Goal: Task Accomplishment & Management: Manage account settings

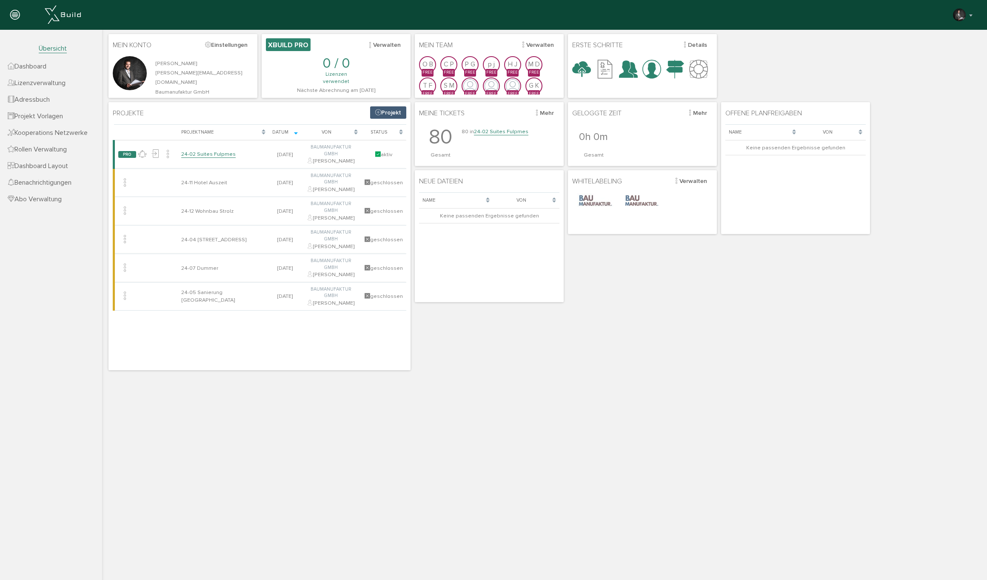
click at [495, 133] on link "24-02 Suites Fulpmes" at bounding box center [501, 131] width 54 height 7
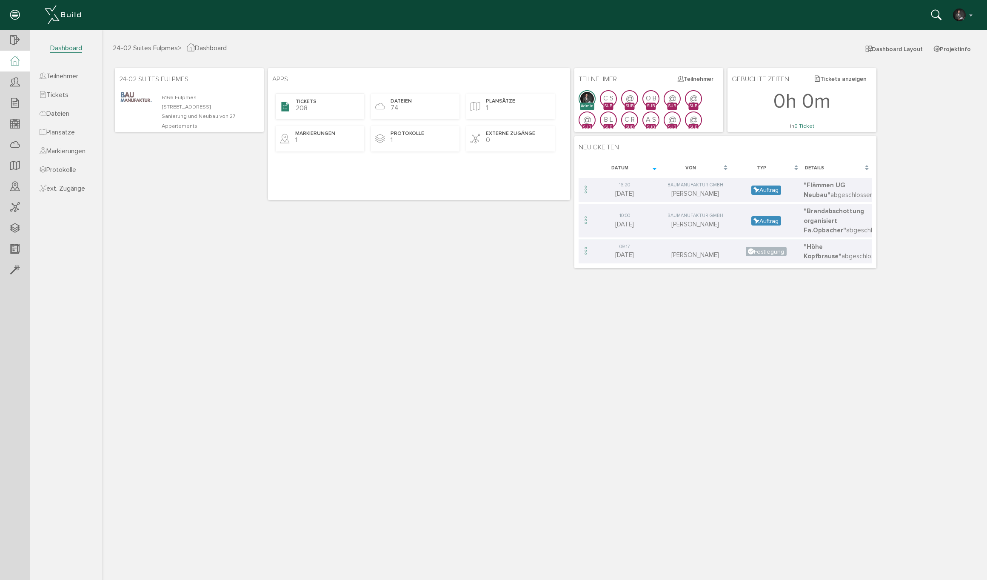
click at [302, 106] on span "208" at bounding box center [302, 108] width 12 height 9
select select "FI-681132a8c67ae0.61492938"
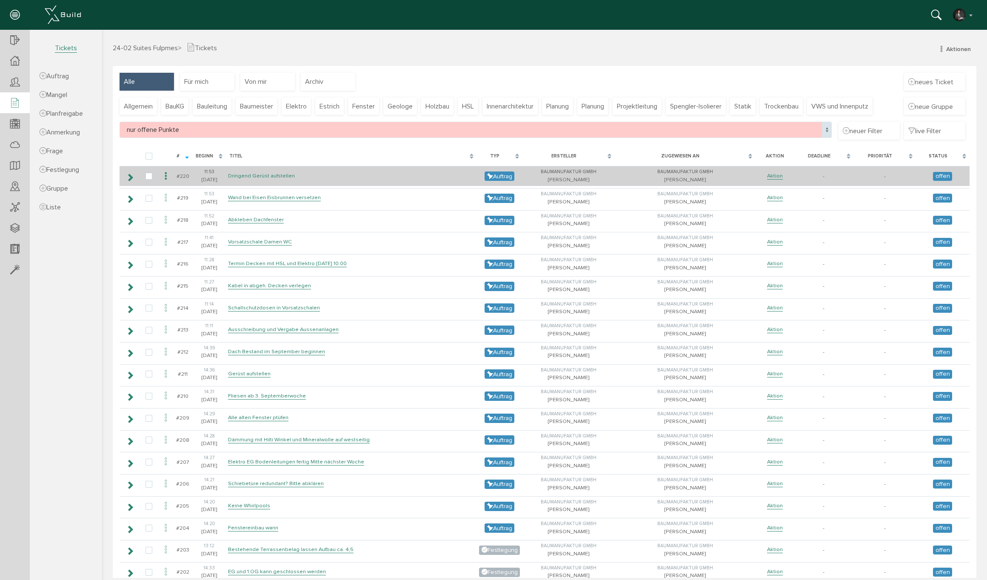
click at [257, 177] on link "Dringend Gerüst aufstellen" at bounding box center [261, 175] width 67 height 7
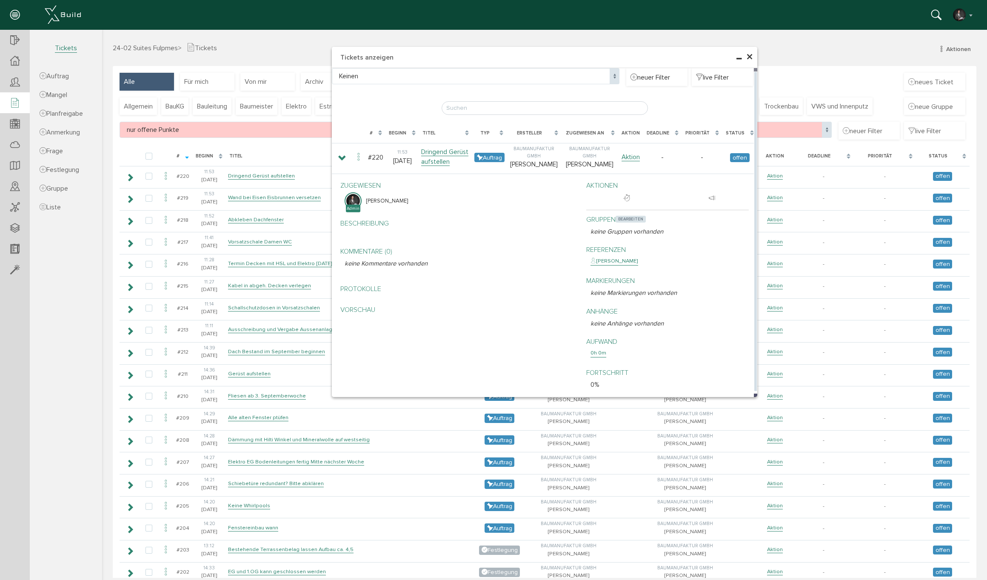
click at [626, 217] on span "bearbeiten" at bounding box center [631, 219] width 30 height 7
select select
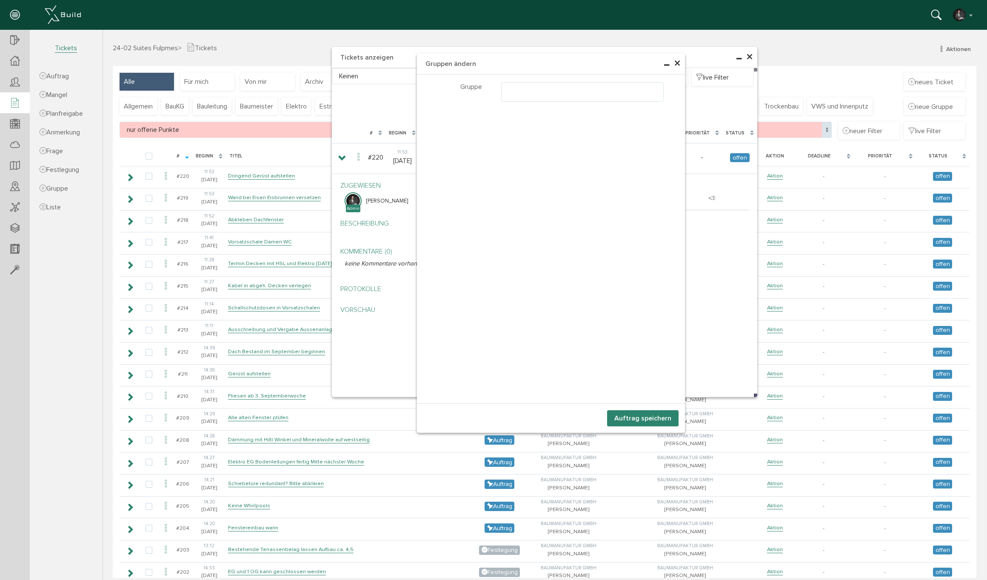
click at [537, 89] on ul at bounding box center [583, 91] width 162 height 16
select select "TK-6854fda8b9b0a4.59574975#1750400424.7606"
click at [653, 420] on button "Auftrag speichern" at bounding box center [642, 418] width 71 height 16
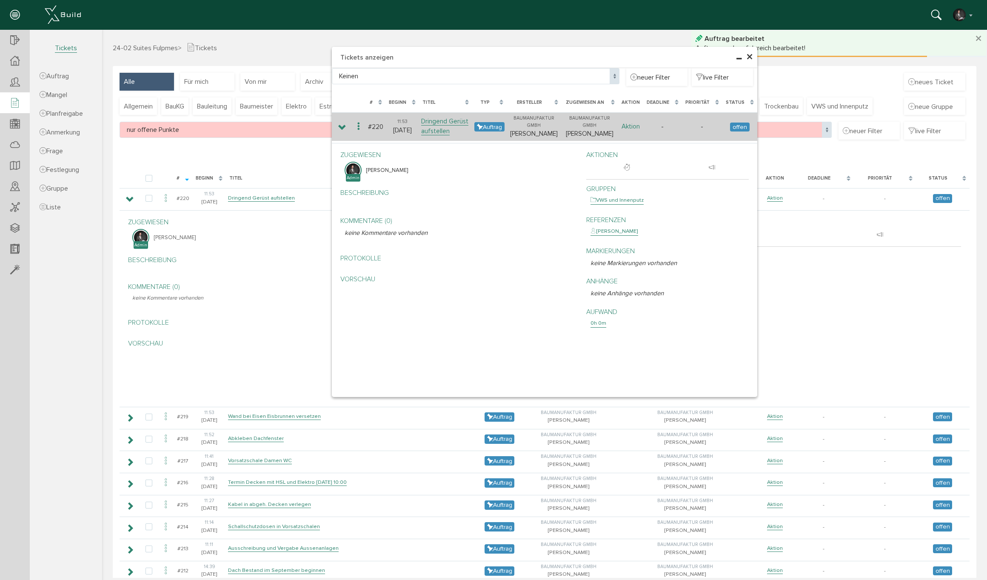
click at [631, 126] on link "Aktion" at bounding box center [631, 127] width 18 height 8
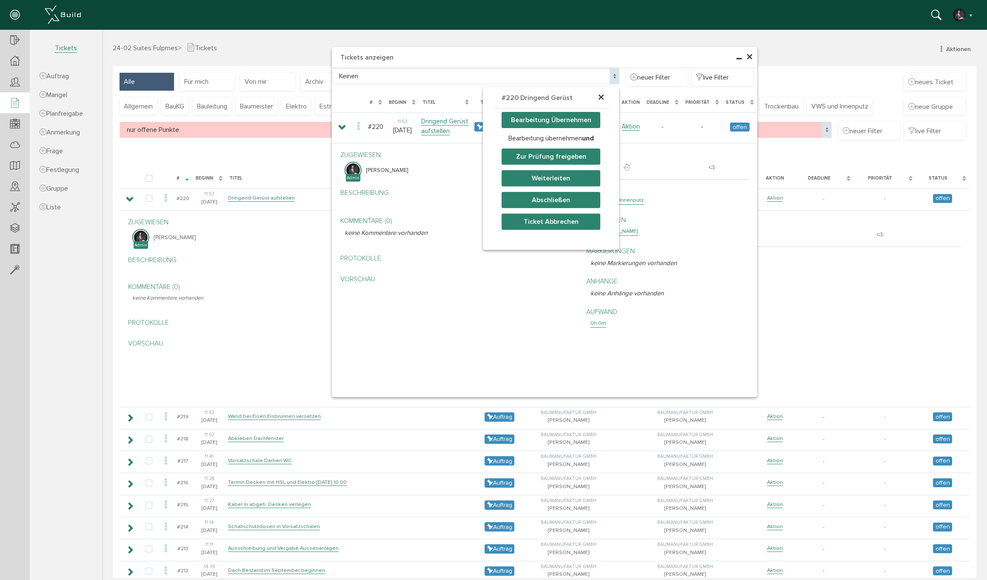
click at [555, 180] on button "Weiterleiten" at bounding box center [551, 178] width 99 height 16
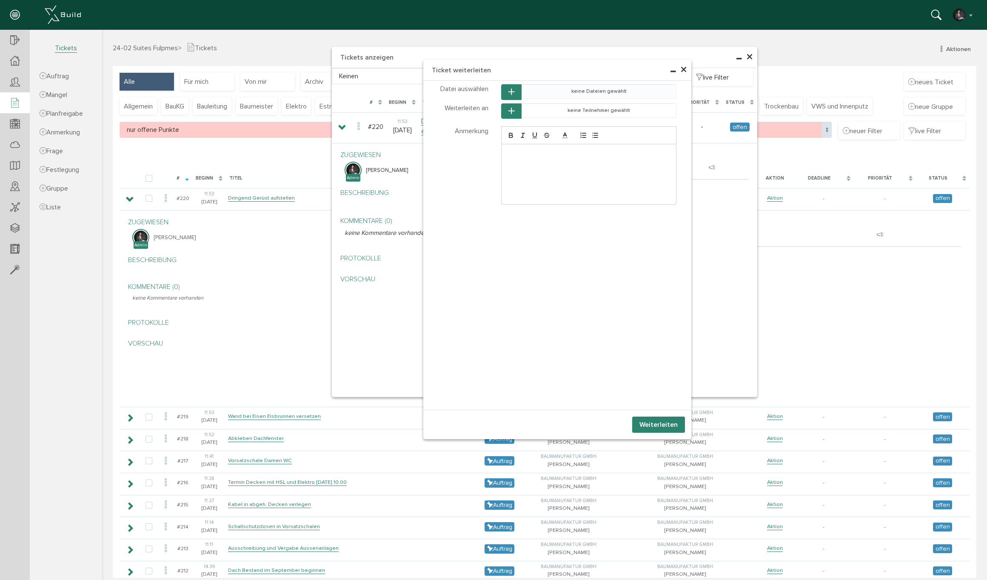
click at [534, 93] on td "keine Dateien gewählt" at bounding box center [599, 92] width 155 height 14
click at [511, 91] on icon "button" at bounding box center [511, 91] width 6 height 7
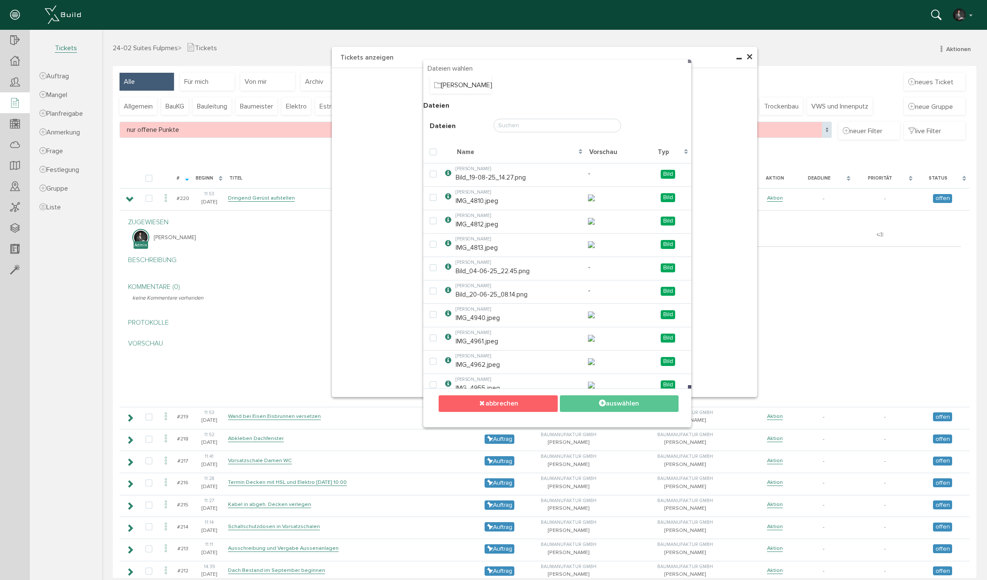
click at [524, 406] on button "abbrechen" at bounding box center [498, 403] width 119 height 17
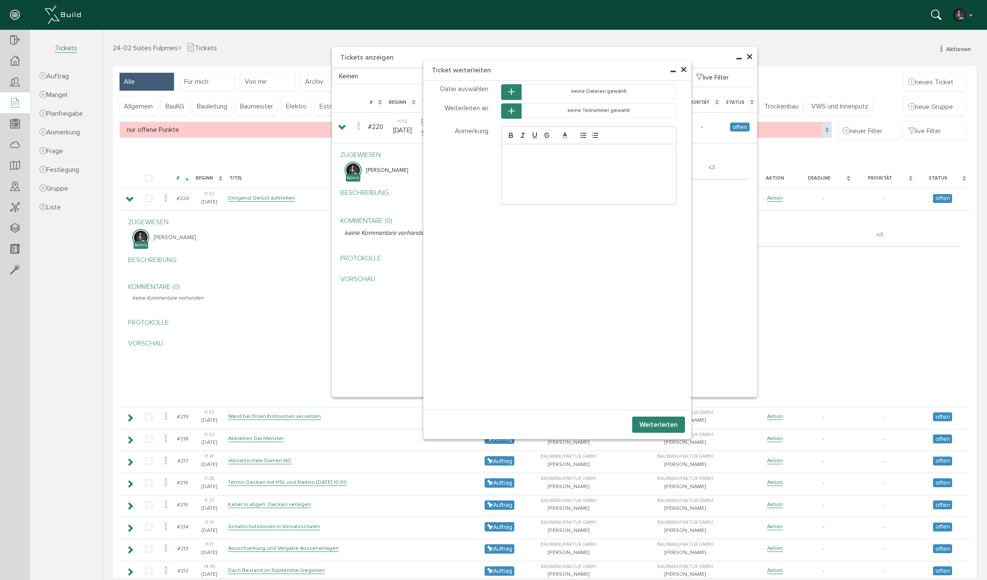
click at [511, 111] on icon "button" at bounding box center [511, 111] width 6 height 7
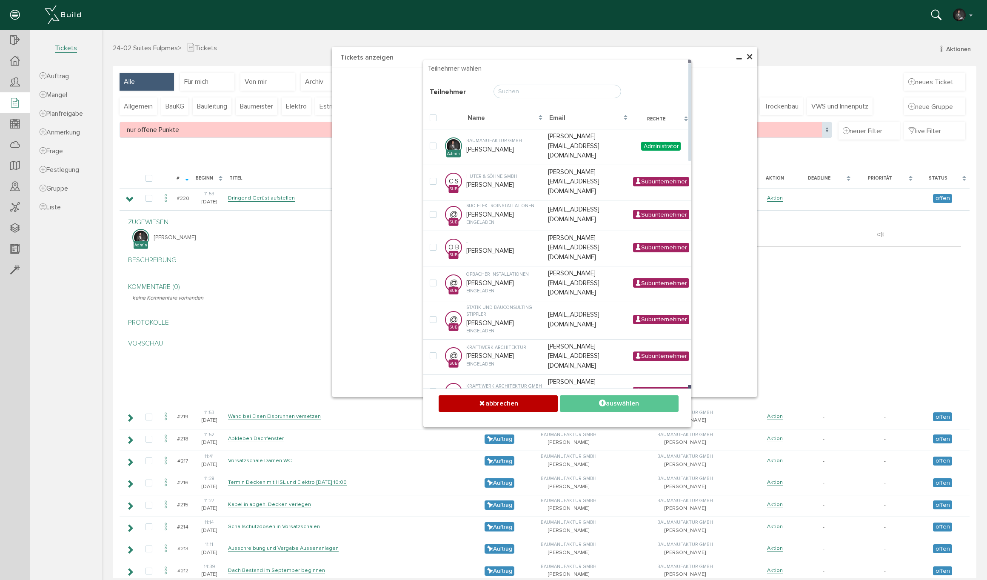
click at [519, 92] on input "text" at bounding box center [558, 92] width 128 height 14
type input "fat"
checkbox input "false"
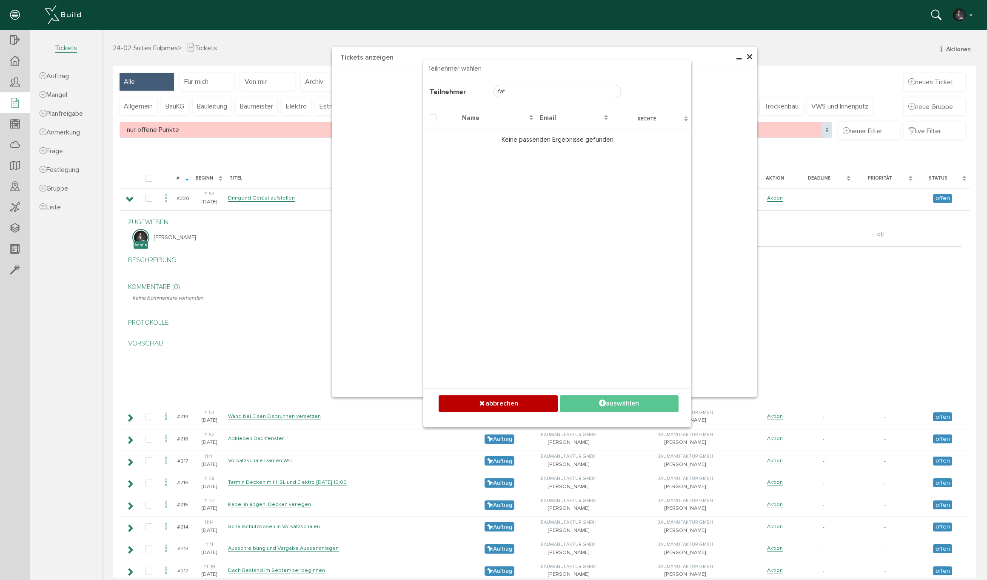
type input "fati"
checkbox input "false"
type input "f"
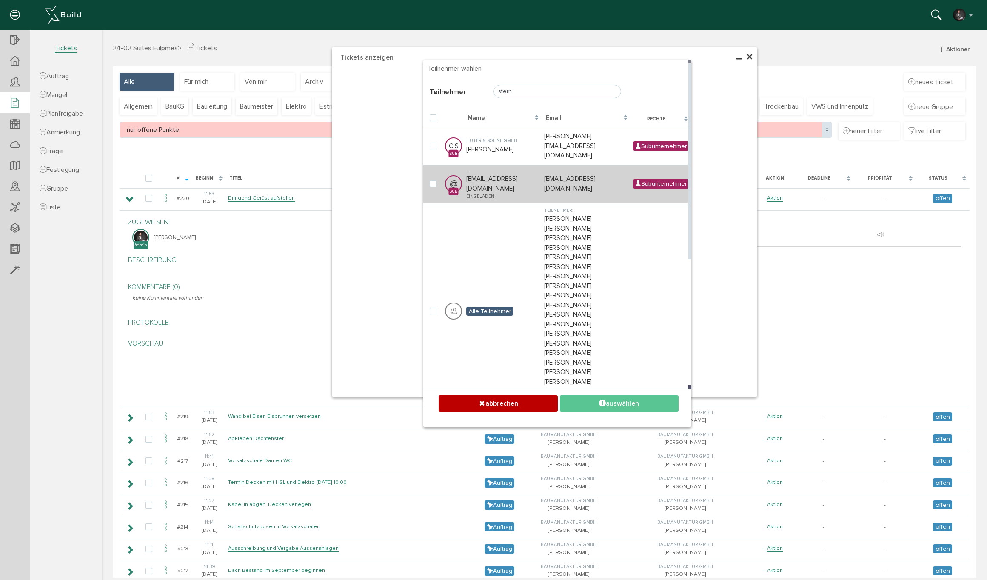
type input "stern"
click at [491, 168] on td "- office@sternputz.at eingeladen" at bounding box center [503, 184] width 78 height 38
checkbox input "true"
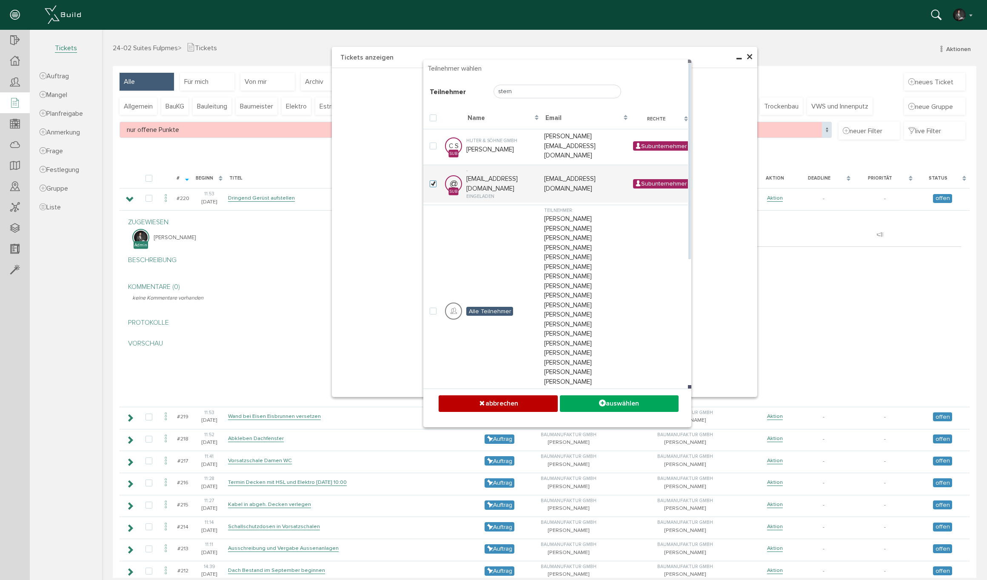
click at [665, 399] on button "auswählen" at bounding box center [619, 403] width 119 height 17
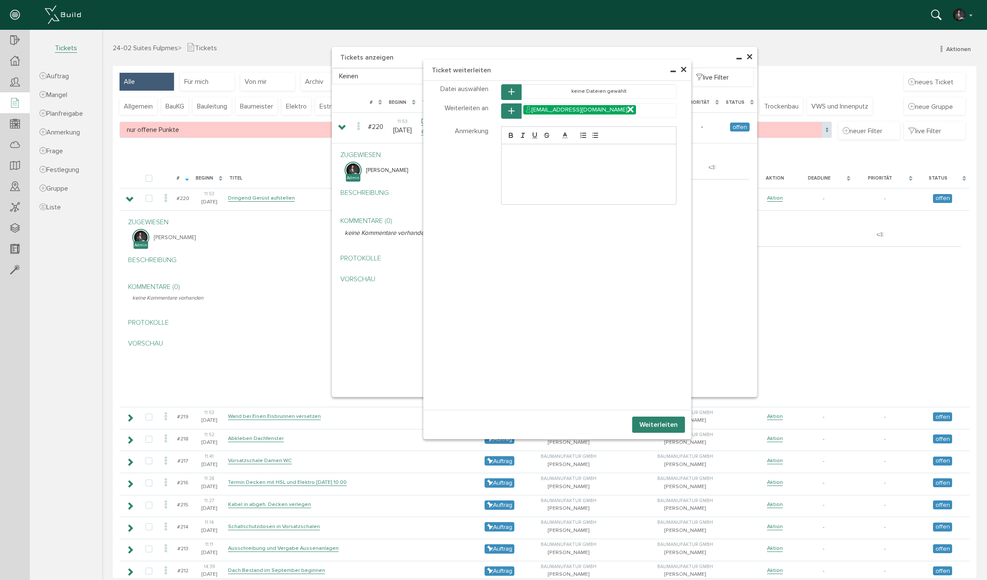
click at [665, 425] on button "Weiterleiten" at bounding box center [658, 425] width 53 height 16
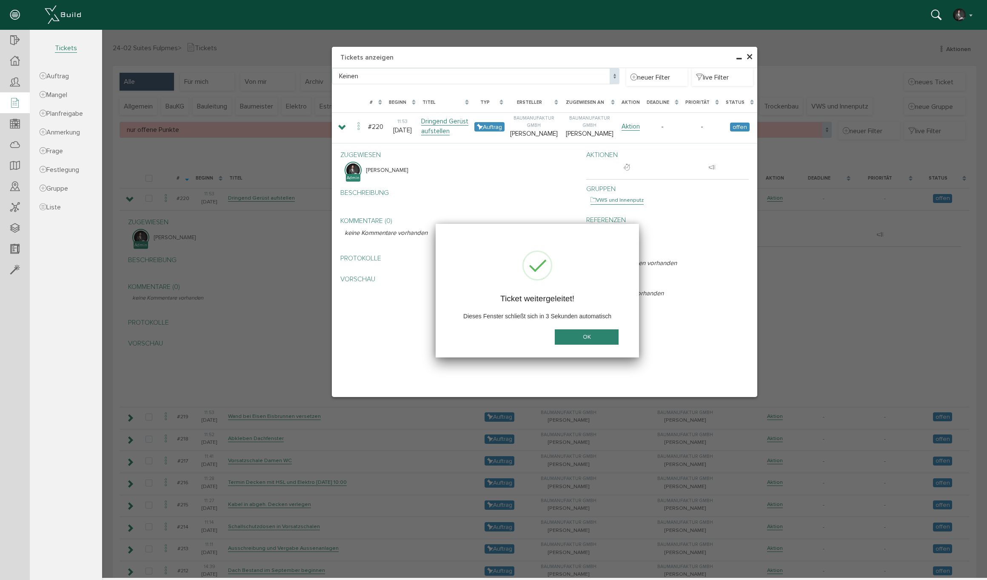
click at [576, 332] on button "OK" at bounding box center [587, 337] width 64 height 16
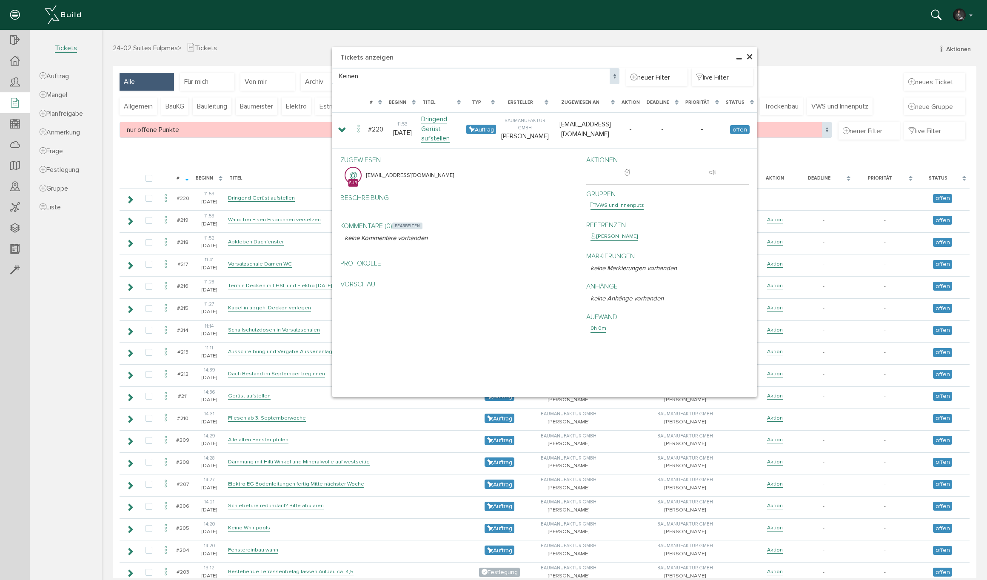
click at [406, 223] on span "bearbeiten" at bounding box center [407, 226] width 30 height 7
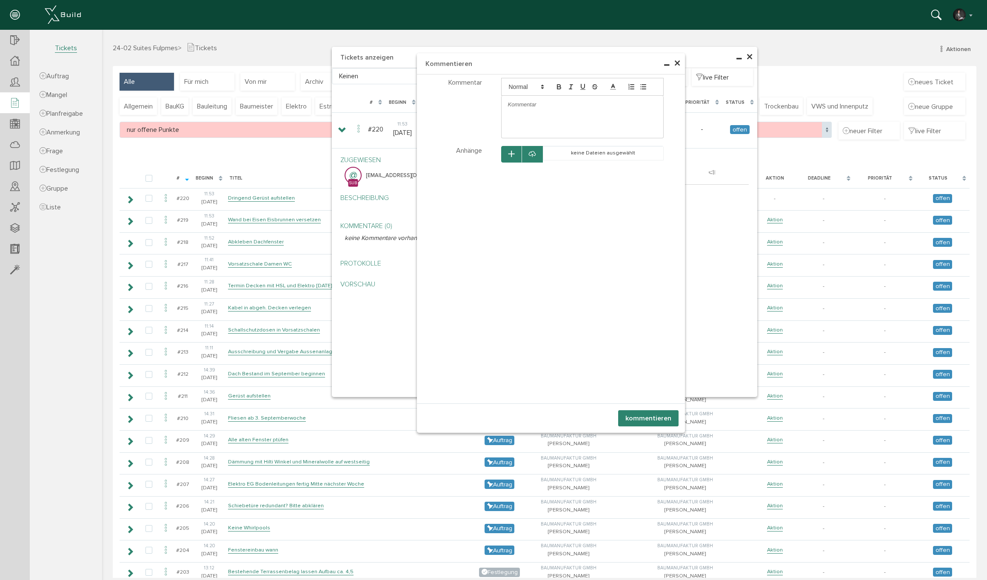
click at [679, 63] on span "×" at bounding box center [677, 63] width 7 height 17
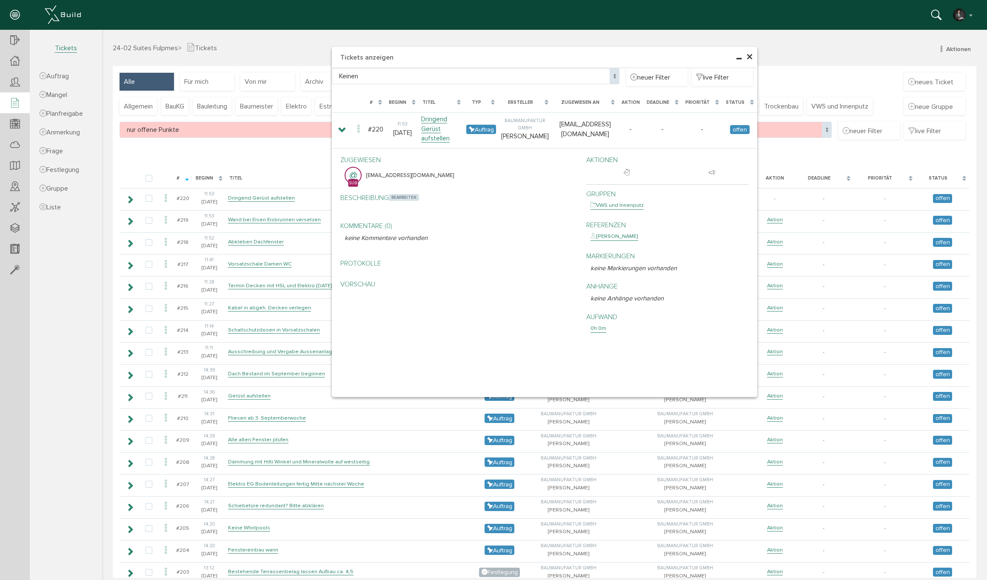
drag, startPoint x: 414, startPoint y: 196, endPoint x: 418, endPoint y: 191, distance: 6.4
click at [414, 196] on p "Beschreibung bearbeiten" at bounding box center [459, 198] width 229 height 10
click at [415, 194] on span "bearbeiten" at bounding box center [404, 197] width 30 height 7
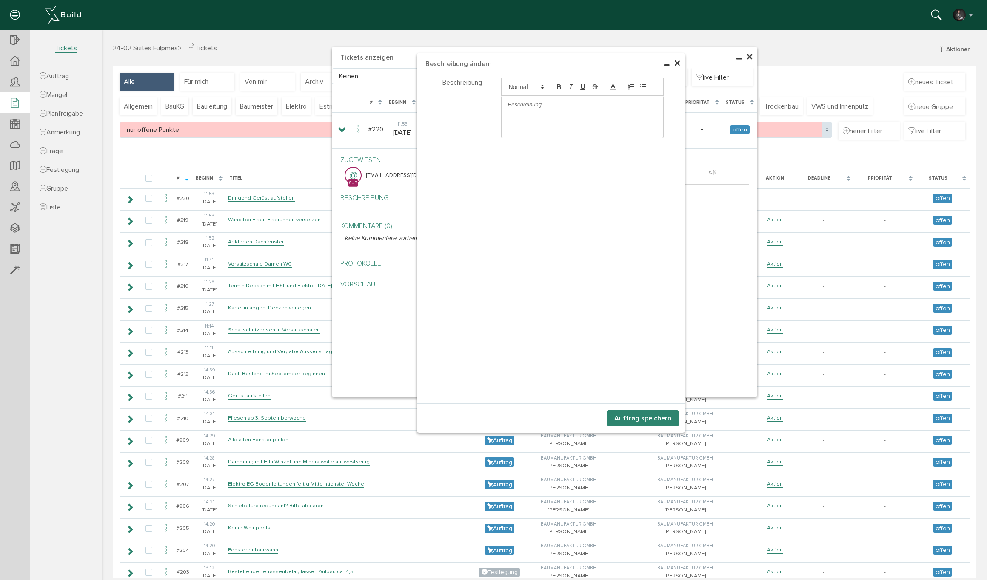
click at [541, 113] on div at bounding box center [583, 105] width 162 height 18
click at [659, 416] on button "Auftrag speichern" at bounding box center [642, 418] width 71 height 16
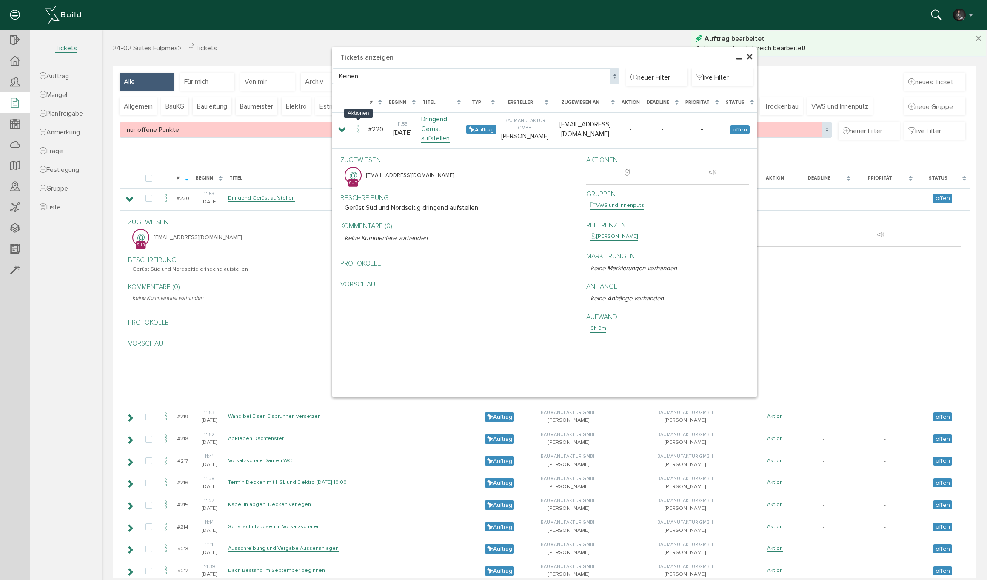
click at [355, 126] on icon at bounding box center [359, 128] width 10 height 11
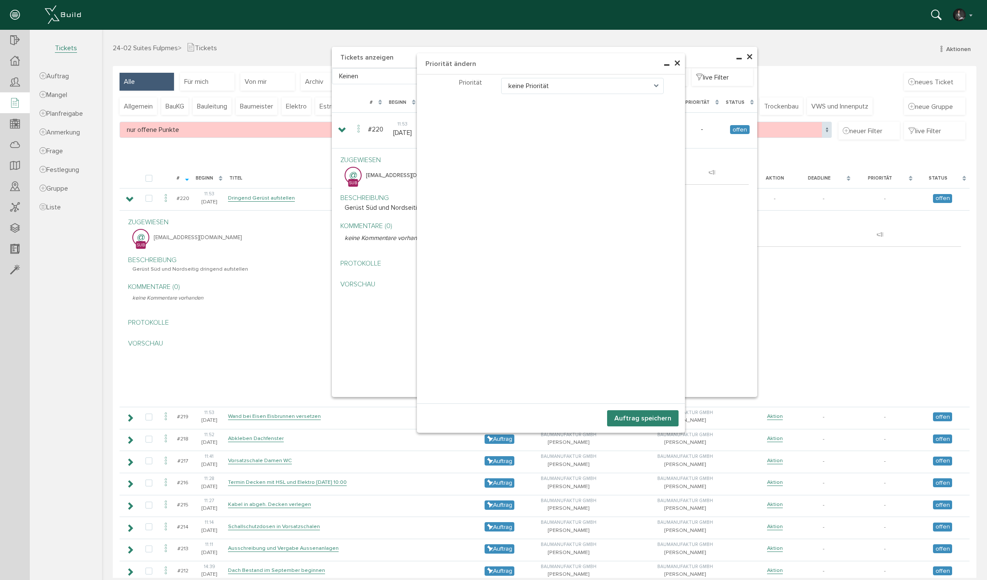
click at [542, 85] on span "keine Priorität" at bounding box center [582, 86] width 163 height 16
select select "high"
drag, startPoint x: 660, startPoint y: 429, endPoint x: 659, endPoint y: 425, distance: 4.3
click at [660, 429] on div "Auftrag speichern abbrechen auswählen abbrechen auswählen abbrechen auswählen a…" at bounding box center [551, 417] width 268 height 29
click at [659, 425] on button "Auftrag speichern" at bounding box center [642, 418] width 71 height 16
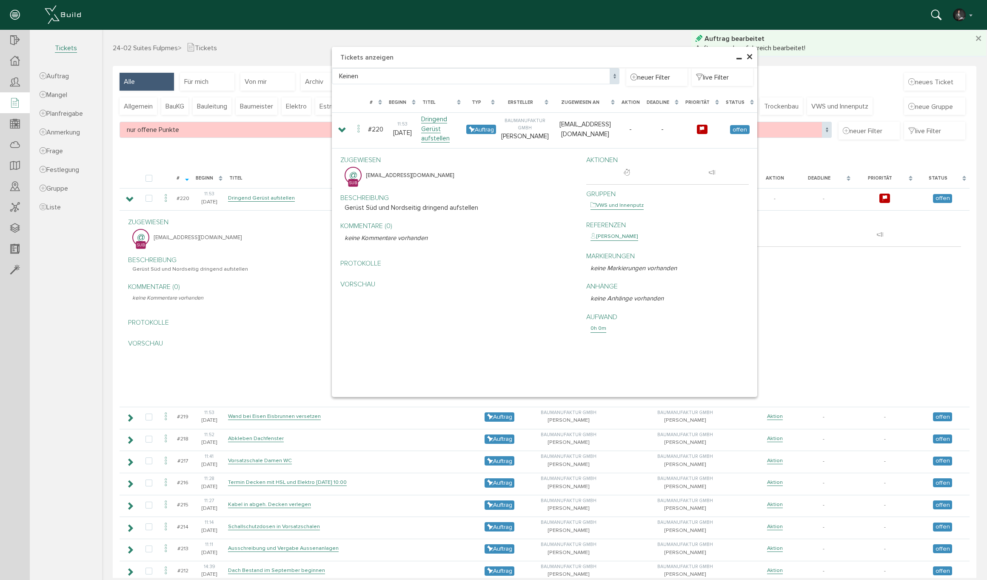
click at [750, 54] on span "×" at bounding box center [749, 57] width 7 height 17
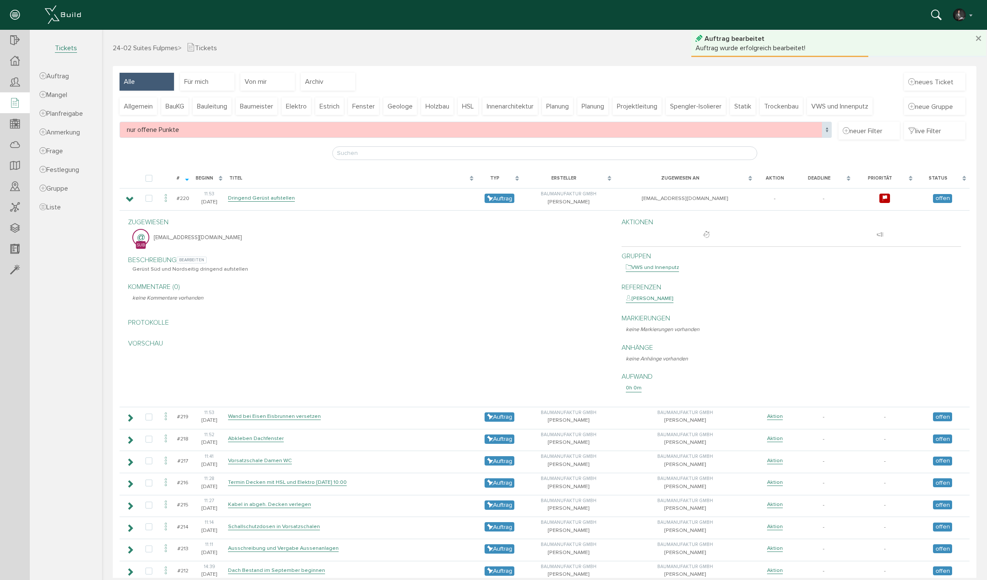
scroll to position [66, 0]
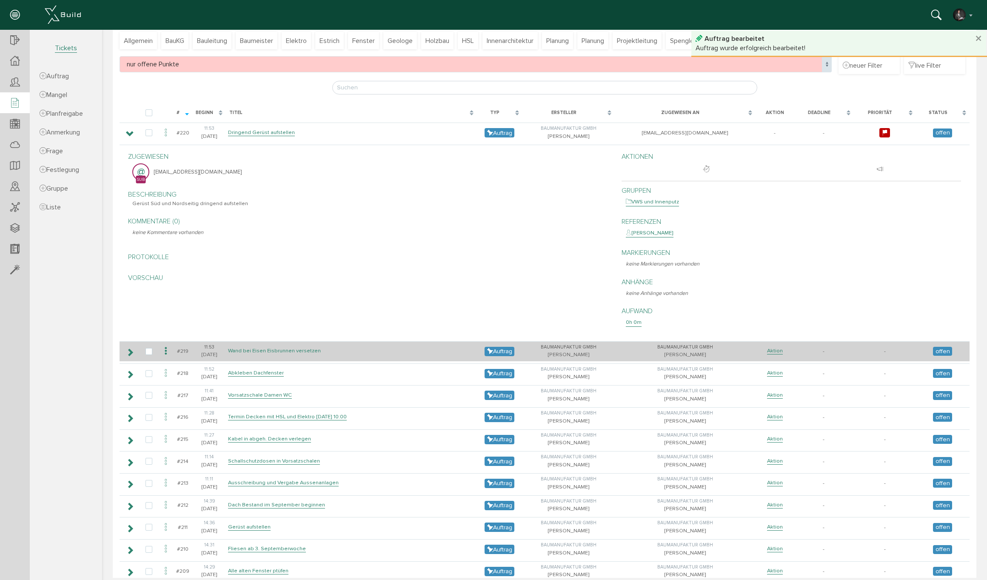
click at [283, 350] on link "Wand bei Eisen Eisbrunnen versetzen" at bounding box center [274, 350] width 93 height 7
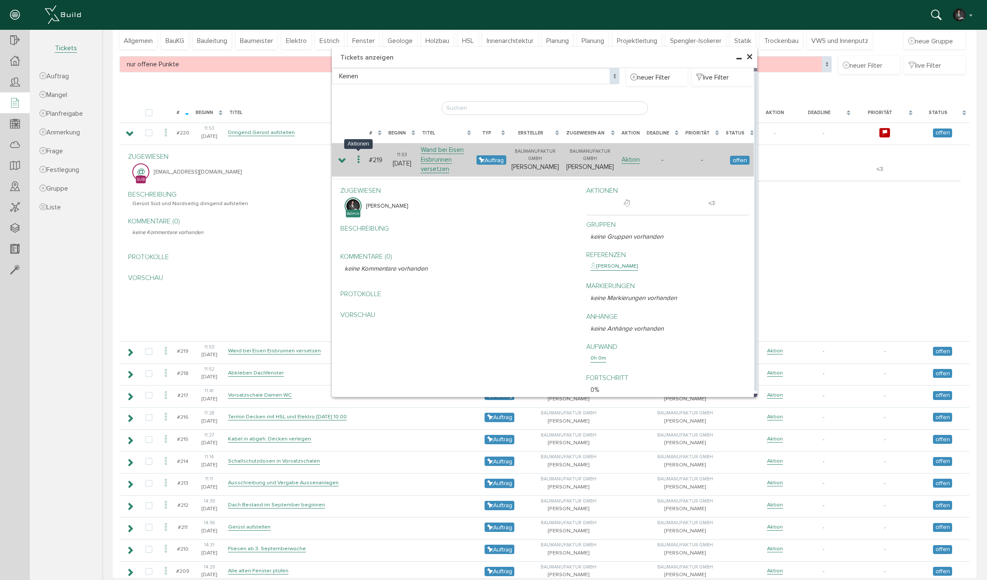
click at [357, 157] on icon at bounding box center [359, 159] width 10 height 11
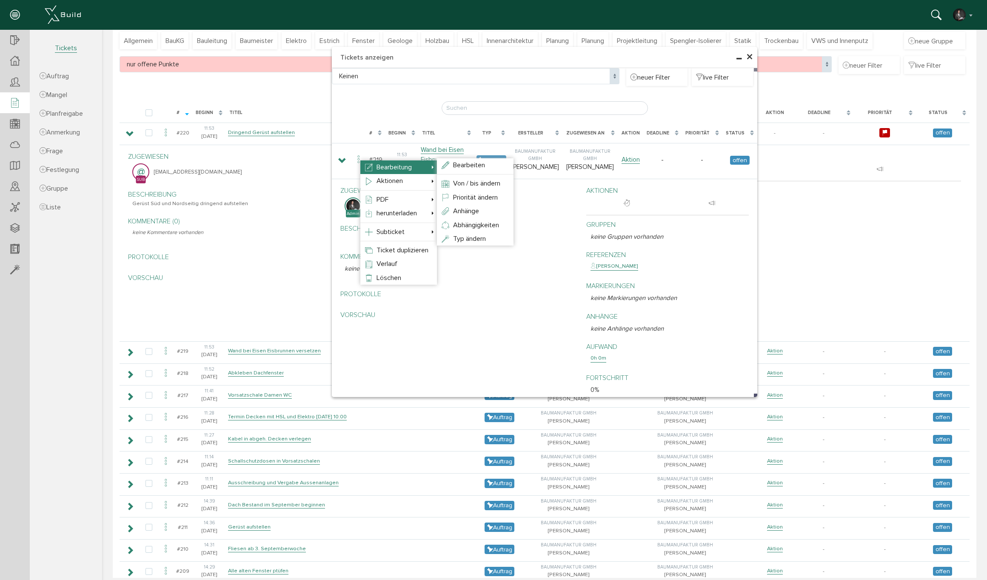
click at [395, 169] on span "Bearbeitung" at bounding box center [394, 167] width 35 height 9
select select
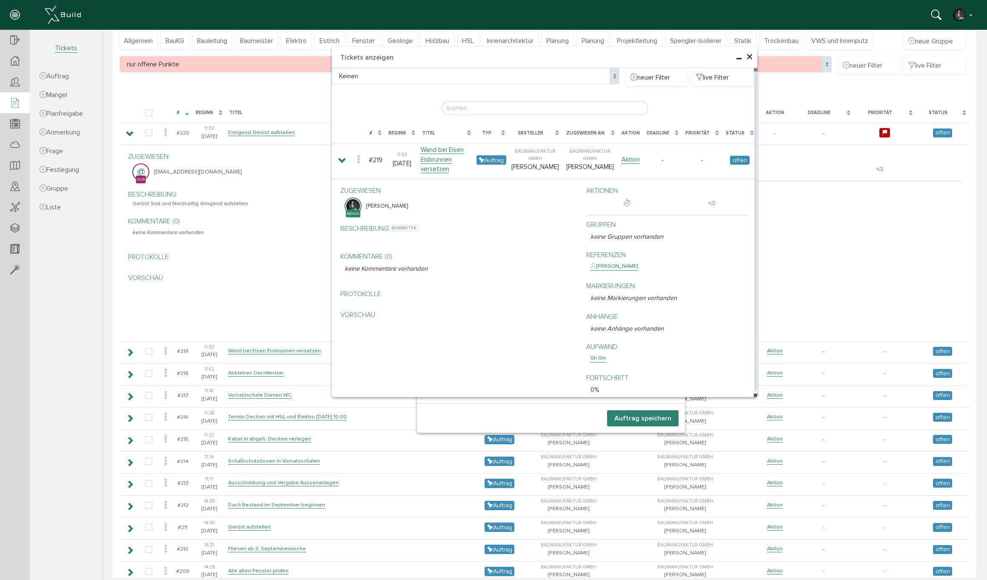
select select
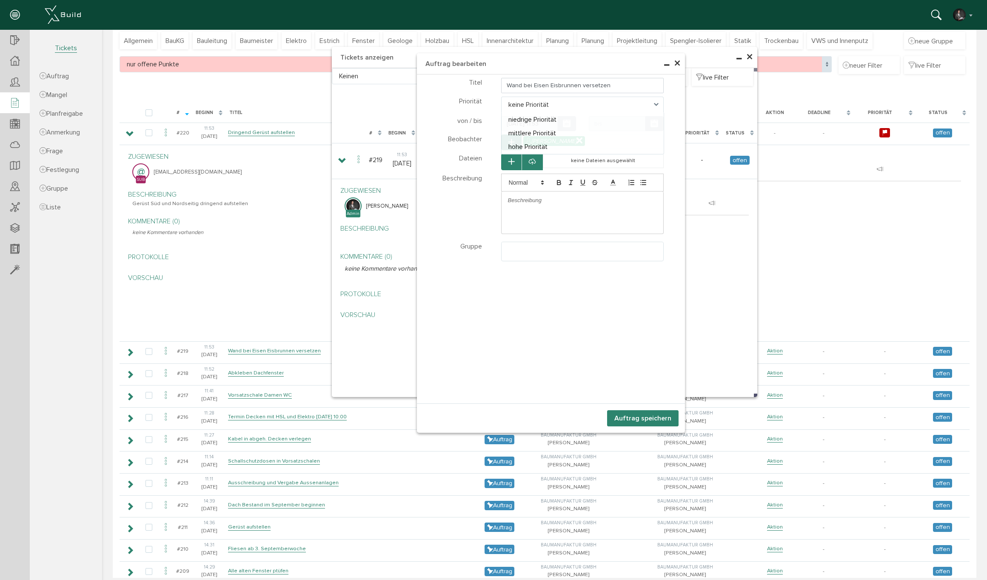
click at [533, 103] on span "keine Priorität" at bounding box center [582, 105] width 163 height 16
click at [538, 100] on span "hohe Priorität" at bounding box center [582, 105] width 163 height 16
click at [530, 105] on span "niedrige Priorität" at bounding box center [582, 105] width 163 height 16
select select "medium"
click at [541, 85] on input "Wand bei Eisen Eisbrunnen versetzen" at bounding box center [582, 85] width 163 height 15
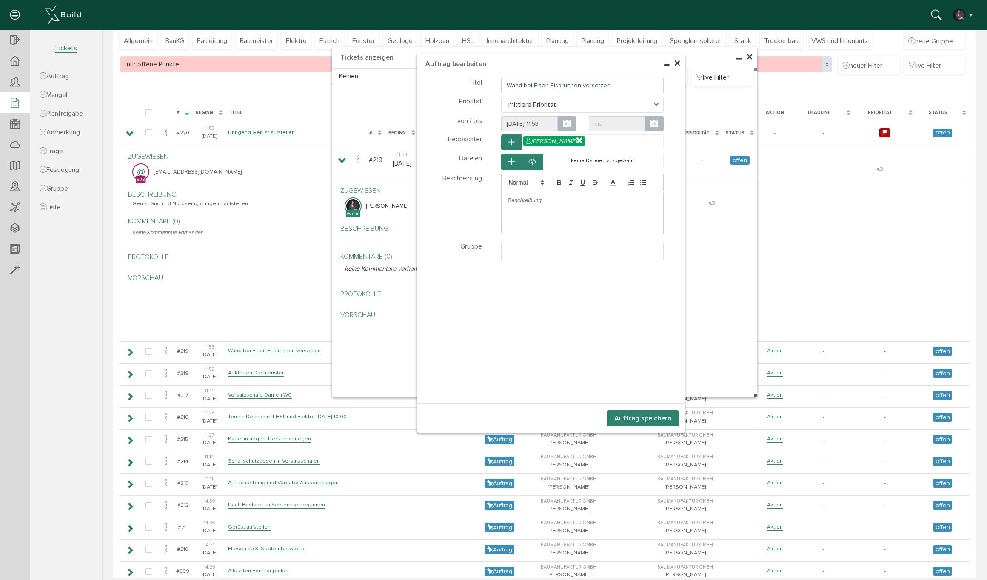
drag, startPoint x: 533, startPoint y: 85, endPoint x: 551, endPoint y: 85, distance: 17.9
click at [551, 85] on input "Wand bei Eisen Eisbrunnen versetzen" at bounding box center [582, 85] width 163 height 15
type input "Wand bei Eisbrunnen versetzen"
click at [528, 201] on p at bounding box center [582, 201] width 149 height 8
click at [534, 256] on ul at bounding box center [583, 250] width 162 height 16
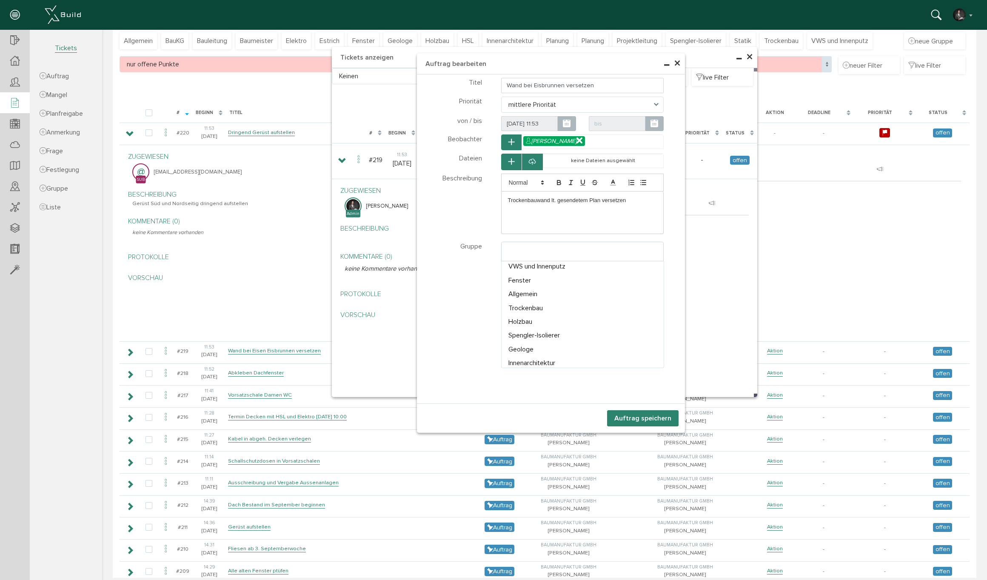
scroll to position [0, 0]
drag, startPoint x: 534, startPoint y: 324, endPoint x: 587, endPoint y: 314, distance: 54.1
select select "TK-681a3cf2890393.18670059#1746550002.5612"
click at [648, 417] on button "Auftrag speichern" at bounding box center [642, 418] width 71 height 16
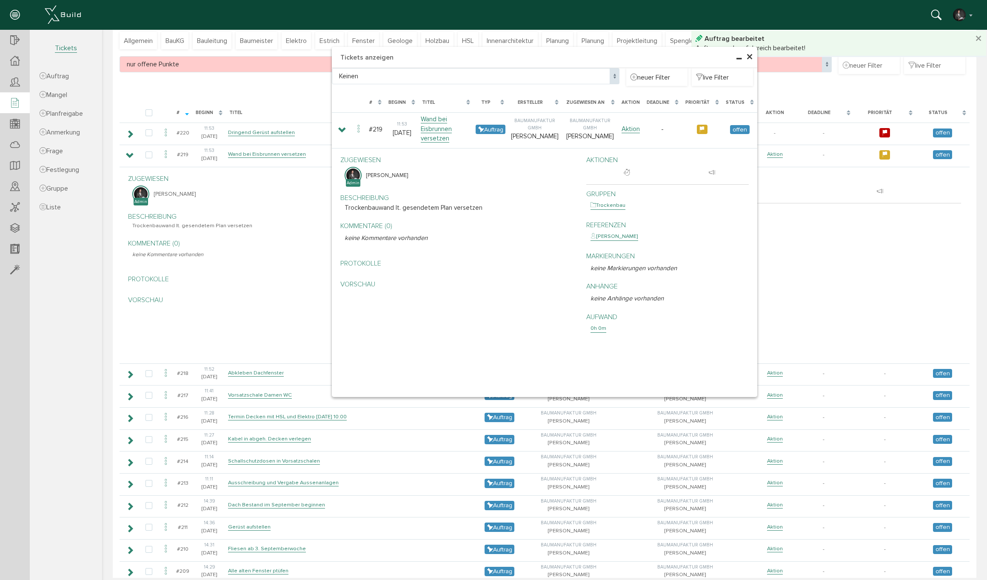
scroll to position [180, 0]
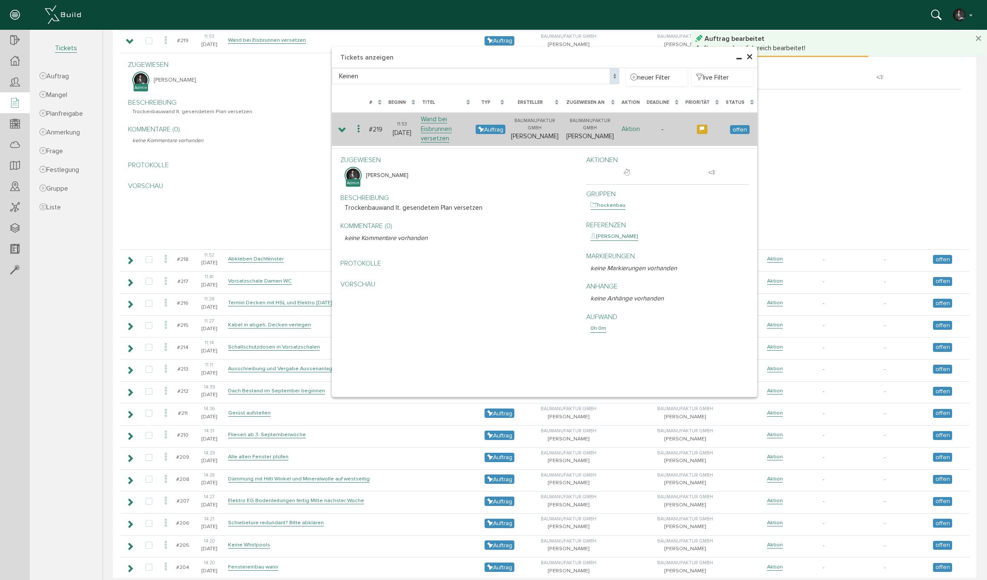
click at [629, 126] on link "Aktion" at bounding box center [631, 129] width 18 height 8
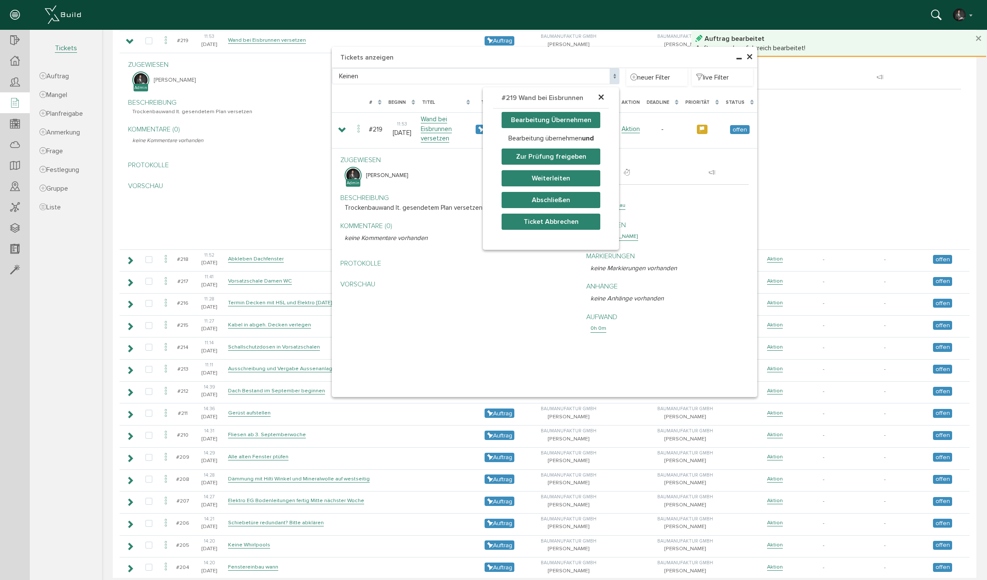
click at [550, 179] on button "Weiterleiten" at bounding box center [551, 178] width 99 height 16
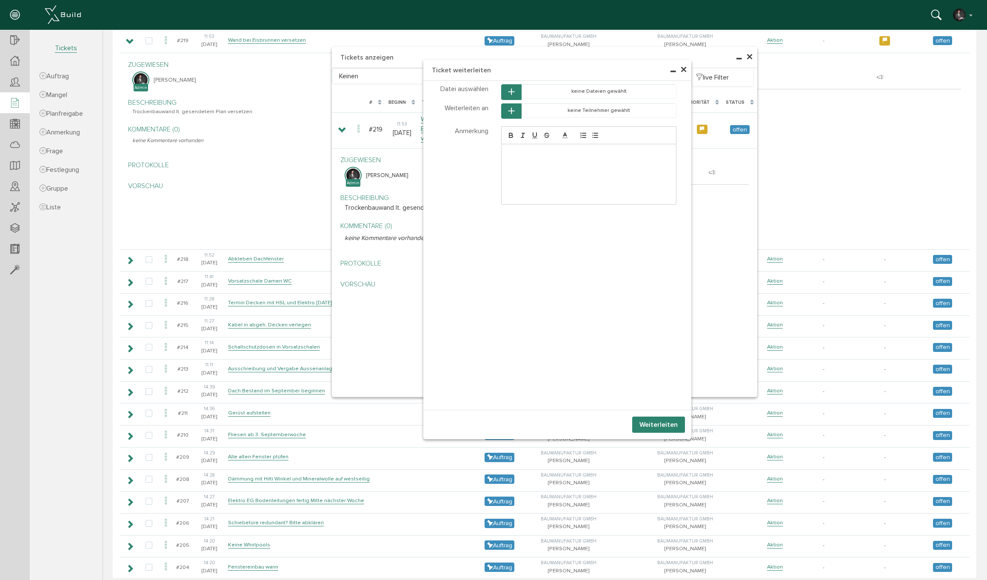
click at [515, 112] on button "button" at bounding box center [511, 111] width 20 height 16
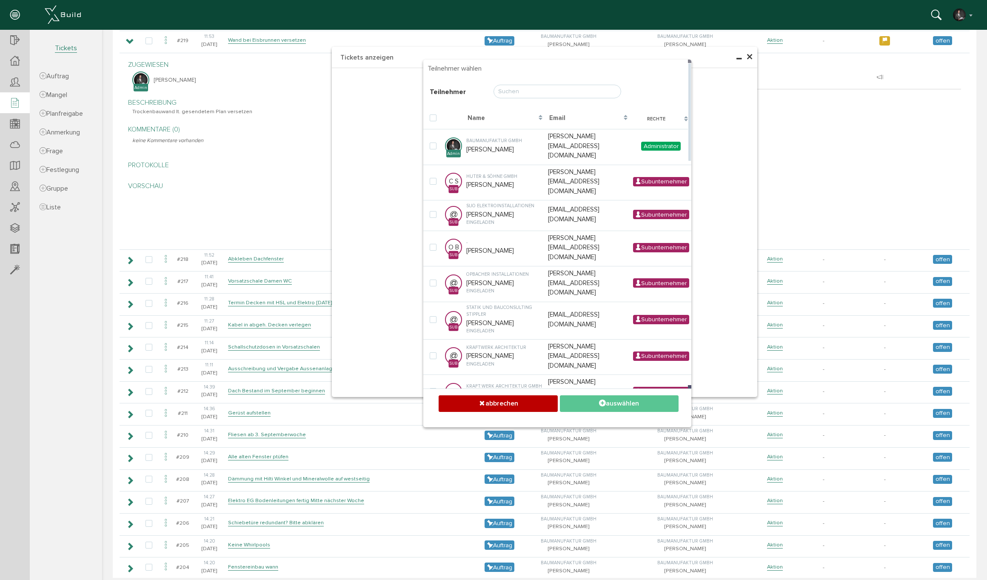
click at [511, 92] on input "text" at bounding box center [558, 92] width 128 height 14
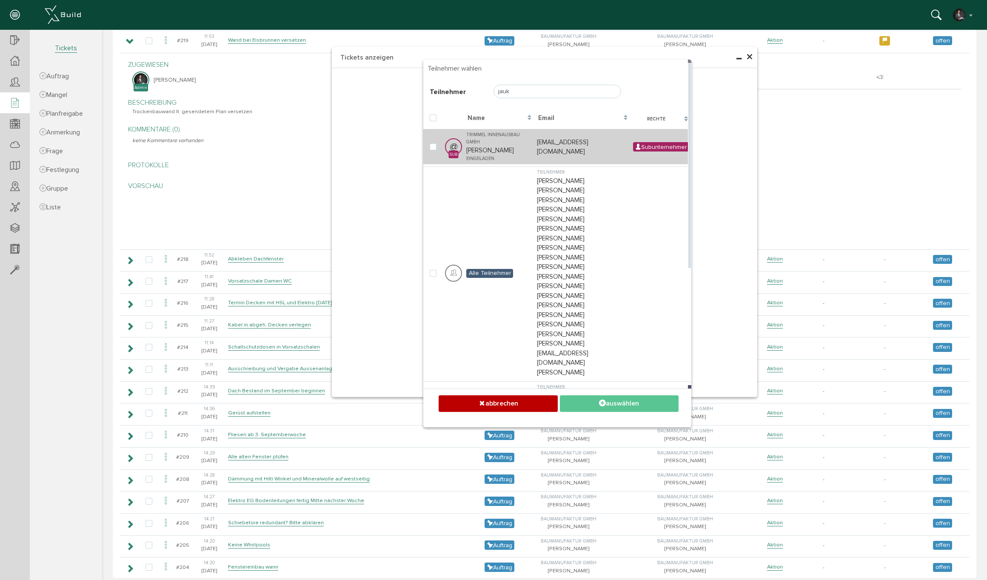
type input "jauk"
click at [496, 138] on td "Trimmel Innenausbau GmbH [PERSON_NAME] eingeladen" at bounding box center [499, 146] width 71 height 35
checkbox input "true"
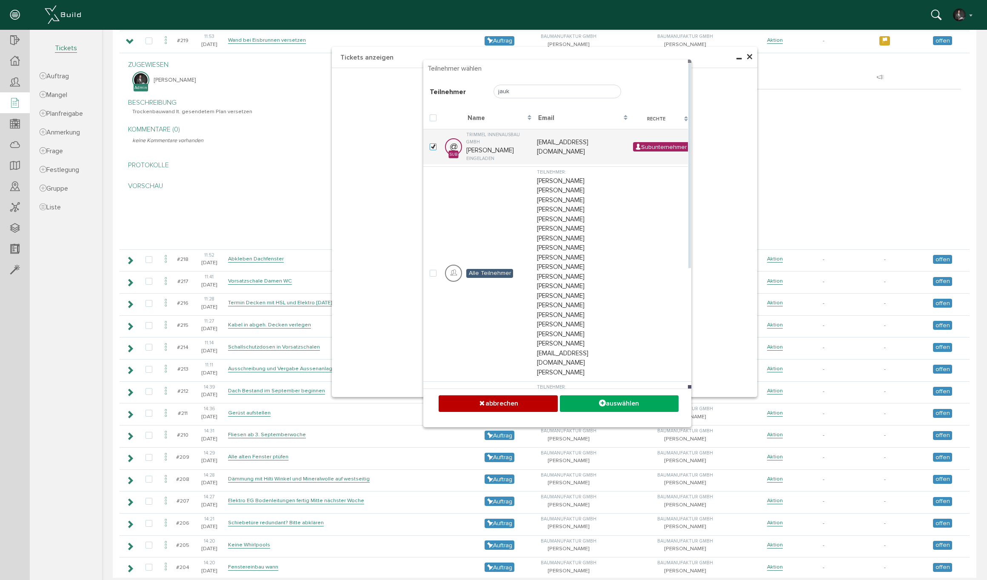
click at [611, 407] on button "auswählen" at bounding box center [619, 403] width 119 height 17
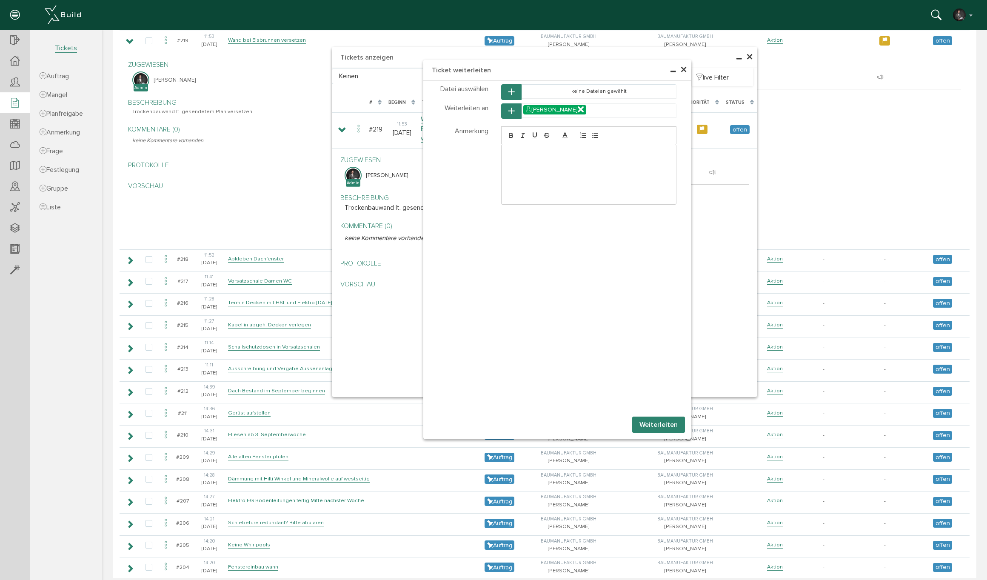
drag, startPoint x: 668, startPoint y: 426, endPoint x: 613, endPoint y: 411, distance: 57.3
click at [668, 426] on button "Weiterleiten" at bounding box center [658, 425] width 53 height 16
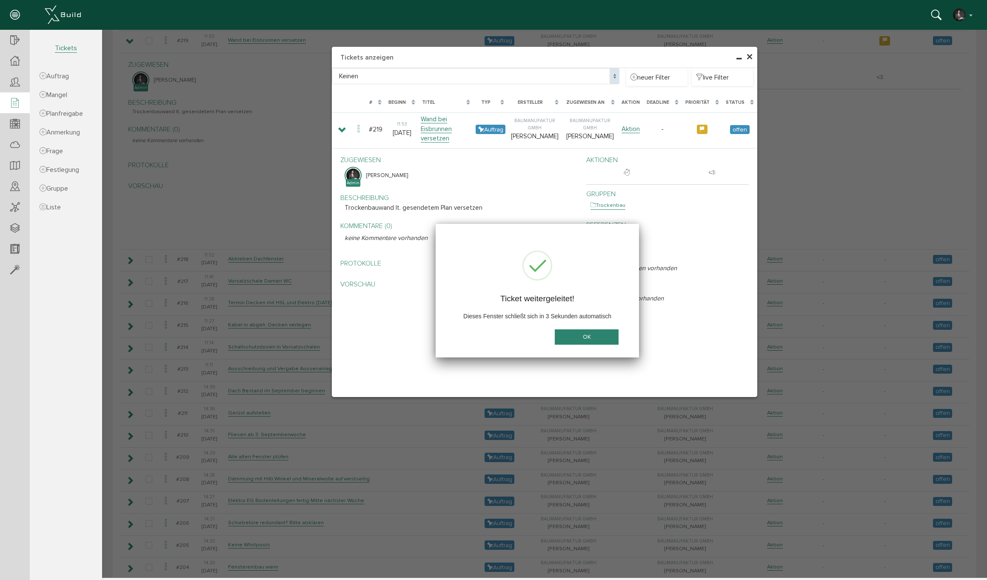
click at [591, 333] on button "OK" at bounding box center [587, 337] width 64 height 16
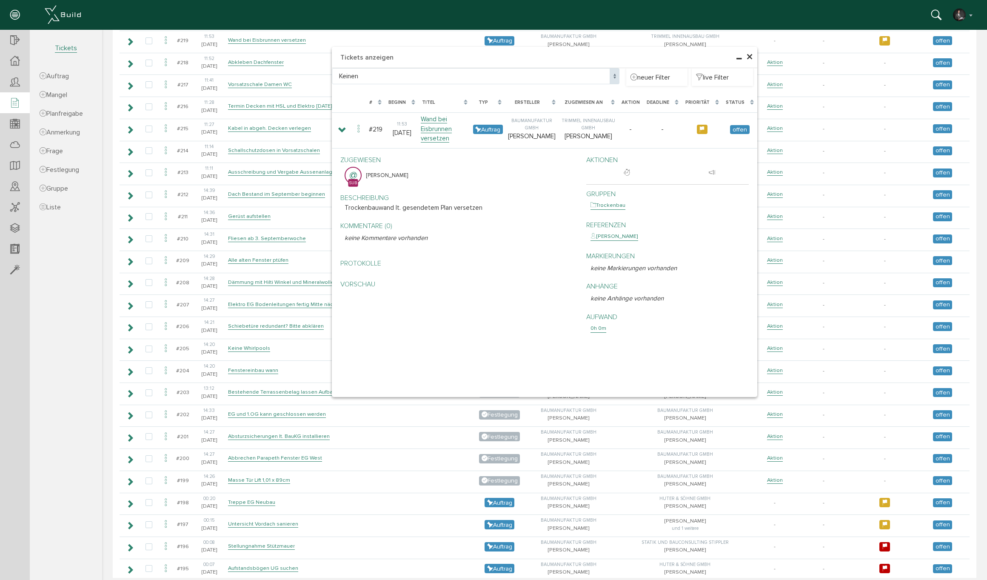
click at [750, 57] on span "×" at bounding box center [749, 57] width 7 height 17
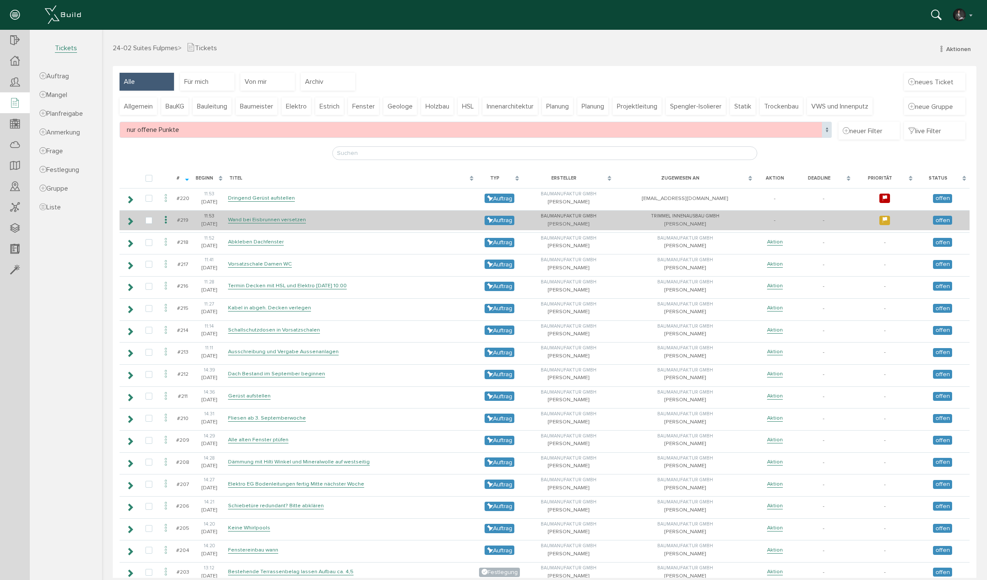
scroll to position [0, 0]
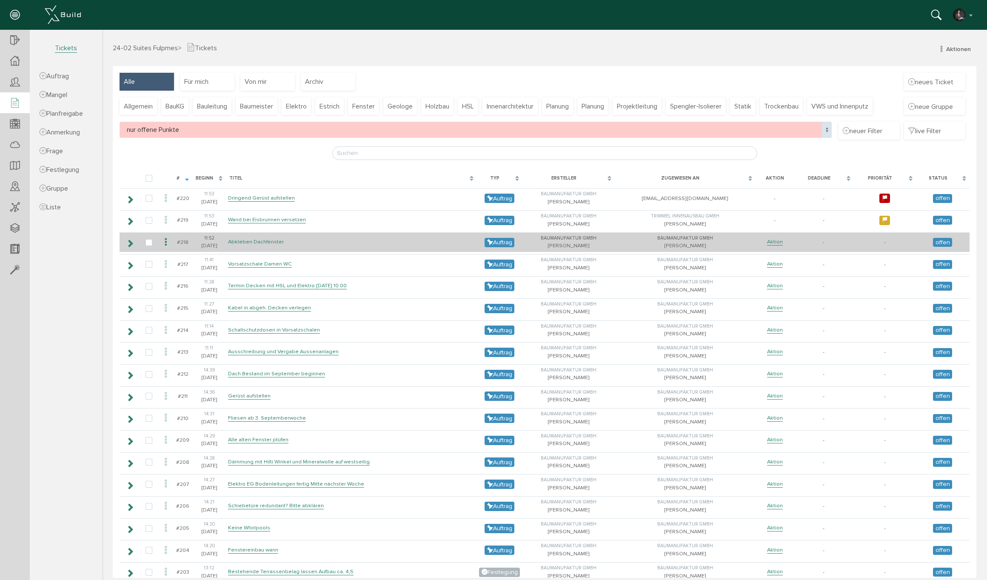
click at [242, 241] on link "Abkleben Dachfenster" at bounding box center [256, 241] width 56 height 7
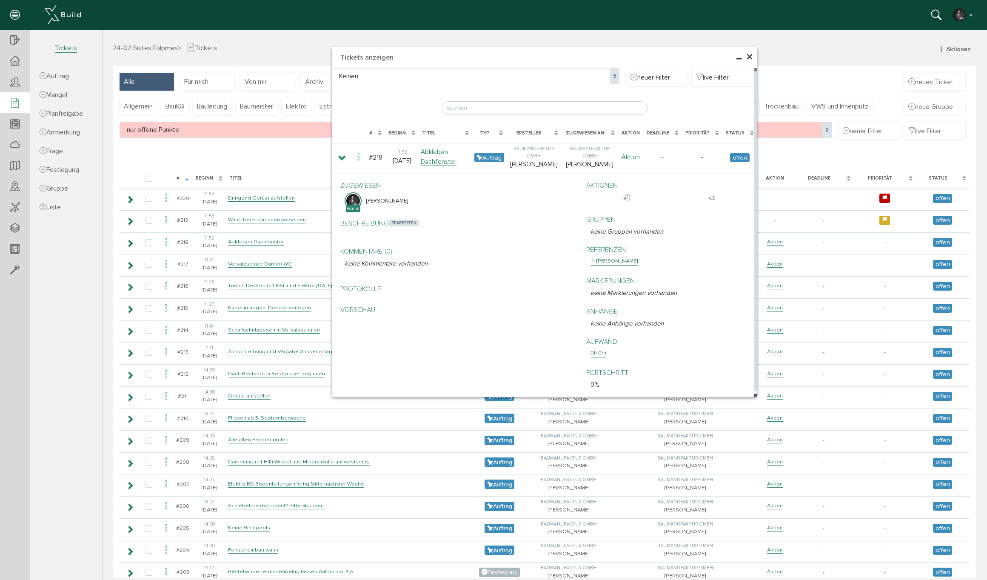
click at [399, 220] on span "bearbeiten" at bounding box center [404, 223] width 30 height 7
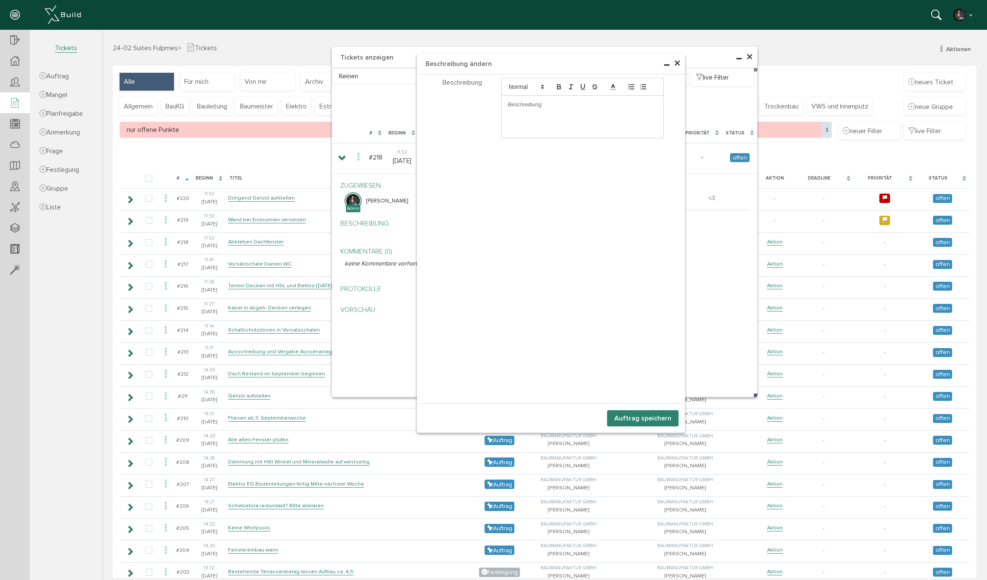
click at [522, 106] on p at bounding box center [582, 105] width 149 height 8
click at [646, 425] on button "Auftrag speichern" at bounding box center [642, 418] width 71 height 16
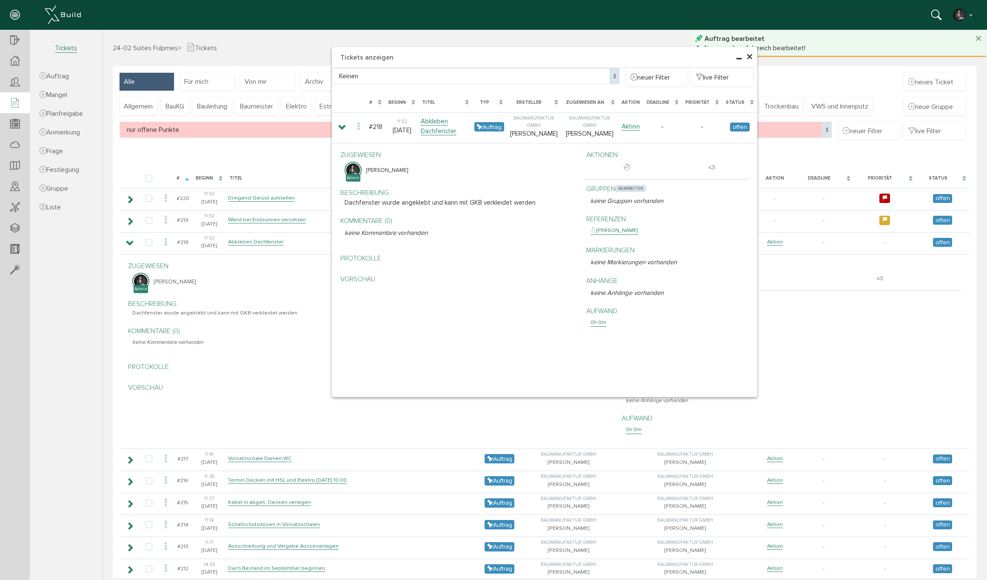
click at [625, 188] on span "bearbeiten" at bounding box center [631, 188] width 30 height 7
select select
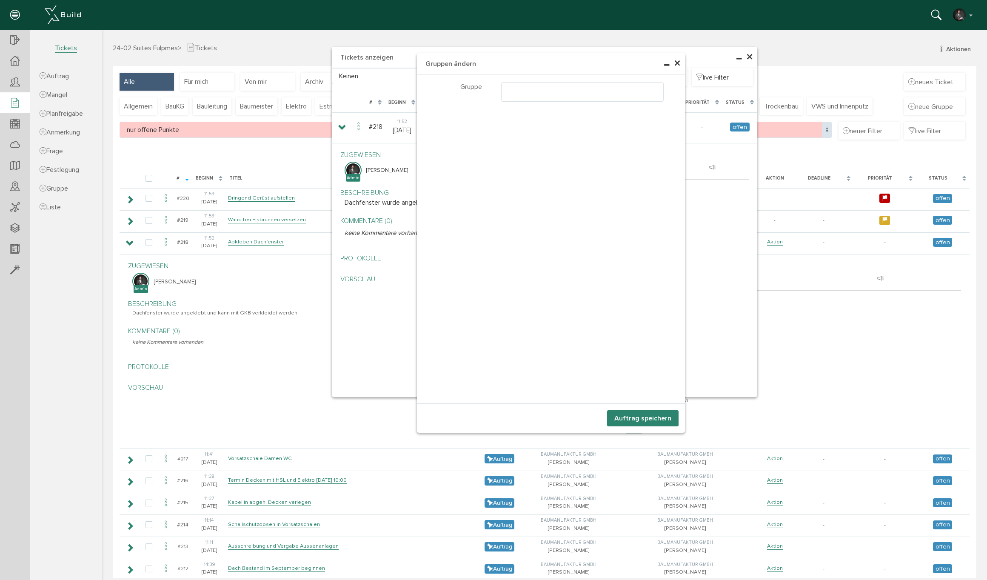
click at [521, 89] on ul at bounding box center [583, 91] width 162 height 16
click at [520, 88] on ul at bounding box center [583, 91] width 162 height 16
click at [522, 97] on ul at bounding box center [583, 91] width 162 height 16
select select "TK-681a3cf2890393.18670059#1746550002.5612"
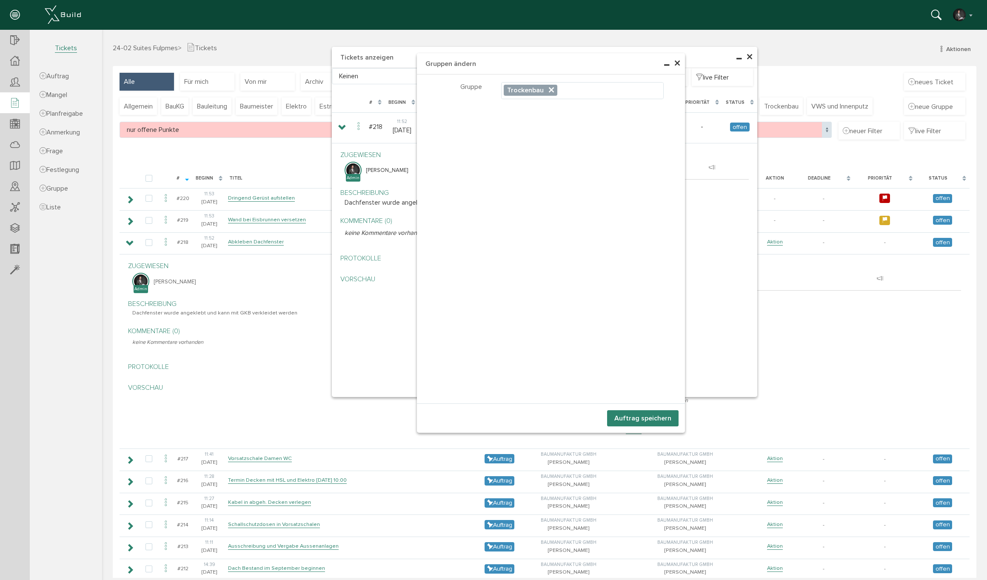
click at [645, 421] on button "Auftrag speichern" at bounding box center [642, 418] width 71 height 16
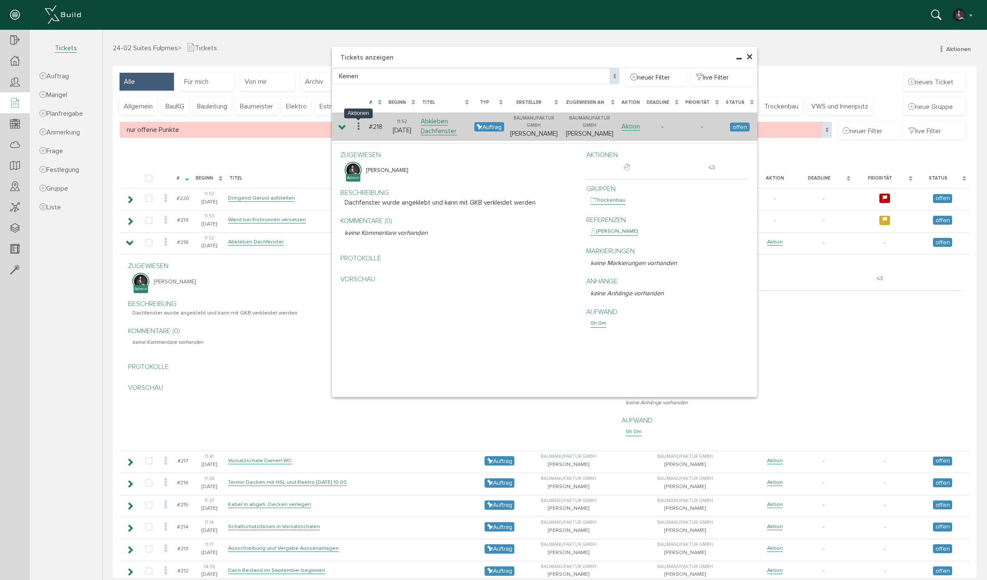
click at [359, 127] on icon at bounding box center [359, 126] width 10 height 11
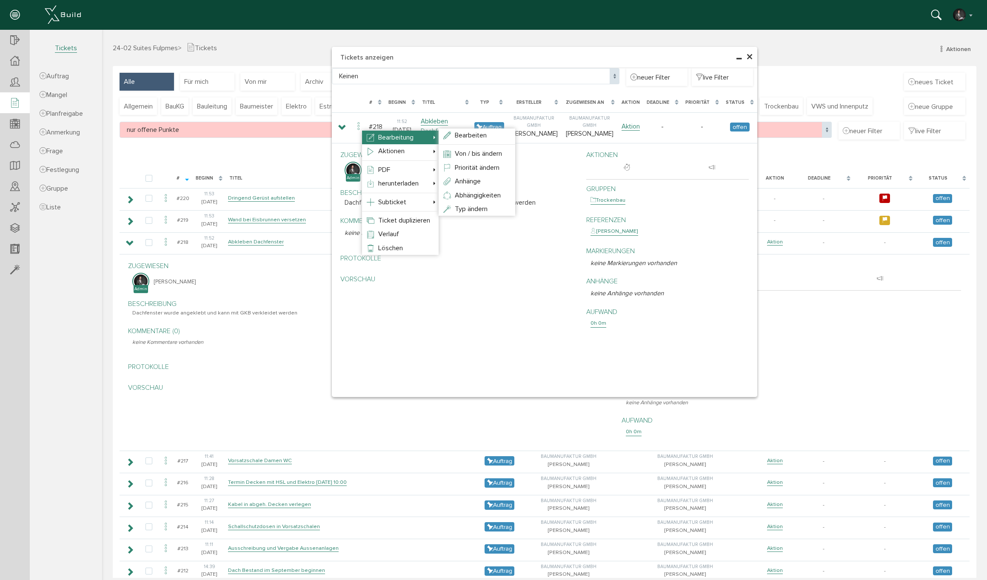
click at [395, 137] on span "Bearbeitung" at bounding box center [395, 137] width 35 height 9
select select "TK-681a3cf2890393.18670059#1746550002.5612"
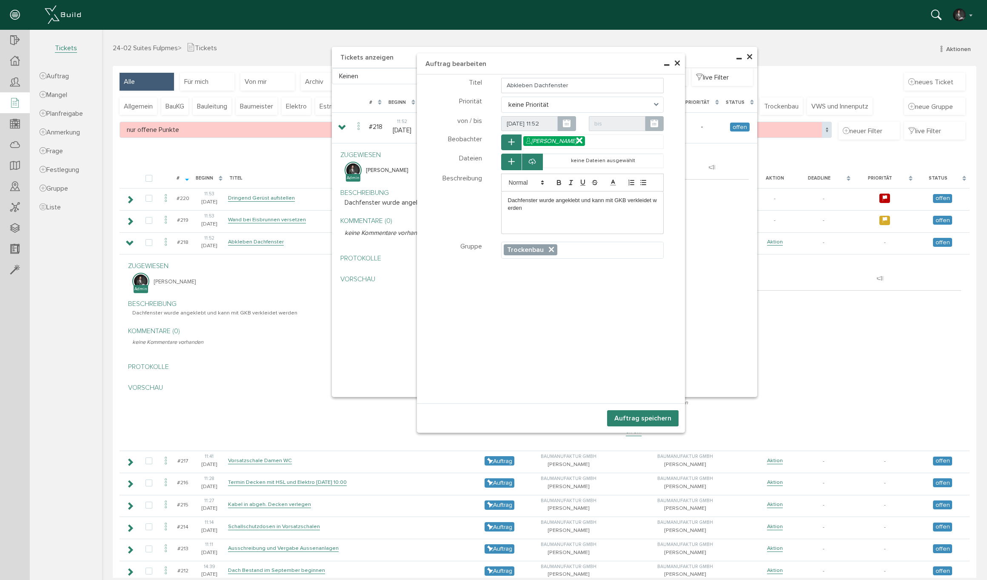
select select "TK-681a3cf2890393.18670059#1746550002.5612"
click at [524, 87] on input "Abkleben Dachfenster" at bounding box center [582, 85] width 163 height 15
drag, startPoint x: 583, startPoint y: 86, endPoint x: 568, endPoint y: 86, distance: 15.3
click at [568, 86] on input "Abkleben Dachfenster" at bounding box center [582, 85] width 163 height 15
drag, startPoint x: 534, startPoint y: 84, endPoint x: 505, endPoint y: 86, distance: 29.9
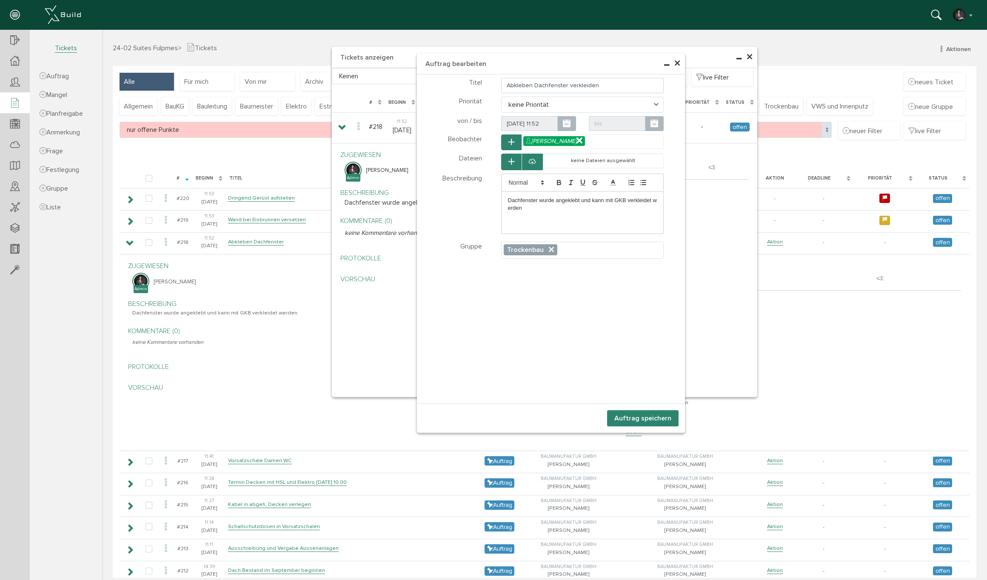
click at [505, 86] on input "Abkleben Dachfenster verkleiden" at bounding box center [582, 85] width 163 height 15
type input "Dachfenster verkleiden"
click at [641, 377] on div "Teilnehmer wählen Teilnehmer Teilnehmer wählen Teilnehmer" at bounding box center [551, 238] width 268 height 329
click at [648, 418] on button "Auftrag speichern" at bounding box center [642, 418] width 71 height 16
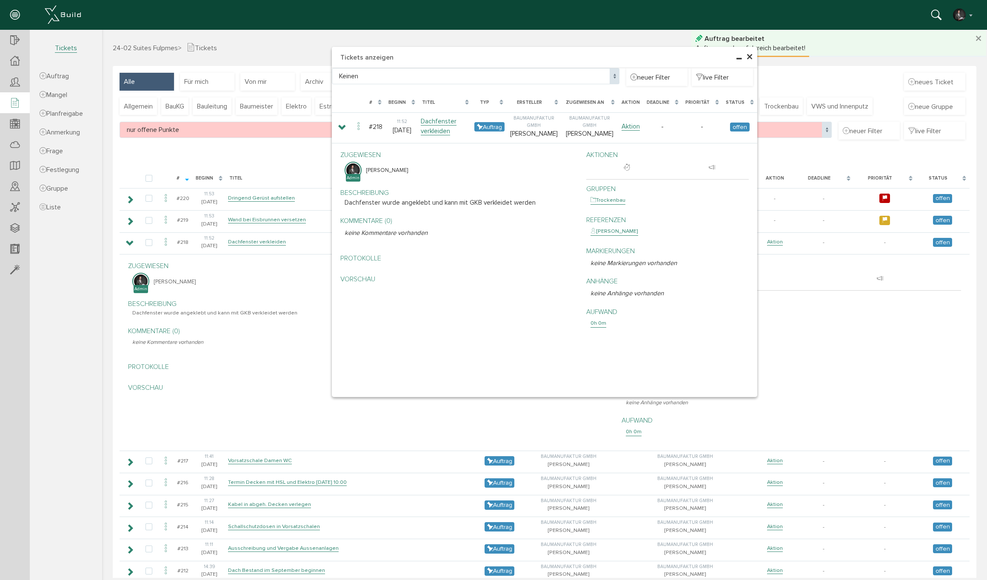
click at [749, 58] on span "×" at bounding box center [749, 57] width 7 height 17
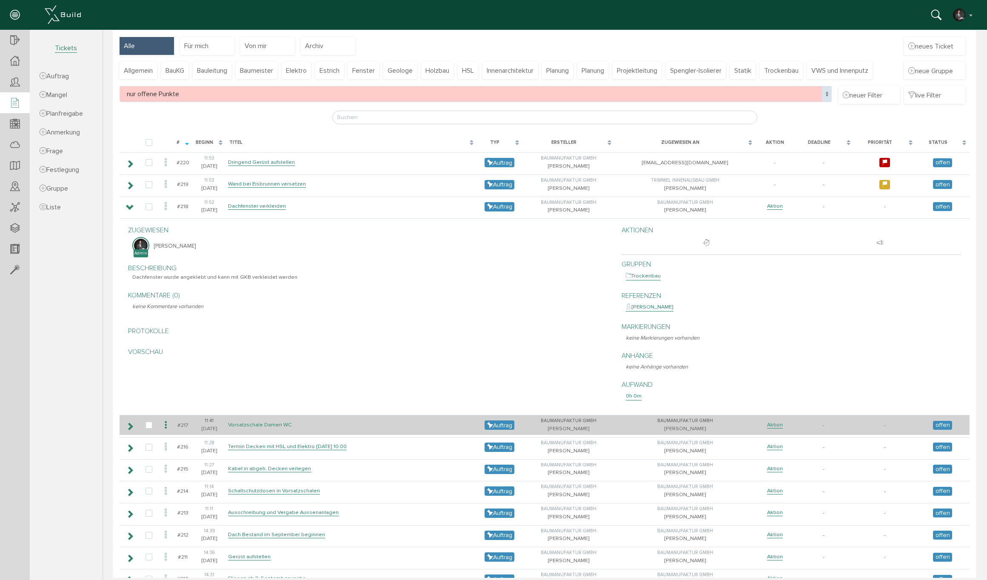
click at [251, 421] on link "Vorsatzschale Damen WC" at bounding box center [260, 424] width 64 height 7
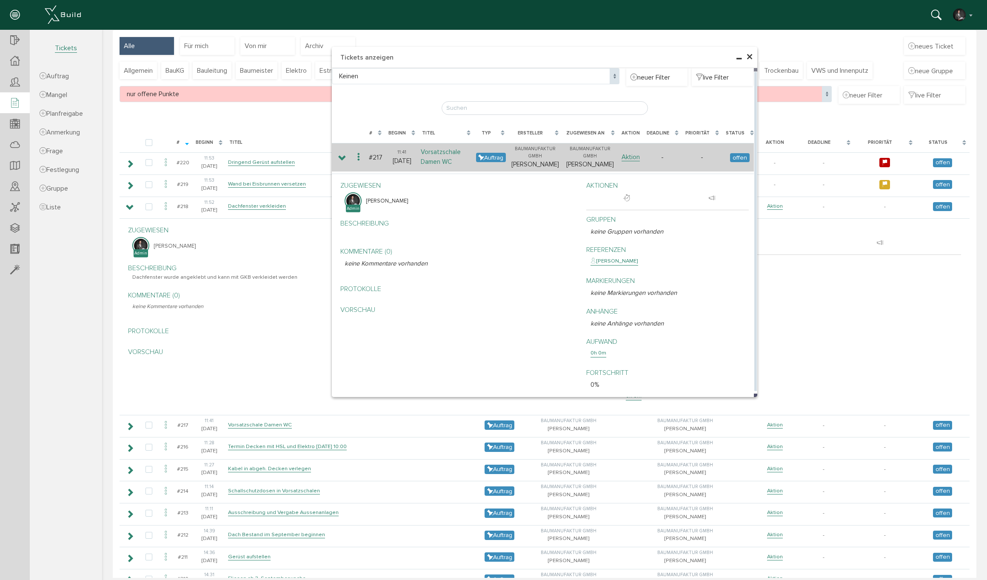
scroll to position [35, 0]
click at [433, 160] on link "Vorsatzschale Damen WC" at bounding box center [441, 157] width 40 height 18
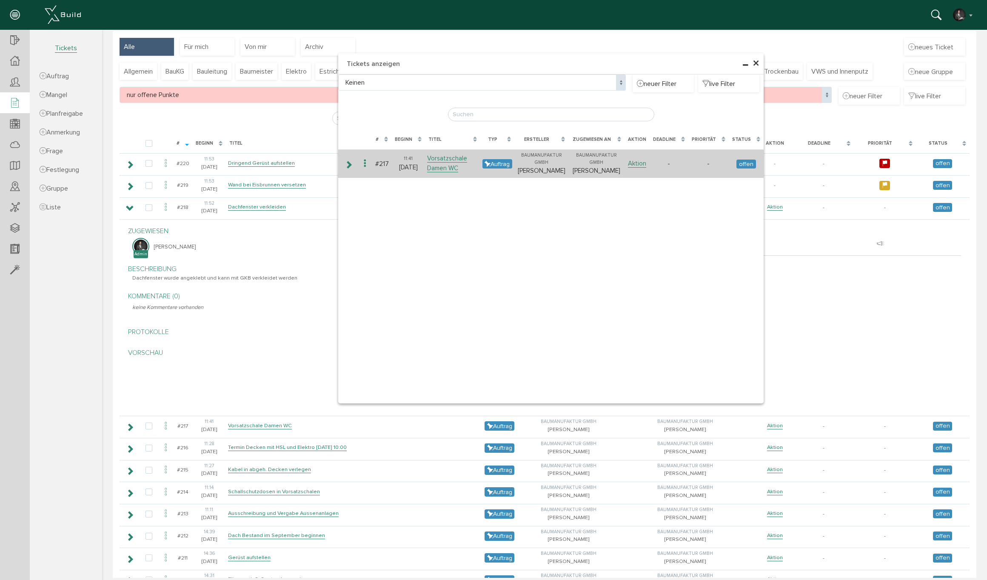
click at [369, 165] on icon at bounding box center [365, 163] width 10 height 11
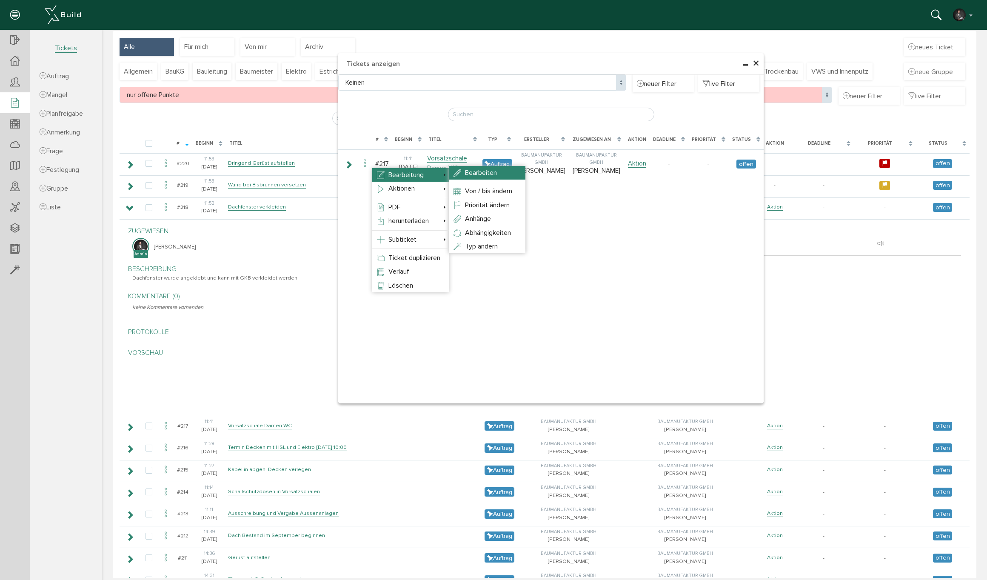
select select
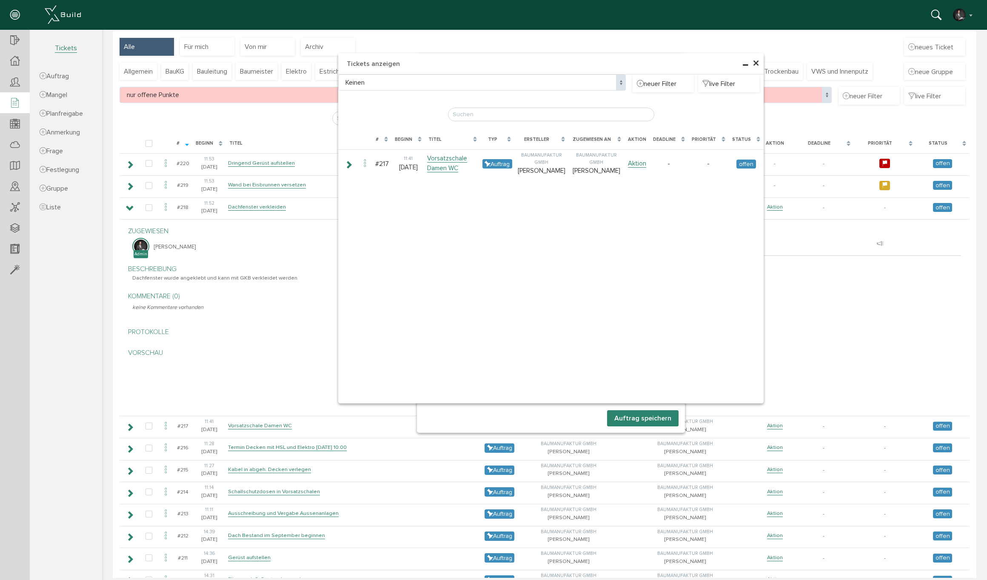
select select
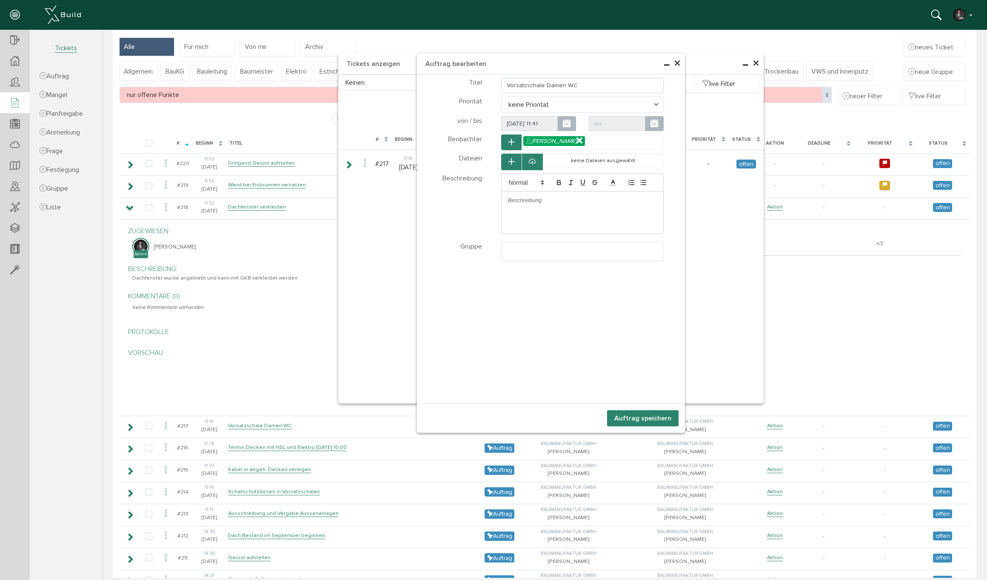
drag, startPoint x: 546, startPoint y: 85, endPoint x: 571, endPoint y: 110, distance: 35.5
click at [564, 84] on input "Vorsatzschale Damen WC" at bounding box center [582, 85] width 163 height 15
type input "Vorsatzschale Herren WC"
click at [541, 100] on span "keine Priorität" at bounding box center [582, 105] width 163 height 16
select select "medium"
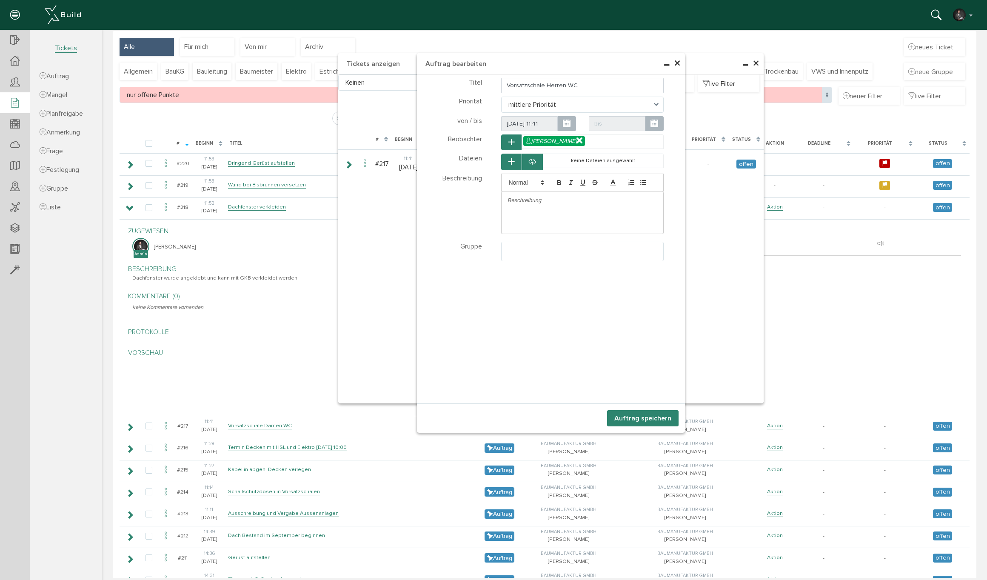
drag, startPoint x: 531, startPoint y: 209, endPoint x: 545, endPoint y: 210, distance: 14.1
click at [531, 209] on div at bounding box center [583, 200] width 162 height 18
click at [535, 249] on ul at bounding box center [583, 250] width 162 height 16
select select "TK-681a3cf2890393.18670059#1746550002.5612"
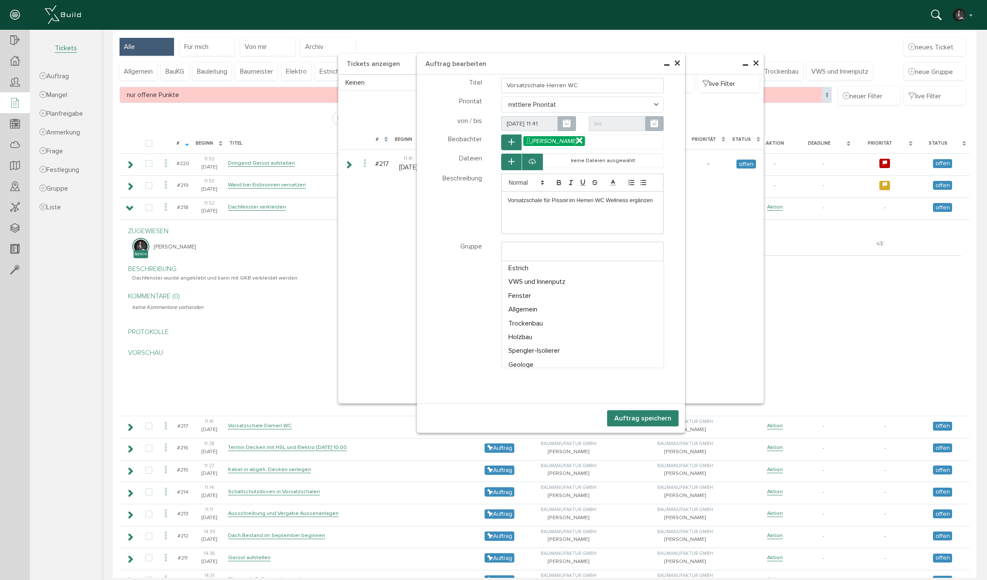
scroll to position [36, 0]
click at [653, 420] on button "Auftrag speichern" at bounding box center [642, 418] width 71 height 16
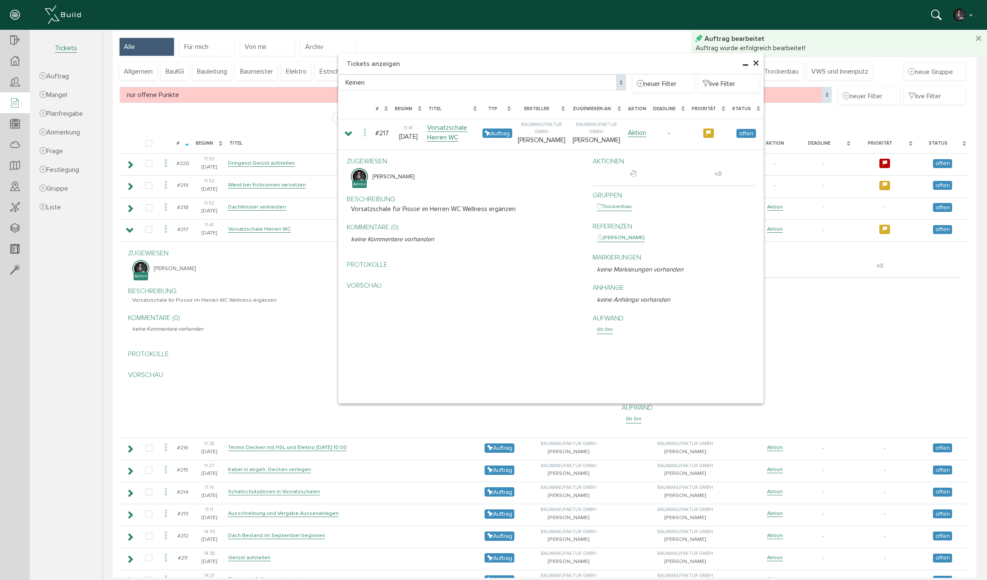
scroll to position [223, 0]
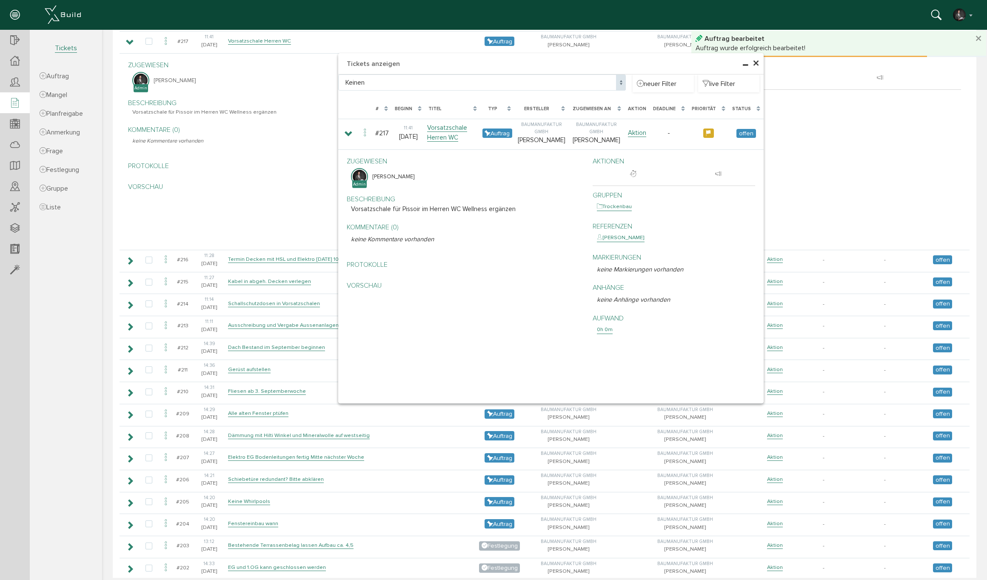
click at [754, 60] on span "×" at bounding box center [756, 63] width 7 height 17
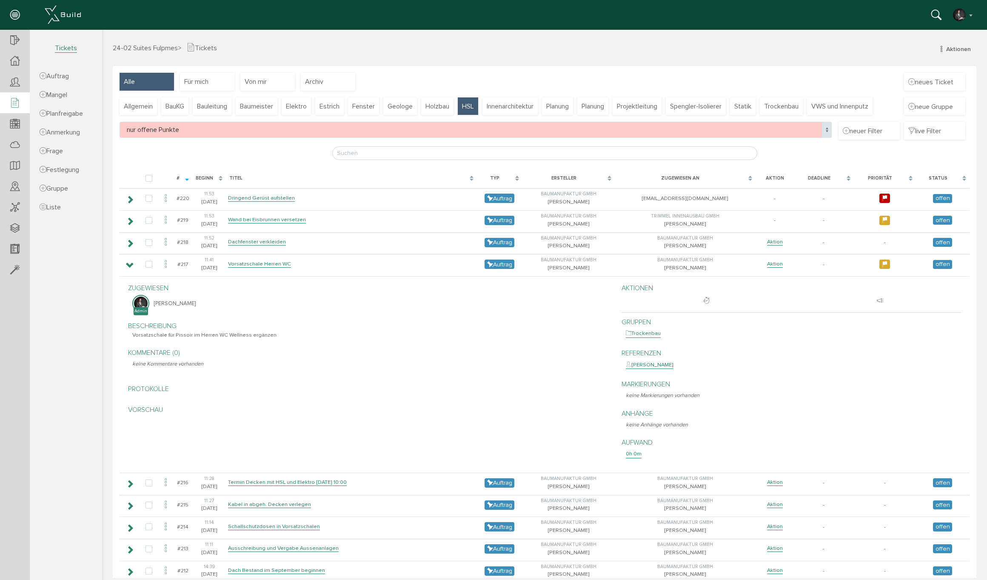
scroll to position [0, 0]
click at [790, 107] on span "Trockenbau" at bounding box center [781, 106] width 34 height 9
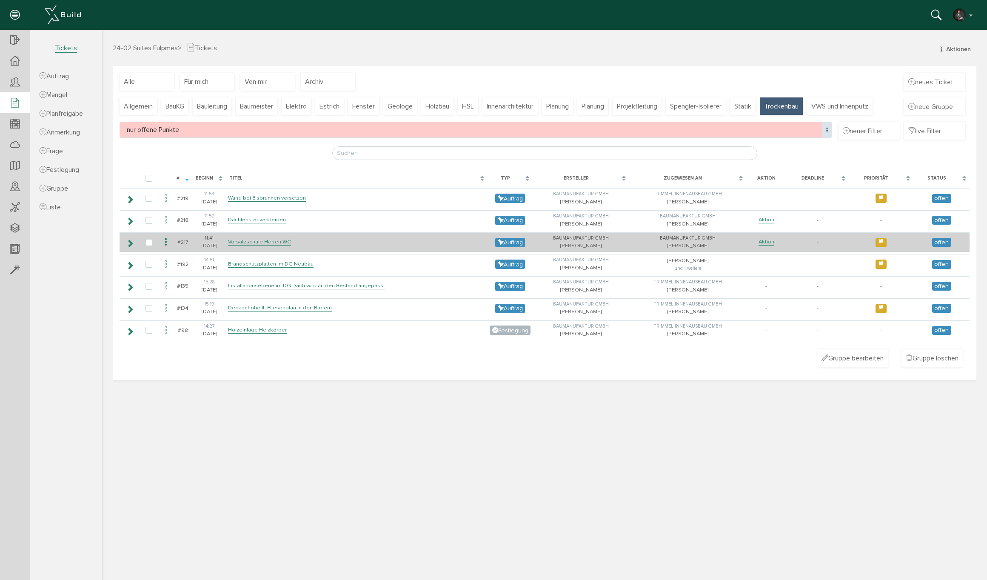
drag, startPoint x: 151, startPoint y: 217, endPoint x: 150, endPoint y: 233, distance: 15.8
click at [151, 217] on label at bounding box center [151, 221] width 10 height 8
click at [151, 217] on input "checkbox" at bounding box center [149, 220] width 6 height 6
checkbox input "true"
drag, startPoint x: 149, startPoint y: 241, endPoint x: 160, endPoint y: 235, distance: 12.6
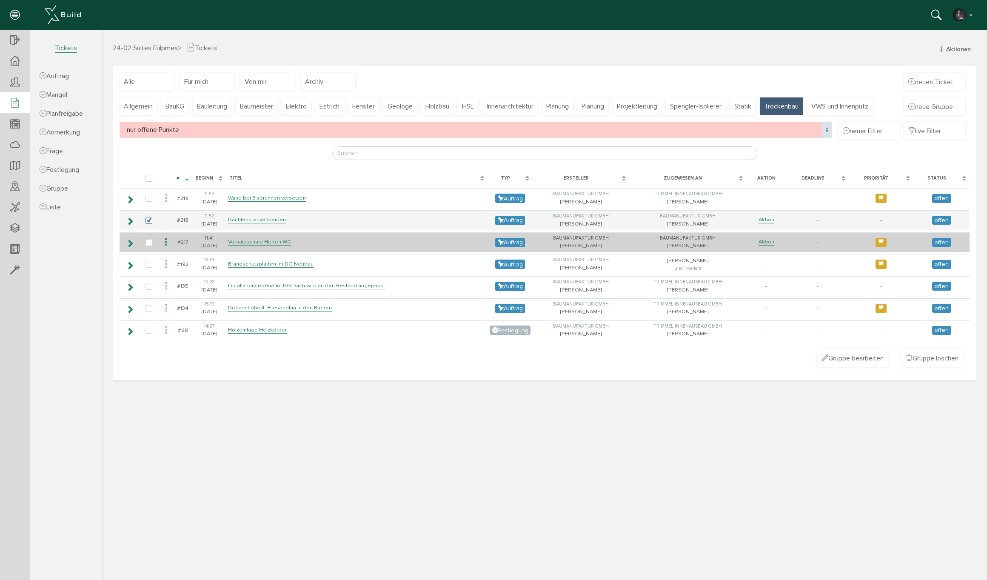
click at [149, 240] on label at bounding box center [151, 243] width 10 height 8
click at [149, 240] on input "checkbox" at bounding box center [149, 242] width 6 height 6
checkbox input "true"
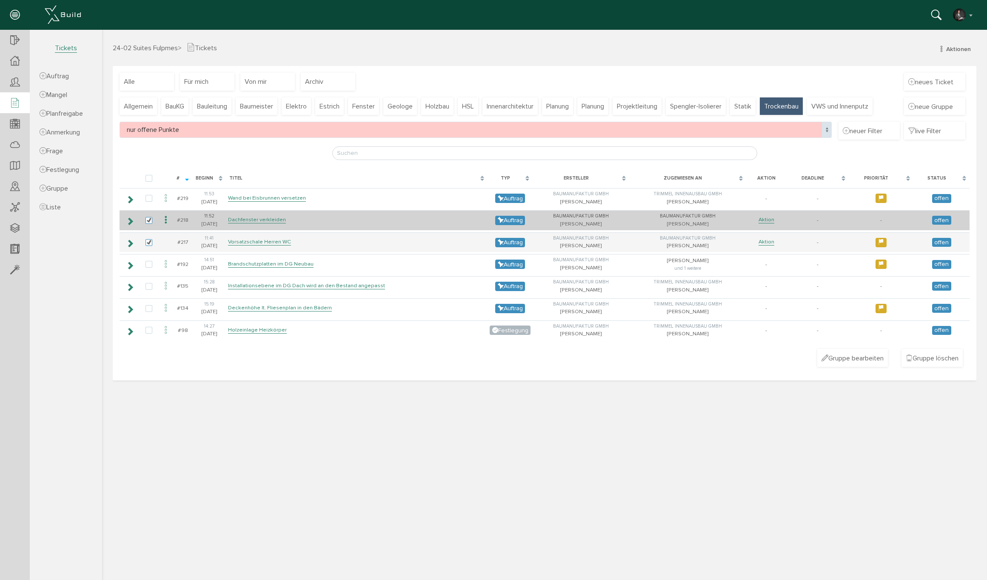
click at [168, 220] on icon at bounding box center [166, 219] width 10 height 11
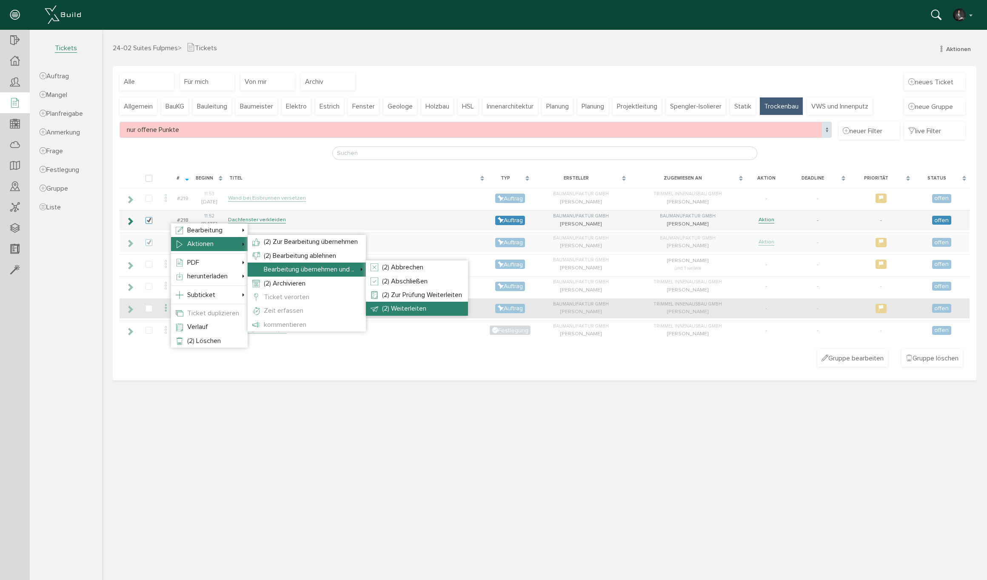
drag, startPoint x: 425, startPoint y: 303, endPoint x: 488, endPoint y: 311, distance: 63.1
click at [426, 303] on li "(2) Weiterleiten" at bounding box center [417, 309] width 102 height 14
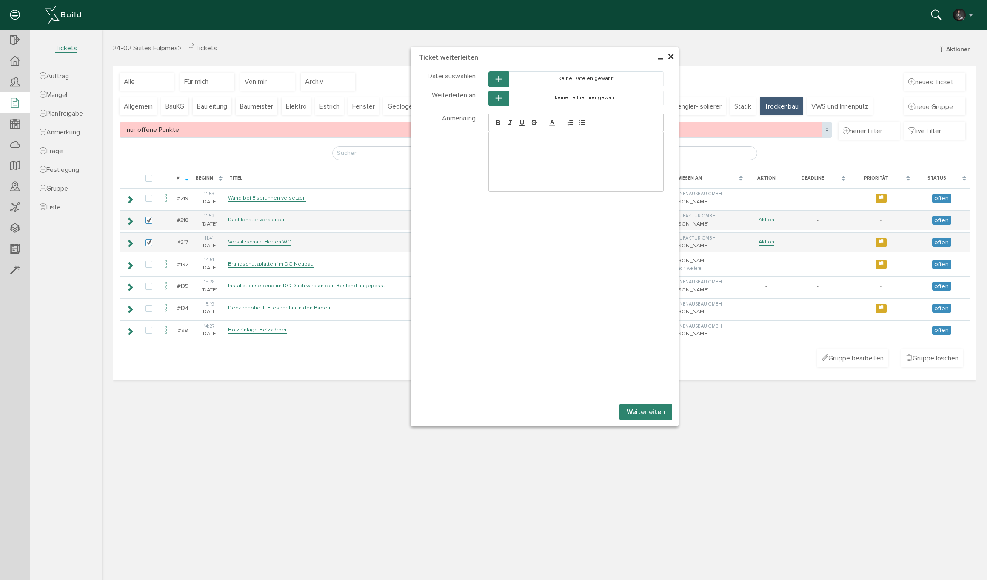
click at [500, 98] on icon "button" at bounding box center [499, 98] width 6 height 7
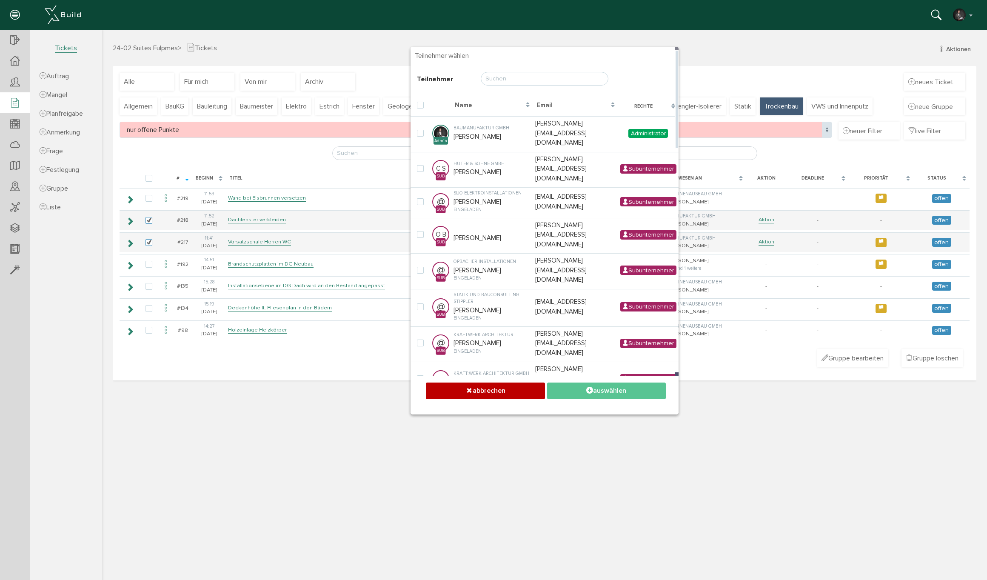
click at [515, 79] on input "text" at bounding box center [545, 79] width 128 height 14
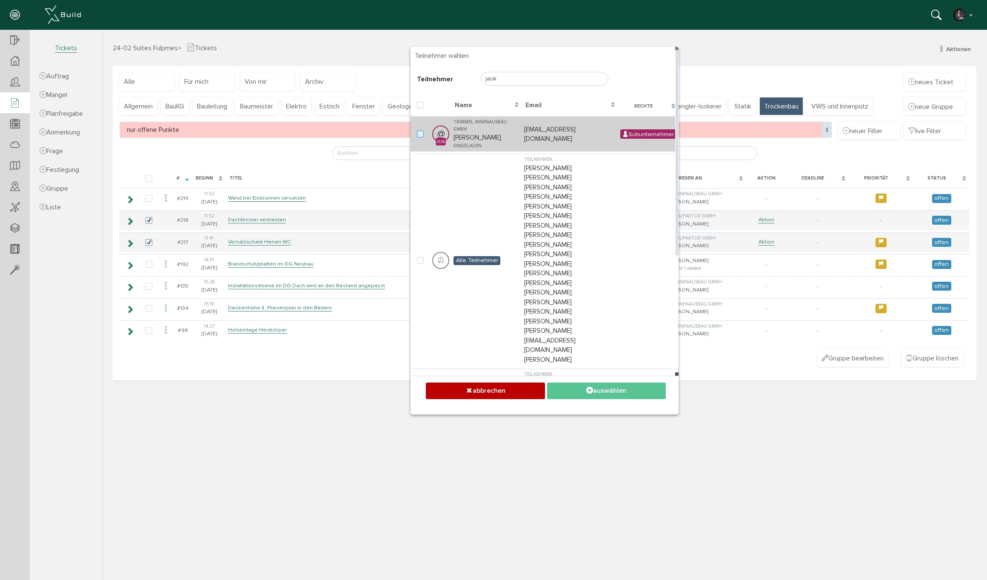
type input "jauk"
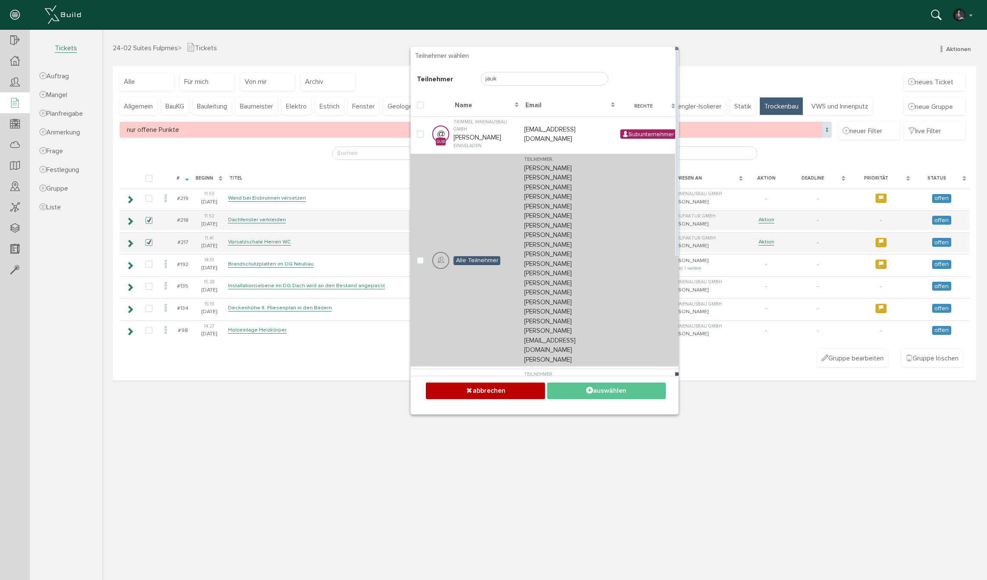
drag, startPoint x: 422, startPoint y: 131, endPoint x: 512, endPoint y: 170, distance: 98.3
click at [422, 131] on label at bounding box center [422, 135] width 10 height 8
click at [422, 131] on input "checkbox" at bounding box center [420, 134] width 6 height 6
checkbox input "true"
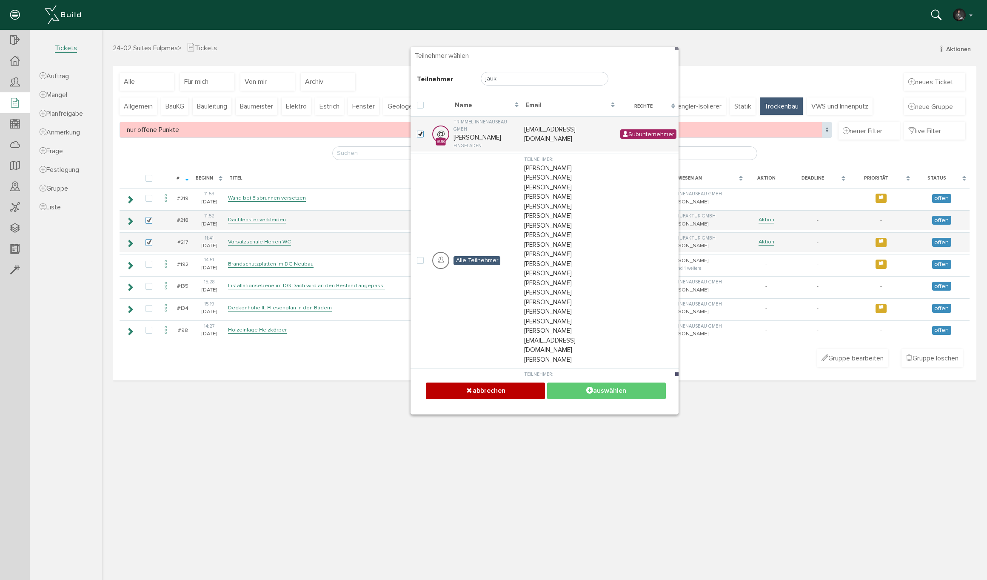
click at [623, 389] on button "auswählen" at bounding box center [606, 390] width 119 height 17
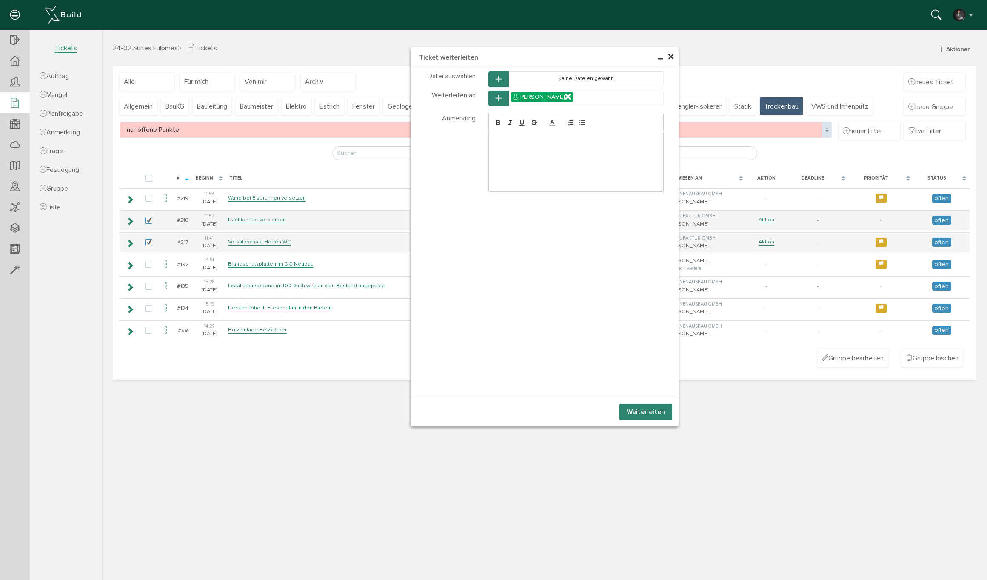
drag, startPoint x: 663, startPoint y: 412, endPoint x: 569, endPoint y: 390, distance: 96.5
click at [663, 412] on button "Weiterleiten" at bounding box center [645, 412] width 53 height 16
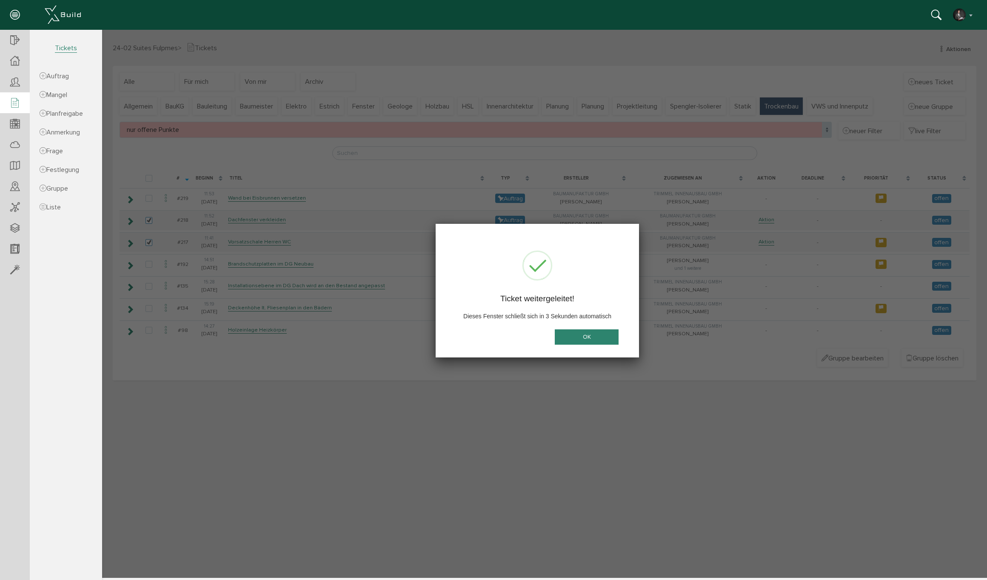
click at [599, 330] on button "OK" at bounding box center [587, 337] width 64 height 16
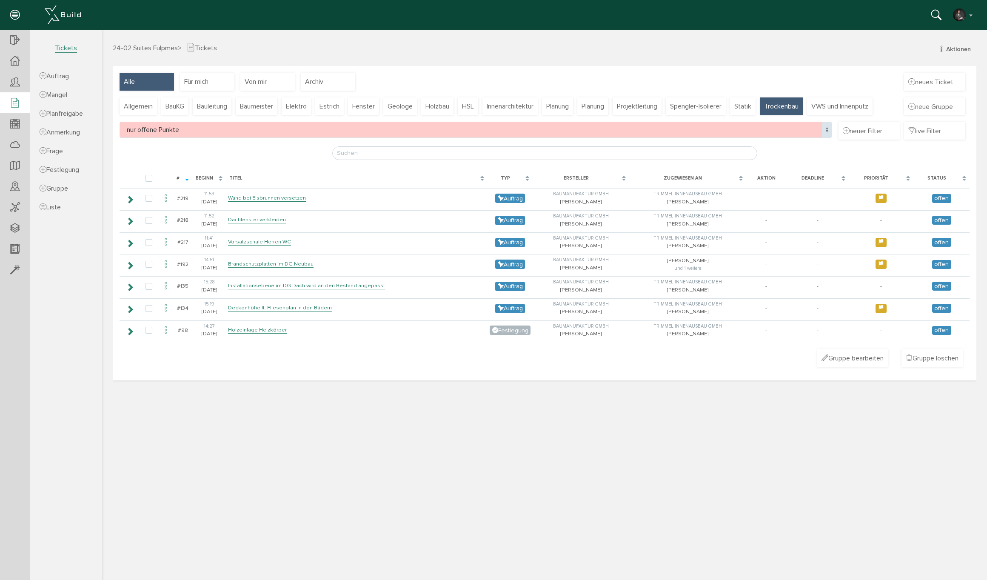
click at [129, 85] on span "Alle" at bounding box center [129, 81] width 11 height 9
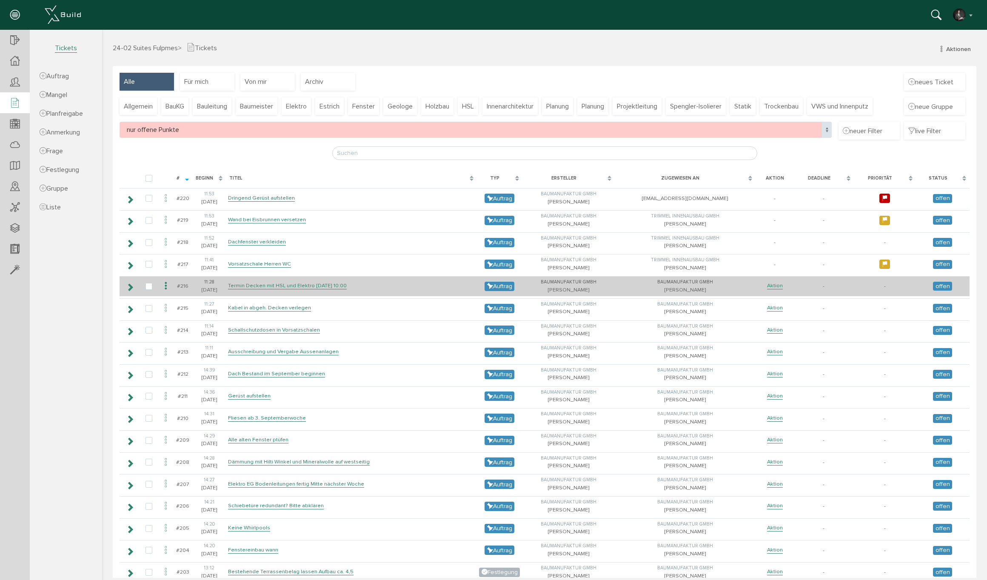
scroll to position [0, 0]
click at [164, 283] on icon at bounding box center [166, 285] width 10 height 11
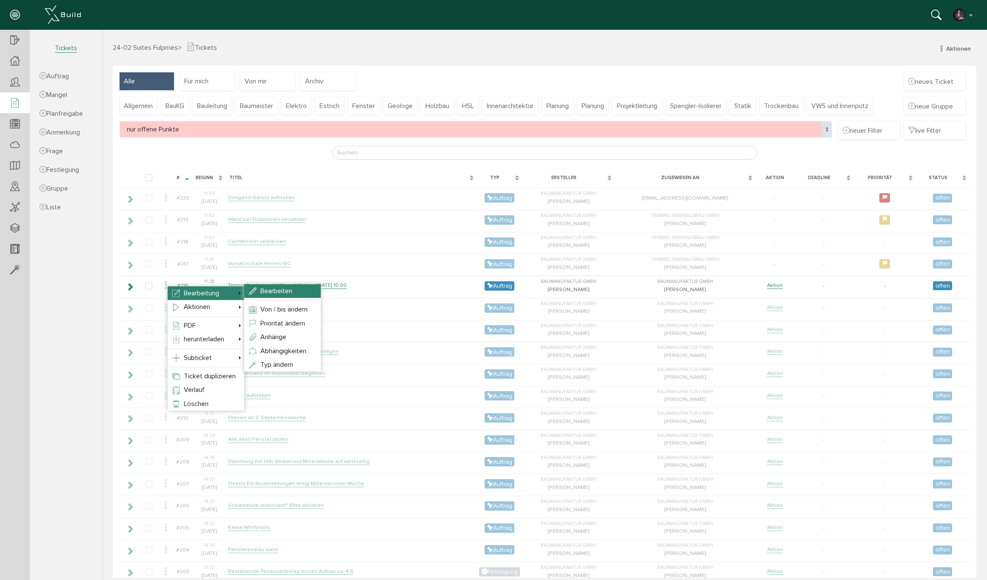
drag, startPoint x: 260, startPoint y: 293, endPoint x: 383, endPoint y: 305, distance: 124.0
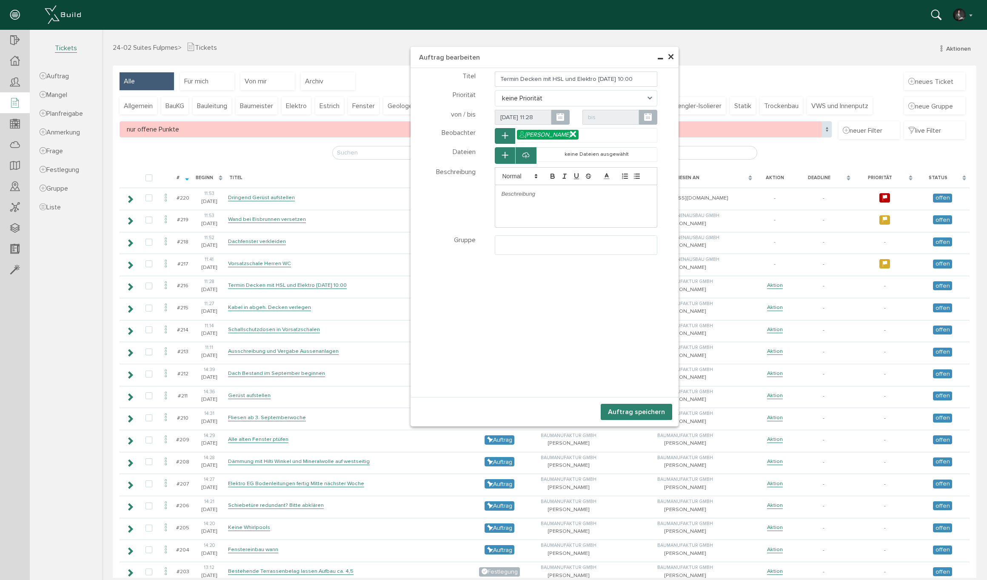
select select
click at [521, 78] on input "Termin Decken mit HSL und Elektro nächsten Dienstag 10:00" at bounding box center [576, 78] width 163 height 15
click at [519, 78] on input "Termin Decken mit HSL und Elektro nächsten Dienstag 10:00" at bounding box center [576, 78] width 163 height 15
drag, startPoint x: 520, startPoint y: 78, endPoint x: 547, endPoint y: 115, distance: 45.6
click at [540, 78] on input "Termin Decken mit HSL und Elektro nächsten Dienstag 10:00" at bounding box center [576, 78] width 163 height 15
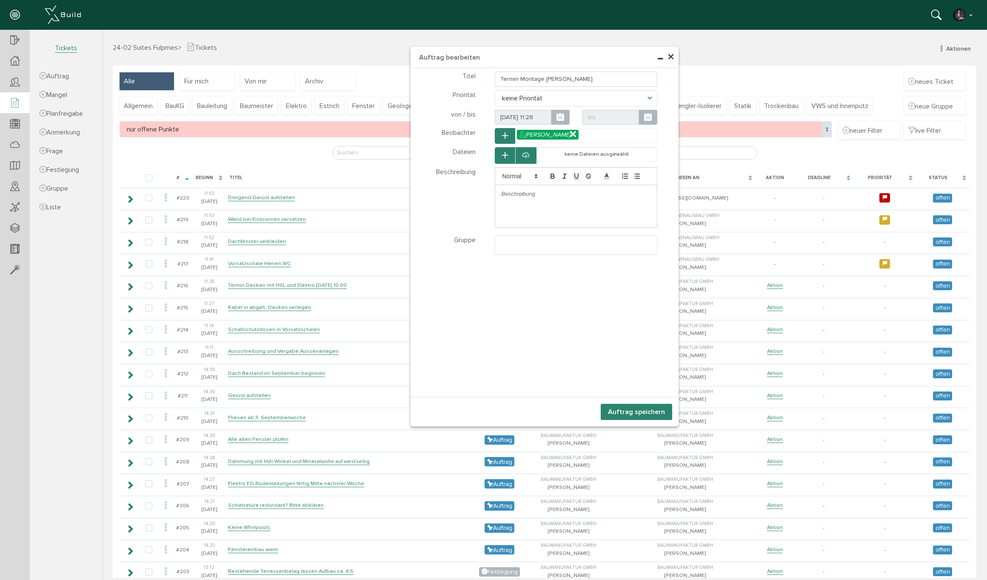
type input "Termin Montage [PERSON_NAME]"
click at [520, 197] on p at bounding box center [576, 194] width 149 height 8
drag, startPoint x: 615, startPoint y: 201, endPoint x: 627, endPoint y: 202, distance: 12.0
click at [627, 202] on p "Vor Montage der Trockenbaudecken werden die benötigten Höhen und einbauten noch…" at bounding box center [576, 198] width 149 height 16
click at [650, 203] on p "Vor Montage der Trockenbaudecken werden die benötigten Höhen und einbauten noch…" at bounding box center [576, 198] width 149 height 16
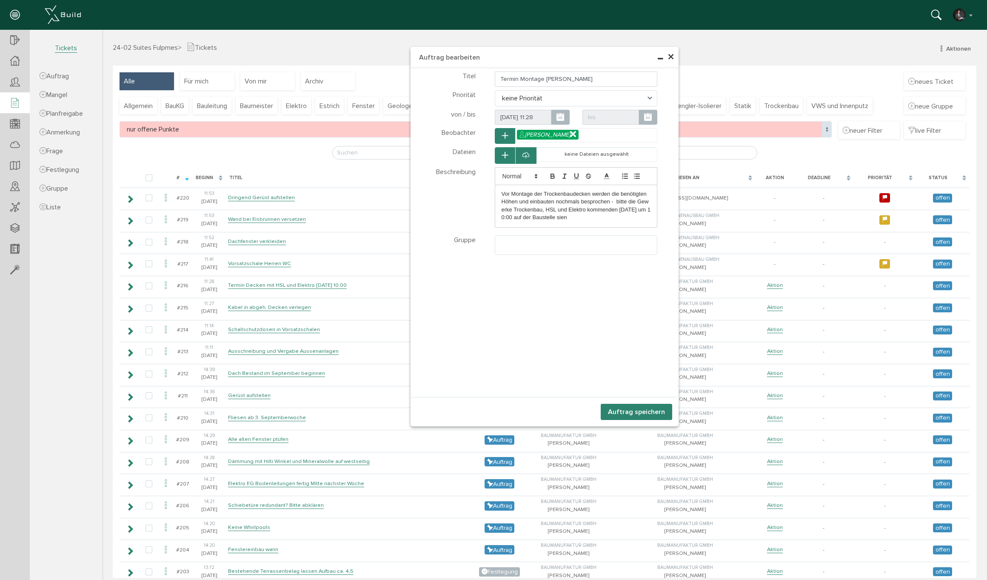
drag, startPoint x: 652, startPoint y: 202, endPoint x: 571, endPoint y: 240, distance: 90.0
click at [571, 240] on ul at bounding box center [576, 244] width 162 height 16
drag, startPoint x: 516, startPoint y: 275, endPoint x: 554, endPoint y: 260, distance: 41.2
select select "TK-681a3e35b1d561.14918302#1746550325.7284"
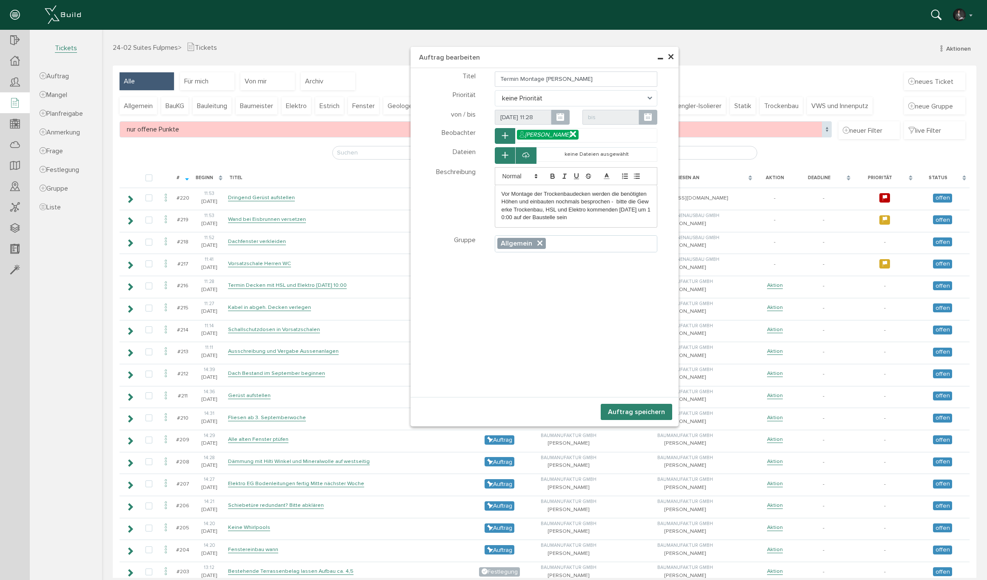
scroll to position [27, 0]
drag, startPoint x: 559, startPoint y: 210, endPoint x: 567, endPoint y: 208, distance: 8.2
click at [567, 208] on p "Vor Montage der Trockenbaudecken werden die benötigten Höhen und einbauten noch…" at bounding box center [576, 205] width 149 height 31
drag, startPoint x: 578, startPoint y: 208, endPoint x: 580, endPoint y: 229, distance: 21.0
click at [578, 208] on p "Vor Montage der Trockenbaudecken werden die benötigten Höhen und einbauten noch…" at bounding box center [576, 205] width 149 height 31
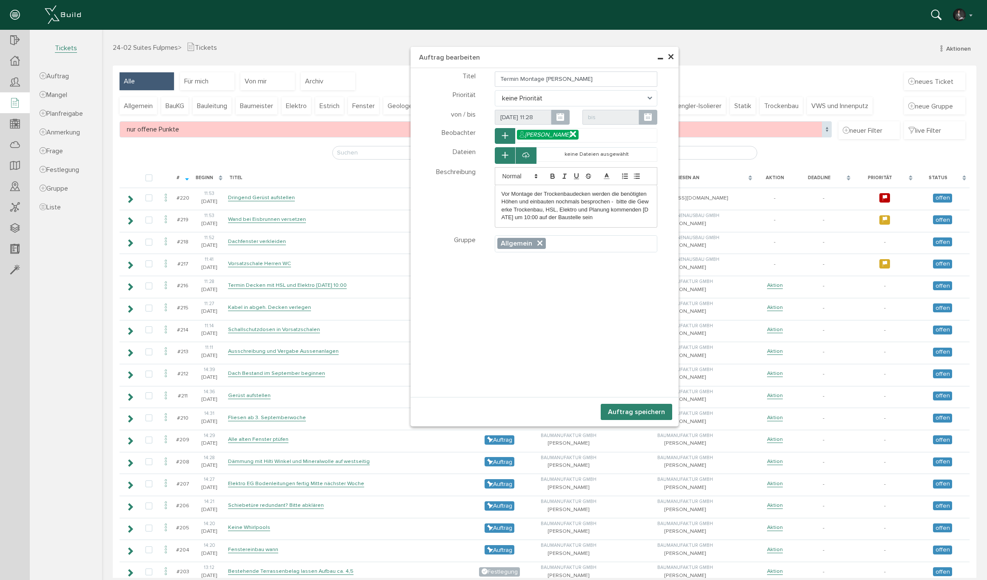
click at [580, 244] on ul "× Allgemein" at bounding box center [576, 244] width 162 height 16
click at [574, 229] on div "Titel Termin Montage Trockenbaudecken Priorität keine Priorität niedrige Priori…" at bounding box center [545, 161] width 268 height 182
click at [529, 95] on span "keine Priorität" at bounding box center [576, 98] width 163 height 16
drag, startPoint x: 518, startPoint y: 125, endPoint x: 487, endPoint y: 117, distance: 32.2
select select "medium"
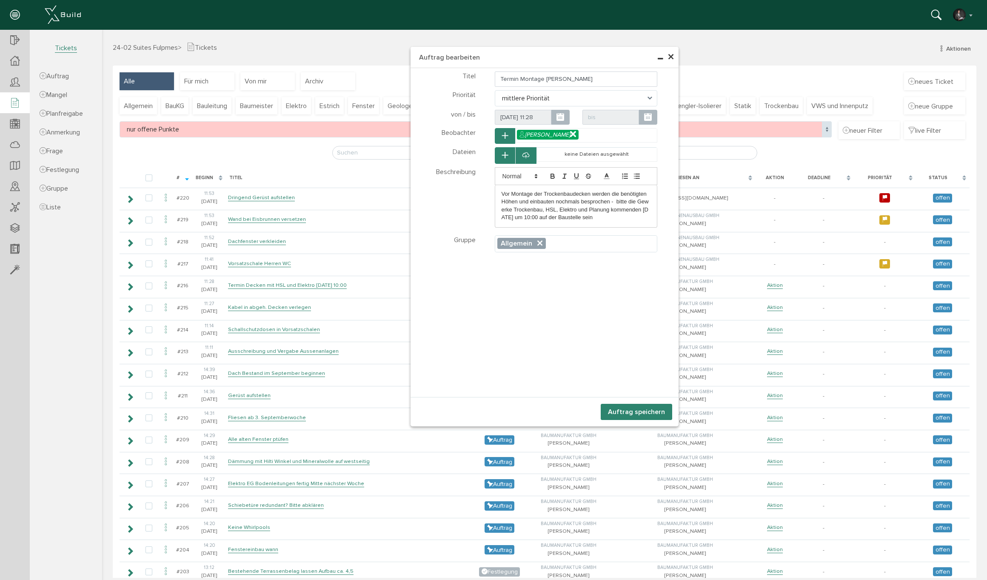
click at [561, 117] on icon at bounding box center [560, 117] width 8 height 9
click at [502, 170] on td "9" at bounding box center [503, 170] width 12 height 12
click at [531, 117] on input "09.09.25 11:28" at bounding box center [523, 117] width 57 height 15
drag, startPoint x: 518, startPoint y: 232, endPoint x: 557, endPoint y: 233, distance: 38.7
click at [519, 232] on span at bounding box center [517, 232] width 101 height 14
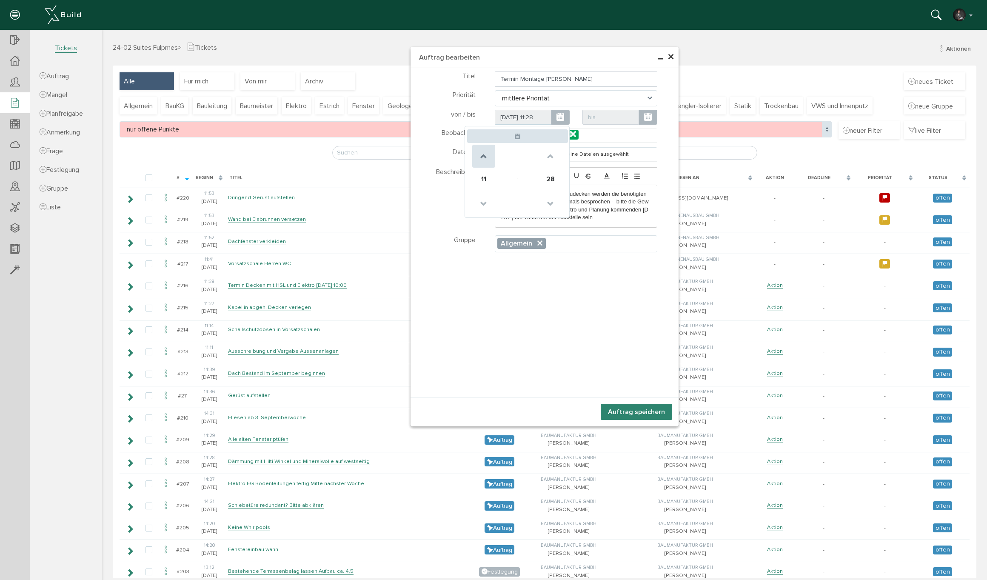
click at [487, 154] on span at bounding box center [483, 156] width 23 height 23
click at [483, 204] on span at bounding box center [483, 203] width 23 height 23
click at [553, 180] on span "28" at bounding box center [550, 179] width 23 height 23
click at [488, 156] on td "00" at bounding box center [479, 154] width 25 height 23
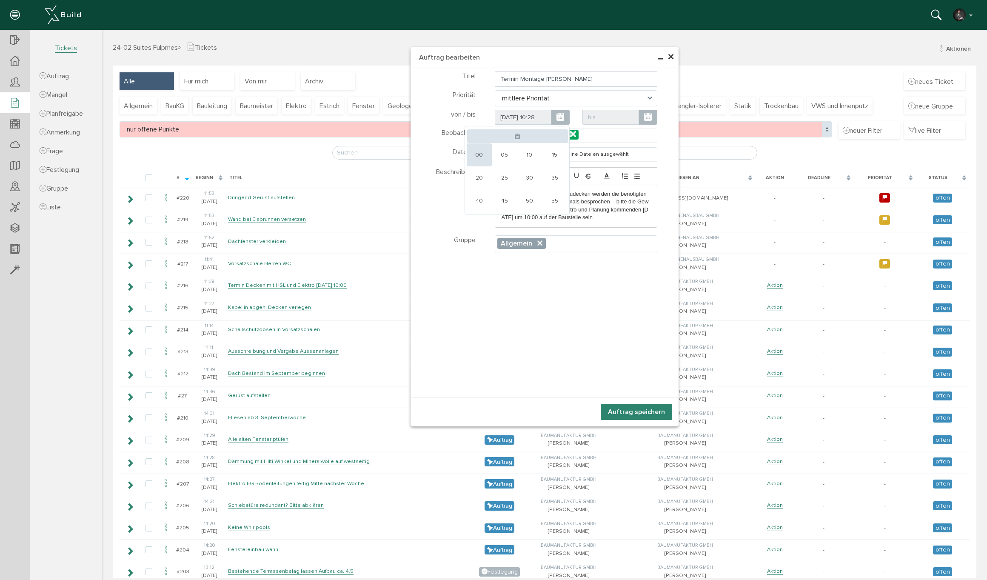
type input "09.09.25 10:00"
click at [631, 408] on button "Auftrag speichern" at bounding box center [636, 412] width 71 height 16
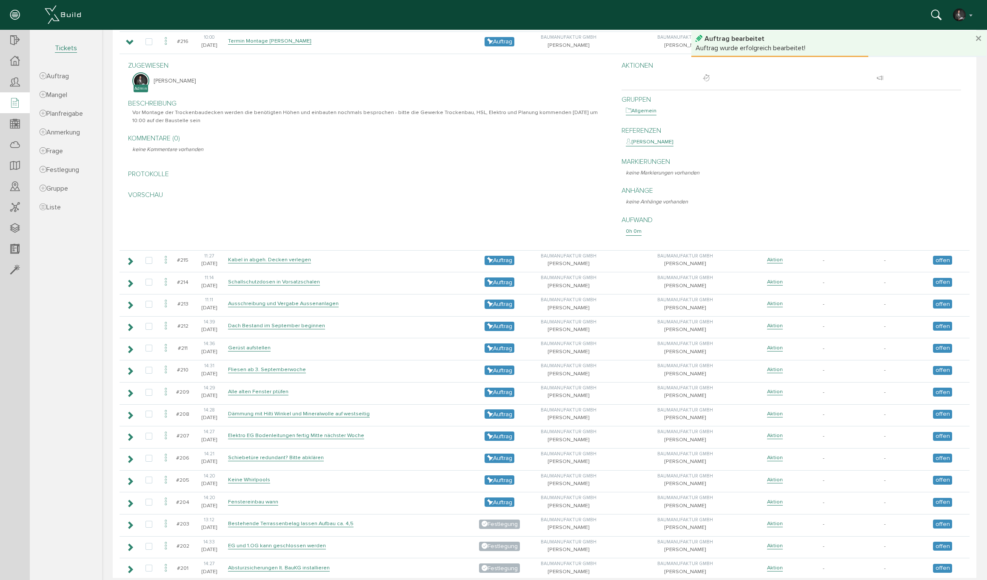
scroll to position [57, 0]
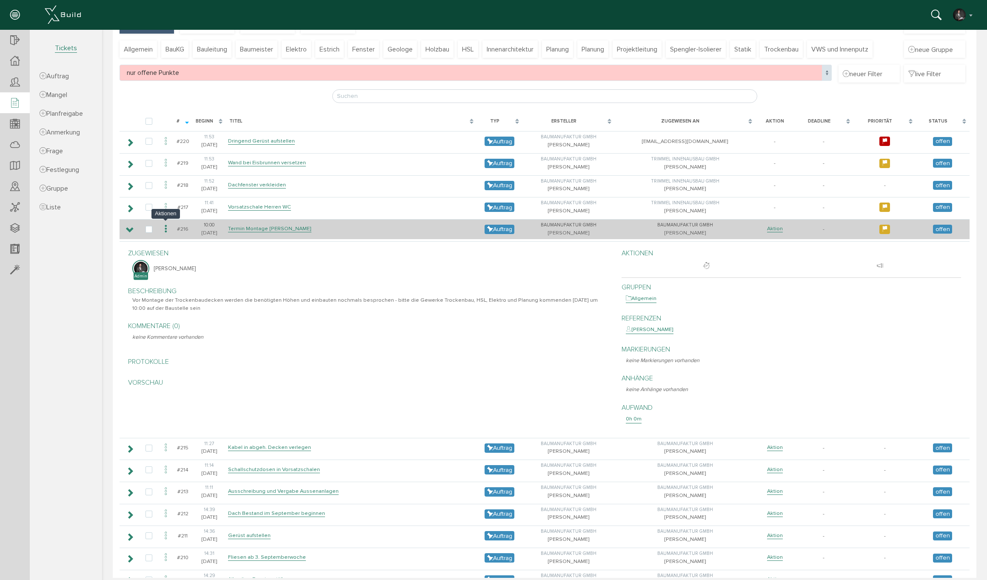
click at [167, 227] on icon at bounding box center [166, 228] width 10 height 11
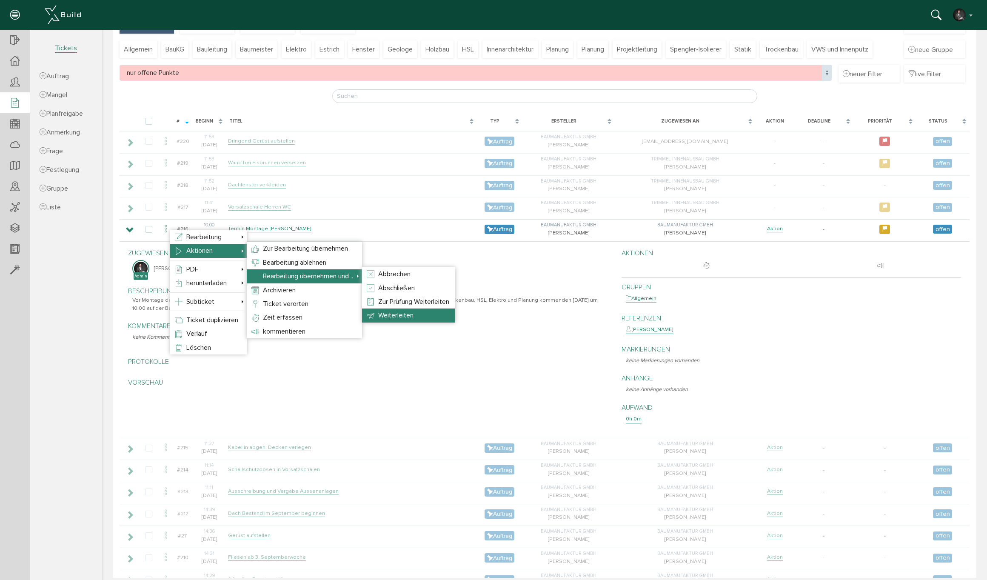
click at [419, 311] on li "Weiterleiten" at bounding box center [408, 315] width 93 height 14
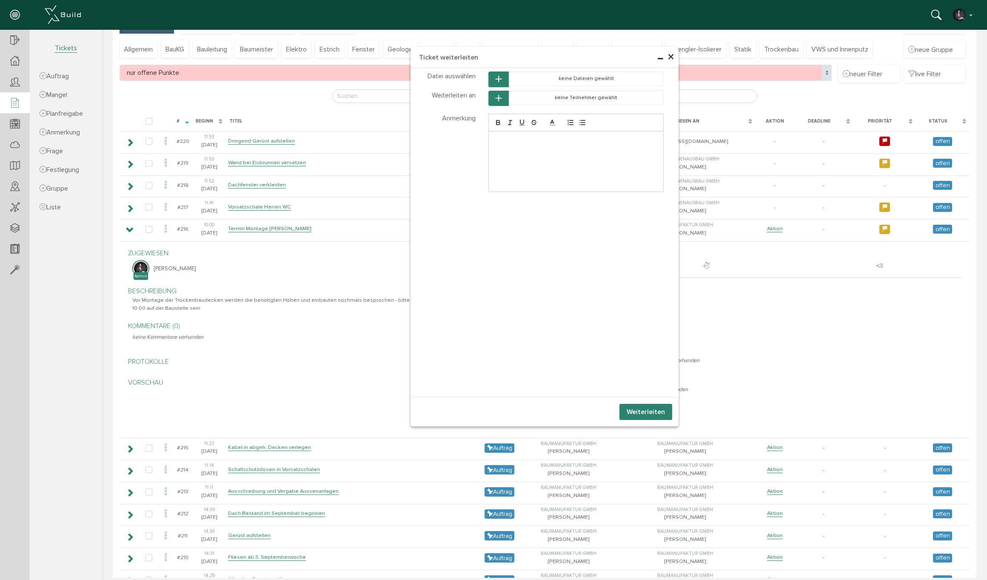
click at [505, 98] on button "button" at bounding box center [498, 99] width 20 height 16
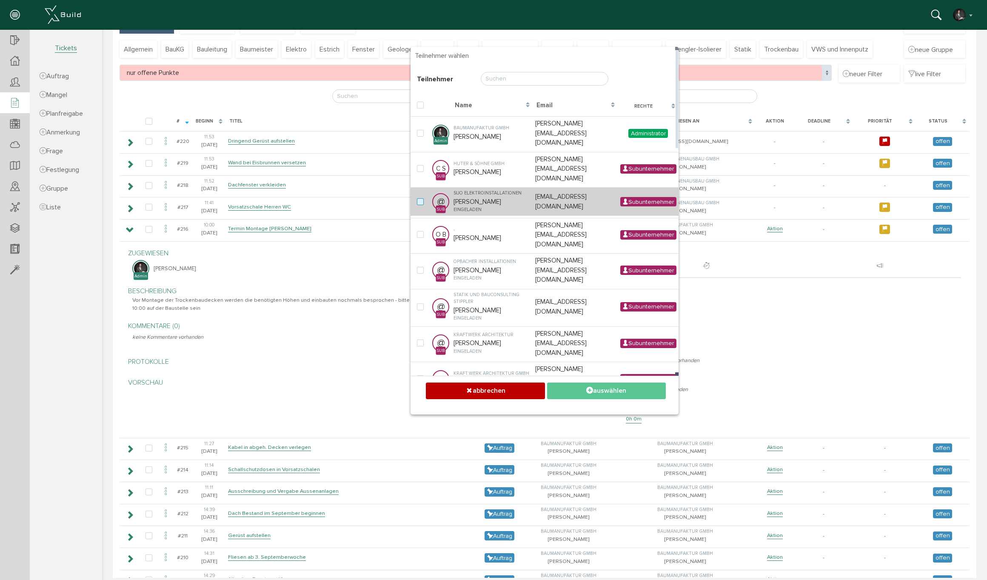
click at [421, 198] on label at bounding box center [422, 202] width 10 height 8
click at [421, 198] on input "checkbox" at bounding box center [420, 201] width 6 height 6
checkbox input "true"
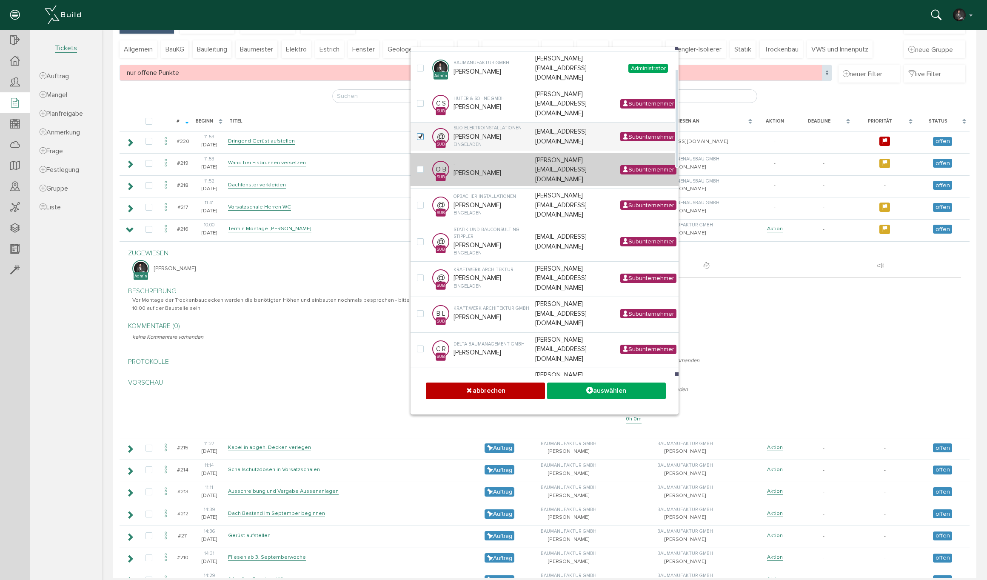
drag, startPoint x: 420, startPoint y: 141, endPoint x: 422, endPoint y: 148, distance: 7.3
click at [420, 166] on label at bounding box center [422, 170] width 10 height 8
click at [420, 166] on input "checkbox" at bounding box center [420, 169] width 6 height 6
checkbox input "true"
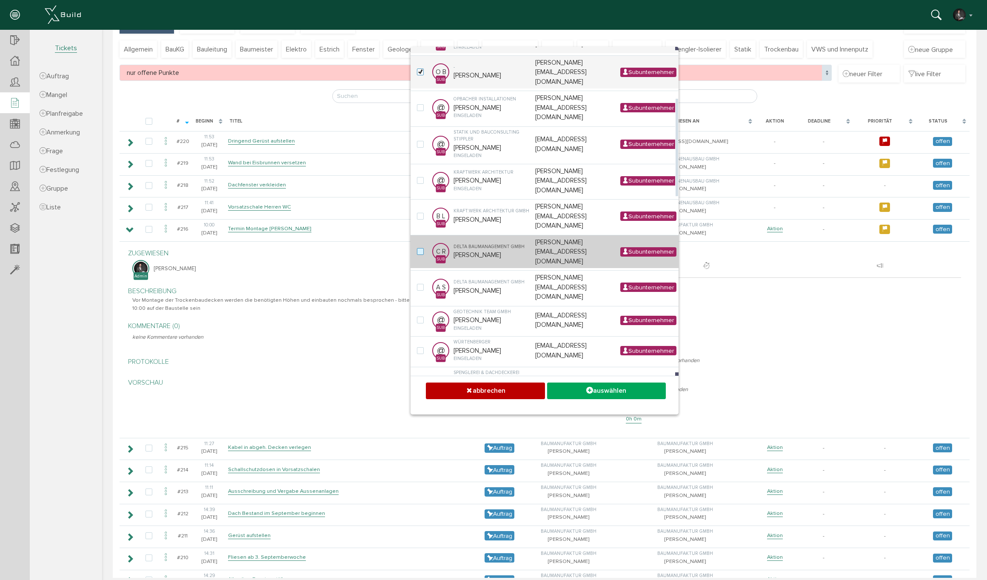
click at [420, 248] on label at bounding box center [422, 252] width 10 height 8
click at [420, 248] on input "checkbox" at bounding box center [420, 251] width 6 height 6
checkbox input "true"
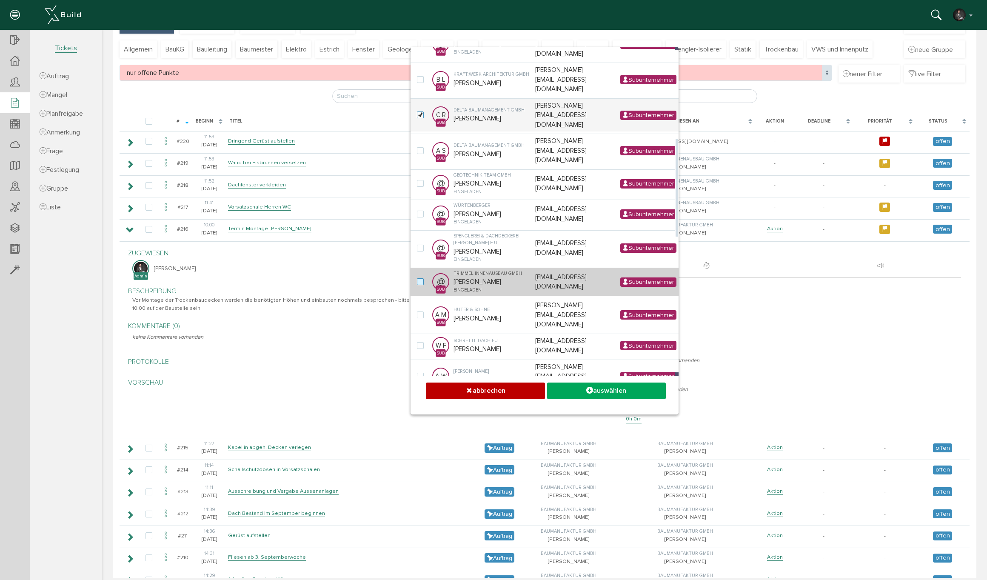
click at [424, 278] on label at bounding box center [422, 282] width 10 height 8
click at [422, 278] on input "checkbox" at bounding box center [420, 281] width 6 height 6
checkbox input "true"
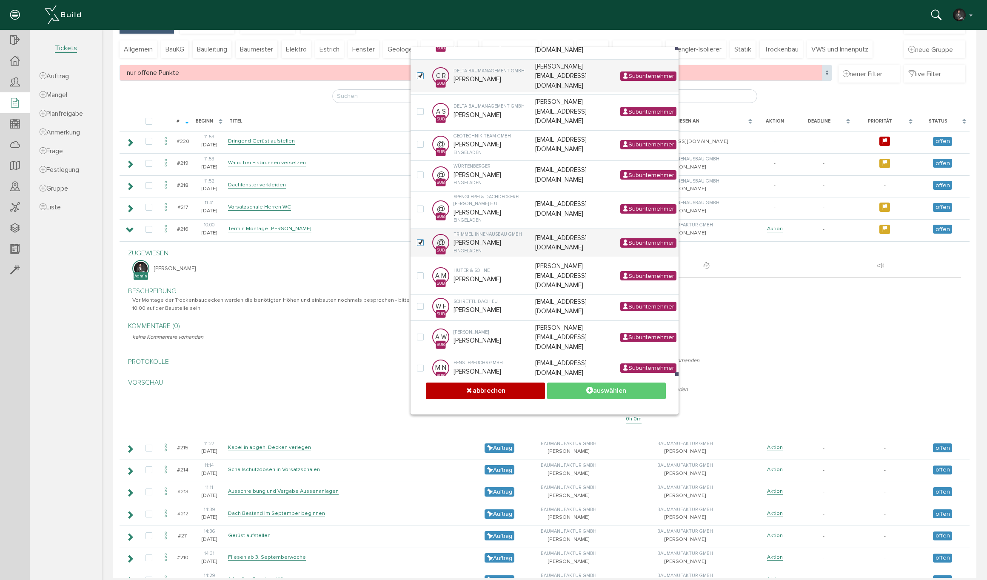
click at [623, 392] on button "auswählen" at bounding box center [606, 390] width 119 height 17
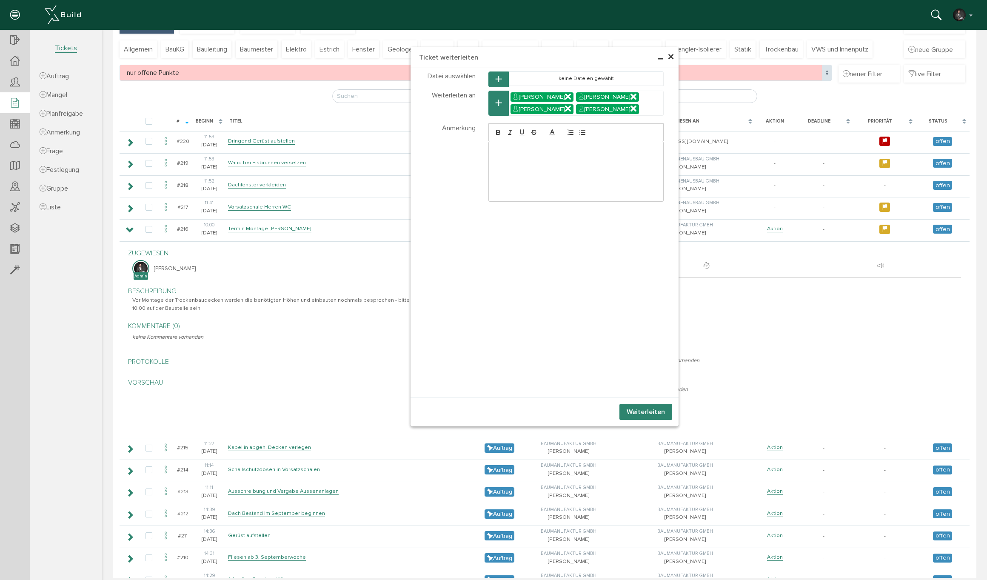
click at [662, 413] on button "Weiterleiten" at bounding box center [645, 412] width 53 height 16
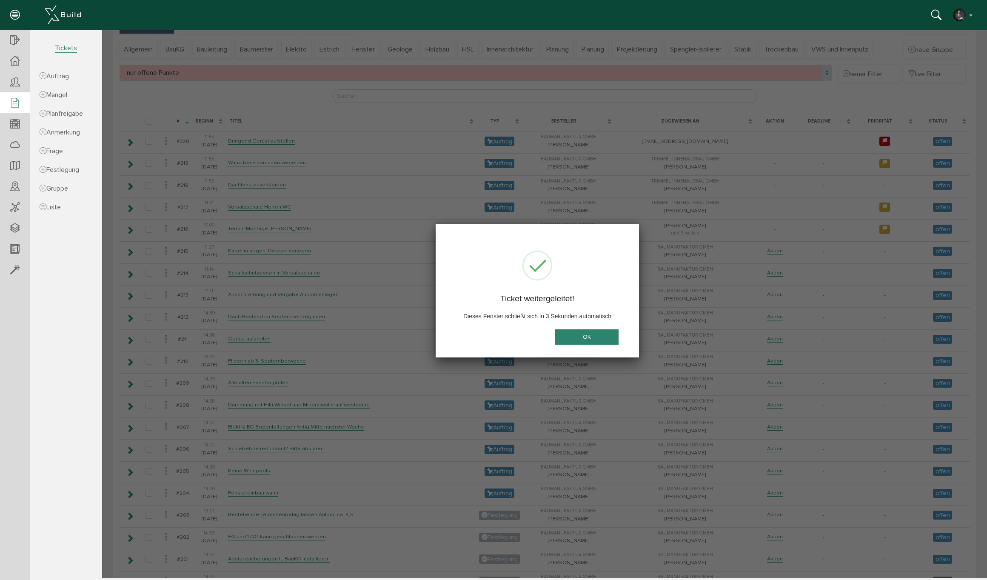
click at [572, 341] on button "OK" at bounding box center [587, 337] width 64 height 16
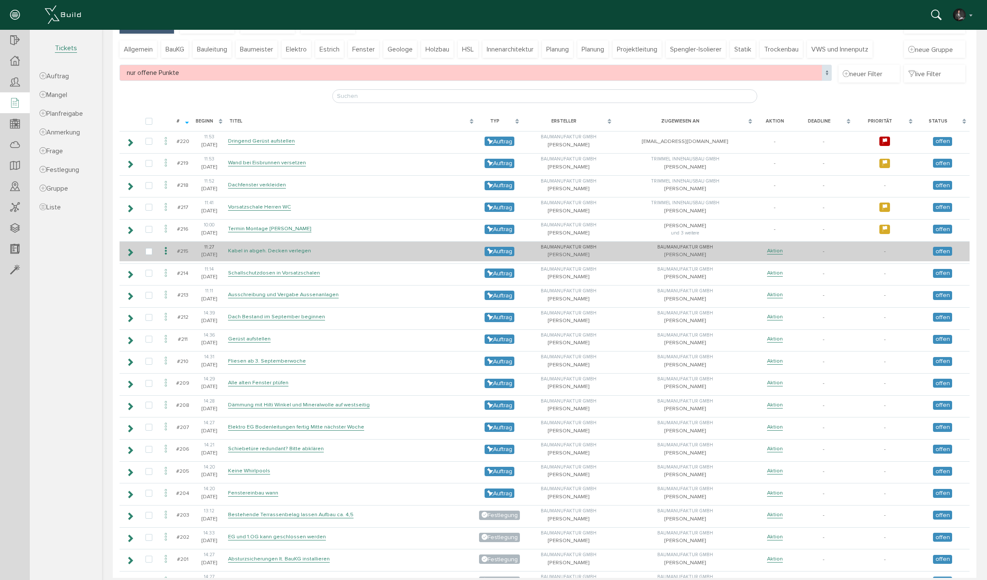
scroll to position [74, 0]
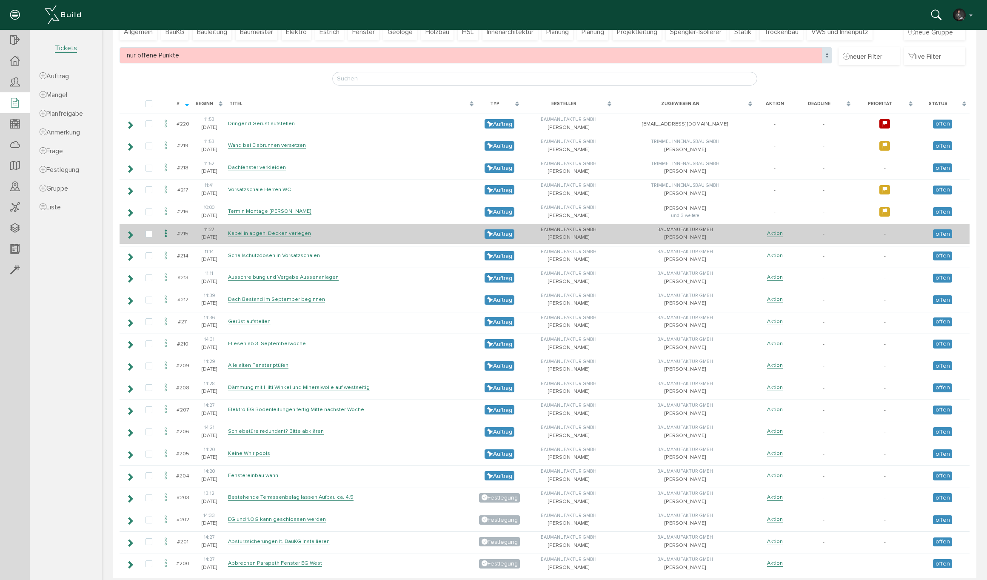
click at [164, 230] on icon at bounding box center [166, 233] width 10 height 11
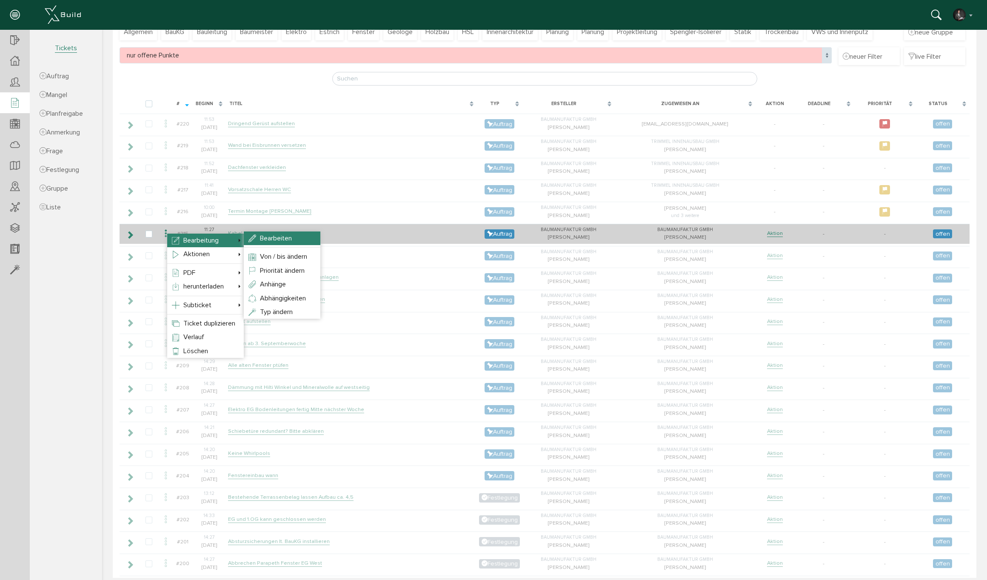
select select
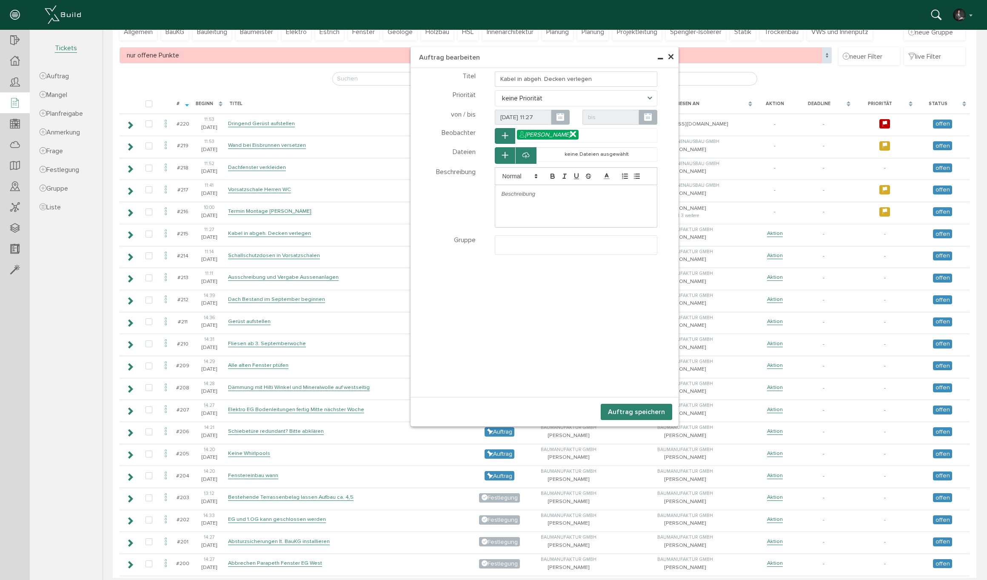
select select
click at [541, 194] on p at bounding box center [576, 194] width 149 height 8
click at [501, 191] on div "Alle Elektroinstallationen in den abgehakt. Decken" at bounding box center [576, 194] width 162 height 18
drag, startPoint x: 615, startPoint y: 193, endPoint x: 593, endPoint y: 194, distance: 22.1
click at [593, 194] on p "Sind alle Elektroinstallationen in den abgehakt. Decken" at bounding box center [576, 194] width 149 height 8
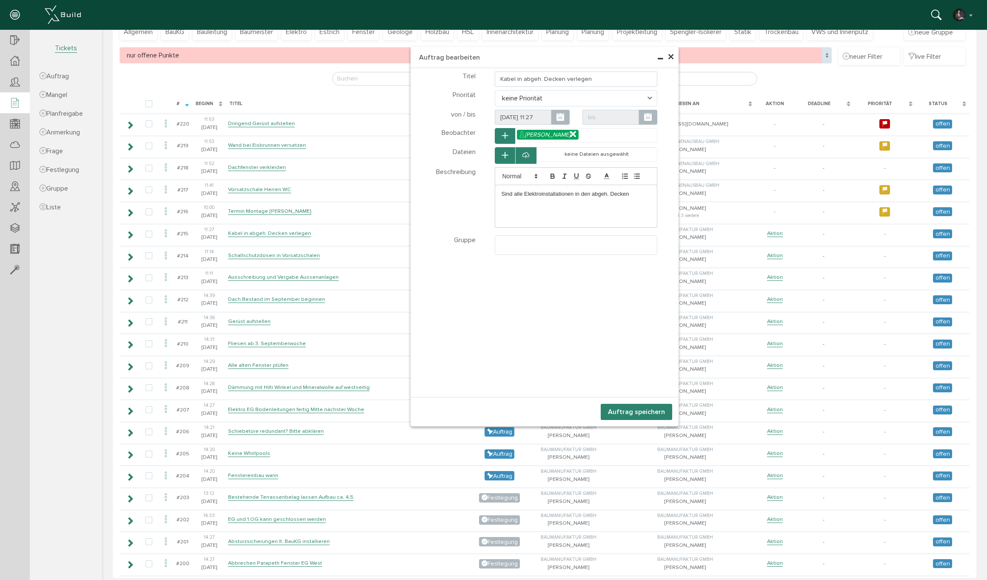
drag, startPoint x: 638, startPoint y: 197, endPoint x: 650, endPoint y: 194, distance: 12.2
click at [642, 196] on p "Sind alle Elektroinstallationen in den abgeh. Decken" at bounding box center [576, 194] width 149 height 8
click at [540, 246] on ul at bounding box center [576, 244] width 162 height 16
select select "TK-6807becfcd1d31.10608361#1745338063.8401"
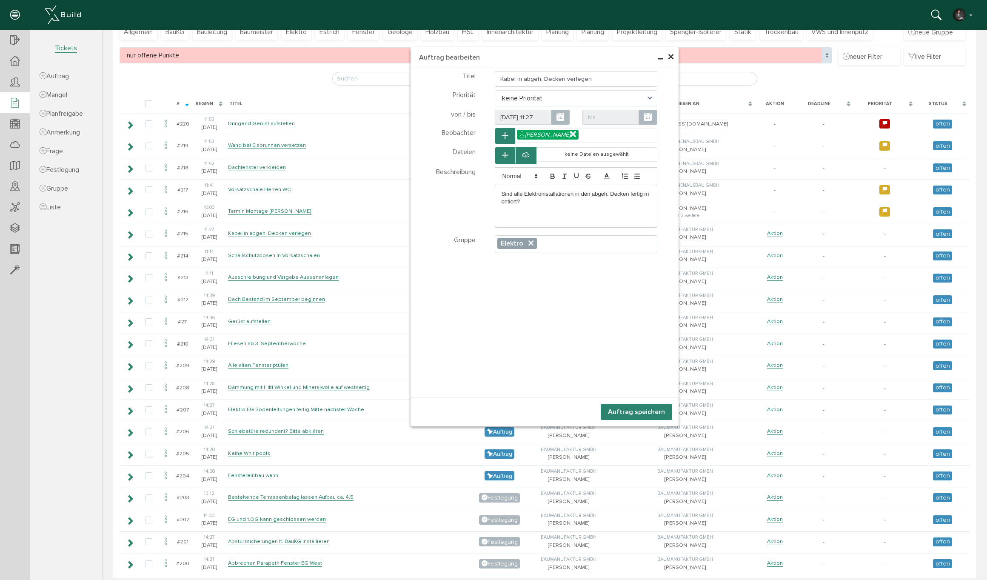
scroll to position [134, 0]
click at [551, 97] on span "keine Priorität" at bounding box center [576, 98] width 163 height 16
select select "medium"
click at [642, 410] on button "Auftrag speichern" at bounding box center [636, 412] width 71 height 16
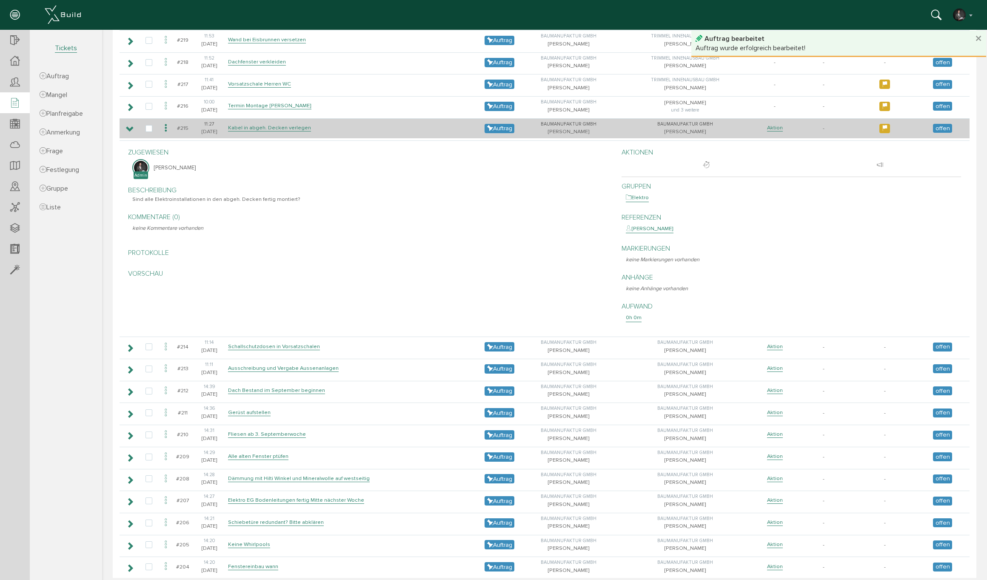
scroll to position [236, 0]
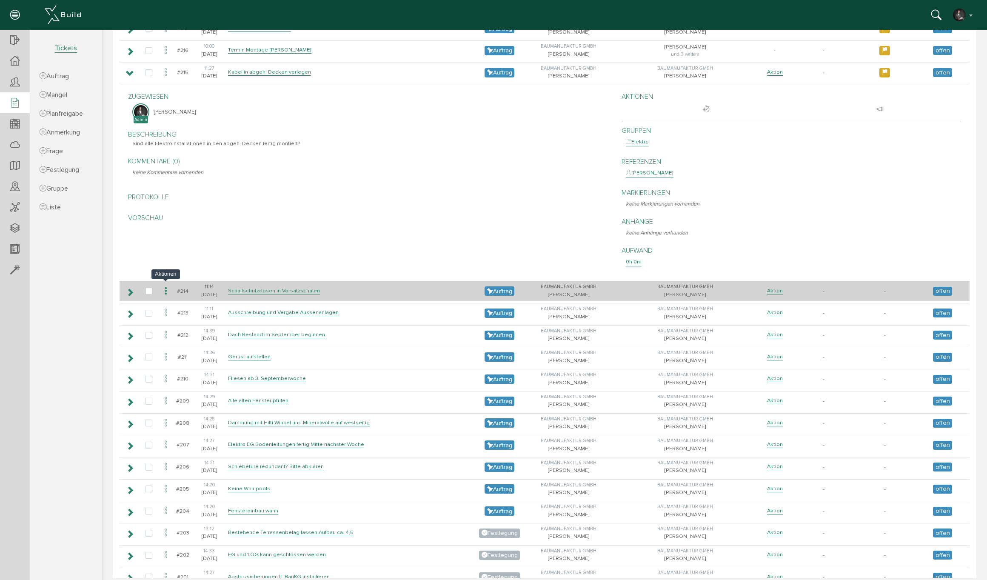
click at [167, 288] on icon at bounding box center [166, 290] width 10 height 11
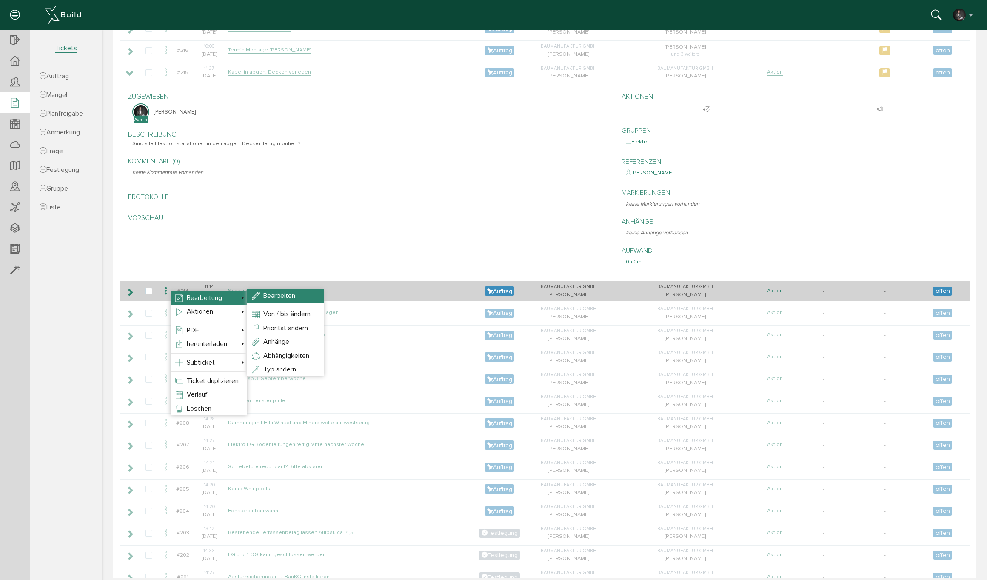
select select
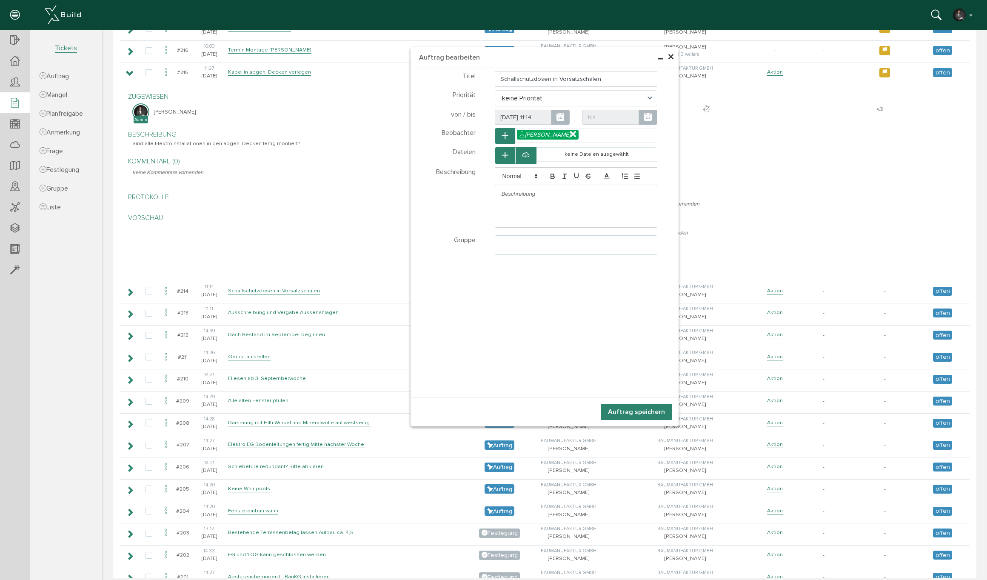
click at [523, 248] on ul at bounding box center [576, 244] width 162 height 16
select select "TK-6807becfcd1d31.10608361#1745338063.8401"
click at [523, 198] on div at bounding box center [576, 194] width 162 height 18
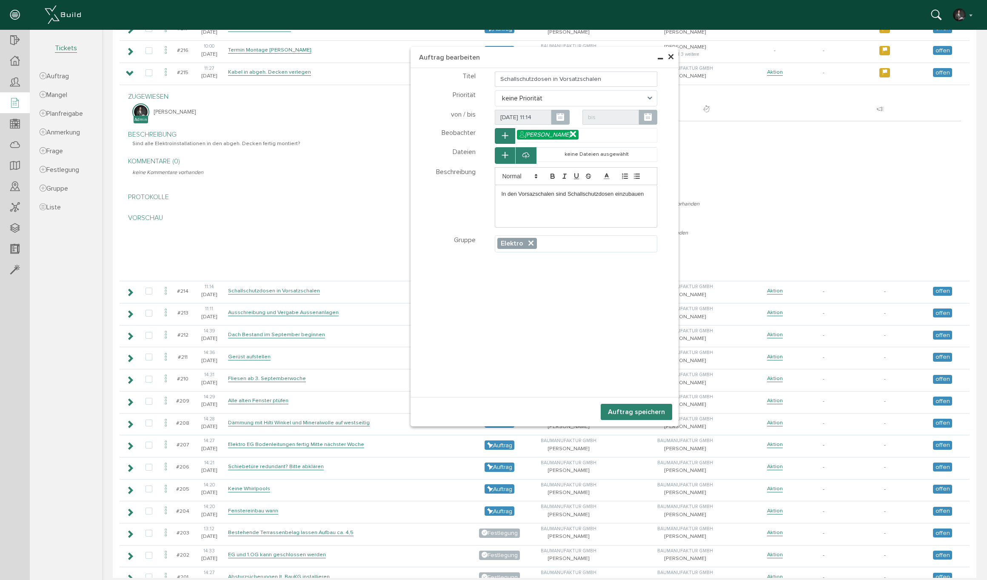
click at [522, 100] on span "keine Priorität" at bounding box center [576, 98] width 163 height 16
select select "high"
click at [554, 195] on p "In den Vorsazschalen sind Schallschutzdosen einzubauen" at bounding box center [576, 194] width 149 height 8
click at [642, 407] on button "Auftrag speichern" at bounding box center [636, 412] width 71 height 16
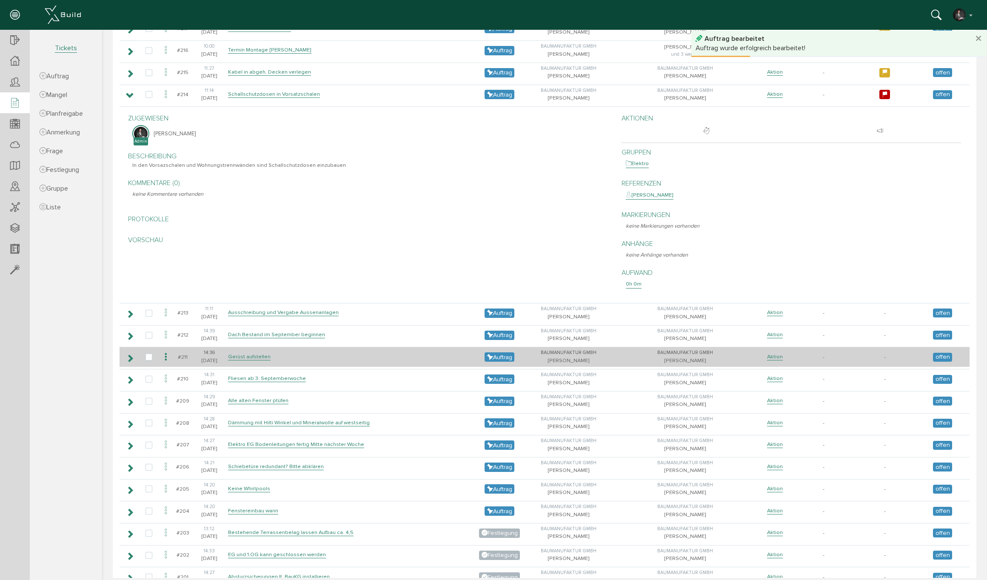
scroll to position [288, 0]
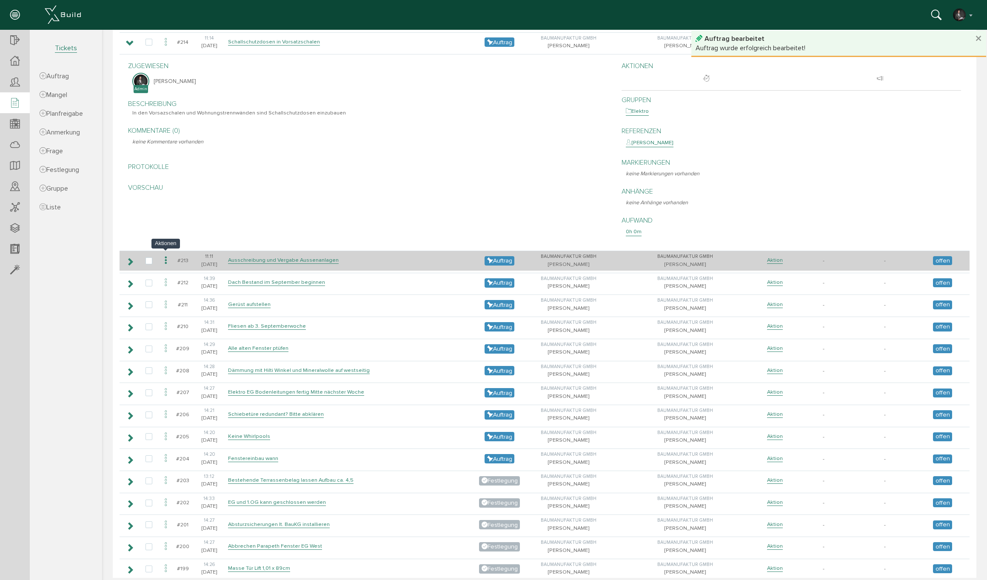
click at [166, 256] on icon at bounding box center [166, 260] width 10 height 11
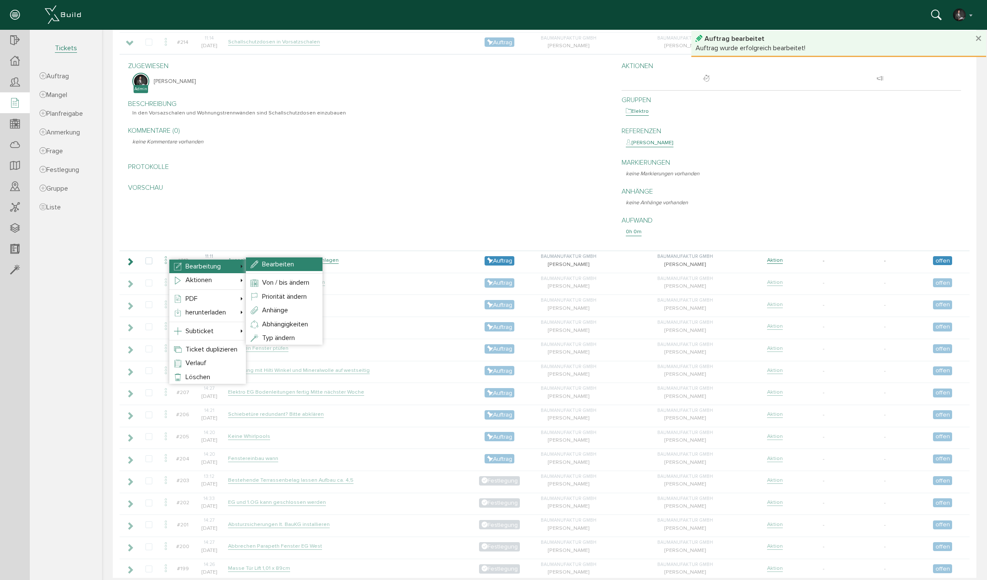
select select
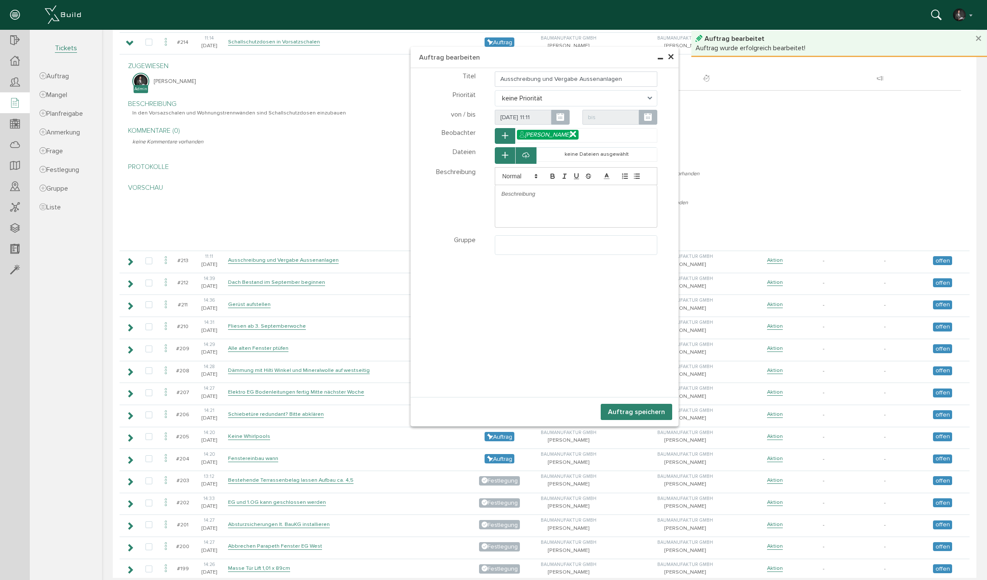
select select
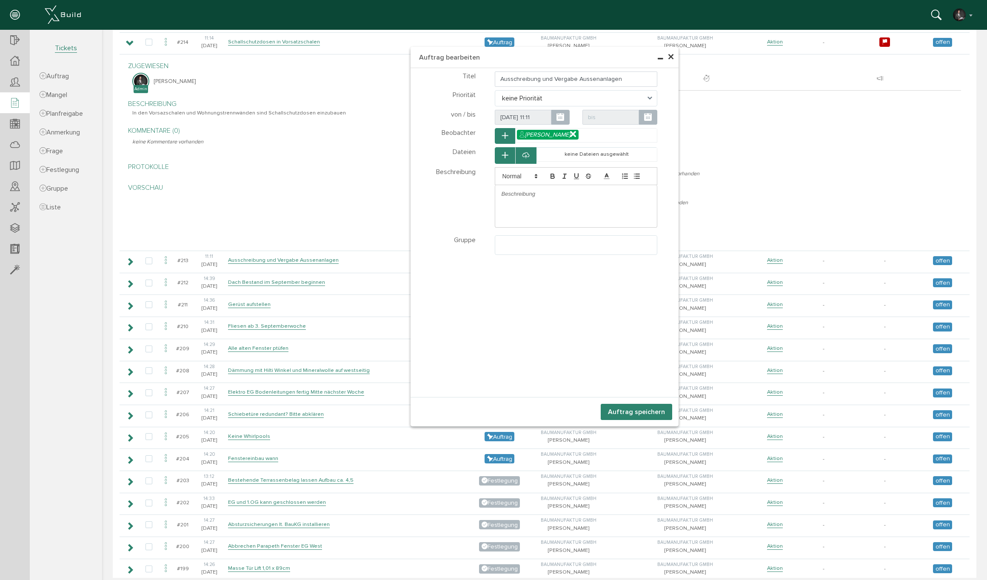
click at [521, 203] on div at bounding box center [576, 194] width 162 height 18
click at [512, 248] on ul at bounding box center [576, 244] width 162 height 16
select select "TK-6807bed9a73ce1.75749373#1745338073.685"
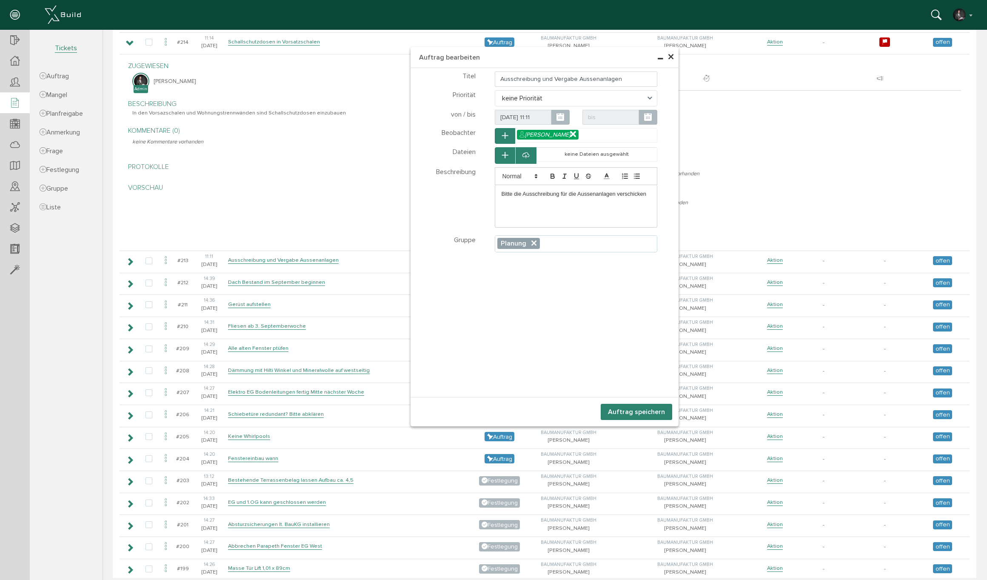
click at [526, 93] on span "keine Priorität" at bounding box center [576, 98] width 163 height 16
select select "medium"
click at [633, 410] on button "Auftrag speichern" at bounding box center [636, 412] width 71 height 16
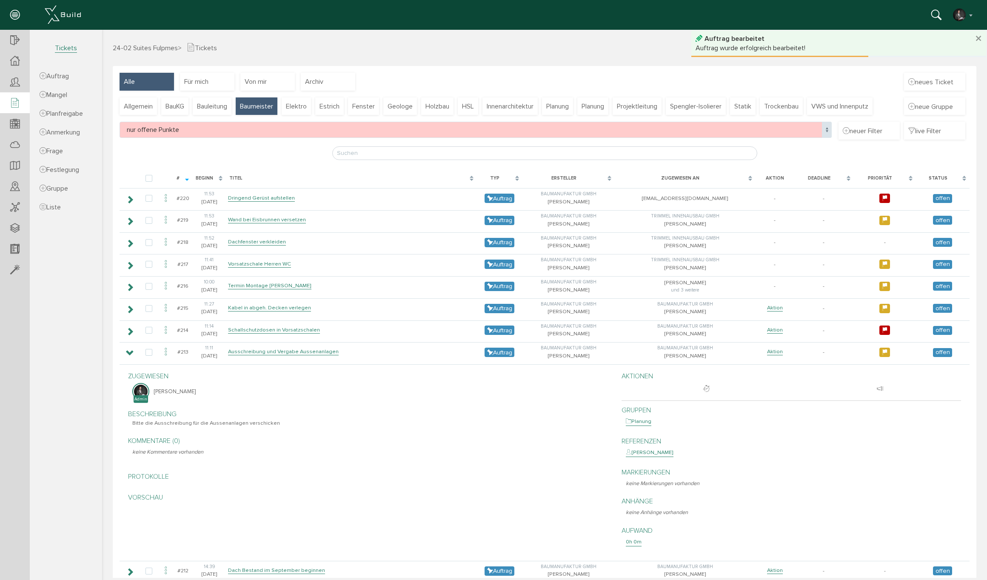
scroll to position [0, 0]
click at [292, 107] on span "Elektro" at bounding box center [296, 106] width 21 height 9
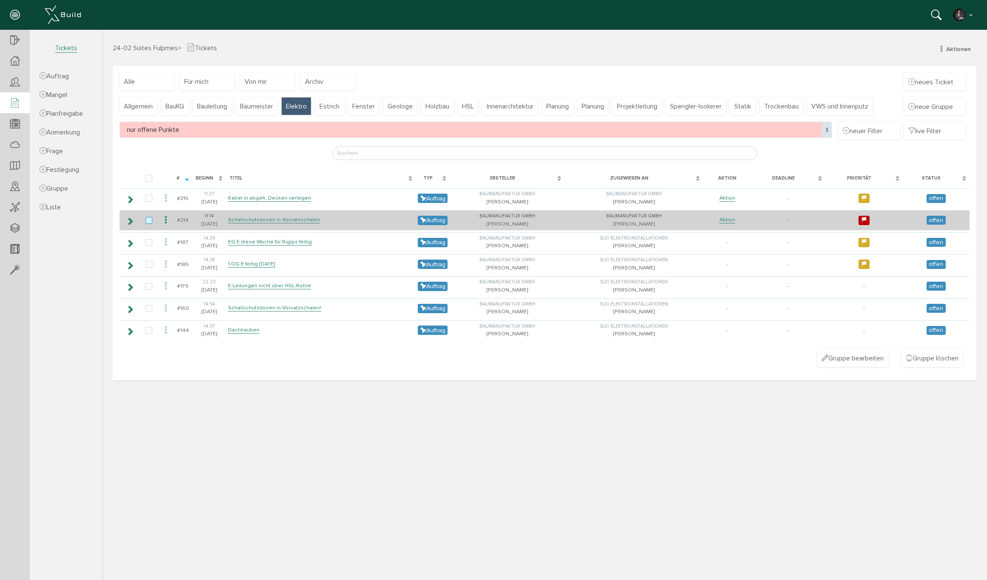
drag, startPoint x: 151, startPoint y: 197, endPoint x: 151, endPoint y: 224, distance: 26.4
click at [151, 200] on label at bounding box center [151, 199] width 10 height 8
click at [151, 200] on input "checkbox" at bounding box center [149, 198] width 6 height 6
checkbox input "true"
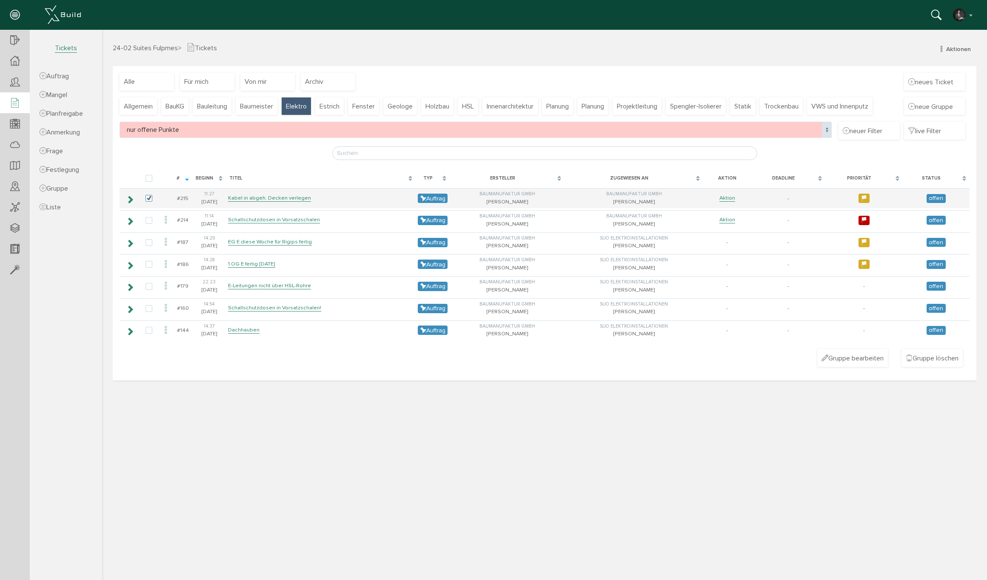
drag, startPoint x: 151, startPoint y: 220, endPoint x: 154, endPoint y: 183, distance: 37.2
click at [151, 220] on label at bounding box center [151, 221] width 10 height 8
click at [151, 220] on input "checkbox" at bounding box center [149, 220] width 6 height 6
checkbox input "true"
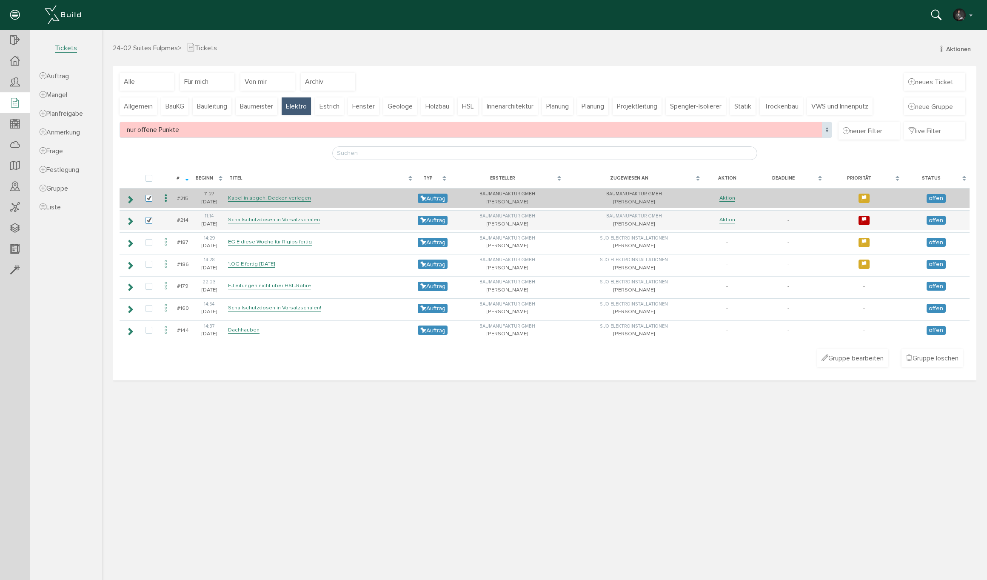
click at [167, 197] on icon at bounding box center [166, 198] width 10 height 11
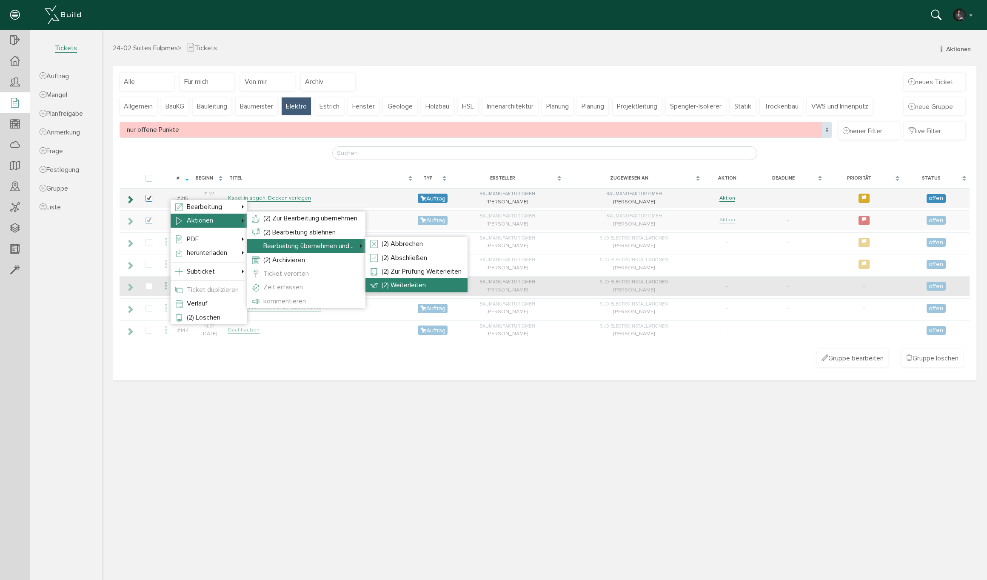
drag, startPoint x: 422, startPoint y: 281, endPoint x: 491, endPoint y: 285, distance: 69.9
click at [422, 281] on span "(2) Weiterleiten" at bounding box center [404, 285] width 44 height 9
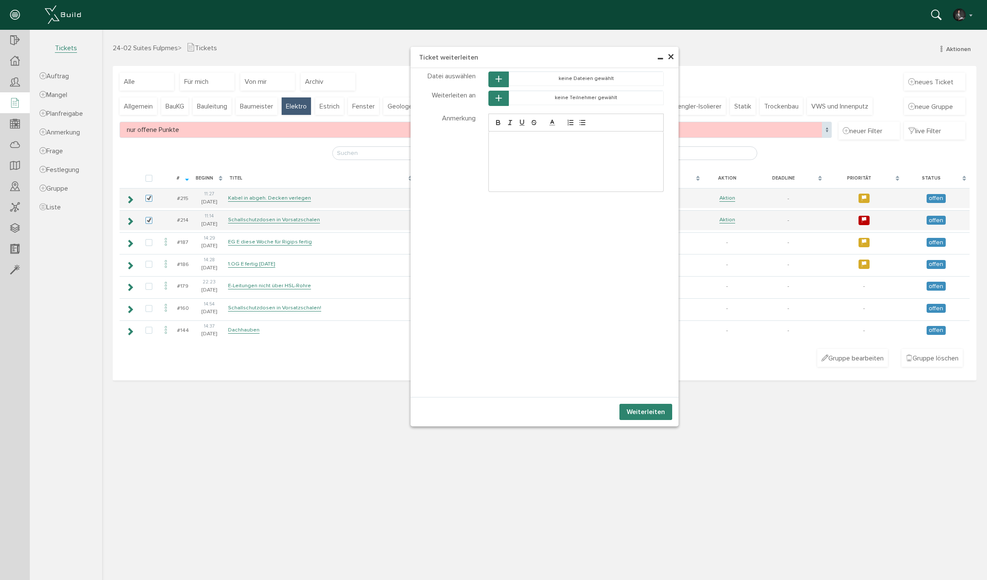
click at [499, 97] on icon "button" at bounding box center [499, 98] width 6 height 7
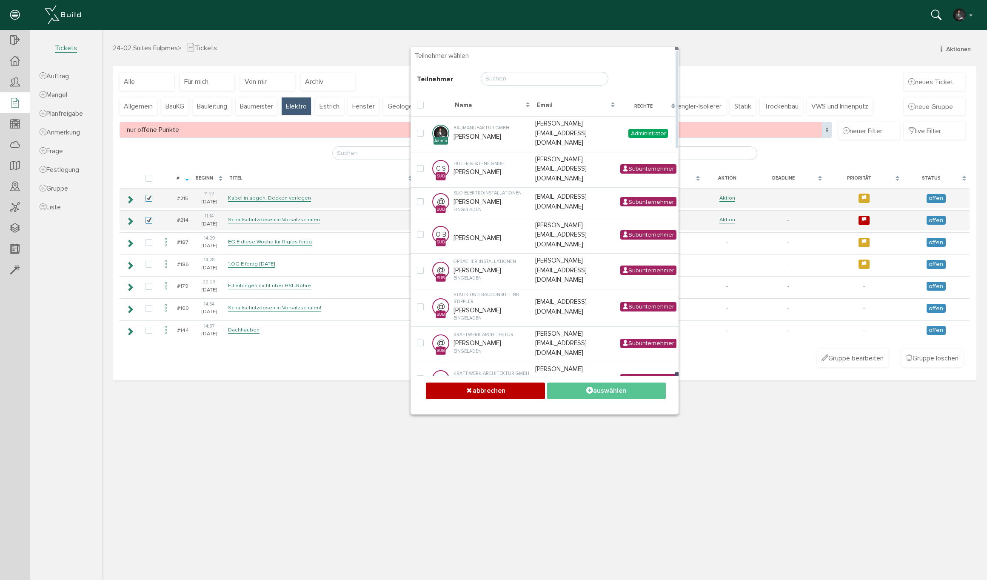
click at [499, 77] on input "text" at bounding box center [545, 79] width 128 height 14
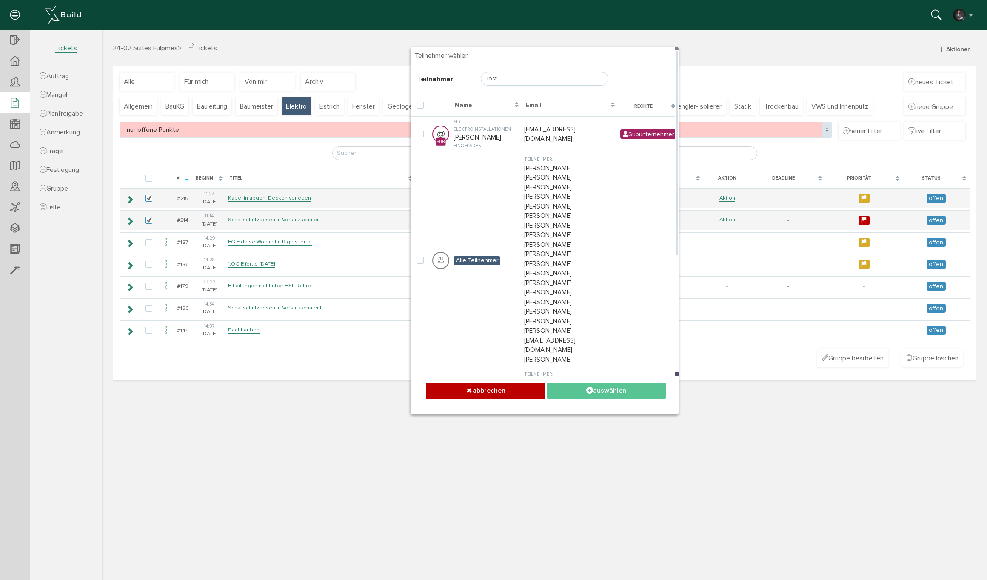
type input "Jost"
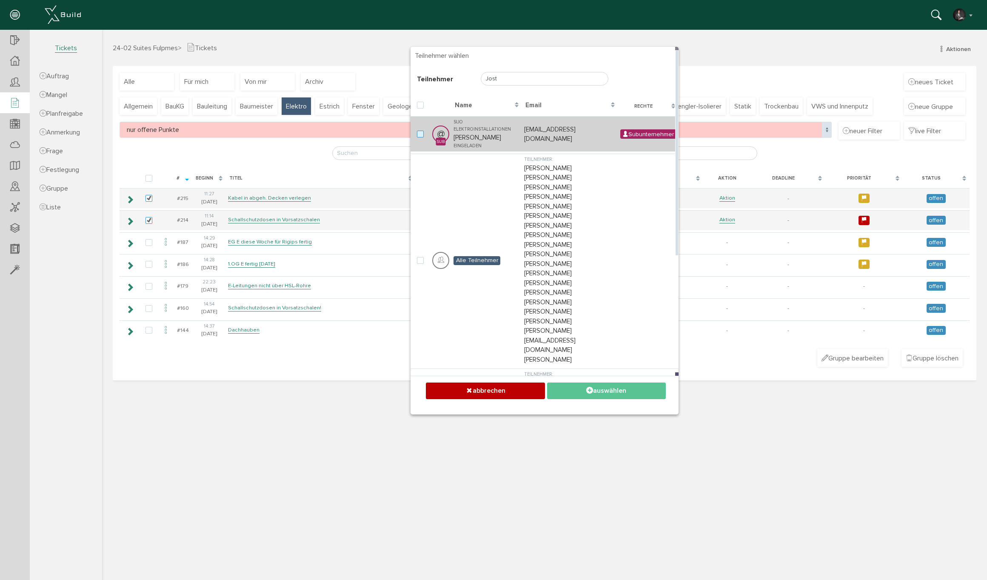
drag, startPoint x: 494, startPoint y: 93, endPoint x: 426, endPoint y: 130, distance: 77.7
click at [424, 131] on label at bounding box center [422, 135] width 10 height 8
click at [422, 131] on input "checkbox" at bounding box center [420, 134] width 6 height 6
checkbox input "true"
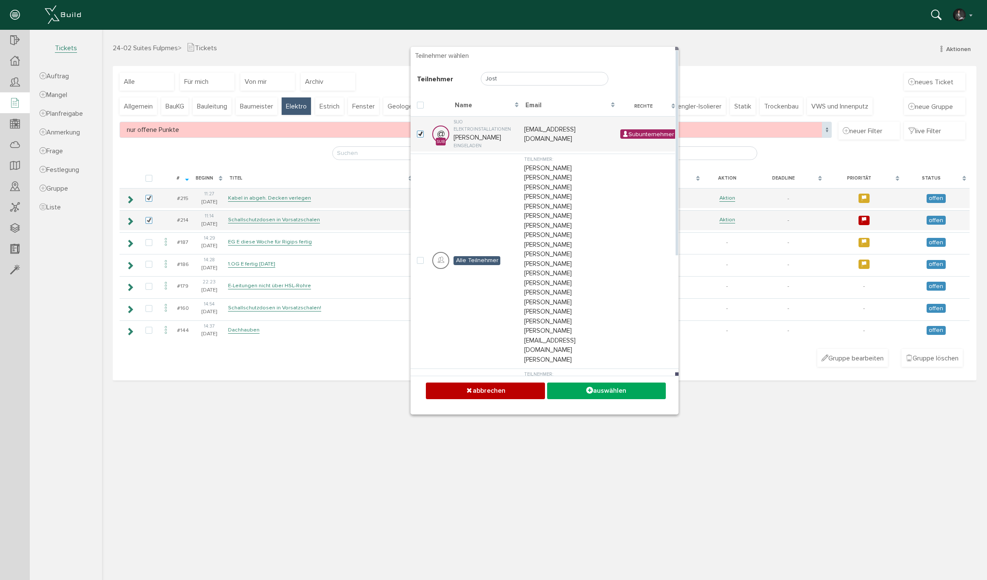
drag, startPoint x: 617, startPoint y: 392, endPoint x: 574, endPoint y: 377, distance: 45.6
click at [617, 392] on button "auswählen" at bounding box center [606, 390] width 119 height 17
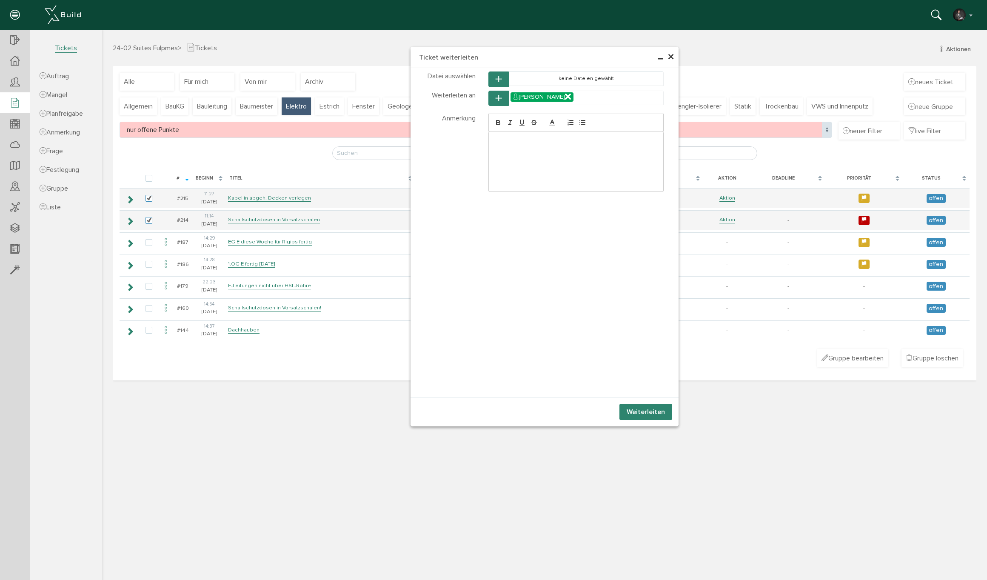
click at [654, 416] on button "Weiterleiten" at bounding box center [645, 412] width 53 height 16
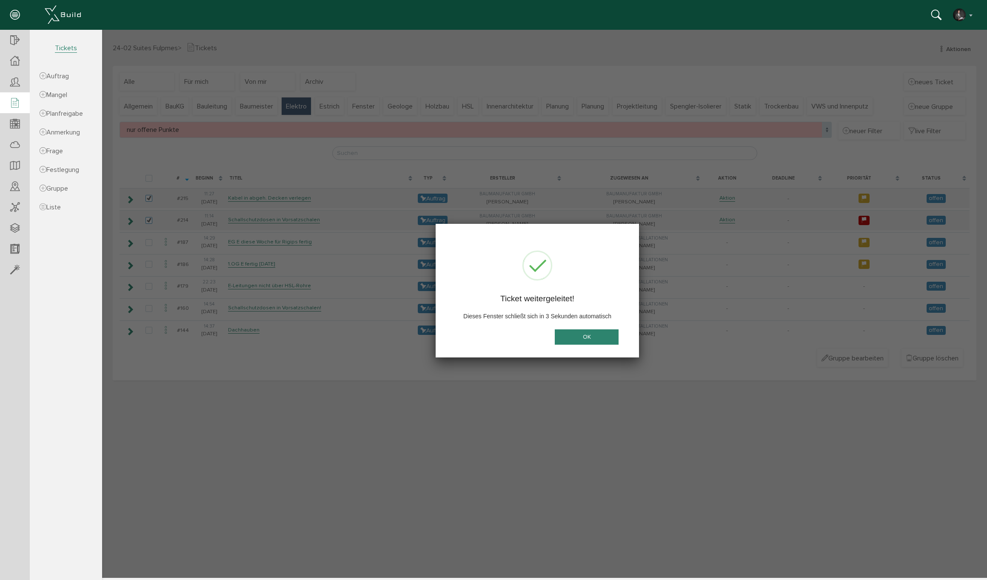
click at [577, 341] on button "OK" at bounding box center [587, 337] width 64 height 16
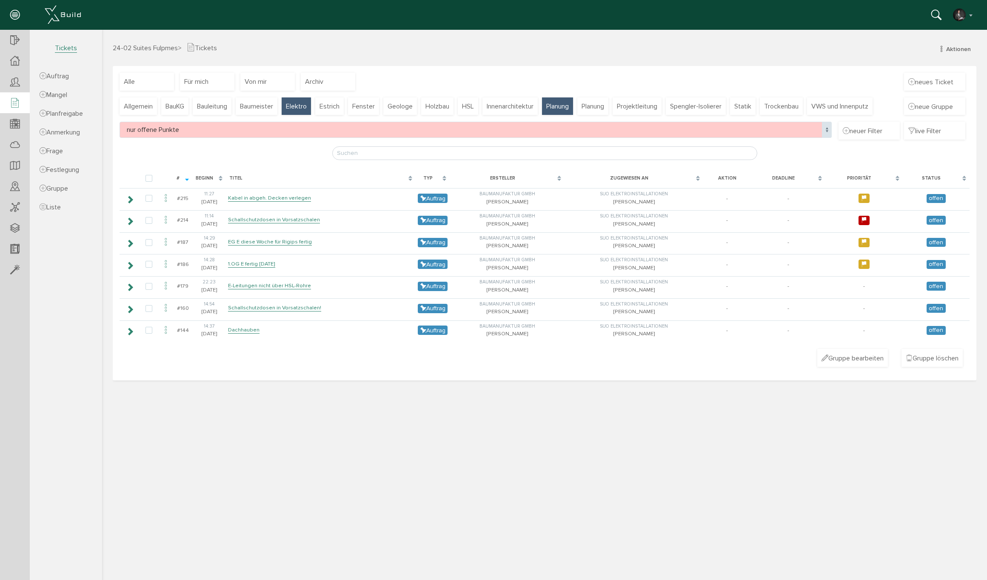
click at [569, 104] on span "Planung" at bounding box center [557, 106] width 23 height 9
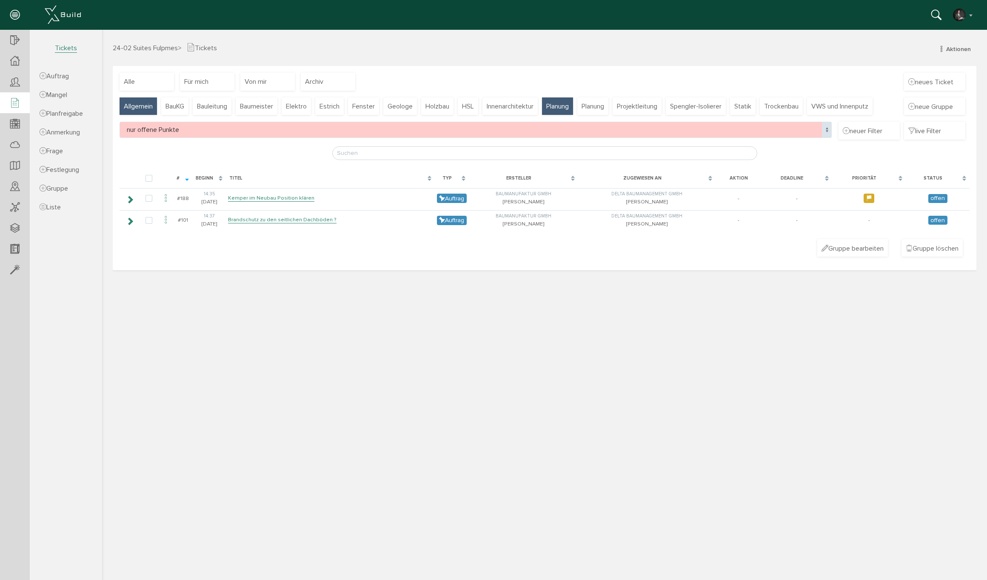
click at [149, 105] on span "Allgemein" at bounding box center [138, 106] width 29 height 9
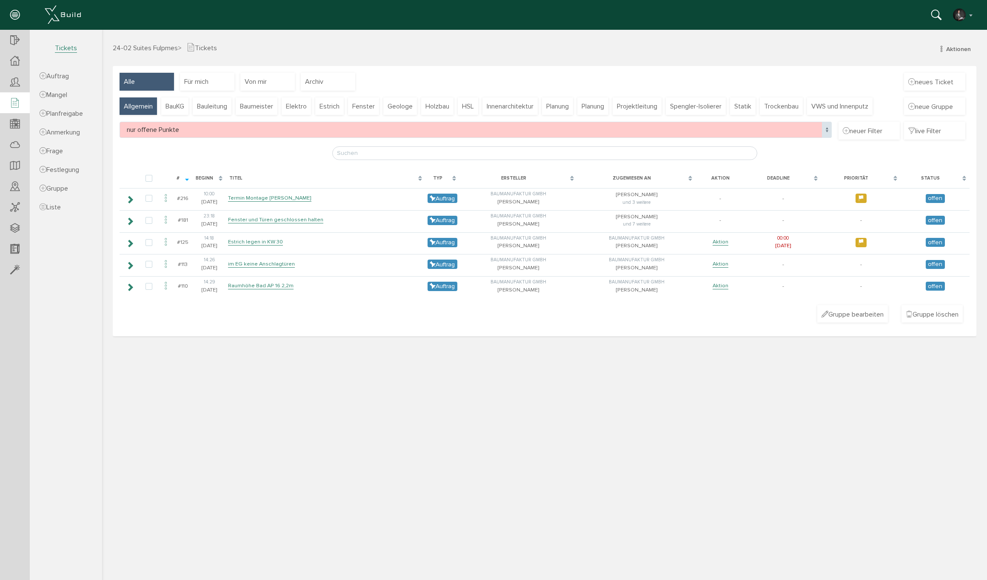
click at [146, 82] on div "Alle" at bounding box center [147, 82] width 54 height 18
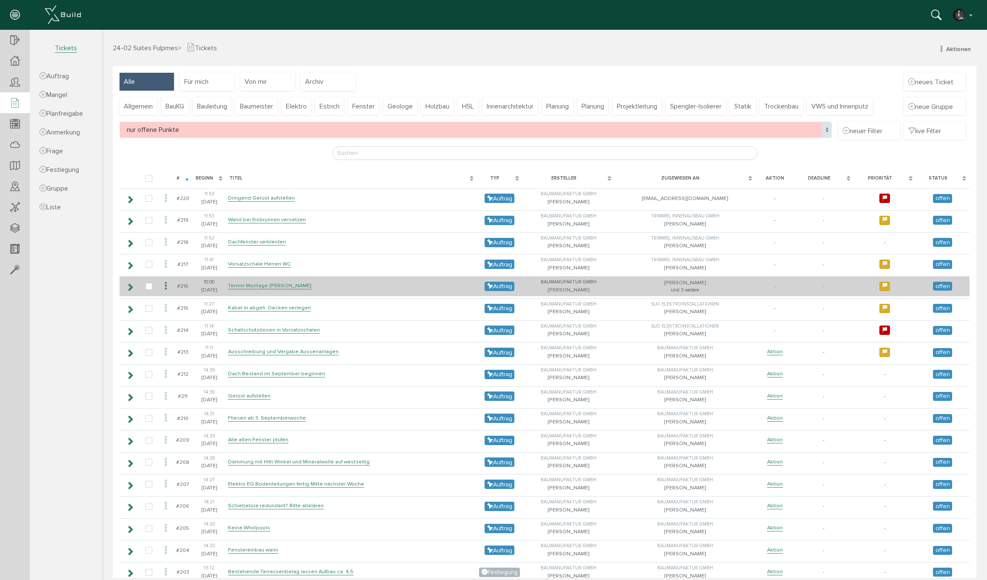
scroll to position [73, 0]
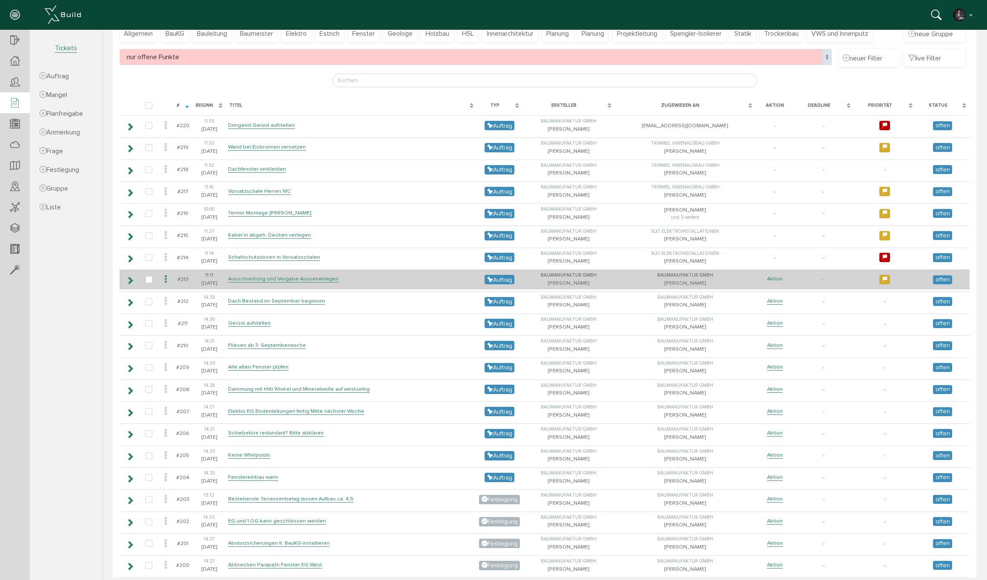
click at [774, 276] on link "Aktion" at bounding box center [775, 278] width 16 height 7
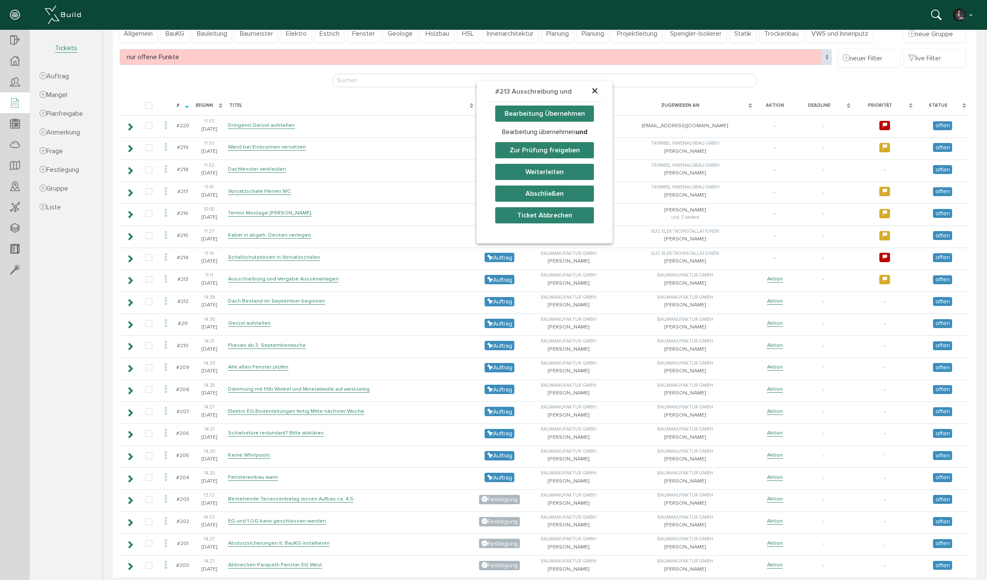
click at [531, 173] on button "Weiterleiten" at bounding box center [544, 172] width 99 height 16
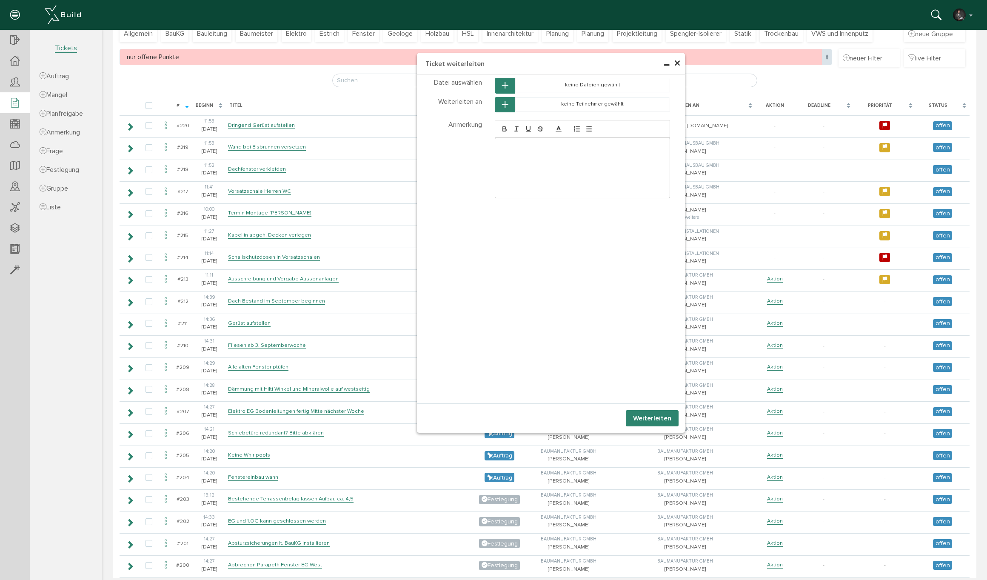
click at [509, 100] on button "button" at bounding box center [505, 105] width 20 height 16
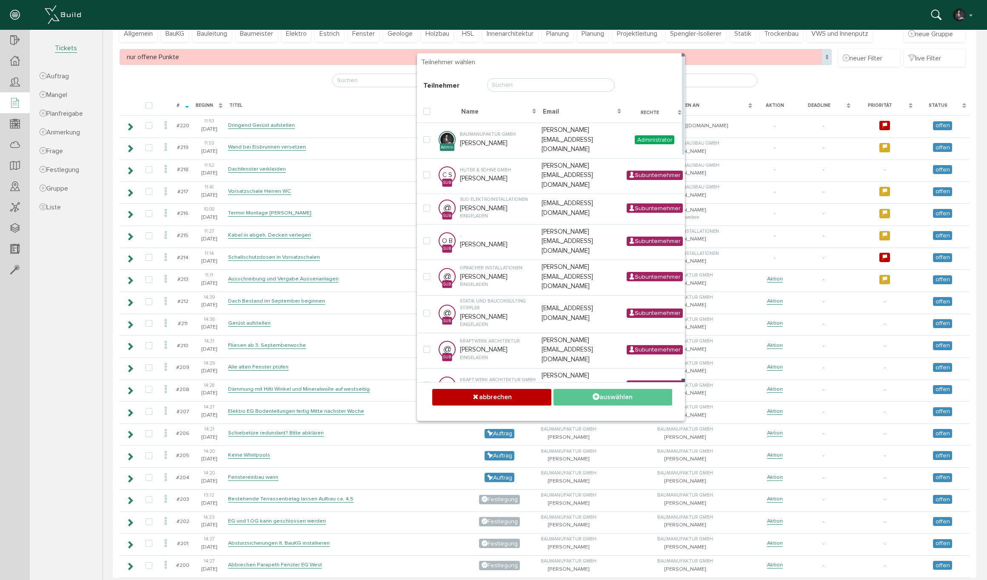
click at [509, 85] on input "text" at bounding box center [551, 85] width 128 height 14
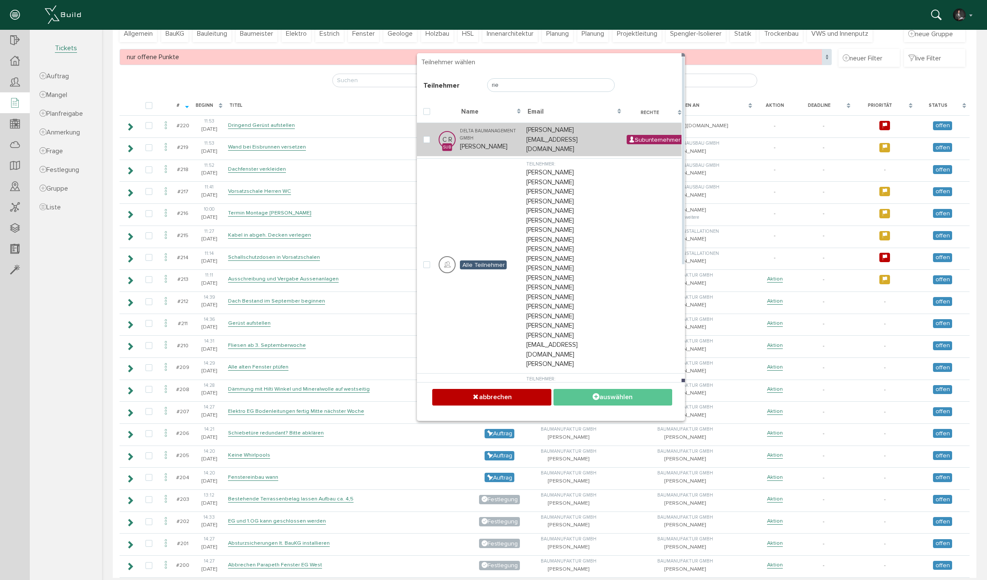
type input "rie"
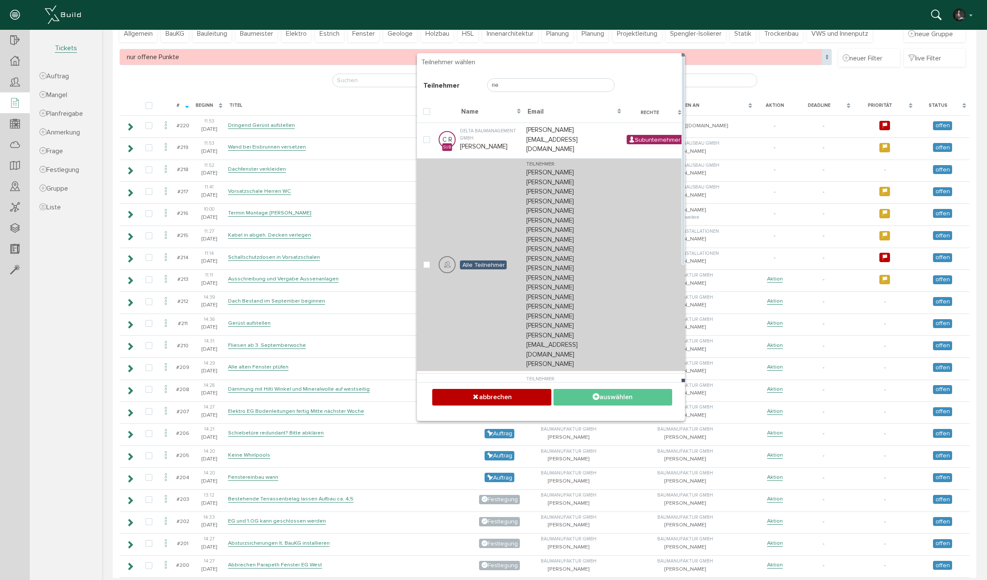
drag, startPoint x: 494, startPoint y: 130, endPoint x: 543, endPoint y: 182, distance: 71.6
click at [494, 130] on div "Delta Baumanagement GmbH" at bounding box center [491, 135] width 62 height 14
checkbox input "true"
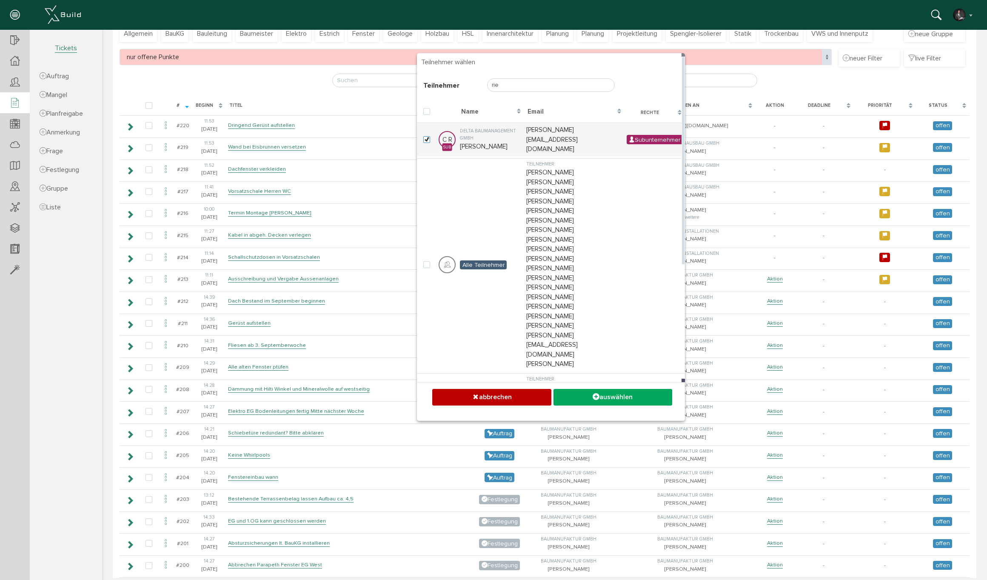
click at [631, 393] on button "auswählen" at bounding box center [612, 397] width 119 height 17
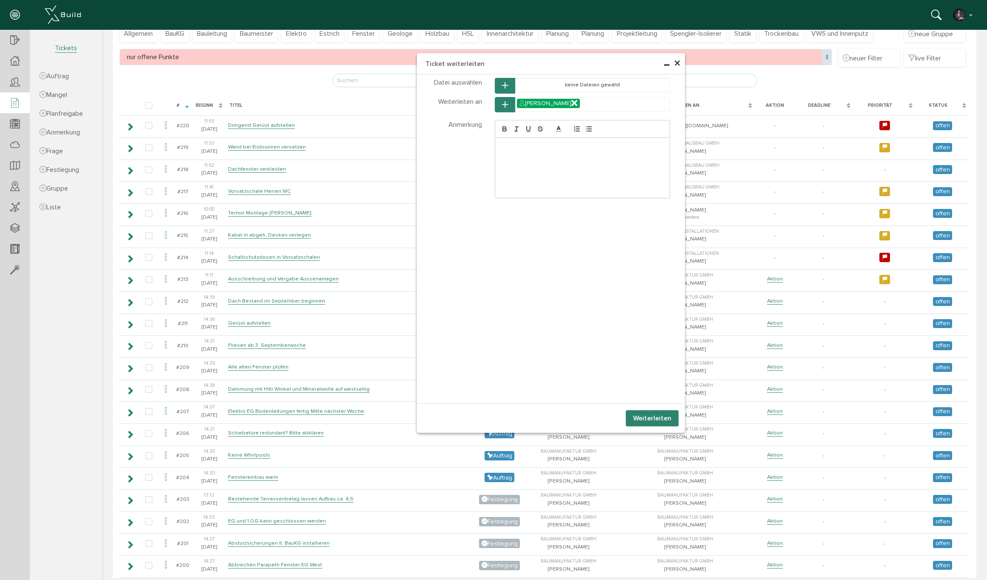
click at [667, 414] on button "Weiterleiten" at bounding box center [652, 418] width 53 height 16
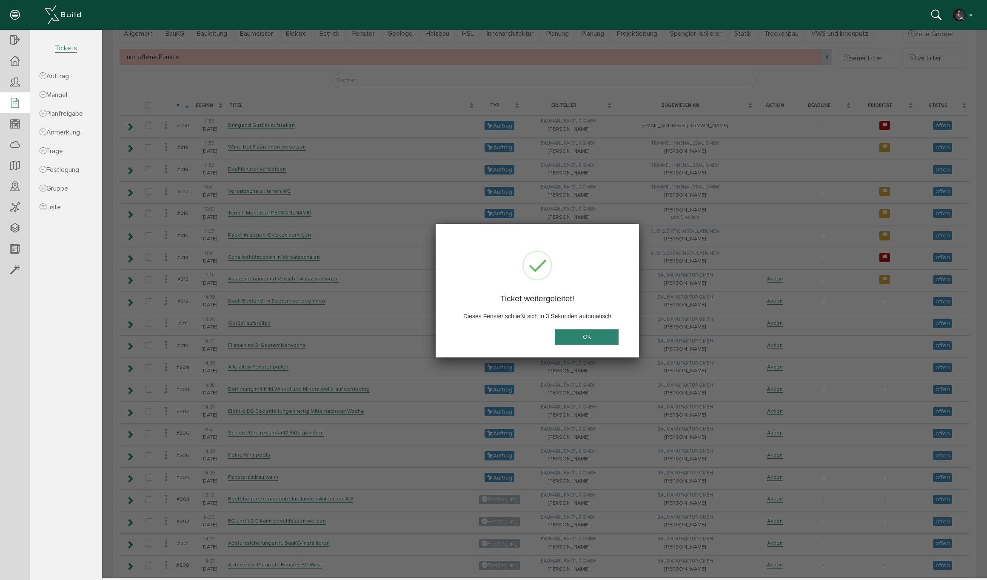
click at [608, 331] on button "OK" at bounding box center [587, 337] width 64 height 16
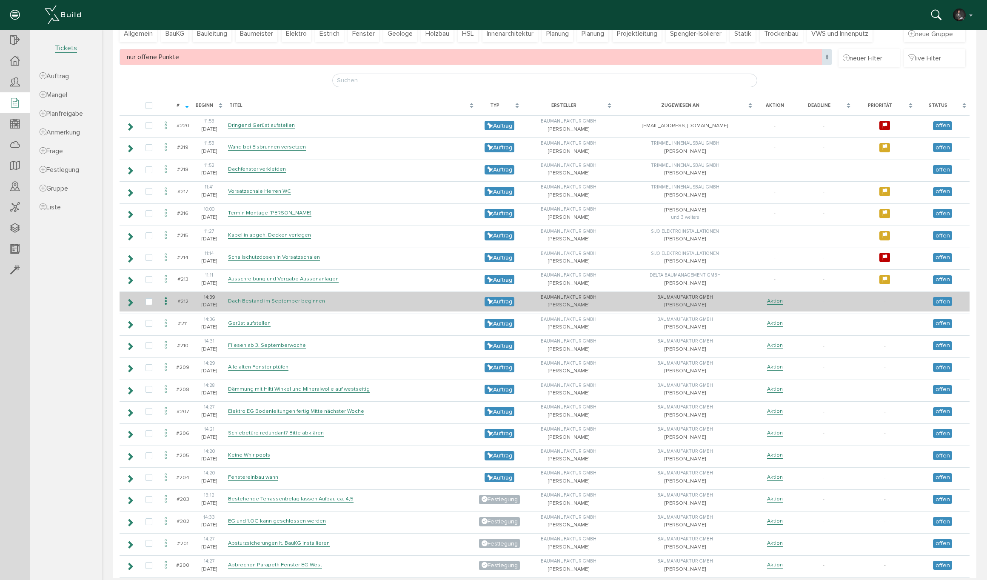
click at [276, 299] on link "Dach Bestand im September beginnen" at bounding box center [276, 300] width 97 height 7
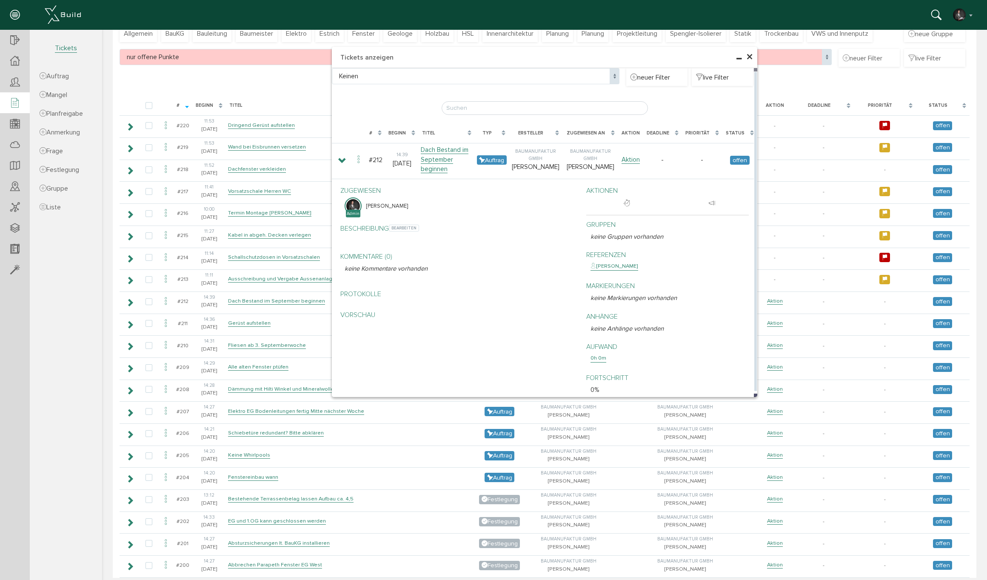
click at [413, 219] on div "Beschreibung bearbeiten" at bounding box center [456, 233] width 233 height 29
click at [408, 225] on span "bearbeiten" at bounding box center [404, 228] width 30 height 7
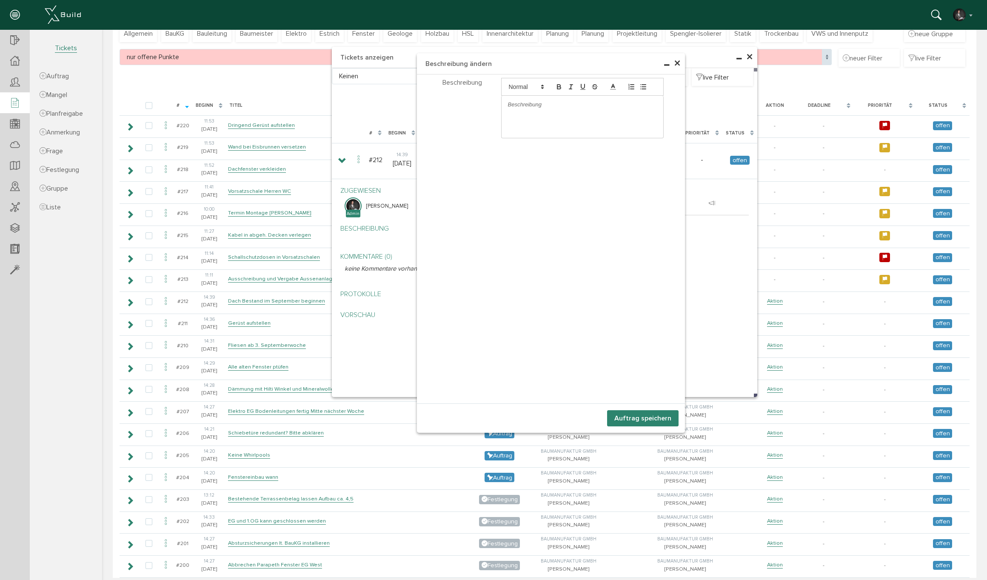
drag, startPoint x: 535, startPoint y: 105, endPoint x: 576, endPoint y: 110, distance: 41.6
click at [535, 105] on p at bounding box center [582, 105] width 149 height 8
drag, startPoint x: 661, startPoint y: 421, endPoint x: 630, endPoint y: 405, distance: 35.4
click at [661, 421] on button "Auftrag speichern" at bounding box center [642, 418] width 71 height 16
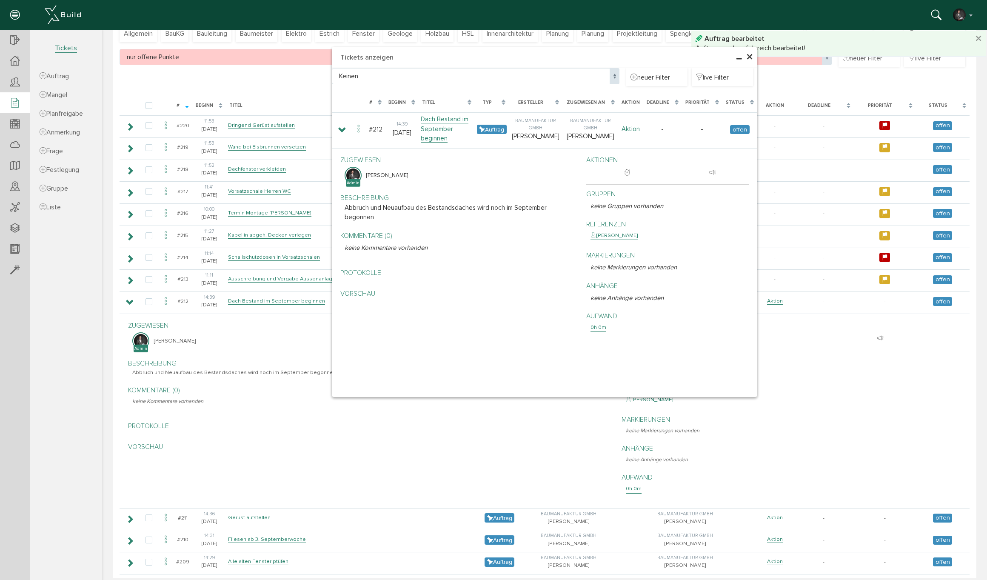
scroll to position [331, 0]
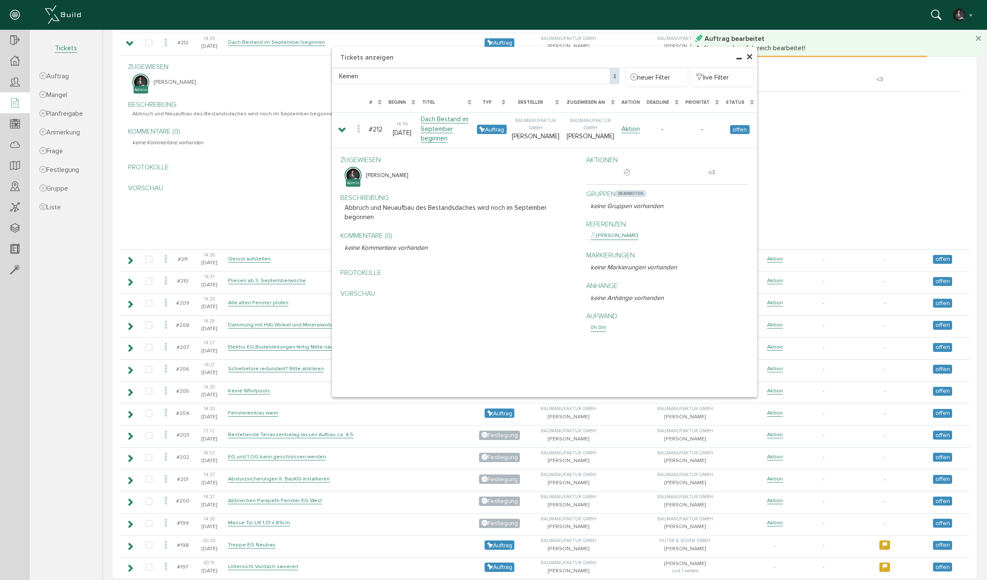
click at [626, 190] on span "bearbeiten" at bounding box center [631, 193] width 30 height 7
select select
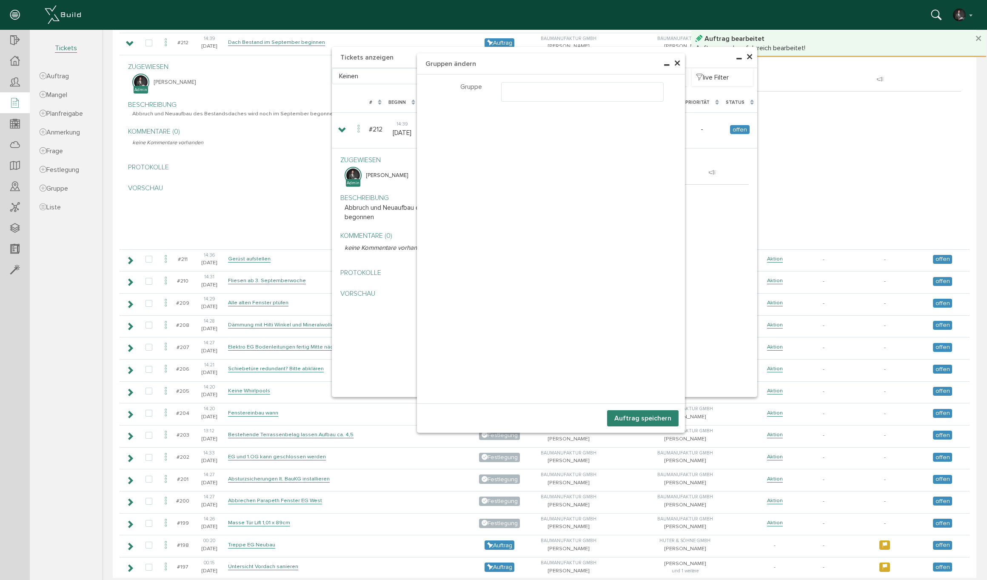
click at [582, 90] on ul at bounding box center [583, 91] width 162 height 16
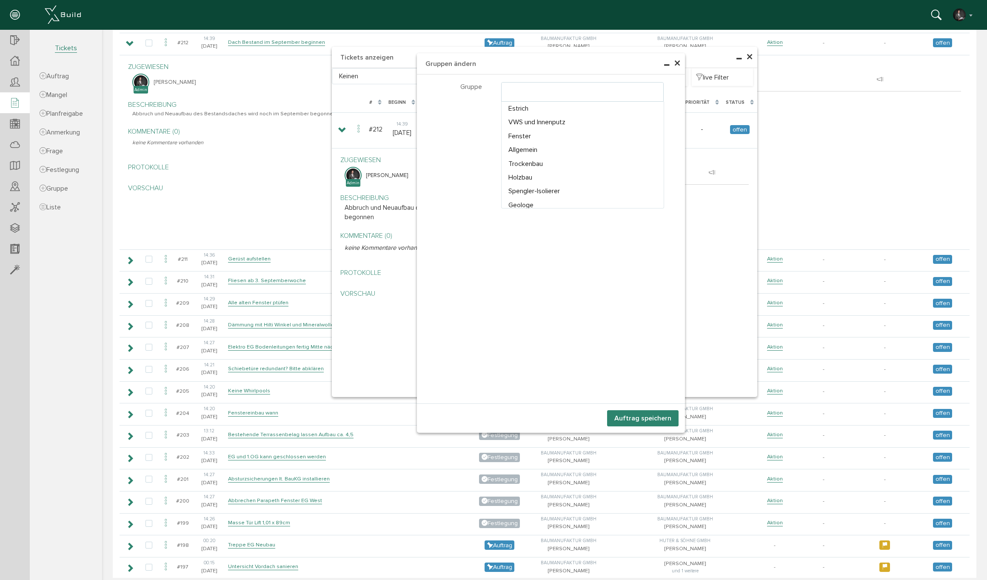
drag, startPoint x: 524, startPoint y: 175, endPoint x: 588, endPoint y: 176, distance: 64.7
select select "TK-681a3c46474378.03476126#1746549830.2919"
click at [643, 419] on button "Auftrag speichern" at bounding box center [642, 418] width 71 height 16
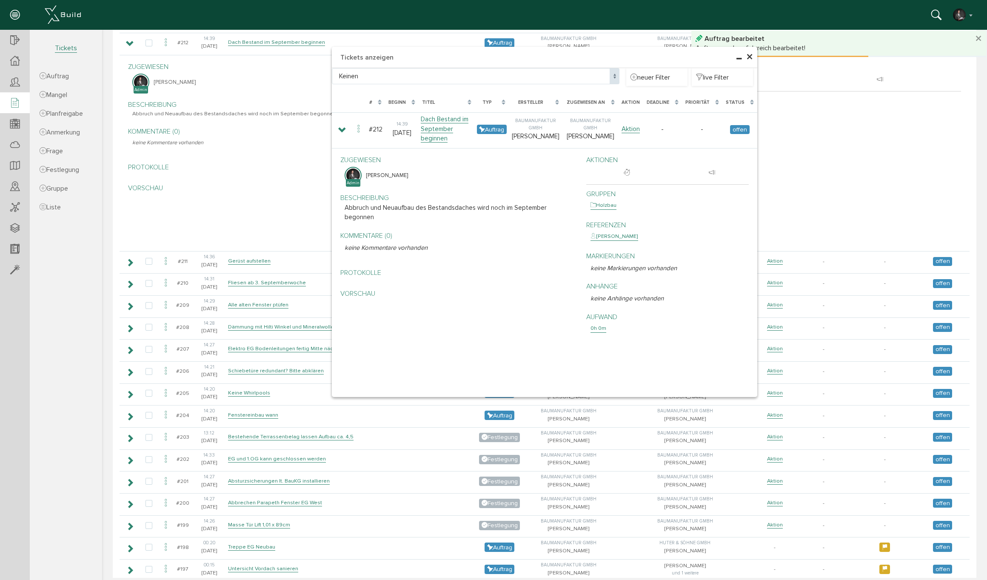
click at [752, 57] on span "×" at bounding box center [749, 57] width 7 height 17
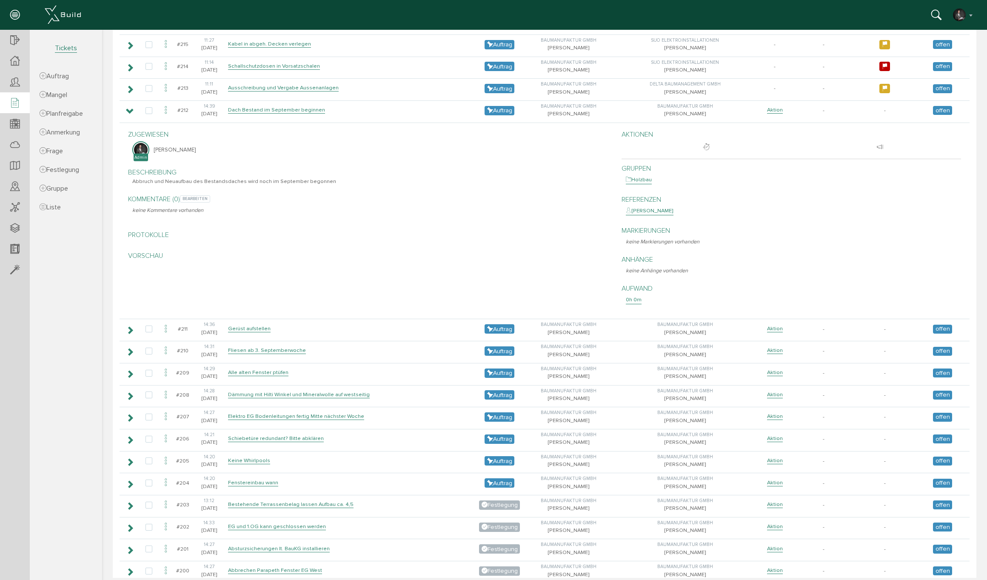
scroll to position [295, 0]
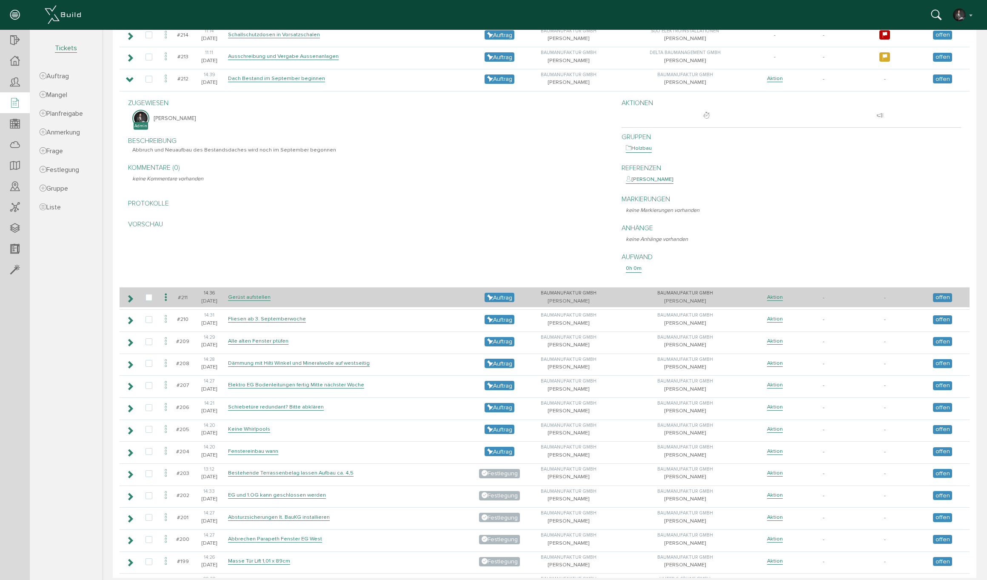
click at [130, 295] on icon at bounding box center [130, 298] width 8 height 7
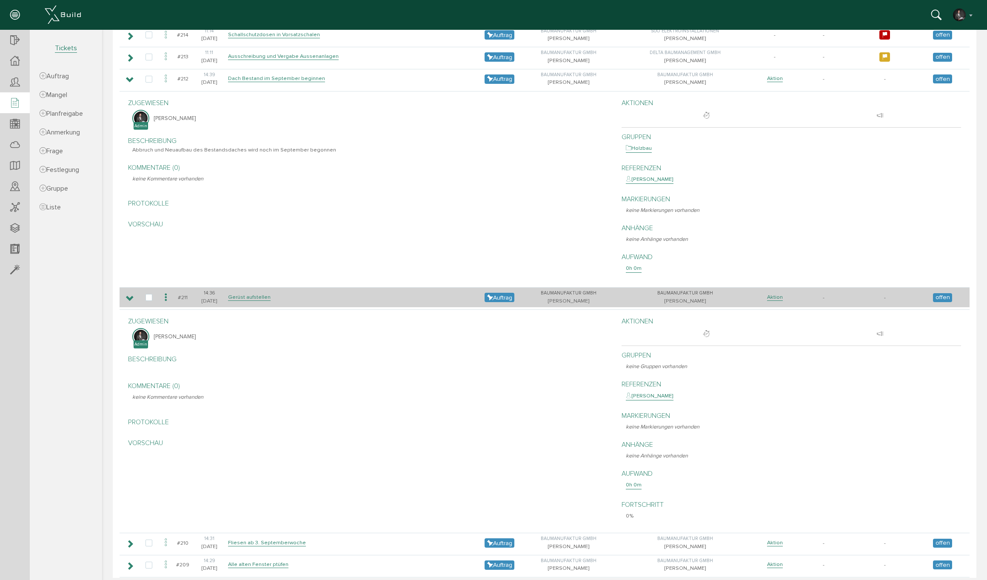
click at [130, 295] on icon at bounding box center [130, 298] width 8 height 7
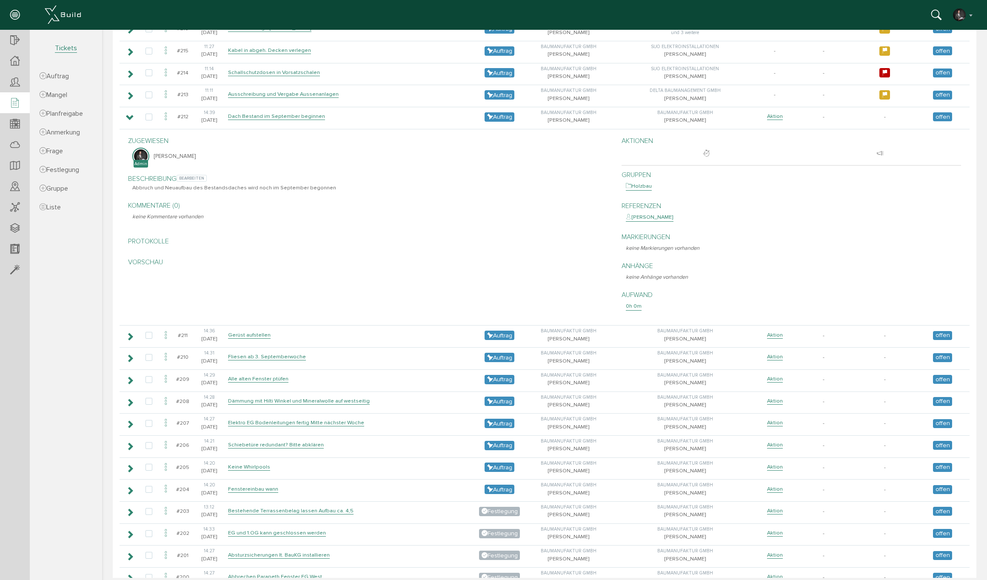
scroll to position [257, 0]
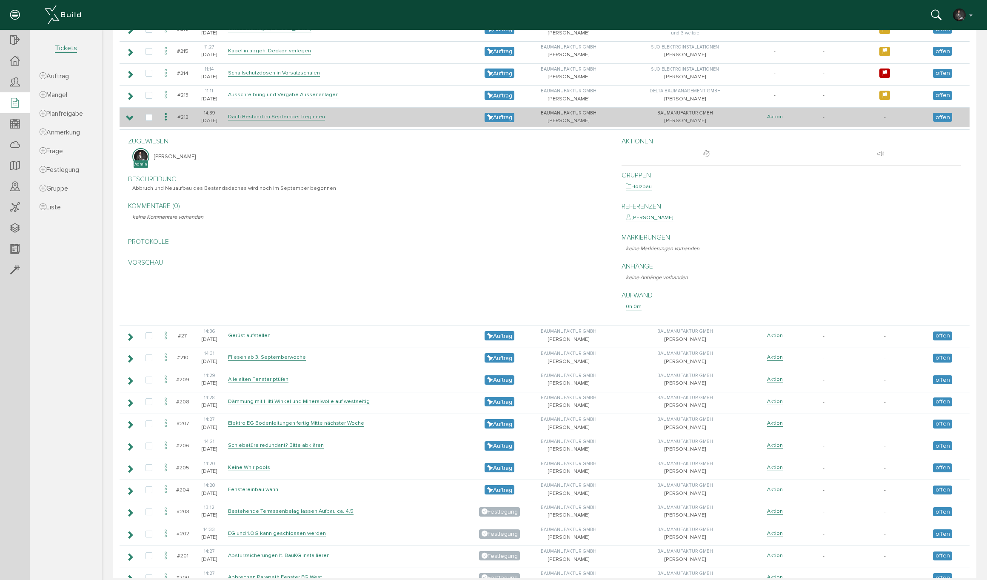
click at [774, 115] on link "Aktion" at bounding box center [775, 116] width 16 height 7
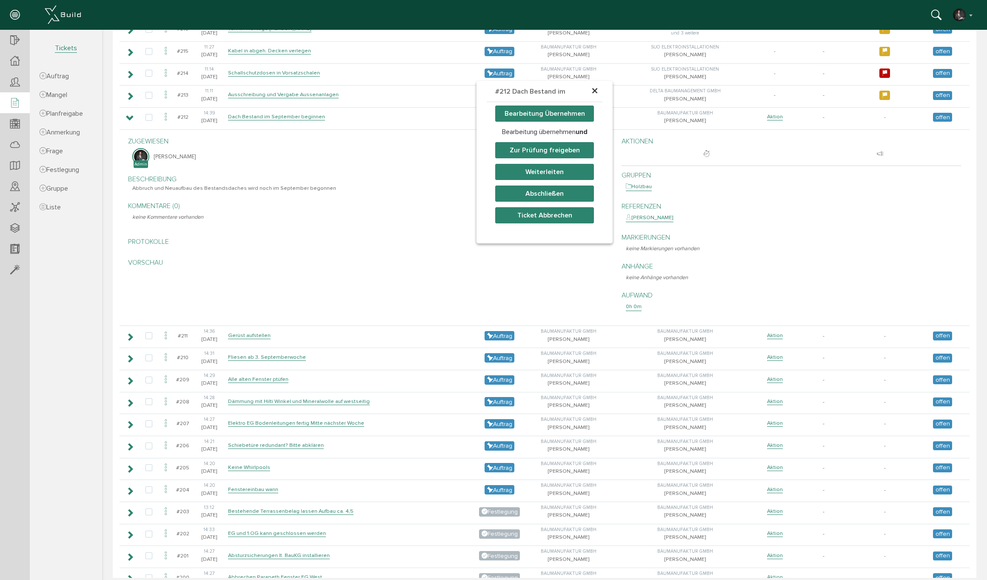
click at [544, 168] on button "Weiterleiten" at bounding box center [544, 172] width 99 height 16
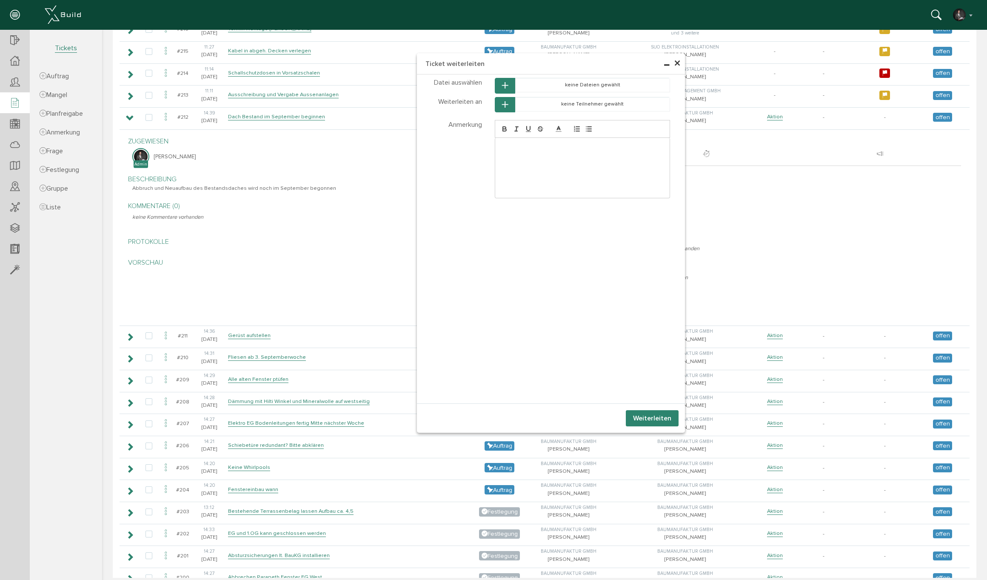
click at [511, 98] on button "button" at bounding box center [505, 105] width 20 height 16
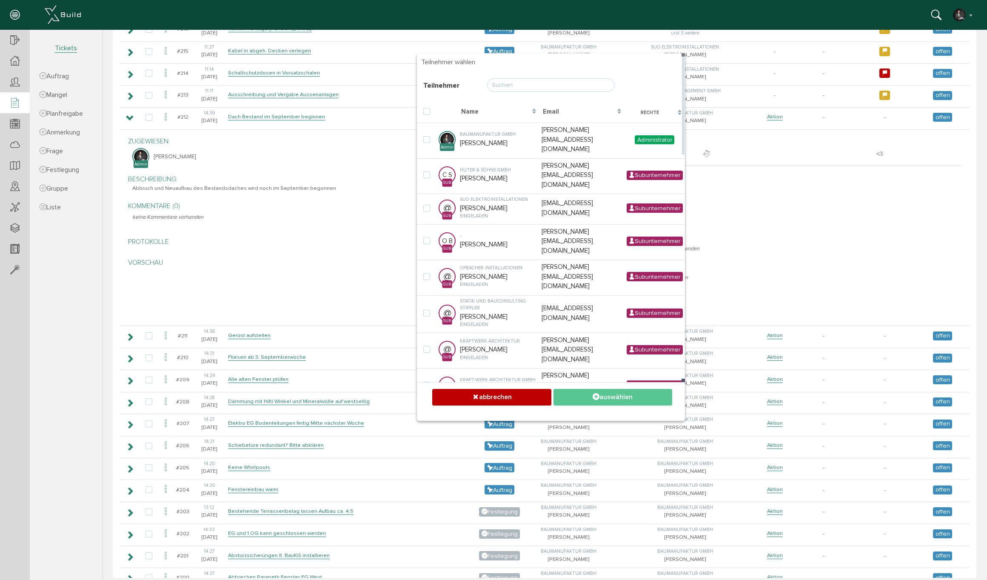
click at [510, 87] on input "text" at bounding box center [551, 85] width 128 height 14
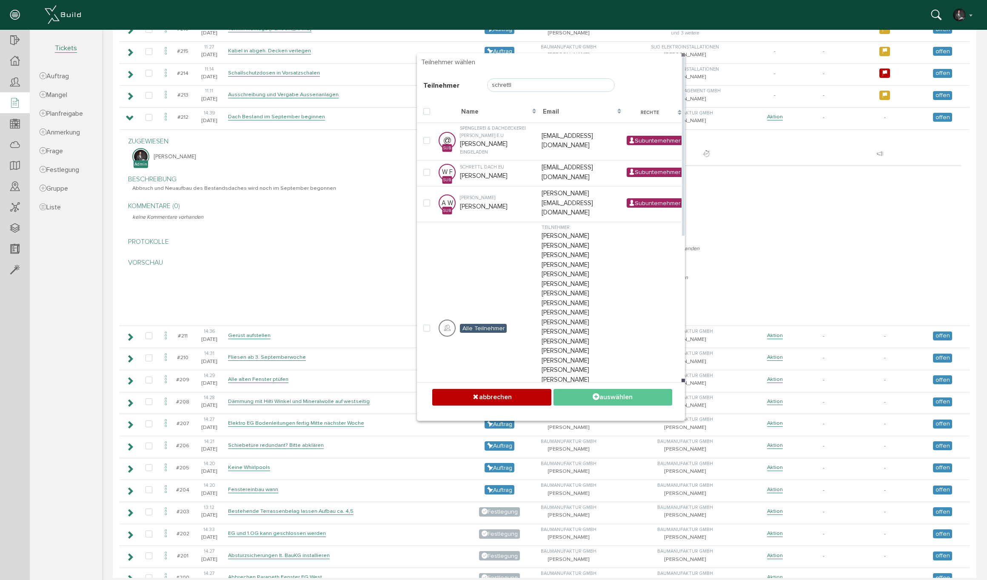
type input "Schrettl"
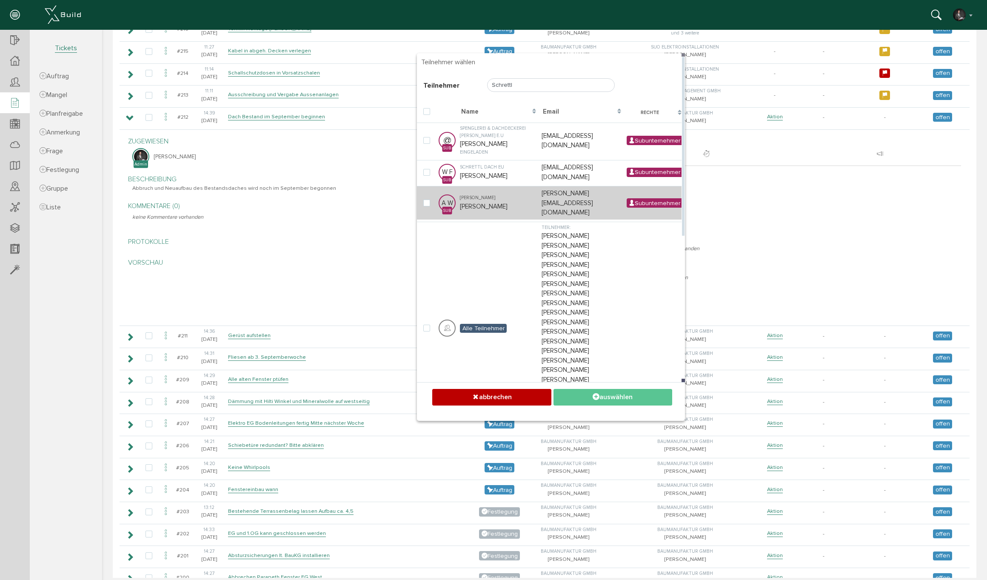
drag, startPoint x: 505, startPoint y: 102, endPoint x: 514, endPoint y: 192, distance: 90.2
click at [431, 200] on label at bounding box center [428, 204] width 10 height 8
click at [429, 200] on input "checkbox" at bounding box center [426, 203] width 6 height 6
checkbox input "true"
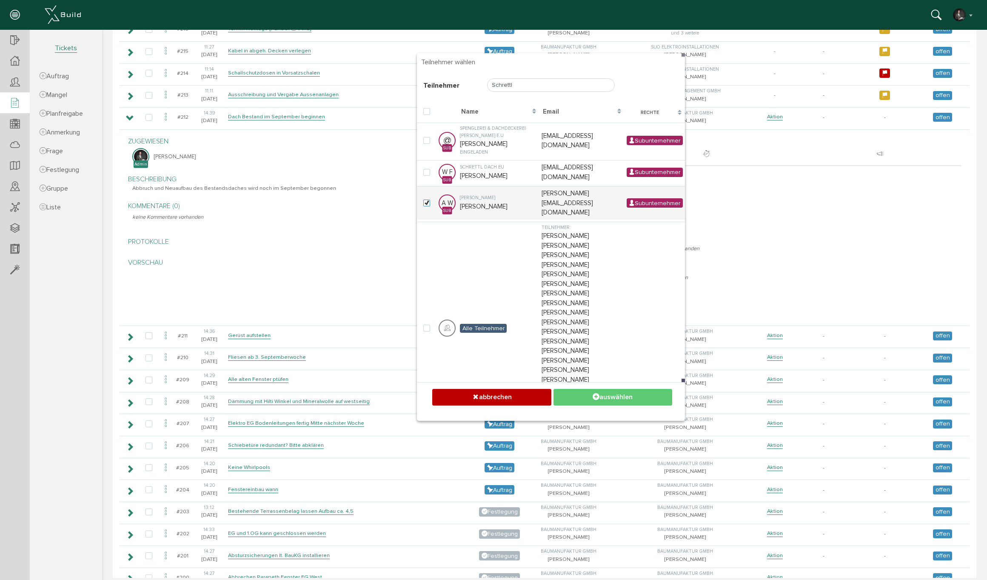
click at [622, 400] on button "auswählen" at bounding box center [612, 397] width 119 height 17
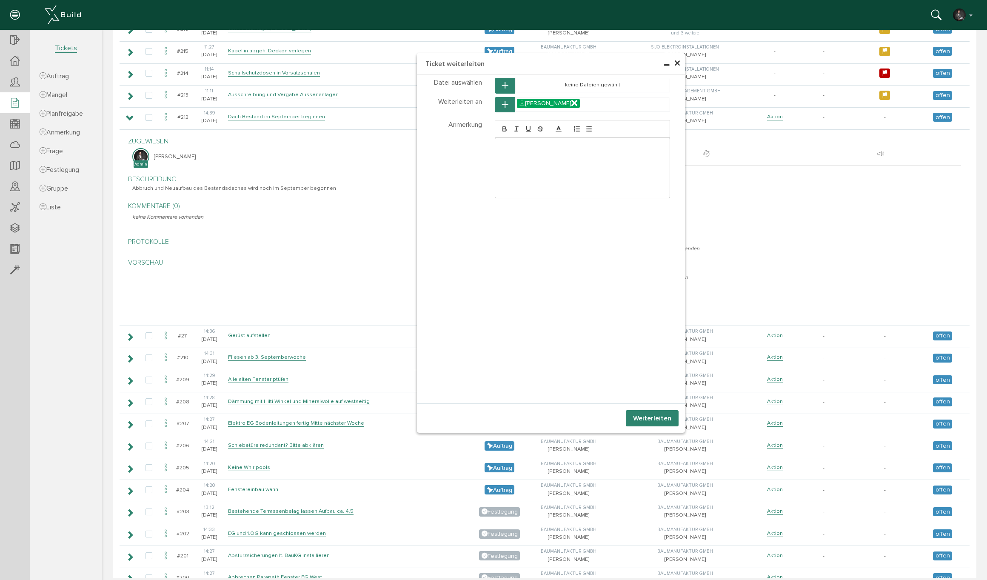
click at [644, 420] on button "Weiterleiten" at bounding box center [652, 418] width 53 height 16
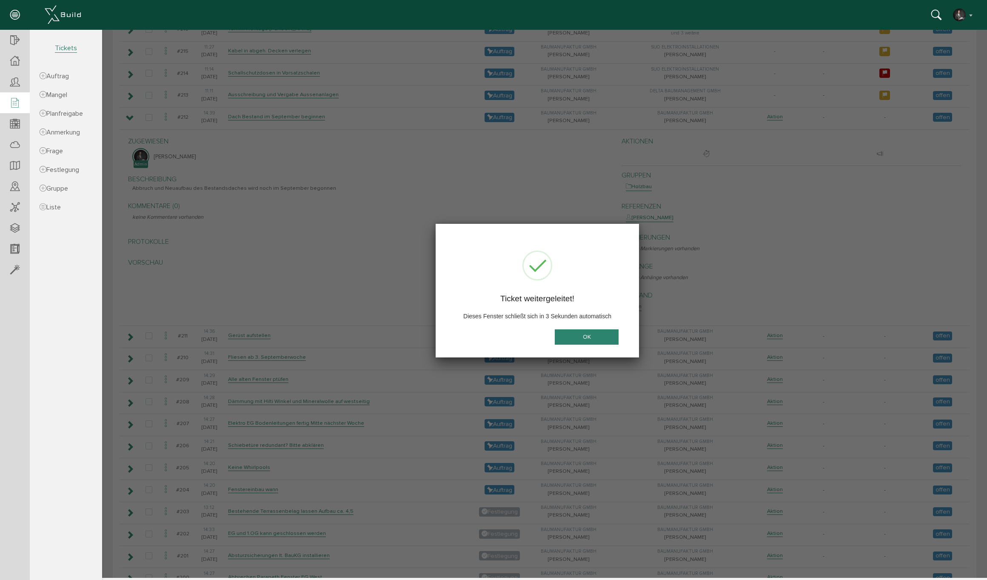
click at [590, 340] on button "OK" at bounding box center [587, 337] width 64 height 16
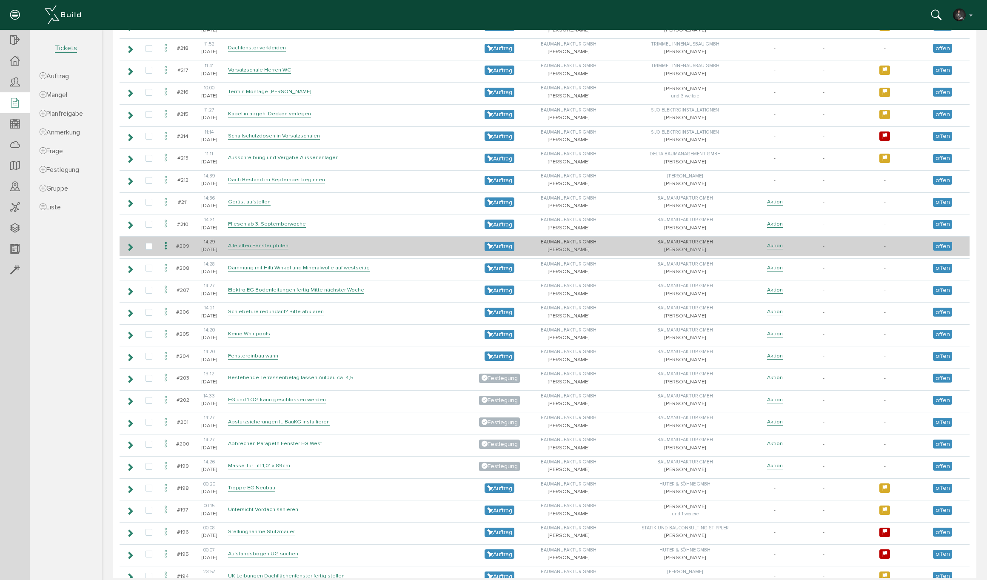
scroll to position [184, 0]
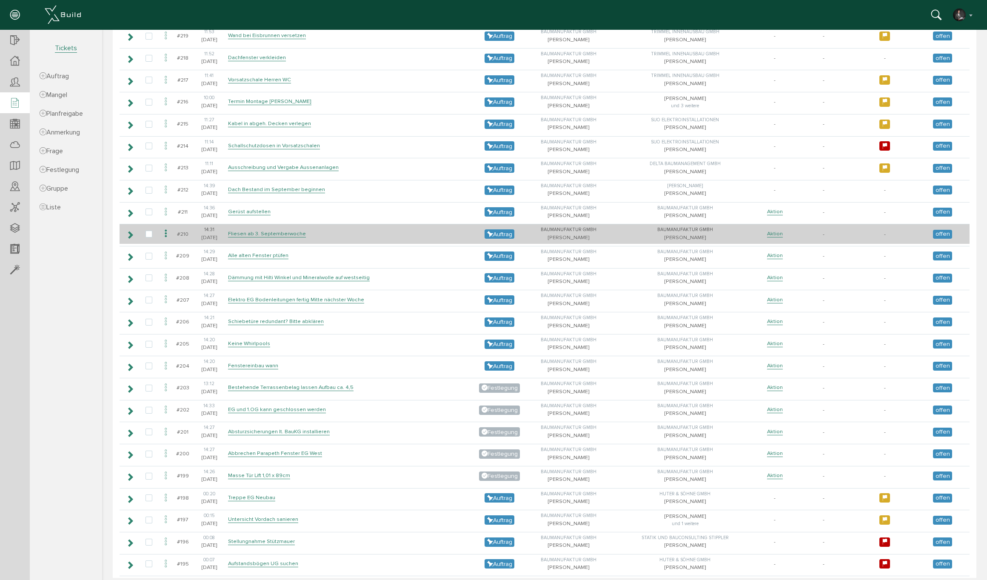
click at [167, 228] on icon at bounding box center [166, 233] width 10 height 11
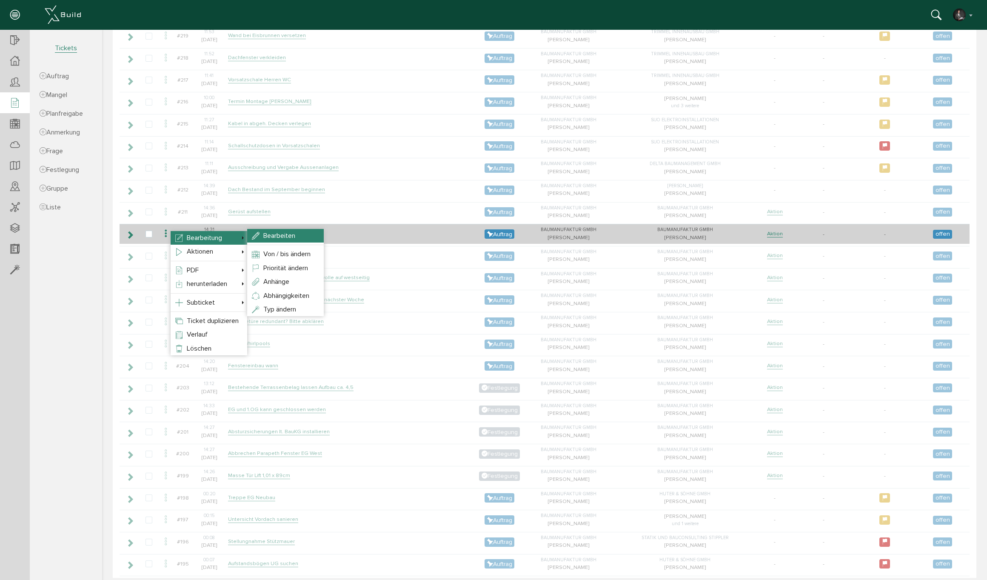
select select
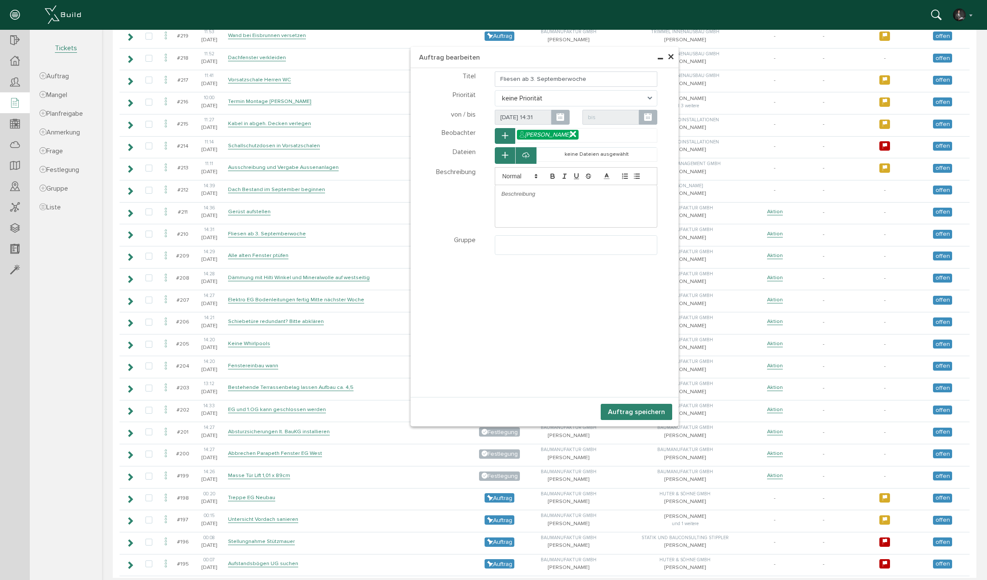
select select
click at [535, 198] on p at bounding box center [576, 194] width 149 height 8
click at [516, 243] on ul at bounding box center [576, 244] width 162 height 16
click at [635, 408] on button "Auftrag speichern" at bounding box center [636, 412] width 71 height 16
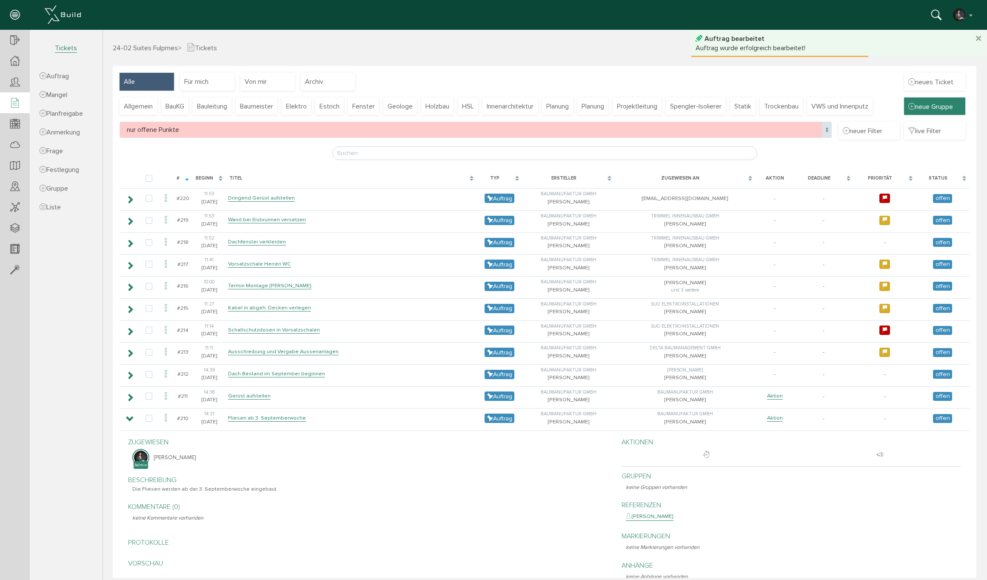
click at [927, 108] on span "neue Gruppe" at bounding box center [934, 106] width 53 height 9
click at [944, 107] on div at bounding box center [544, 304] width 885 height 548
drag, startPoint x: 940, startPoint y: 105, endPoint x: 472, endPoint y: 159, distance: 471.0
click at [940, 105] on div at bounding box center [544, 304] width 885 height 548
click at [59, 185] on span "Gruppe" at bounding box center [54, 188] width 29 height 9
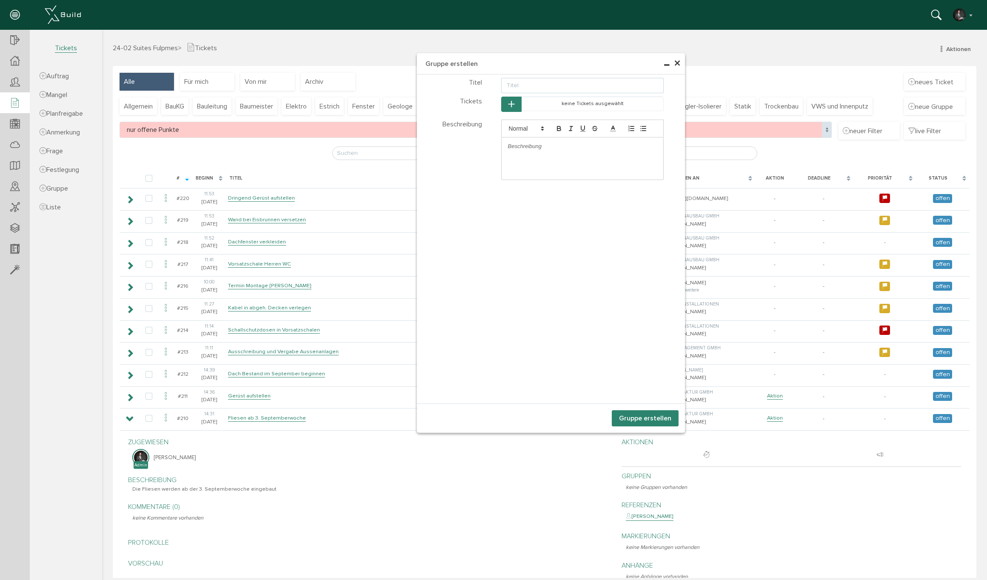
click at [519, 85] on input "text" at bounding box center [582, 85] width 163 height 15
type input "Fliesen"
click at [511, 103] on icon "button" at bounding box center [511, 104] width 6 height 7
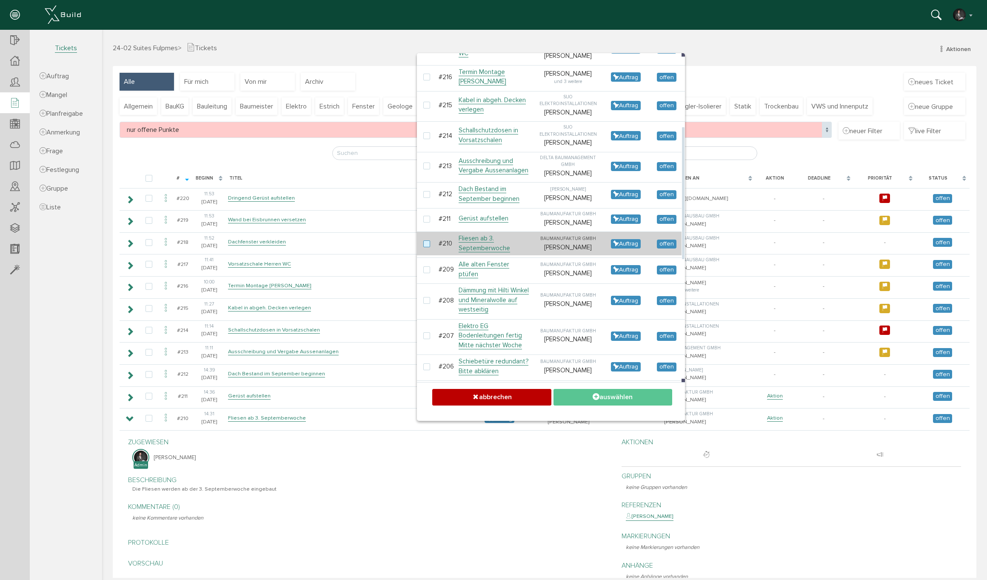
click at [428, 248] on label at bounding box center [428, 244] width 10 height 8
click at [428, 246] on input "checkbox" at bounding box center [426, 243] width 6 height 6
checkbox input "true"
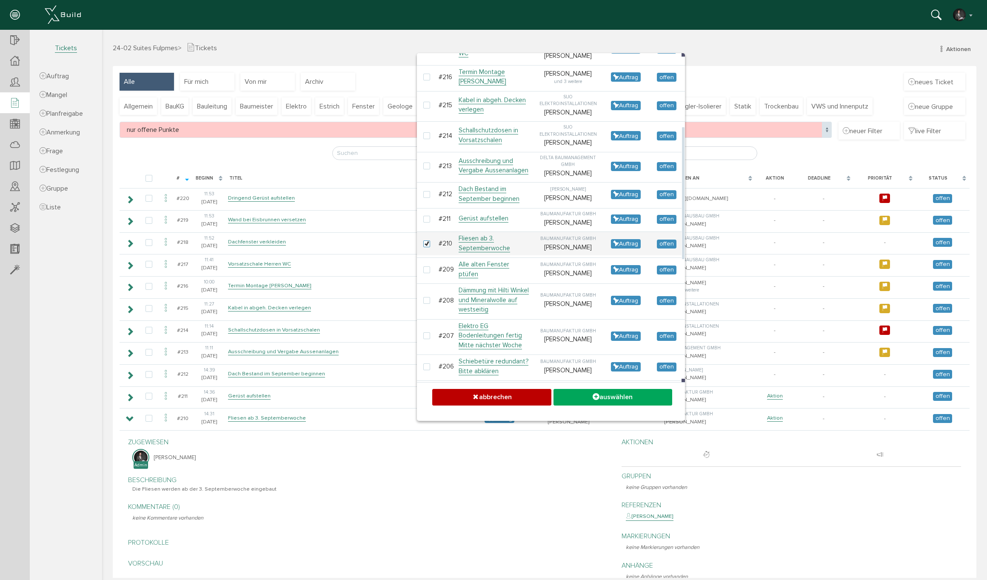
drag, startPoint x: 624, startPoint y: 397, endPoint x: 645, endPoint y: 396, distance: 21.8
click at [624, 397] on button "auswählen" at bounding box center [612, 397] width 119 height 17
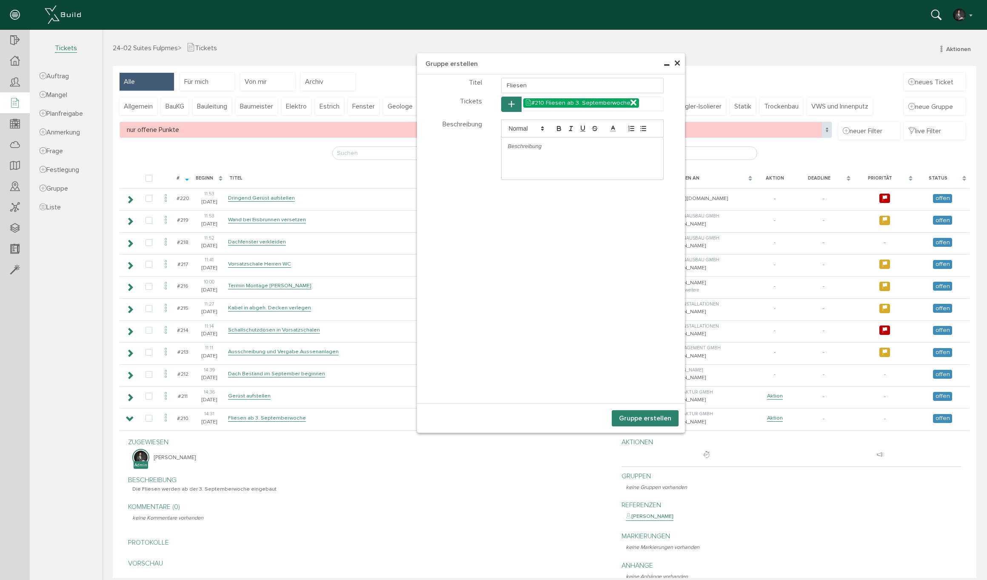
click at [655, 418] on button "Gruppe erstellen" at bounding box center [645, 418] width 67 height 16
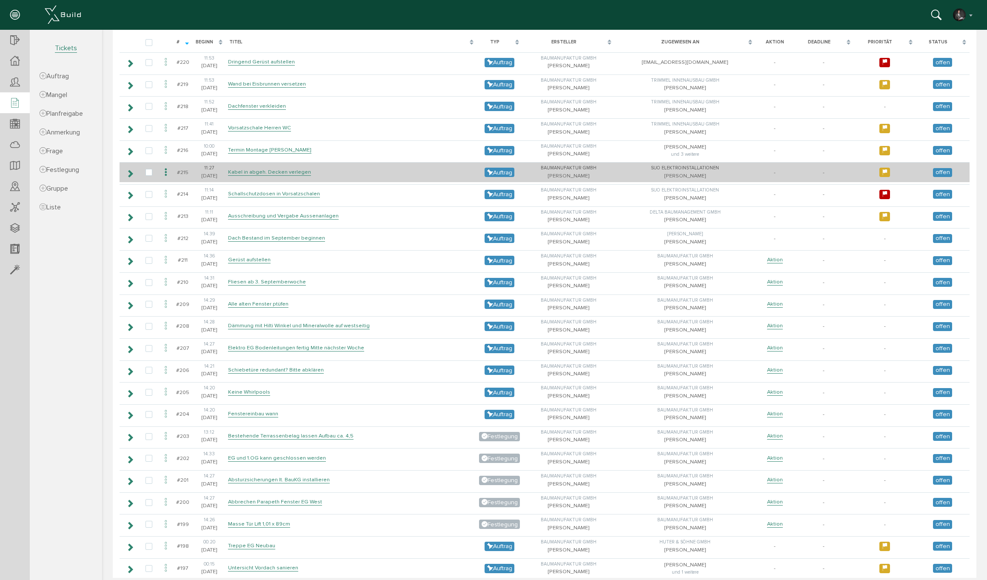
scroll to position [172, 0]
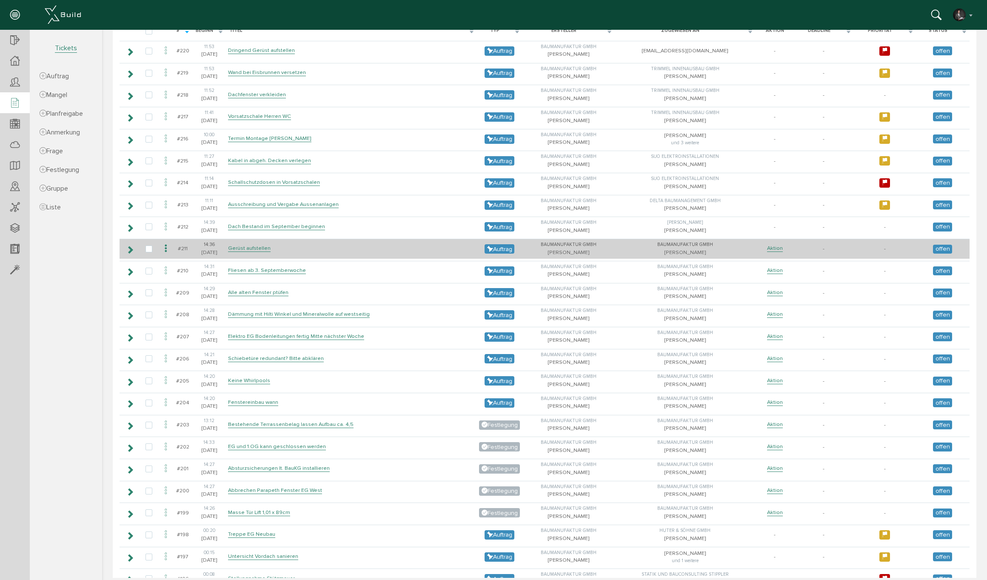
click at [166, 244] on icon at bounding box center [166, 248] width 10 height 11
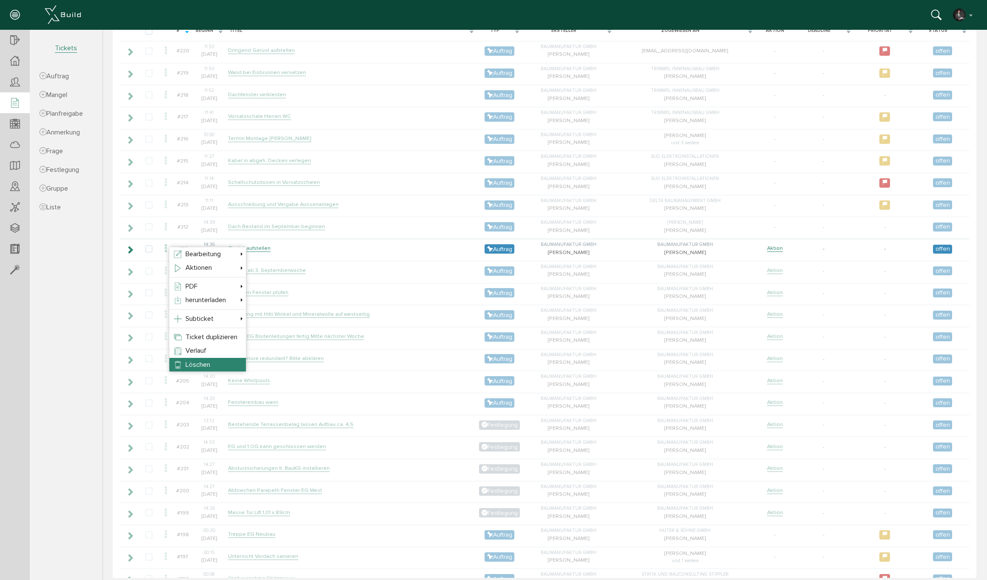
click at [203, 359] on li "Löschen" at bounding box center [207, 365] width 77 height 14
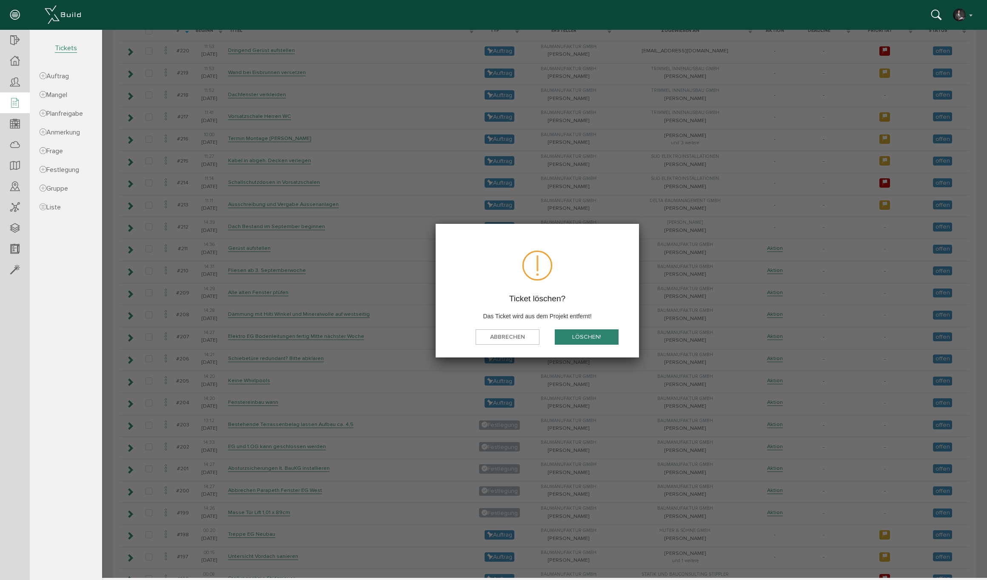
click at [570, 333] on button "löschen!" at bounding box center [587, 337] width 64 height 16
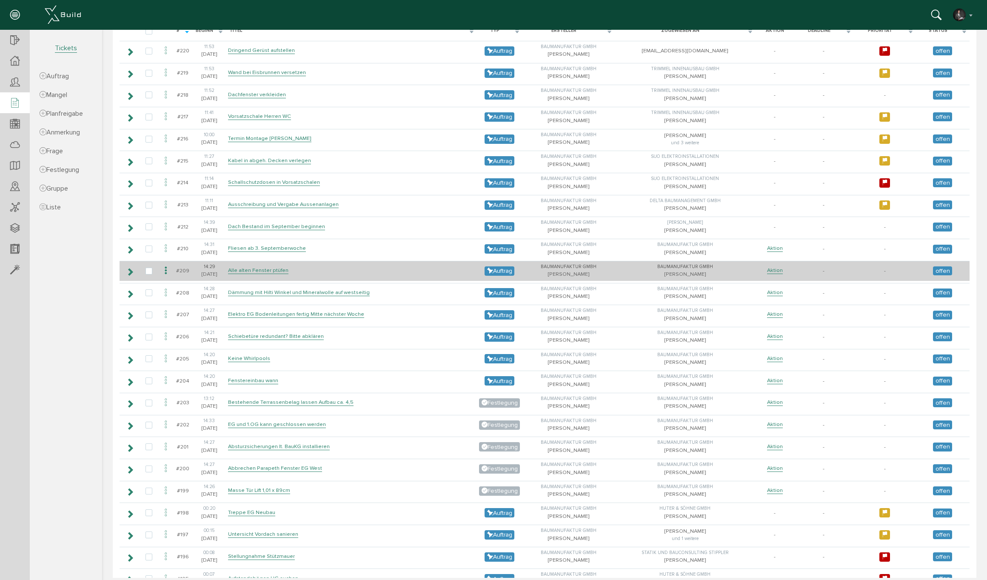
click at [169, 266] on icon at bounding box center [166, 270] width 10 height 11
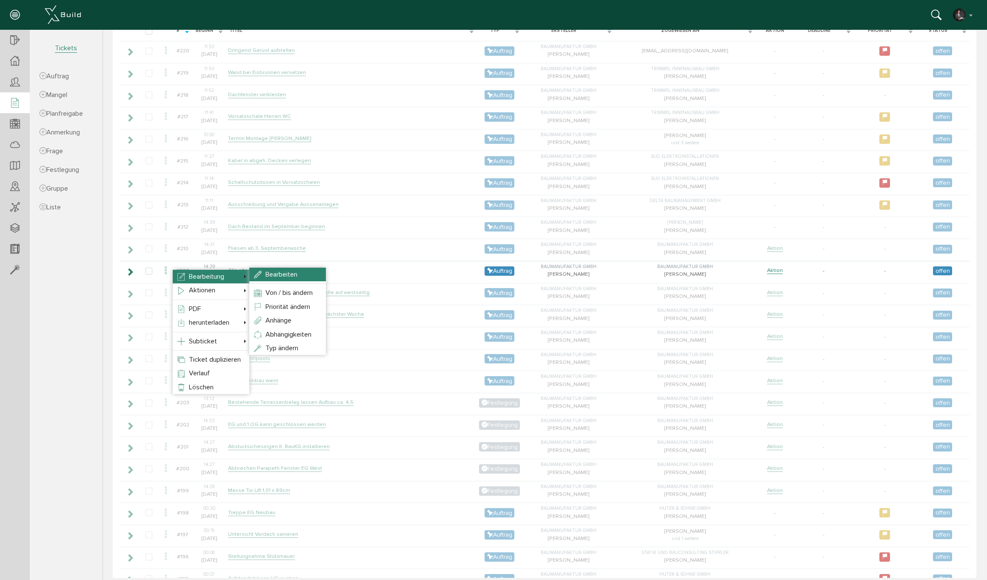
drag, startPoint x: 270, startPoint y: 274, endPoint x: 284, endPoint y: 275, distance: 14.5
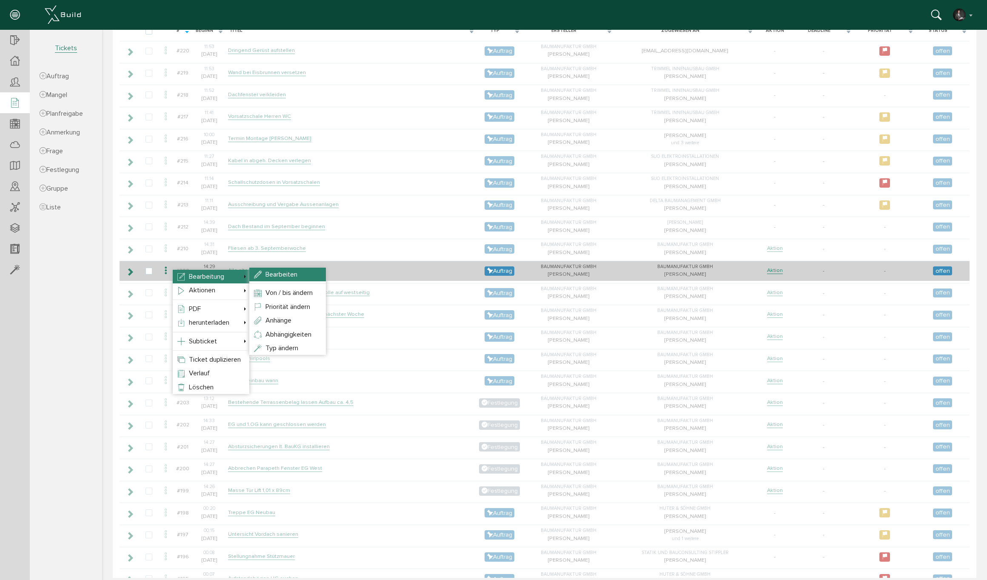
select select
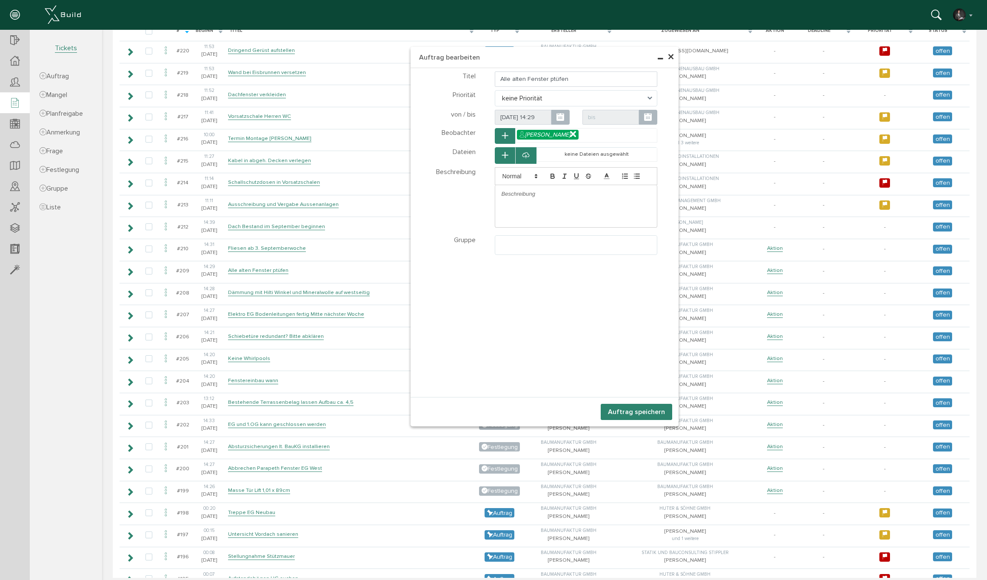
select select
click at [561, 199] on div at bounding box center [576, 194] width 162 height 18
click at [544, 247] on ul at bounding box center [576, 244] width 162 height 16
drag, startPoint x: 519, startPoint y: 291, endPoint x: 536, endPoint y: 281, distance: 19.3
select select "TK-681a3f3b2e3e87.48523903#1746550587.1894"
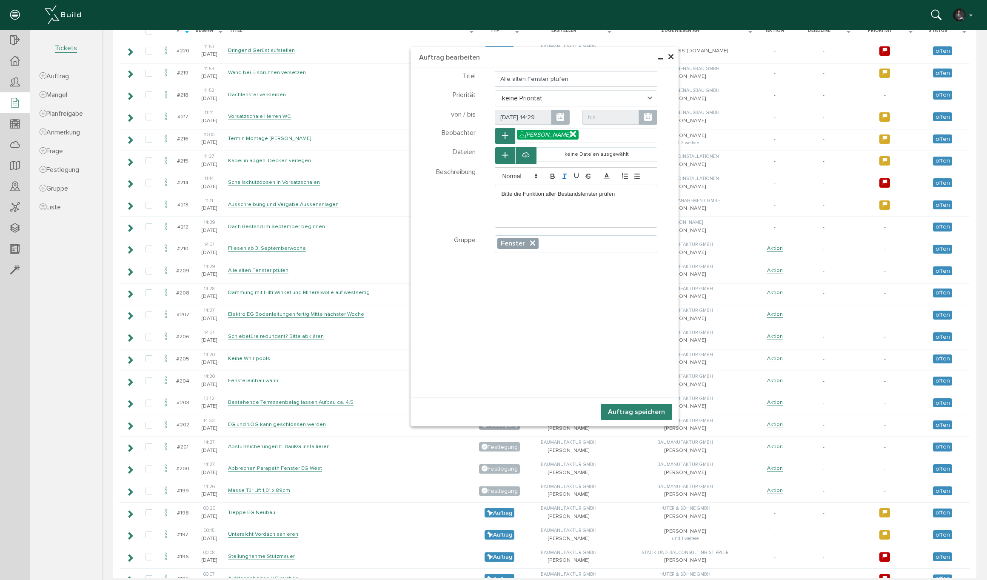
scroll to position [18, 0]
drag, startPoint x: 512, startPoint y: 78, endPoint x: 526, endPoint y: 107, distance: 32.2
click at [526, 77] on input "Alle alten Fenster ptüfen" at bounding box center [576, 78] width 163 height 15
drag, startPoint x: 565, startPoint y: 79, endPoint x: 631, endPoint y: 80, distance: 66.8
click at [631, 80] on input "Alle Bestands-Fenster ptüfen" at bounding box center [576, 78] width 163 height 15
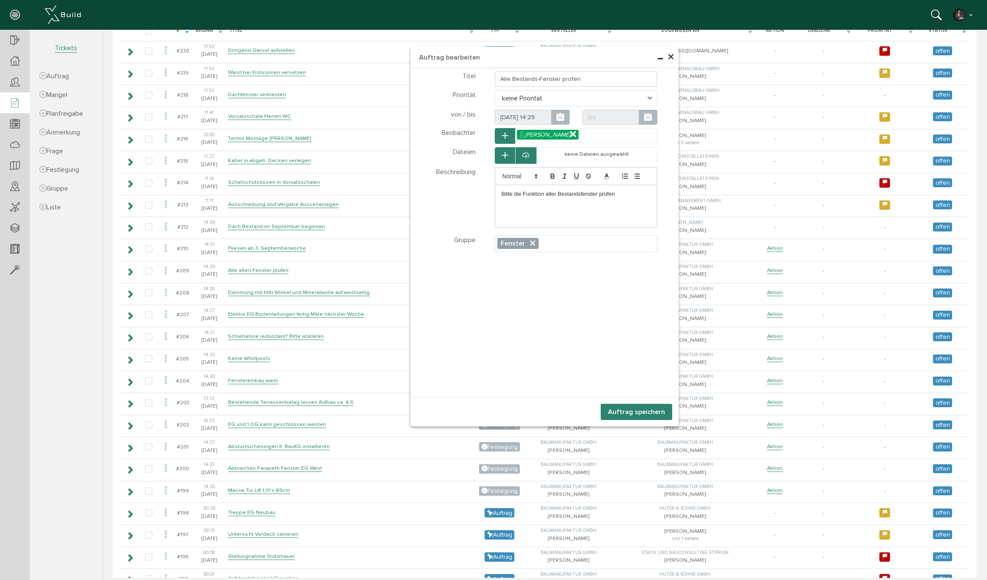
type input "Alle Bestands-Fenster prüfen"
click at [646, 412] on button "Auftrag speichern" at bounding box center [636, 412] width 71 height 16
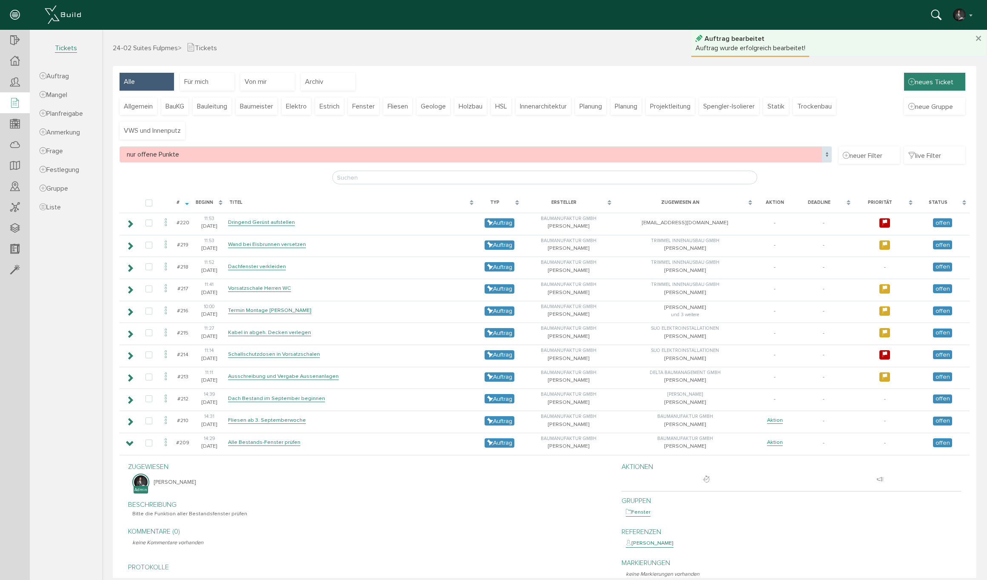
scroll to position [0, 0]
click at [936, 79] on span "neues Ticket" at bounding box center [930, 81] width 45 height 9
click at [940, 75] on link "neuer Auftrag" at bounding box center [948, 77] width 67 height 13
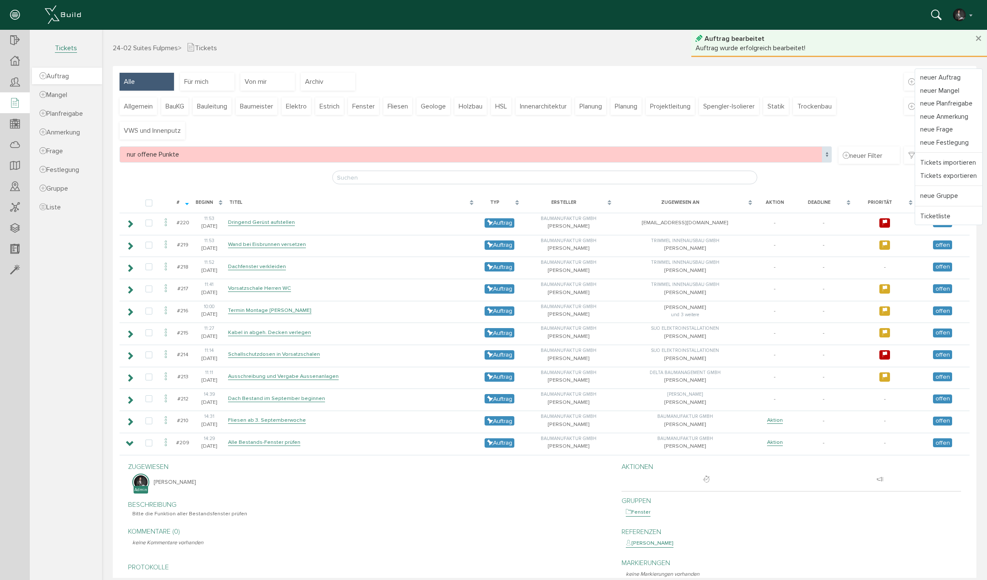
click at [64, 77] on span "Auftrag" at bounding box center [54, 76] width 29 height 9
select select
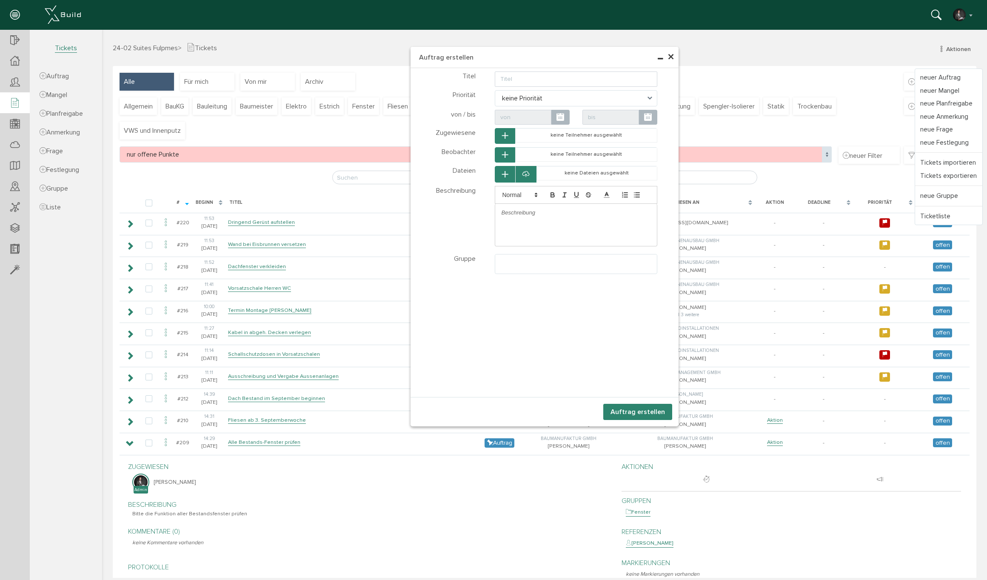
select select
click at [570, 78] on input "text" at bounding box center [576, 78] width 163 height 15
type input "Brüstung Fenster West abbrechen"
click at [565, 99] on span "keine Priorität" at bounding box center [576, 98] width 163 height 16
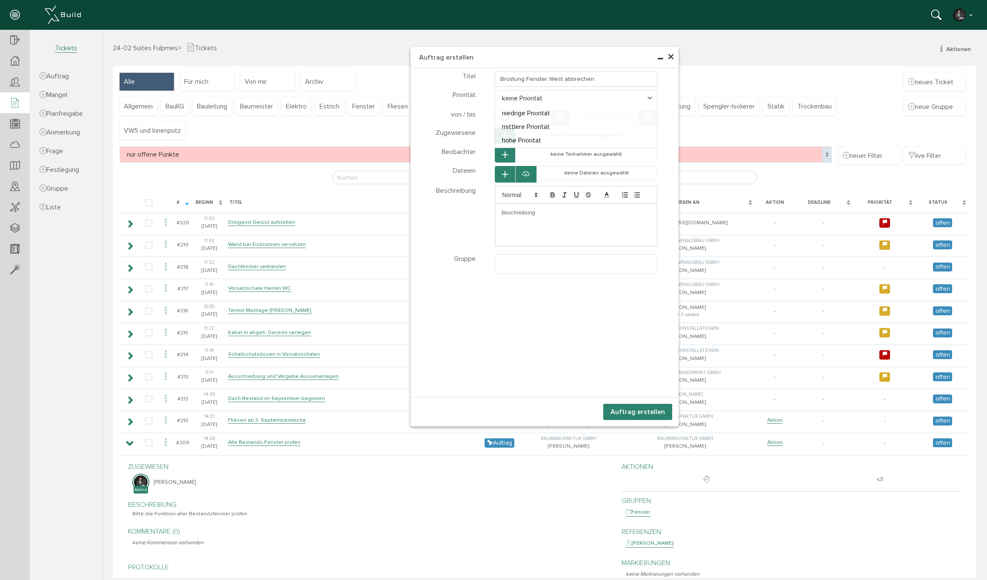
select select "medium"
click at [645, 114] on icon at bounding box center [648, 117] width 8 height 9
click at [628, 193] on td "26" at bounding box center [626, 194] width 12 height 12
type input "[DATE] 00:00"
click at [506, 132] on icon "button" at bounding box center [505, 135] width 6 height 7
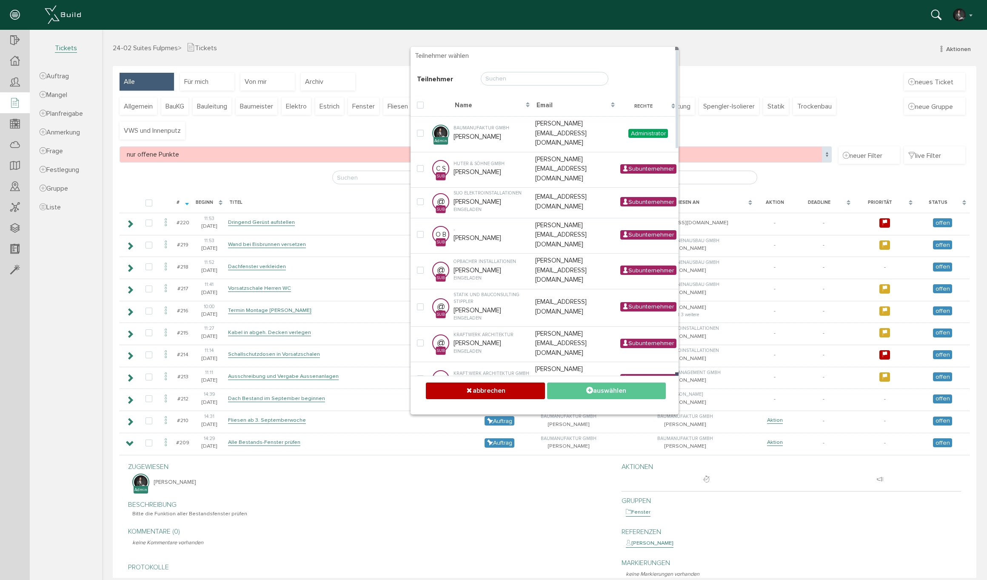
click at [508, 75] on input "text" at bounding box center [545, 79] width 128 height 14
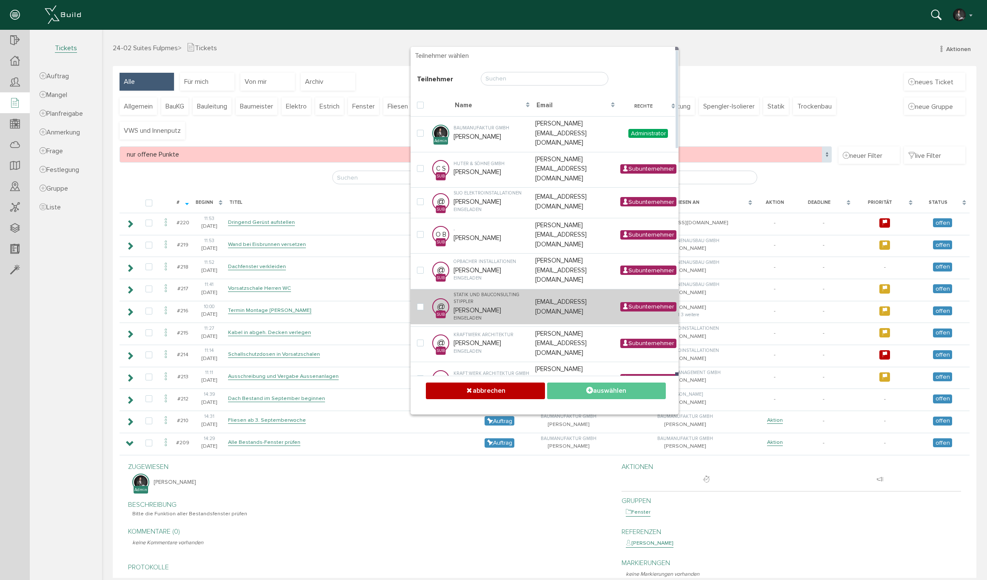
drag, startPoint x: 421, startPoint y: 151, endPoint x: 556, endPoint y: 273, distance: 181.6
click at [422, 165] on label at bounding box center [422, 169] width 10 height 8
click at [422, 165] on input "checkbox" at bounding box center [420, 168] width 6 height 6
checkbox input "true"
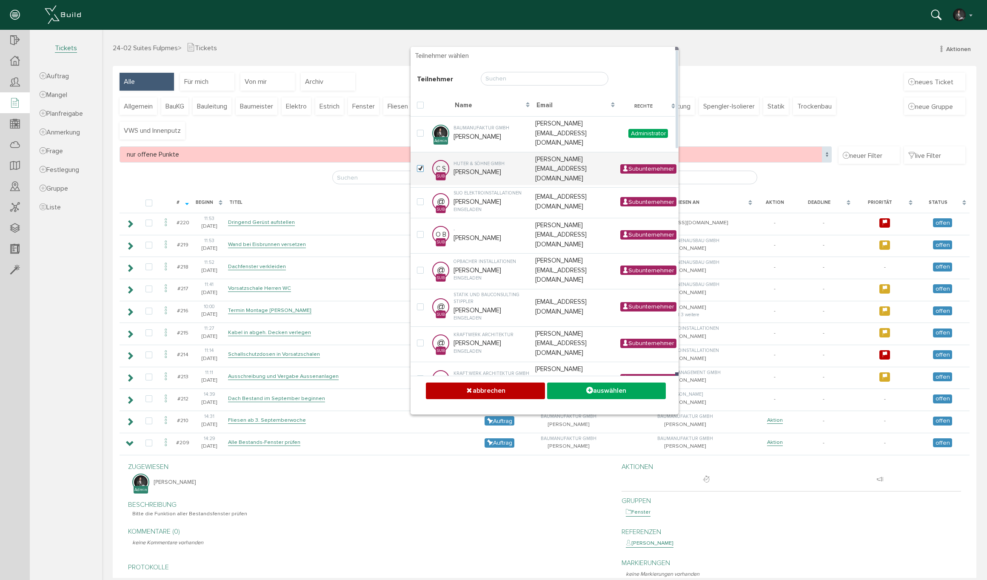
drag, startPoint x: 643, startPoint y: 390, endPoint x: 605, endPoint y: 371, distance: 42.4
click at [643, 390] on button "auswählen" at bounding box center [606, 390] width 119 height 17
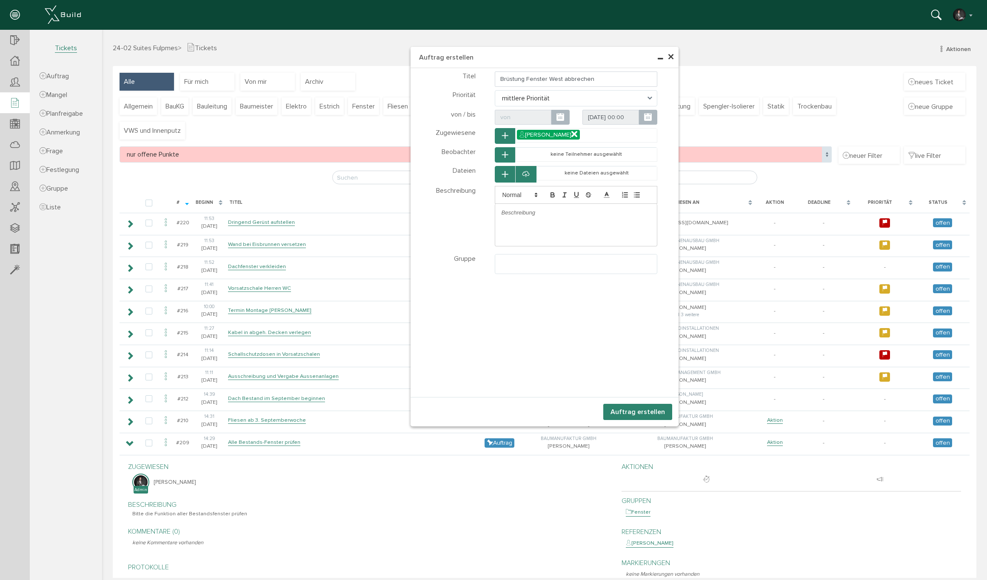
drag, startPoint x: 525, startPoint y: 220, endPoint x: 571, endPoint y: 223, distance: 46.9
click at [525, 220] on div at bounding box center [576, 213] width 162 height 18
click at [562, 265] on ul at bounding box center [576, 262] width 162 height 16
drag, startPoint x: 524, startPoint y: 357, endPoint x: 533, endPoint y: 346, distance: 13.6
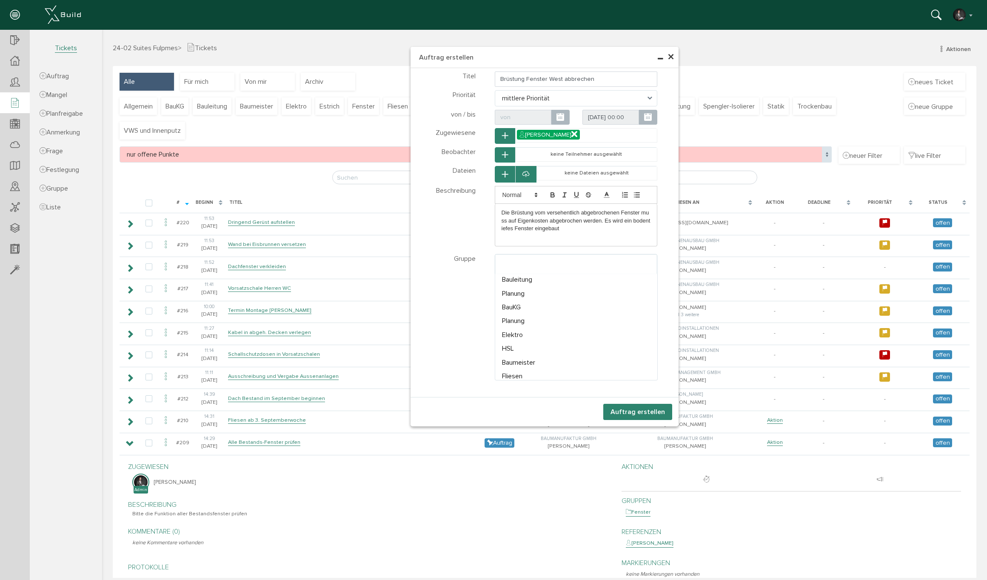
select select "TK-6807beb10a2944.20573196#1745338033.0416"
click at [619, 409] on button "Auftrag erstellen" at bounding box center [637, 412] width 69 height 16
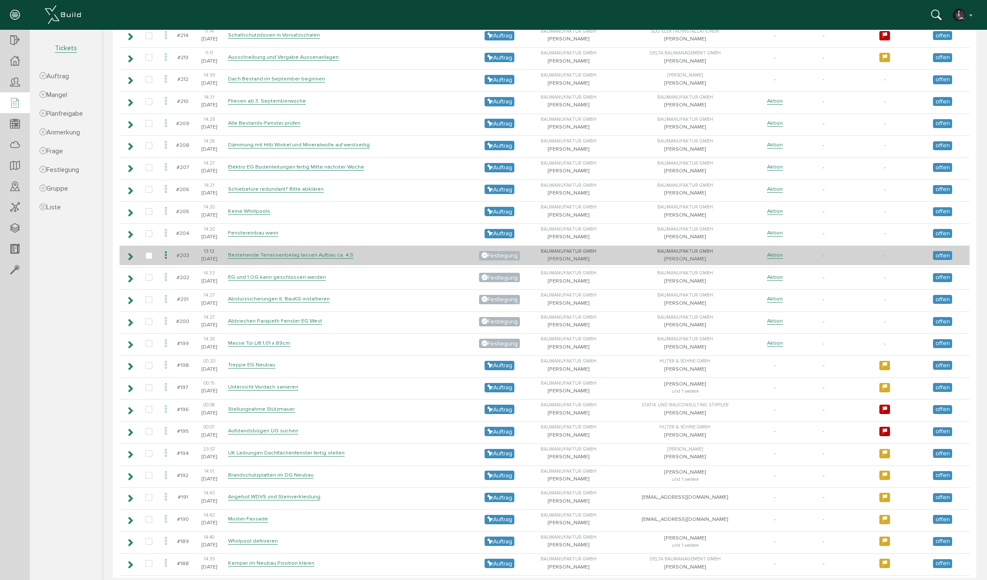
scroll to position [395, 0]
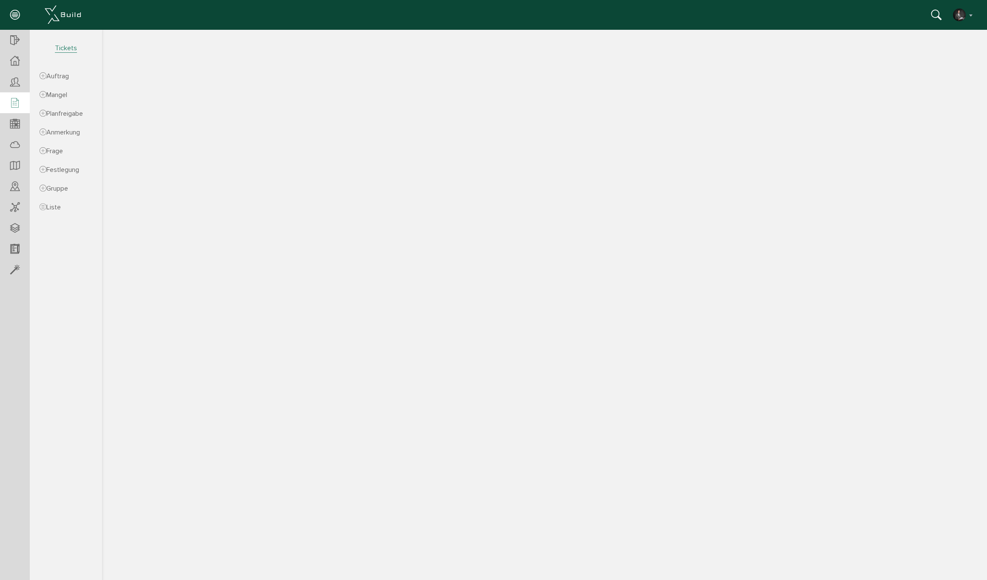
select select "FI-681132a8c67ae0.61492938"
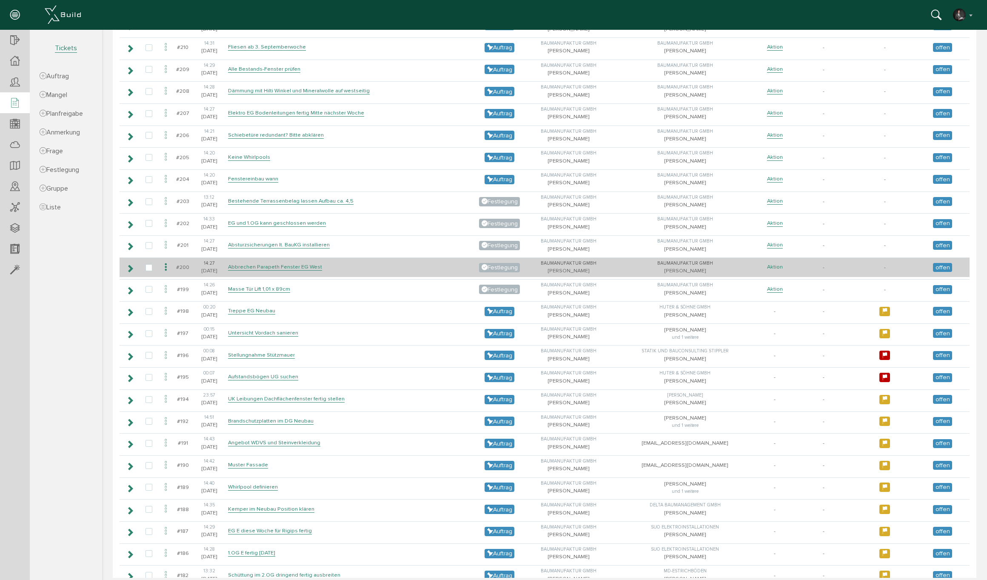
click at [779, 263] on link "Aktion" at bounding box center [775, 266] width 16 height 7
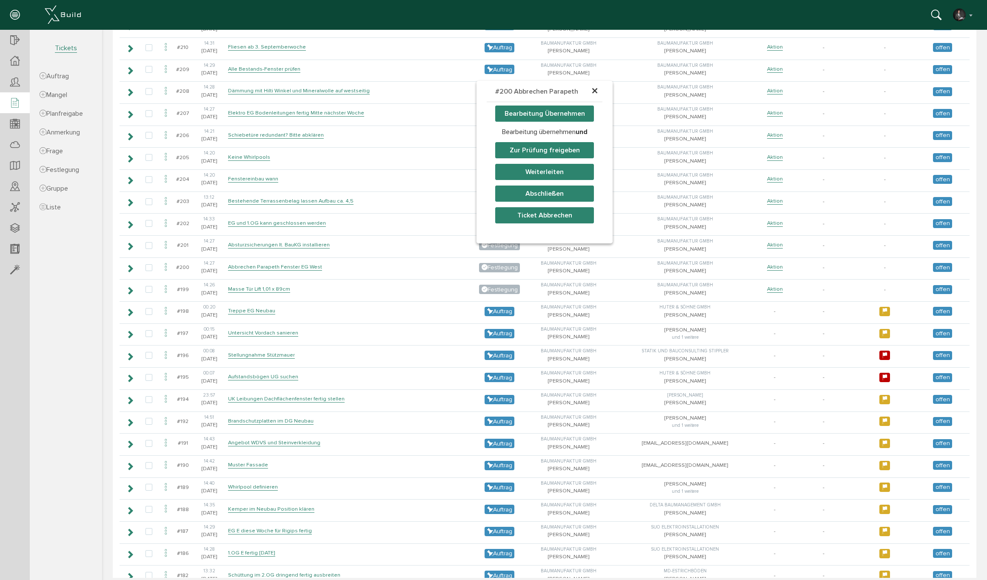
click at [545, 171] on button "Weiterleiten" at bounding box center [544, 172] width 99 height 16
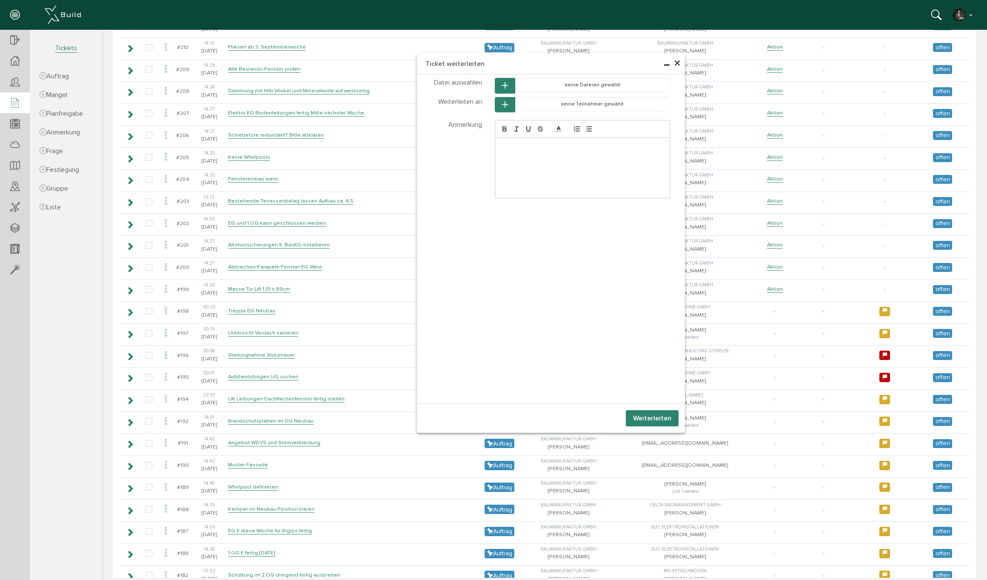
click at [508, 107] on icon "button" at bounding box center [505, 104] width 6 height 7
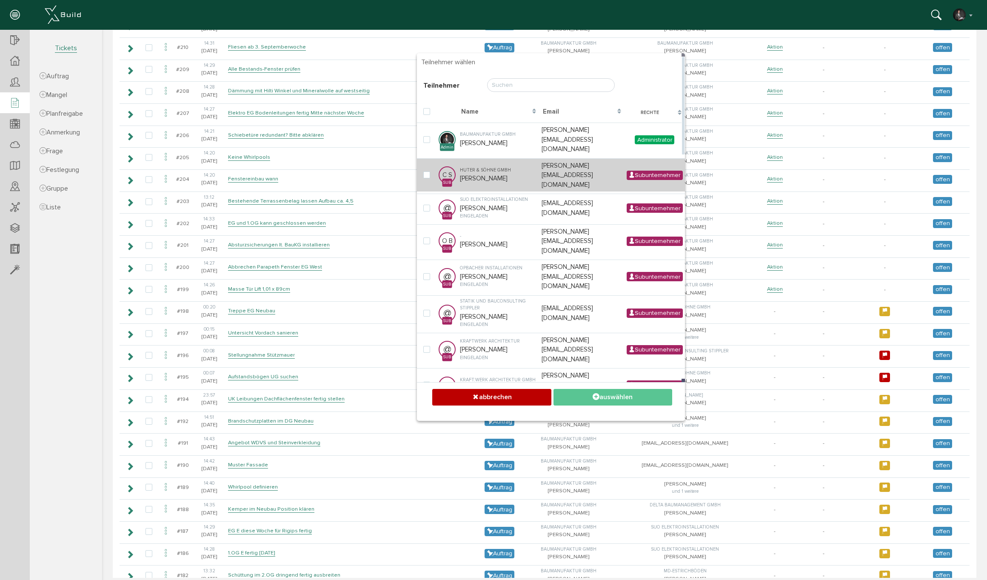
drag, startPoint x: 481, startPoint y: 151, endPoint x: 505, endPoint y: 158, distance: 25.2
click at [482, 167] on div "Huter & Söhne GmbH" at bounding box center [498, 170] width 77 height 7
checkbox input "true"
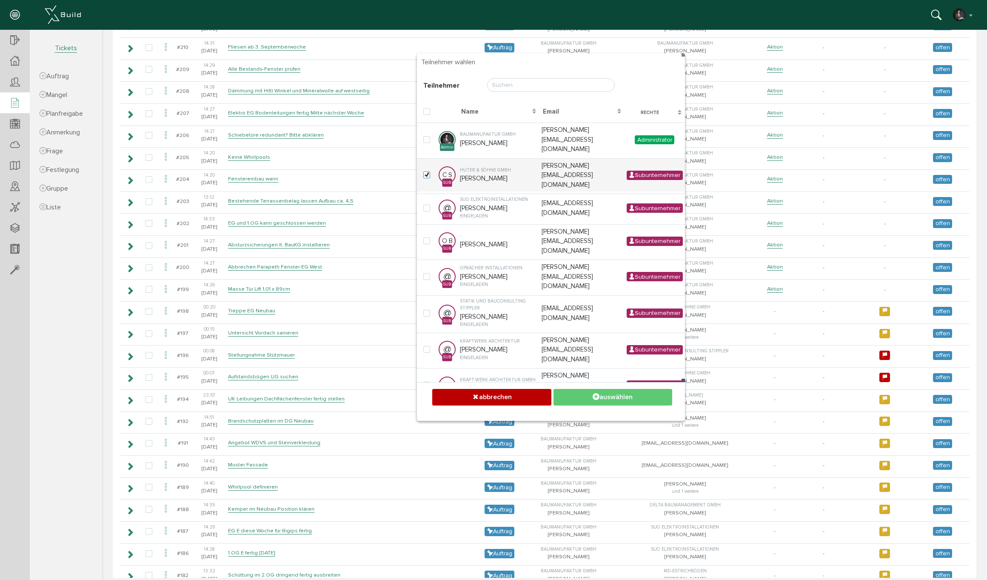
click at [600, 397] on button "auswählen" at bounding box center [612, 397] width 119 height 17
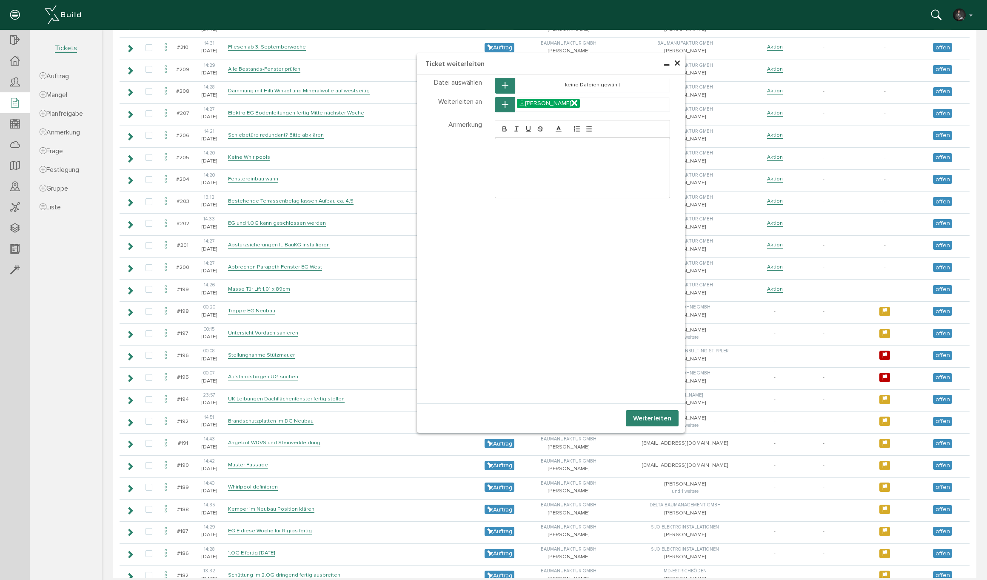
click at [637, 419] on button "Weiterleiten" at bounding box center [652, 418] width 53 height 16
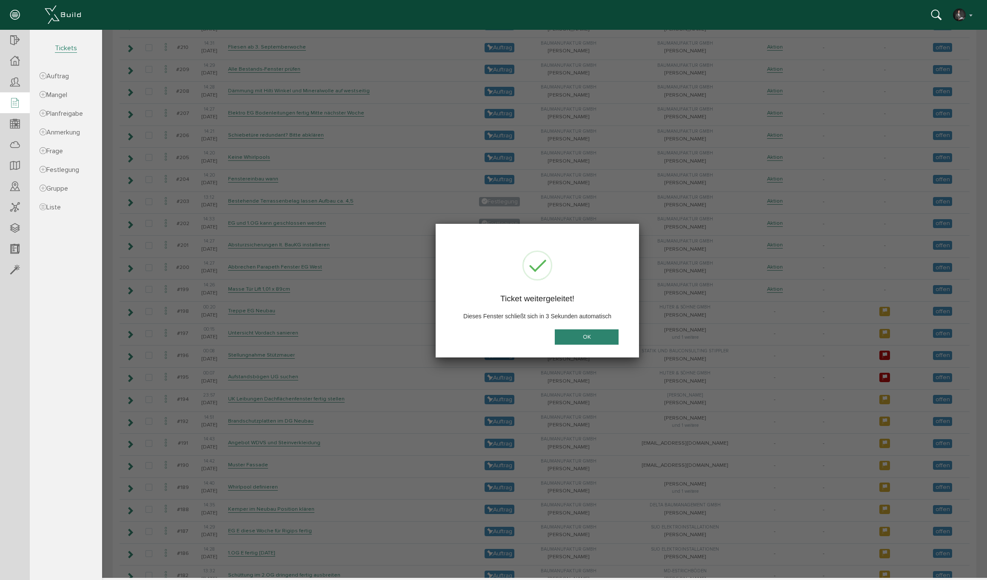
click at [589, 335] on button "OK" at bounding box center [587, 337] width 64 height 16
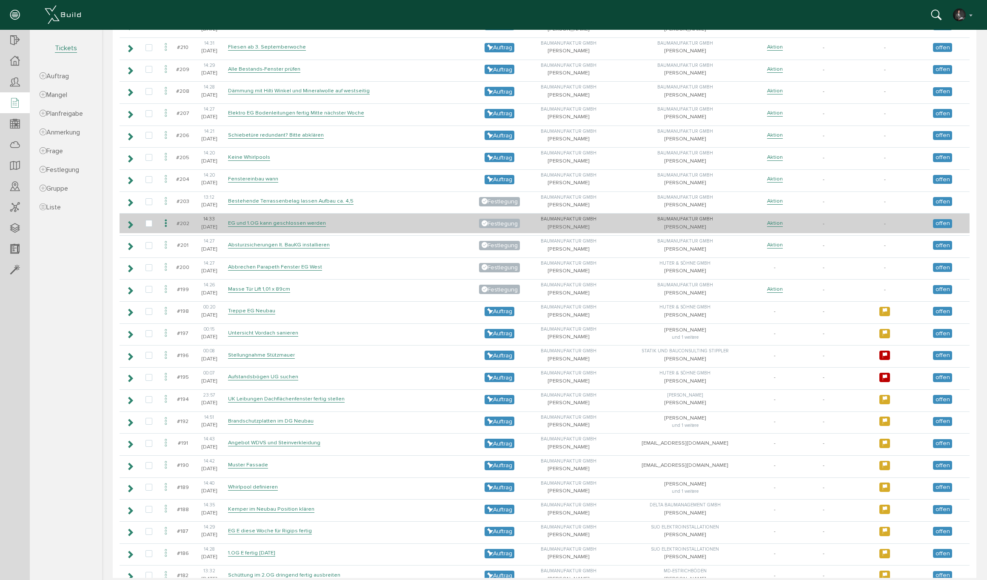
click at [162, 218] on icon at bounding box center [166, 223] width 10 height 11
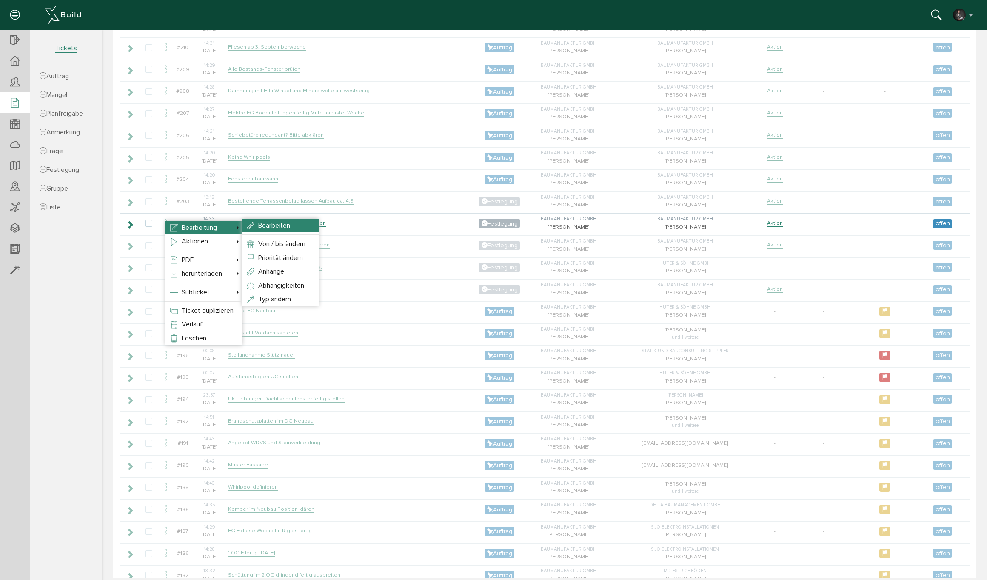
drag, startPoint x: 266, startPoint y: 228, endPoint x: 354, endPoint y: 228, distance: 88.1
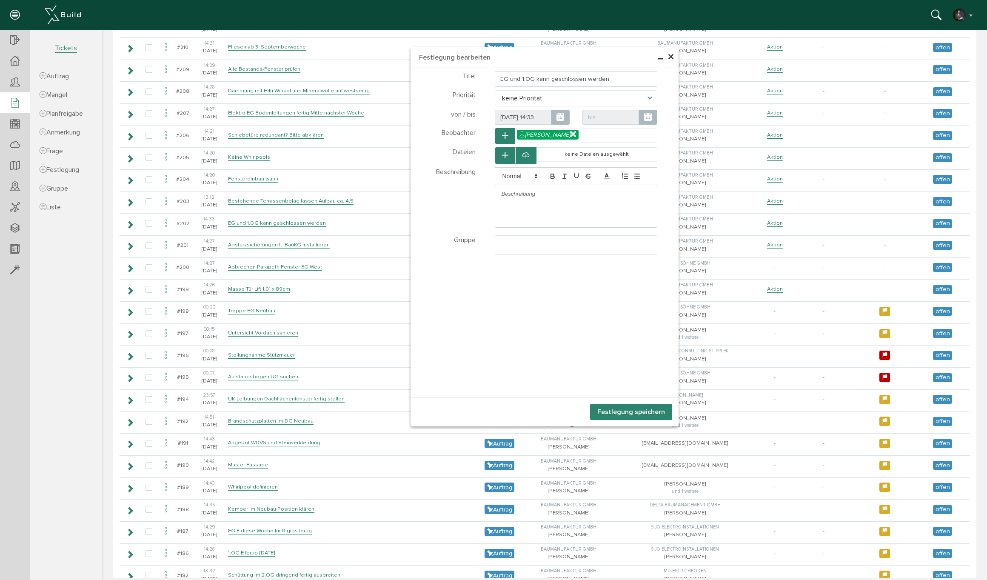
select select
click at [498, 77] on input "EG und 1.OG kann geschlossen werden" at bounding box center [576, 78] width 163 height 15
type input "Trockenbau EG und 1.OG kann geschlossen werden"
click at [500, 250] on ul at bounding box center [576, 244] width 162 height 16
drag, startPoint x: 521, startPoint y: 314, endPoint x: 611, endPoint y: 322, distance: 90.5
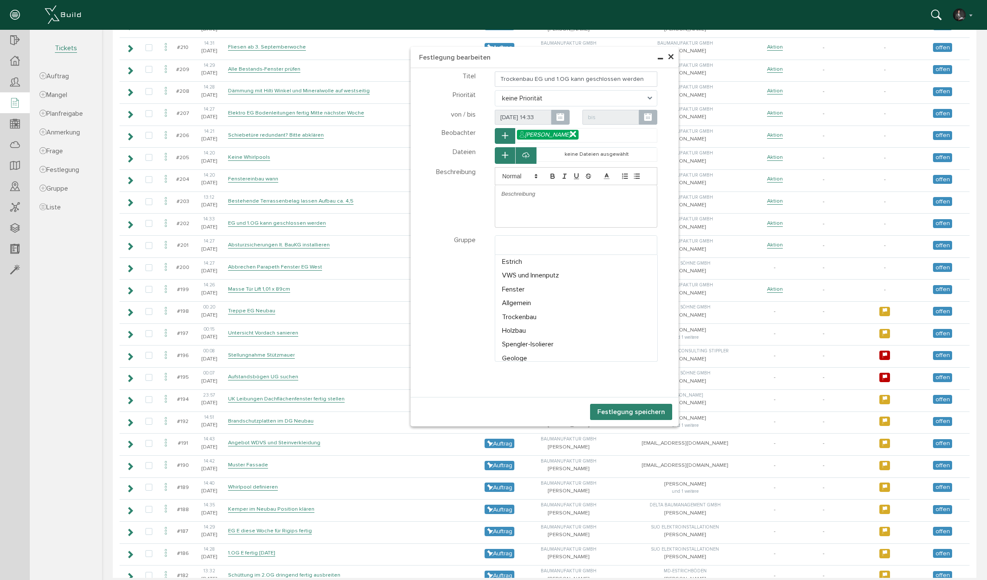
select select "TK-681a3cf2890393.18670059#1746550002.5612"
click at [644, 413] on button "Festlegung speichern" at bounding box center [631, 412] width 82 height 16
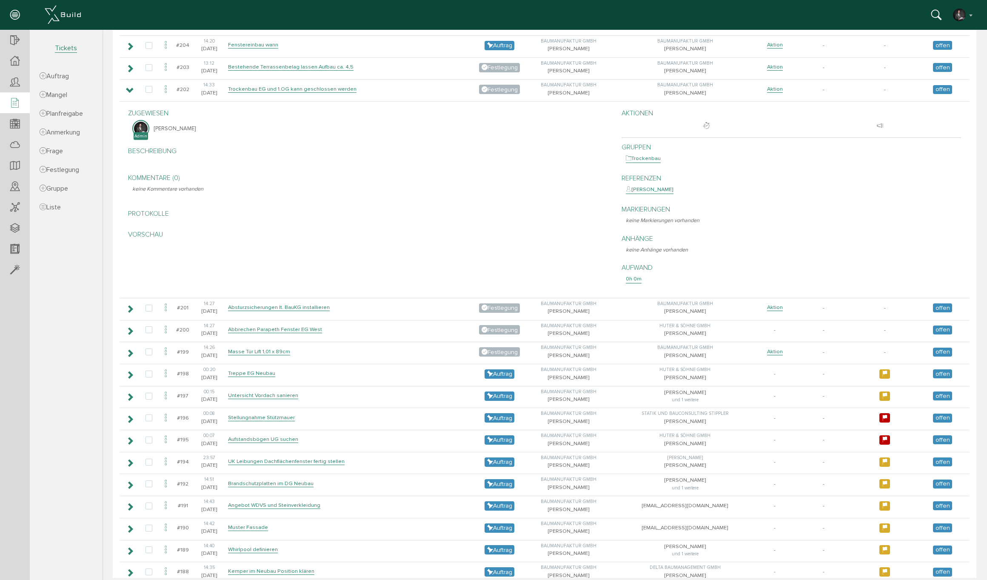
scroll to position [529, 0]
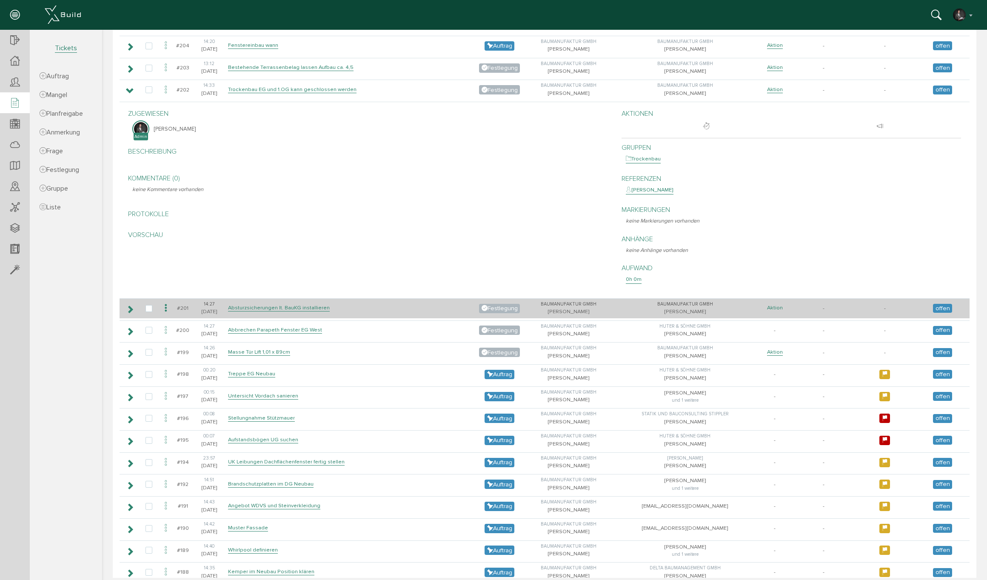
click at [776, 304] on link "Aktion" at bounding box center [775, 307] width 16 height 7
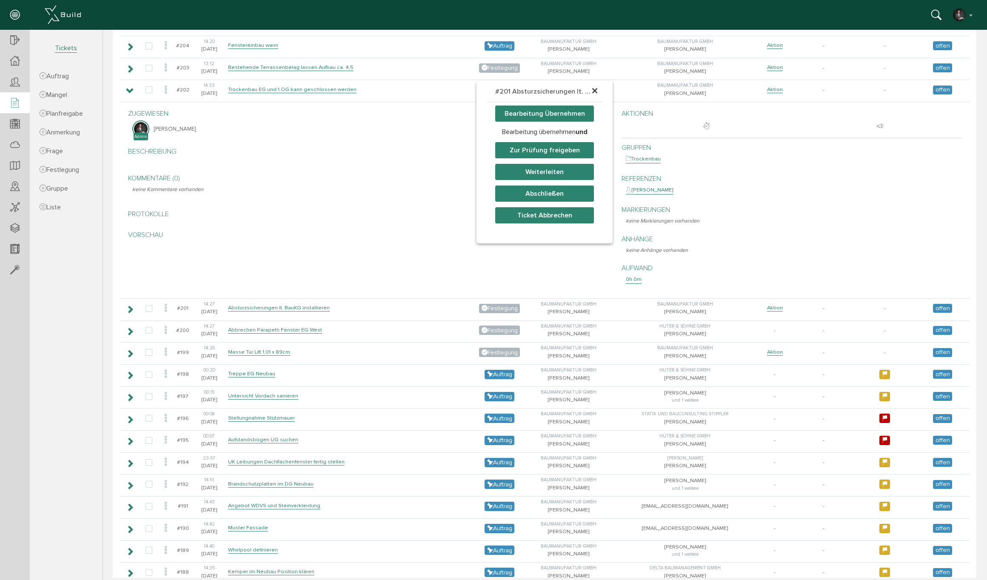
drag, startPoint x: 539, startPoint y: 169, endPoint x: 558, endPoint y: 171, distance: 18.8
click at [539, 169] on button "Weiterleiten" at bounding box center [544, 172] width 99 height 16
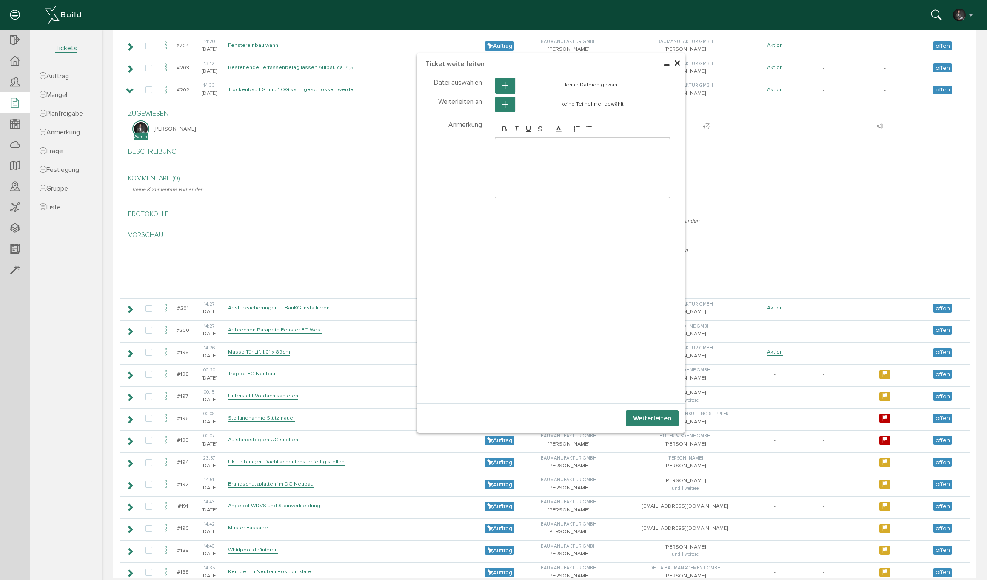
click at [502, 106] on icon "button" at bounding box center [505, 104] width 6 height 7
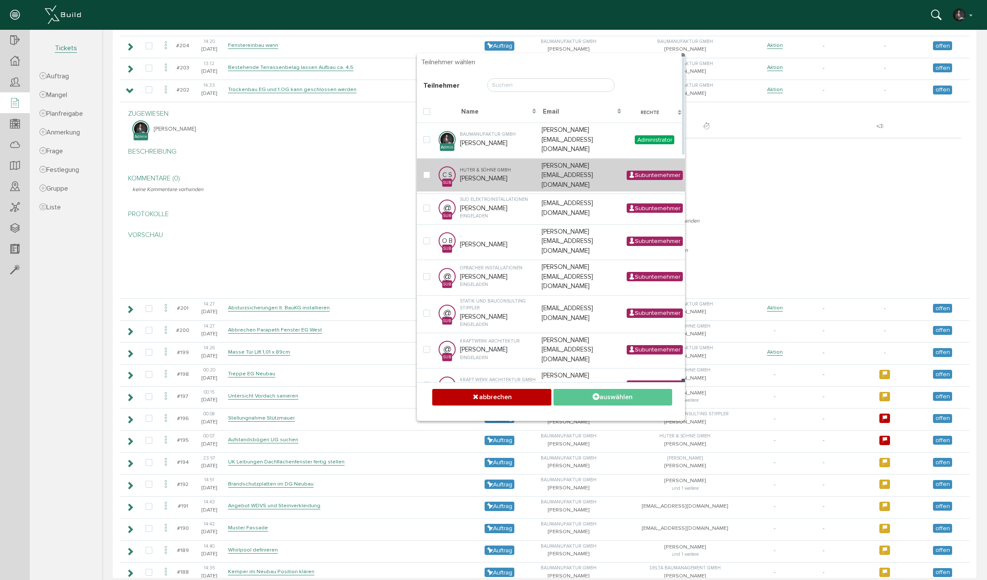
click at [462, 161] on td "Huter & Söhne GmbH [PERSON_NAME]" at bounding box center [499, 175] width 82 height 34
checkbox input "true"
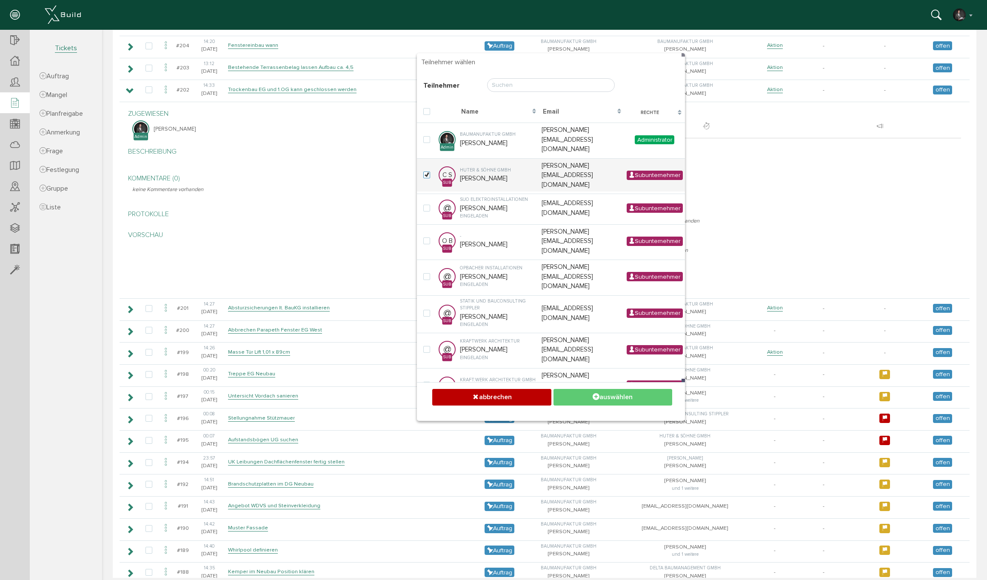
click at [614, 396] on button "auswählen" at bounding box center [612, 397] width 119 height 17
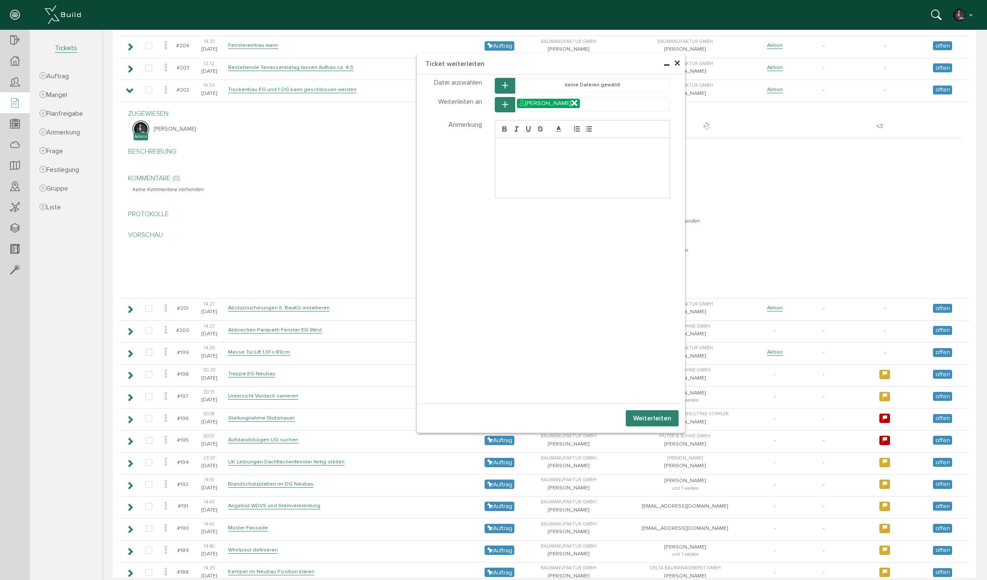
click at [630, 419] on button "Weiterleiten" at bounding box center [652, 418] width 53 height 16
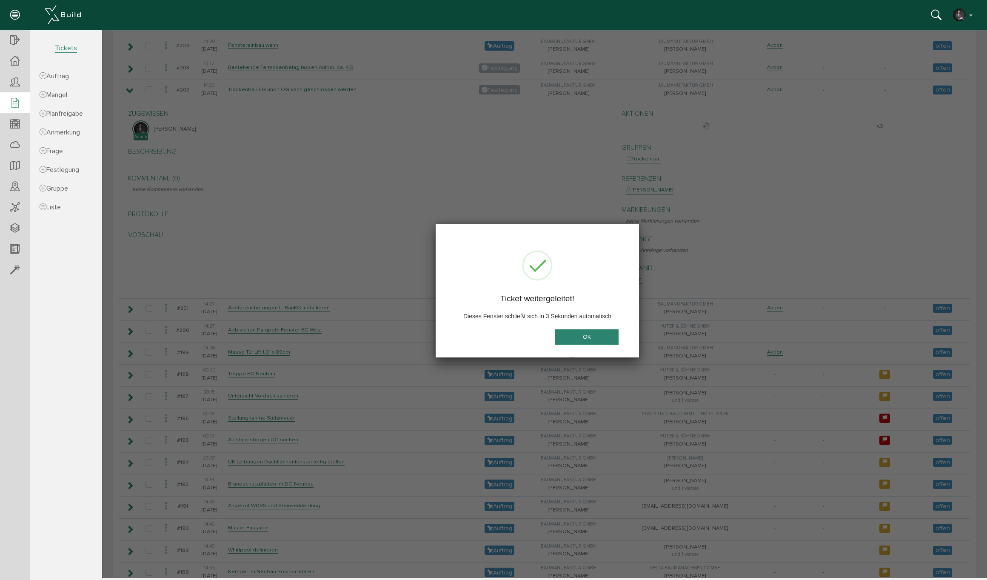
click at [568, 337] on button "OK" at bounding box center [587, 337] width 64 height 16
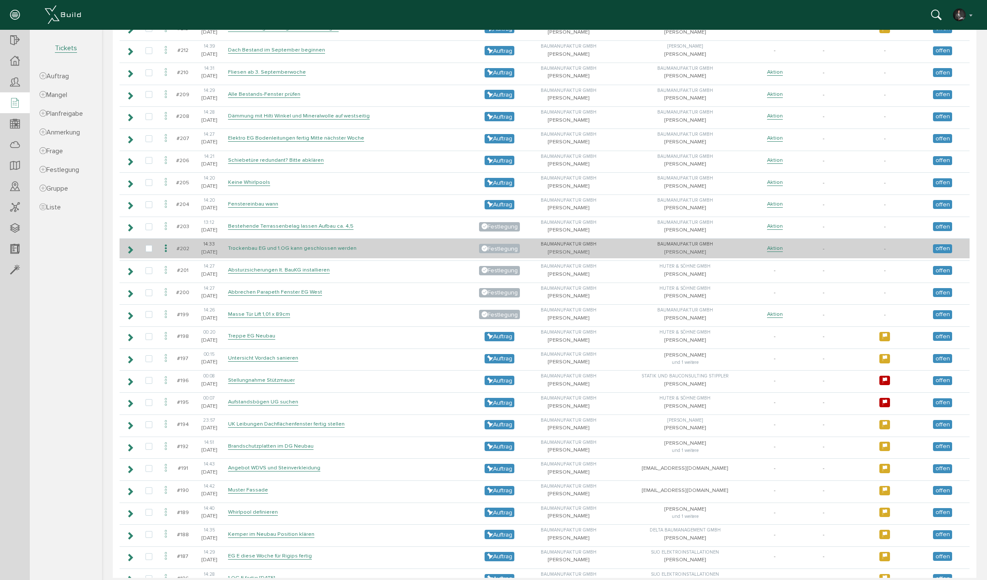
scroll to position [370, 0]
click at [778, 245] on link "Aktion" at bounding box center [775, 248] width 16 height 7
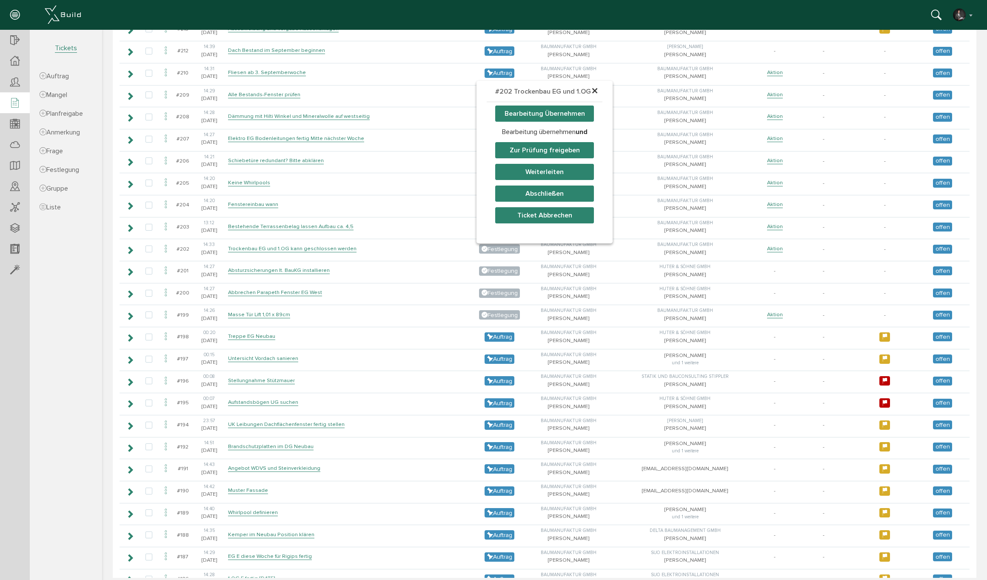
drag, startPoint x: 554, startPoint y: 168, endPoint x: 562, endPoint y: 170, distance: 7.3
click at [554, 168] on button "Weiterleiten" at bounding box center [544, 172] width 99 height 16
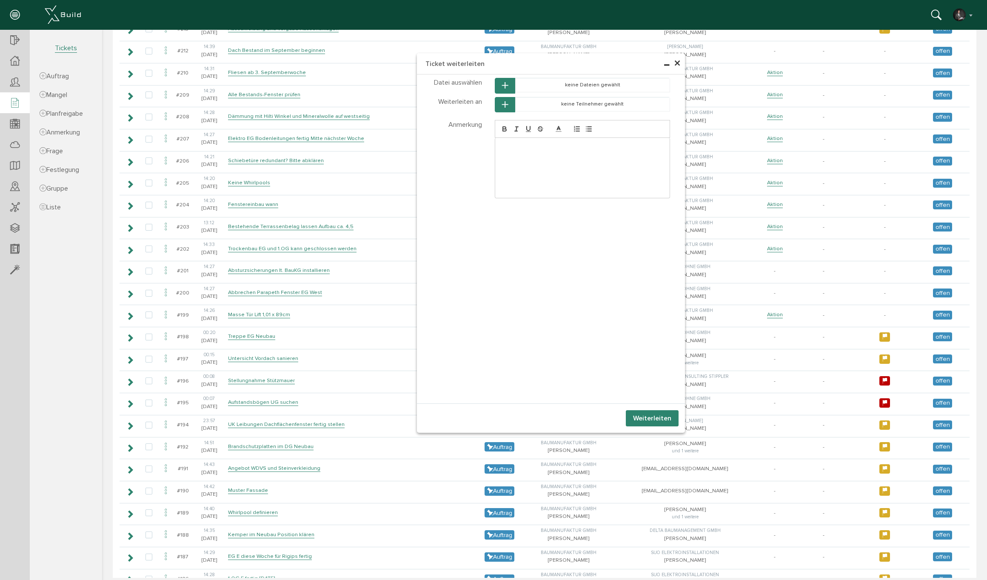
click at [502, 101] on icon "button" at bounding box center [505, 104] width 6 height 7
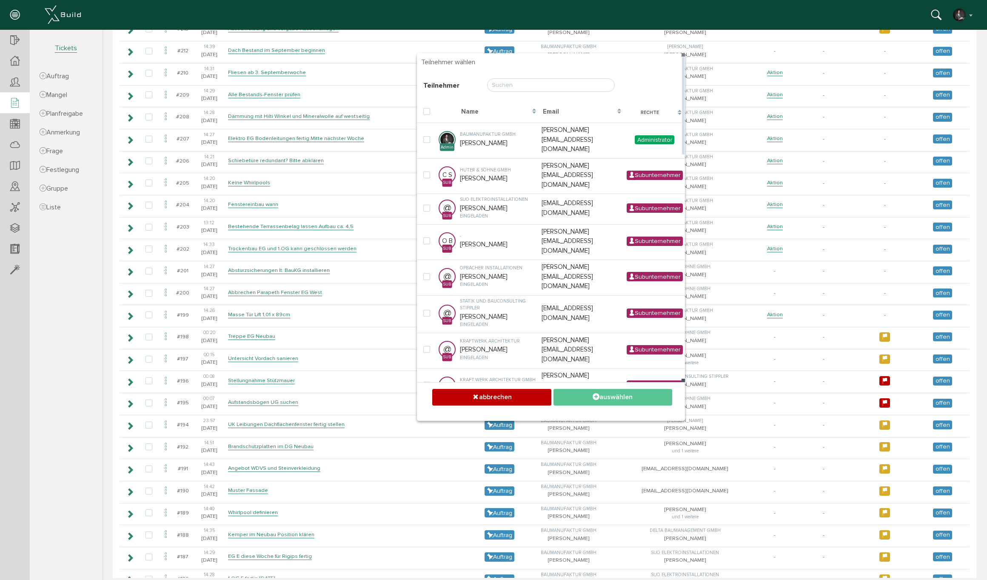
click at [530, 86] on input "text" at bounding box center [551, 85] width 128 height 14
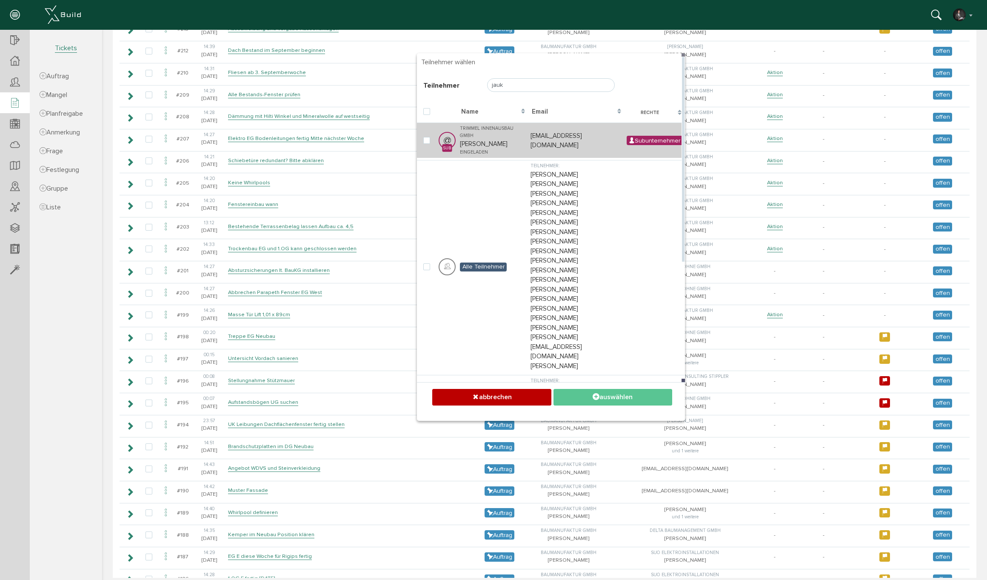
type input "jauk"
click at [496, 133] on td "Trimmel Innenausbau GmbH [PERSON_NAME] eingeladen" at bounding box center [493, 140] width 71 height 35
checkbox input "true"
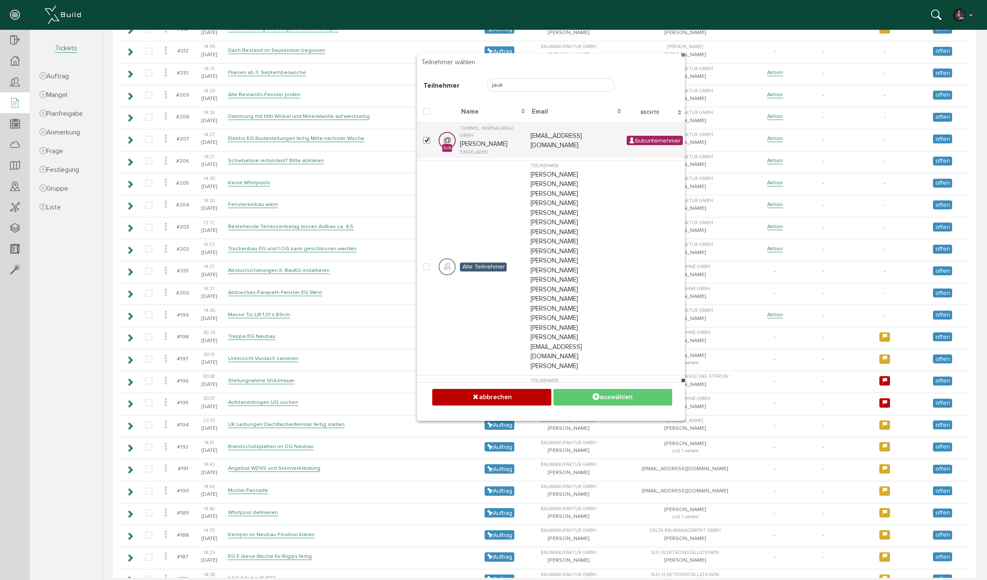
click at [605, 405] on div "Weiterleiten abbrechen auswählen abbrechen auswählen" at bounding box center [551, 401] width 268 height 39
click at [608, 402] on button "auswählen" at bounding box center [612, 397] width 119 height 17
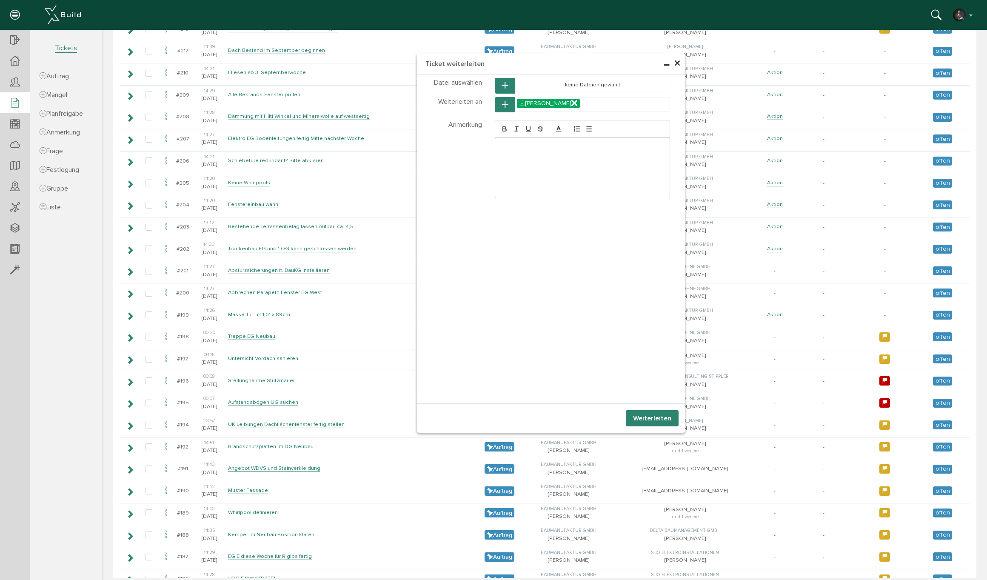
click at [648, 425] on button "Weiterleiten" at bounding box center [652, 418] width 53 height 16
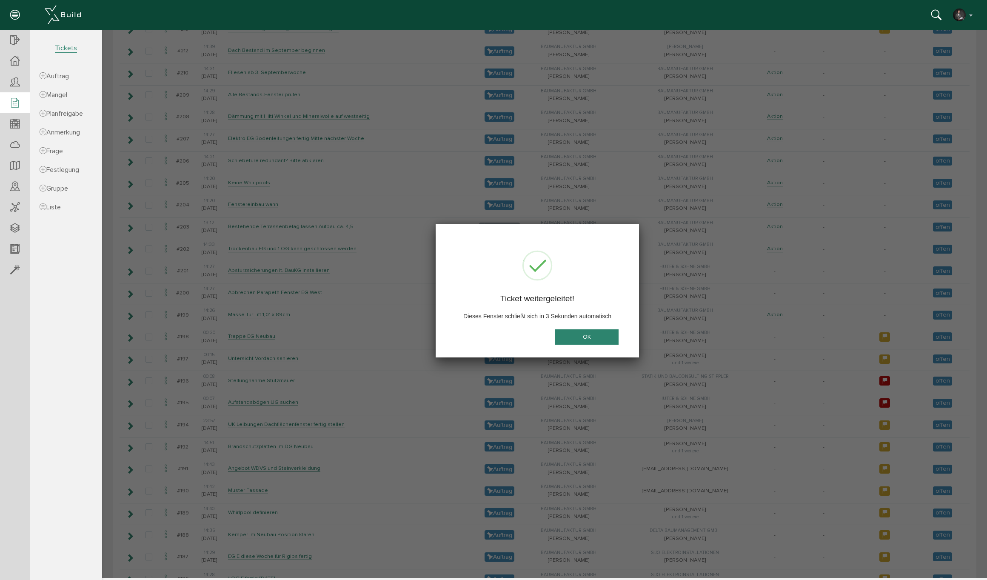
drag, startPoint x: 604, startPoint y: 337, endPoint x: 552, endPoint y: 319, distance: 54.8
click at [604, 337] on button "OK" at bounding box center [587, 337] width 64 height 16
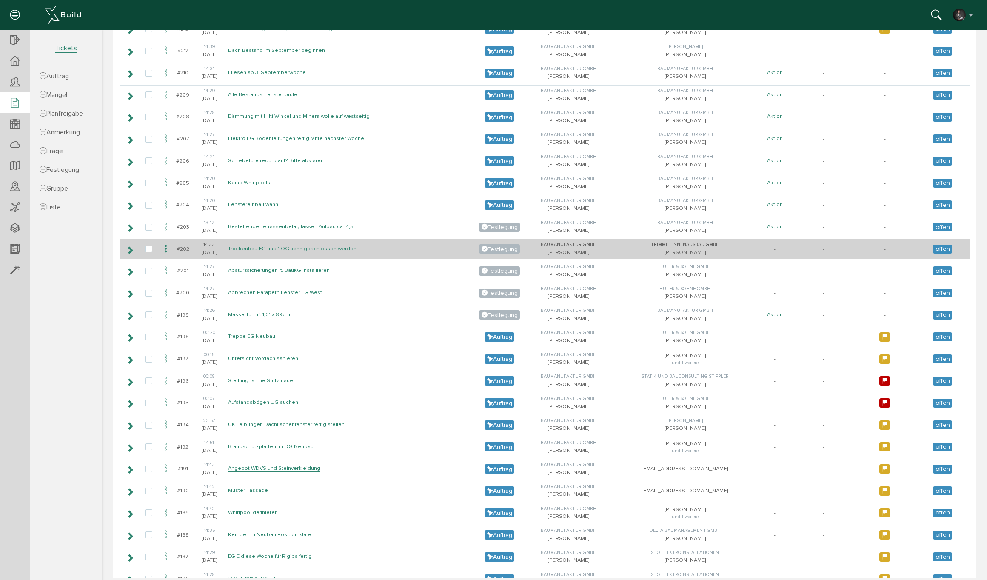
click at [166, 243] on icon at bounding box center [166, 248] width 10 height 11
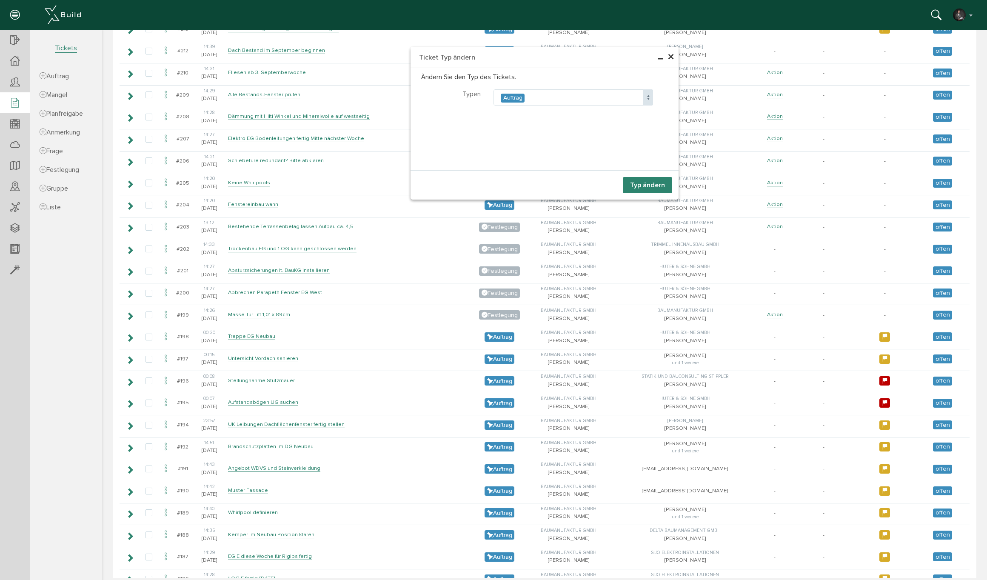
click at [645, 183] on button "Typ ändern" at bounding box center [647, 185] width 49 height 16
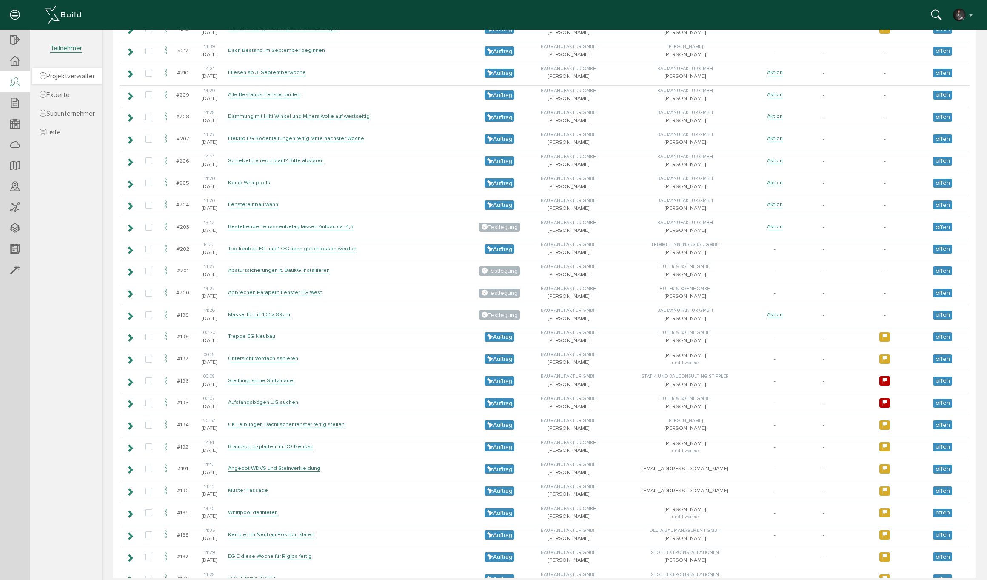
click at [62, 74] on span "Projektverwalter" at bounding box center [67, 76] width 55 height 9
click at [64, 112] on span "Subunternehmer" at bounding box center [67, 113] width 55 height 9
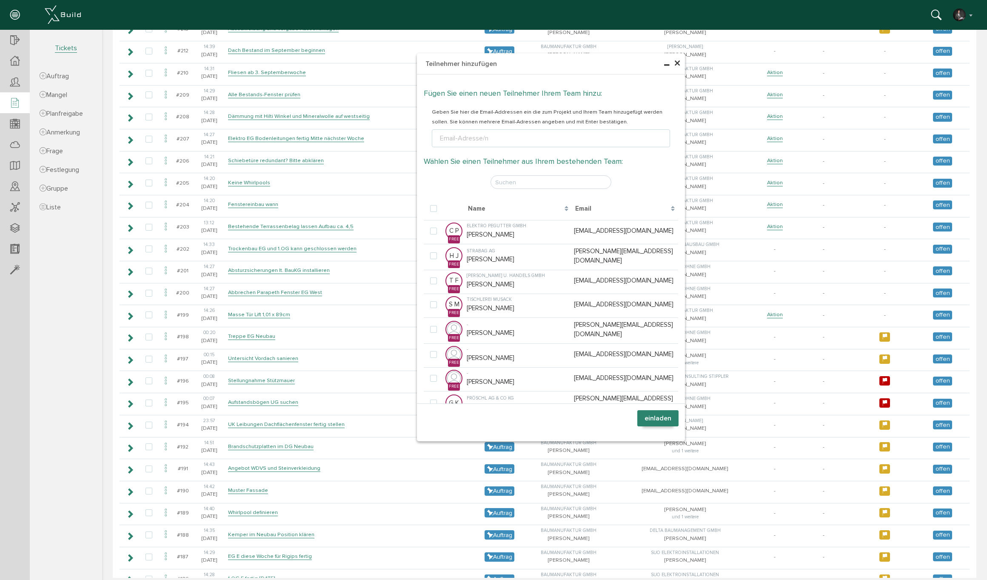
click at [463, 136] on div "Email-Adresse/n" at bounding box center [464, 138] width 52 height 10
click at [492, 139] on li "Email-Adresse/n" at bounding box center [464, 138] width 59 height 10
type input "[EMAIL_ADDRESS][DOMAIN_NAME]"
type textarea "[EMAIL_ADDRESS][DOMAIN_NAME]"
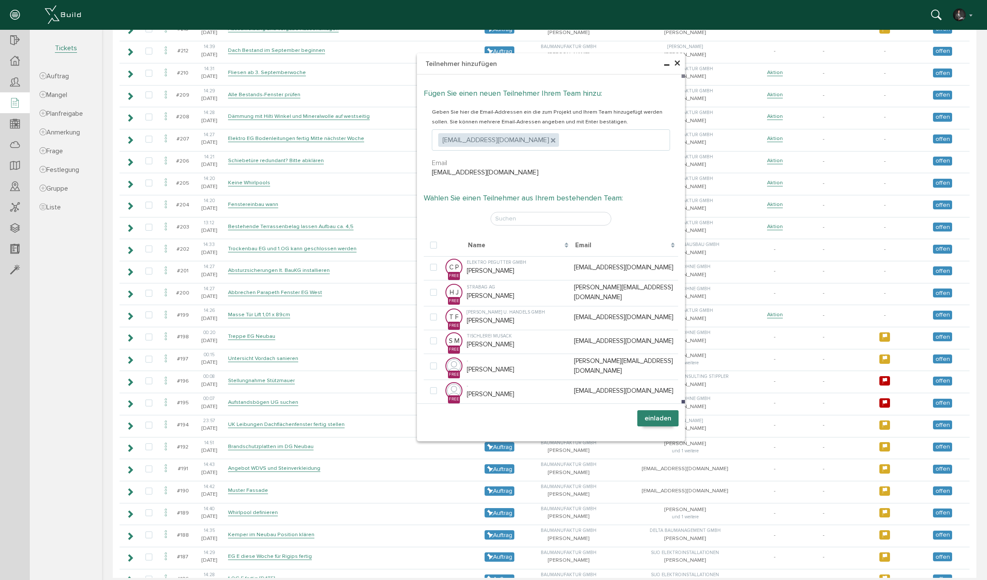
click at [651, 423] on button "einladen" at bounding box center [657, 418] width 41 height 16
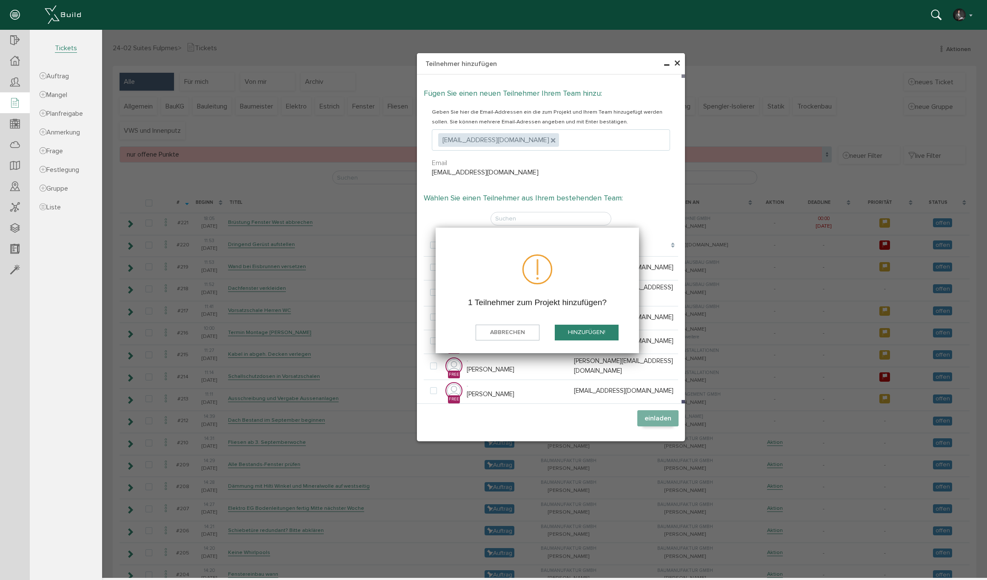
click at [591, 332] on button "hinzufügen!" at bounding box center [587, 333] width 64 height 16
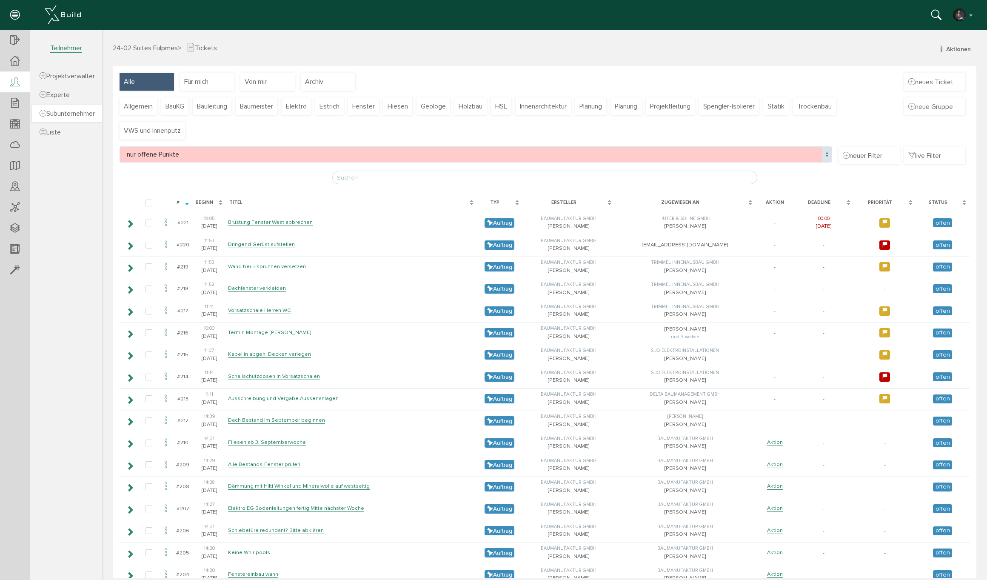
click at [60, 111] on span "Subunternehmer" at bounding box center [67, 113] width 55 height 9
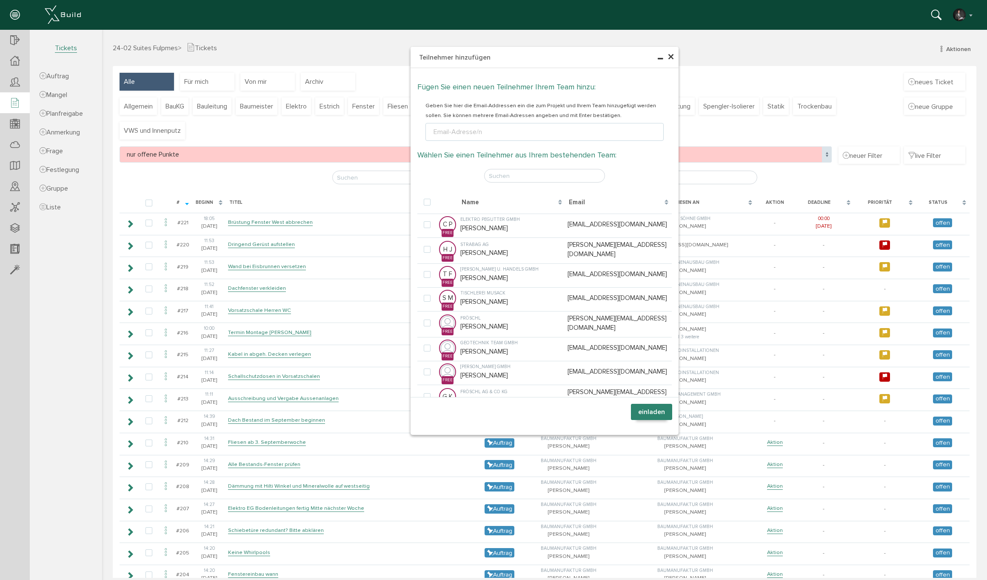
click at [474, 134] on div "Email-Adresse/n" at bounding box center [458, 132] width 52 height 10
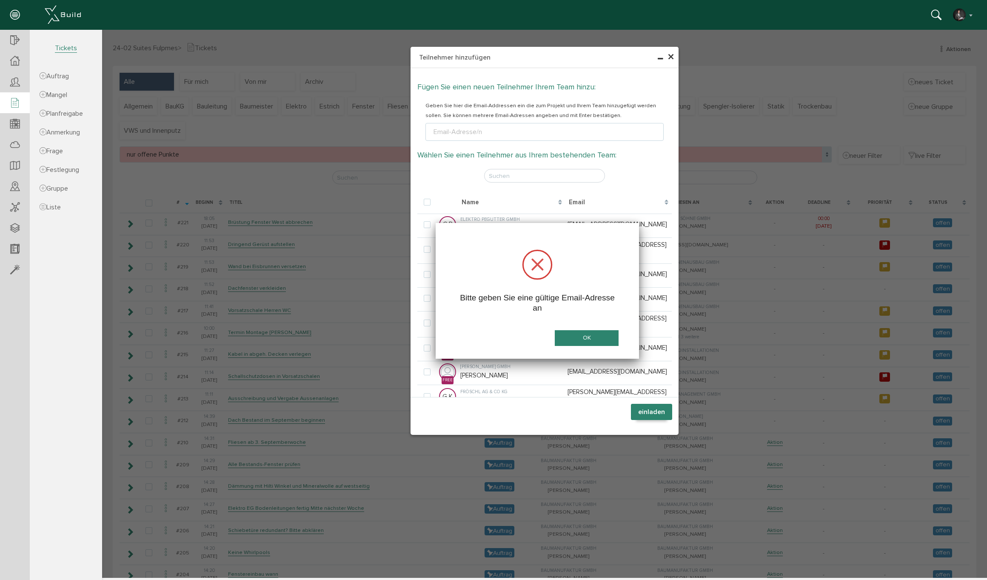
click at [577, 334] on button "OK" at bounding box center [587, 338] width 64 height 16
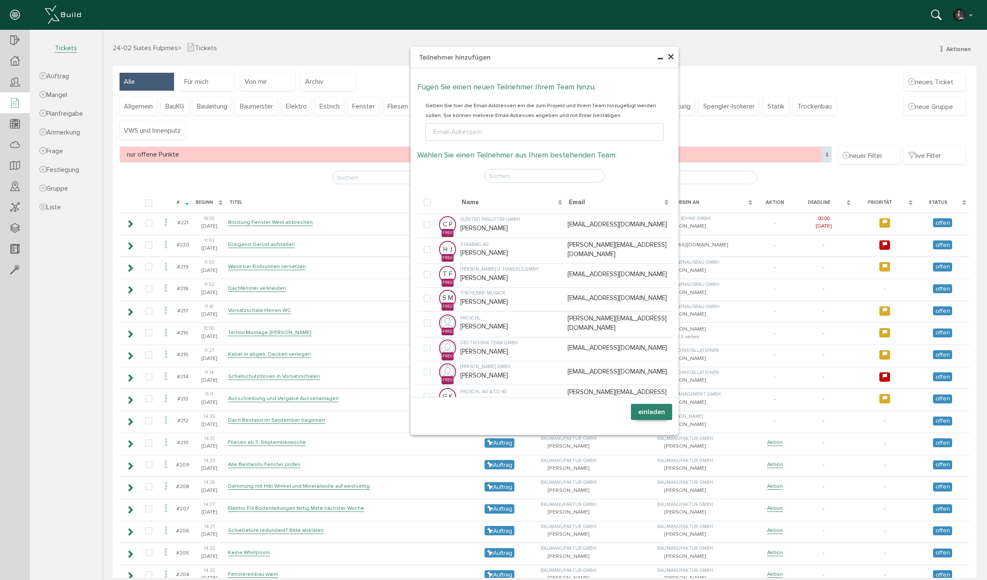
click at [454, 134] on div "Email-Adresse/n" at bounding box center [458, 132] width 52 height 10
drag, startPoint x: 452, startPoint y: 130, endPoint x: 439, endPoint y: 131, distance: 13.3
click at [452, 130] on div "Email-Adresse/n" at bounding box center [458, 132] width 52 height 10
drag, startPoint x: 503, startPoint y: 128, endPoint x: 497, endPoint y: 131, distance: 6.9
click at [502, 128] on ul "Email-Adresse/n" at bounding box center [544, 132] width 238 height 18
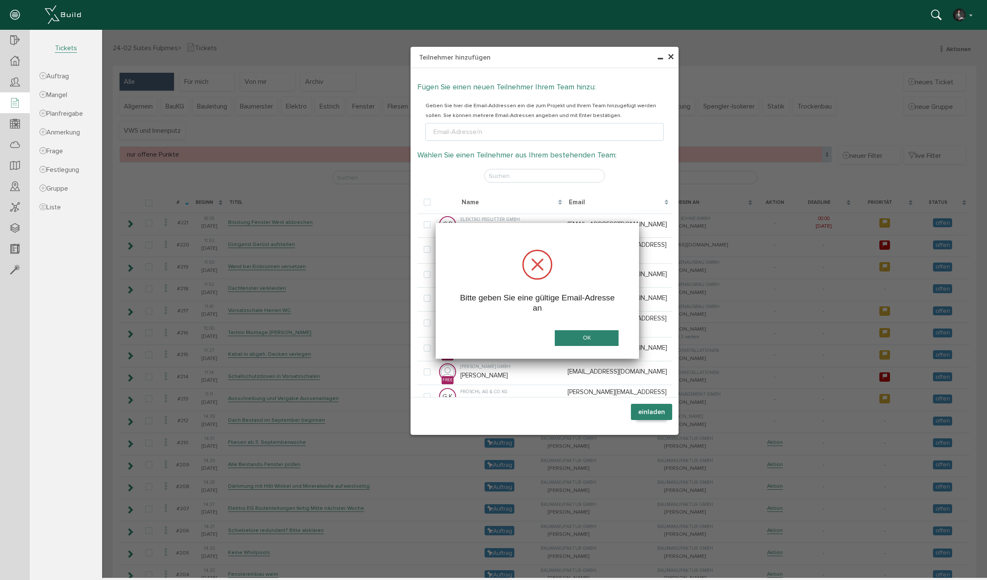
drag, startPoint x: 582, startPoint y: 331, endPoint x: 387, endPoint y: 297, distance: 197.5
click at [581, 331] on button "OK" at bounding box center [587, 338] width 64 height 16
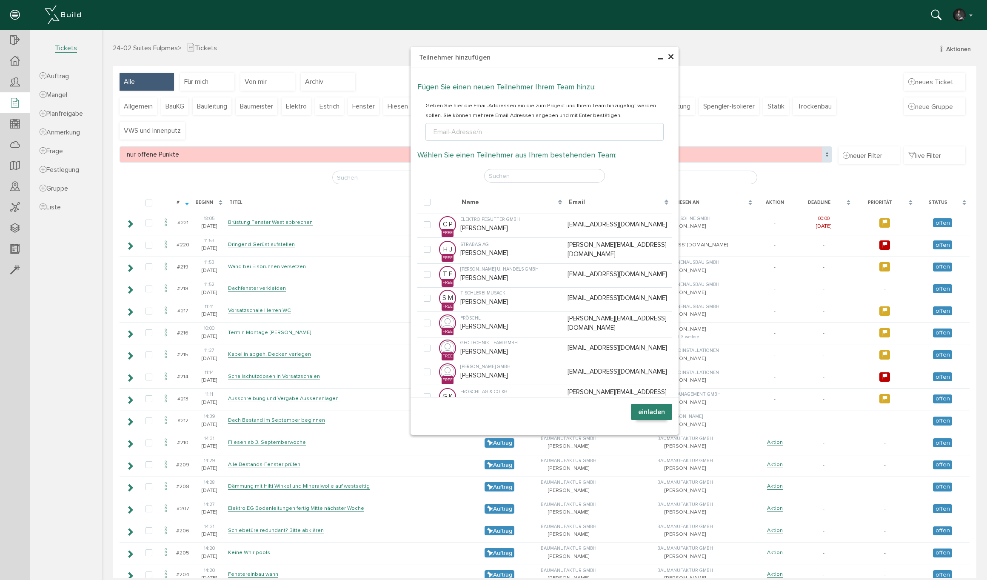
click at [506, 131] on ul "Email-Adresse/n" at bounding box center [544, 132] width 238 height 18
type input "[EMAIL_ADDRESS][DOMAIN_NAME]"
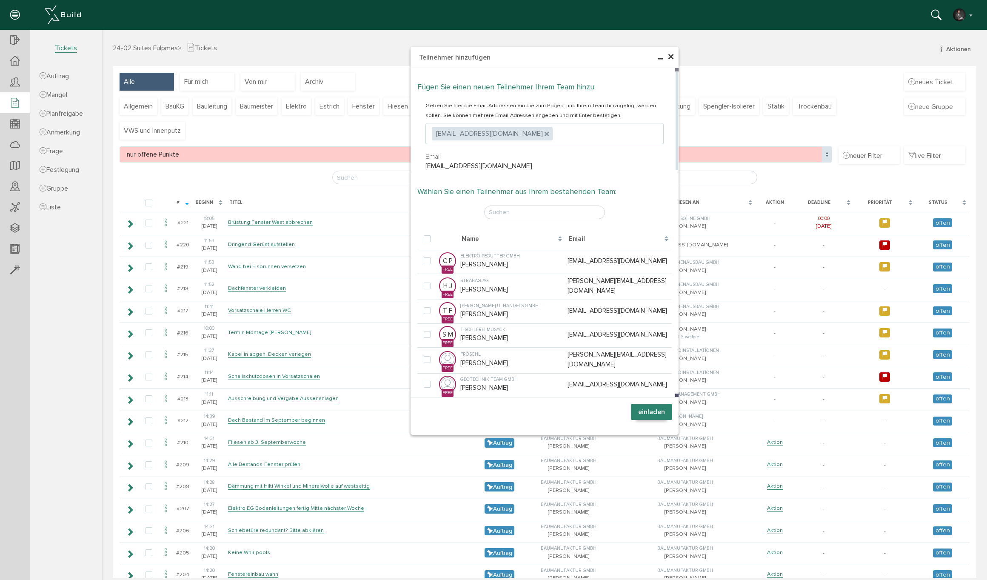
click at [548, 133] on ul ", [EMAIL_ADDRESS][DOMAIN_NAME]" at bounding box center [544, 133] width 238 height 21
type input "[EMAIL_ADDRESS][DOMAIN_NAME]"
type textarea "[EMAIL_ADDRESS][DOMAIN_NAME],[EMAIL_ADDRESS][DOMAIN_NAME]"
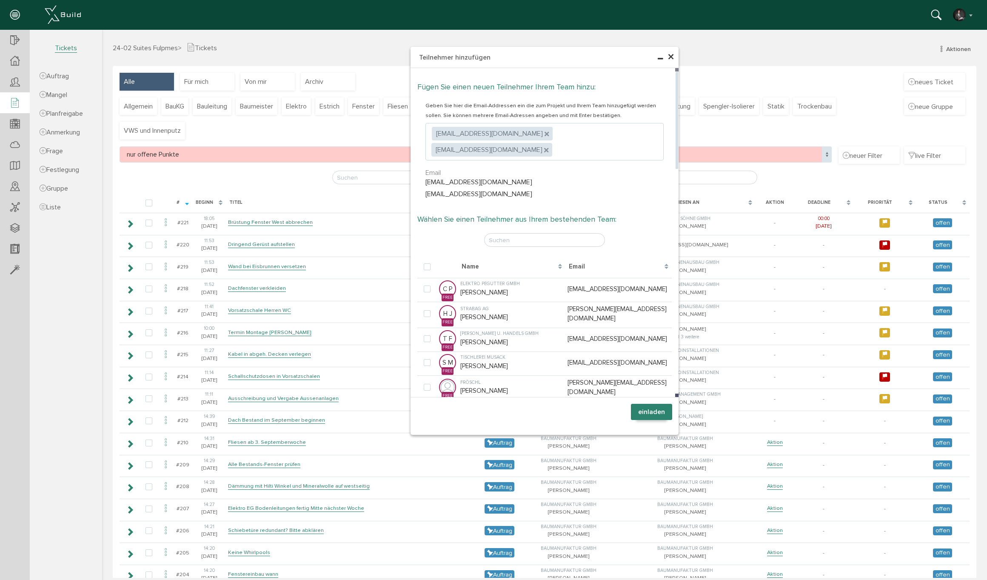
click at [646, 133] on ul ", [EMAIL_ADDRESS][DOMAIN_NAME] , [EMAIL_ADDRESS][DOMAIN_NAME]" at bounding box center [544, 141] width 238 height 37
type input "[PERSON_NAME][EMAIL_ADDRESS][DOMAIN_NAME]"
type textarea "[EMAIL_ADDRESS][DOMAIN_NAME],[EMAIL_ADDRESS][DOMAIN_NAME],[DOMAIN_NAME][EMAIL_A…"
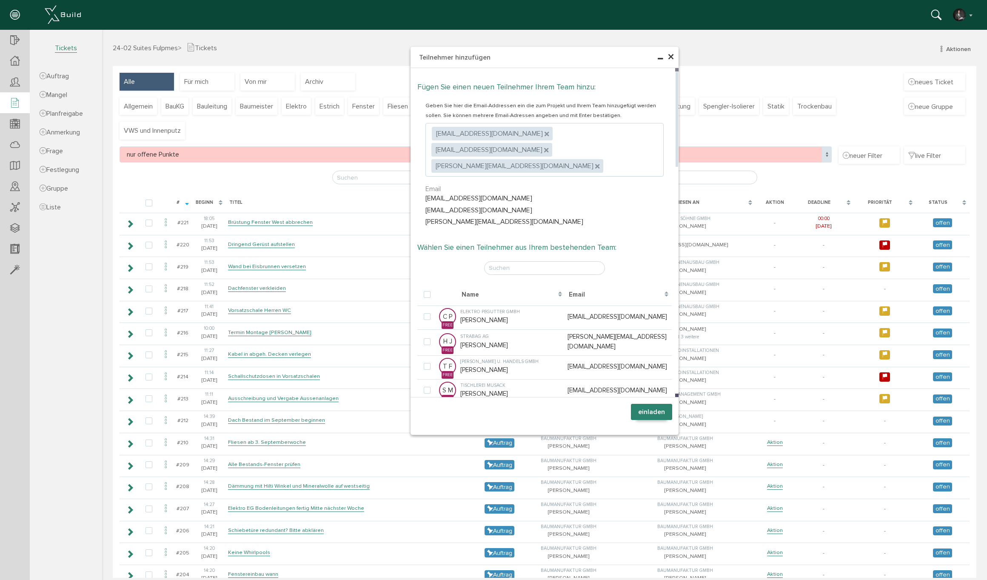
click at [544, 150] on ul ", [EMAIL_ADDRESS][DOMAIN_NAME] , [EMAIL_ADDRESS][DOMAIN_NAME] , [DOMAIN_NAME][E…" at bounding box center [544, 150] width 238 height 54
type input "[PERSON_NAME][EMAIL_ADDRESS][DOMAIN_NAME]"
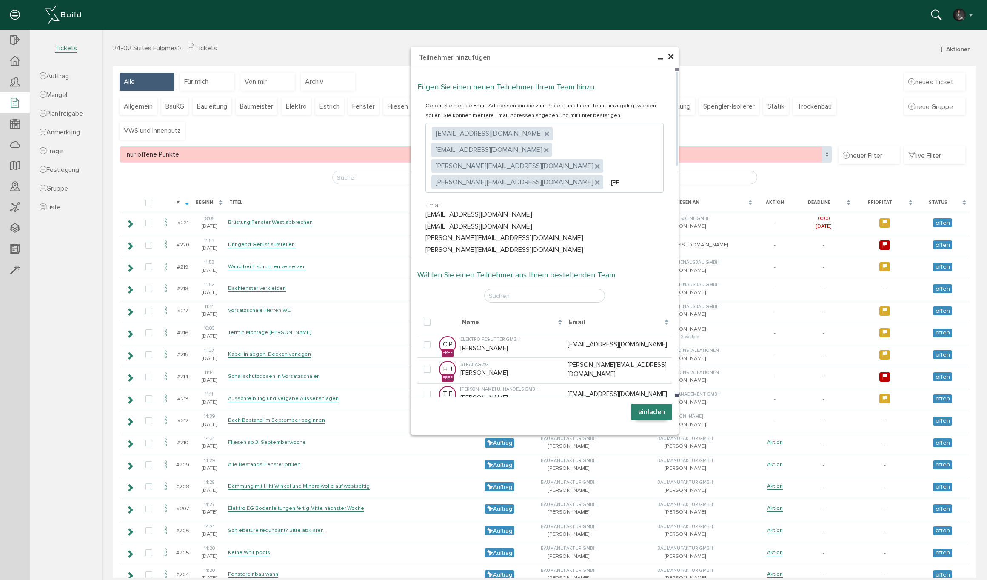
type textarea "[EMAIL_ADDRESS][DOMAIN_NAME],[EMAIL_ADDRESS][DOMAIN_NAME],[DOMAIN_NAME][EMAIL_A…"
click at [646, 151] on ul ", [EMAIL_ADDRESS][DOMAIN_NAME] , [EMAIL_ADDRESS][DOMAIN_NAME] , [DOMAIN_NAME][E…" at bounding box center [544, 158] width 238 height 70
type input "[EMAIL_ADDRESS][DOMAIN_NAME]"
type textarea "[EMAIL_ADDRESS][DOMAIN_NAME],[EMAIL_ADDRESS][DOMAIN_NAME],[DOMAIN_NAME][EMAIL_A…"
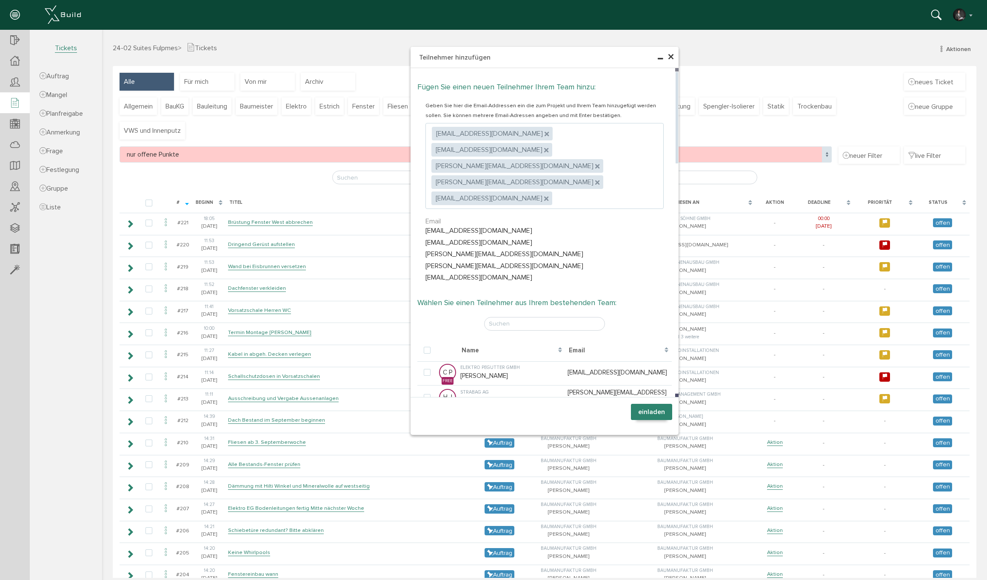
drag, startPoint x: 517, startPoint y: 166, endPoint x: 545, endPoint y: 165, distance: 27.7
click at [525, 165] on ul ", [EMAIL_ADDRESS][DOMAIN_NAME] , [EMAIL_ADDRESS][DOMAIN_NAME] , [DOMAIN_NAME][E…" at bounding box center [544, 166] width 238 height 86
type input "[PERSON_NAME][EMAIL_ADDRESS][DOMAIN_NAME]"
type textarea "[EMAIL_ADDRESS][DOMAIN_NAME],[EMAIL_ADDRESS][DOMAIN_NAME],[DOMAIN_NAME][EMAIL_A…"
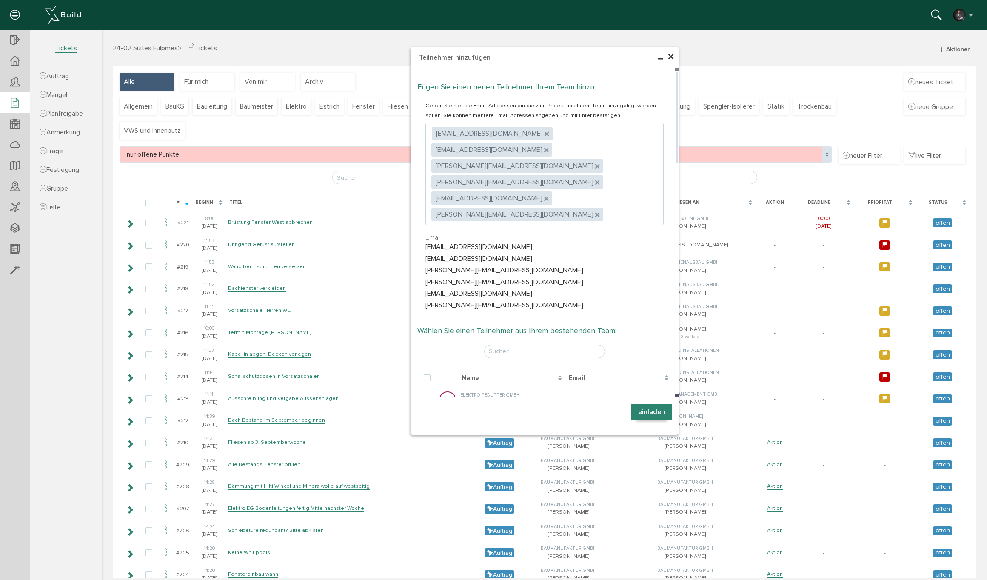
click at [625, 169] on ul ", [EMAIL_ADDRESS][DOMAIN_NAME] , [EMAIL_ADDRESS][DOMAIN_NAME] , [DOMAIN_NAME][E…" at bounding box center [544, 174] width 238 height 102
type input "[PERSON_NAME][EMAIL_ADDRESS][DOMAIN_NAME]"
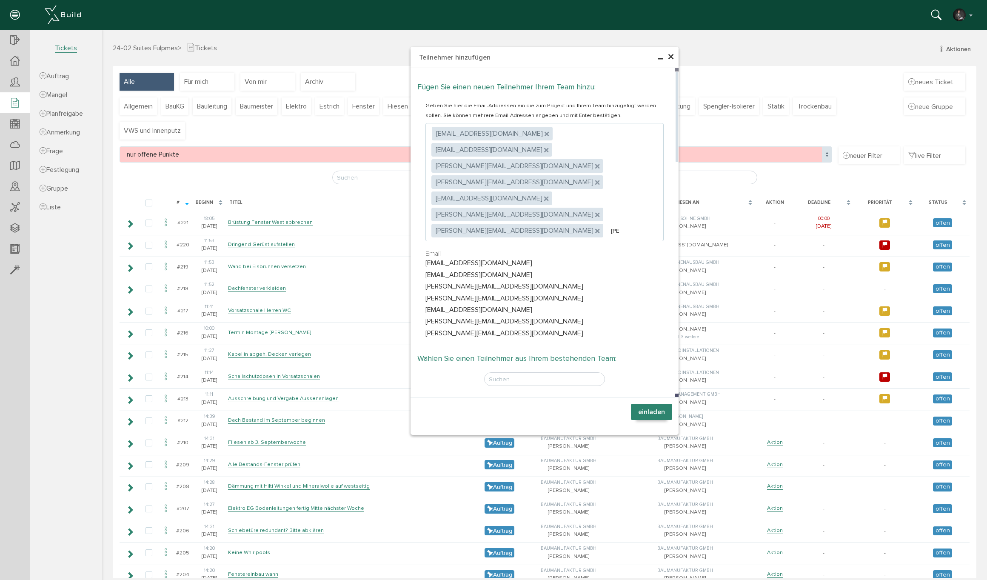
type textarea "[EMAIL_ADDRESS][DOMAIN_NAME],[EMAIL_ADDRESS][DOMAIN_NAME],[DOMAIN_NAME][EMAIL_A…"
click at [645, 409] on button "einladen" at bounding box center [651, 412] width 41 height 16
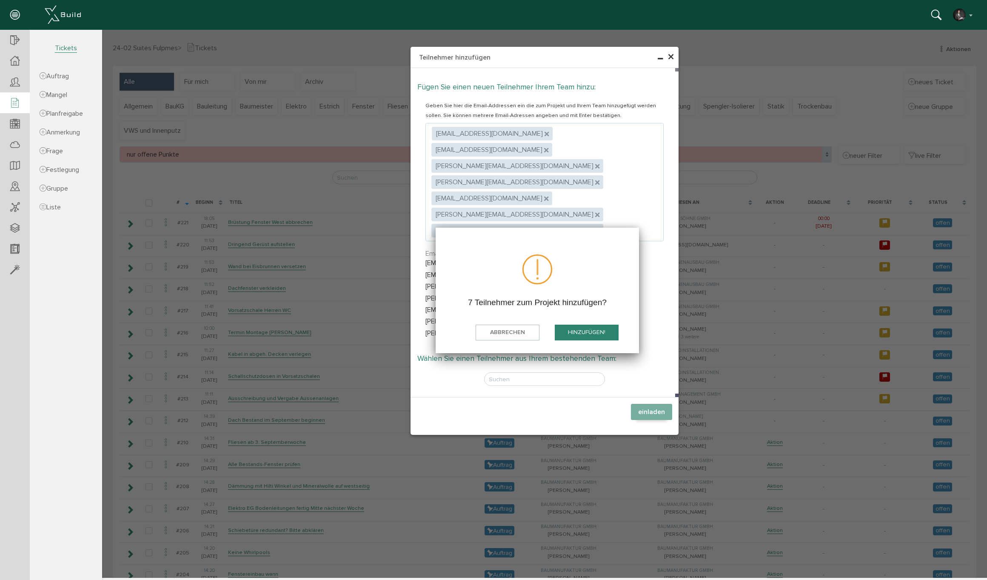
drag, startPoint x: 577, startPoint y: 334, endPoint x: 385, endPoint y: 336, distance: 191.9
click at [577, 334] on button "hinzufügen!" at bounding box center [587, 333] width 64 height 16
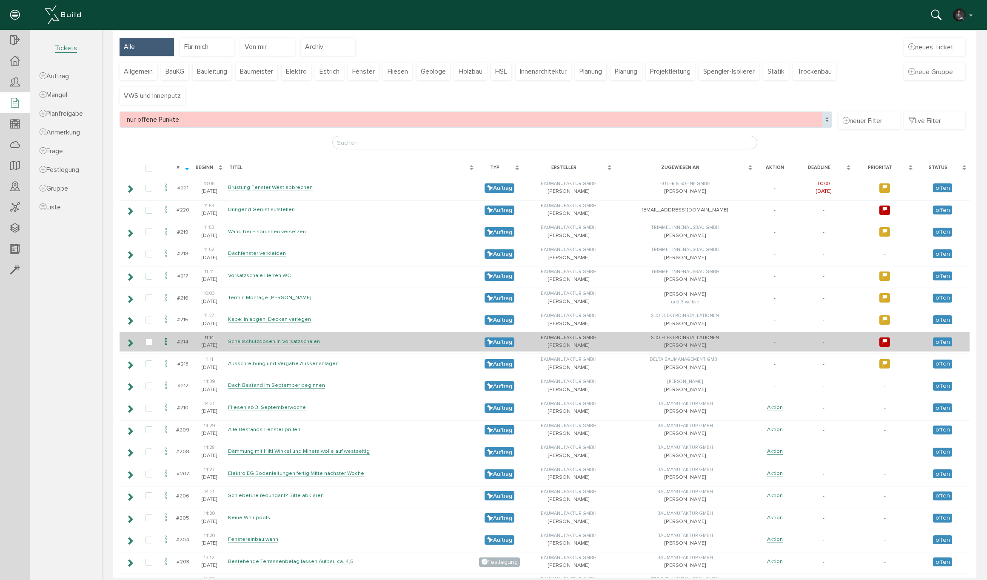
scroll to position [68, 0]
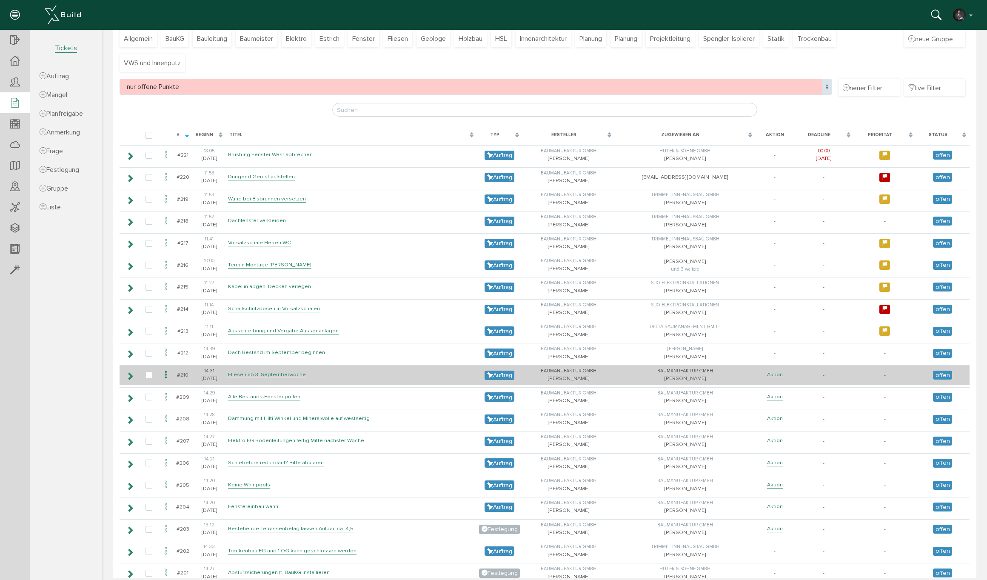
click at [767, 371] on link "Aktion" at bounding box center [775, 374] width 16 height 7
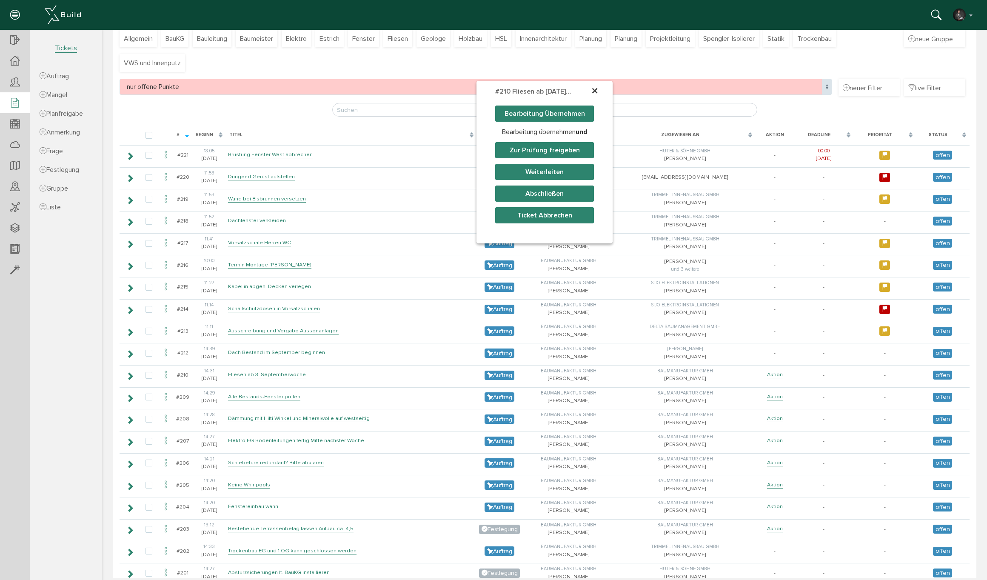
click at [539, 169] on button "Weiterleiten" at bounding box center [544, 172] width 99 height 16
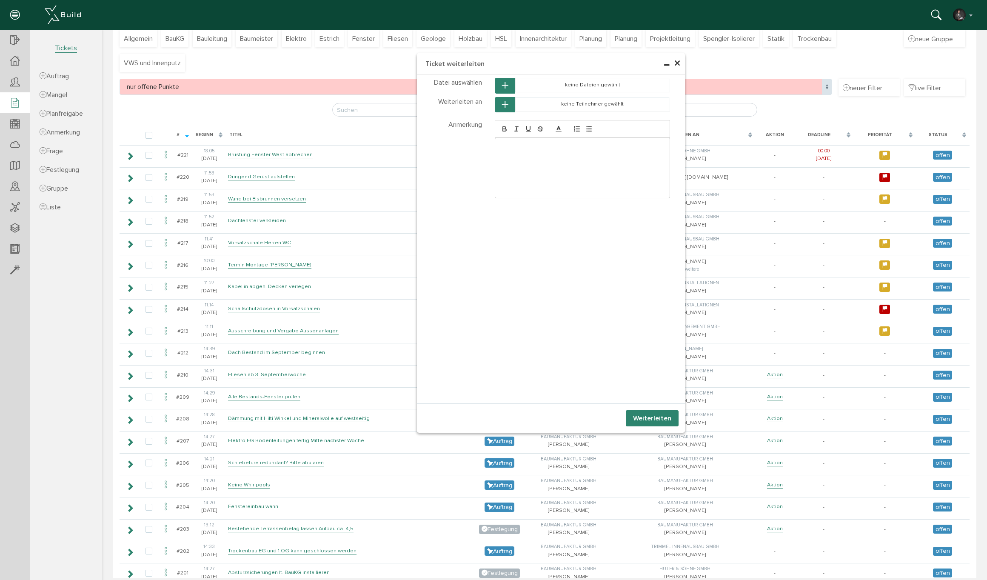
click at [505, 102] on icon "button" at bounding box center [505, 104] width 6 height 7
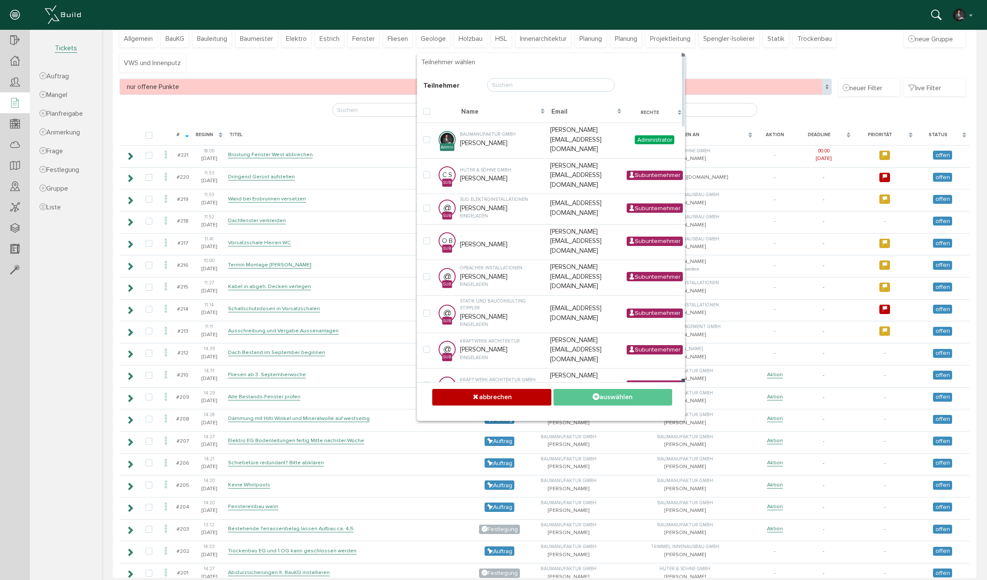
click at [498, 85] on input "text" at bounding box center [551, 85] width 128 height 14
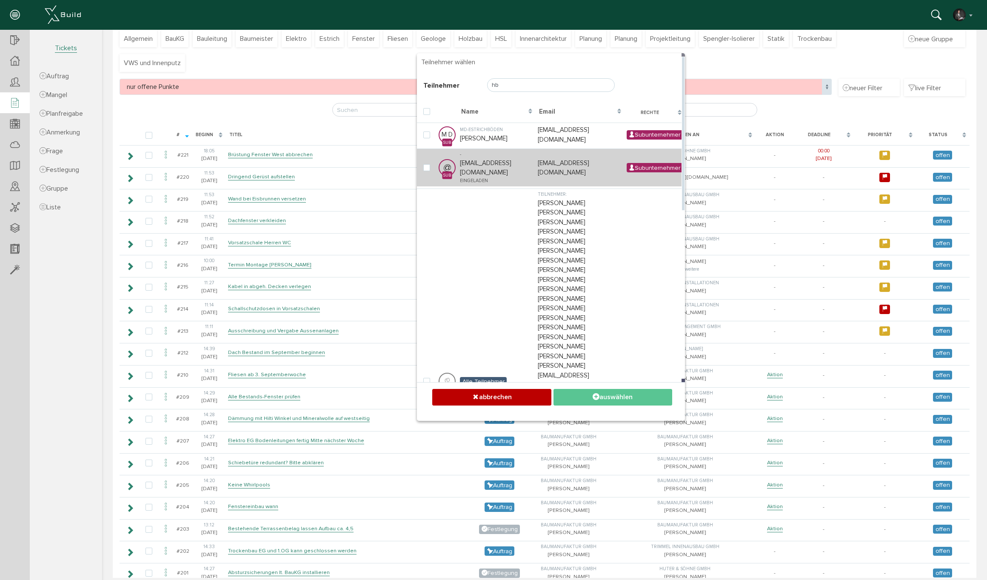
type input "hb"
click at [485, 157] on td "- [EMAIL_ADDRESS][DOMAIN_NAME] eingeladen" at bounding box center [497, 167] width 78 height 38
checkbox input "true"
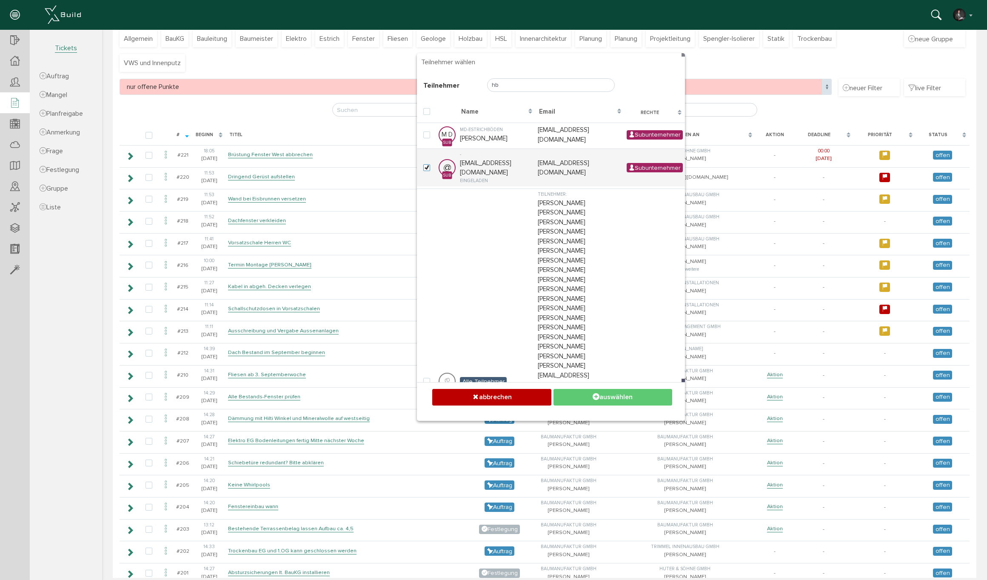
click at [631, 391] on button "auswählen" at bounding box center [612, 397] width 119 height 17
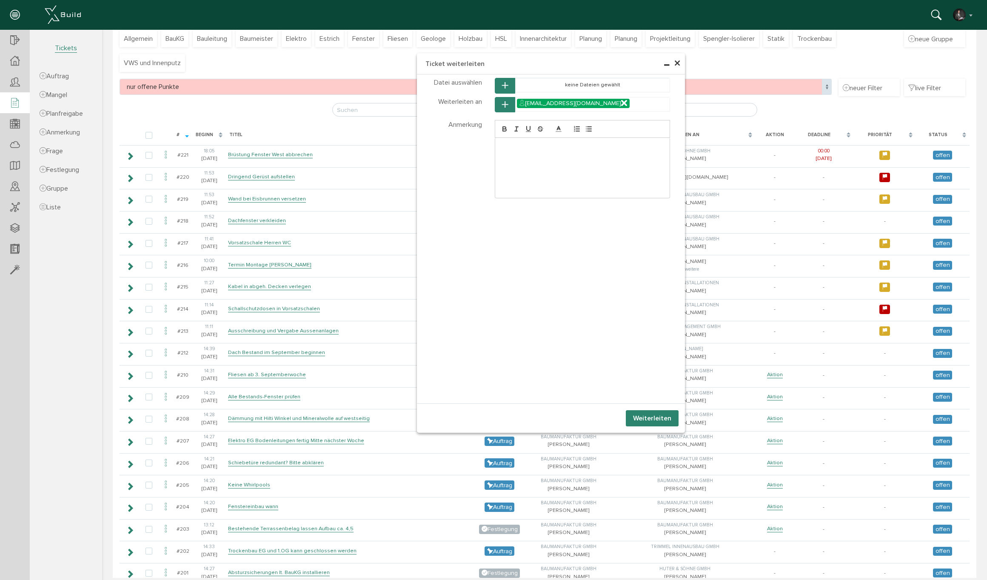
click at [653, 419] on button "Weiterleiten" at bounding box center [652, 418] width 53 height 16
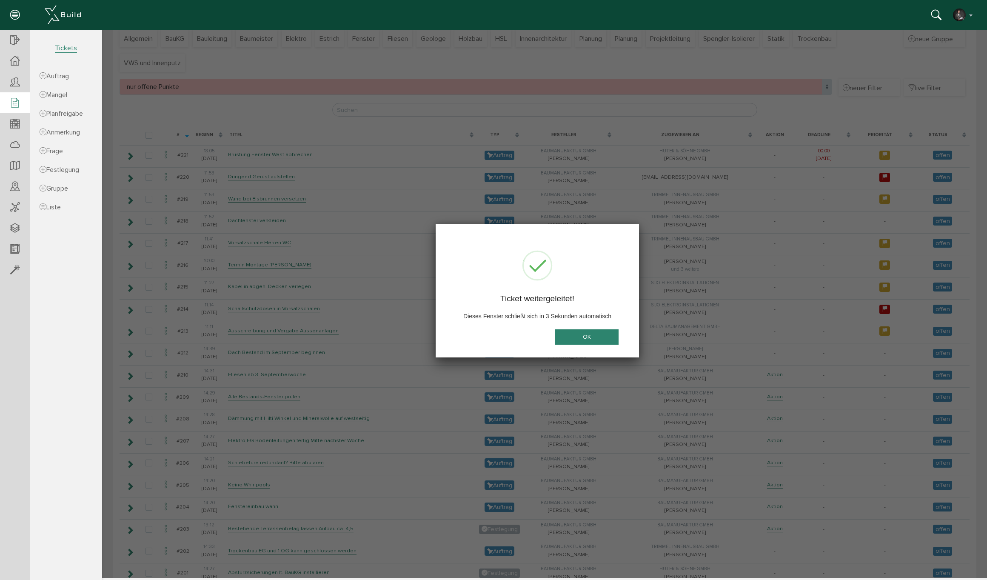
click at [567, 338] on button "OK" at bounding box center [587, 337] width 64 height 16
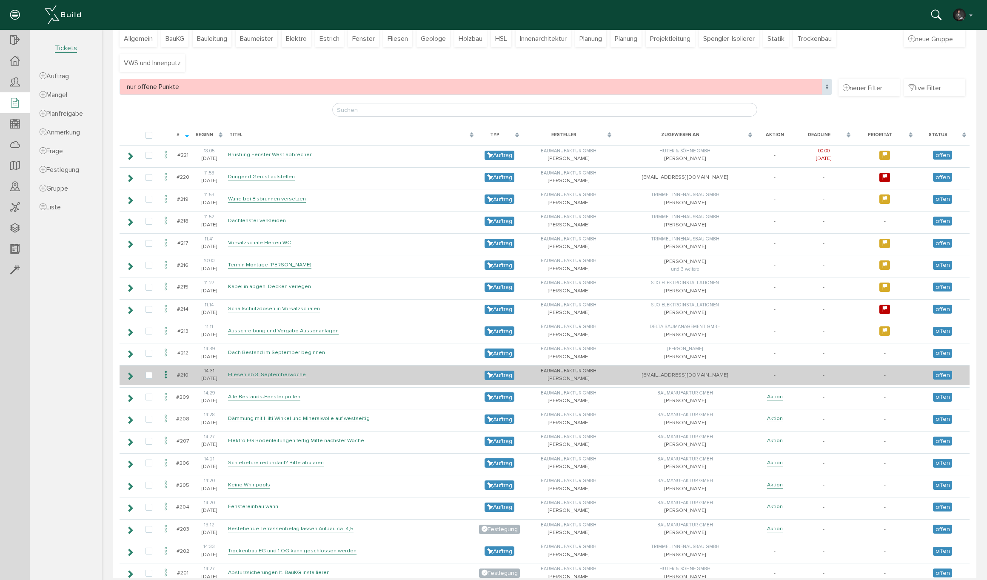
scroll to position [96, 0]
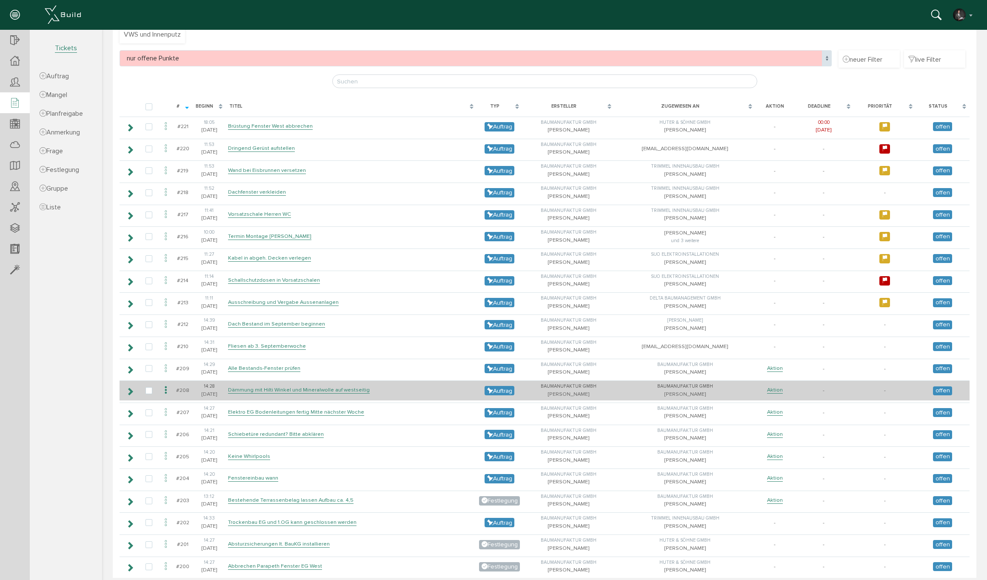
click at [166, 385] on icon at bounding box center [166, 390] width 10 height 11
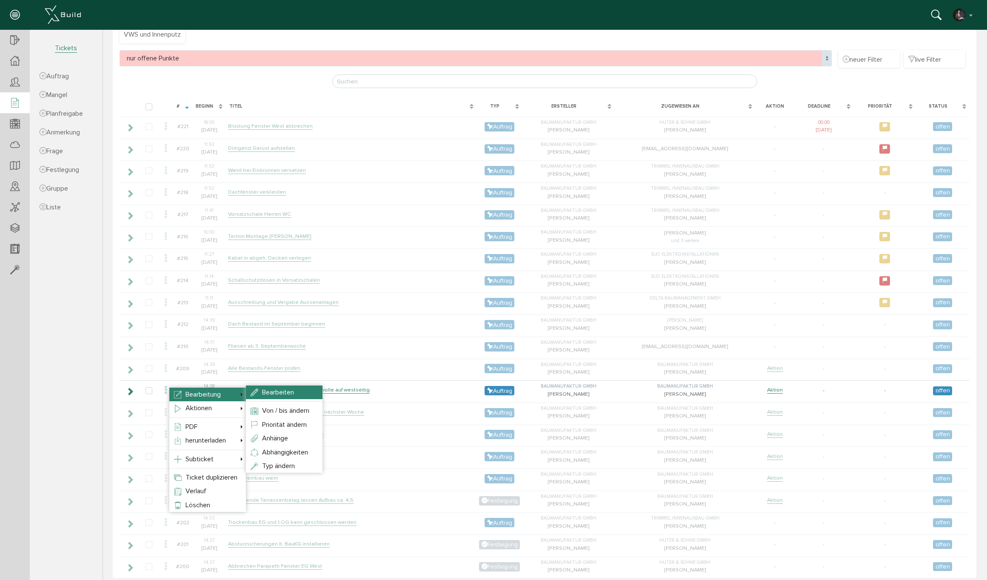
select select
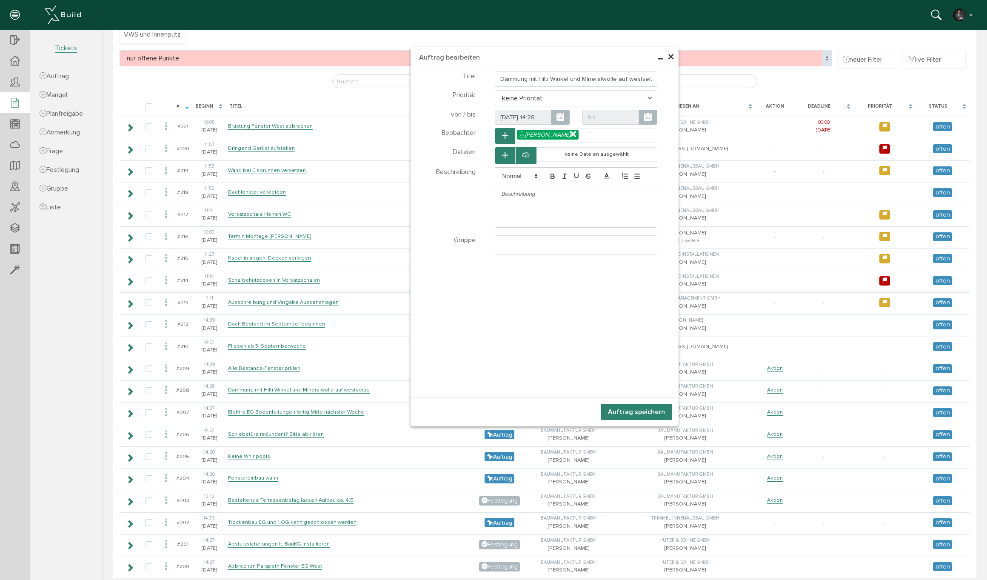
select select
click at [551, 75] on input "Dämmung mit Hilti Winkel und Mineralwolle auf westseitig" at bounding box center [576, 78] width 163 height 15
drag, startPoint x: 530, startPoint y: 79, endPoint x: 668, endPoint y: 78, distance: 137.4
click at [668, 78] on div "Dämmung mit Hilti Winkel und Mineralwolle auf westseitig" at bounding box center [576, 78] width 188 height 15
click at [551, 197] on p at bounding box center [576, 194] width 149 height 8
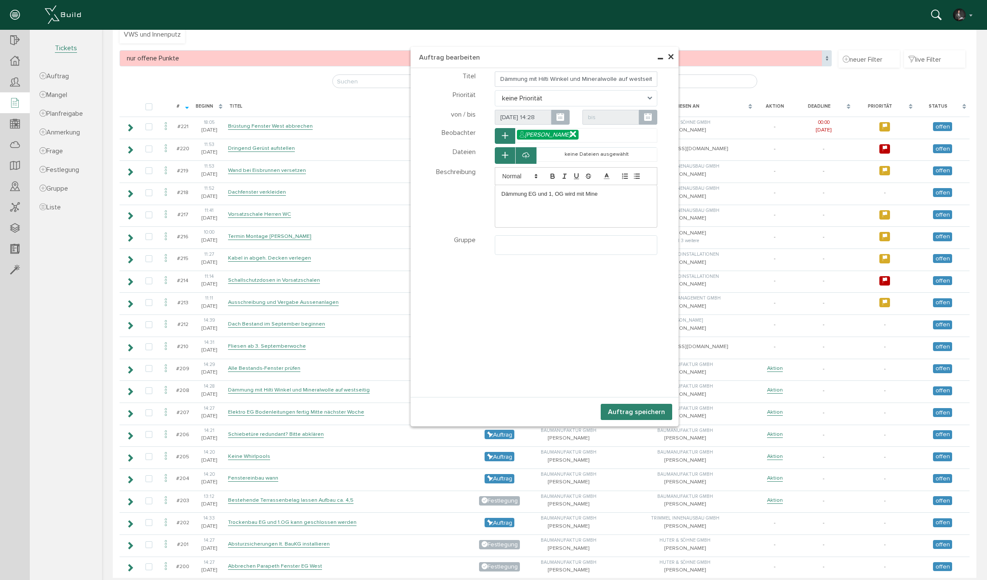
click at [501, 193] on div "Dämmung EG und 1, OG wird mit Mine" at bounding box center [576, 194] width 162 height 18
click at [528, 193] on p "Dämmung EG und 1, OG wird mit Mine" at bounding box center [576, 194] width 149 height 8
click at [599, 194] on p "Dämmung unter Holzfassade EG und 1, OG wird mit Mine" at bounding box center [576, 194] width 149 height 8
click at [609, 194] on p "Dämmung unter Holzfassade EG und 1.OG wird mit Mine" at bounding box center [576, 194] width 149 height 8
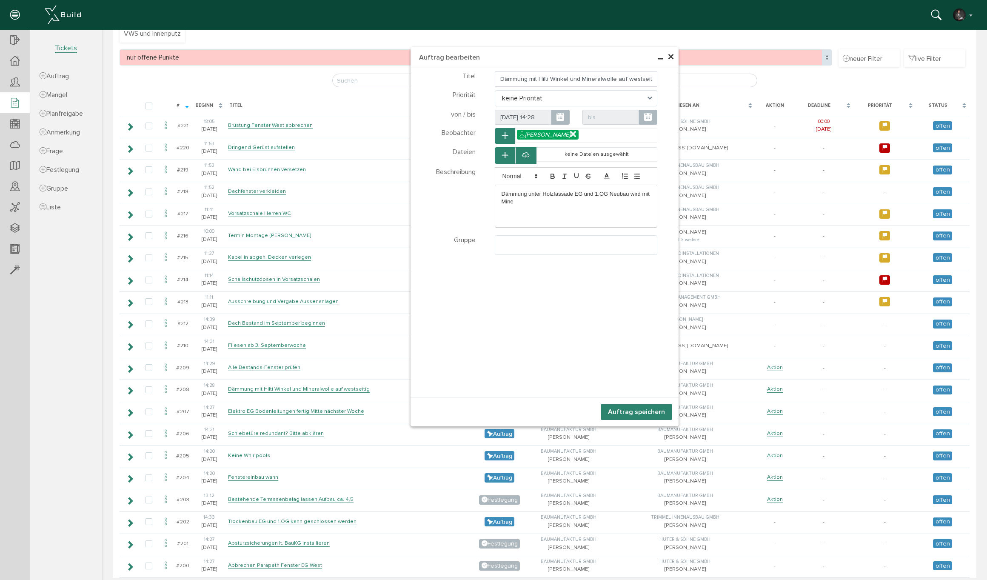
click at [536, 205] on p "Dämmung unter Holzfassade EG und 1.OG Neubau wird mit Mine" at bounding box center [576, 198] width 149 height 16
drag, startPoint x: 501, startPoint y: 201, endPoint x: 528, endPoint y: 201, distance: 27.2
click at [528, 201] on p "Dämmung unter Holzfassade EG und 1.OG Neubau wird mit Mine" at bounding box center [576, 198] width 149 height 16
click at [501, 79] on input "Dämmung mit Hilti Winkel und Mineralwolle auf westseitig" at bounding box center [576, 78] width 163 height 15
drag, startPoint x: 530, startPoint y: 79, endPoint x: 665, endPoint y: 82, distance: 134.9
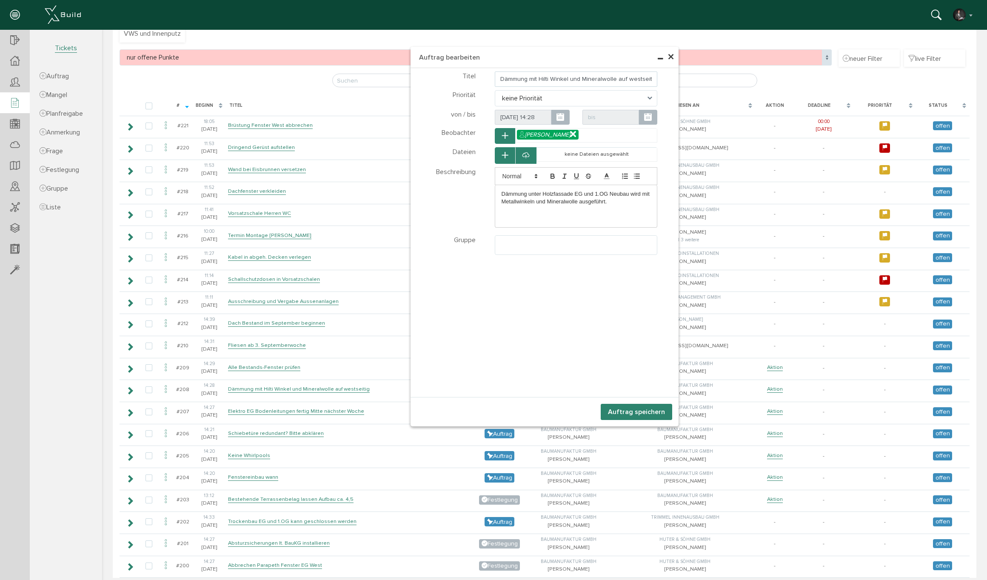
click at [665, 82] on div "Dämmung mit Hilti Winkel und Mineralwolle auf westseitig" at bounding box center [576, 78] width 188 height 15
type input "Dämmung Holzfassade"
drag, startPoint x: 579, startPoint y: 203, endPoint x: 582, endPoint y: 208, distance: 6.5
click at [579, 203] on p "Dämmung unter Holzfassade EG und 1.OG Neubau wird mit Metallwinkeln und Mineral…" at bounding box center [576, 198] width 149 height 16
click at [564, 244] on ul at bounding box center [576, 244] width 162 height 16
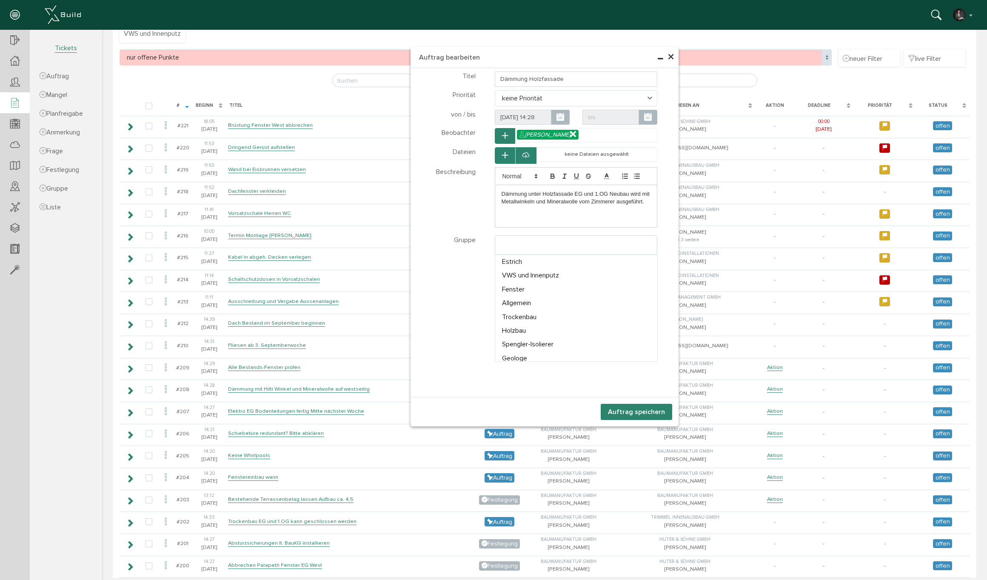
select select "TK-681a3c46474378.03476126#1746549830.2919"
click at [566, 96] on span "keine Priorität" at bounding box center [576, 98] width 163 height 16
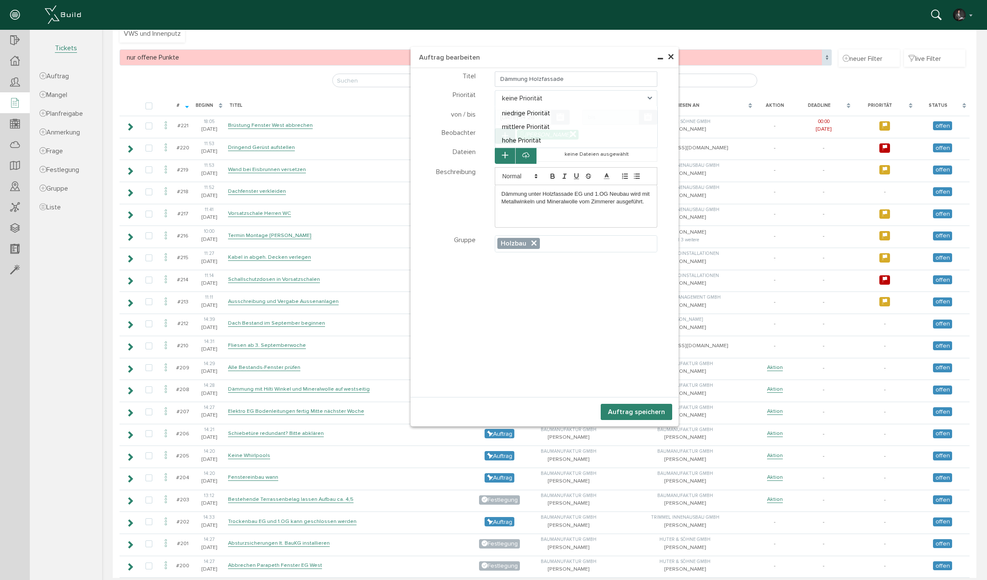
select select "medium"
drag, startPoint x: 619, startPoint y: 412, endPoint x: 624, endPoint y: 405, distance: 9.1
click at [619, 412] on button "Auftrag speichern" at bounding box center [636, 412] width 71 height 16
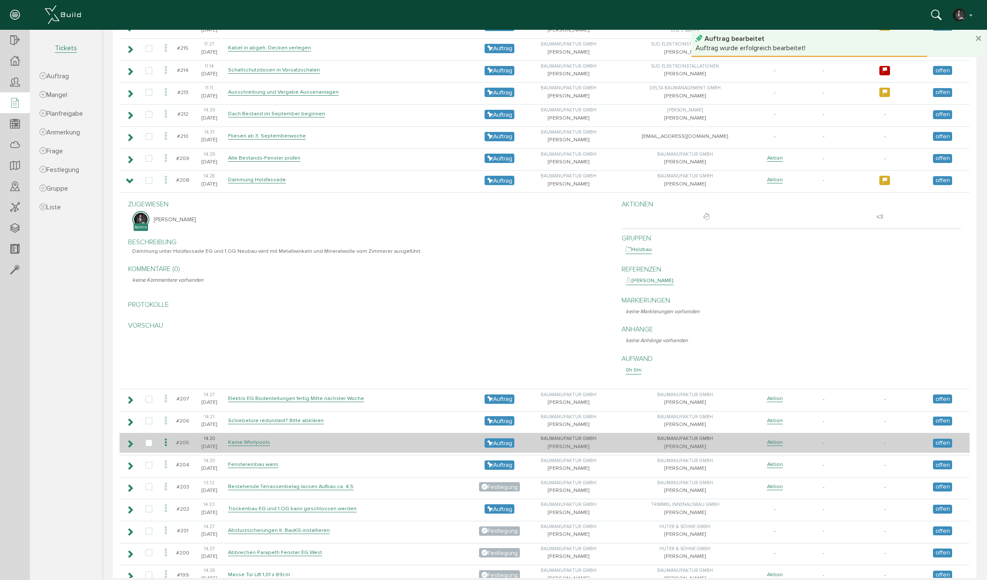
scroll to position [281, 0]
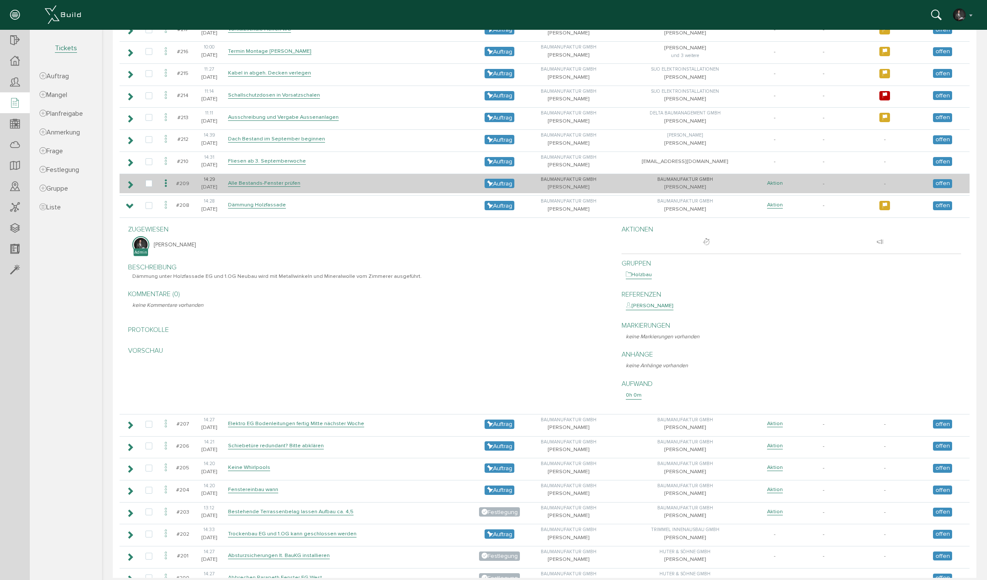
click at [776, 180] on link "Aktion" at bounding box center [775, 183] width 16 height 7
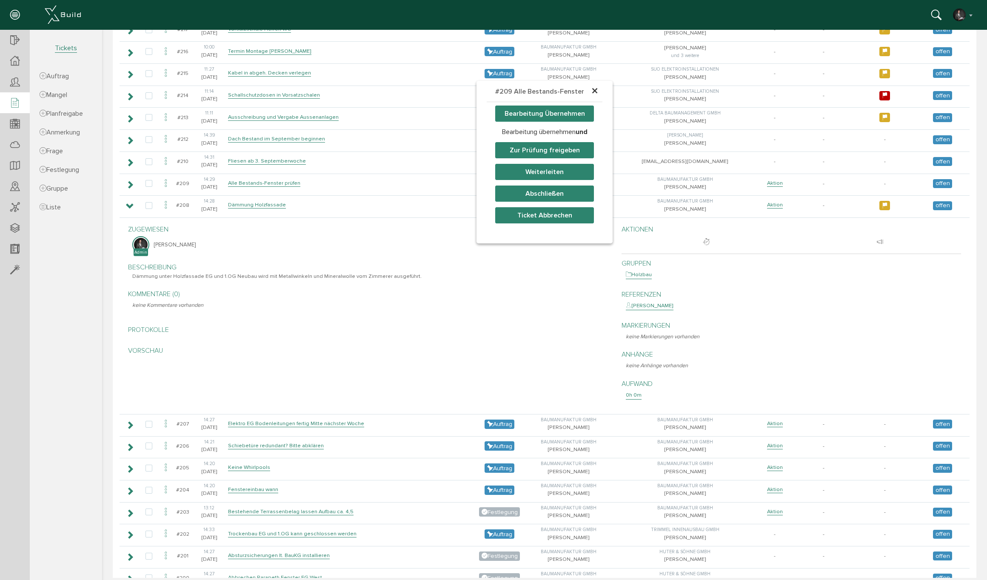
click at [551, 173] on button "Weiterleiten" at bounding box center [544, 172] width 99 height 16
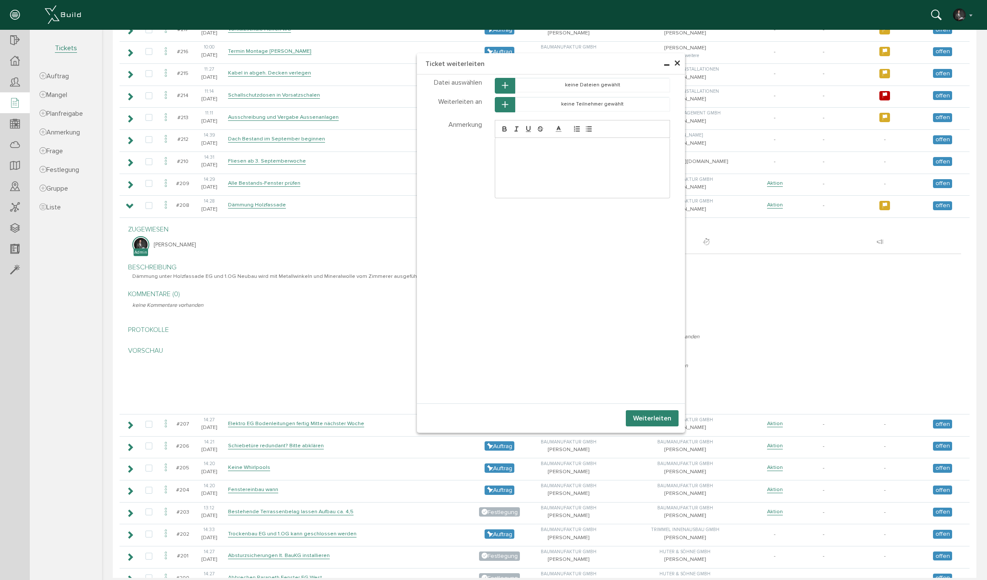
click at [508, 103] on icon "button" at bounding box center [505, 104] width 6 height 7
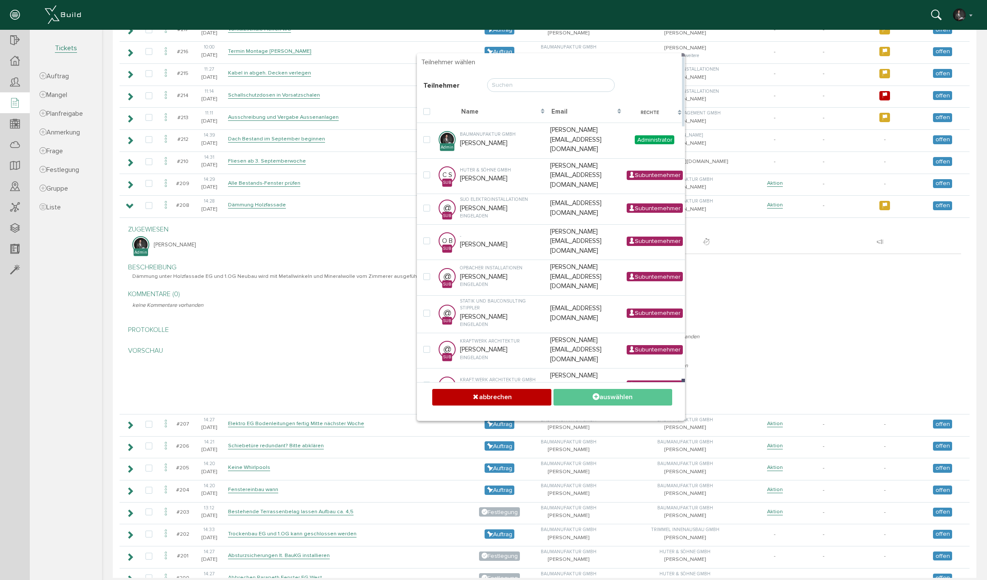
click at [515, 86] on input "text" at bounding box center [551, 85] width 128 height 14
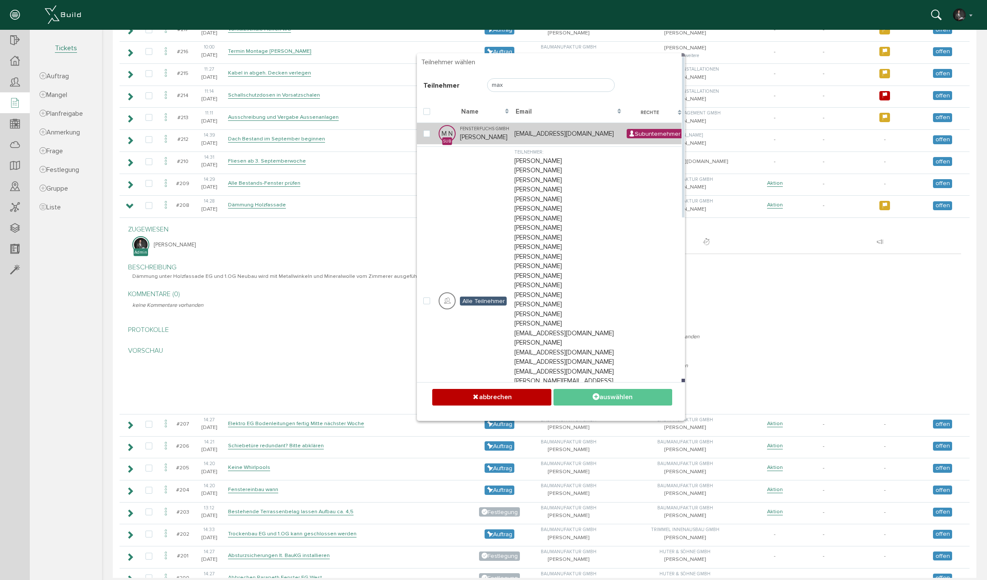
type input "max"
click at [479, 134] on td "Fensterfuchs GmbH [PERSON_NAME]" at bounding box center [485, 134] width 54 height 22
checkbox input "true"
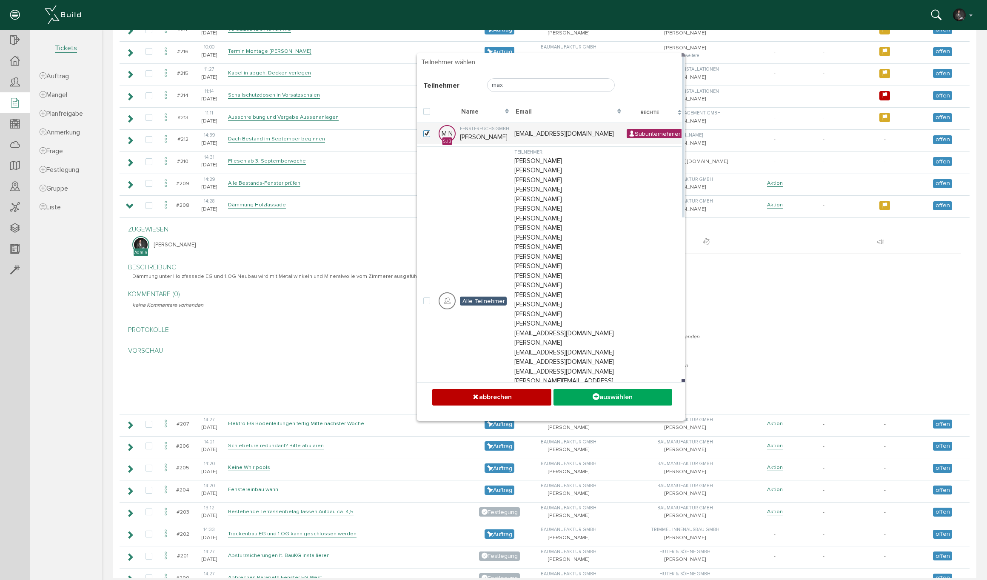
drag, startPoint x: 619, startPoint y: 400, endPoint x: 673, endPoint y: 378, distance: 58.4
click at [619, 400] on button "auswählen" at bounding box center [612, 397] width 119 height 17
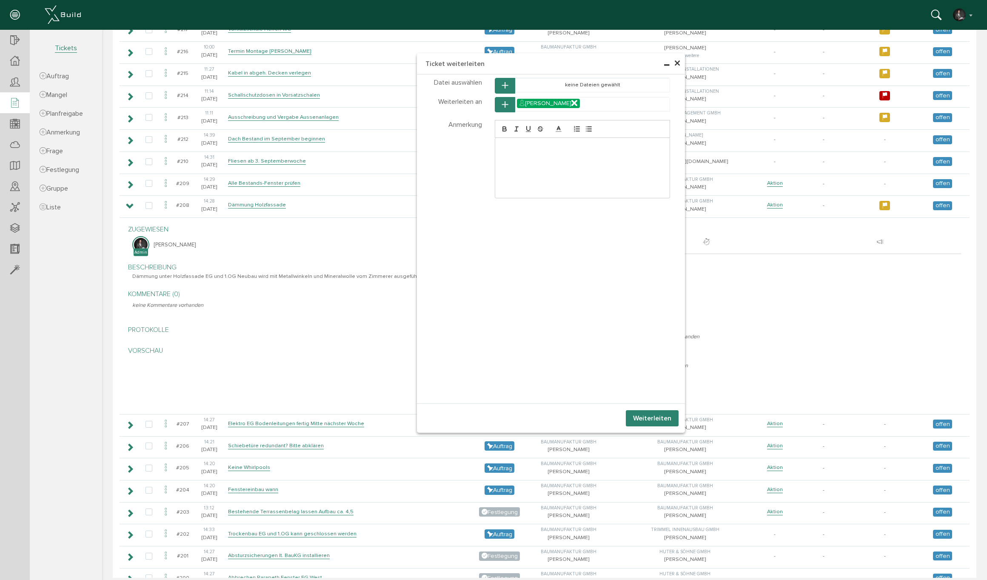
click at [660, 416] on button "Weiterleiten" at bounding box center [652, 418] width 53 height 16
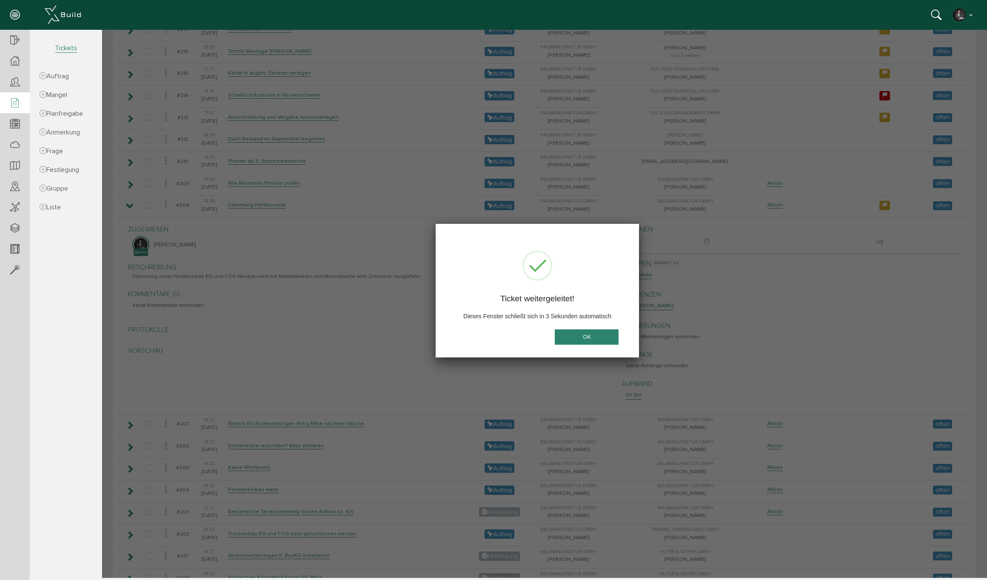
drag, startPoint x: 586, startPoint y: 337, endPoint x: 726, endPoint y: 272, distance: 154.5
click at [586, 337] on button "OK" at bounding box center [587, 337] width 64 height 16
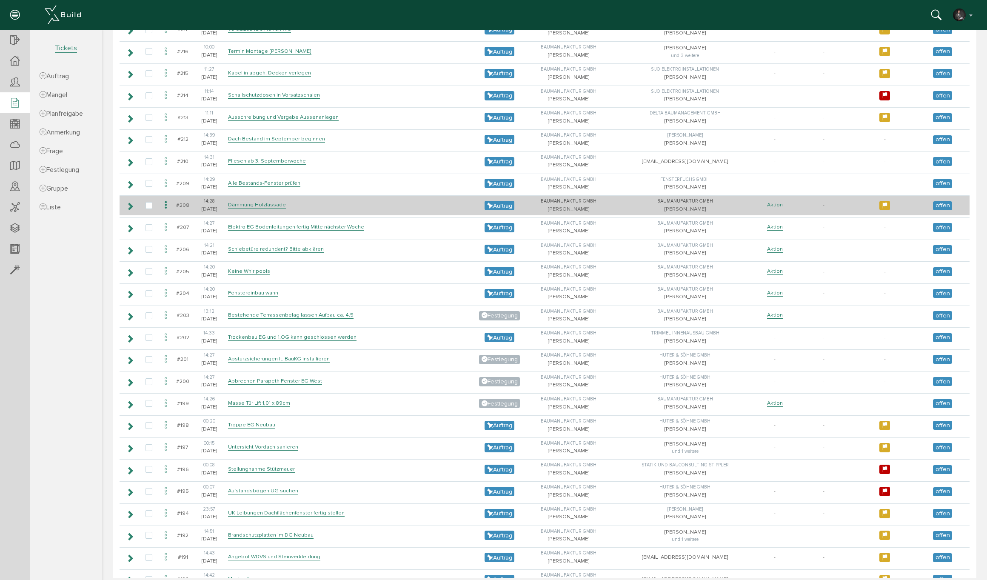
click at [768, 201] on link "Aktion" at bounding box center [775, 204] width 16 height 7
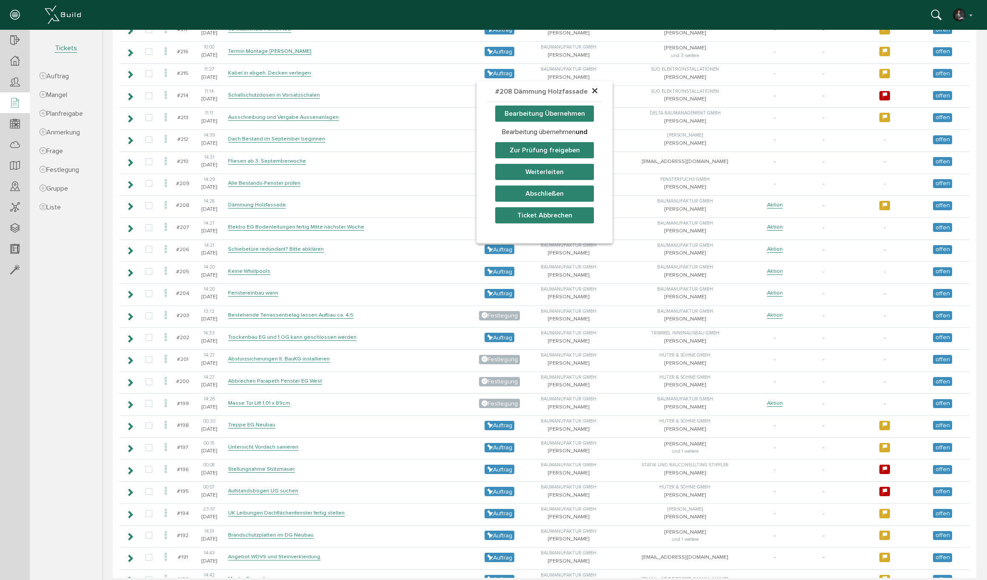
click at [536, 170] on button "Weiterleiten" at bounding box center [544, 172] width 99 height 16
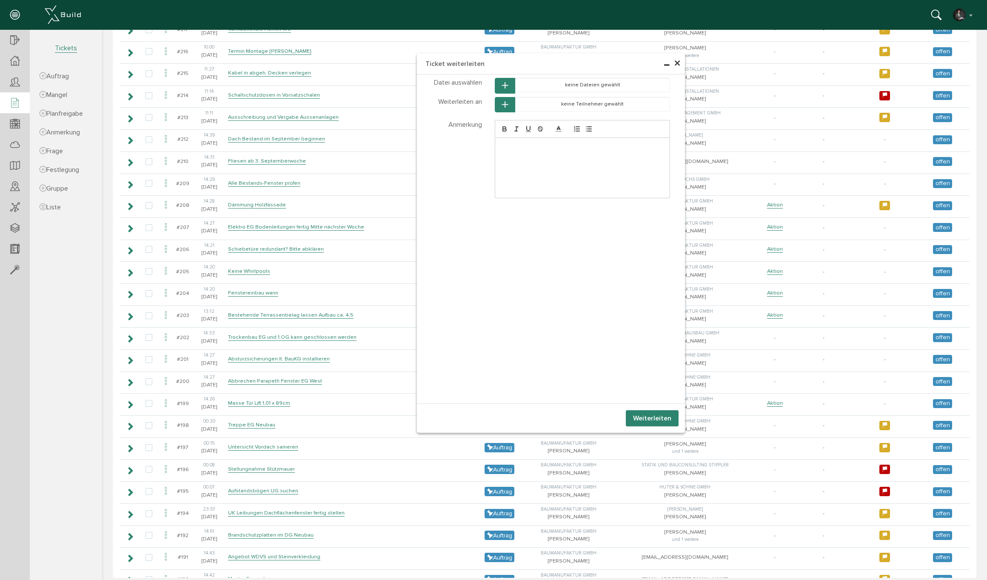
click at [504, 102] on icon "button" at bounding box center [505, 104] width 6 height 7
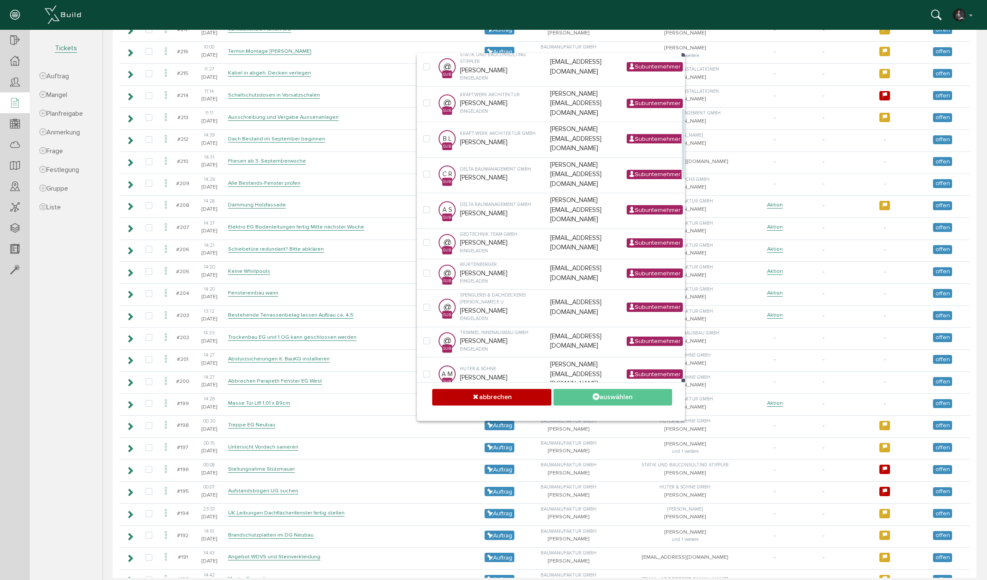
click at [425, 432] on label at bounding box center [428, 436] width 10 height 8
click at [425, 432] on input "checkbox" at bounding box center [426, 435] width 6 height 6
checkbox input "true"
click at [599, 400] on button "auswählen" at bounding box center [612, 397] width 119 height 17
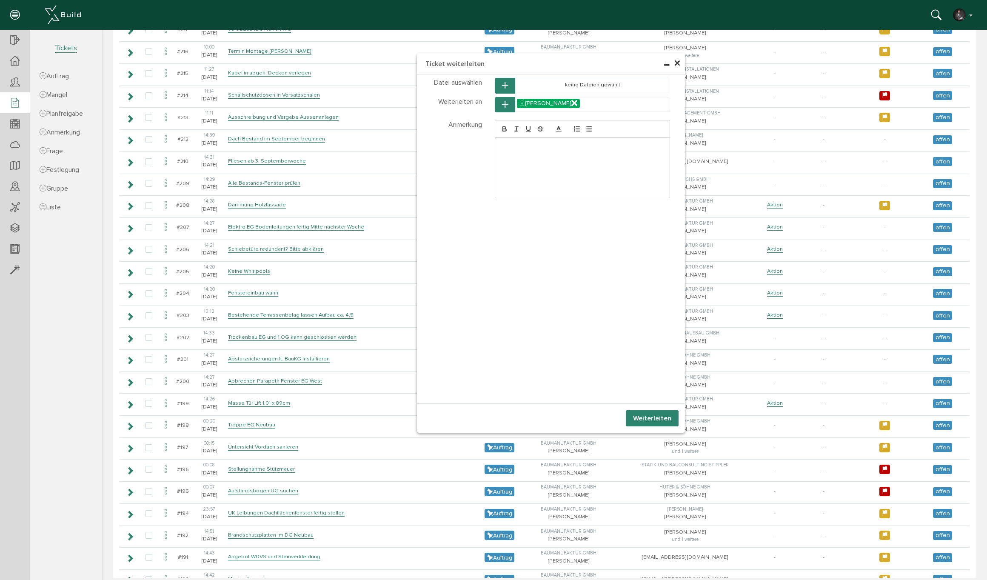
click at [654, 421] on button "Weiterleiten" at bounding box center [652, 418] width 53 height 16
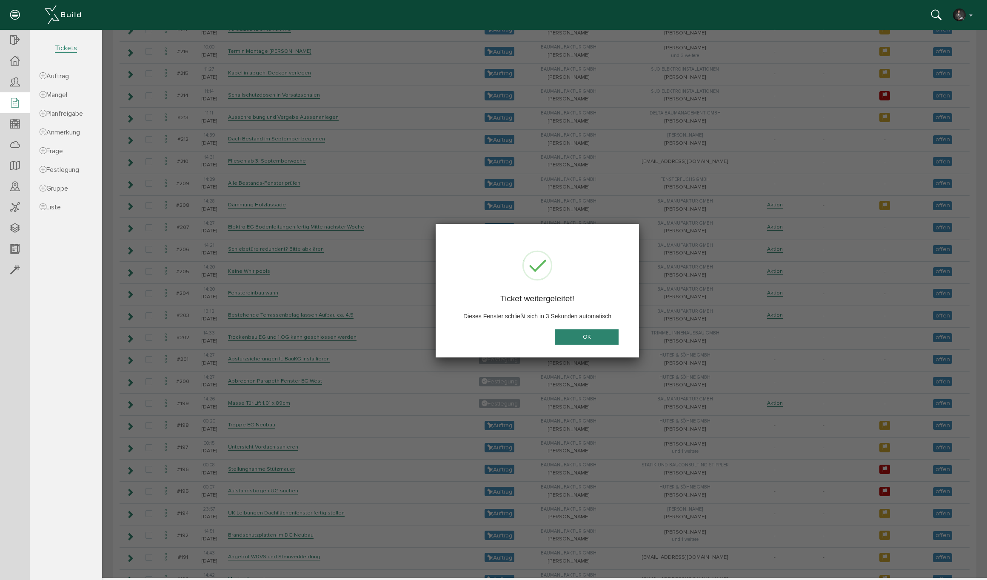
click at [606, 336] on button "OK" at bounding box center [587, 337] width 64 height 16
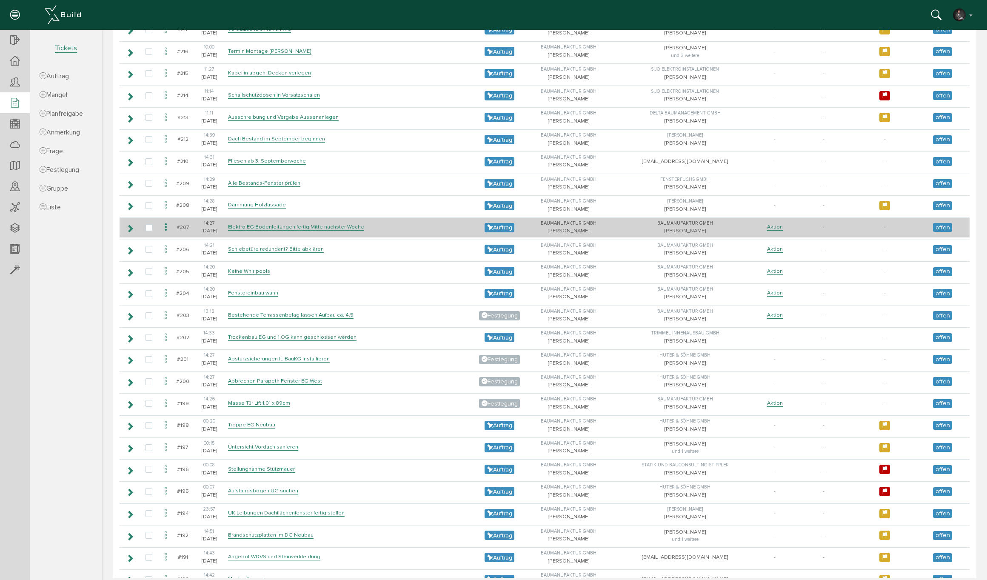
click at [166, 225] on icon at bounding box center [166, 227] width 10 height 11
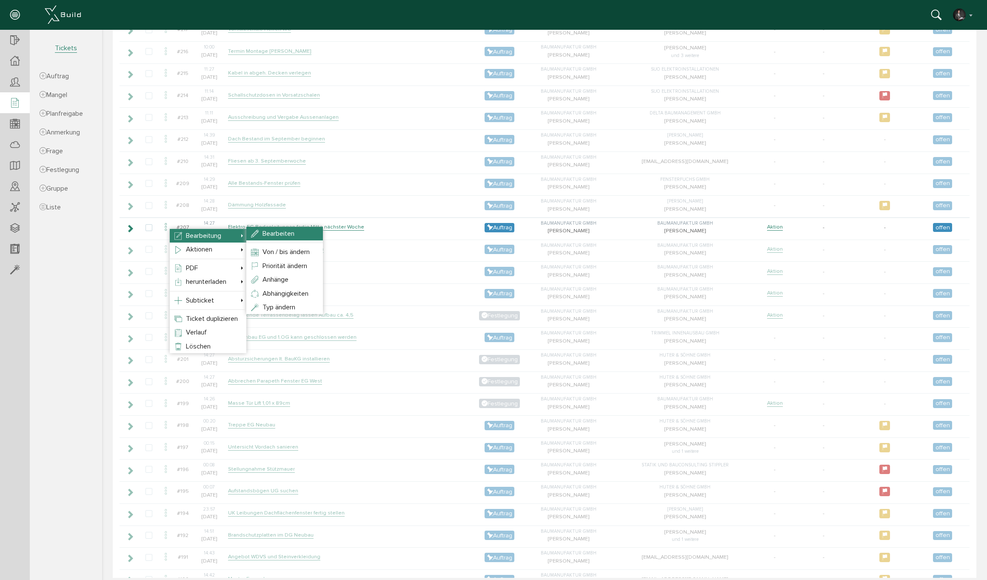
select select
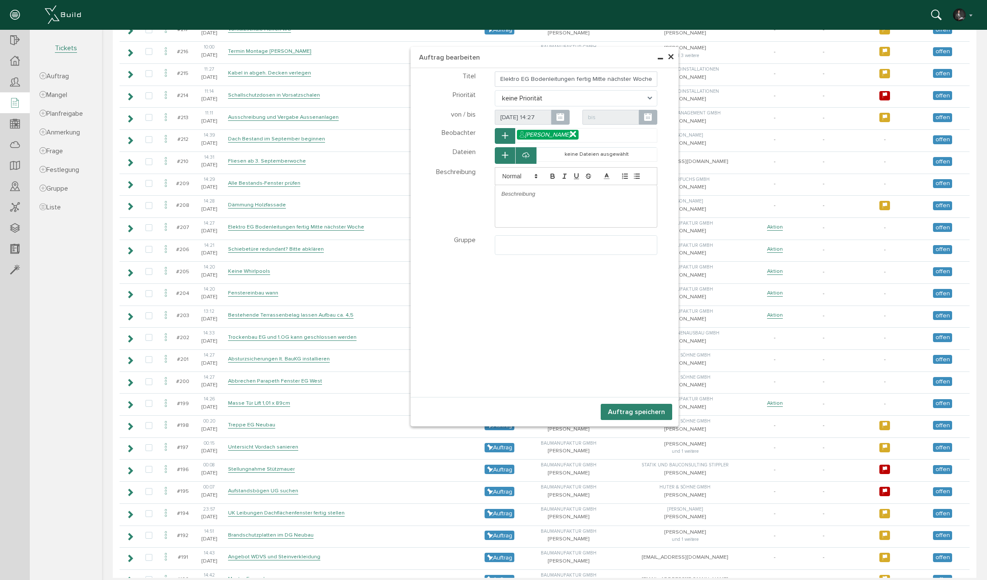
select select
drag, startPoint x: 604, startPoint y: 79, endPoint x: 678, endPoint y: 77, distance: 74.1
click at [678, 77] on div "× Auftrag bearbeiten Teilnehmer wählen Teilnehmer Teilnehmer wählen Teilnehmer" at bounding box center [545, 236] width 268 height 379
type input "Elektro EG Bodenleitungen fertig Mitte KW 36"
click at [516, 95] on span "keine Priorität" at bounding box center [576, 98] width 163 height 16
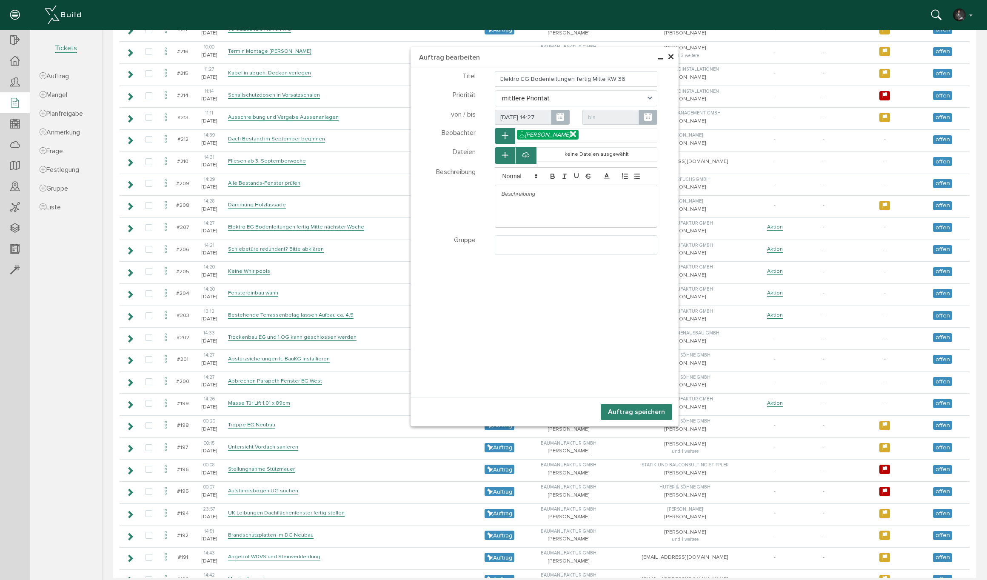
click at [514, 93] on span "mittlere Priorität" at bounding box center [576, 98] width 163 height 16
select select "high"
click at [539, 240] on ul at bounding box center [576, 244] width 162 height 16
select select "TK-6807becfcd1d31.10608361#1745338063.8401"
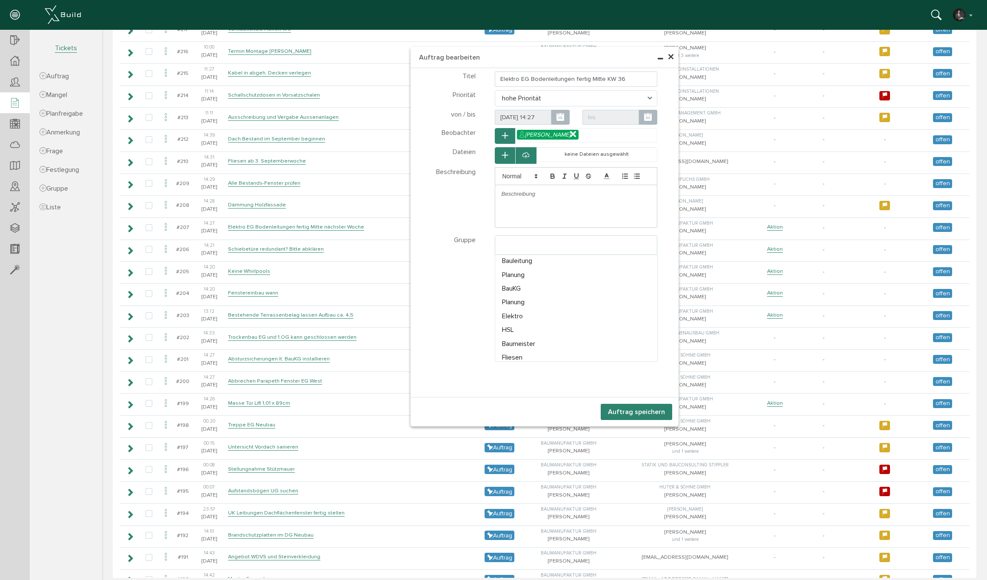
scroll to position [134, 0]
click at [613, 410] on button "Auftrag speichern" at bounding box center [636, 412] width 71 height 16
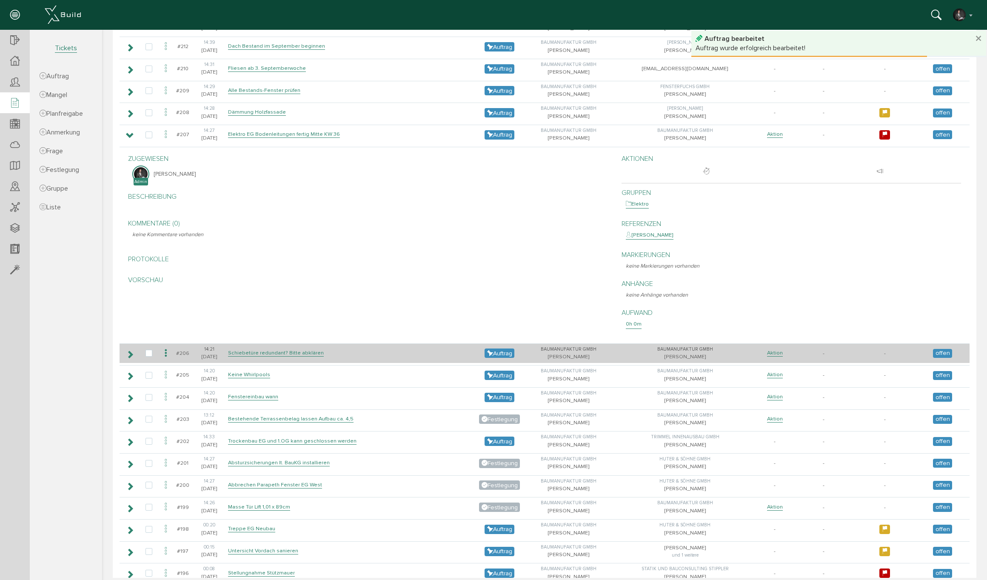
scroll to position [345, 0]
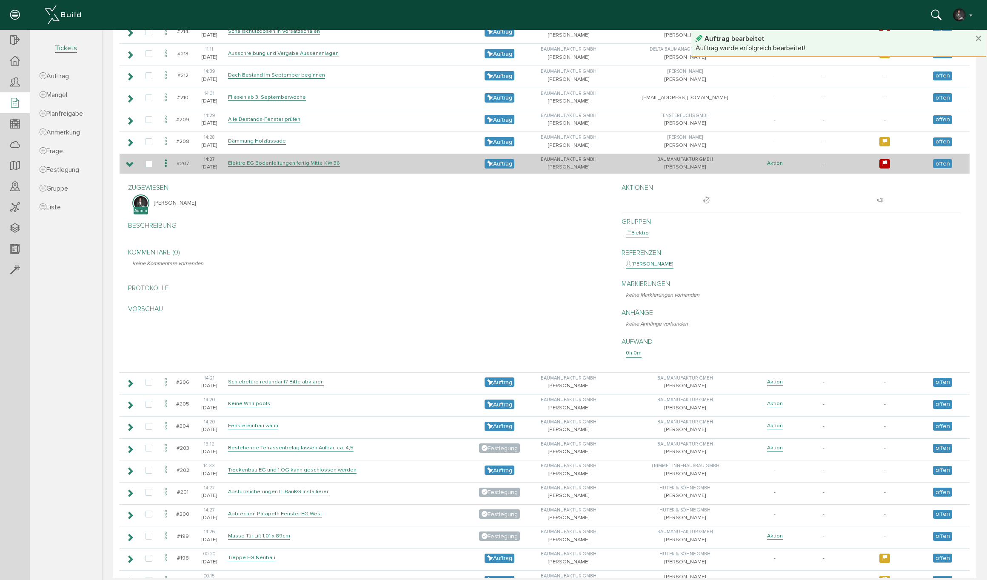
click at [774, 162] on link "Aktion" at bounding box center [775, 163] width 16 height 7
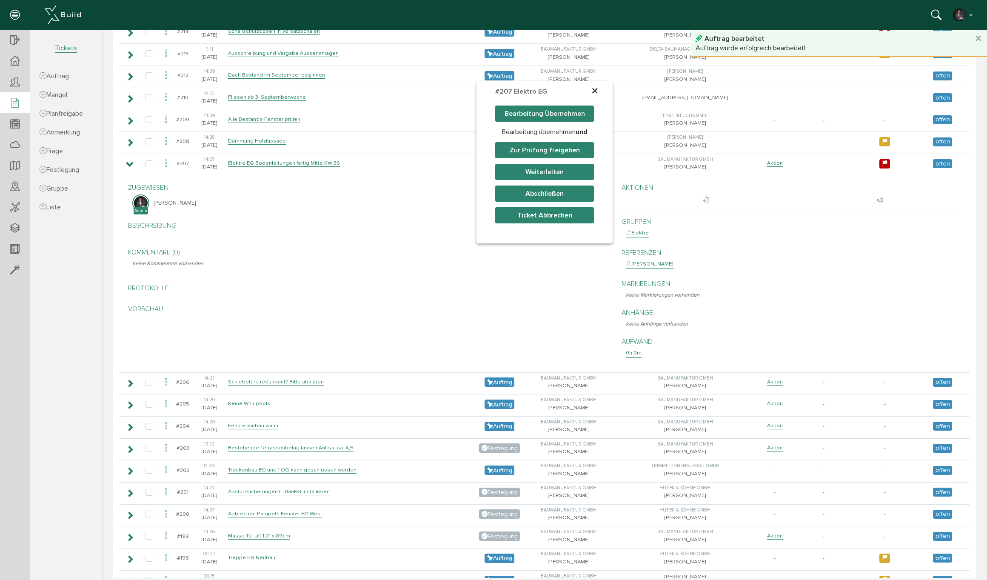
click at [553, 171] on button "Weiterleiten" at bounding box center [544, 172] width 99 height 16
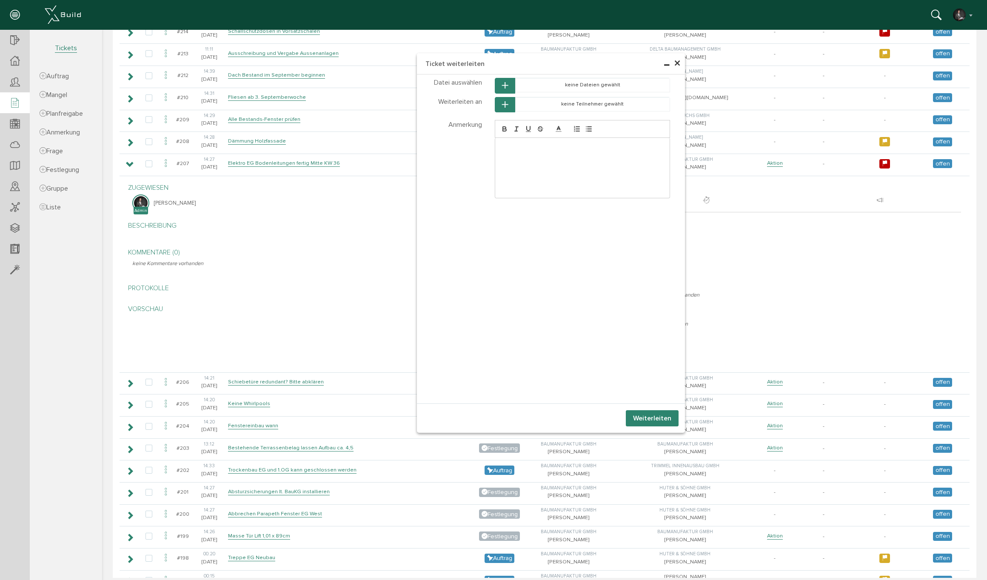
click at [504, 103] on icon "button" at bounding box center [505, 104] width 6 height 7
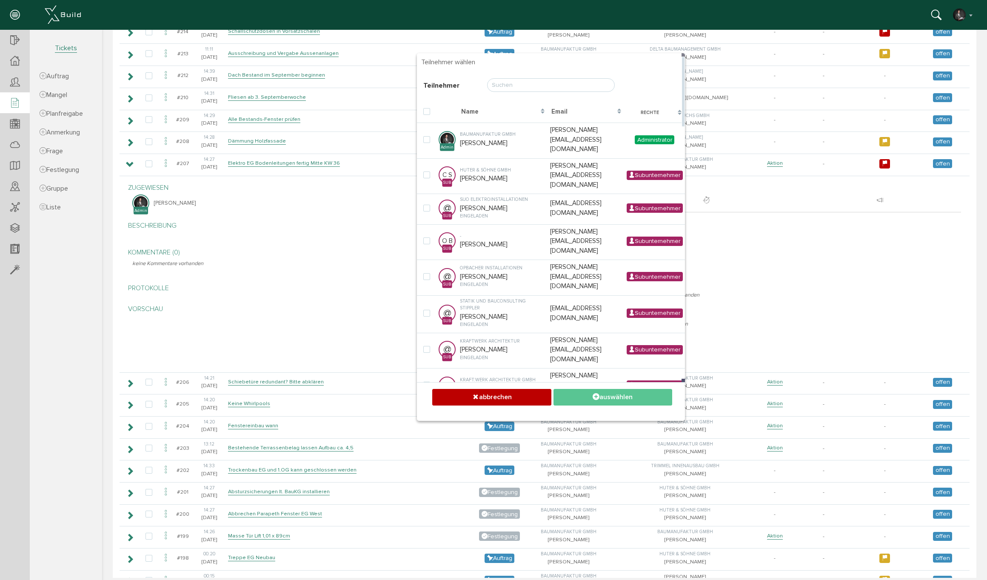
click at [498, 85] on input "text" at bounding box center [551, 85] width 128 height 14
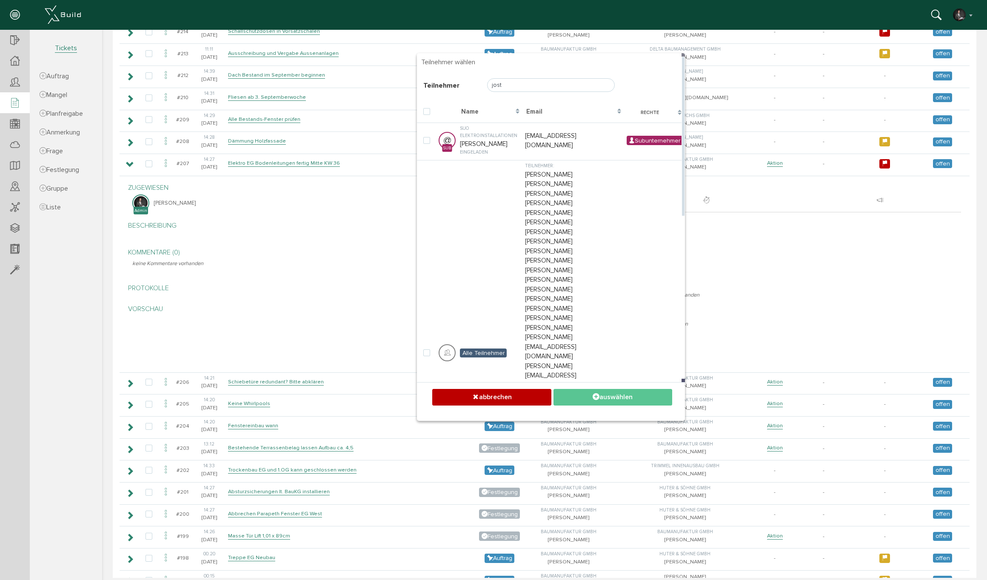
type input "Jost"
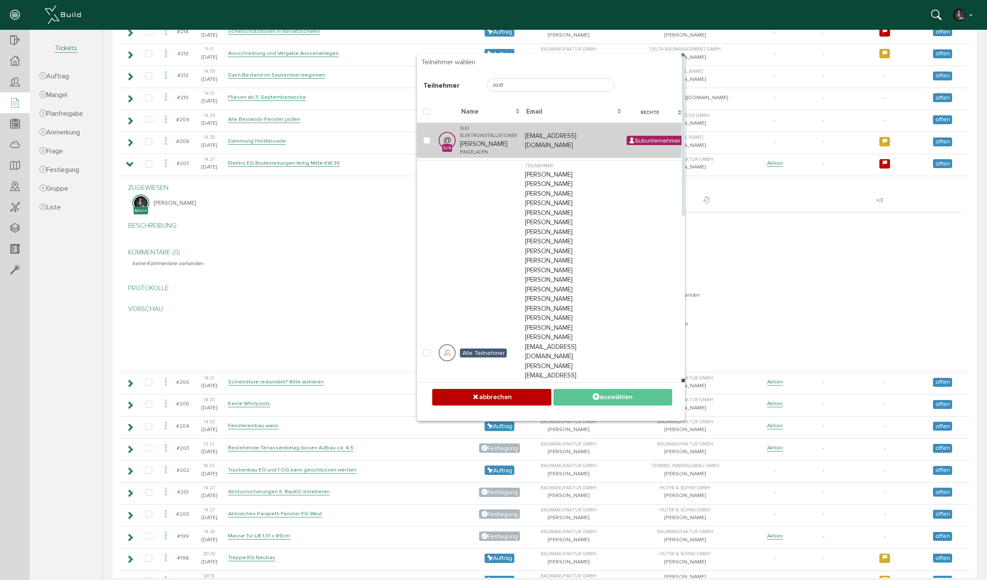
drag, startPoint x: 494, startPoint y: 100, endPoint x: 483, endPoint y: 131, distance: 32.8
click at [483, 131] on td "Sijo Elektroinstallationen [PERSON_NAME] eingeladen" at bounding box center [490, 140] width 65 height 35
checkbox input "true"
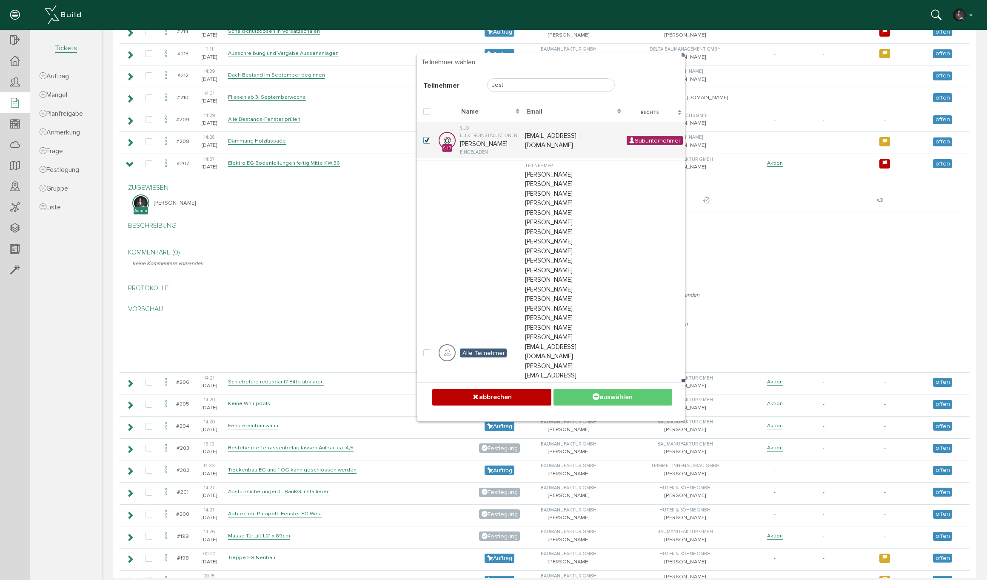
click at [615, 394] on button "auswählen" at bounding box center [612, 397] width 119 height 17
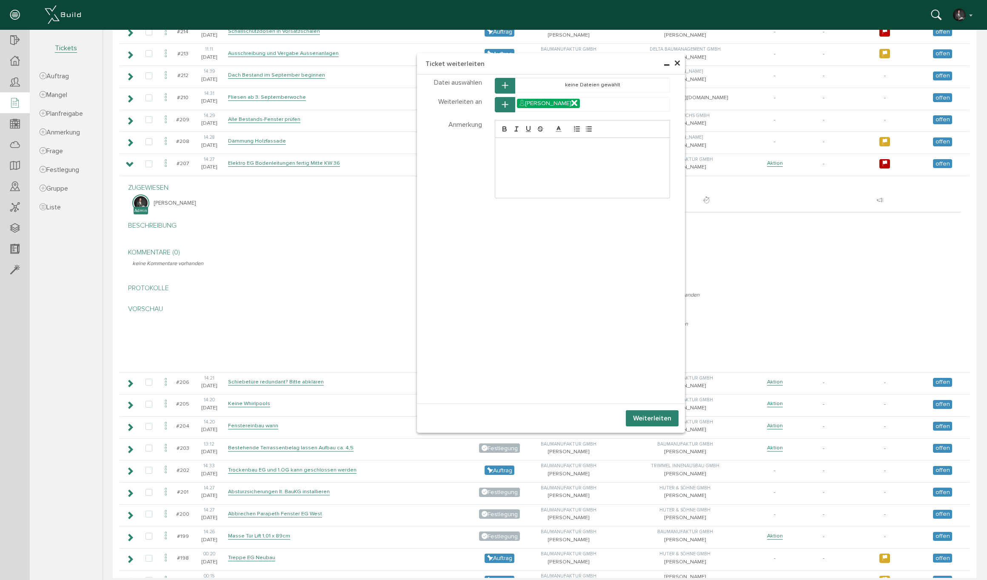
drag, startPoint x: 654, startPoint y: 417, endPoint x: 465, endPoint y: 349, distance: 200.4
click at [653, 417] on button "Weiterleiten" at bounding box center [652, 418] width 53 height 16
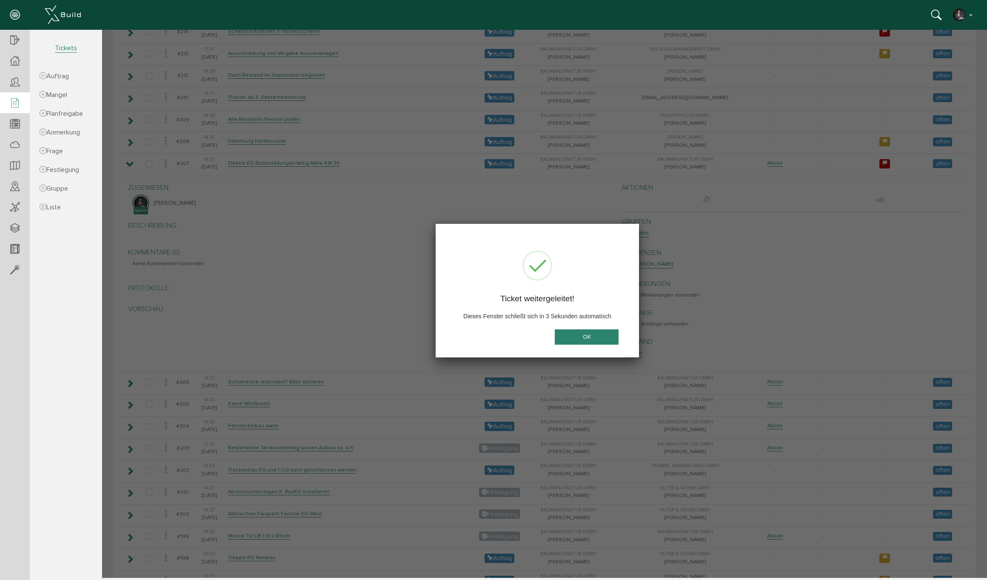
click at [579, 340] on button "OK" at bounding box center [587, 337] width 64 height 16
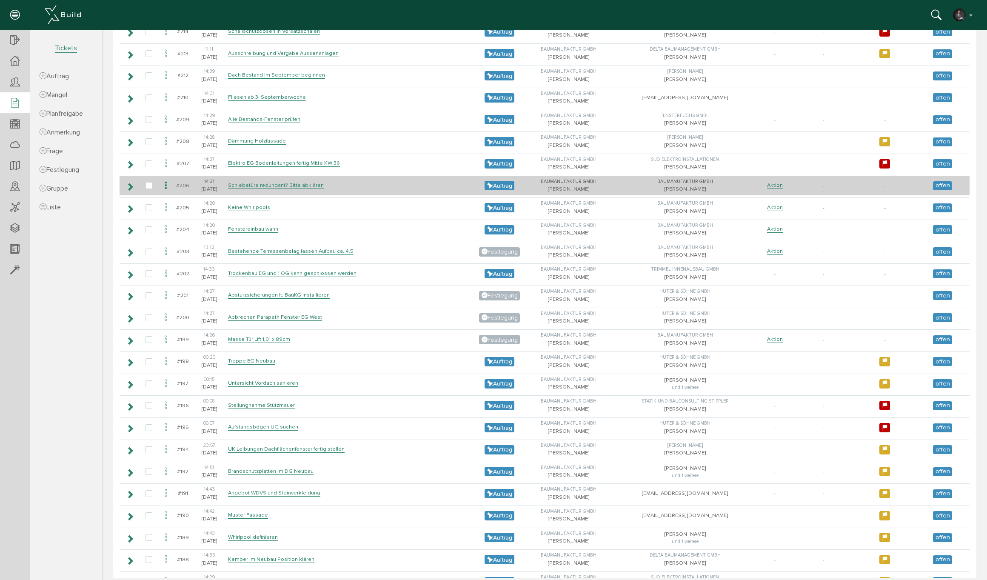
click at [133, 183] on icon at bounding box center [130, 186] width 8 height 7
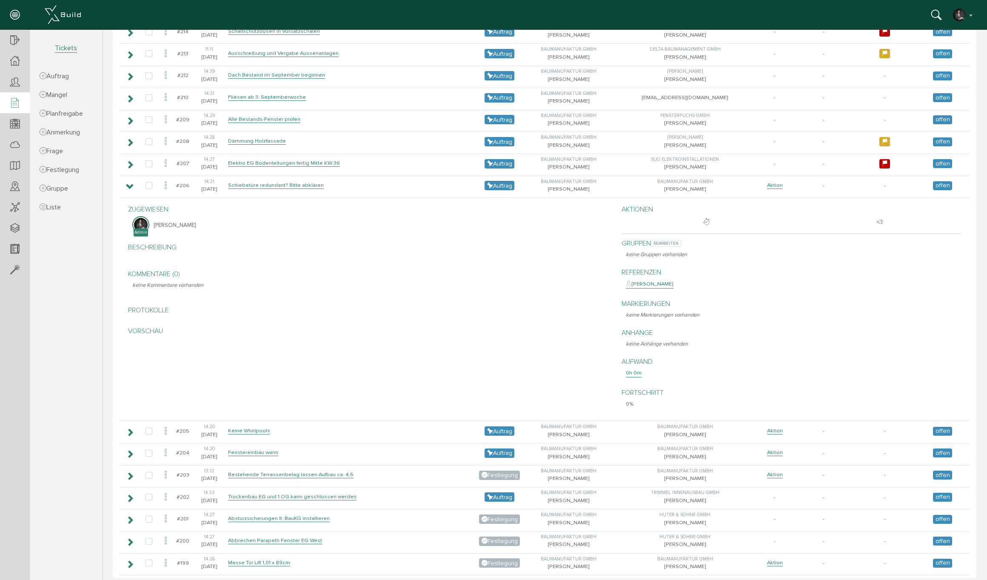
click at [645, 242] on p "Gruppen bearbeiten" at bounding box center [793, 243] width 335 height 10
click at [658, 240] on span "bearbeiten" at bounding box center [666, 243] width 30 height 7
select select
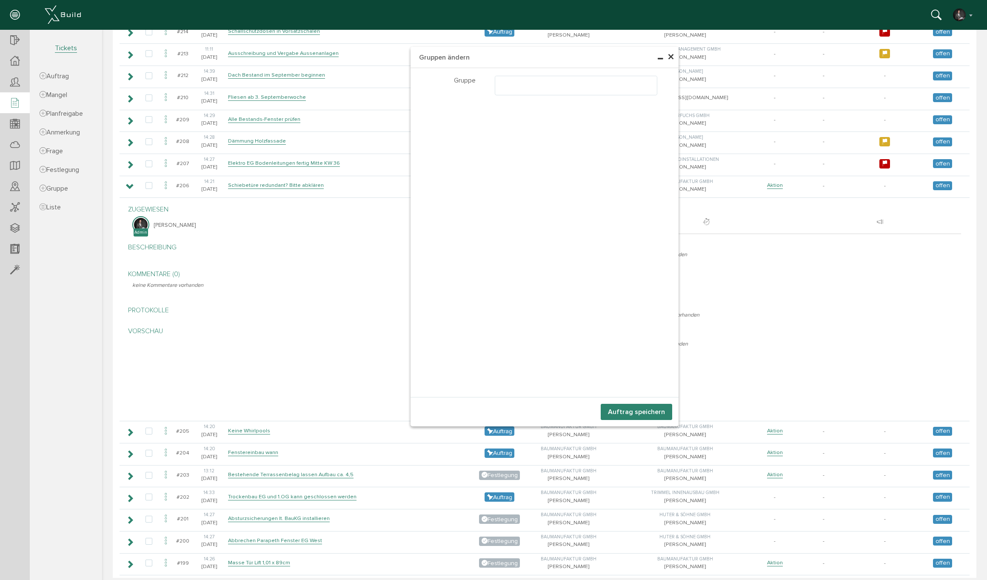
click at [504, 86] on ul at bounding box center [576, 84] width 162 height 16
select select "TK-6807becfcd1d31.10608361#1745338063.8401"
drag, startPoint x: 645, startPoint y: 413, endPoint x: 606, endPoint y: 384, distance: 47.7
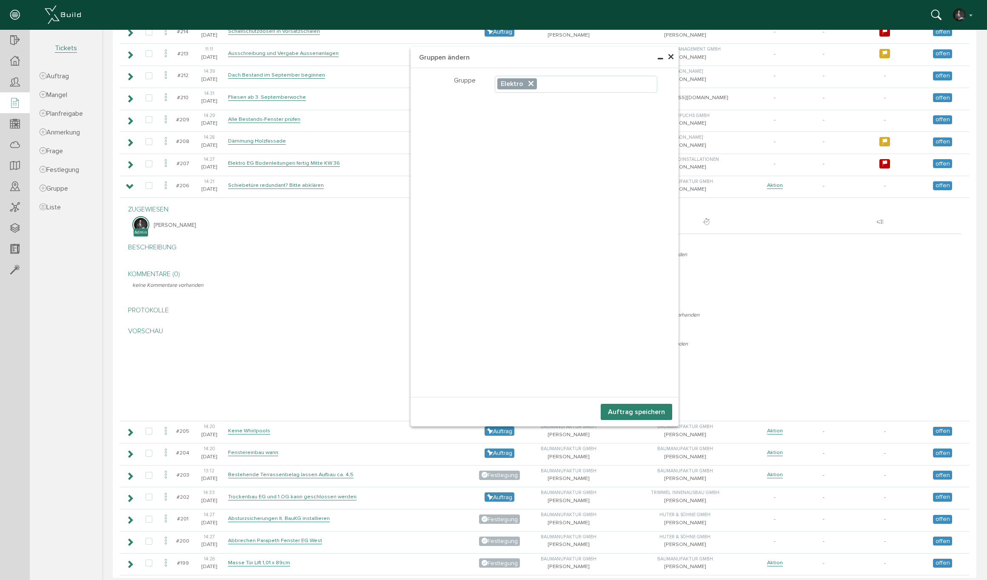
click at [645, 412] on button "Auftrag speichern" at bounding box center [636, 412] width 71 height 16
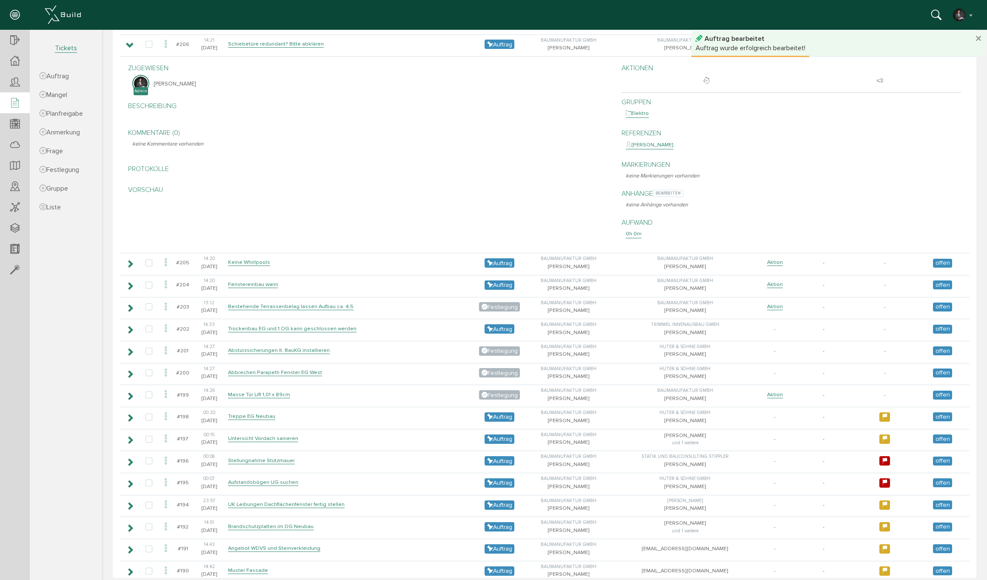
scroll to position [233, 0]
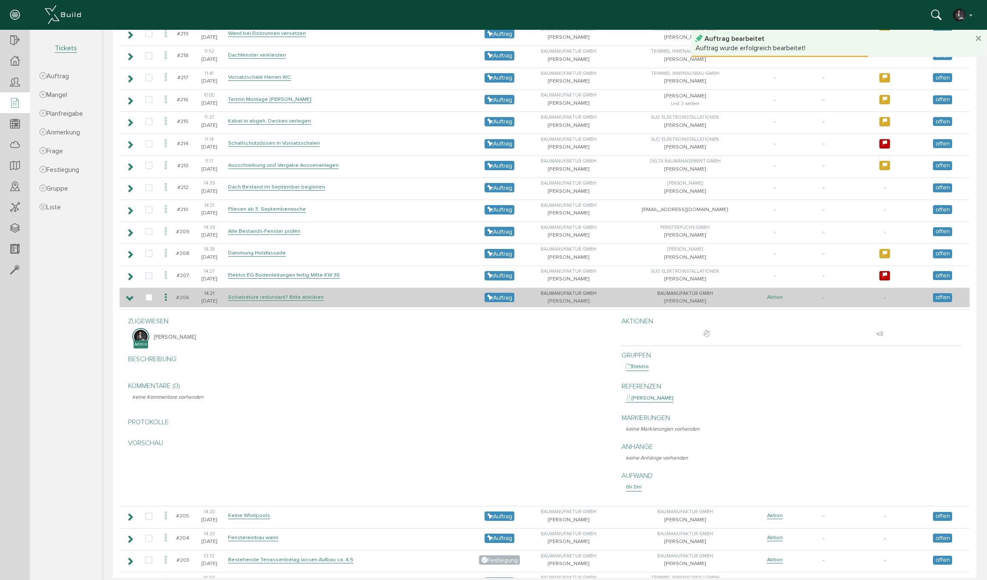
click at [773, 294] on link "Aktion" at bounding box center [775, 297] width 16 height 7
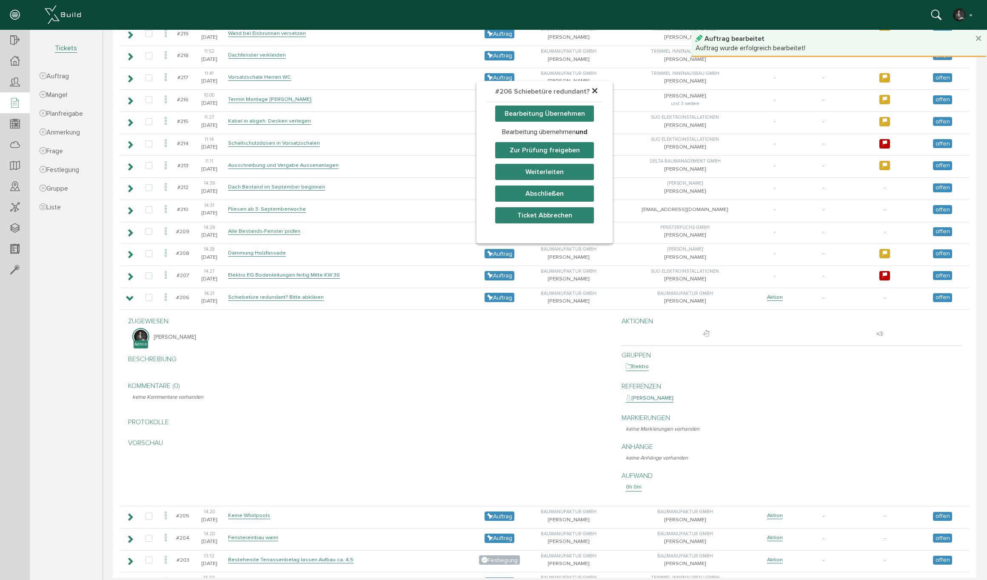
click at [545, 171] on button "Weiterleiten" at bounding box center [544, 172] width 99 height 16
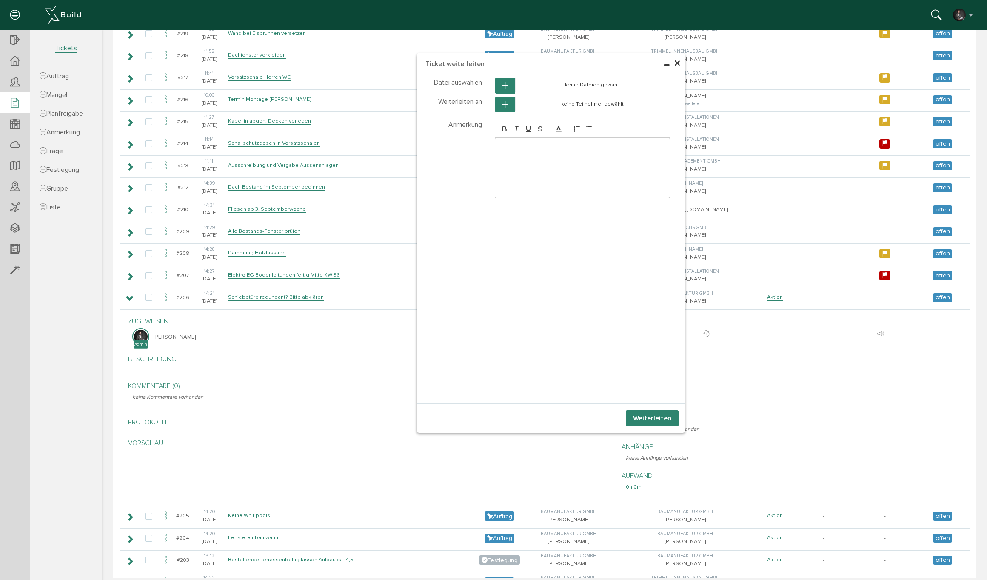
click at [508, 101] on icon "button" at bounding box center [505, 104] width 6 height 7
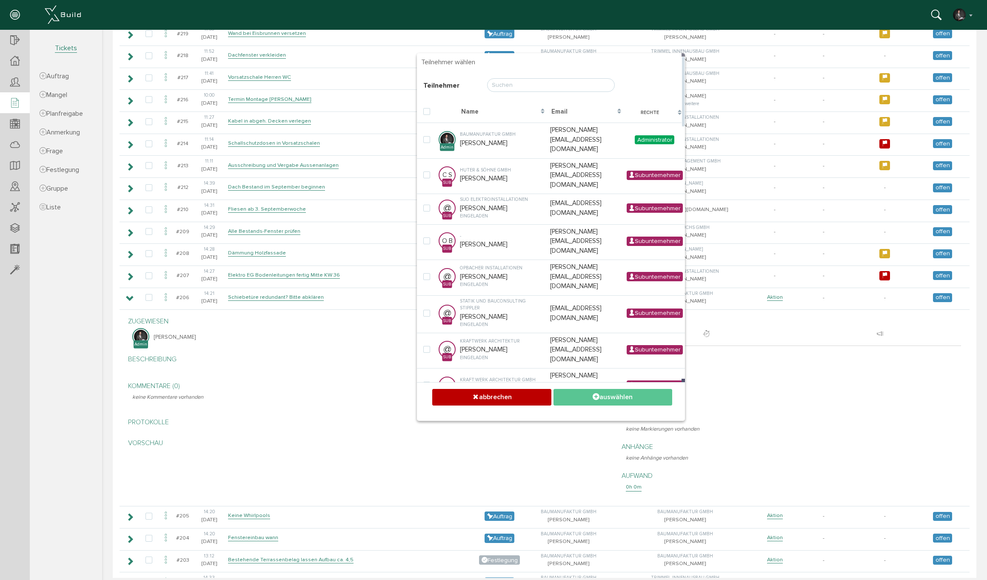
click at [503, 83] on input "text" at bounding box center [551, 85] width 128 height 14
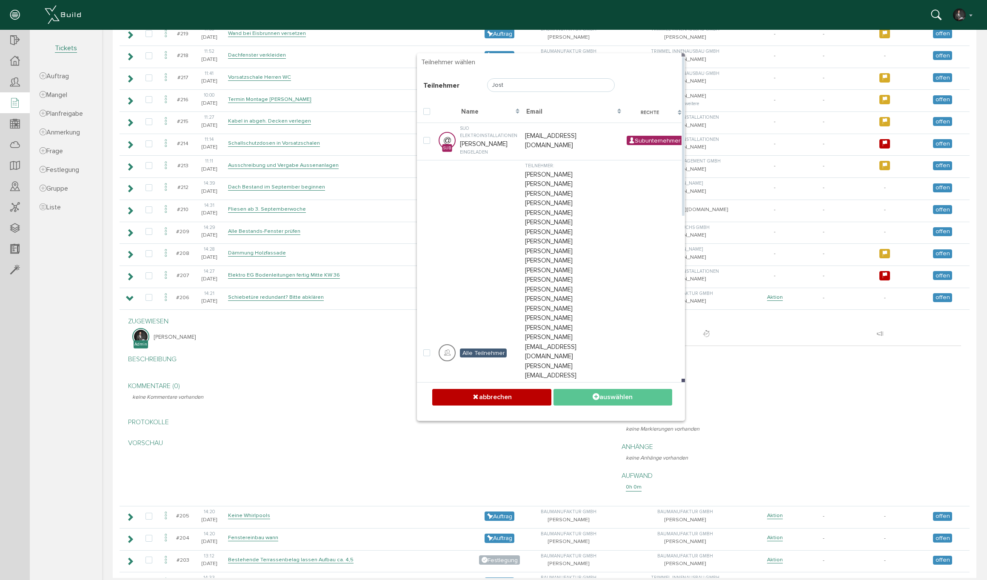
type input "Jost"
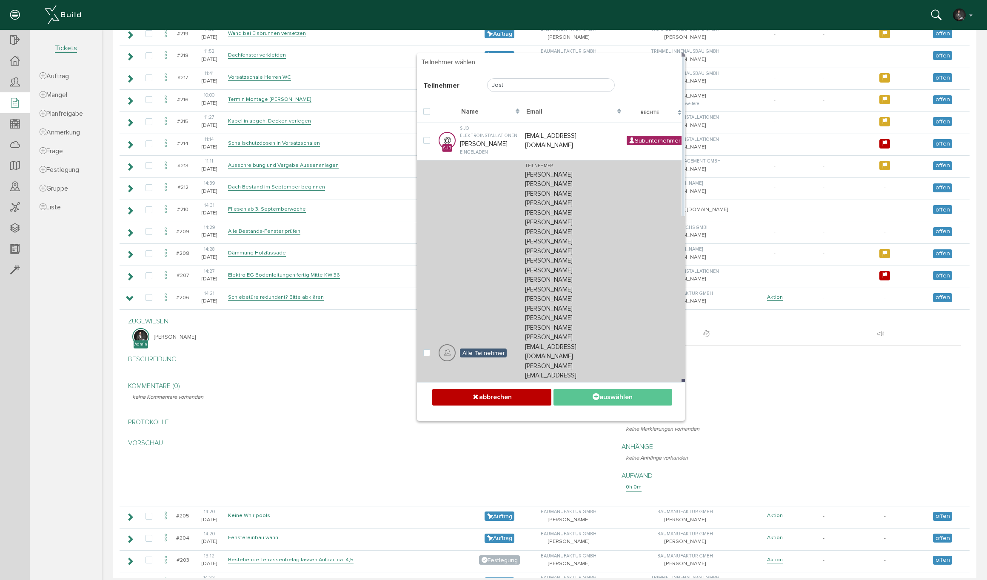
drag, startPoint x: 538, startPoint y: 86, endPoint x: 581, endPoint y: 299, distance: 216.7
click at [509, 131] on td "Sijo Elektroinstallationen [PERSON_NAME] eingeladen" at bounding box center [490, 140] width 65 height 35
checkbox input "true"
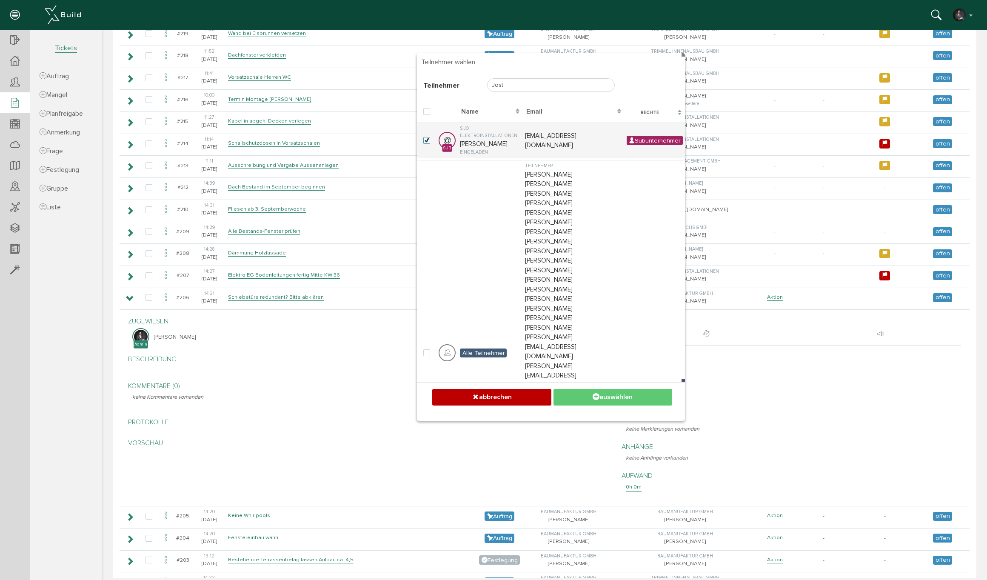
click at [617, 395] on button "auswählen" at bounding box center [612, 397] width 119 height 17
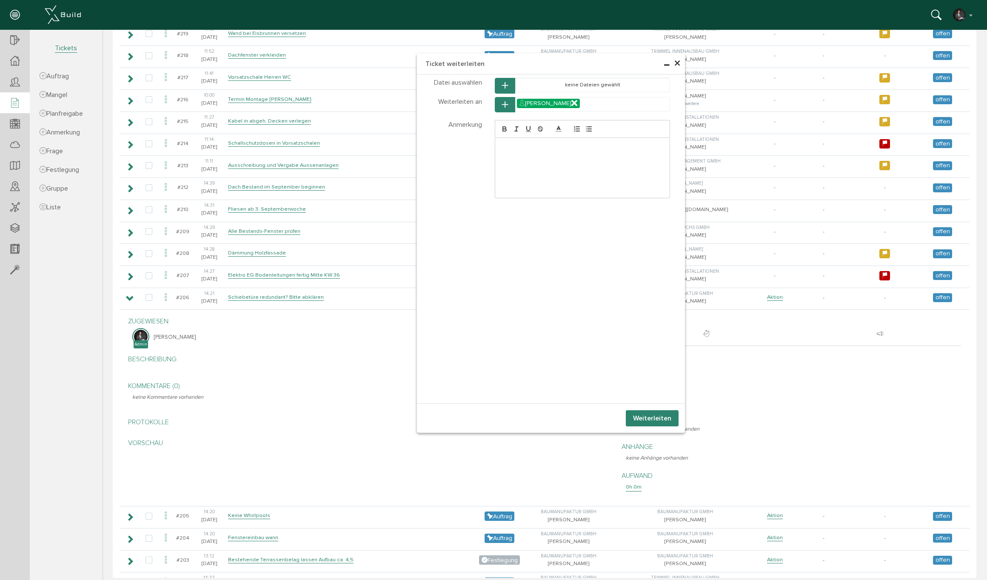
click at [656, 419] on button "Weiterleiten" at bounding box center [652, 418] width 53 height 16
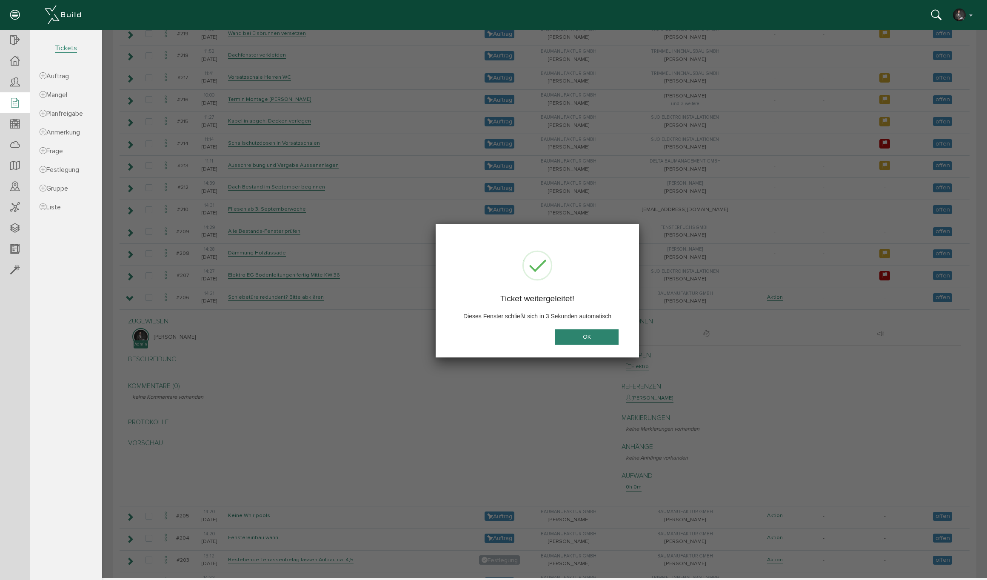
drag, startPoint x: 602, startPoint y: 336, endPoint x: 542, endPoint y: 322, distance: 61.7
click at [602, 336] on button "OK" at bounding box center [587, 337] width 64 height 16
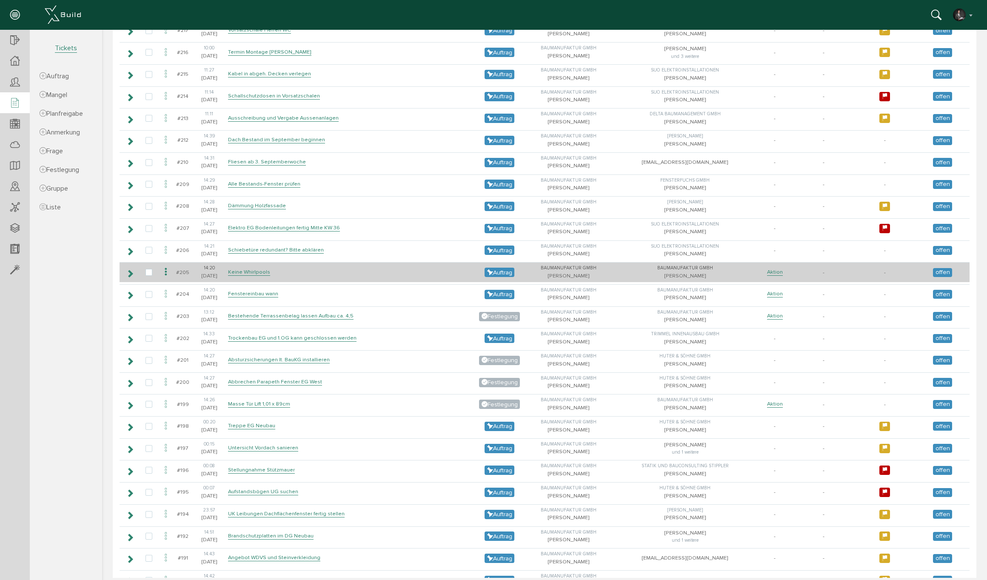
scroll to position [296, 0]
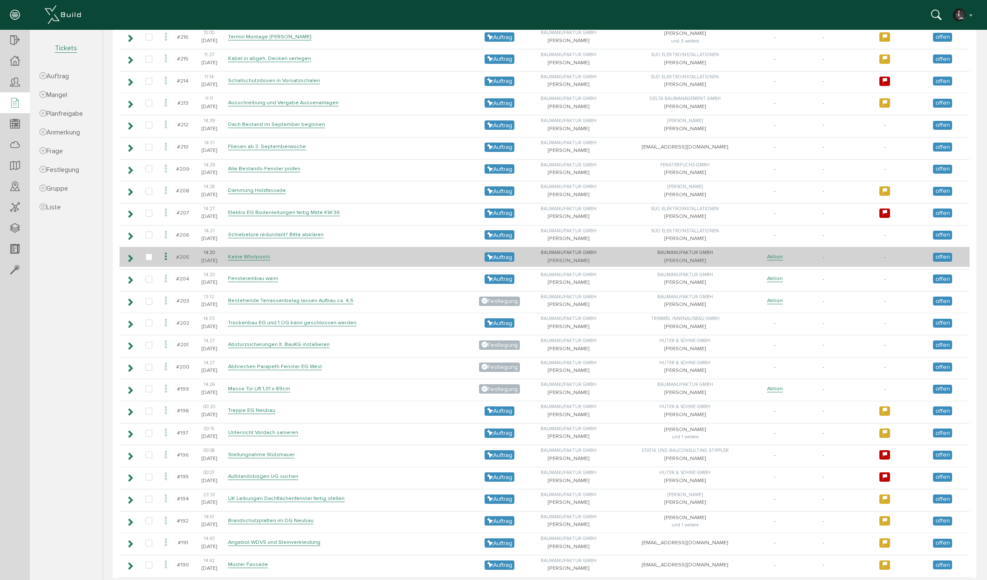
click at [168, 252] on icon at bounding box center [166, 256] width 10 height 11
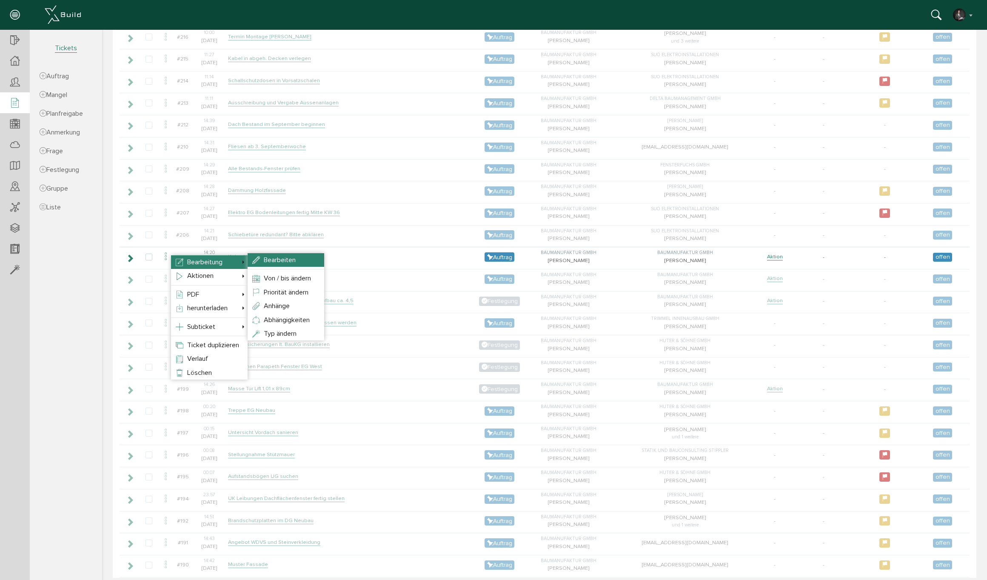
select select
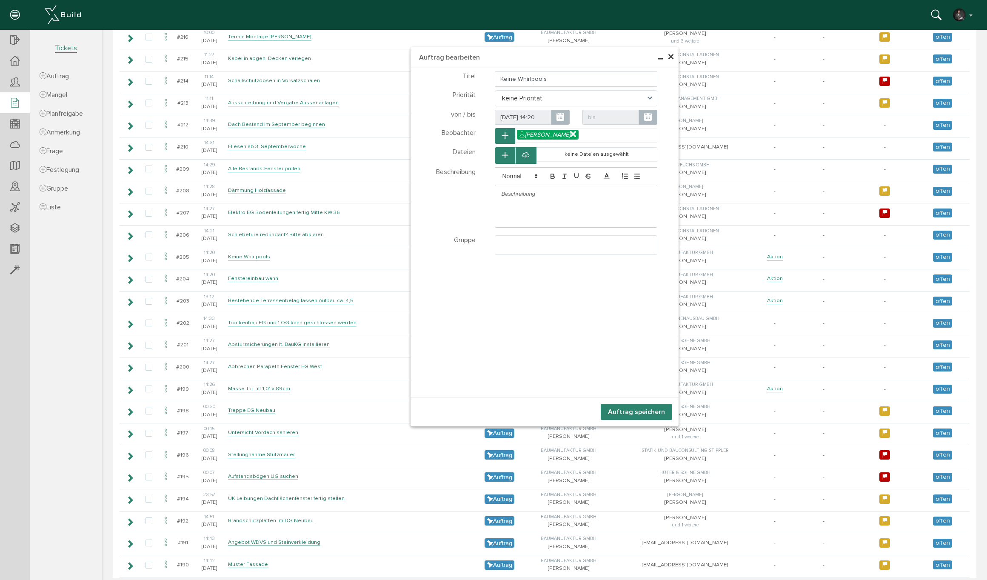
select select
click at [524, 200] on div at bounding box center [576, 194] width 162 height 18
click at [522, 241] on ul at bounding box center [576, 244] width 162 height 16
select select "TK-6807bec2274916.28569673#1745338050.1609"
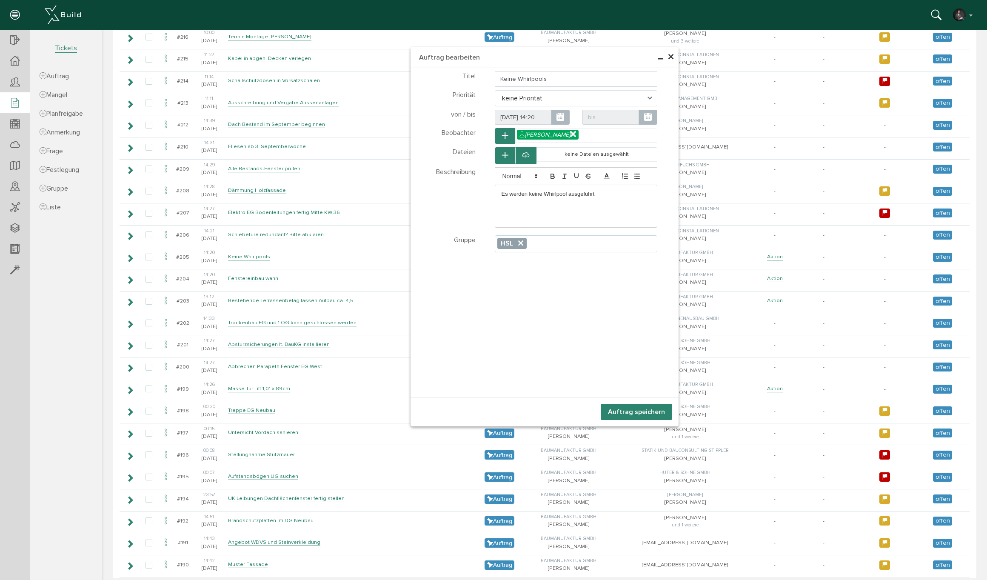
scroll to position [143, 0]
click at [625, 411] on button "Auftrag speichern" at bounding box center [636, 412] width 71 height 16
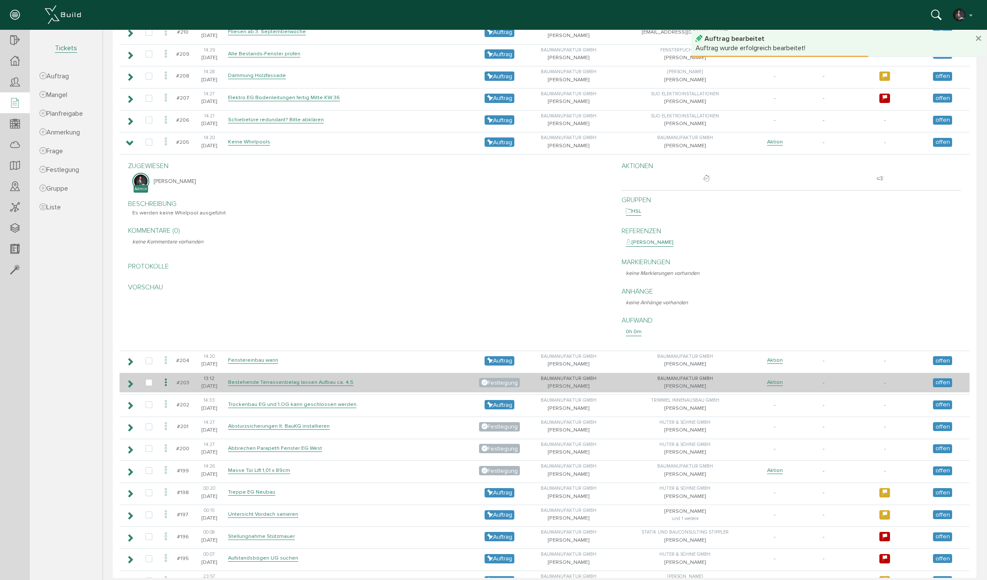
scroll to position [374, 0]
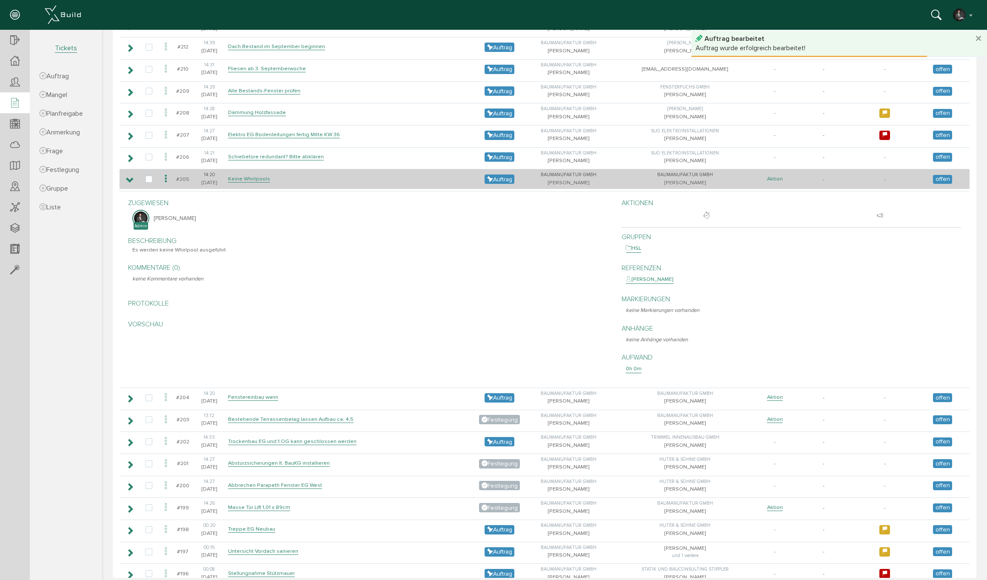
click at [777, 177] on link "Aktion" at bounding box center [775, 178] width 16 height 7
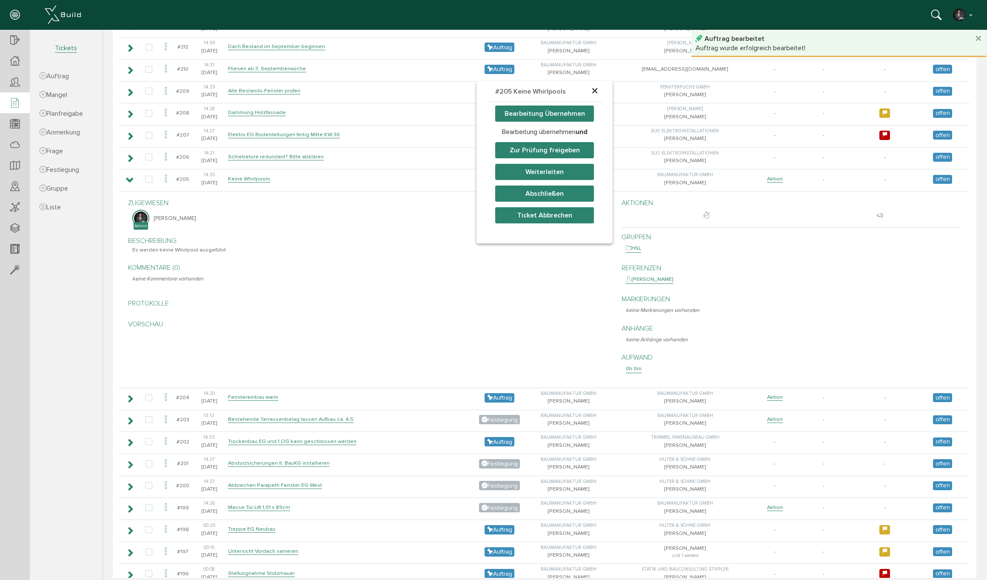
click at [538, 171] on button "Weiterleiten" at bounding box center [544, 172] width 99 height 16
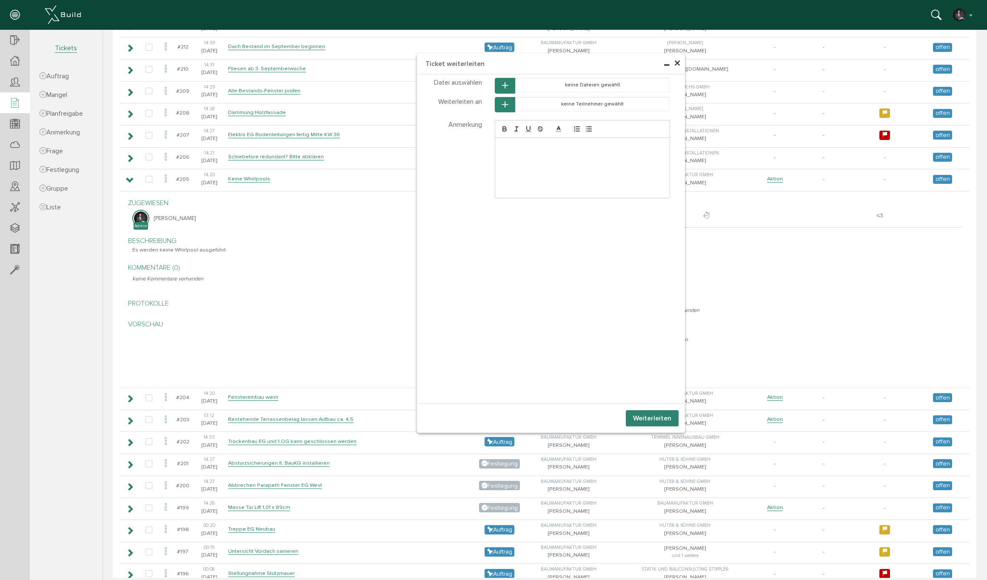
click at [507, 103] on icon "button" at bounding box center [505, 104] width 6 height 7
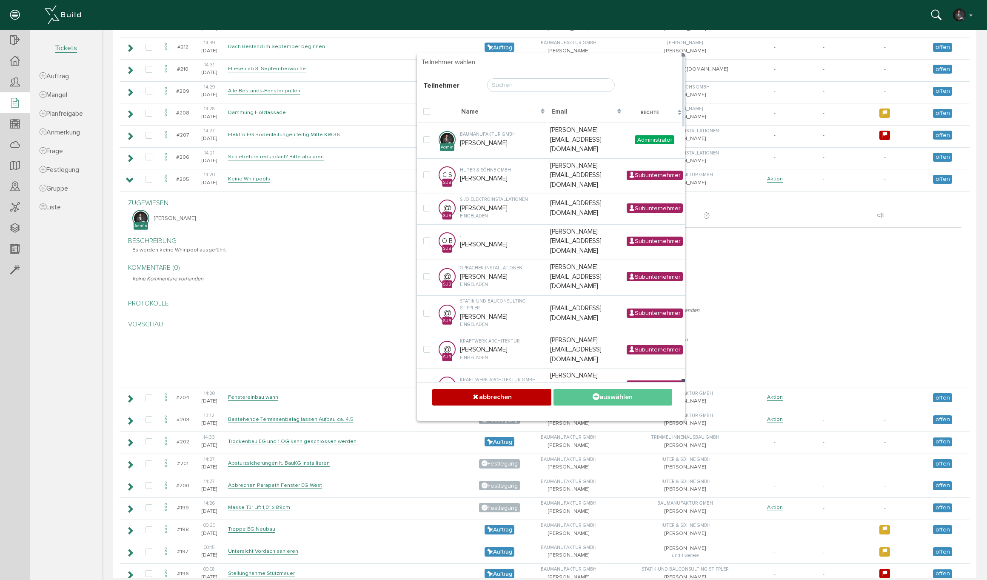
click at [498, 83] on input "text" at bounding box center [551, 85] width 128 height 14
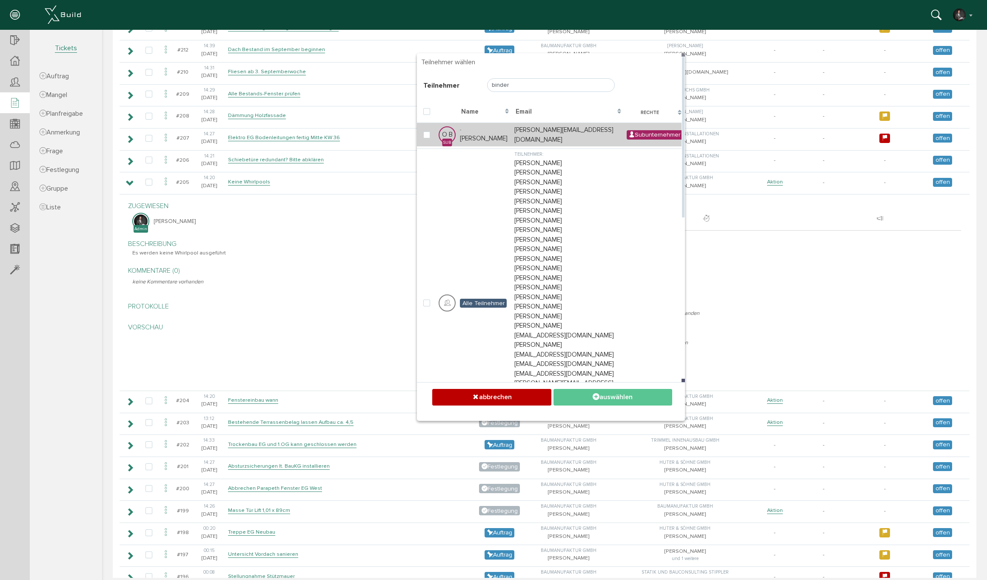
type input "binder"
drag, startPoint x: 481, startPoint y: 133, endPoint x: 508, endPoint y: 129, distance: 27.1
click at [481, 133] on td "- [PERSON_NAME]" at bounding box center [485, 135] width 54 height 24
checkbox input "true"
click at [606, 392] on button "auswählen" at bounding box center [612, 397] width 119 height 17
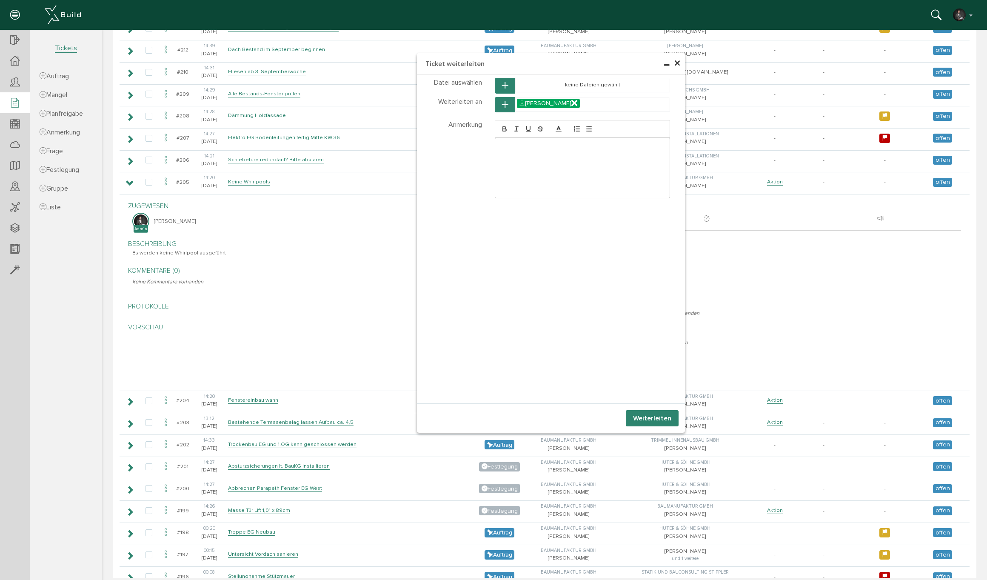
click at [664, 417] on button "Weiterleiten" at bounding box center [652, 418] width 53 height 16
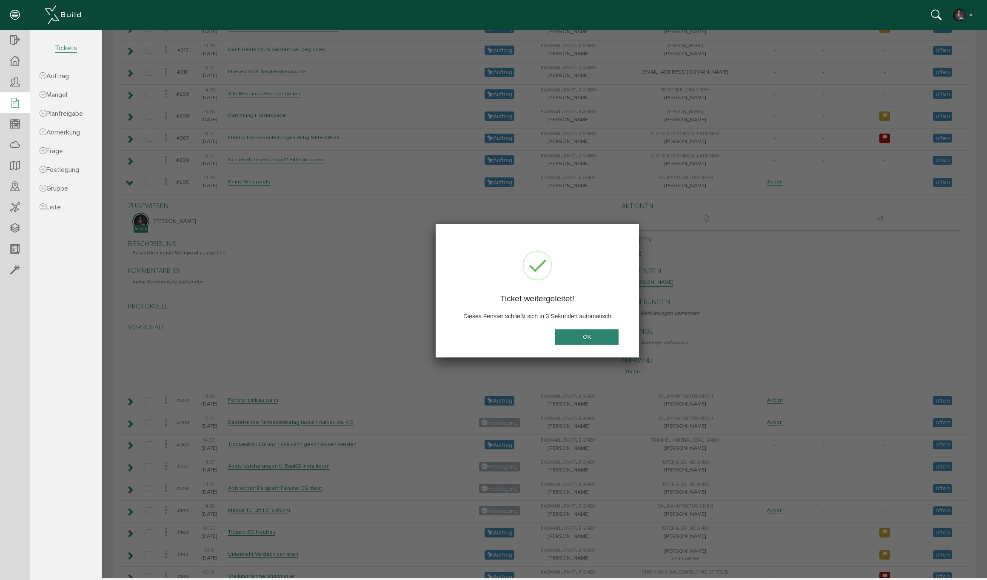
click at [591, 336] on button "OK" at bounding box center [587, 337] width 64 height 16
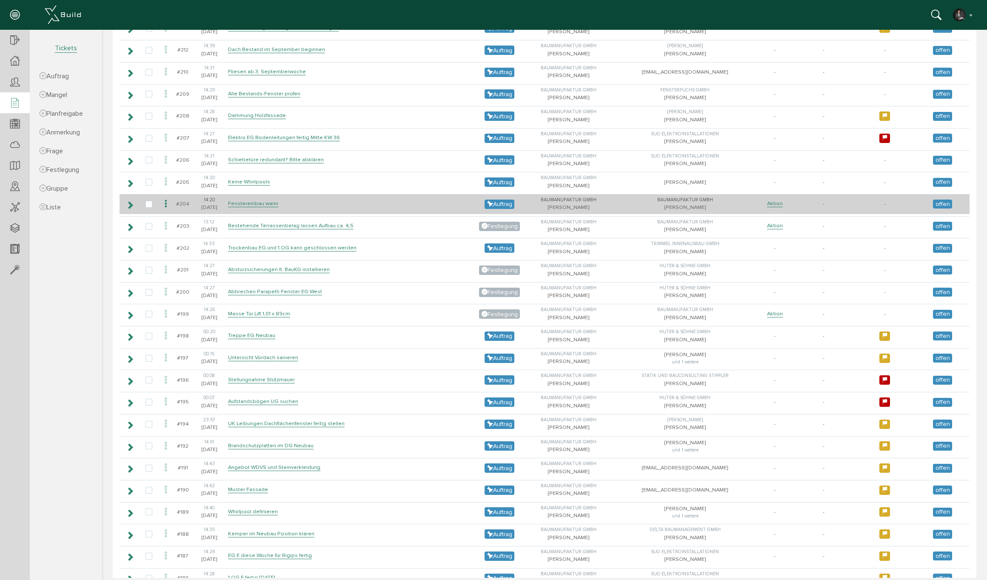
click at [130, 202] on icon at bounding box center [130, 205] width 8 height 7
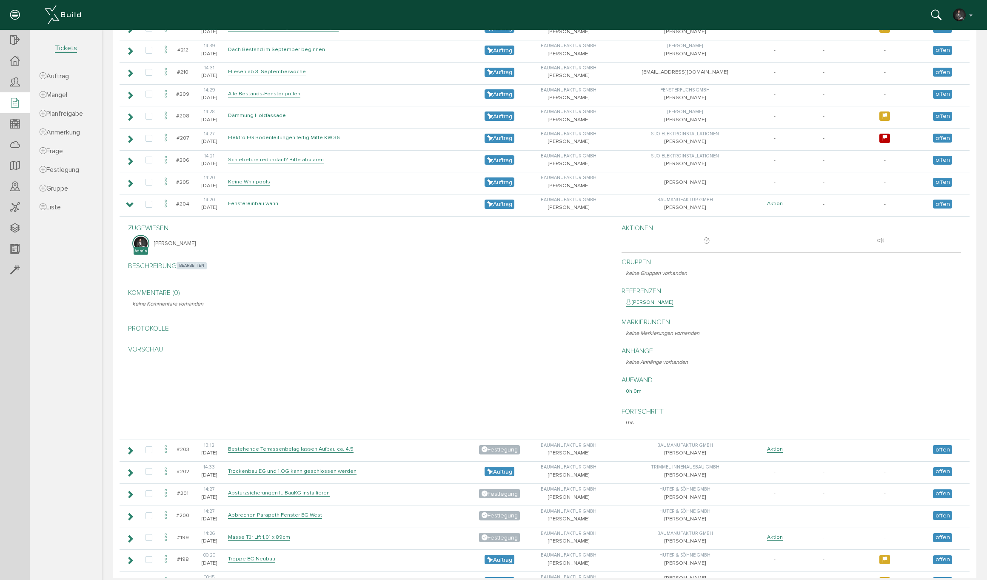
click at [198, 262] on span "bearbeiten" at bounding box center [192, 265] width 30 height 7
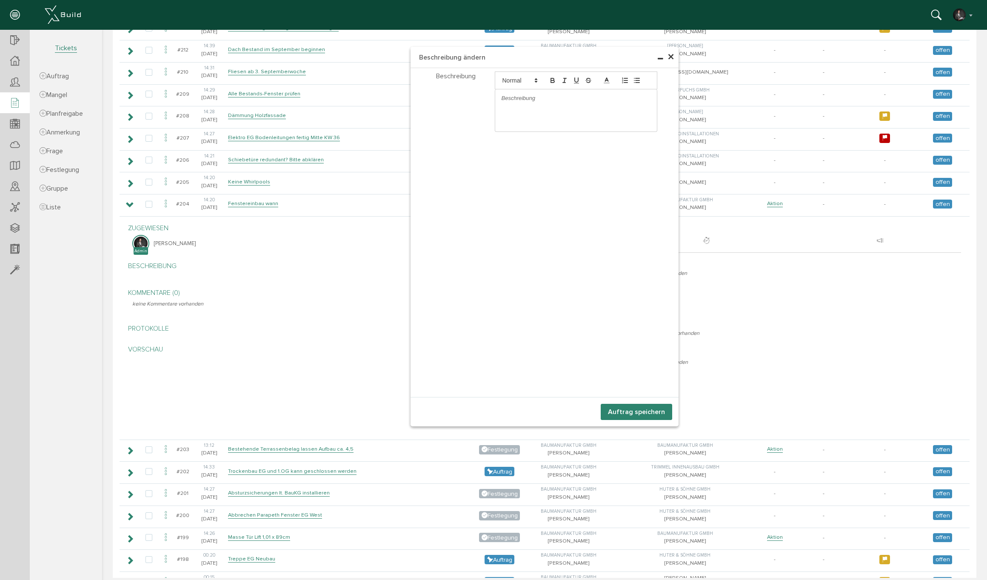
click at [545, 102] on p at bounding box center [576, 98] width 149 height 8
click at [628, 412] on button "Auftrag speichern" at bounding box center [636, 412] width 71 height 16
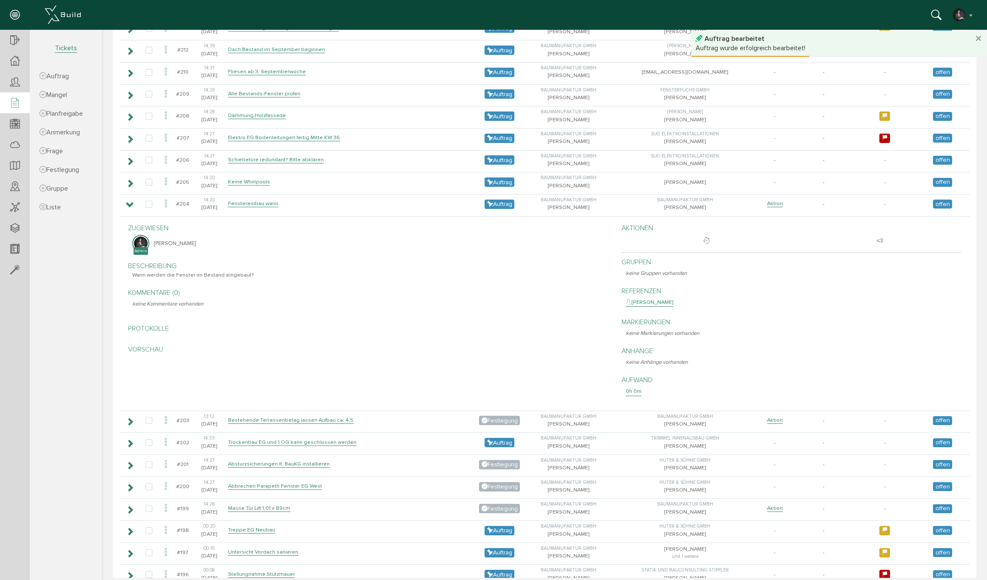
click at [780, 342] on div "Anhänge bearbeiten keine Anhänge vorhanden" at bounding box center [792, 356] width 340 height 29
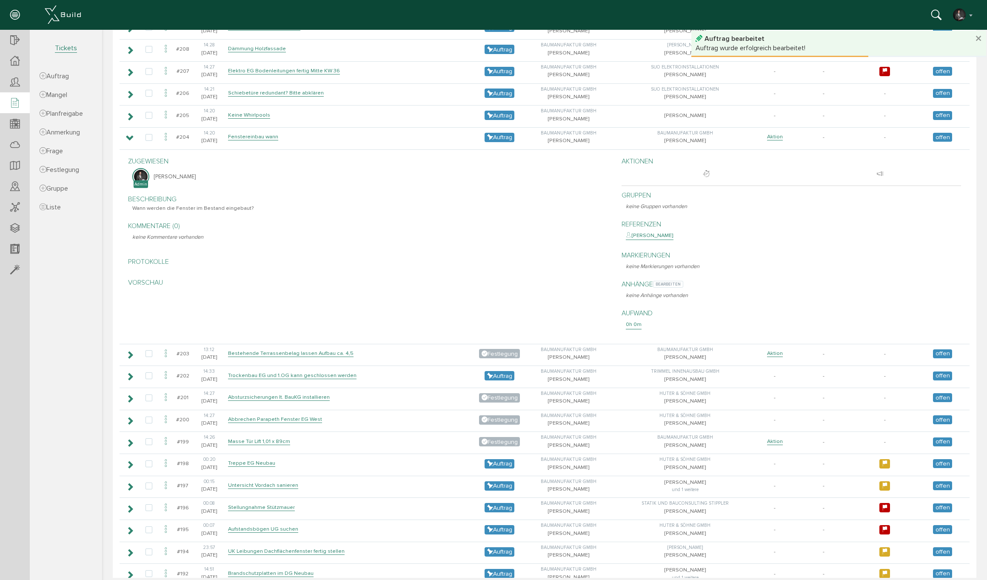
scroll to position [301, 0]
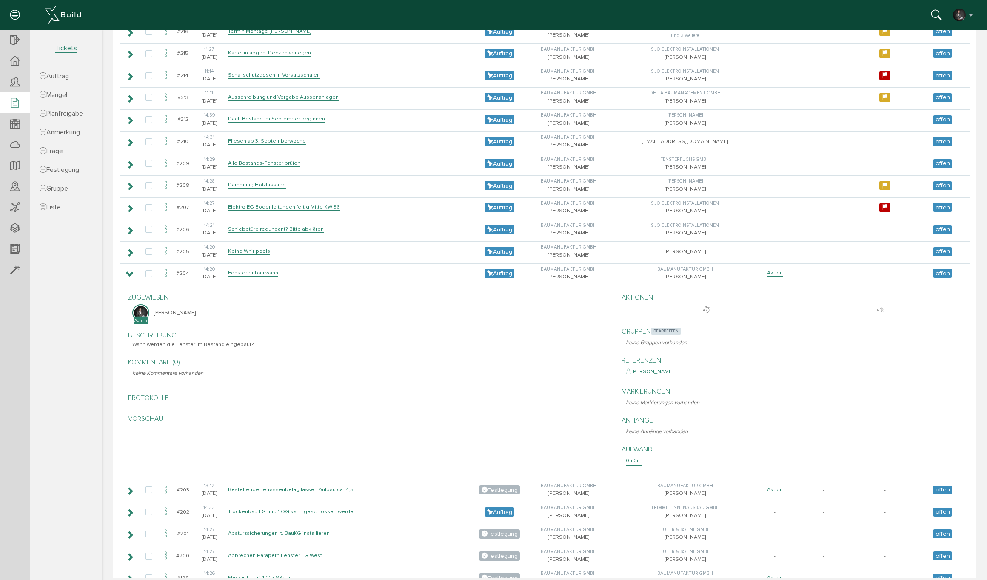
click at [662, 328] on span "bearbeiten" at bounding box center [666, 331] width 30 height 7
select select
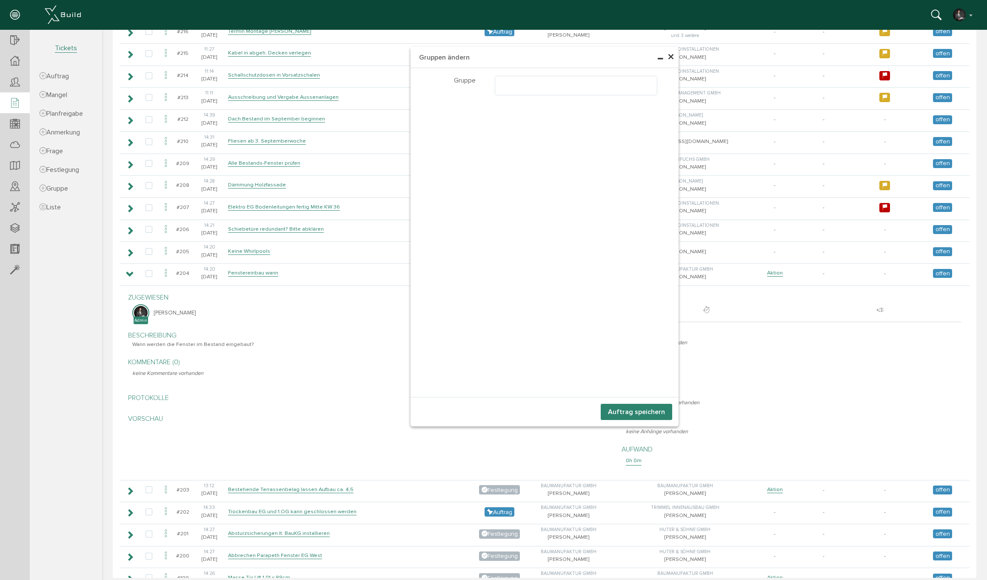
click at [528, 82] on ul at bounding box center [576, 84] width 162 height 16
select select "TK-681a3f3b2e3e87.48523903#1746550587.1894"
click at [649, 406] on button "Auftrag speichern" at bounding box center [636, 412] width 71 height 16
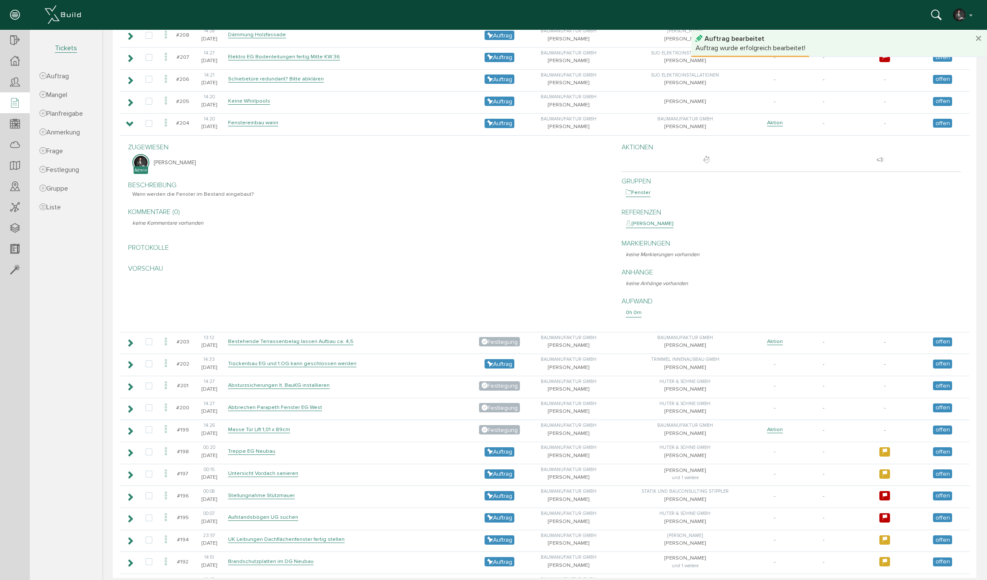
scroll to position [400, 0]
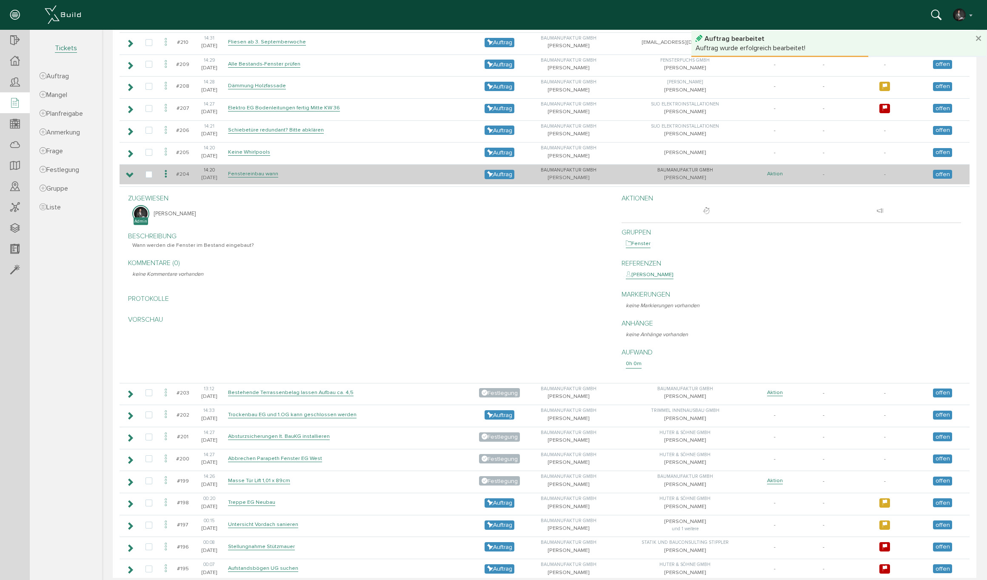
click at [767, 170] on link "Aktion" at bounding box center [775, 173] width 16 height 7
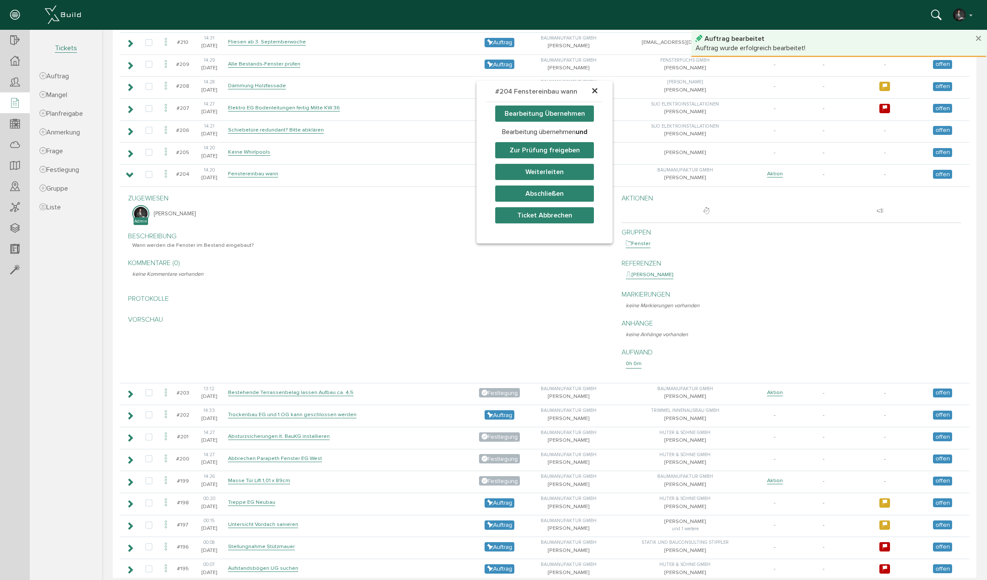
click at [556, 177] on button "Weiterleiten" at bounding box center [544, 172] width 99 height 16
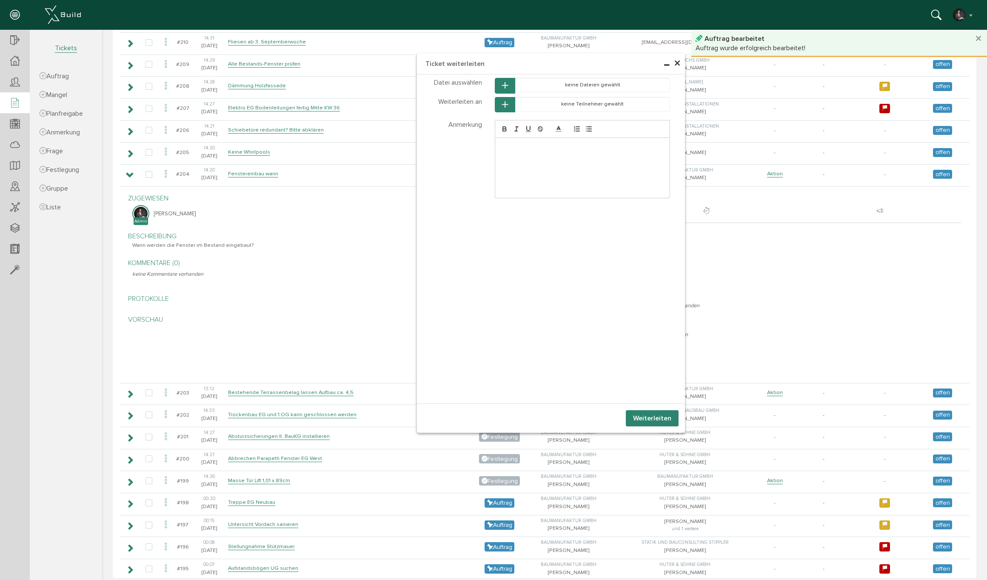
click at [511, 105] on button "button" at bounding box center [505, 105] width 20 height 16
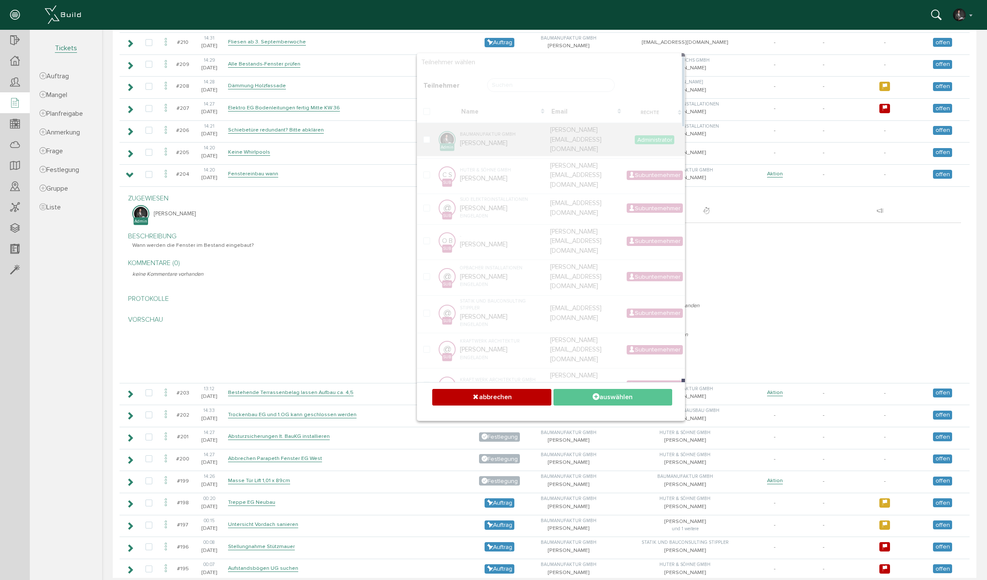
scroll to position [400, 0]
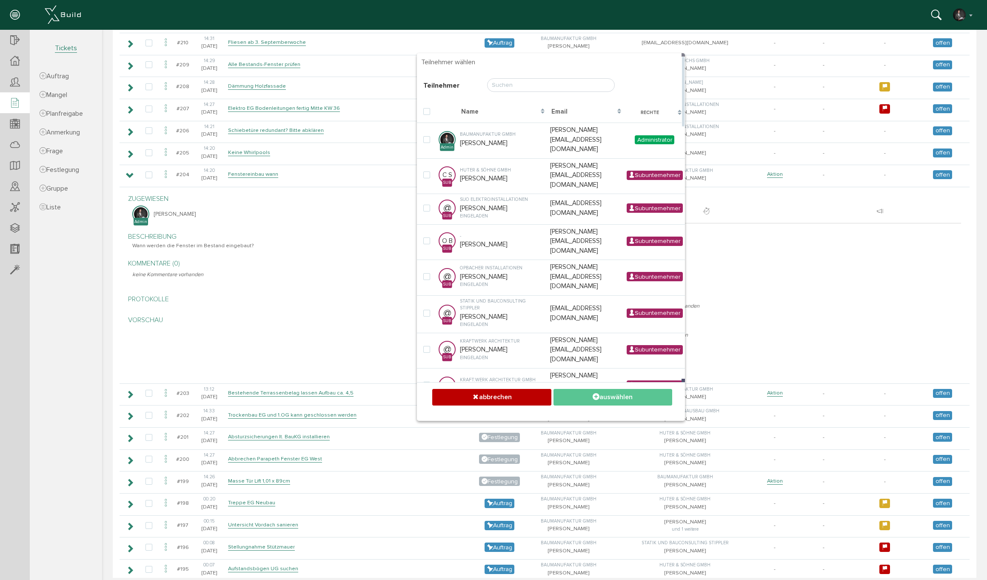
click at [529, 77] on div "Teilnehmer" at bounding box center [551, 85] width 268 height 31
click at [527, 83] on input "text" at bounding box center [551, 85] width 128 height 14
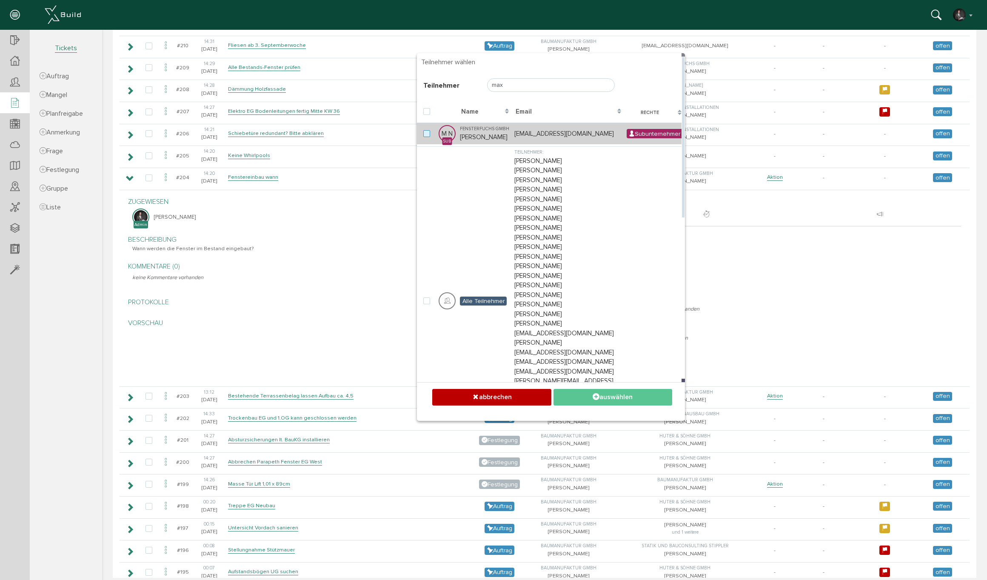
type input "max"
click at [428, 134] on label at bounding box center [428, 134] width 10 height 8
click at [428, 134] on input "checkbox" at bounding box center [426, 133] width 6 height 6
checkbox input "true"
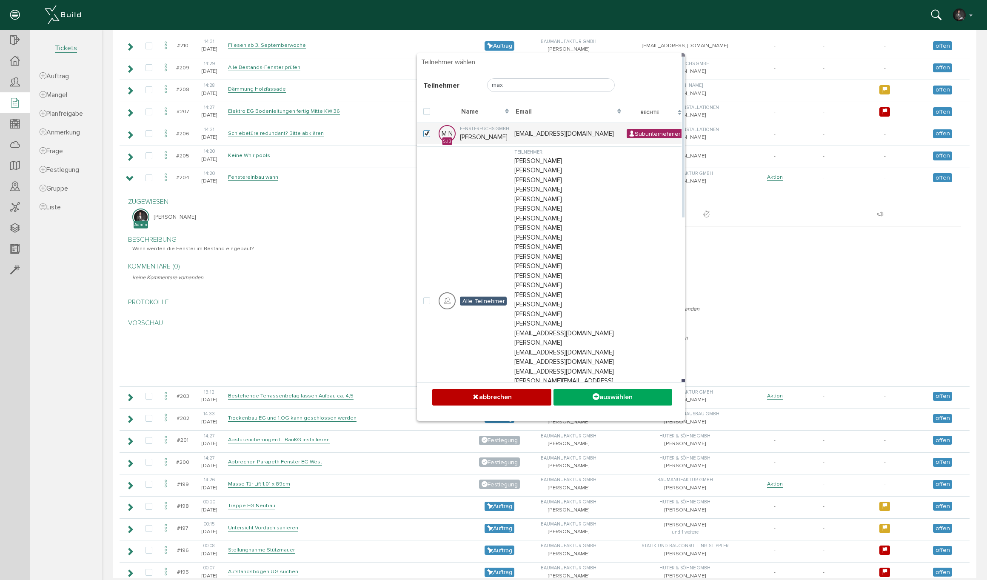
drag, startPoint x: 631, startPoint y: 391, endPoint x: 636, endPoint y: 387, distance: 5.7
click at [631, 391] on button "auswählen" at bounding box center [612, 397] width 119 height 17
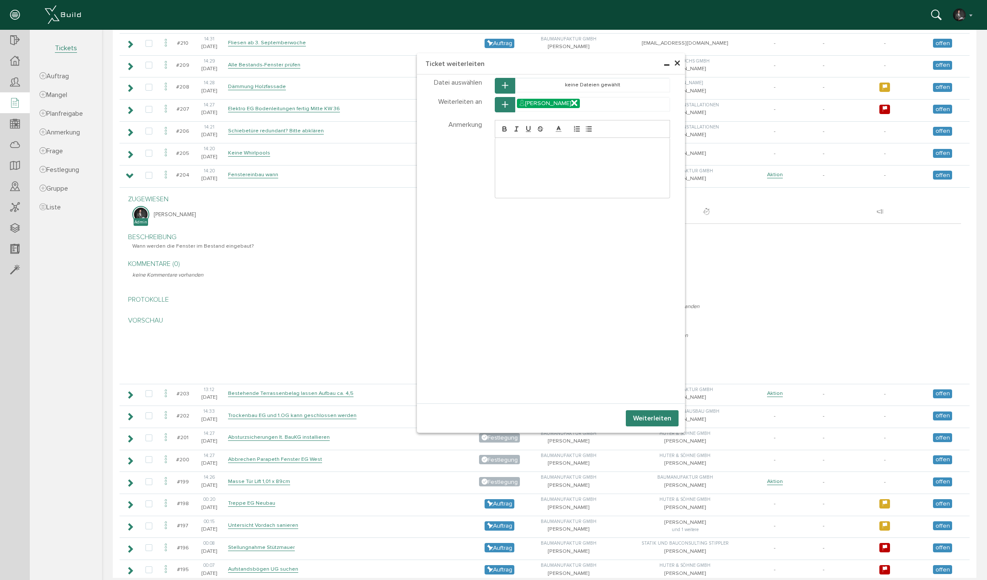
click at [639, 422] on button "Weiterleiten" at bounding box center [652, 418] width 53 height 16
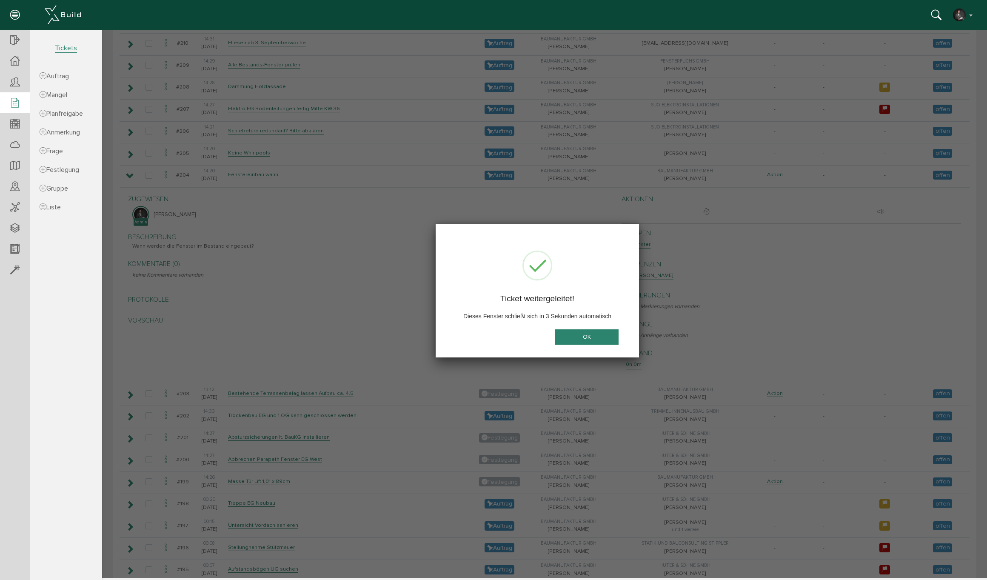
drag, startPoint x: 590, startPoint y: 335, endPoint x: 596, endPoint y: 336, distance: 6.0
click at [590, 335] on button "OK" at bounding box center [587, 337] width 64 height 16
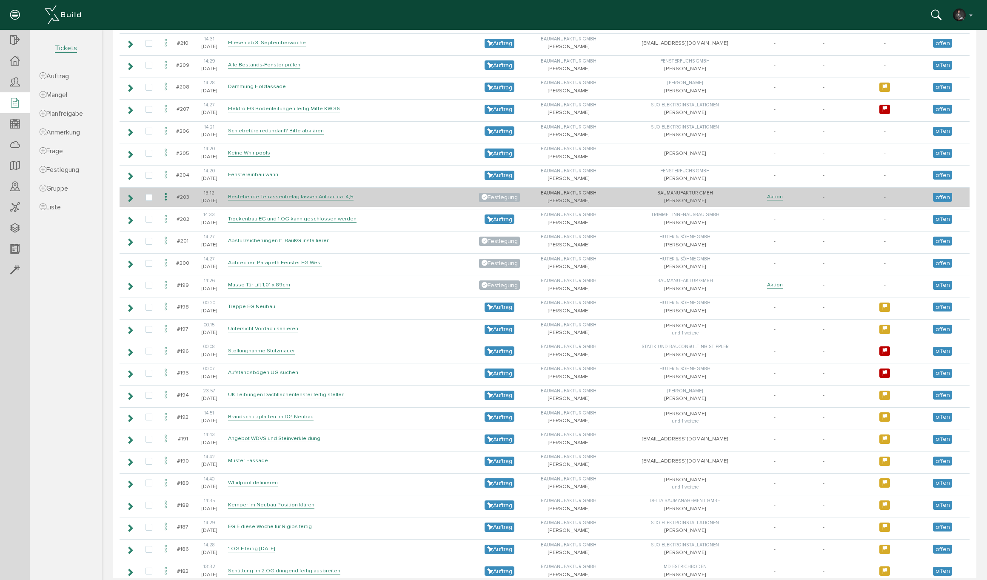
click at [130, 195] on icon at bounding box center [130, 198] width 8 height 7
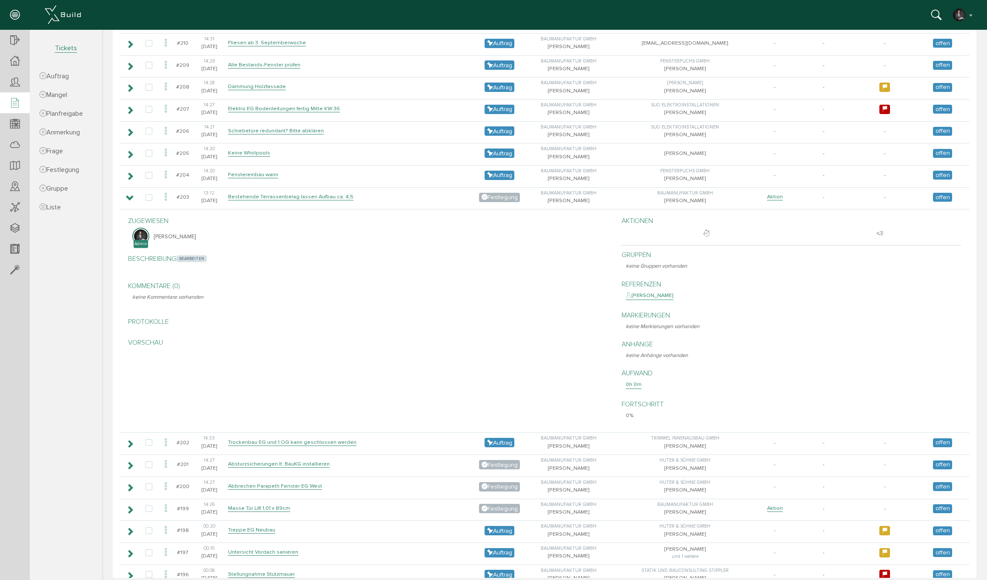
click at [200, 255] on span "bearbeiten" at bounding box center [192, 258] width 30 height 7
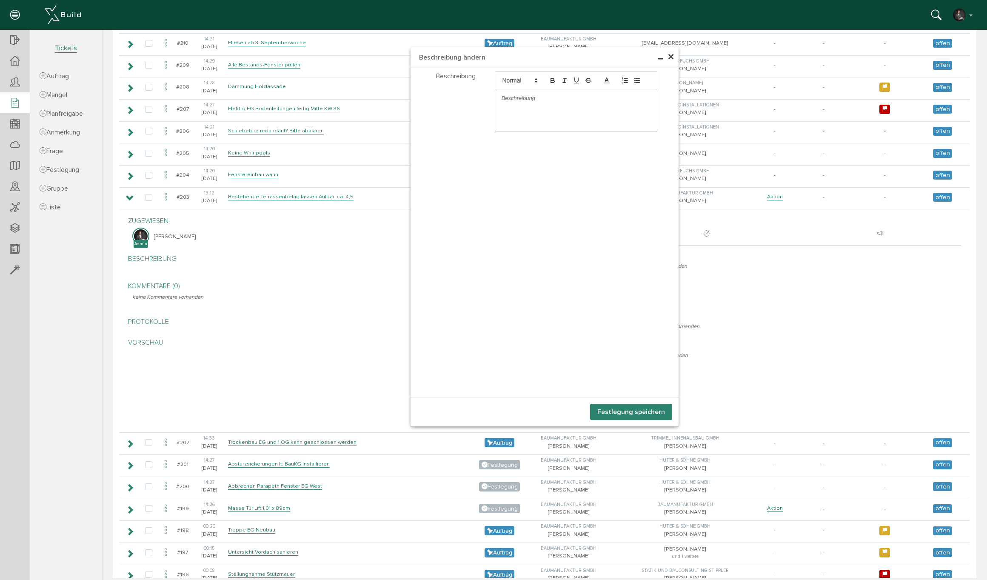
click at [556, 99] on p at bounding box center [576, 98] width 149 height 8
click at [634, 98] on p "Holzbelag auf den bestehenden Balkonen muss nicht bgebraichen werden" at bounding box center [576, 102] width 149 height 16
click at [567, 106] on p "Holzbelag auf den bestehenden Balkonen muss nicht abgebrochen werden" at bounding box center [576, 102] width 149 height 16
click at [631, 408] on button "Festlegung speichern" at bounding box center [631, 412] width 82 height 16
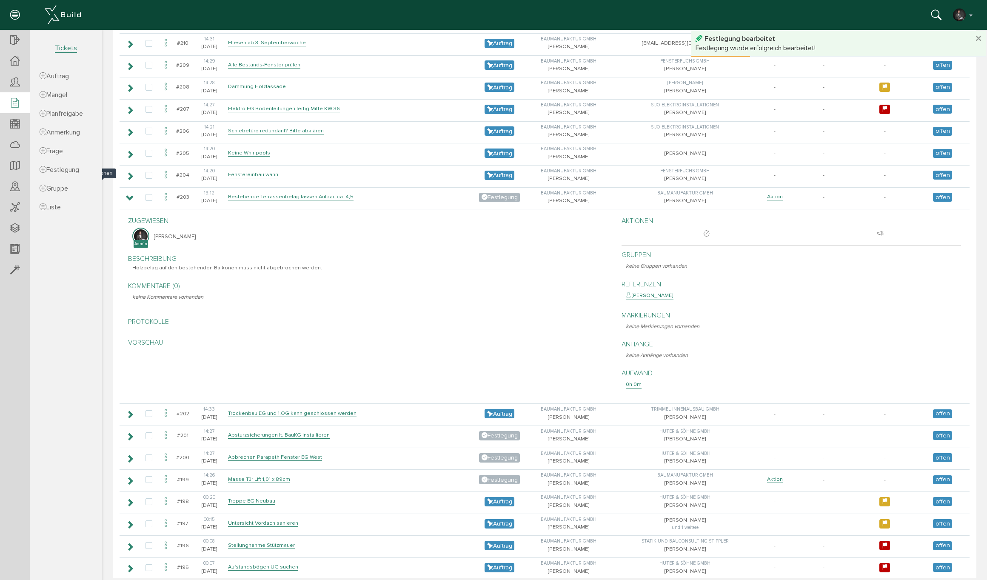
scroll to position [551, 0]
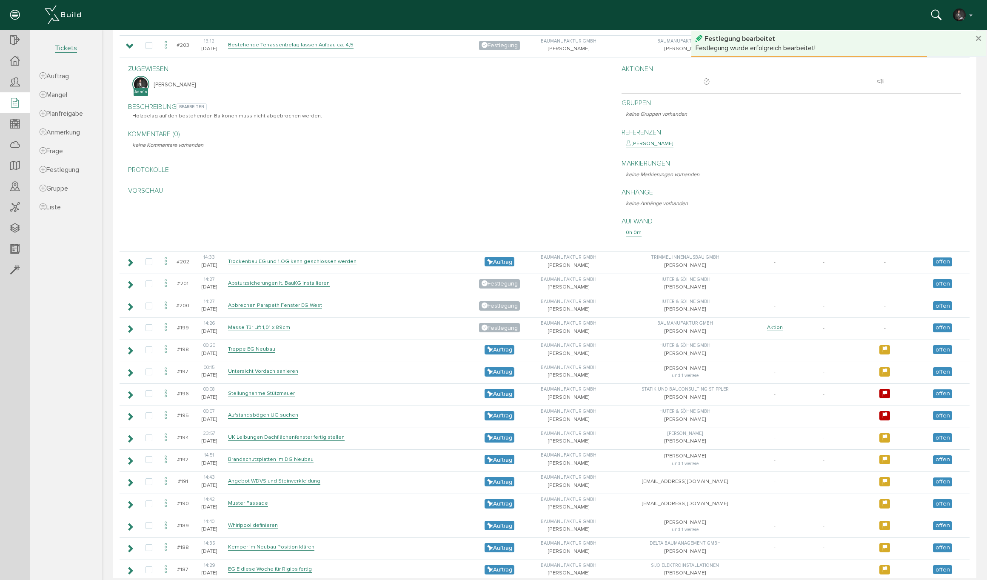
drag, startPoint x: 191, startPoint y: 100, endPoint x: 250, endPoint y: 111, distance: 59.7
click at [191, 103] on span "bearbeiten" at bounding box center [192, 106] width 30 height 7
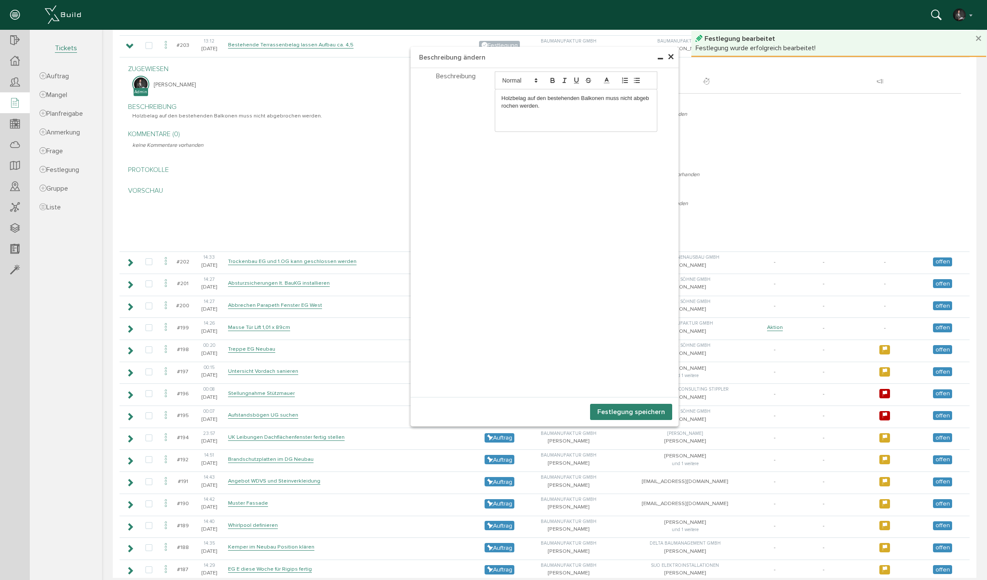
drag, startPoint x: 546, startPoint y: 113, endPoint x: 557, endPoint y: 109, distance: 11.3
click at [547, 113] on div "Holzbelag auf den bestehenden Balkonen muss nicht abgebrochen werden." at bounding box center [576, 102] width 162 height 26
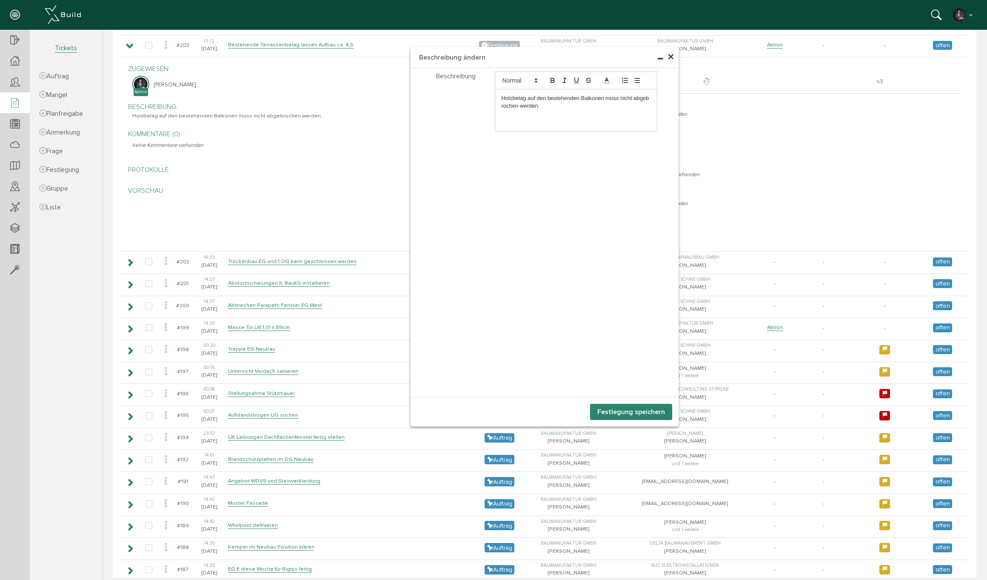
click at [554, 116] on p at bounding box center [576, 114] width 149 height 8
click at [522, 201] on div "Teilnehmer wählen Teilnehmer Dateien wählen Dateien Tickets" at bounding box center [545, 232] width 268 height 329
click at [528, 120] on div "Holzbelag auf den bestehenden Balkonen muss nicht abgebrochen werden." at bounding box center [576, 106] width 162 height 34
click at [671, 56] on span "×" at bounding box center [671, 57] width 7 height 17
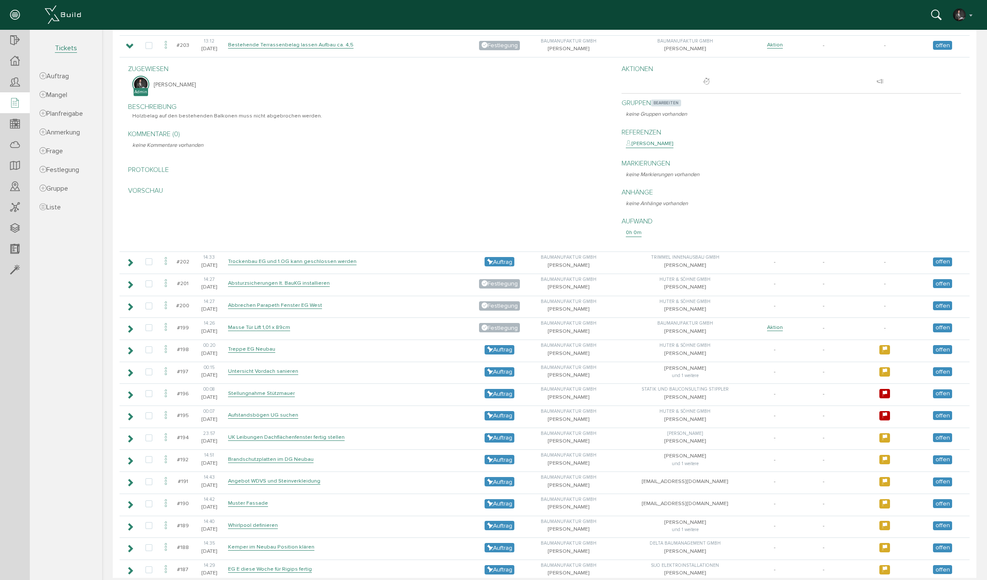
click at [671, 100] on span "bearbeiten" at bounding box center [666, 103] width 30 height 7
select select
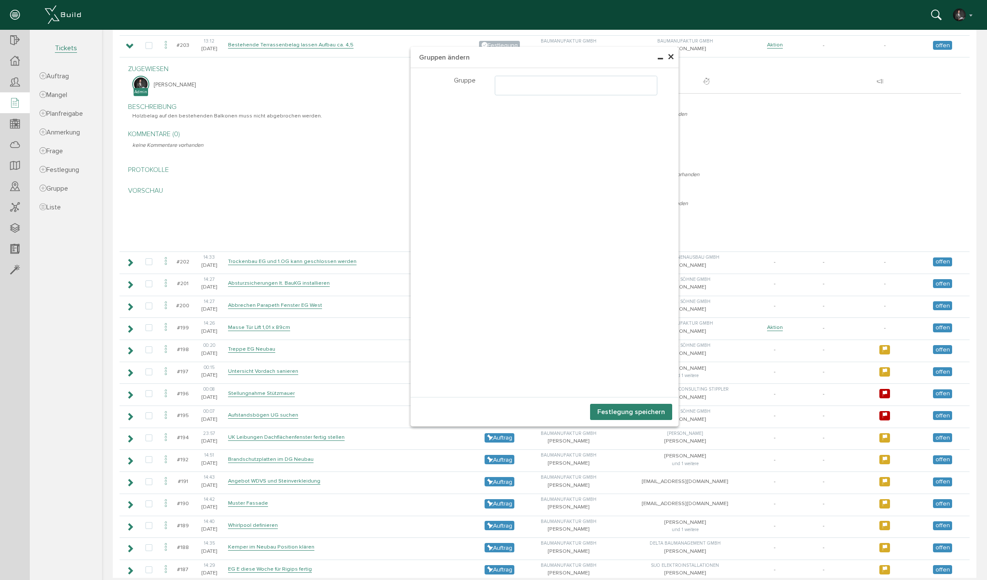
click at [528, 89] on ul at bounding box center [576, 84] width 162 height 16
select select "TK-681a3c46474378.03476126#1746549830.2919"
drag, startPoint x: 643, startPoint y: 413, endPoint x: 564, endPoint y: 385, distance: 84.1
click at [643, 413] on button "Festlegung speichern" at bounding box center [631, 412] width 82 height 16
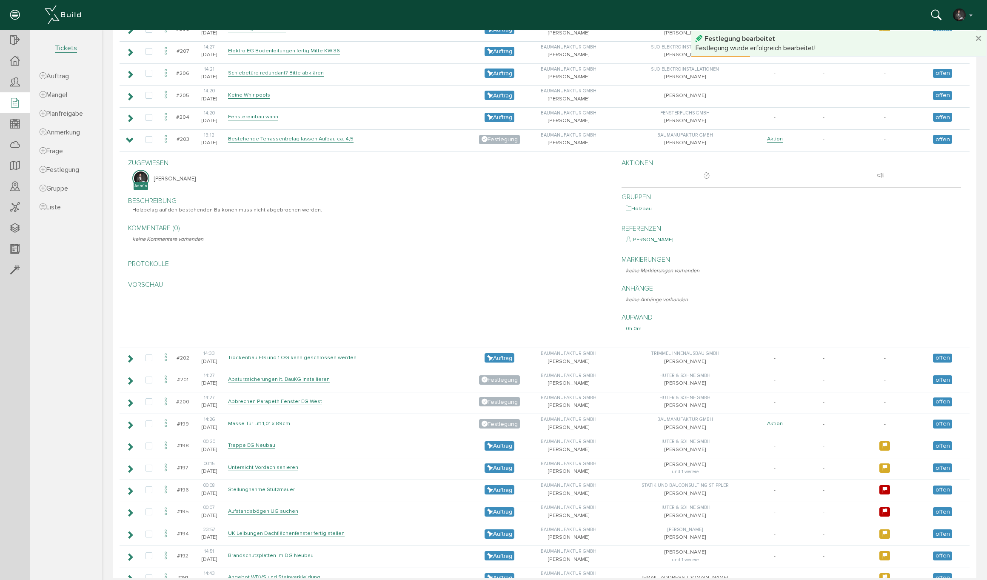
scroll to position [551, 0]
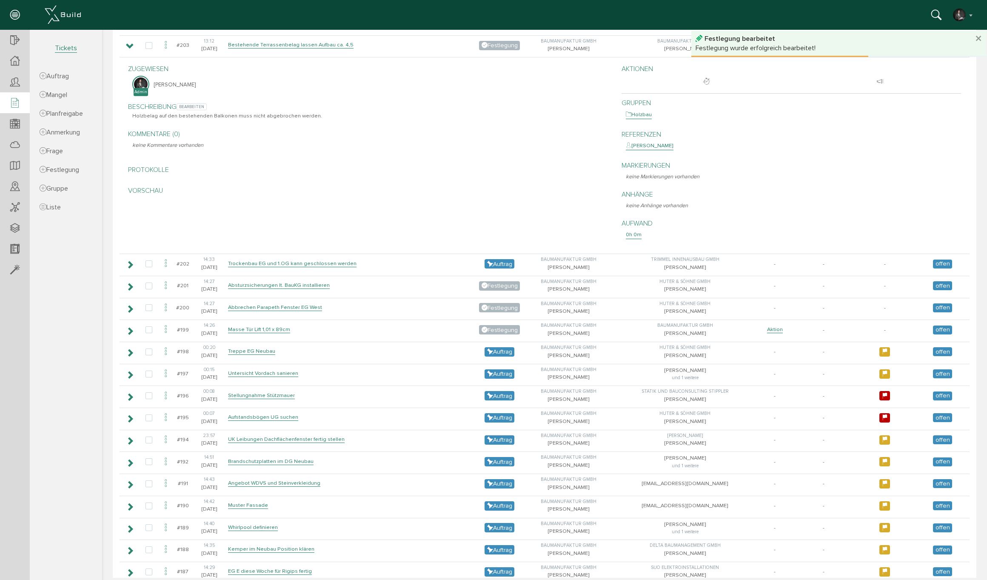
click at [208, 102] on p "Beschreibung bearbeiten" at bounding box center [370, 107] width 476 height 10
click at [191, 103] on span "bearbeiten" at bounding box center [192, 106] width 30 height 7
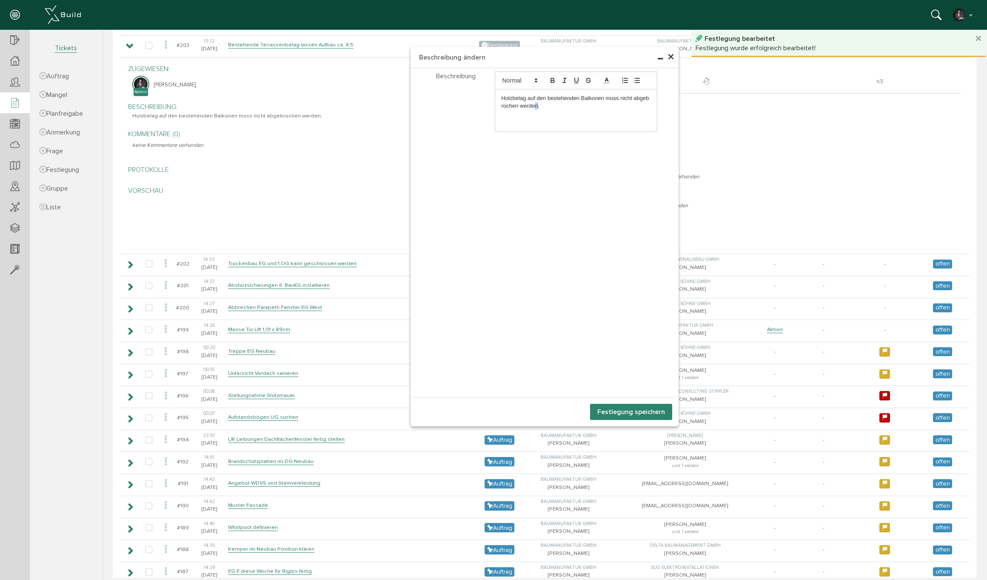
drag, startPoint x: 536, startPoint y: 108, endPoint x: 559, endPoint y: 105, distance: 23.2
click at [536, 108] on p "Holzbelag auf den bestehenden Balkonen muss nicht abgebrochen werden." at bounding box center [576, 102] width 149 height 16
click at [559, 105] on p "Holzbelag auf den bestehenden Balkonen muss nicht abgebrochen werden." at bounding box center [576, 102] width 149 height 16
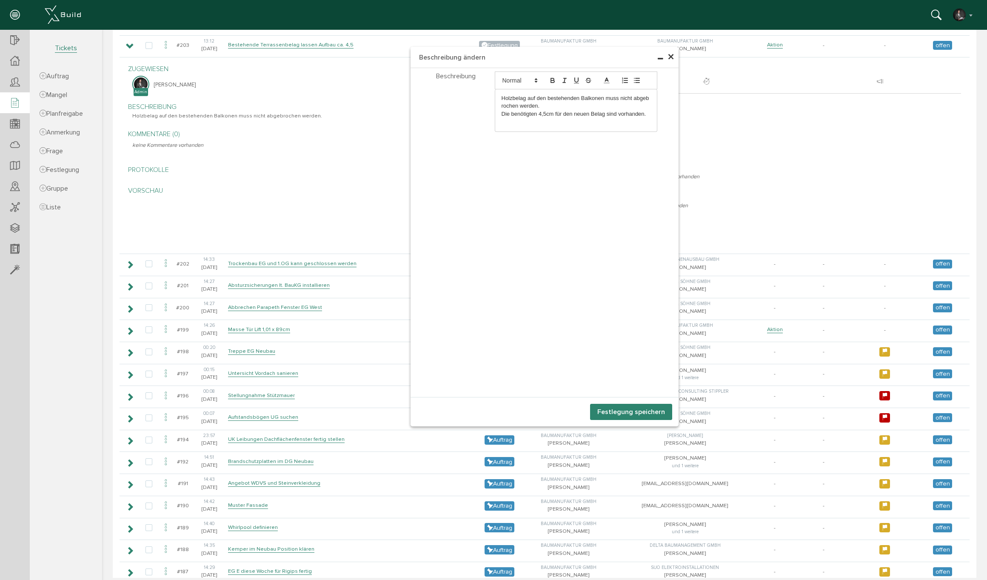
drag, startPoint x: 630, startPoint y: 411, endPoint x: 503, endPoint y: 353, distance: 139.7
click at [630, 411] on button "Festlegung speichern" at bounding box center [631, 412] width 82 height 16
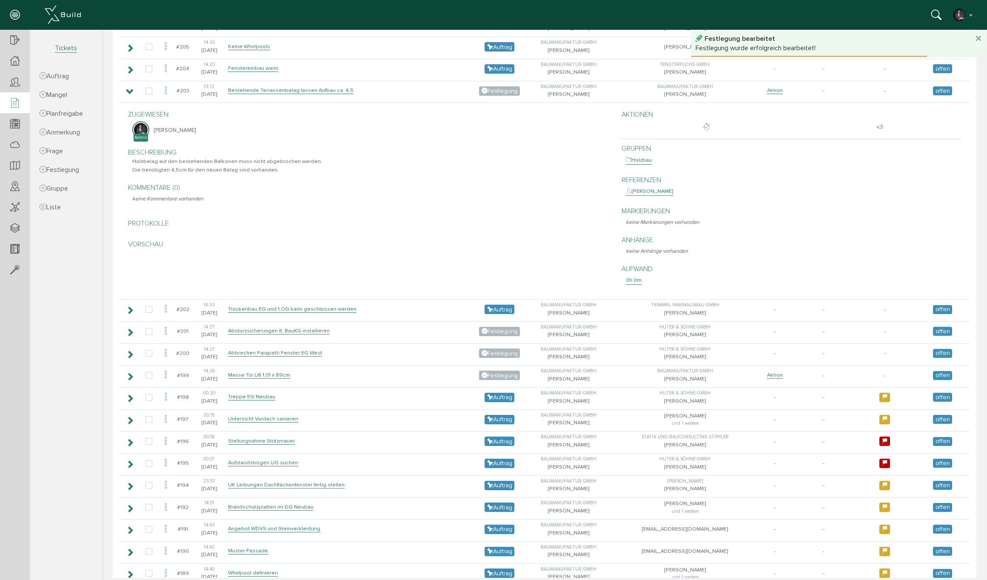
scroll to position [496, 0]
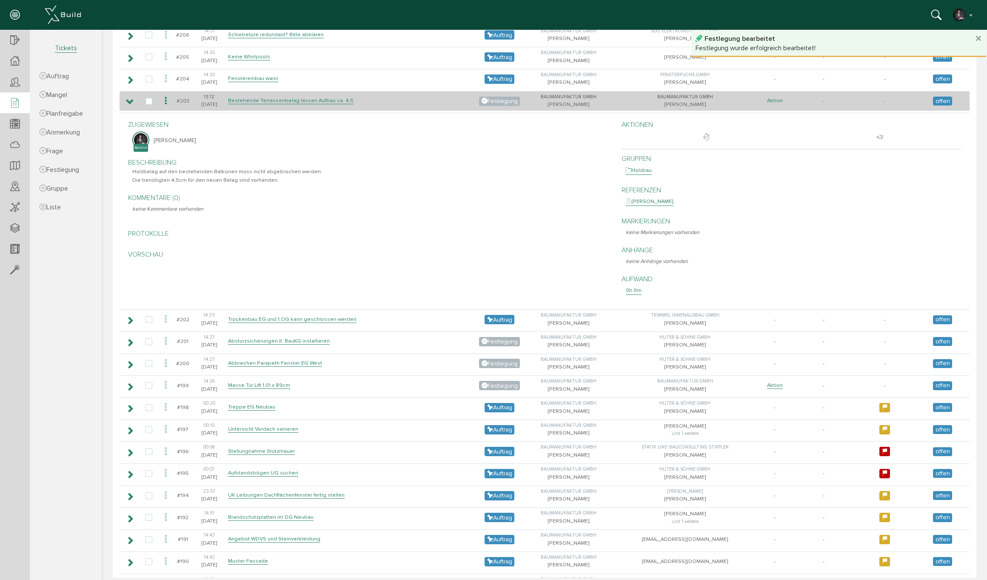
click at [778, 97] on link "Aktion" at bounding box center [775, 100] width 16 height 7
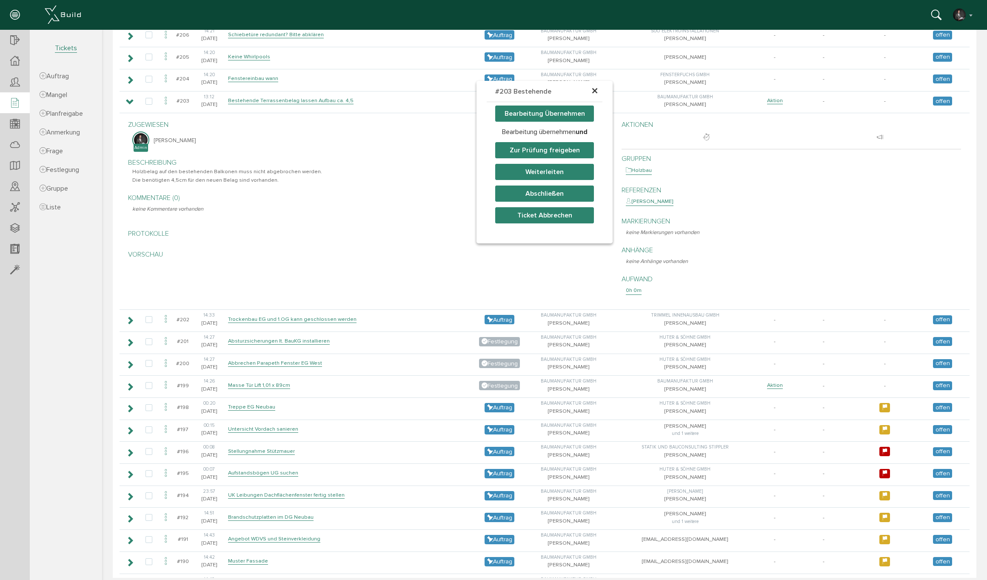
click at [549, 172] on button "Weiterleiten" at bounding box center [544, 172] width 99 height 16
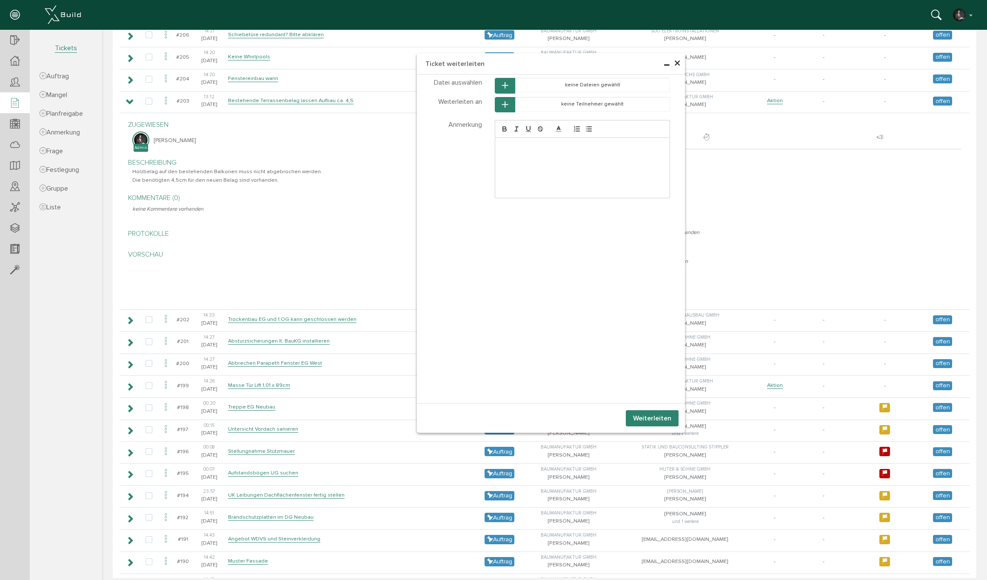
drag, startPoint x: 528, startPoint y: 85, endPoint x: 518, endPoint y: 94, distance: 12.6
click at [527, 86] on td "keine Dateien gewählt" at bounding box center [592, 85] width 155 height 14
click at [510, 105] on button "button" at bounding box center [505, 105] width 20 height 16
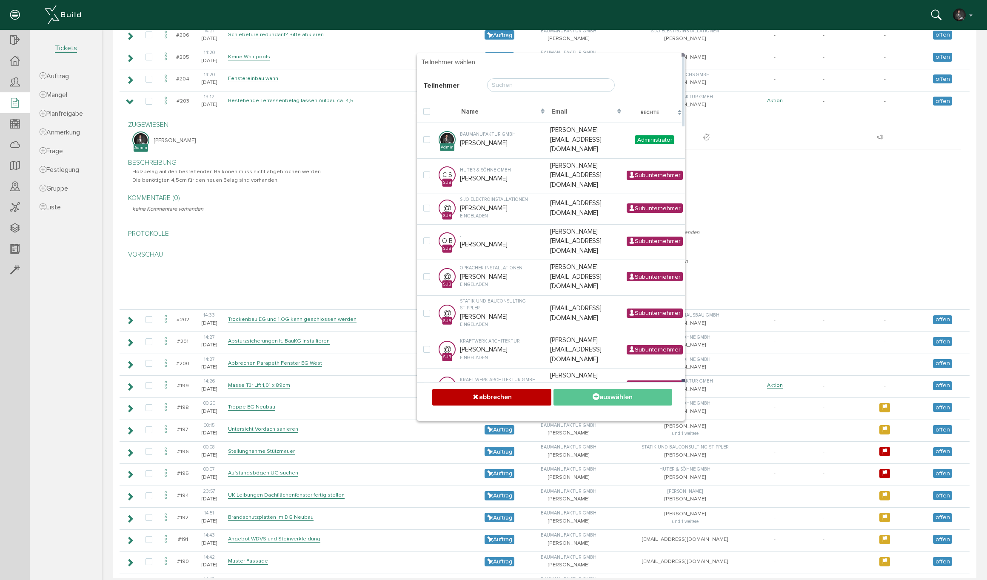
click at [507, 84] on input "text" at bounding box center [551, 85] width 128 height 14
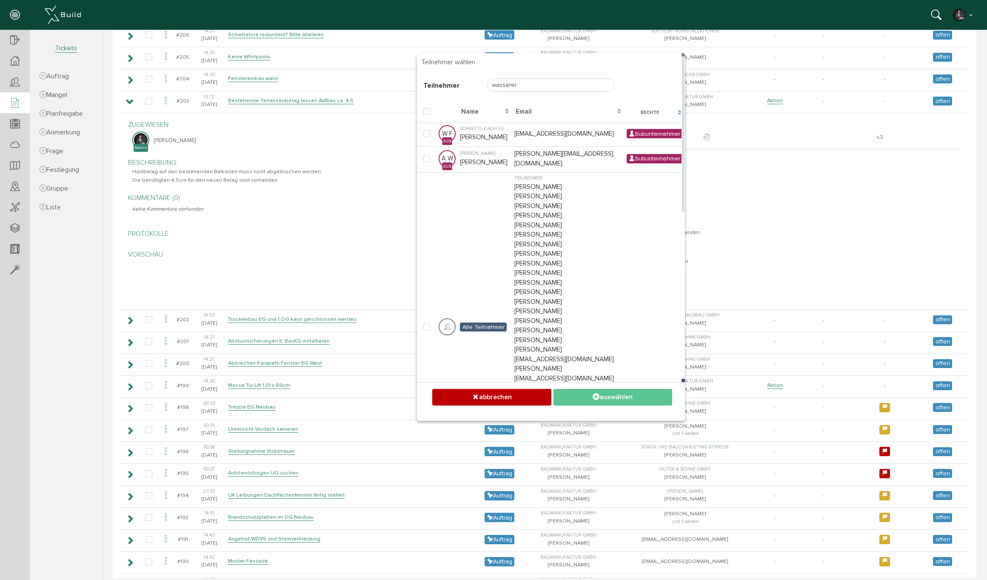
type input "Wasserer"
drag, startPoint x: 526, startPoint y: 99, endPoint x: 492, endPoint y: 157, distance: 67.5
click at [470, 158] on td "[PERSON_NAME] [PERSON_NAME]" at bounding box center [485, 158] width 54 height 24
checkbox input "true"
drag, startPoint x: 625, startPoint y: 395, endPoint x: 677, endPoint y: 393, distance: 52.8
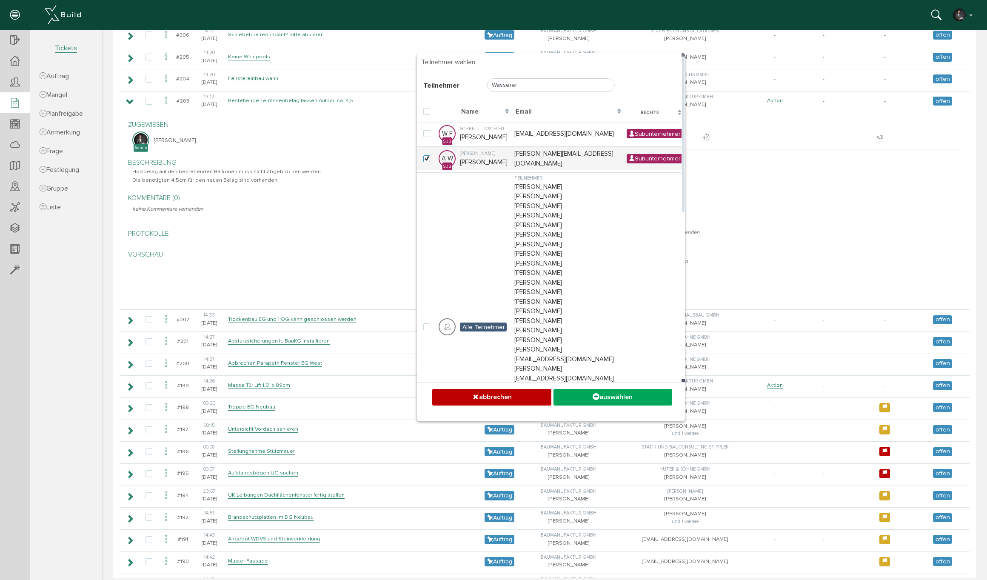
click at [625, 395] on button "auswählen" at bounding box center [612, 397] width 119 height 17
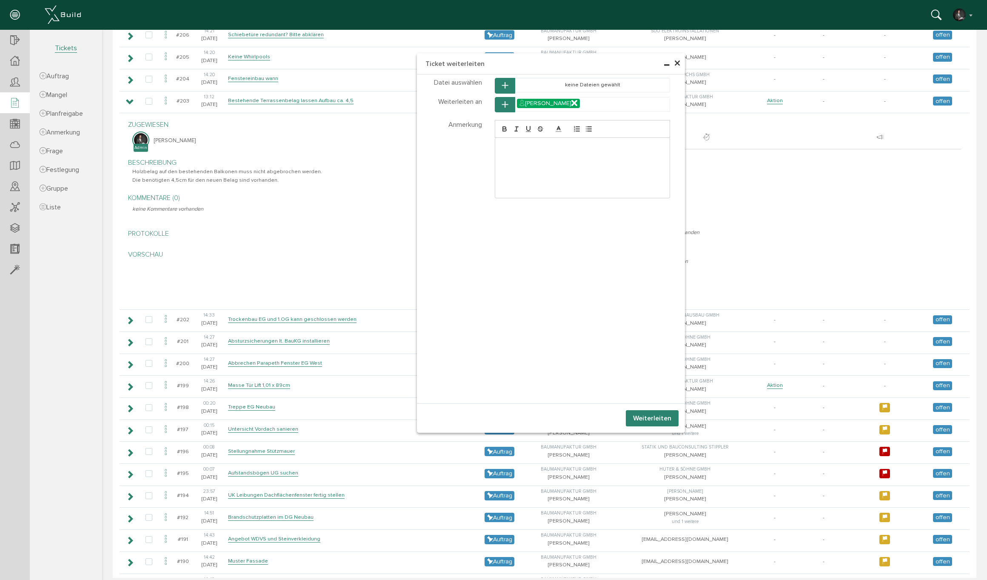
drag, startPoint x: 650, startPoint y: 419, endPoint x: 637, endPoint y: 416, distance: 13.6
click at [650, 419] on button "Weiterleiten" at bounding box center [652, 418] width 53 height 16
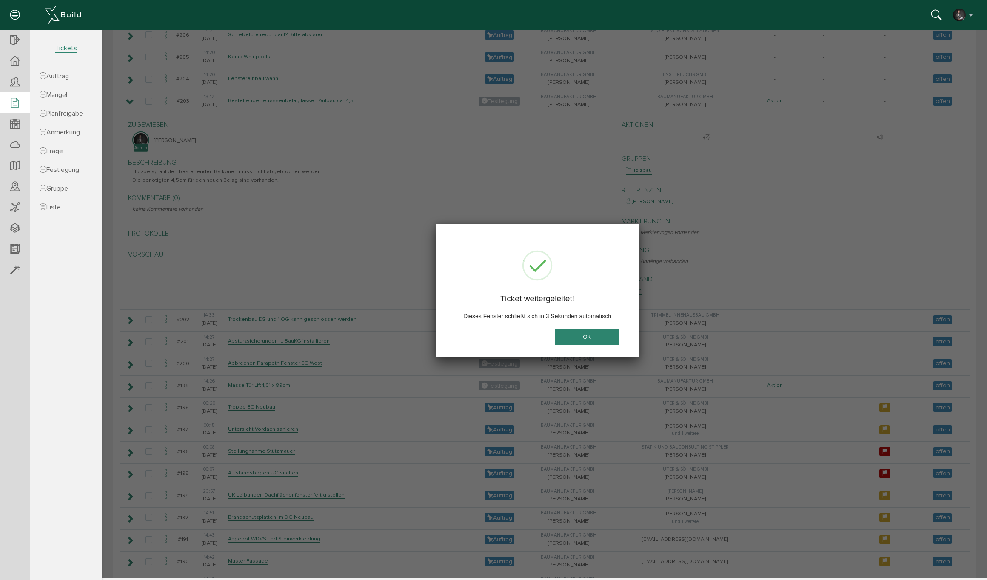
click at [579, 340] on button "OK" at bounding box center [587, 337] width 64 height 16
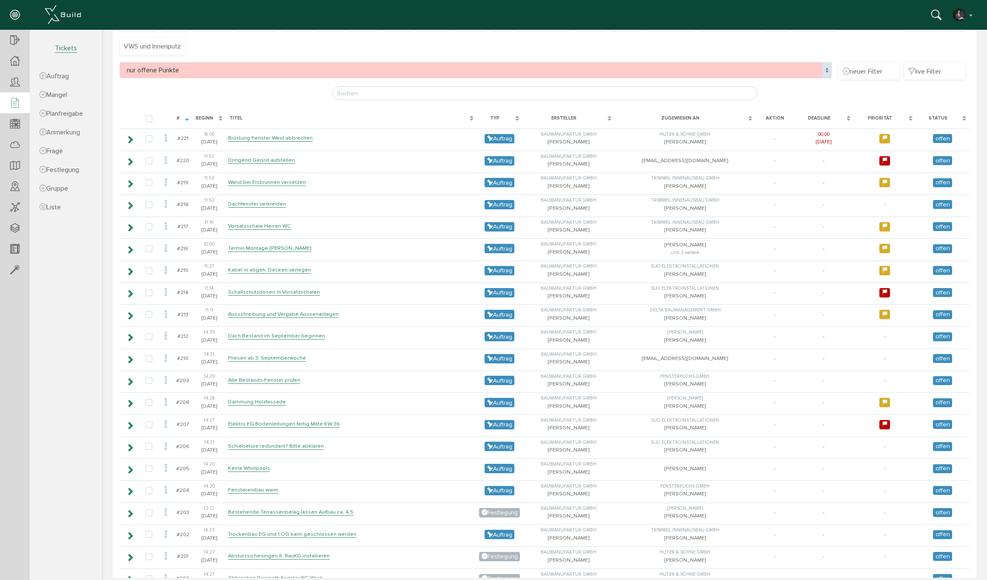
scroll to position [0, 0]
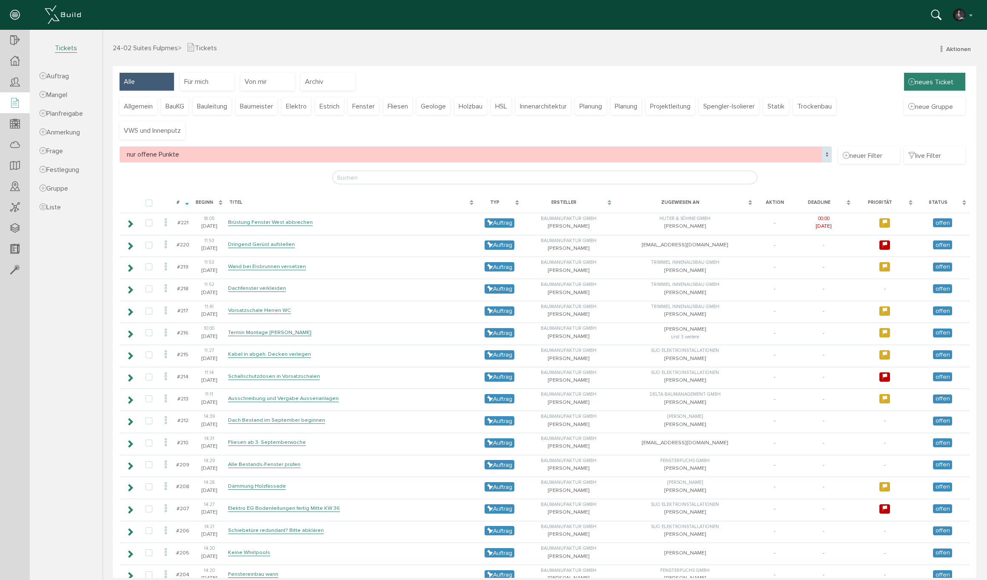
click at [943, 82] on span "neues Ticket" at bounding box center [930, 81] width 45 height 9
click at [935, 75] on link "neuer Auftrag" at bounding box center [948, 77] width 67 height 13
click at [934, 74] on link "neuer Auftrag" at bounding box center [948, 77] width 67 height 13
select select
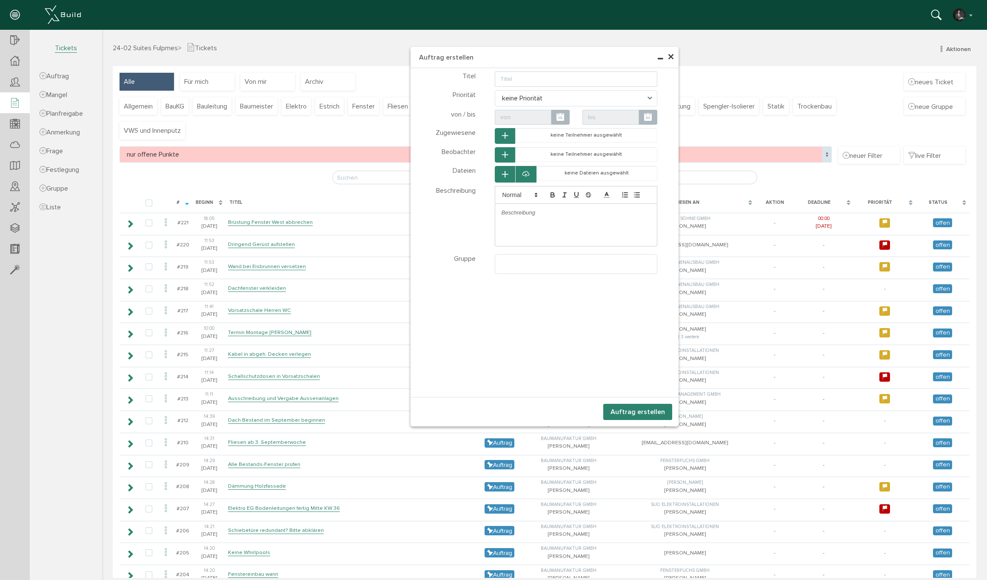
select select
click at [558, 80] on input "text" at bounding box center [576, 78] width 163 height 15
type input "D"
type input "Dachrinnen und flämmen"
click at [534, 210] on p at bounding box center [576, 213] width 149 height 8
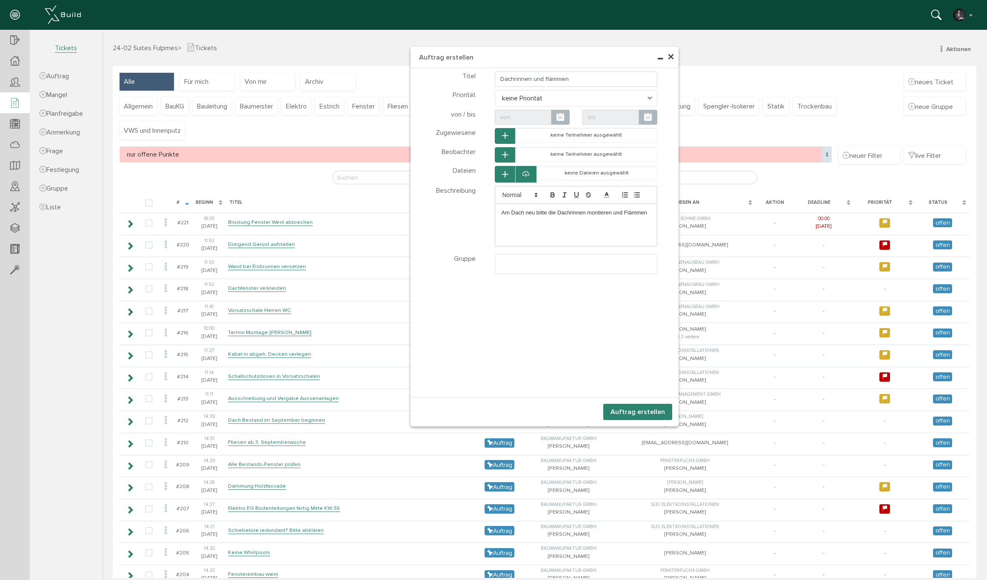
click at [507, 137] on icon "button" at bounding box center [505, 135] width 6 height 7
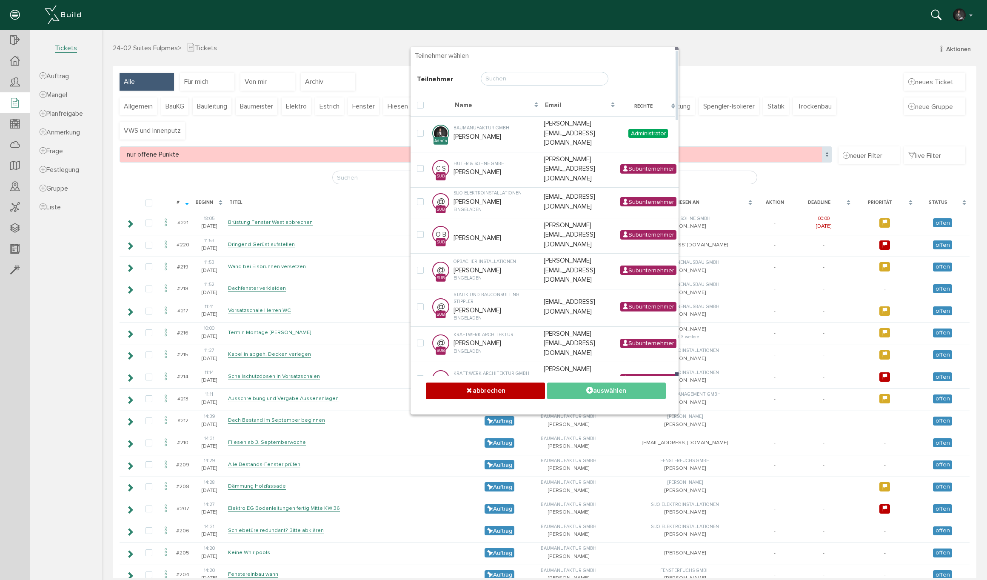
click at [494, 79] on input "text" at bounding box center [545, 79] width 128 height 14
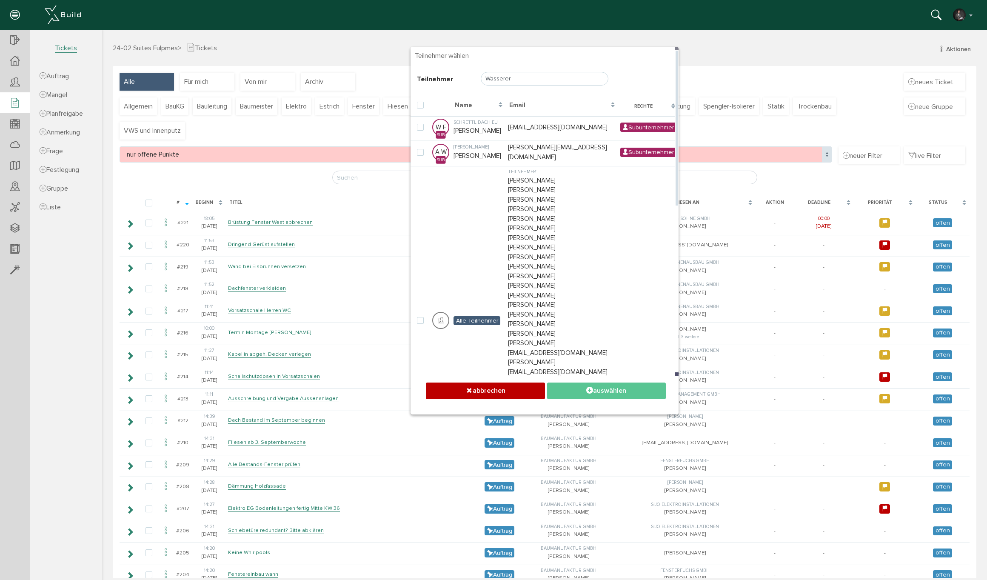
type input "Wasserer"
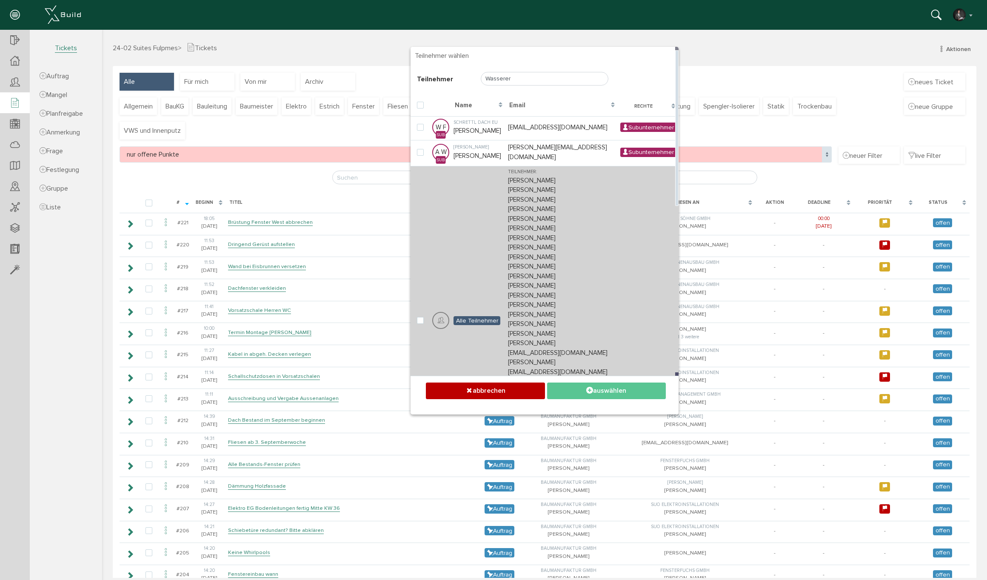
drag, startPoint x: 495, startPoint y: 97, endPoint x: 525, endPoint y: 191, distance: 98.9
click at [424, 124] on label at bounding box center [422, 128] width 10 height 8
click at [422, 124] on input "checkbox" at bounding box center [420, 127] width 6 height 6
checkbox input "true"
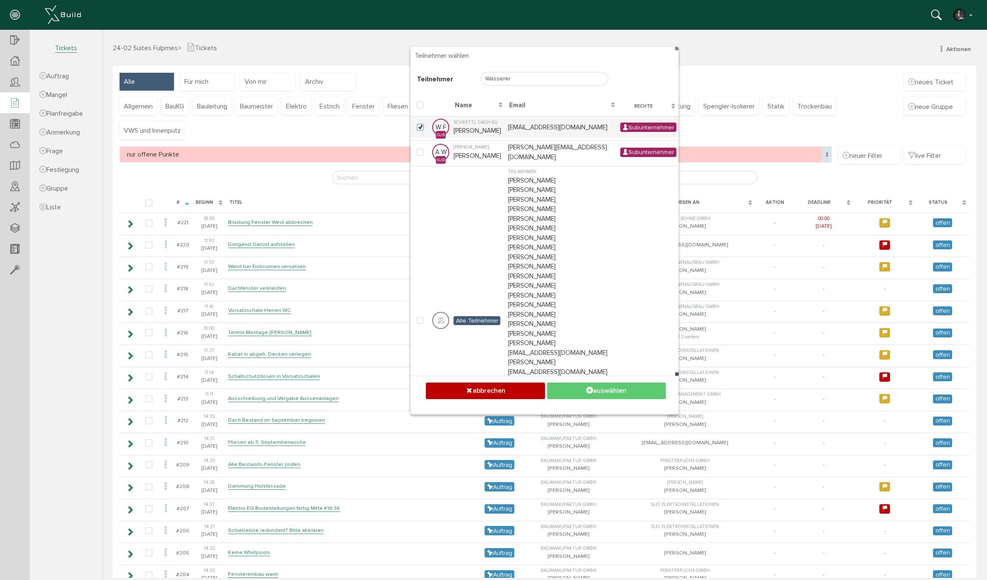
click at [613, 393] on button "auswählen" at bounding box center [606, 390] width 119 height 17
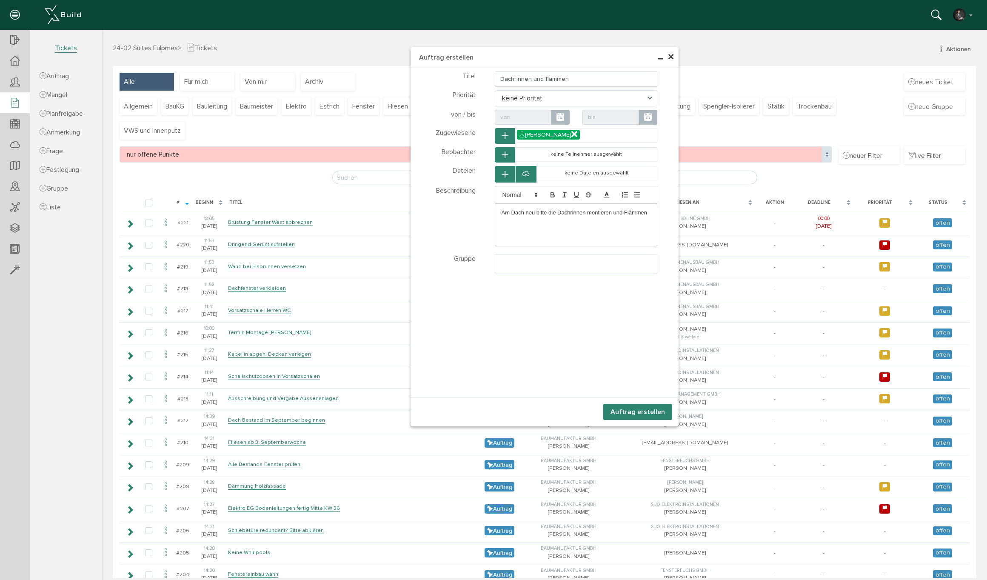
click at [541, 267] on ul at bounding box center [576, 262] width 162 height 16
drag, startPoint x: 543, startPoint y: 314, endPoint x: 589, endPoint y: 313, distance: 46.0
select select "TK-681a3c3c9371f7.85008810#1746549820.6039"
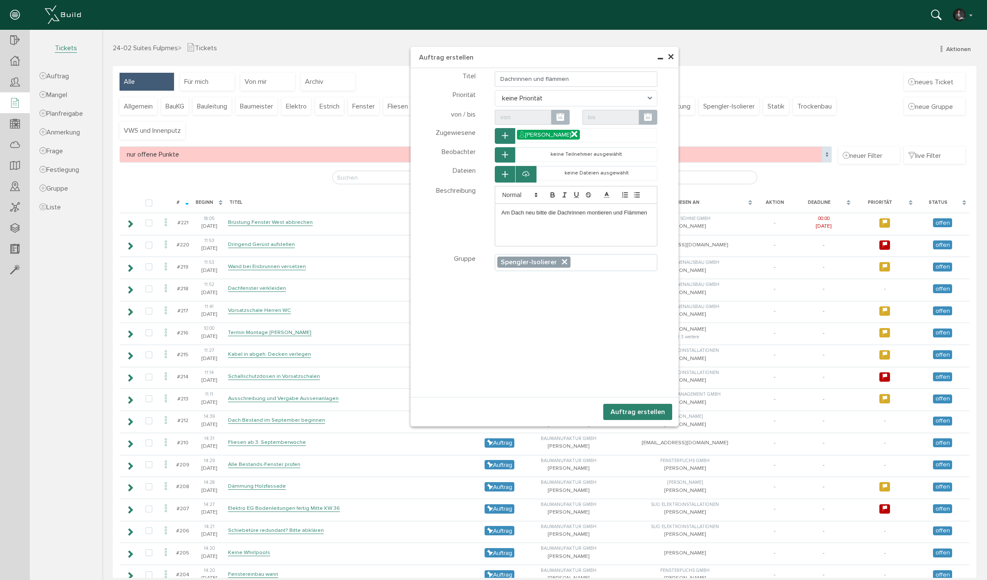
click at [659, 412] on button "Auftrag erstellen" at bounding box center [637, 412] width 69 height 16
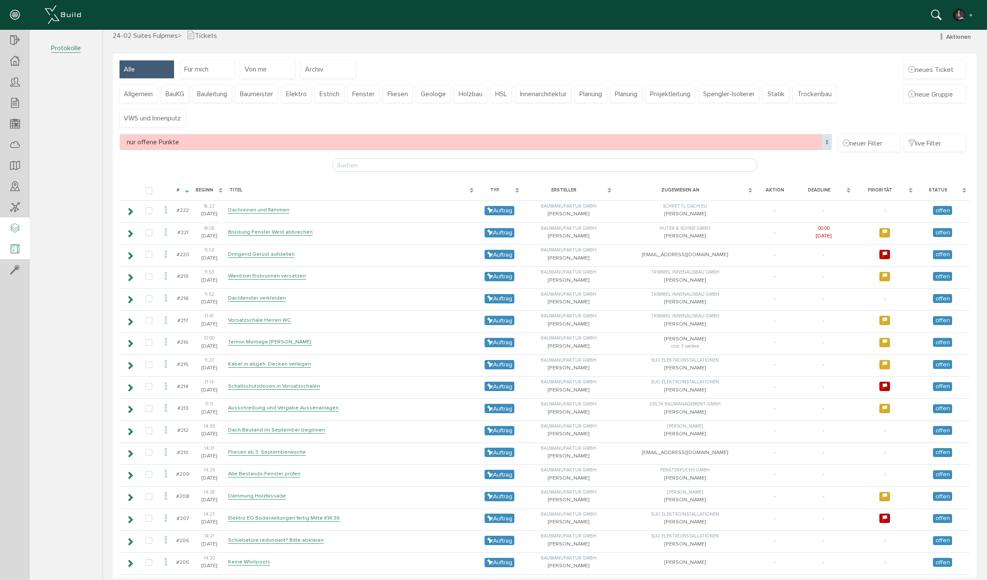
scroll to position [8, 0]
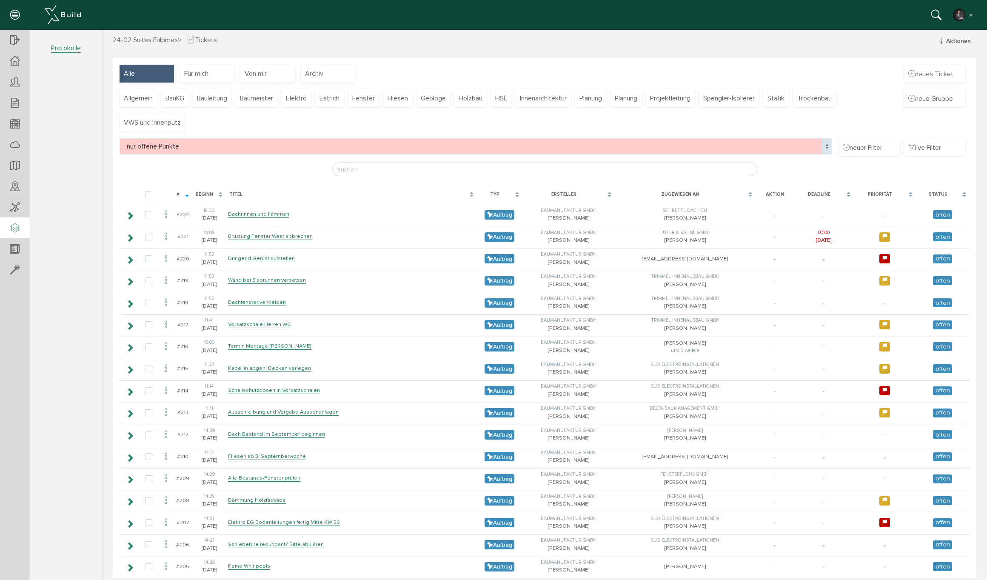
click at [16, 228] on icon at bounding box center [14, 229] width 9 height 12
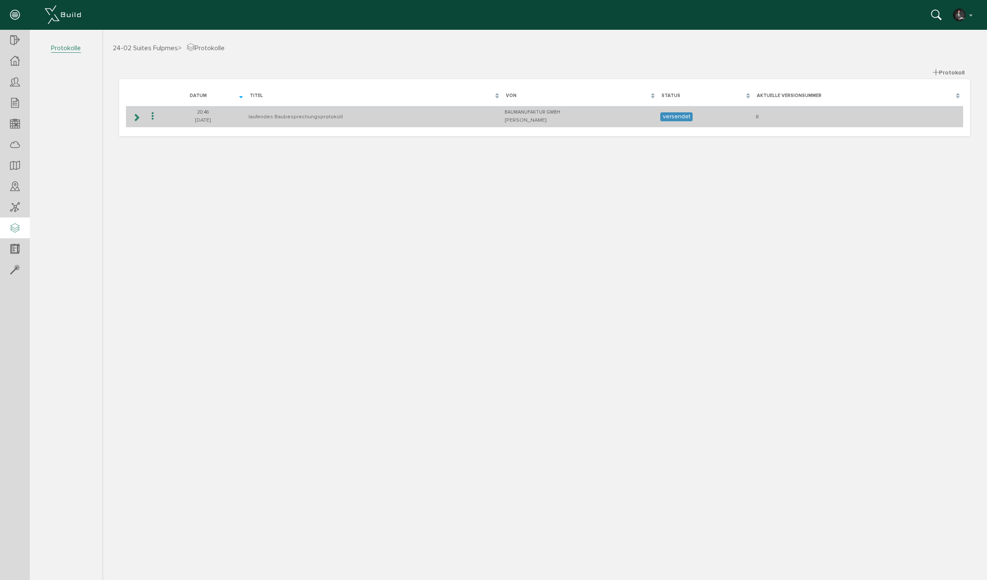
click at [137, 118] on icon at bounding box center [136, 117] width 8 height 7
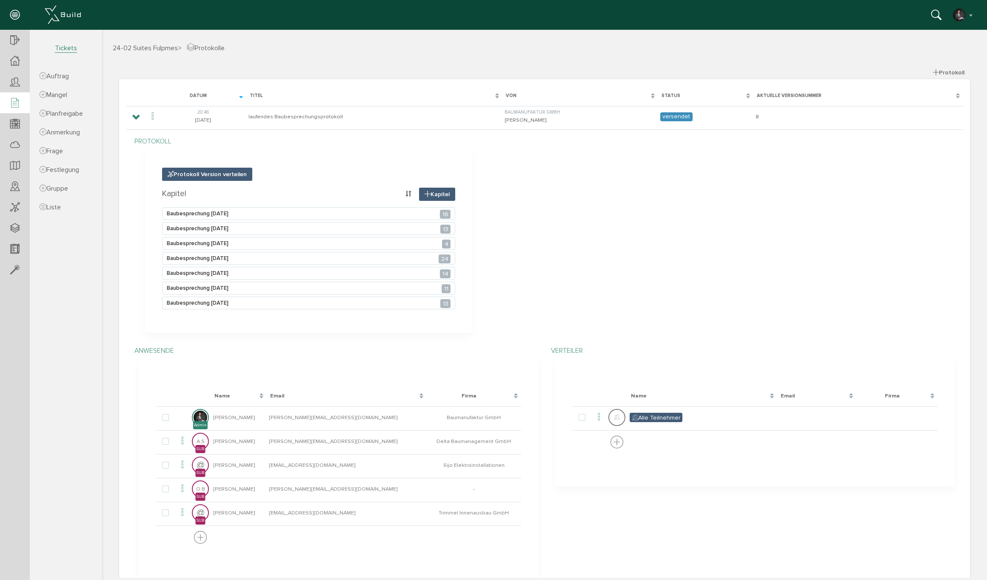
click at [12, 101] on icon at bounding box center [14, 103] width 9 height 12
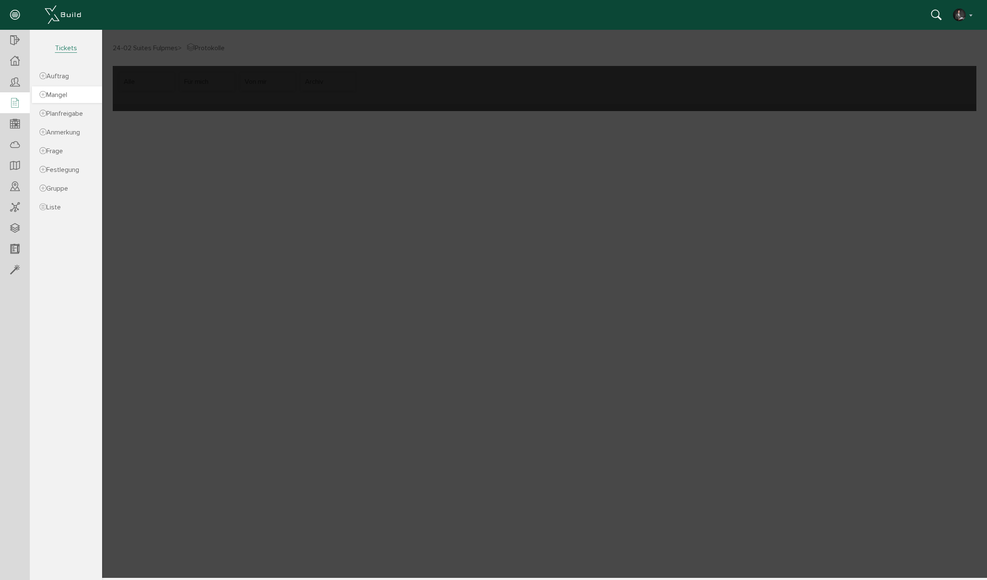
select select "FI-681132a8c67ae0.61492938"
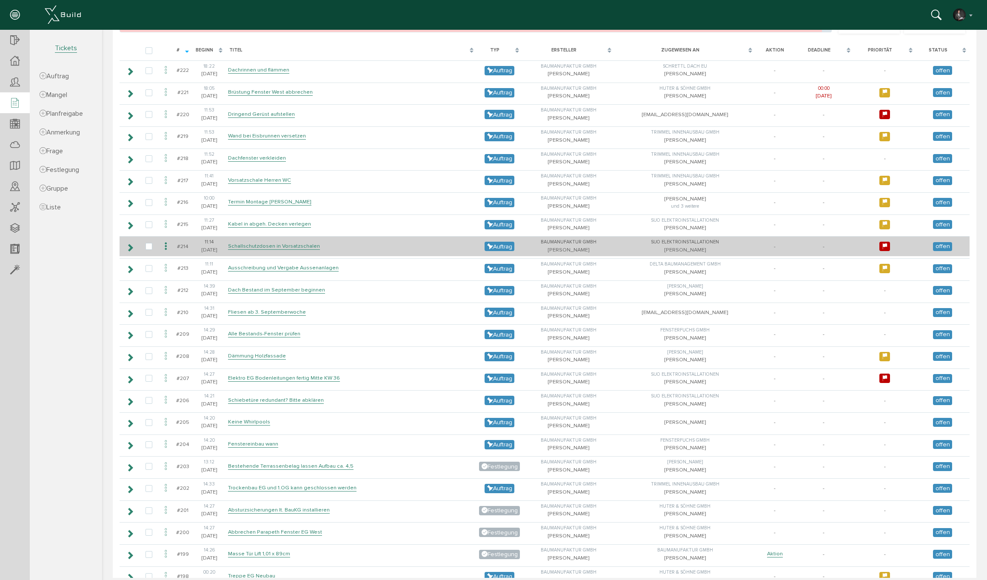
scroll to position [73, 0]
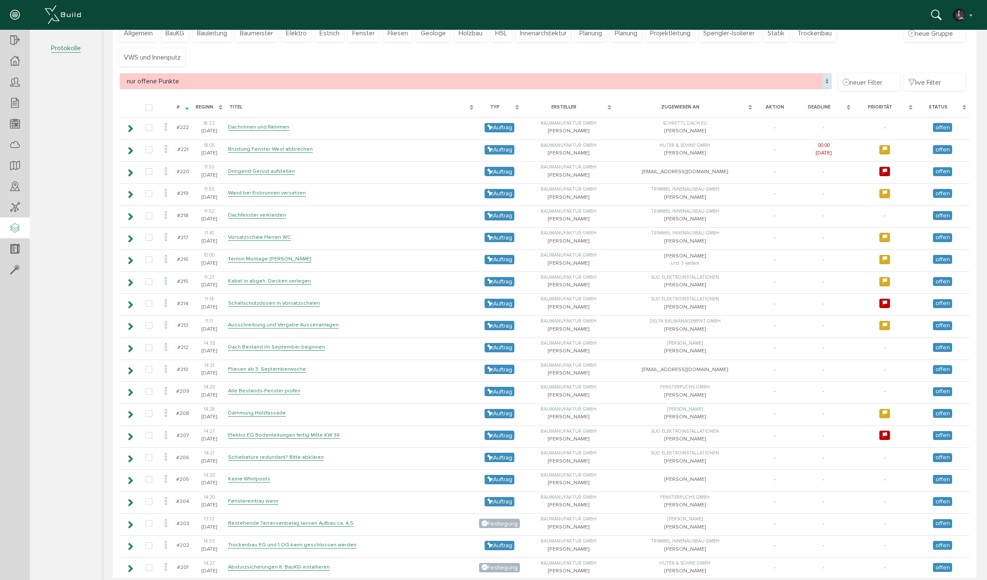
click at [76, 49] on span "Protokolle" at bounding box center [66, 48] width 30 height 9
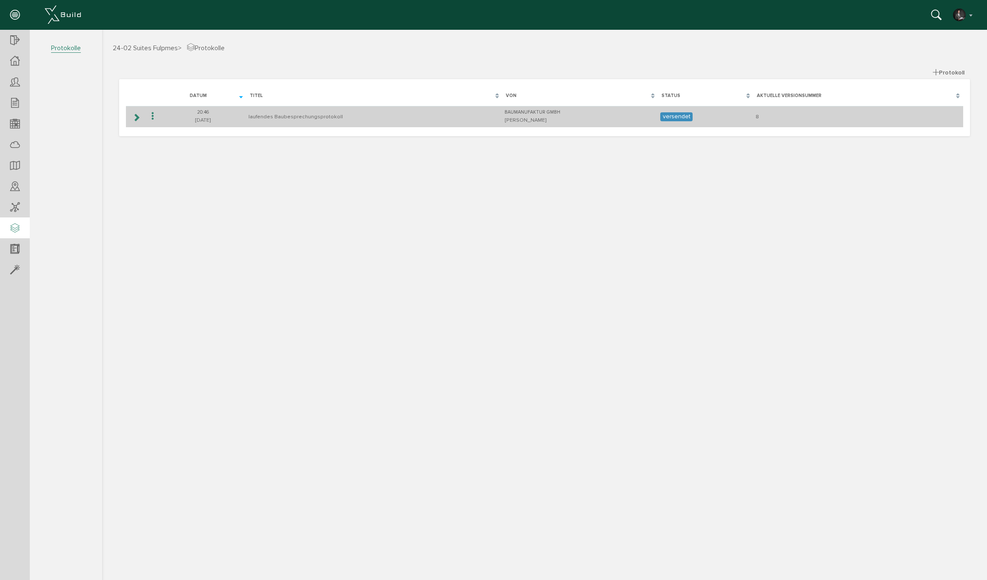
drag, startPoint x: 134, startPoint y: 118, endPoint x: 144, endPoint y: 119, distance: 10.7
click at [133, 118] on icon at bounding box center [136, 117] width 8 height 7
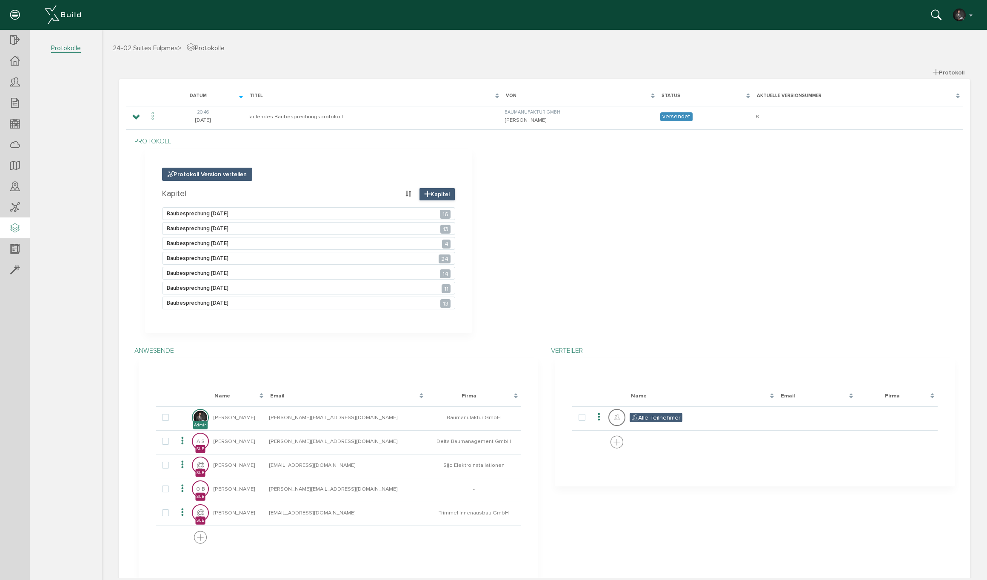
drag, startPoint x: 430, startPoint y: 193, endPoint x: 434, endPoint y: 194, distance: 4.7
click at [430, 193] on span "Kapitel" at bounding box center [437, 194] width 36 height 13
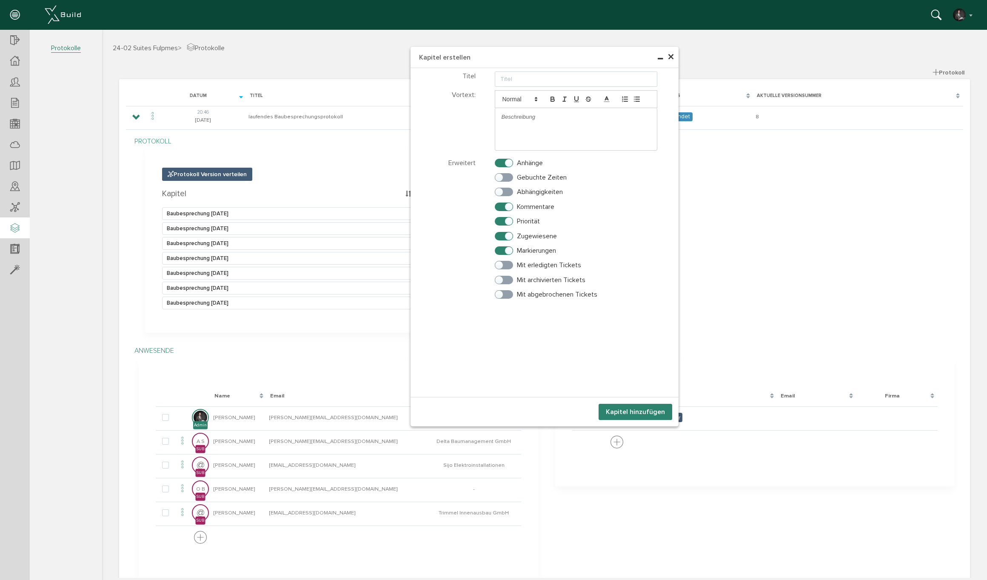
click at [553, 114] on p at bounding box center [576, 117] width 149 height 8
click at [536, 76] on input "text" at bounding box center [576, 78] width 163 height 15
type input "Baubesprechung [DATE]"
click at [625, 411] on button "Kapitel hinzufügen" at bounding box center [636, 412] width 74 height 16
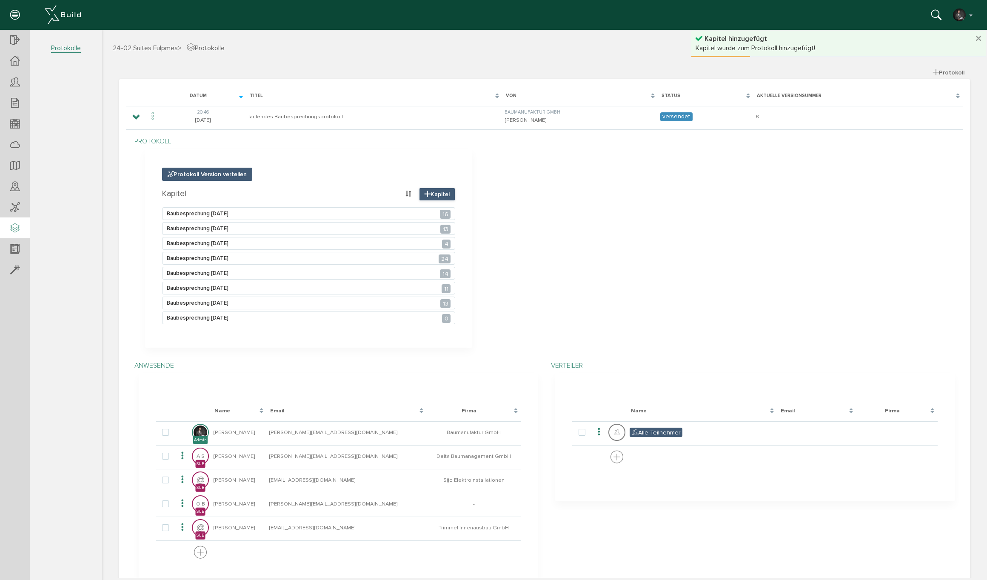
click at [430, 194] on span "Kapitel" at bounding box center [437, 194] width 36 height 13
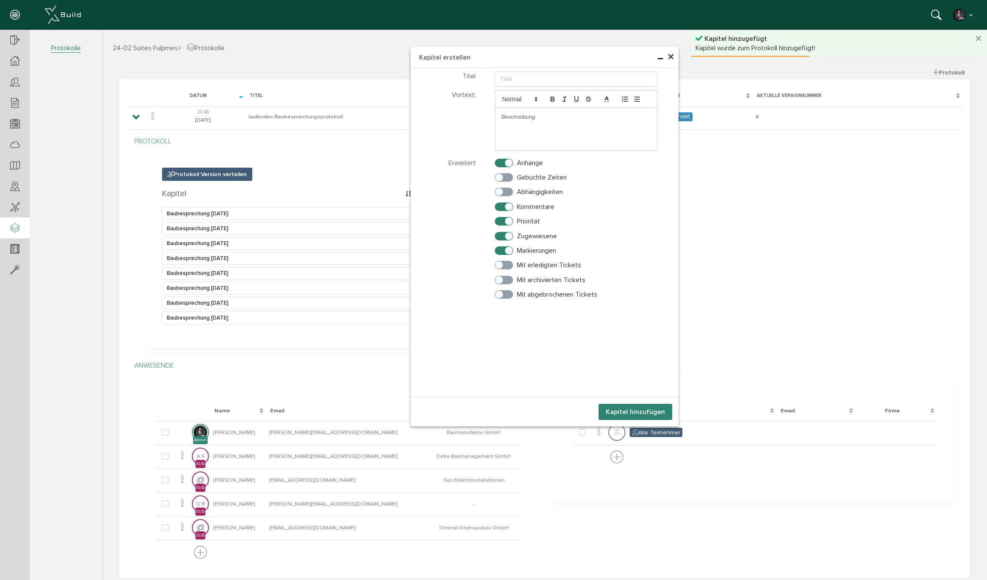
click at [522, 76] on input "text" at bounding box center [576, 78] width 163 height 15
type input "Baubesprechung [DATE]"
click at [625, 410] on button "Kapitel hinzufügen" at bounding box center [636, 412] width 74 height 16
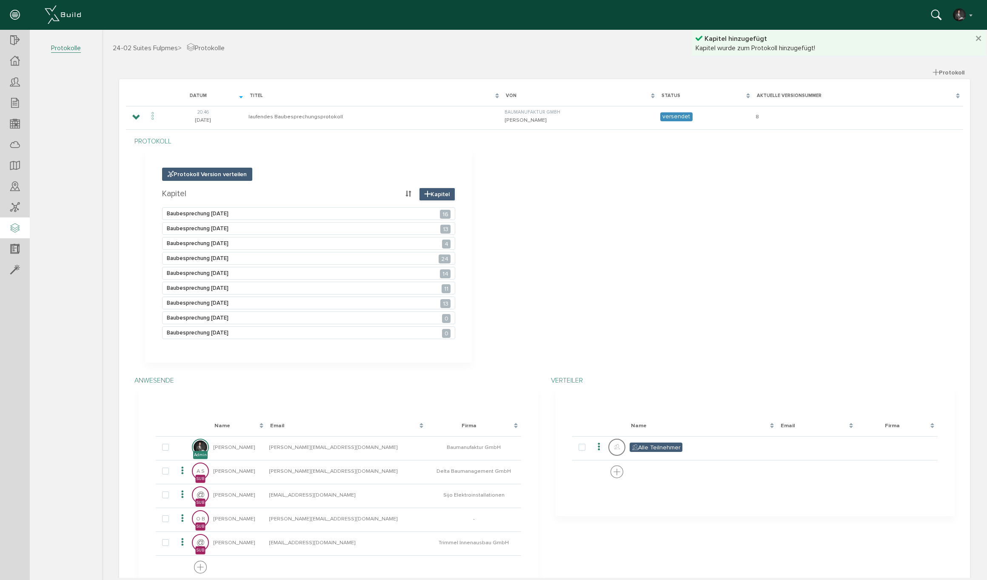
click at [425, 194] on icon at bounding box center [428, 194] width 6 height 7
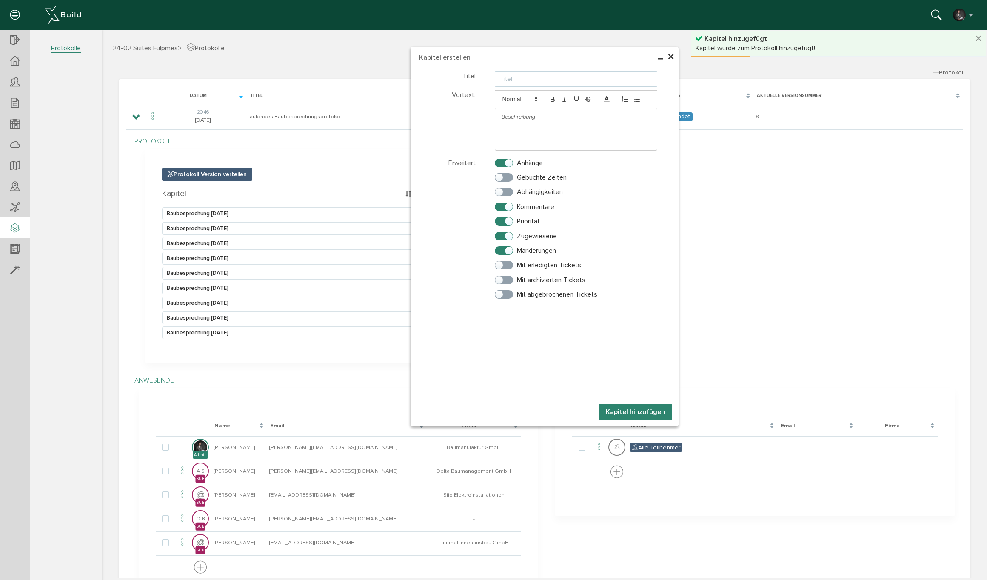
click at [538, 83] on input "text" at bounding box center [576, 78] width 163 height 15
type input "Baubesprechung [DATE]"
click at [639, 413] on button "Kapitel hinzufügen" at bounding box center [636, 412] width 74 height 16
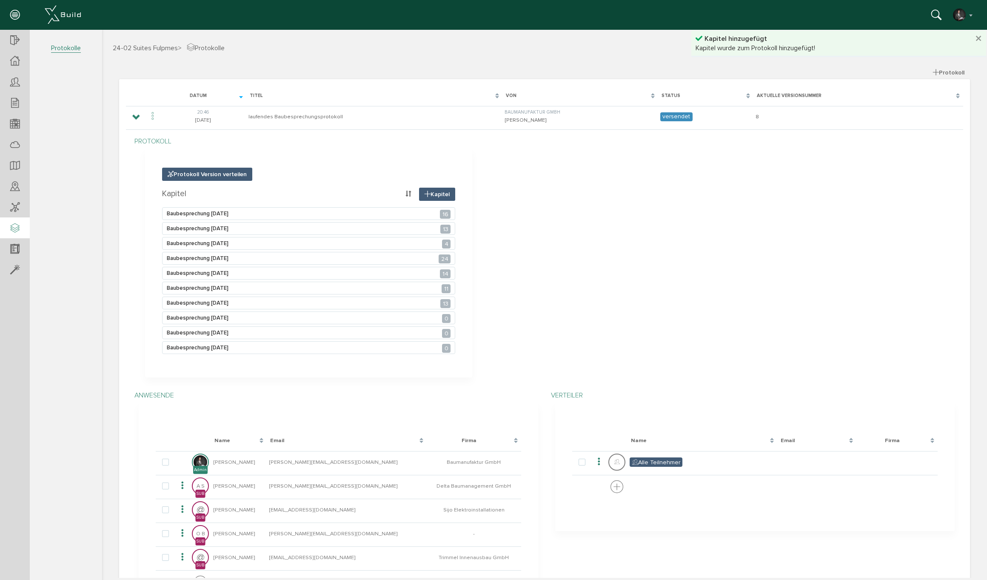
click at [406, 193] on icon at bounding box center [408, 194] width 6 height 6
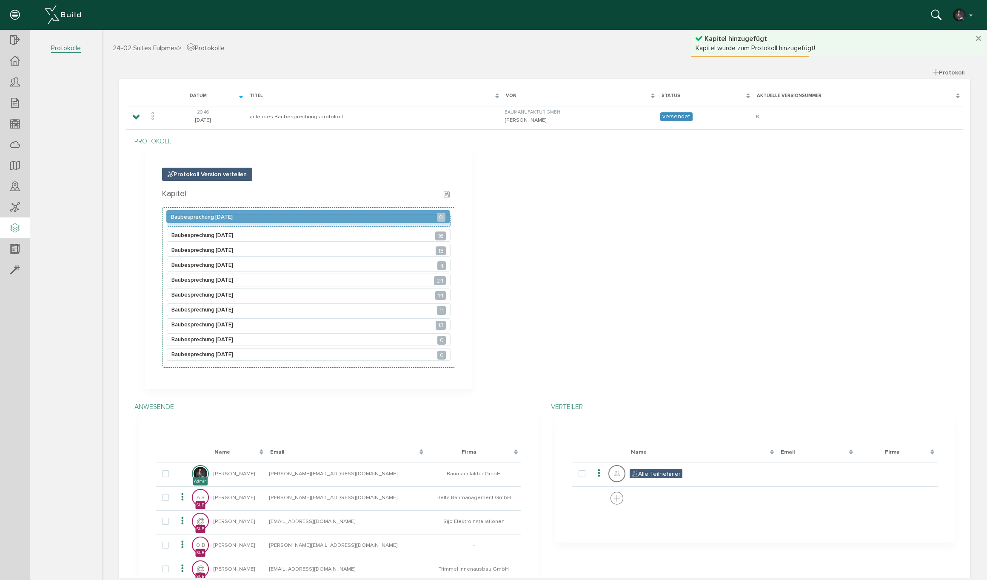
drag, startPoint x: 230, startPoint y: 324, endPoint x: 228, endPoint y: 225, distance: 98.7
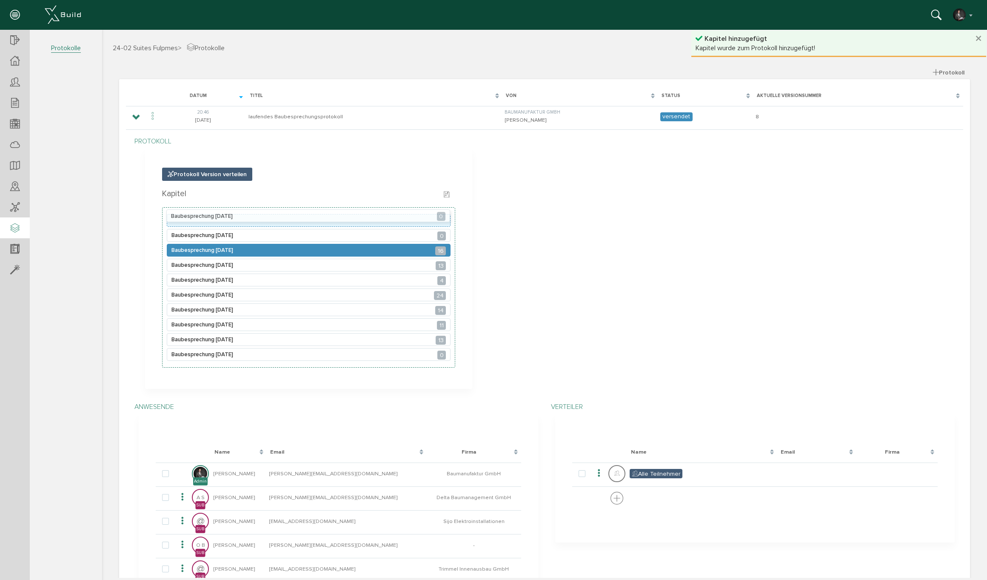
drag, startPoint x: 224, startPoint y: 342, endPoint x: 223, endPoint y: 244, distance: 98.3
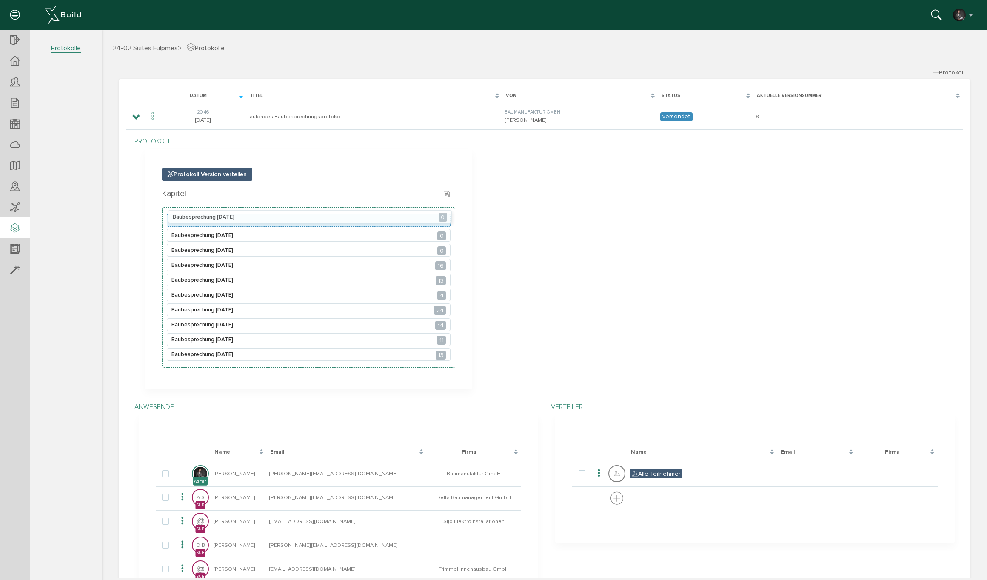
drag, startPoint x: 221, startPoint y: 351, endPoint x: 223, endPoint y: 214, distance: 137.4
click at [448, 193] on icon at bounding box center [447, 194] width 6 height 7
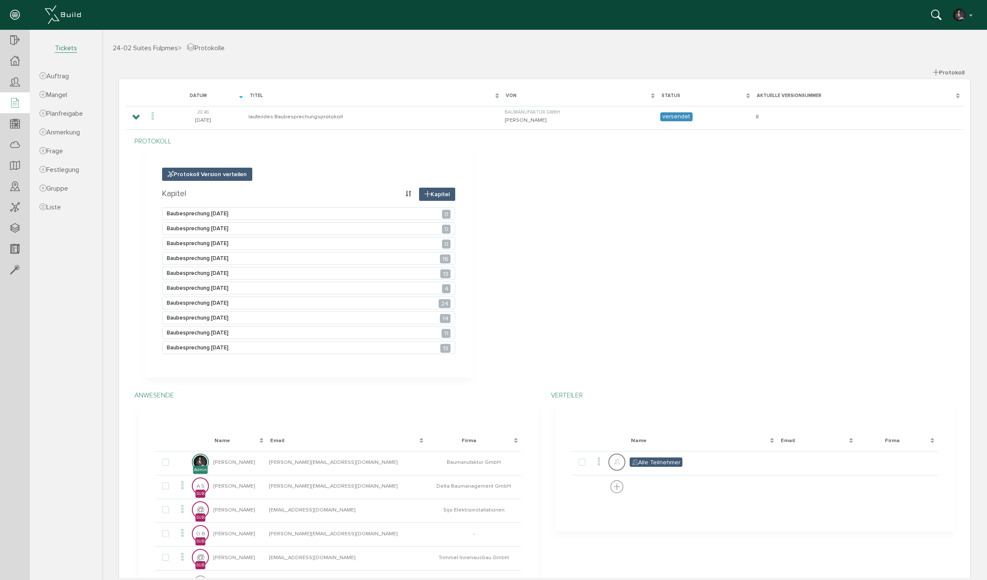
click at [12, 102] on icon at bounding box center [14, 103] width 9 height 12
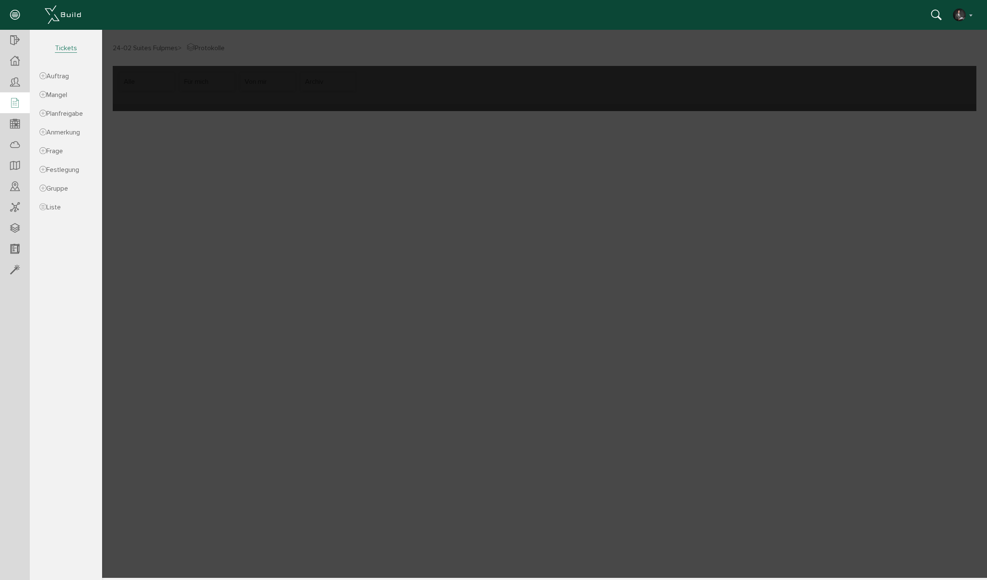
select select "FI-681132a8c67ae0.61492938"
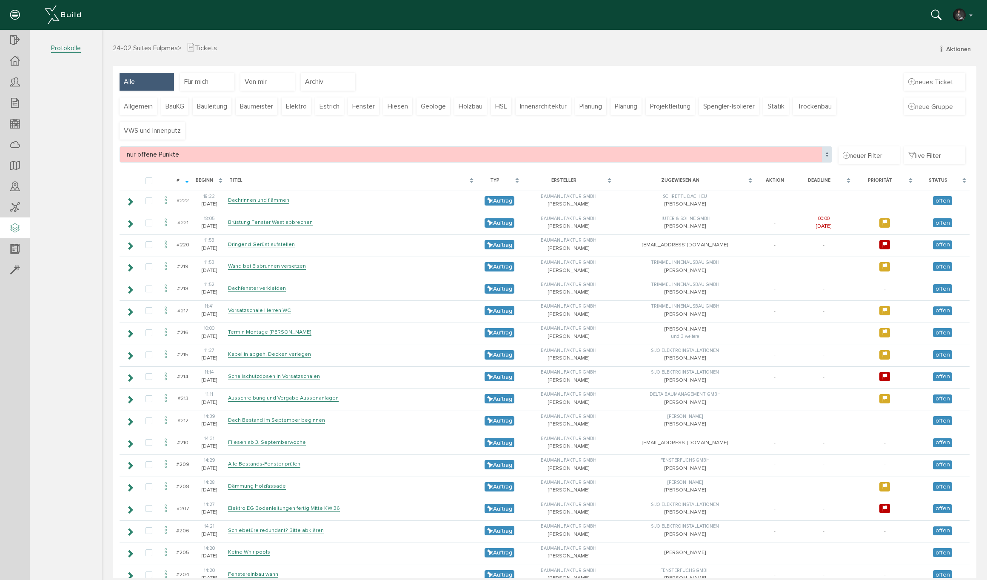
click at [13, 233] on icon at bounding box center [14, 229] width 9 height 12
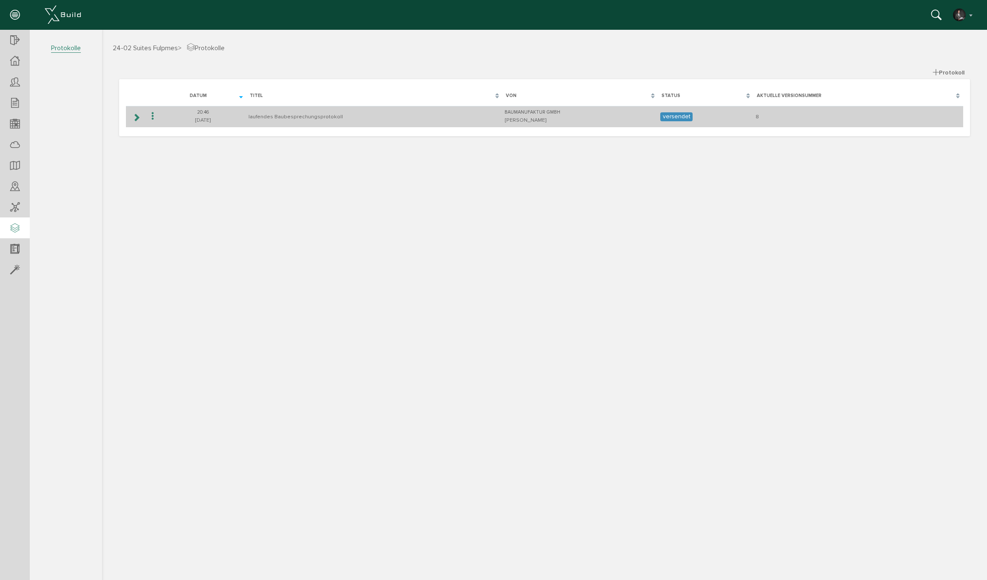
click at [136, 120] on icon at bounding box center [136, 117] width 8 height 7
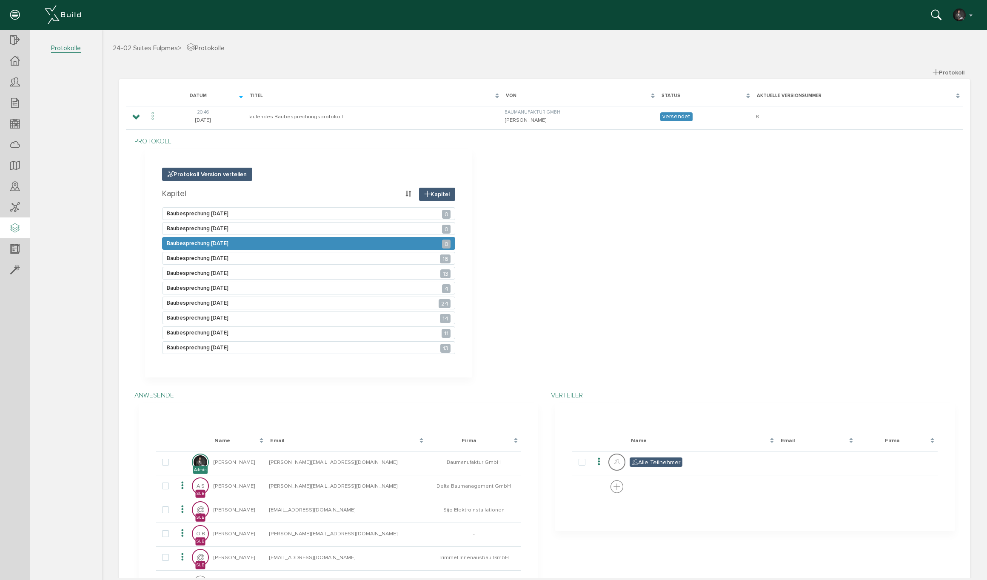
click at [218, 244] on span "Baubesprechung [DATE] 0" at bounding box center [198, 243] width 62 height 7
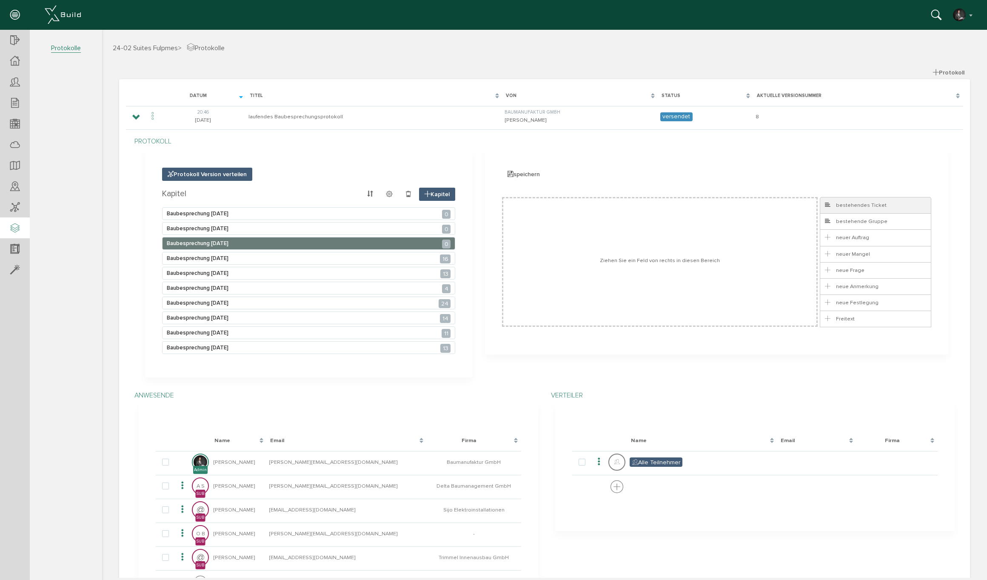
click at [882, 206] on span "bestehendes Ticket" at bounding box center [855, 205] width 63 height 7
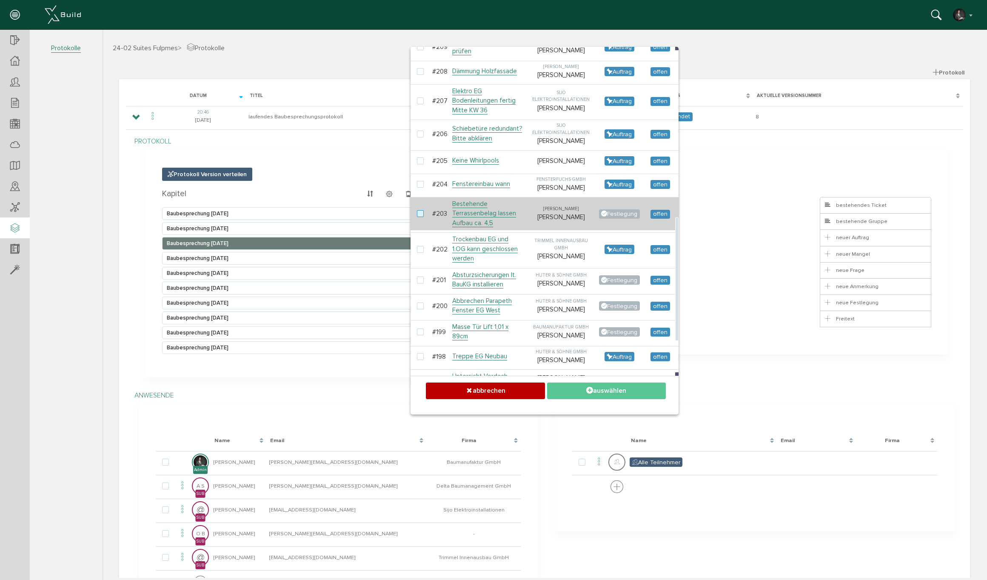
click at [418, 218] on label at bounding box center [422, 214] width 10 height 8
click at [418, 216] on input "checkbox" at bounding box center [420, 213] width 6 height 6
checkbox input "true"
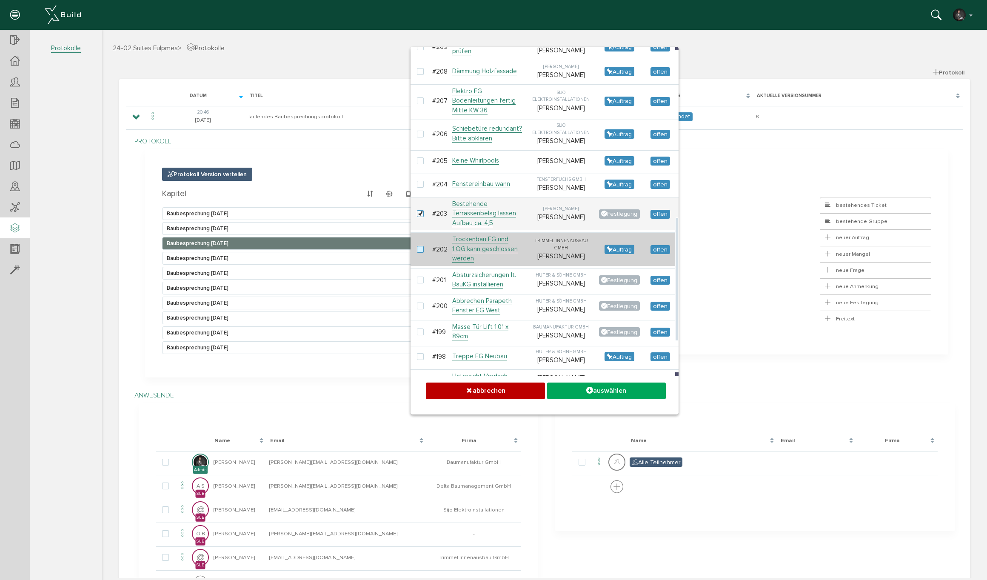
click at [425, 254] on label at bounding box center [422, 250] width 10 height 8
click at [422, 251] on input "checkbox" at bounding box center [420, 249] width 6 height 6
checkbox input "true"
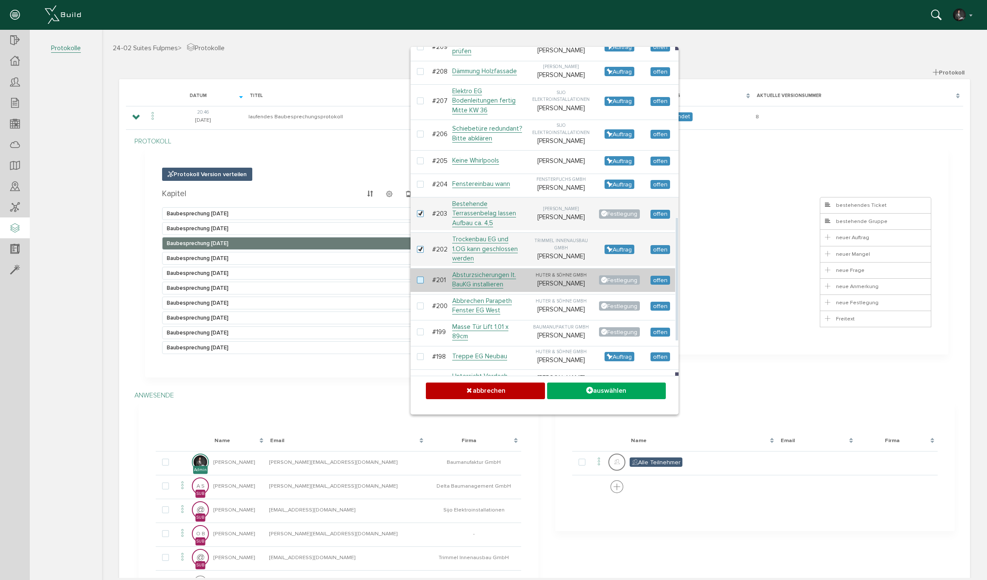
click at [422, 284] on label at bounding box center [422, 281] width 10 height 8
click at [422, 282] on input "checkbox" at bounding box center [420, 280] width 6 height 6
checkbox input "true"
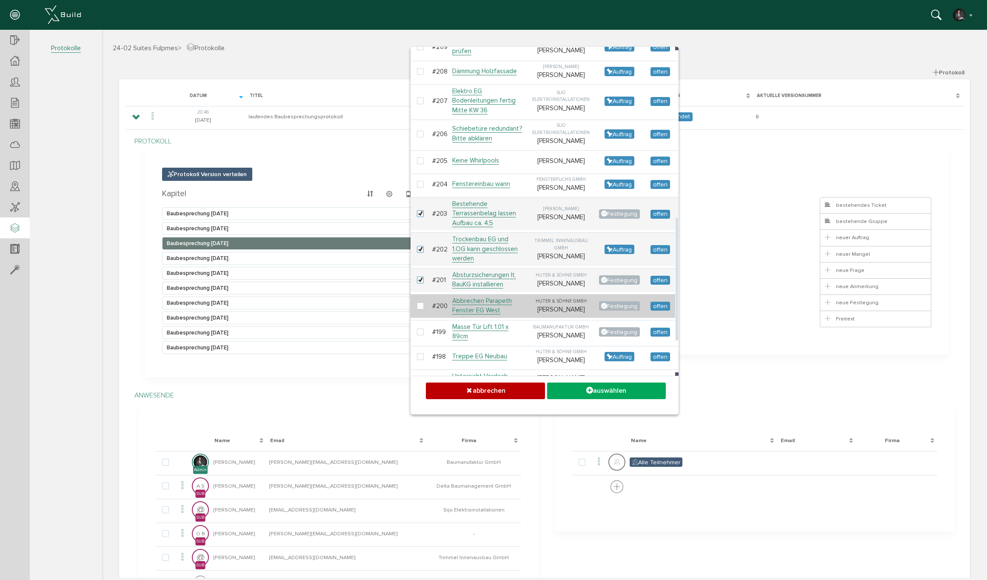
drag, startPoint x: 423, startPoint y: 324, endPoint x: 481, endPoint y: 326, distance: 57.5
click at [423, 310] on label at bounding box center [422, 306] width 10 height 8
click at [422, 308] on input "checkbox" at bounding box center [420, 305] width 6 height 6
checkbox input "true"
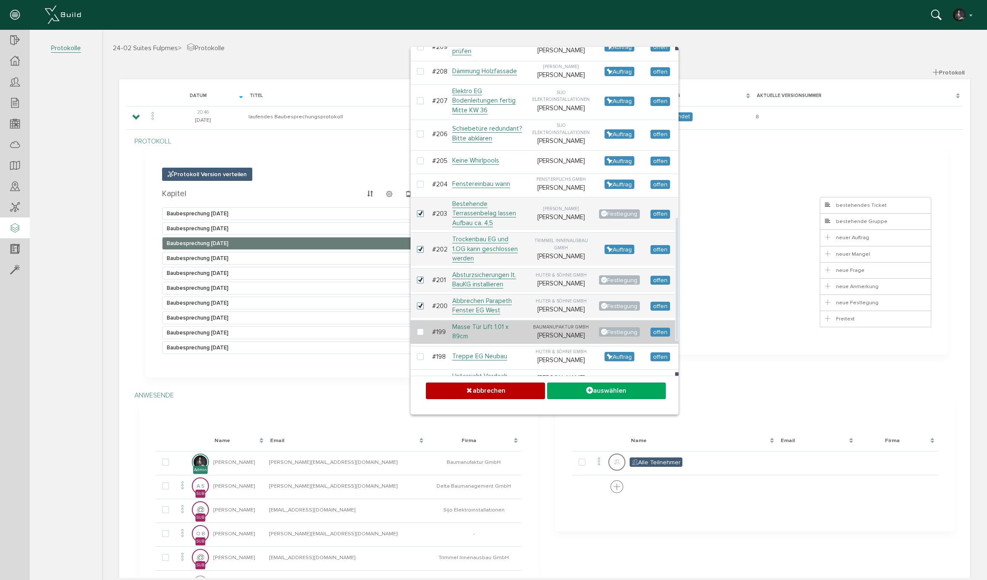
drag, startPoint x: 420, startPoint y: 351, endPoint x: 492, endPoint y: 354, distance: 72.0
click at [420, 336] on label at bounding box center [422, 332] width 10 height 8
click at [420, 334] on input "checkbox" at bounding box center [420, 331] width 6 height 6
checkbox input "true"
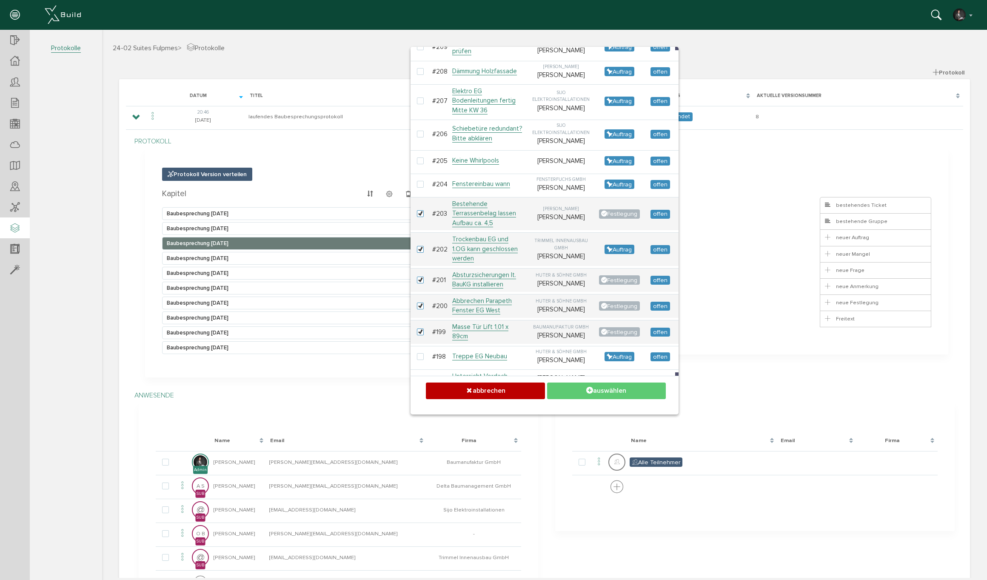
click at [605, 388] on button "auswählen" at bounding box center [606, 390] width 119 height 17
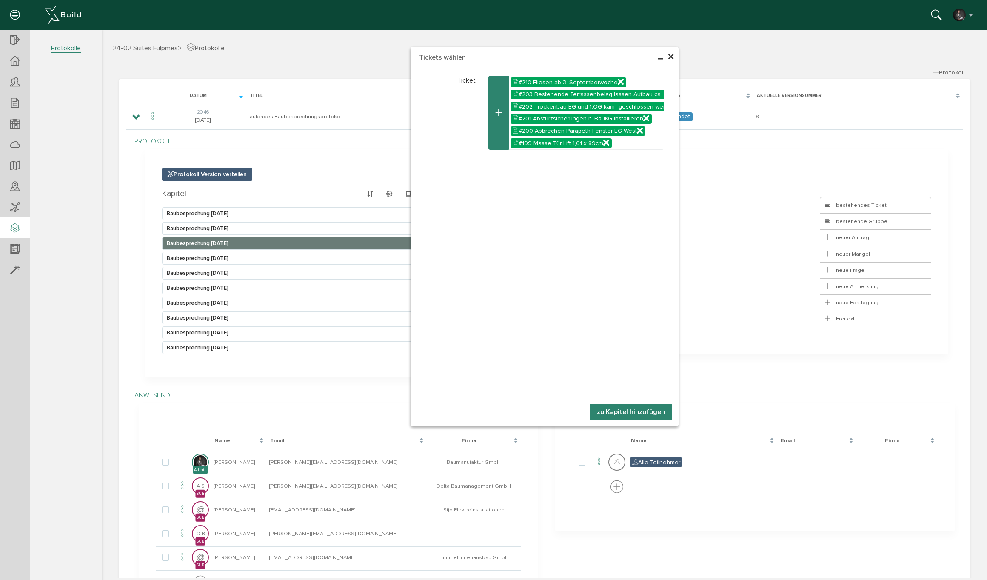
drag, startPoint x: 652, startPoint y: 407, endPoint x: 658, endPoint y: 401, distance: 8.1
click at [652, 406] on button "zu Kapitel hinzufügen" at bounding box center [631, 412] width 83 height 16
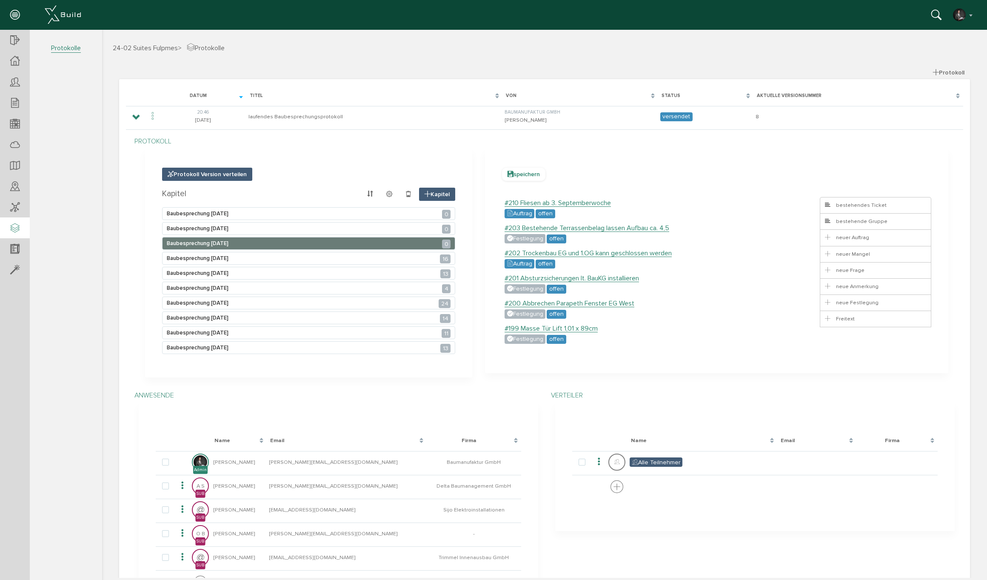
click at [527, 175] on span "speichern" at bounding box center [523, 174] width 43 height 13
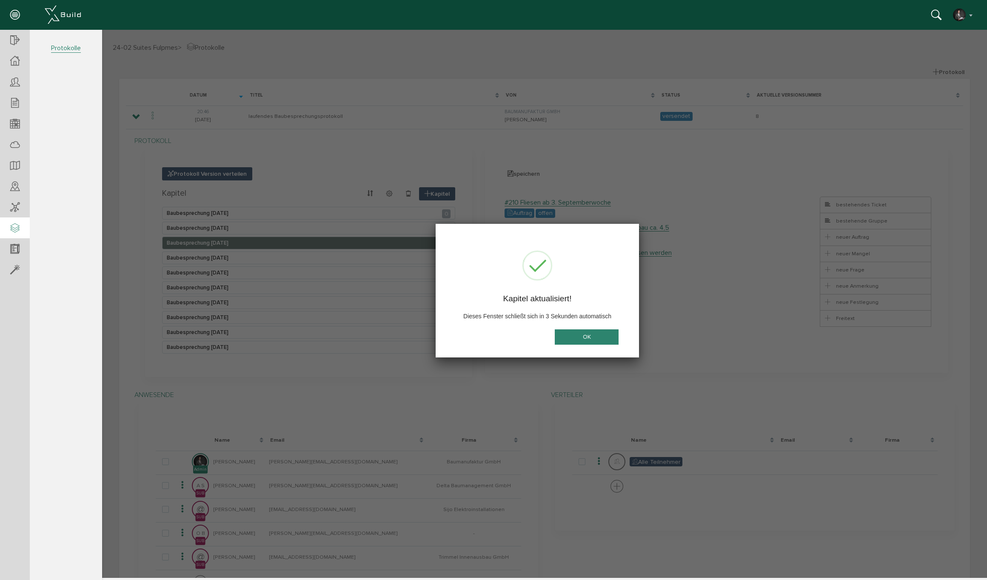
click at [587, 331] on button "OK" at bounding box center [587, 337] width 64 height 16
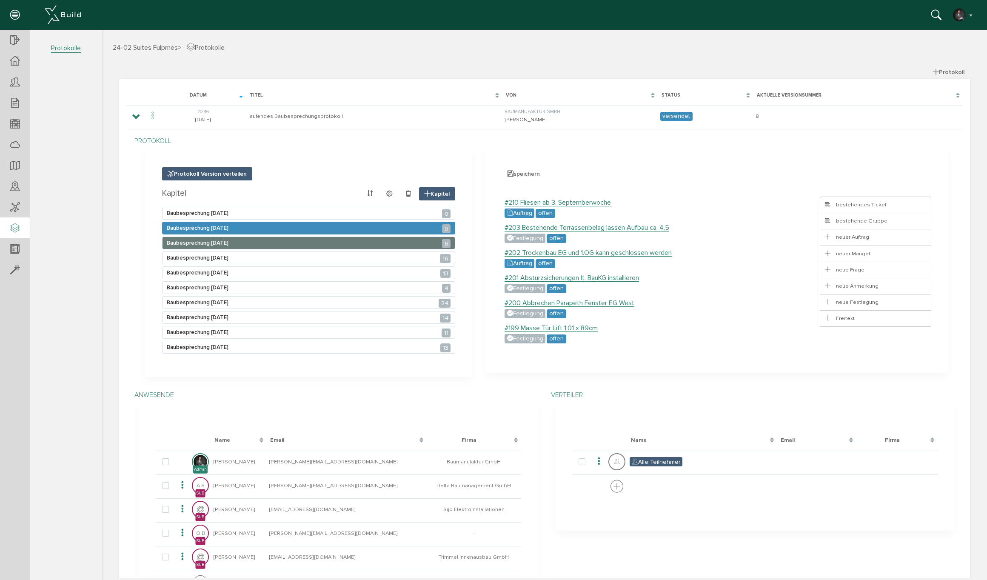
click at [227, 227] on span "Baubesprechung [DATE] 0" at bounding box center [198, 228] width 62 height 7
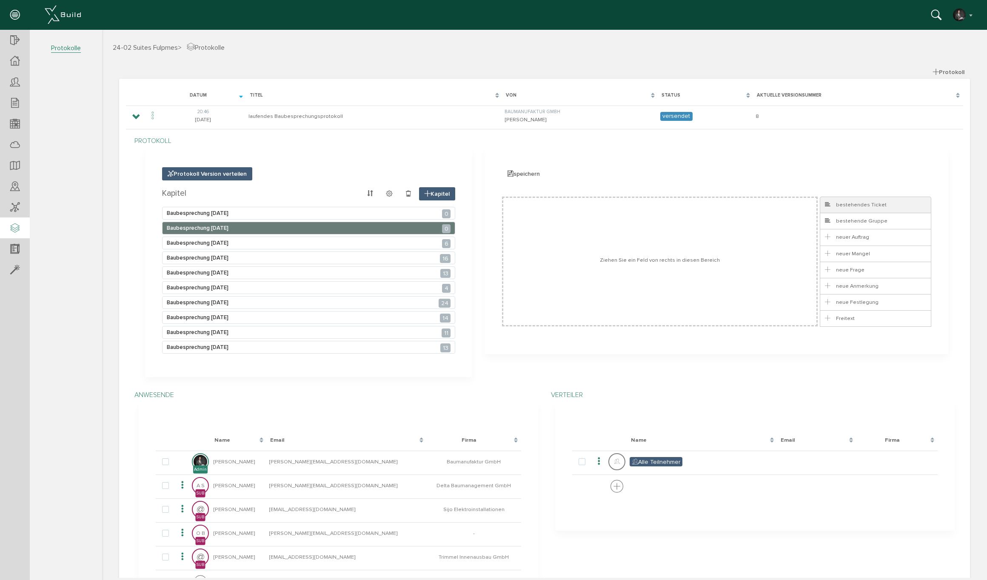
click at [881, 203] on span "bestehendes Ticket" at bounding box center [855, 204] width 63 height 7
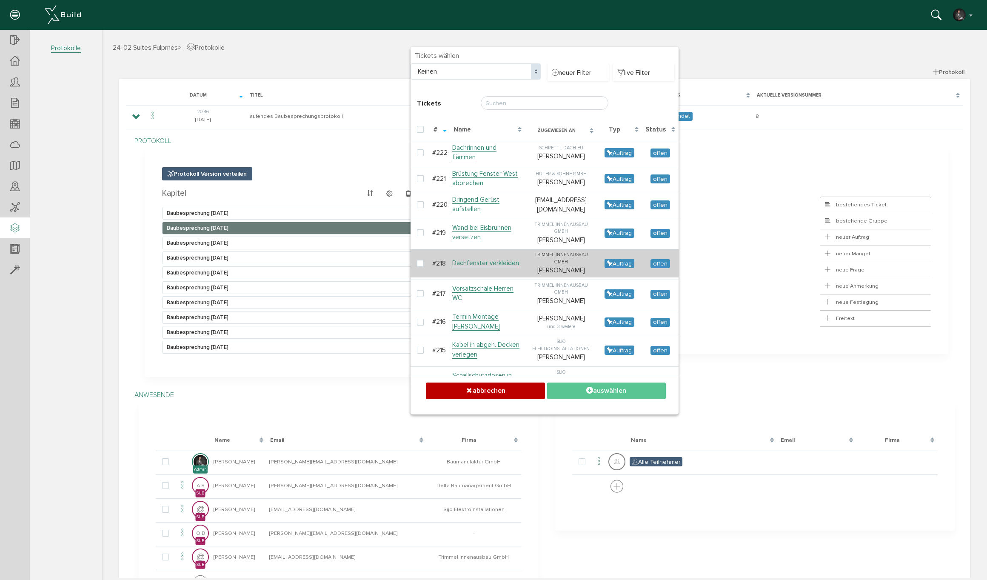
checkbox input "false"
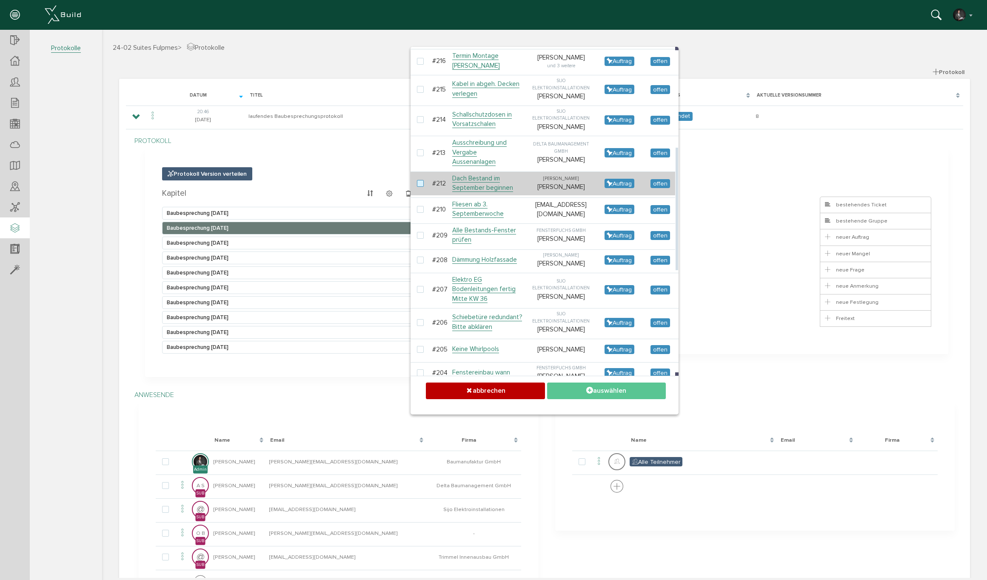
click at [419, 188] on label at bounding box center [422, 184] width 10 height 8
click at [419, 185] on input "checkbox" at bounding box center [420, 183] width 6 height 6
checkbox input "true"
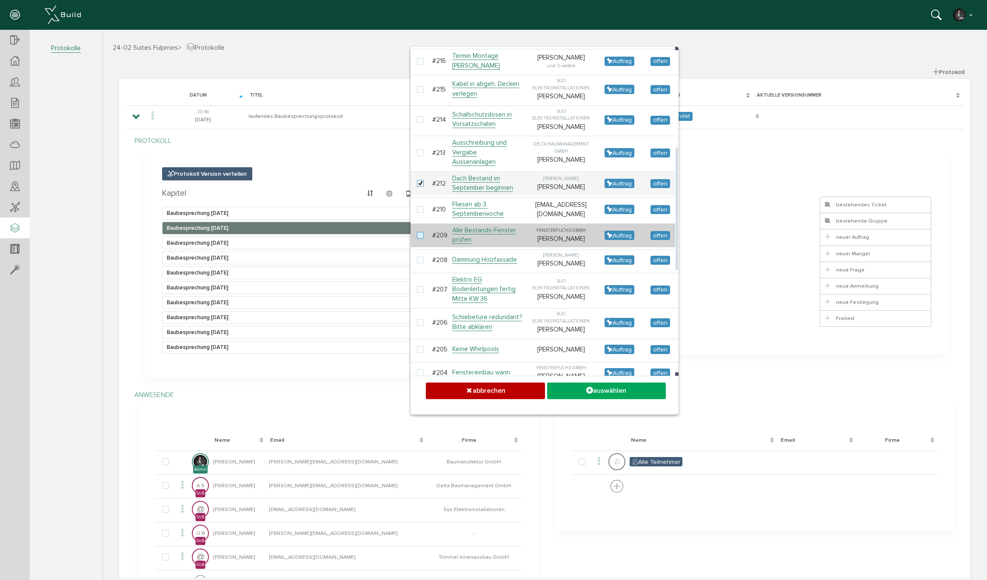
drag, startPoint x: 421, startPoint y: 222, endPoint x: 423, endPoint y: 246, distance: 23.9
click at [421, 214] on label at bounding box center [422, 210] width 10 height 8
click at [421, 211] on input "checkbox" at bounding box center [420, 209] width 6 height 6
checkbox input "true"
click at [424, 240] on label at bounding box center [422, 236] width 10 height 8
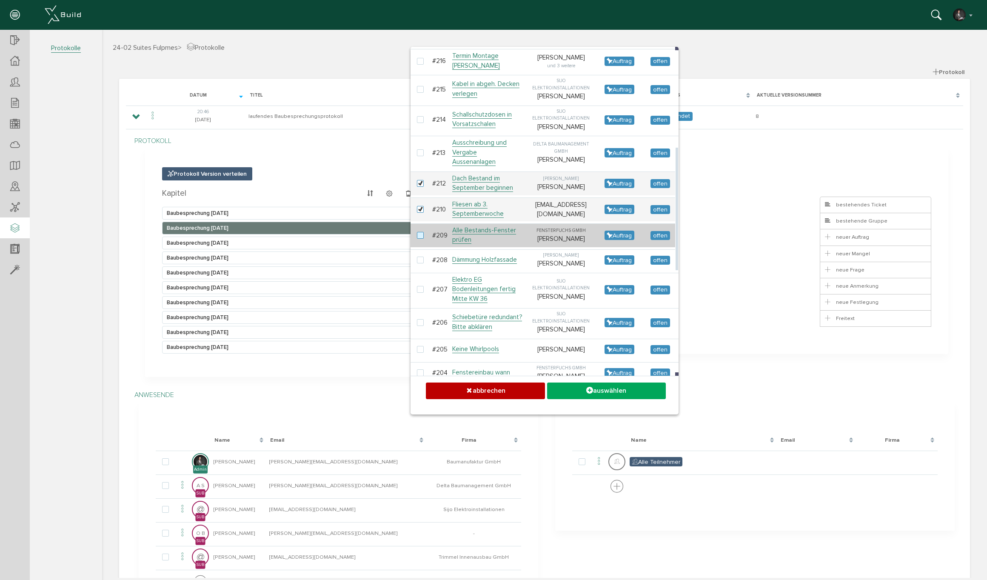
click at [422, 237] on input "checkbox" at bounding box center [420, 235] width 6 height 6
checkbox input "true"
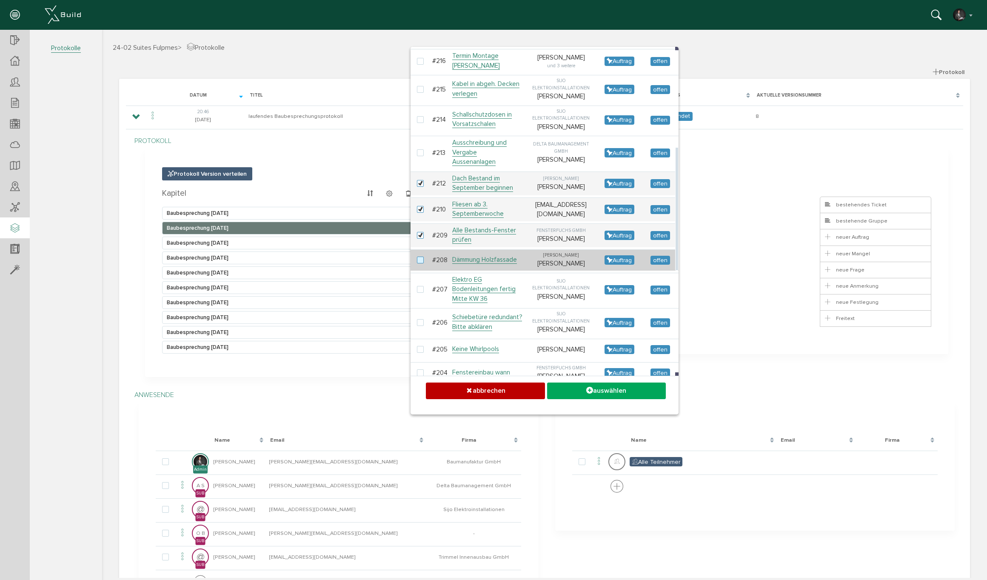
click at [424, 264] on label at bounding box center [422, 261] width 10 height 8
click at [422, 262] on input "checkbox" at bounding box center [420, 260] width 6 height 6
checkbox input "true"
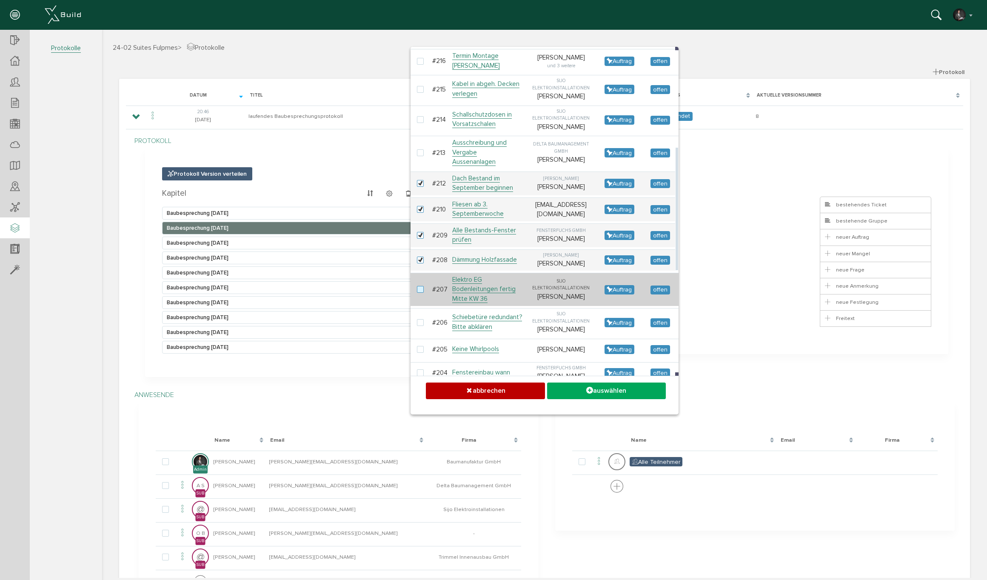
click at [420, 294] on label at bounding box center [422, 290] width 10 height 8
click at [420, 291] on input "checkbox" at bounding box center [420, 289] width 6 height 6
checkbox input "true"
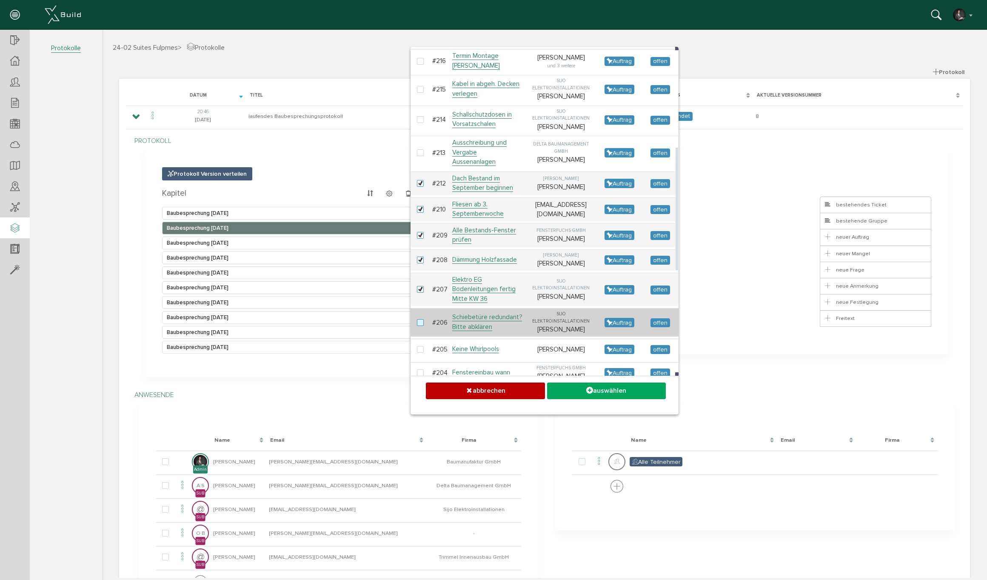
click at [420, 327] on label at bounding box center [422, 323] width 10 height 8
click at [420, 325] on input "checkbox" at bounding box center [420, 322] width 6 height 6
checkbox input "true"
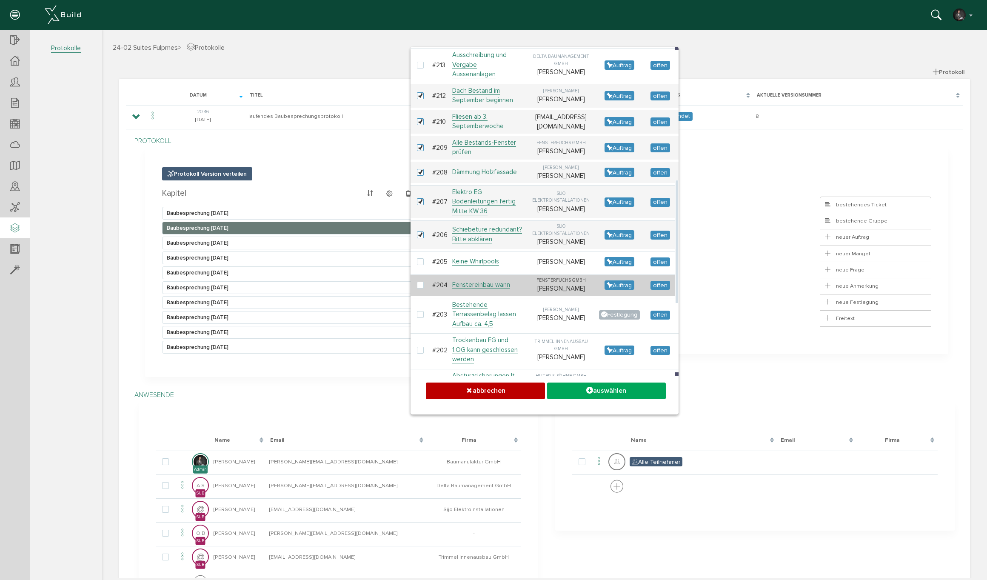
drag, startPoint x: 419, startPoint y: 289, endPoint x: 430, endPoint y: 317, distance: 29.8
click at [419, 266] on label at bounding box center [422, 262] width 10 height 8
click at [419, 264] on input "checkbox" at bounding box center [420, 261] width 6 height 6
checkbox input "true"
click at [418, 289] on label at bounding box center [422, 286] width 10 height 8
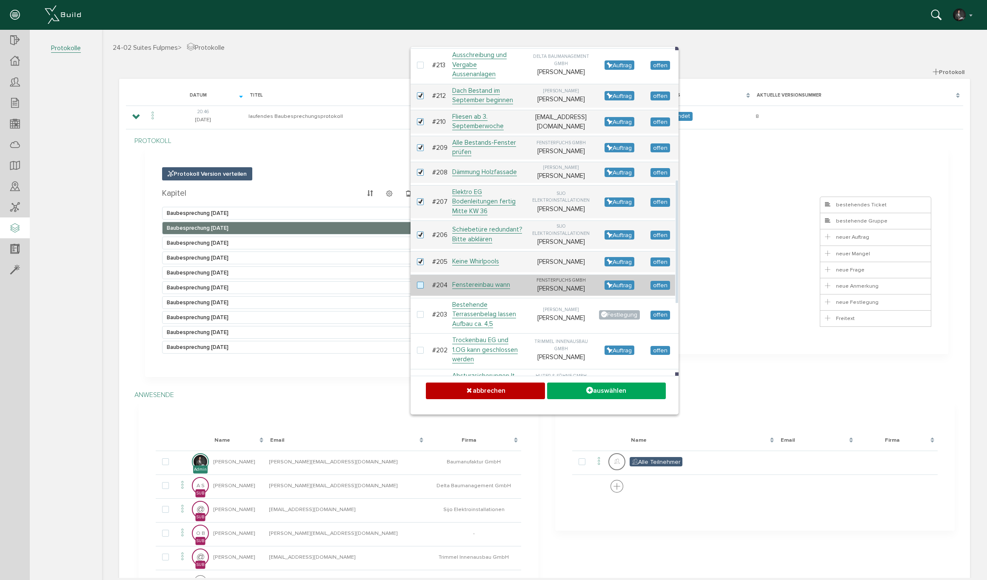
click at [418, 287] on input "checkbox" at bounding box center [420, 285] width 6 height 6
checkbox input "true"
drag, startPoint x: 612, startPoint y: 392, endPoint x: 599, endPoint y: 389, distance: 12.7
click at [611, 391] on button "auswählen" at bounding box center [606, 390] width 119 height 17
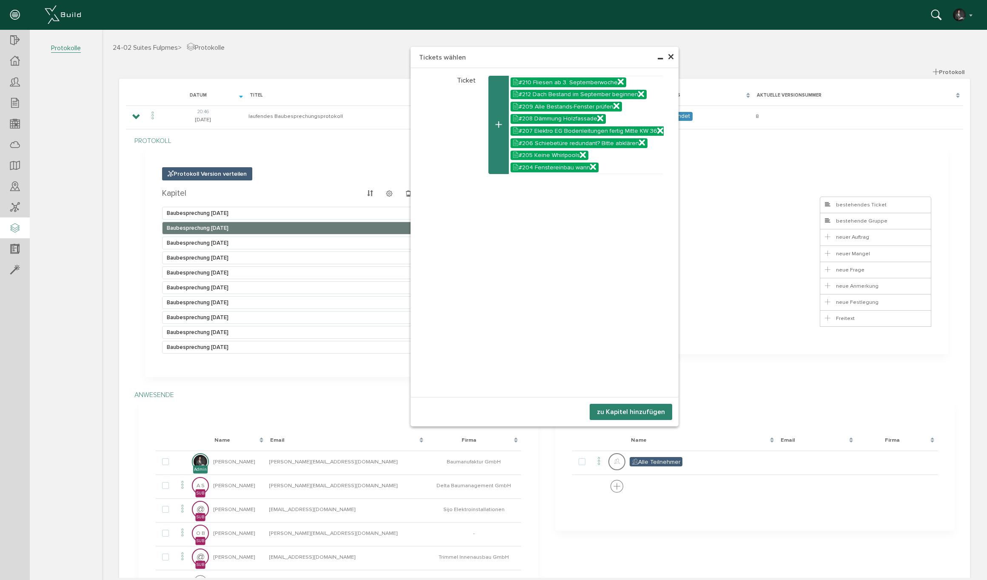
drag, startPoint x: 642, startPoint y: 409, endPoint x: 637, endPoint y: 408, distance: 4.9
click at [641, 408] on button "zu Kapitel hinzufügen" at bounding box center [631, 412] width 83 height 16
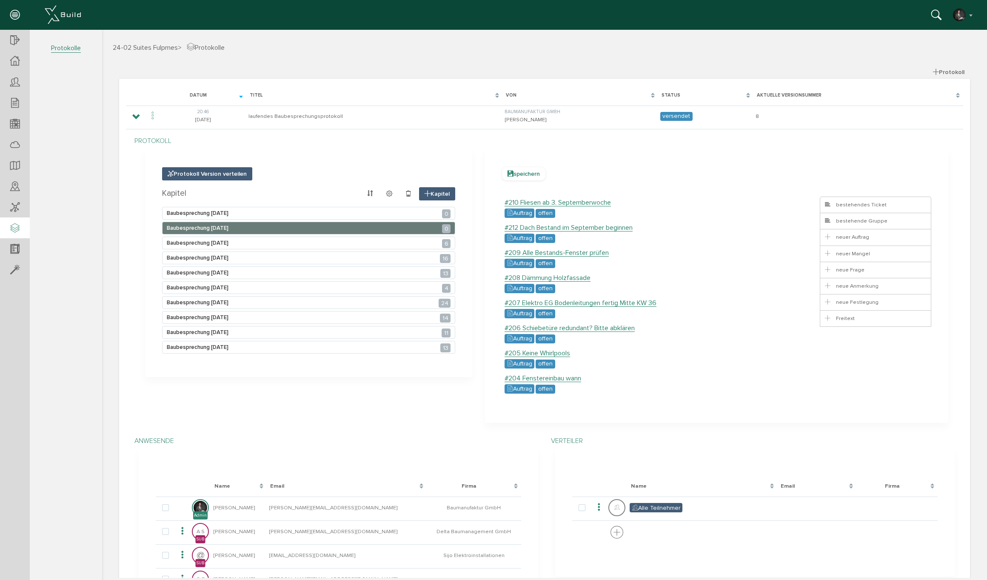
click at [522, 174] on span "speichern" at bounding box center [523, 173] width 43 height 13
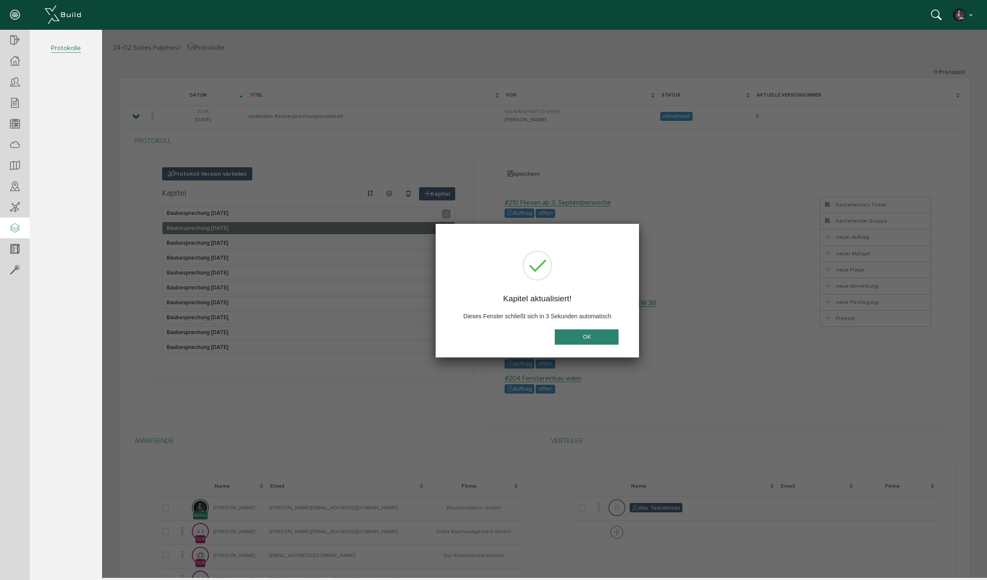
click at [564, 338] on button "OK" at bounding box center [587, 337] width 64 height 16
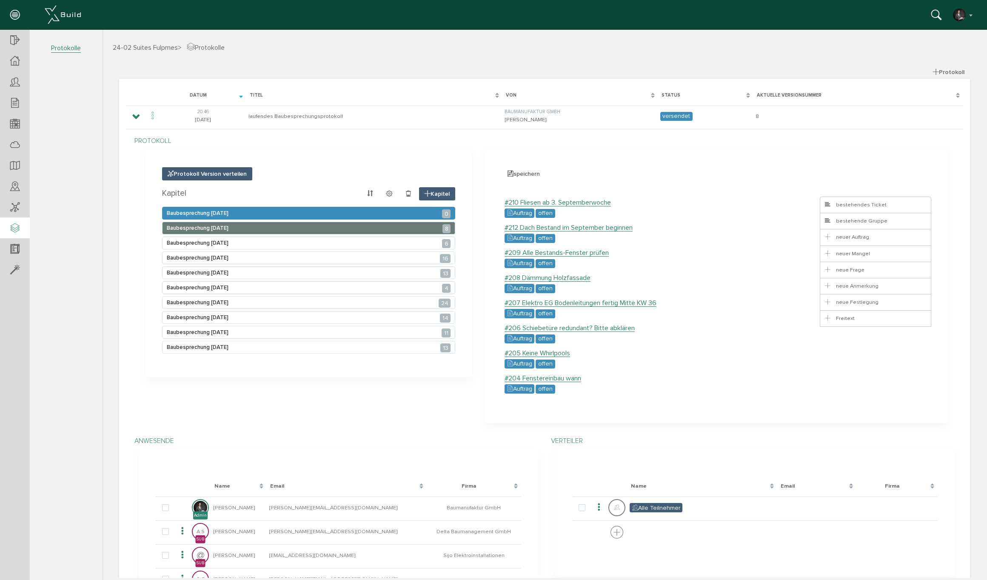
drag, startPoint x: 295, startPoint y: 215, endPoint x: 362, endPoint y: 217, distance: 67.7
click at [295, 215] on div "Baubesprechung [DATE] 0" at bounding box center [308, 213] width 293 height 13
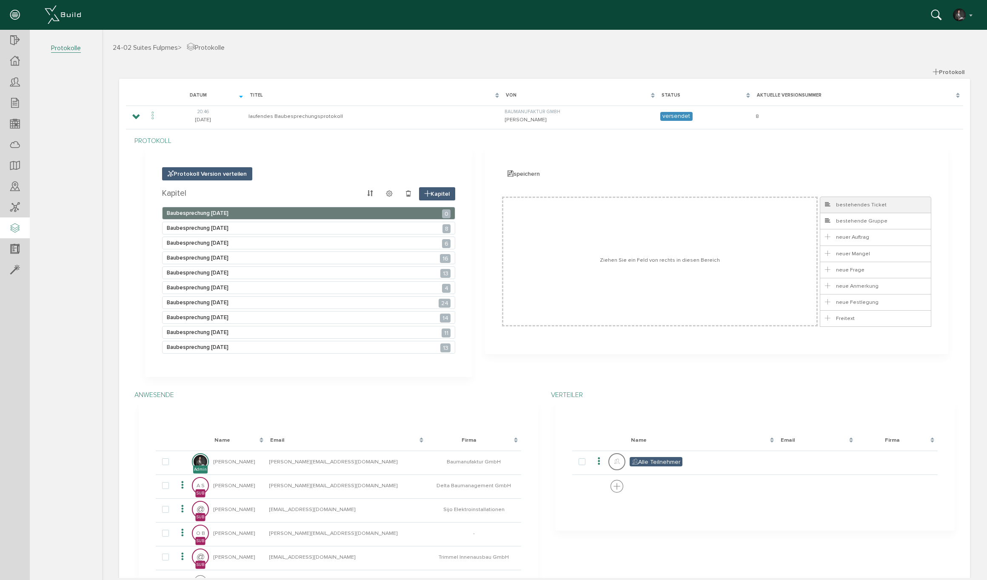
click at [869, 203] on span "bestehendes Ticket" at bounding box center [855, 204] width 63 height 7
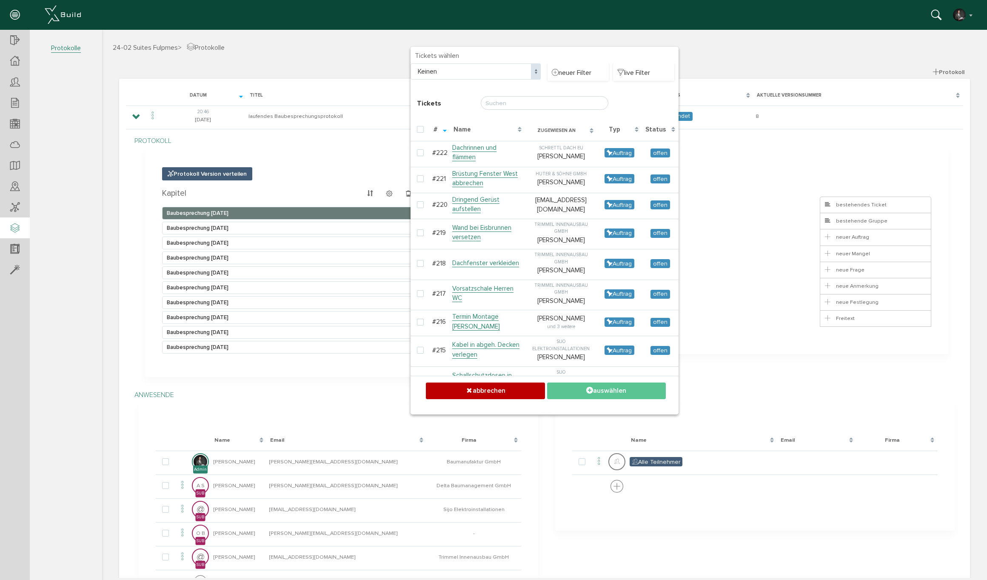
checkbox input "false"
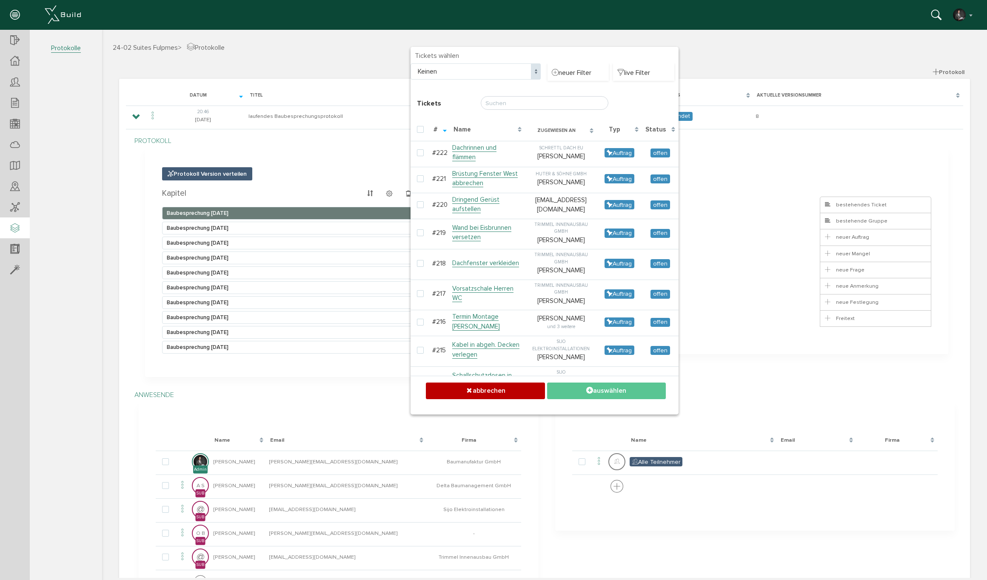
checkbox input "false"
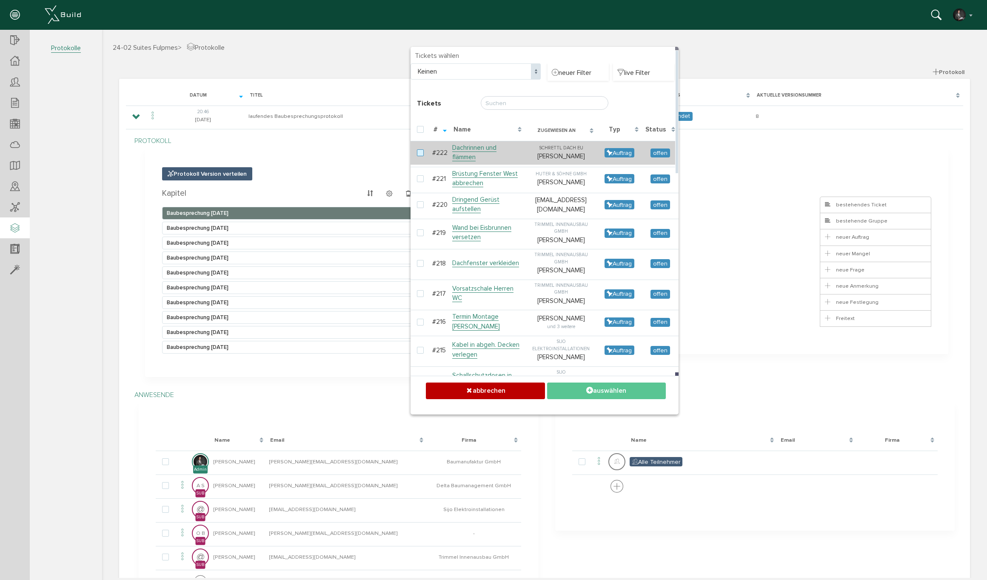
click at [419, 153] on label at bounding box center [422, 153] width 10 height 8
click at [419, 153] on input "checkbox" at bounding box center [420, 152] width 6 height 6
checkbox input "true"
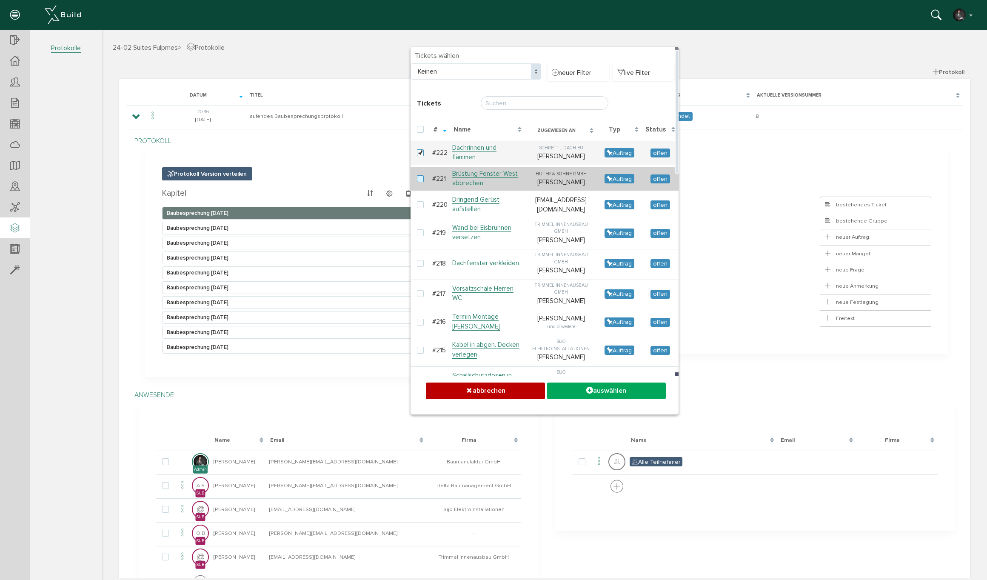
click at [417, 175] on label at bounding box center [422, 179] width 10 height 8
click at [417, 175] on input "checkbox" at bounding box center [420, 178] width 6 height 6
checkbox input "true"
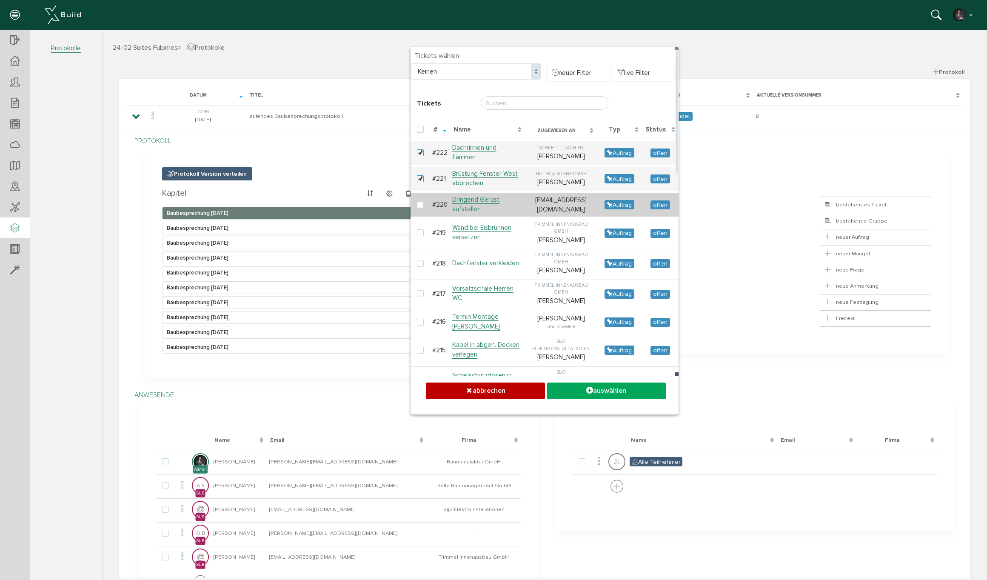
click at [422, 197] on td at bounding box center [421, 205] width 20 height 24
click at [419, 201] on label at bounding box center [422, 205] width 10 height 8
click at [419, 201] on input "checkbox" at bounding box center [420, 204] width 6 height 6
checkbox input "true"
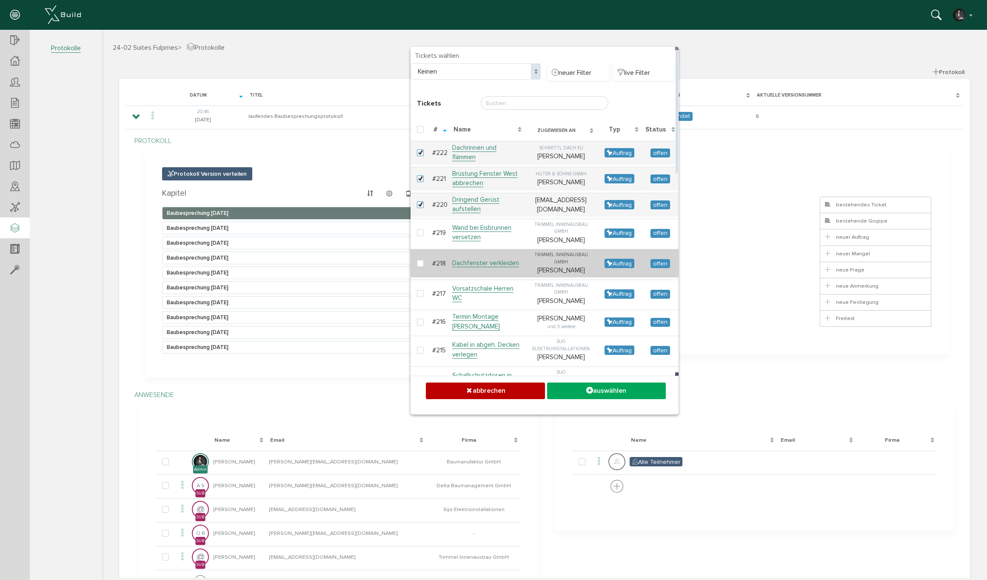
drag, startPoint x: 422, startPoint y: 226, endPoint x: 421, endPoint y: 248, distance: 22.2
click at [422, 229] on label at bounding box center [422, 233] width 10 height 8
click at [422, 229] on input "checkbox" at bounding box center [420, 232] width 6 height 6
checkbox input "true"
click at [420, 260] on label at bounding box center [422, 264] width 10 height 8
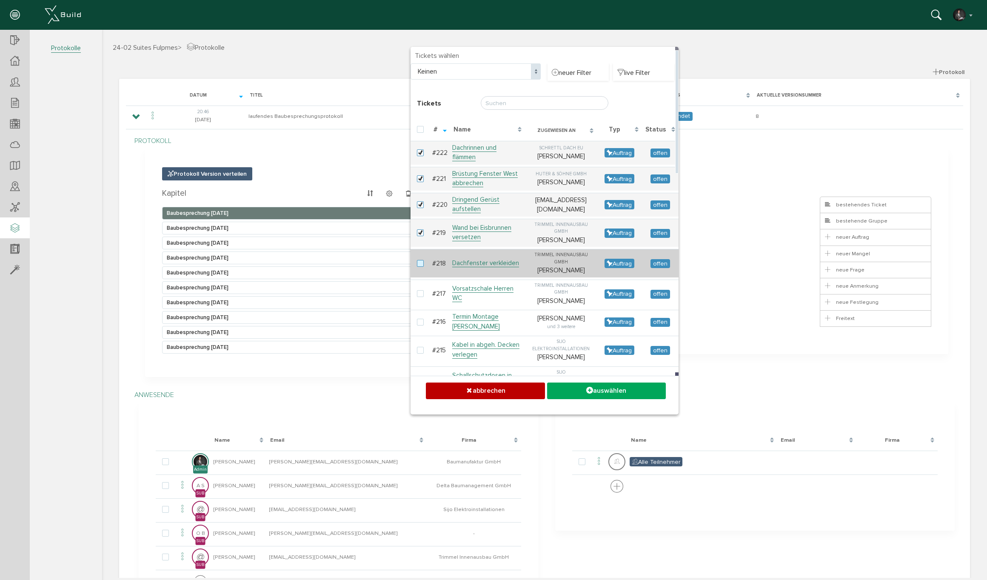
click at [420, 260] on input "checkbox" at bounding box center [420, 263] width 6 height 6
checkbox input "true"
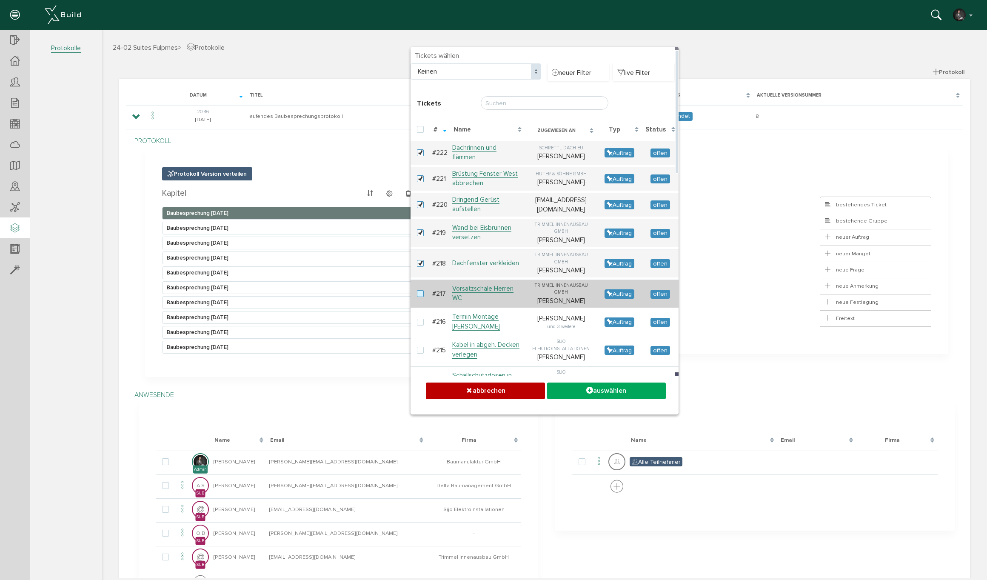
click at [419, 290] on label at bounding box center [422, 294] width 10 height 8
click at [419, 290] on input "checkbox" at bounding box center [420, 293] width 6 height 6
checkbox input "true"
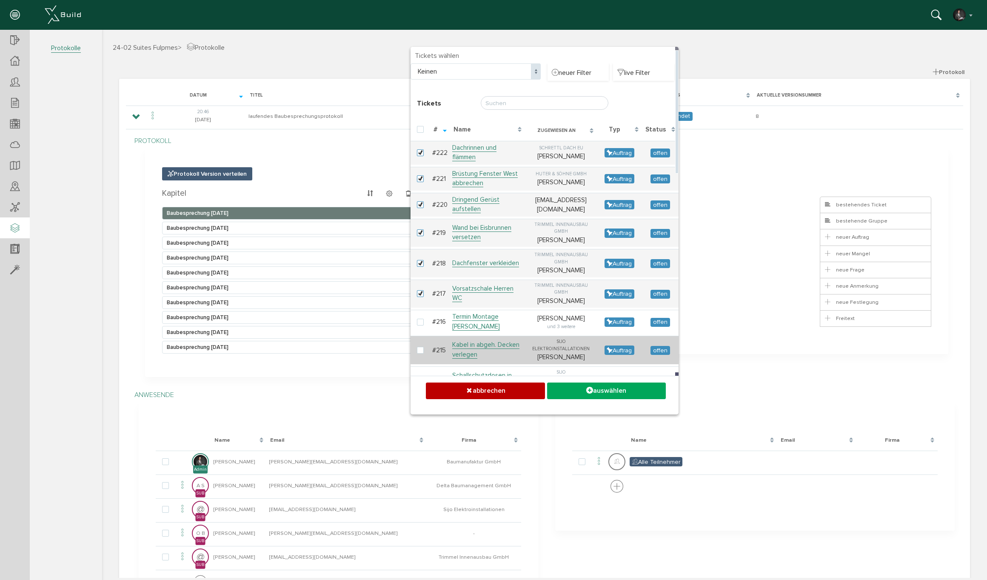
drag, startPoint x: 419, startPoint y: 314, endPoint x: 423, endPoint y: 340, distance: 26.7
click at [420, 319] on label at bounding box center [422, 323] width 10 height 8
click at [420, 319] on input "checkbox" at bounding box center [420, 322] width 6 height 6
checkbox input "true"
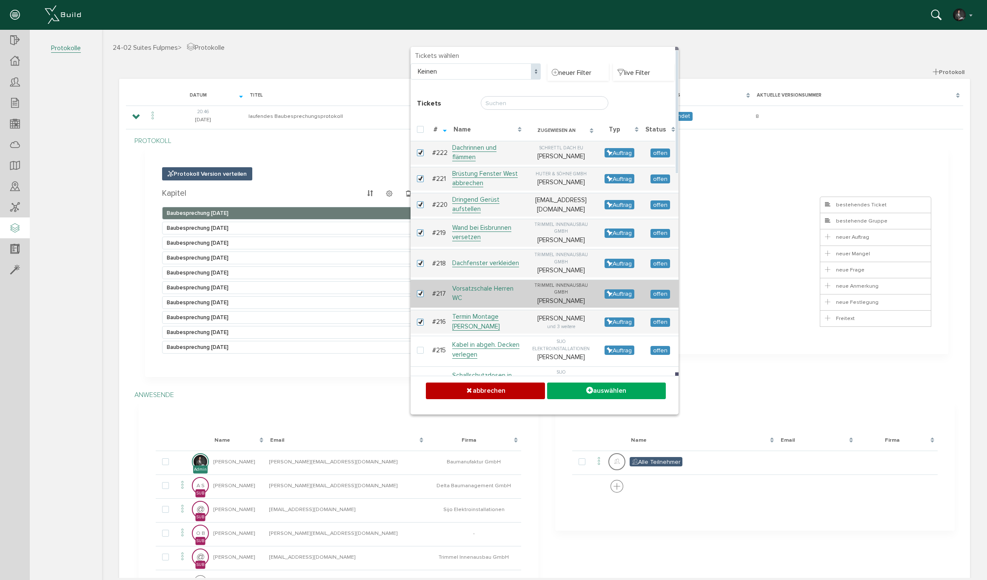
drag, startPoint x: 422, startPoint y: 346, endPoint x: 467, endPoint y: 290, distance: 72.0
click at [422, 347] on label at bounding box center [422, 351] width 10 height 8
click at [422, 347] on input "checkbox" at bounding box center [420, 350] width 6 height 6
checkbox input "true"
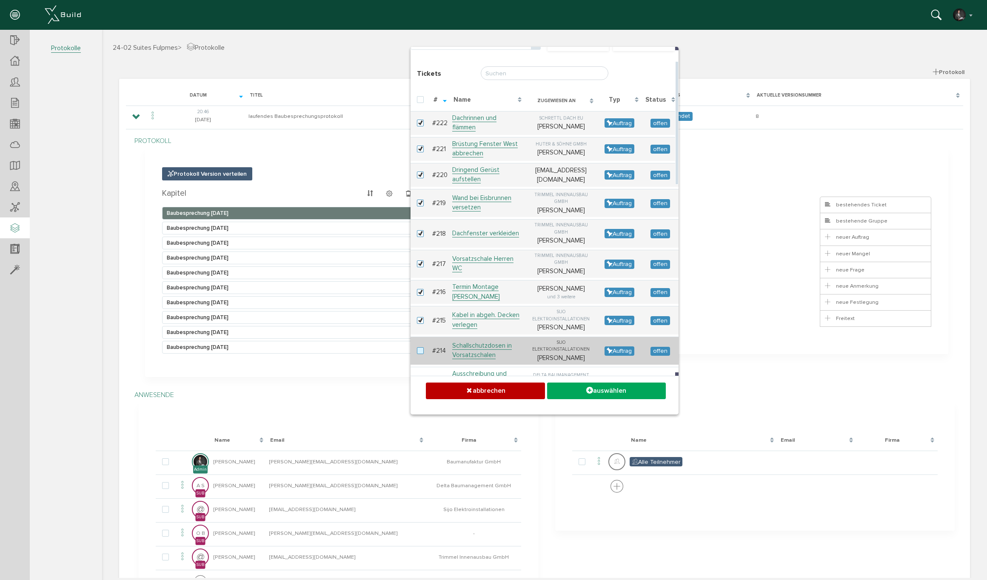
click at [419, 355] on label at bounding box center [422, 351] width 10 height 8
click at [419, 353] on input "checkbox" at bounding box center [420, 350] width 6 height 6
checkbox input "true"
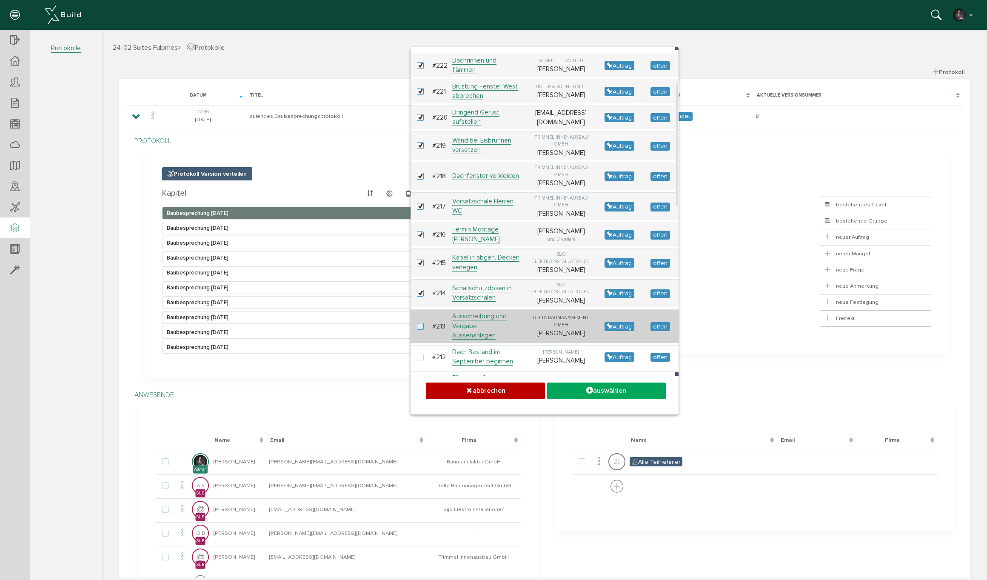
click at [419, 330] on label at bounding box center [422, 327] width 10 height 8
click at [419, 328] on input "checkbox" at bounding box center [420, 326] width 6 height 6
checkbox input "true"
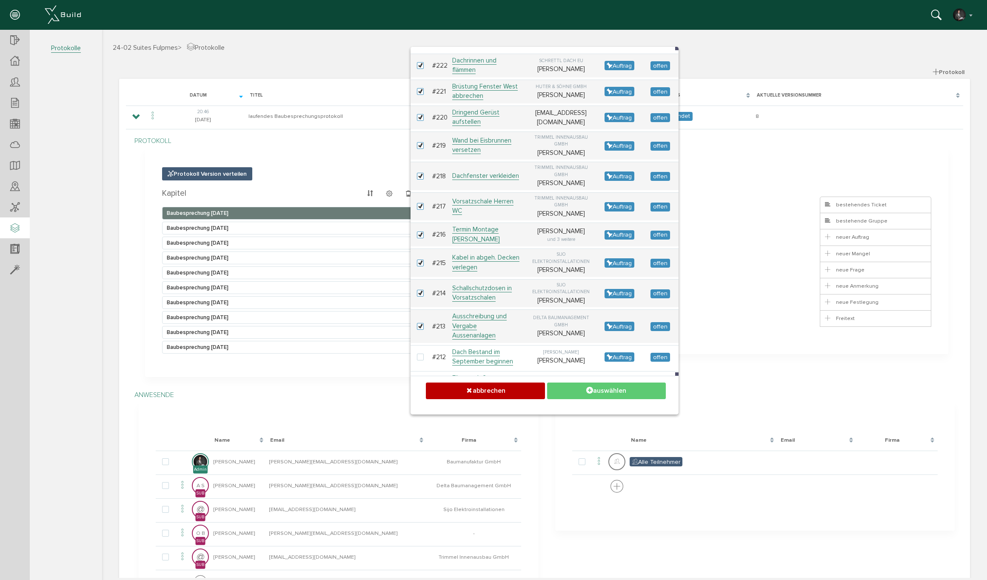
click at [614, 386] on button "auswählen" at bounding box center [606, 390] width 119 height 17
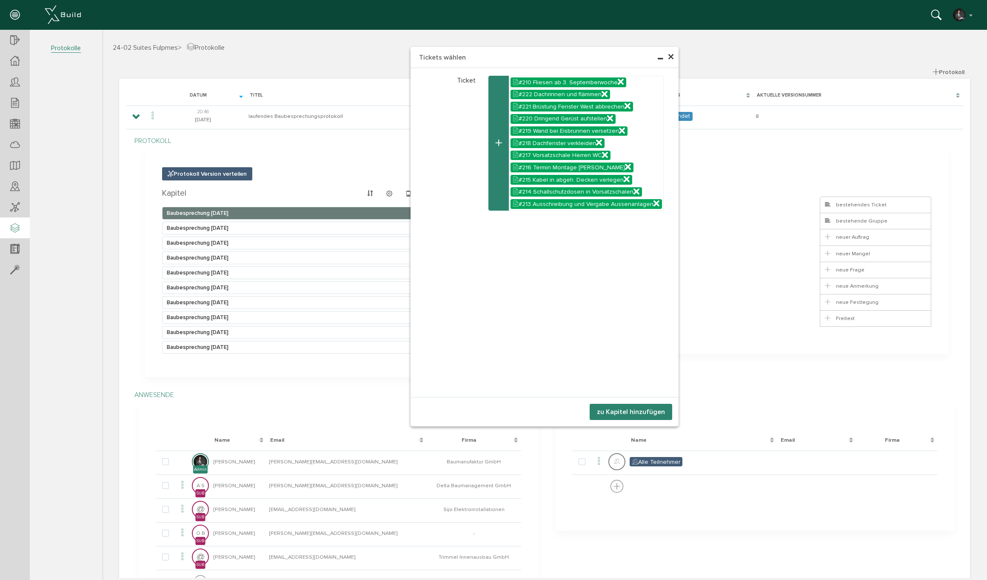
click at [650, 417] on button "zu Kapitel hinzufügen" at bounding box center [631, 412] width 83 height 16
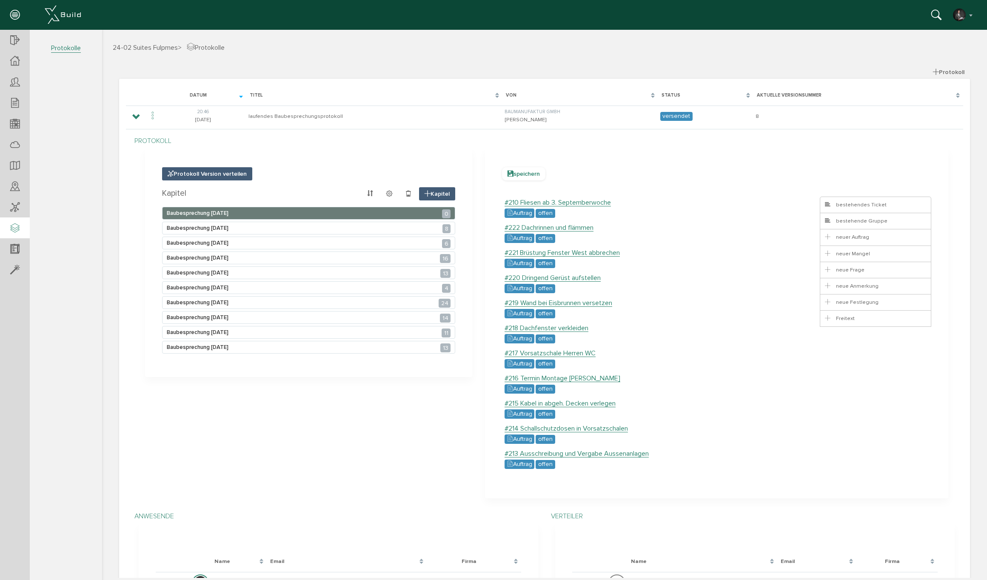
click at [522, 173] on span "speichern" at bounding box center [523, 173] width 43 height 13
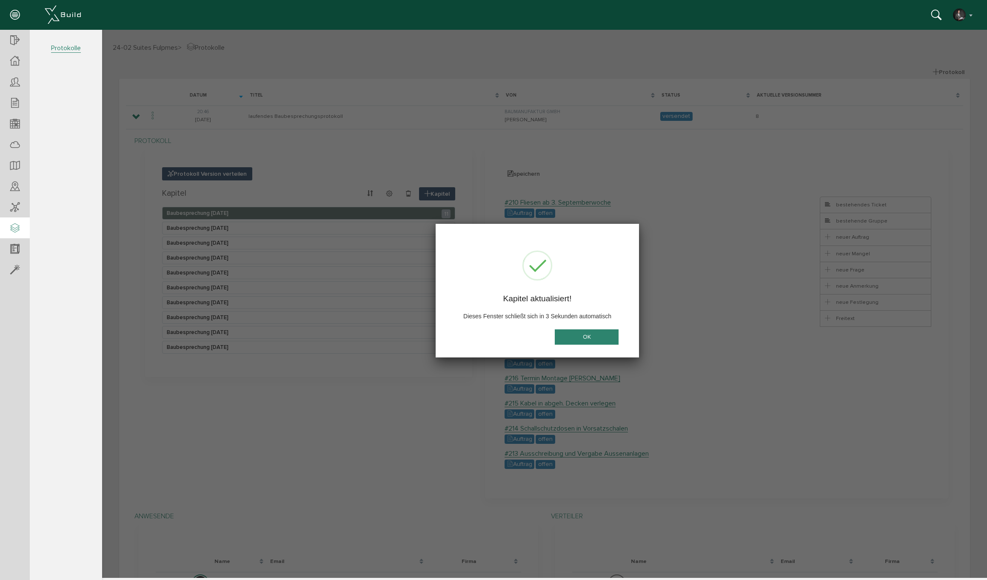
click at [574, 338] on button "OK" at bounding box center [587, 337] width 64 height 16
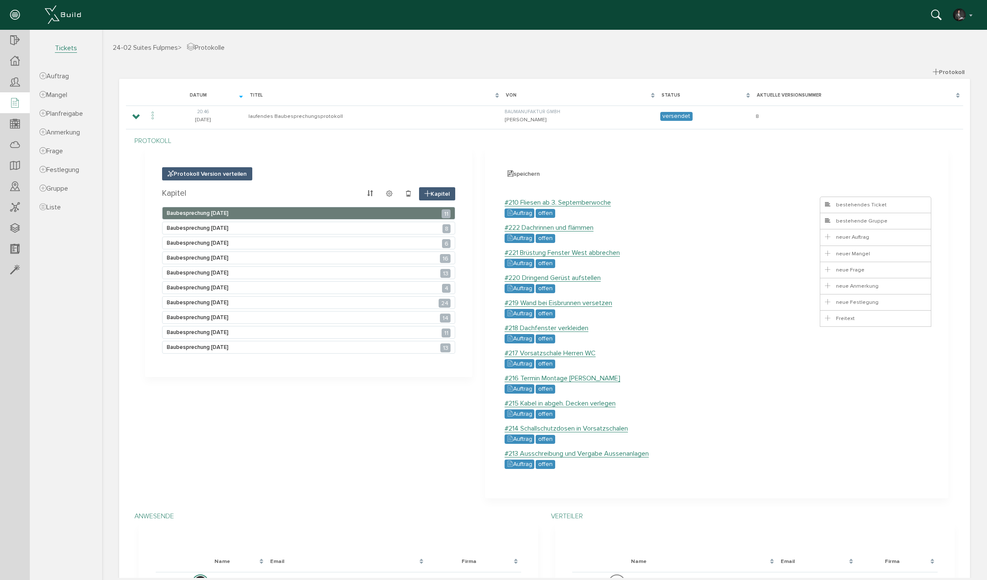
click at [16, 101] on icon at bounding box center [14, 103] width 9 height 12
select select "FI-681132a8c67ae0.61492938"
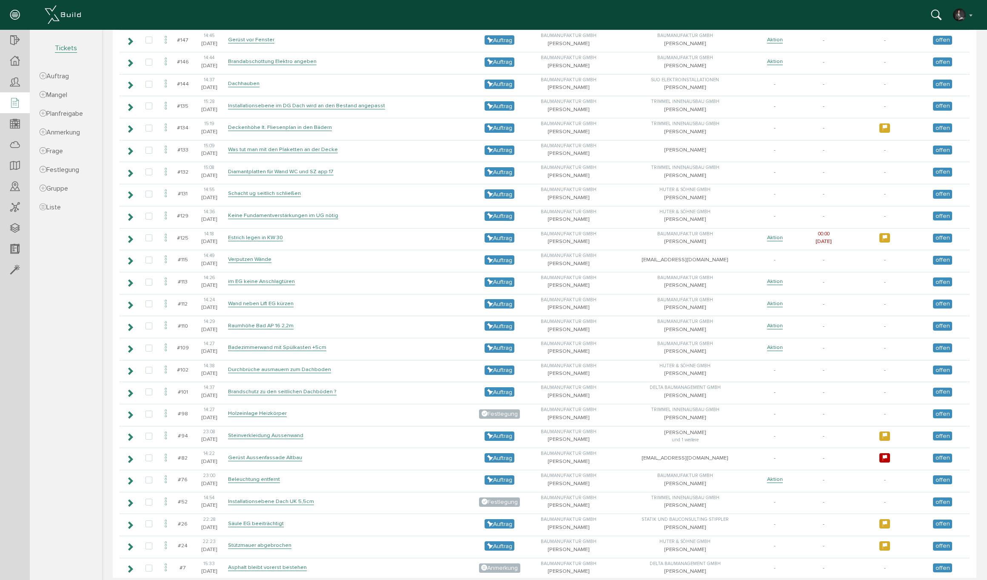
scroll to position [1253, 0]
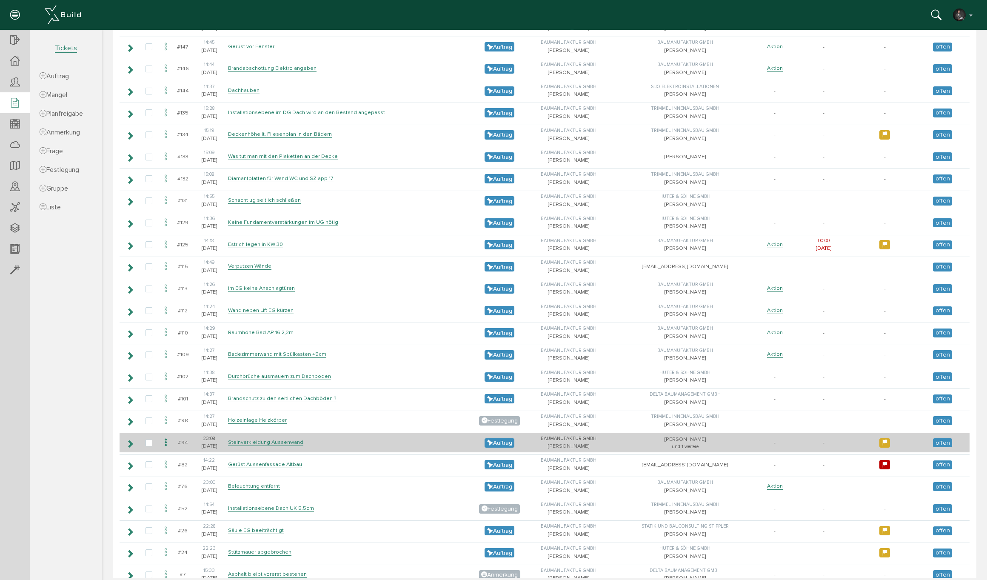
click at [131, 440] on icon at bounding box center [130, 443] width 8 height 7
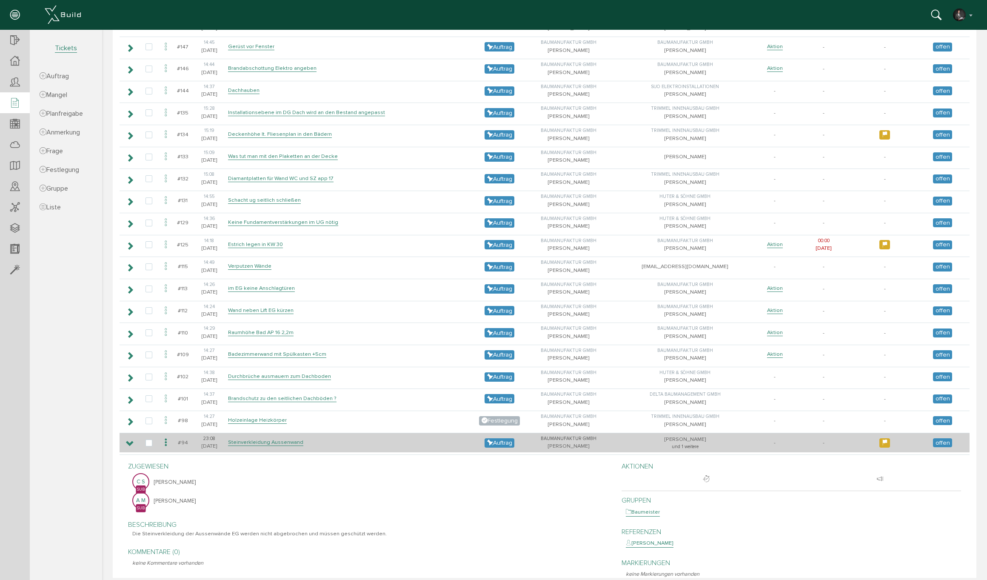
click at [131, 440] on icon at bounding box center [130, 443] width 8 height 7
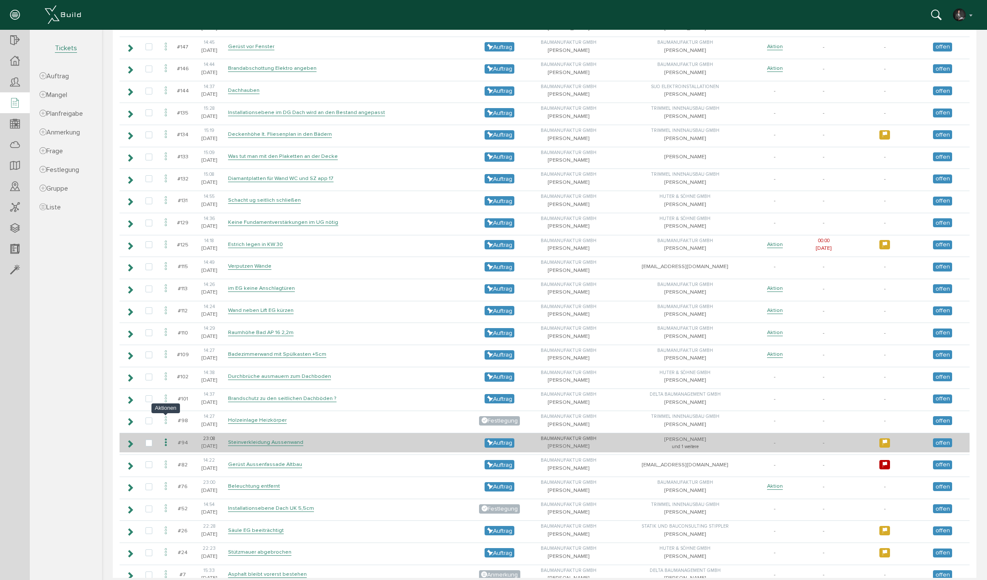
click at [164, 437] on icon at bounding box center [166, 442] width 10 height 11
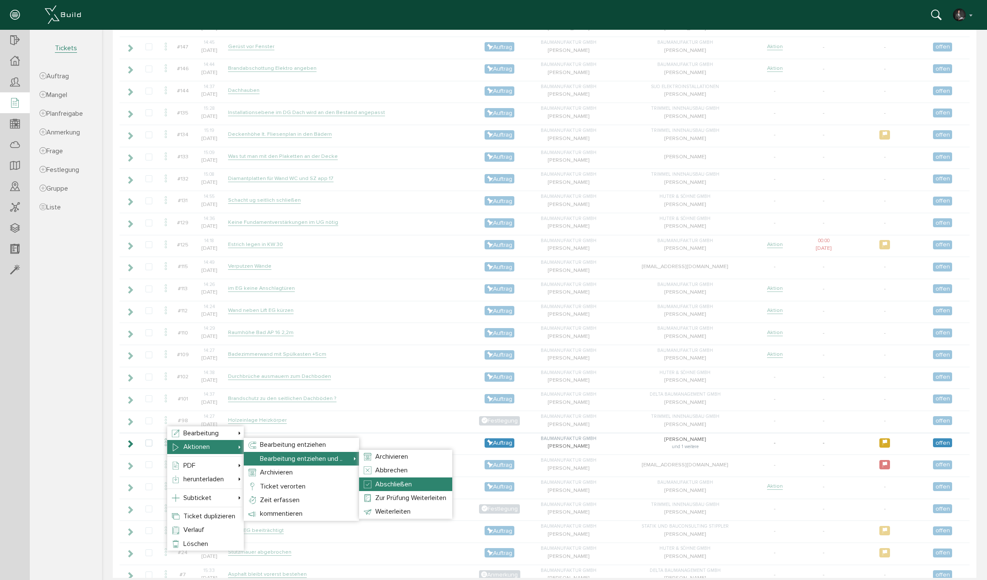
click at [401, 484] on span "Abschließen" at bounding box center [393, 484] width 37 height 9
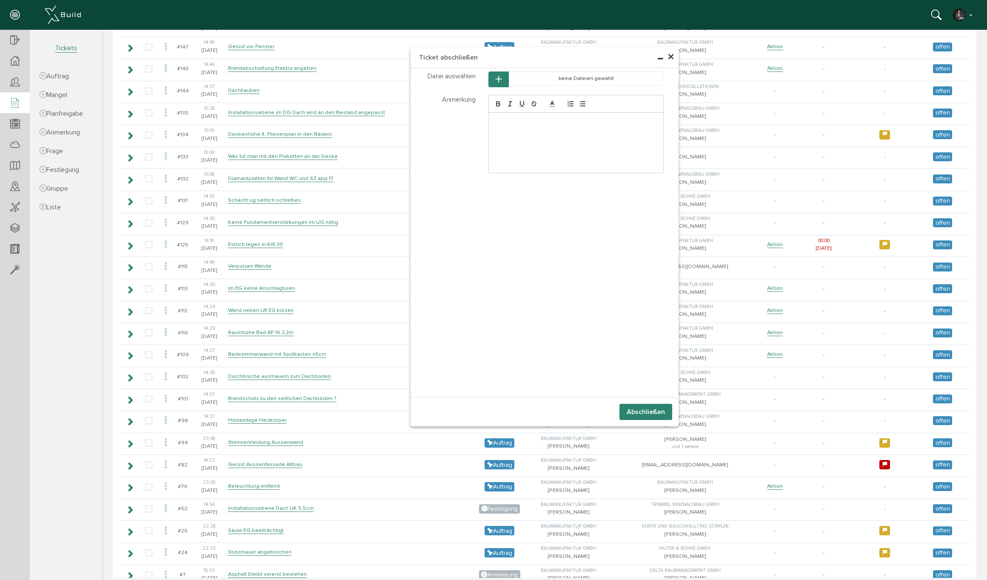
click at [654, 404] on button "Abschließen" at bounding box center [645, 412] width 53 height 16
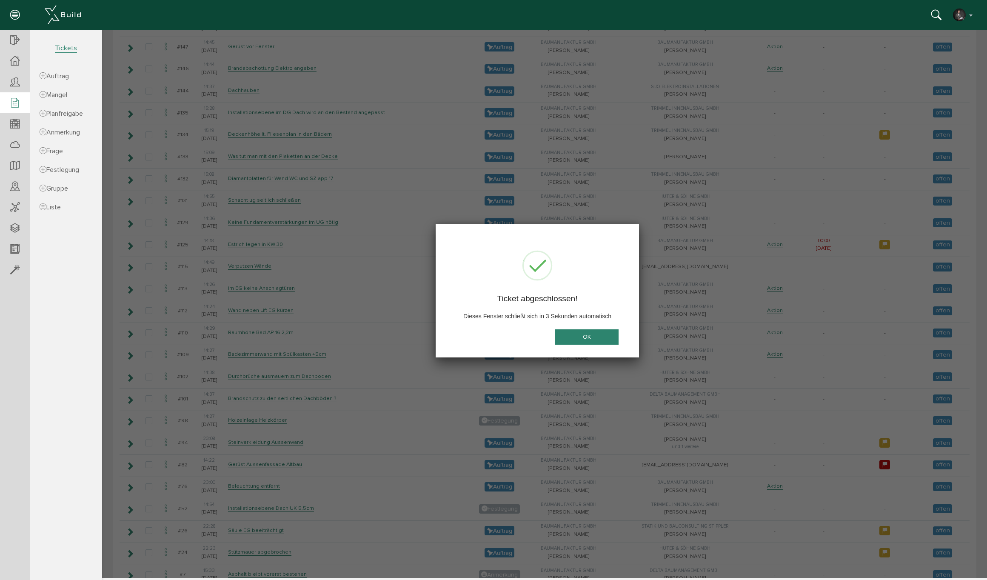
click at [594, 340] on button "OK" at bounding box center [587, 337] width 64 height 16
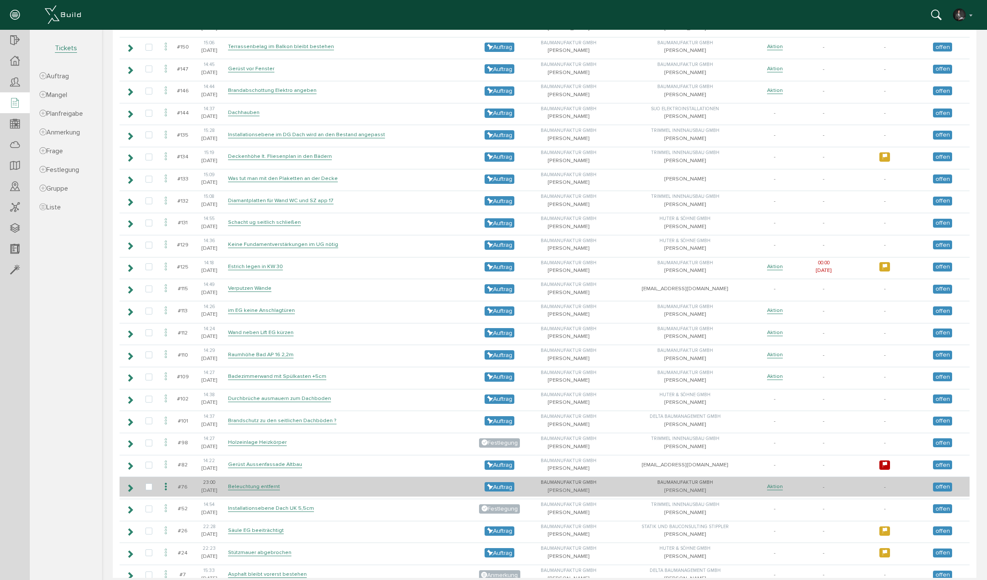
click at [165, 481] on icon at bounding box center [166, 486] width 10 height 11
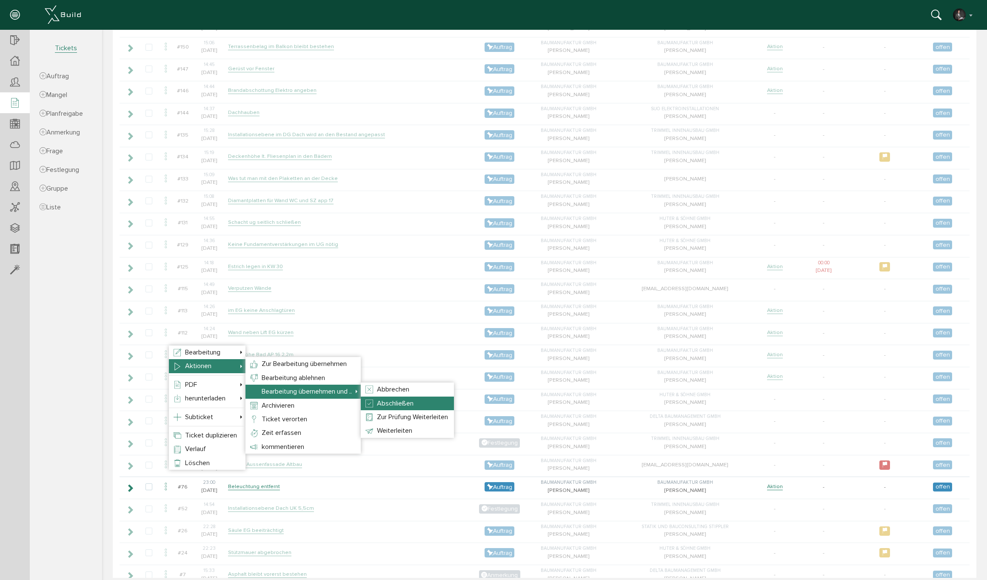
click at [406, 406] on span "Abschließen" at bounding box center [395, 403] width 37 height 9
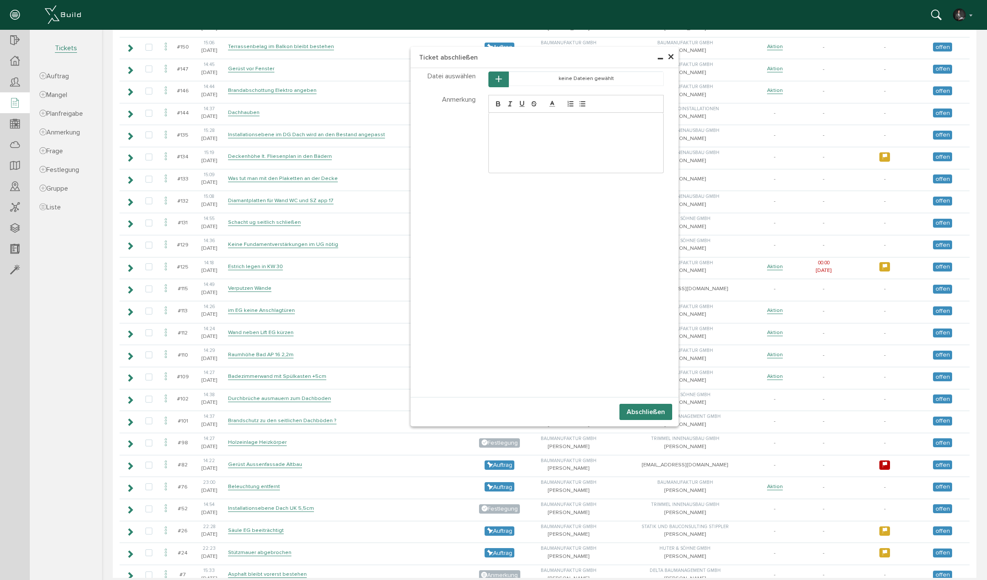
click at [671, 58] on span "×" at bounding box center [671, 57] width 7 height 17
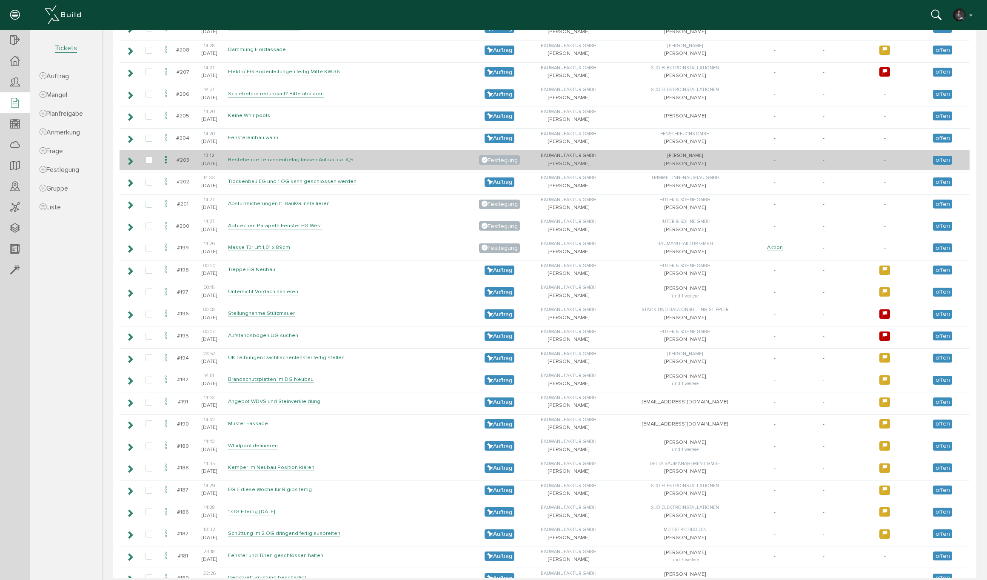
scroll to position [503, 0]
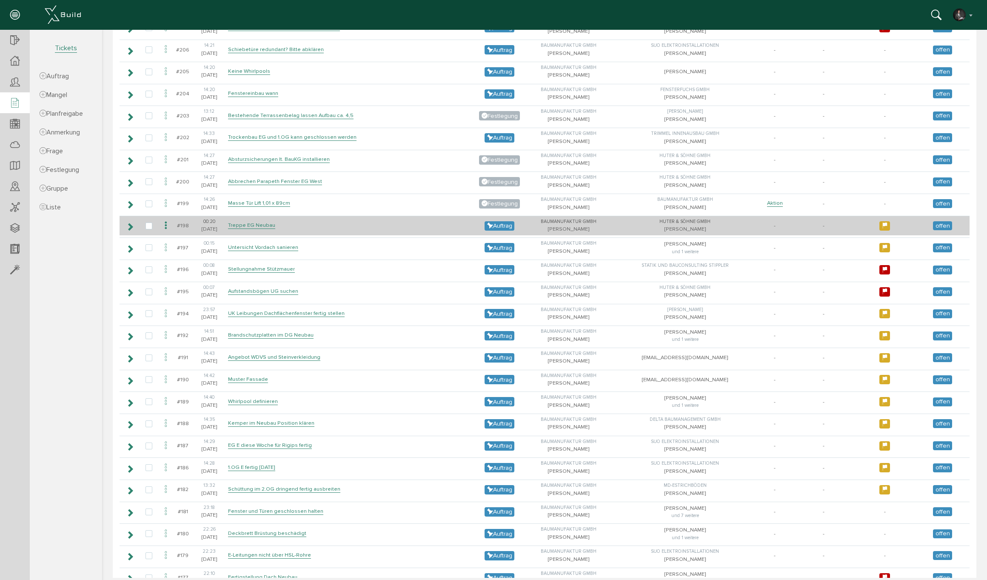
click at [131, 223] on icon at bounding box center [130, 226] width 8 height 7
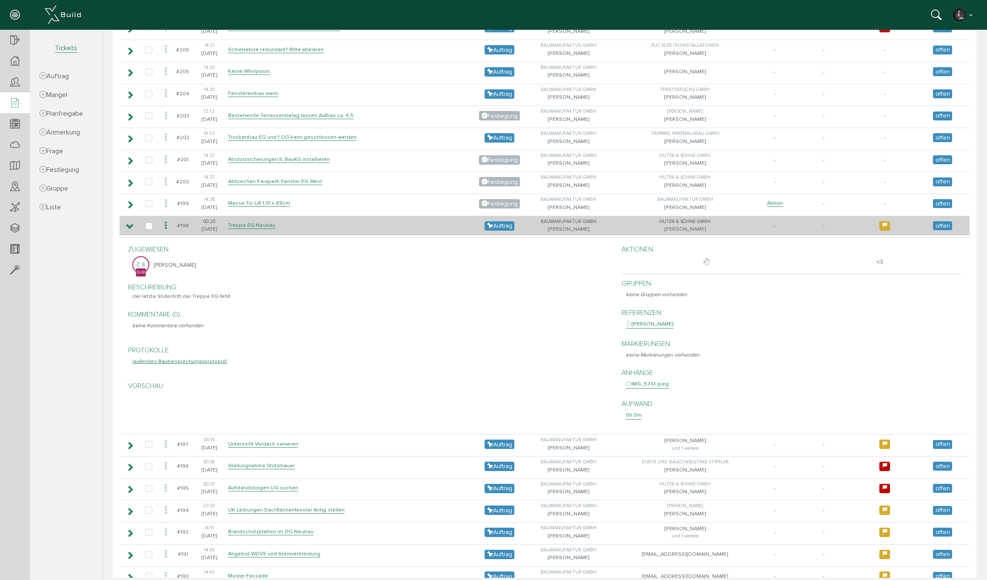
click at [131, 223] on icon at bounding box center [130, 226] width 8 height 7
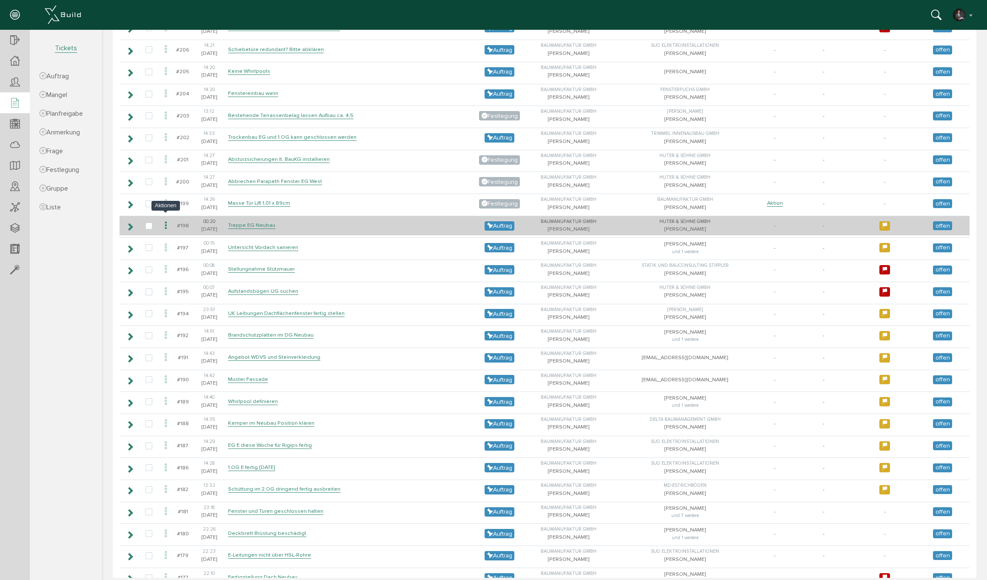
click at [166, 220] on icon at bounding box center [166, 225] width 10 height 11
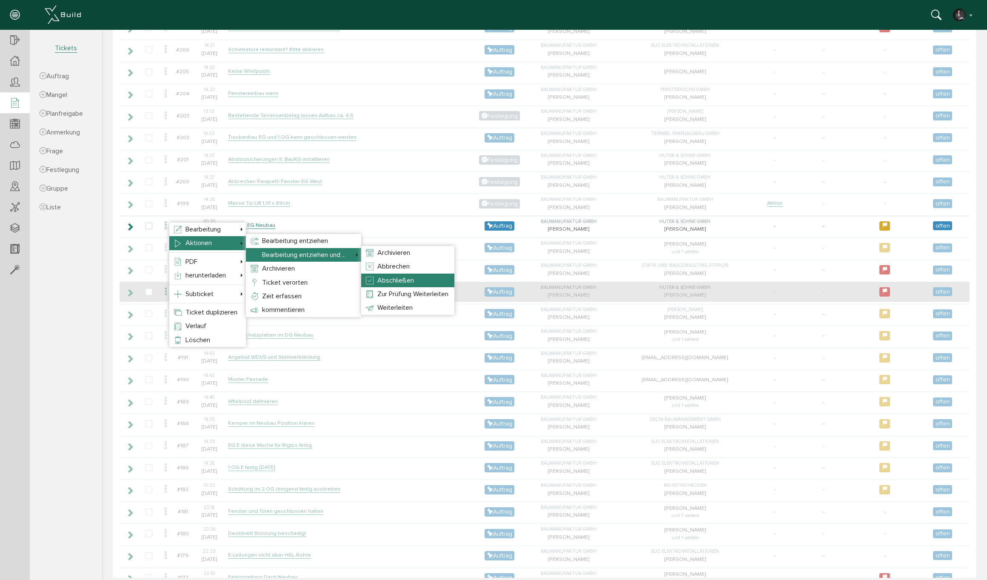
drag, startPoint x: 393, startPoint y: 279, endPoint x: 398, endPoint y: 279, distance: 4.7
click at [393, 279] on span "Abschließen" at bounding box center [395, 280] width 37 height 9
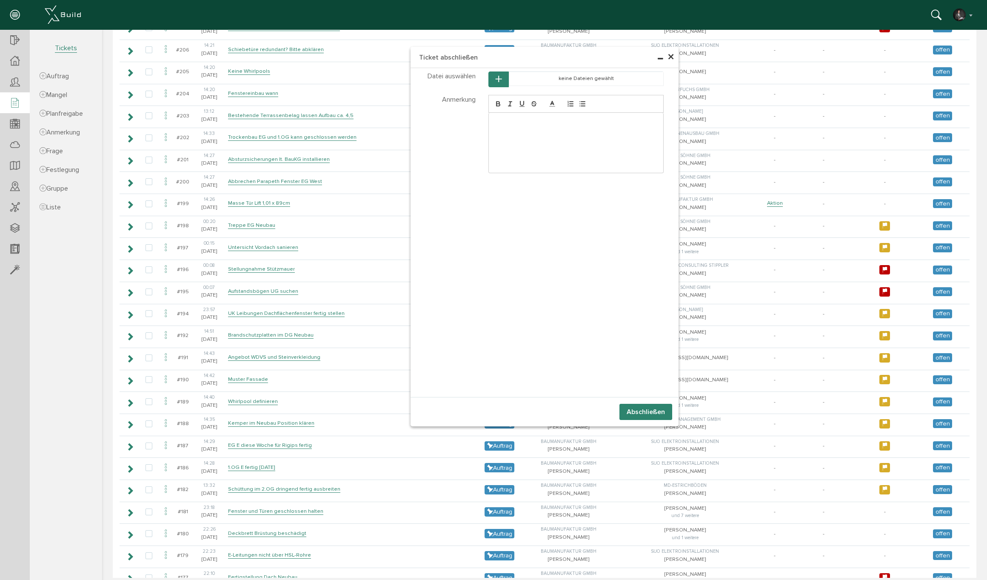
drag, startPoint x: 645, startPoint y: 411, endPoint x: 604, endPoint y: 402, distance: 41.8
click at [645, 410] on button "Abschließen" at bounding box center [645, 412] width 53 height 16
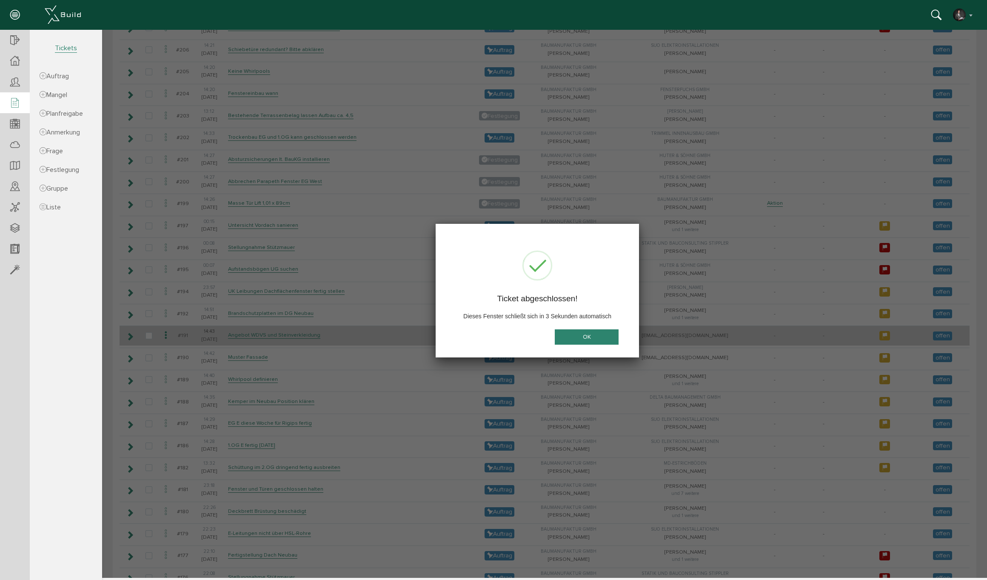
click at [585, 341] on button "OK" at bounding box center [587, 337] width 64 height 16
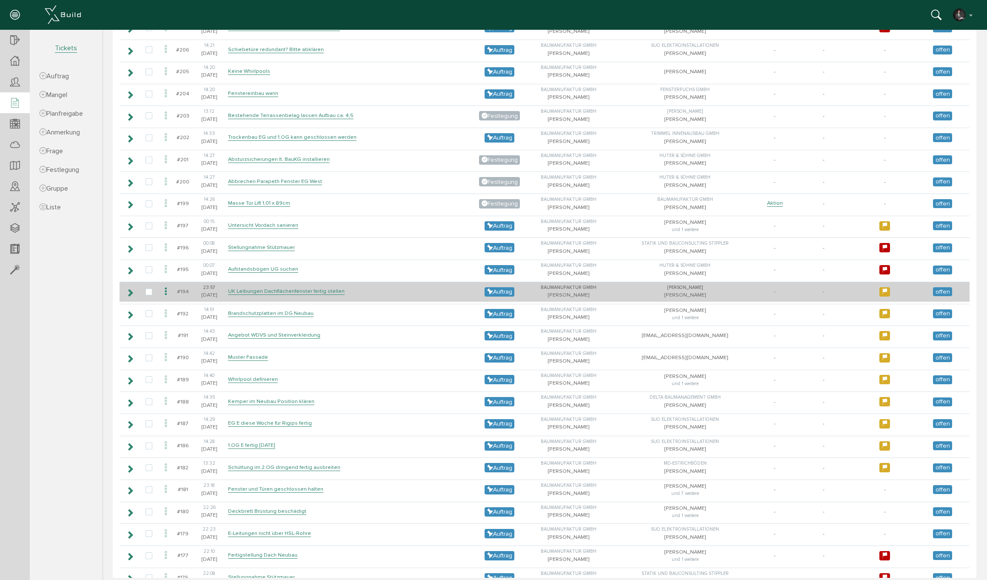
click at [168, 286] on icon at bounding box center [166, 291] width 10 height 11
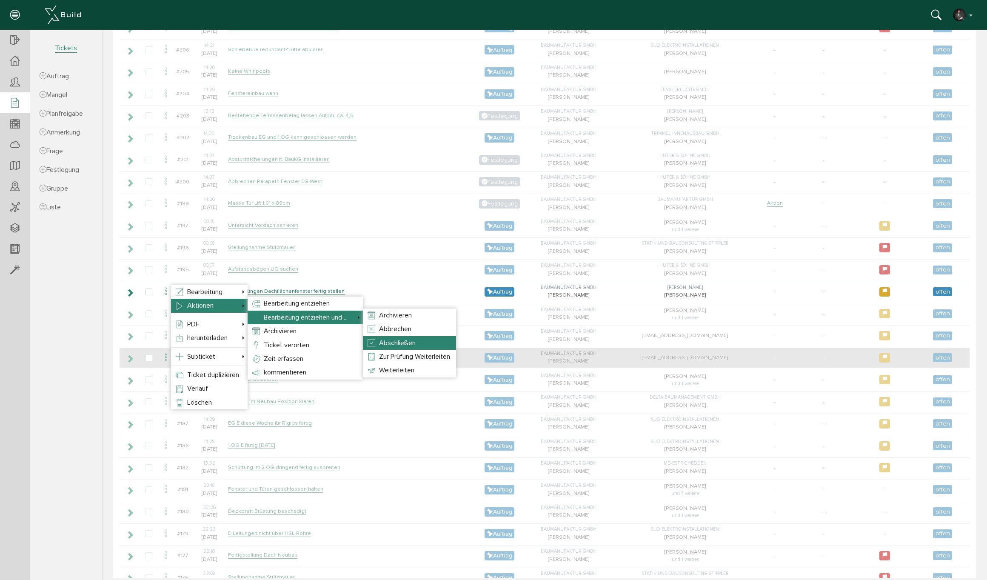
click at [397, 344] on span "Abschließen" at bounding box center [397, 343] width 37 height 9
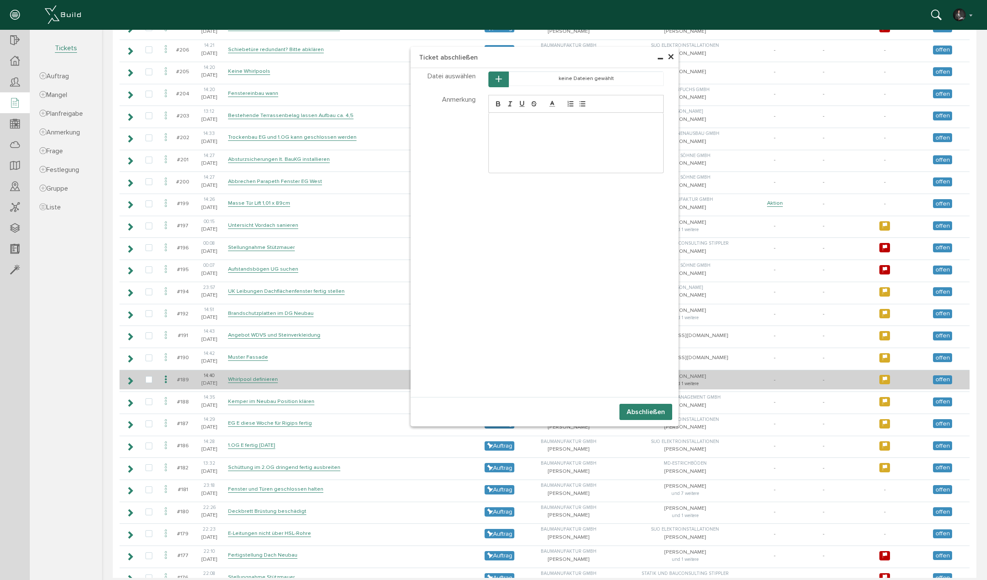
drag, startPoint x: 650, startPoint y: 410, endPoint x: 388, endPoint y: 362, distance: 266.9
click at [649, 409] on button "Abschließen" at bounding box center [645, 412] width 53 height 16
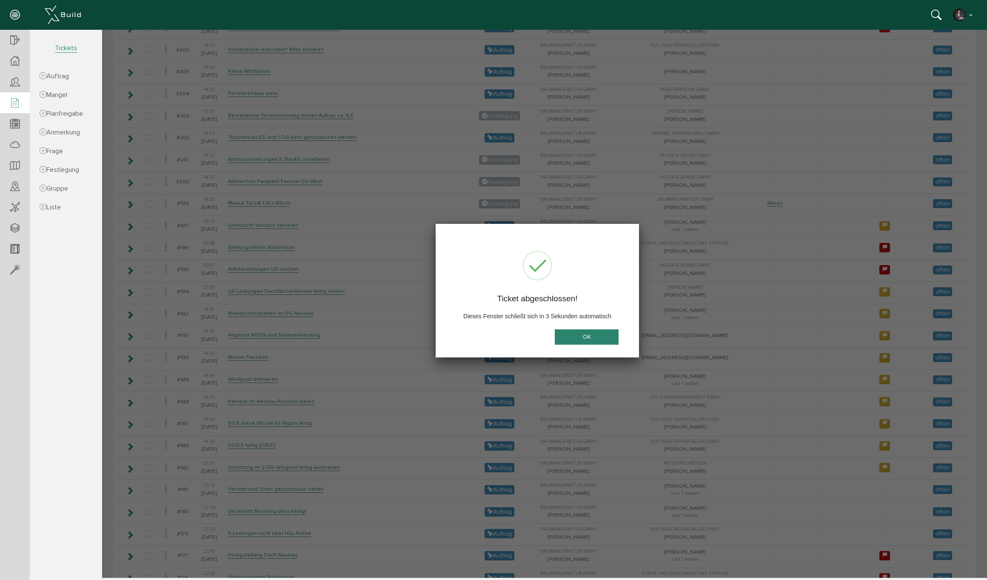
click at [596, 340] on button "OK" at bounding box center [587, 337] width 64 height 16
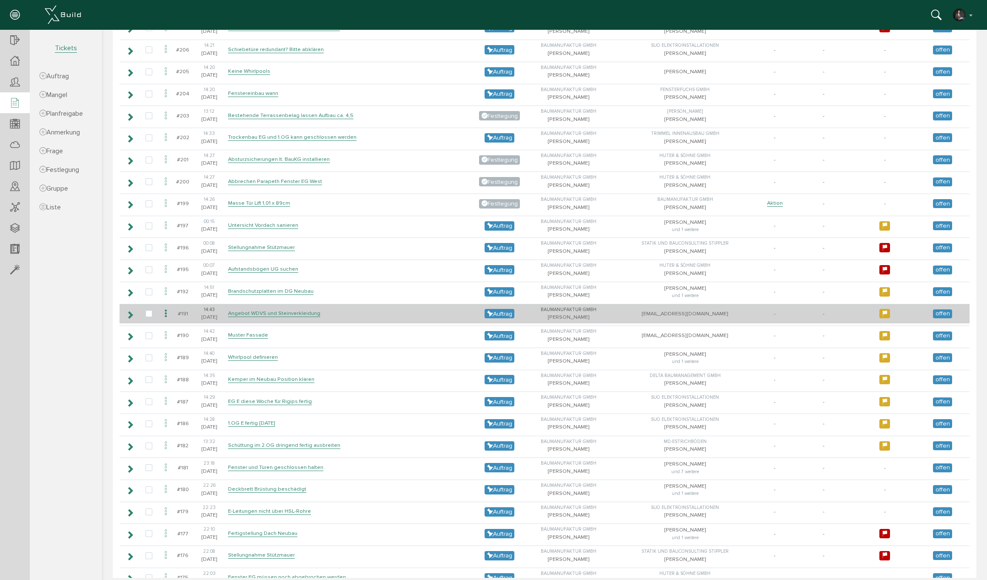
scroll to position [511, 0]
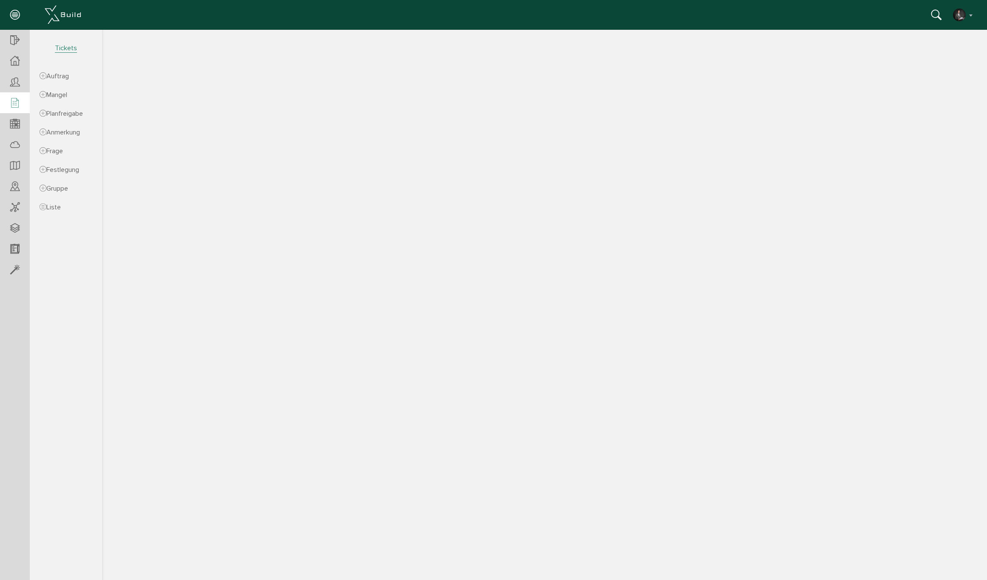
select select "FI-681132a8c67ae0.61492938"
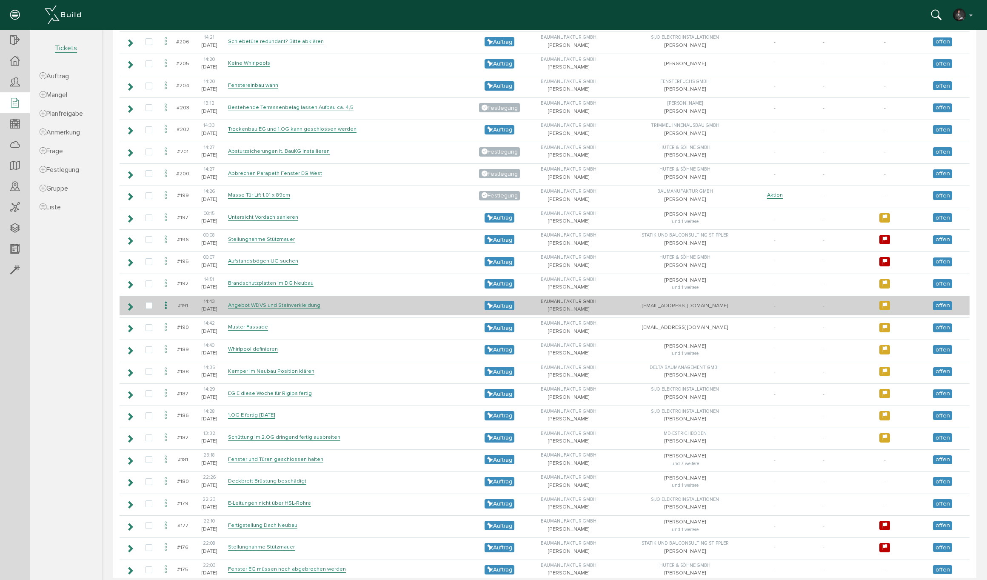
click at [163, 300] on icon at bounding box center [166, 305] width 10 height 11
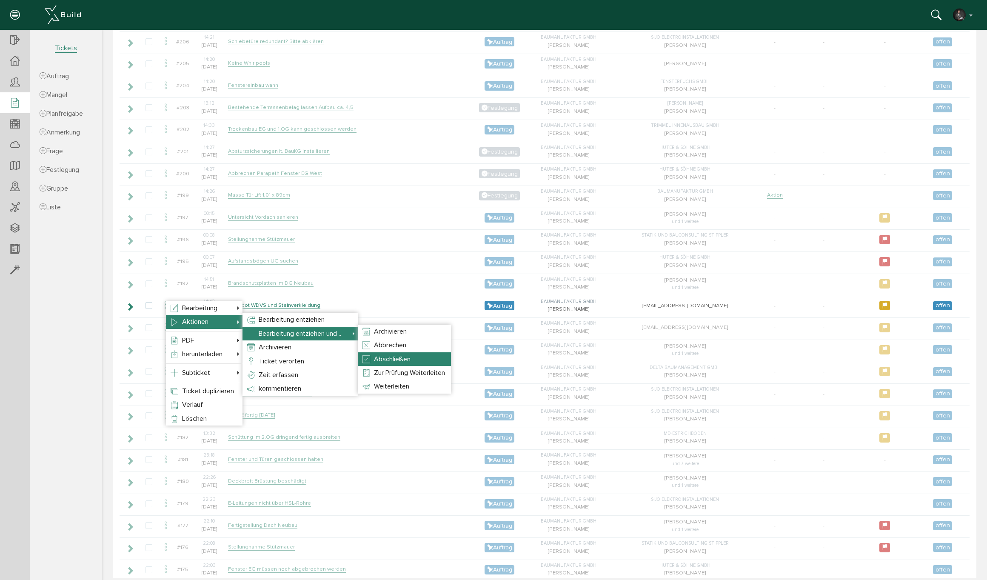
click at [397, 359] on span "Abschließen" at bounding box center [392, 359] width 37 height 9
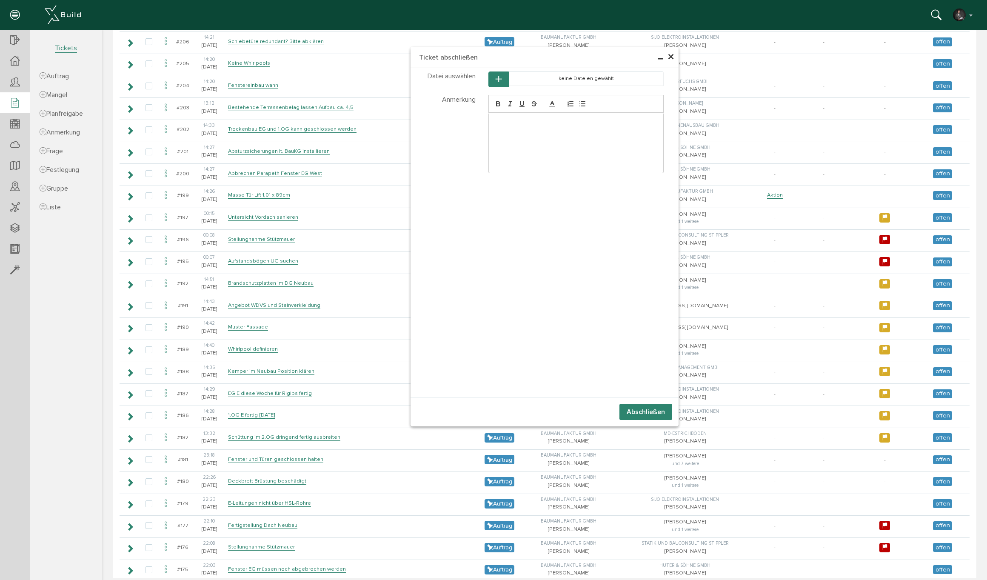
click at [630, 414] on button "Abschließen" at bounding box center [645, 412] width 53 height 16
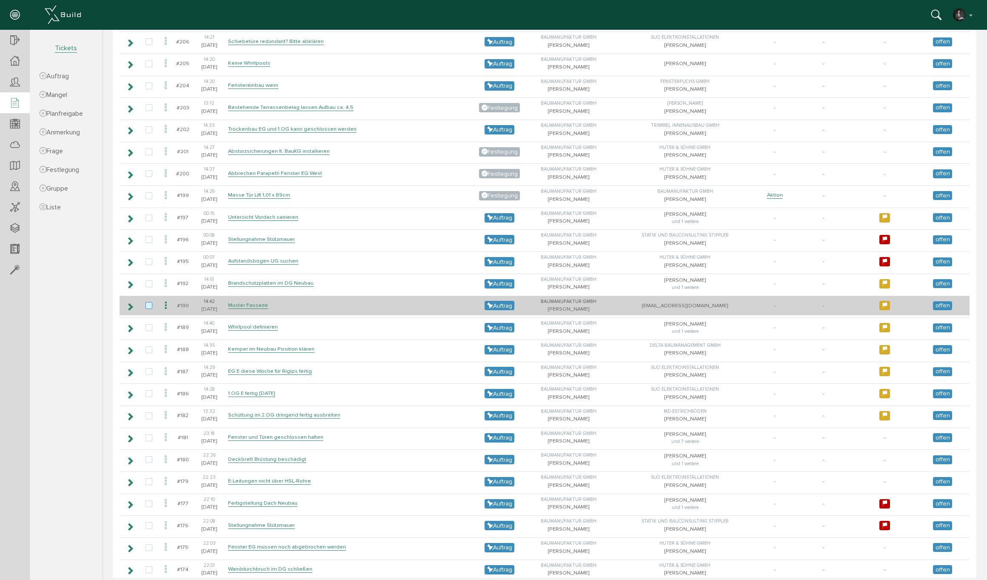
click at [150, 302] on label at bounding box center [151, 306] width 10 height 8
click at [150, 302] on input "checkbox" at bounding box center [149, 305] width 6 height 6
checkbox input "true"
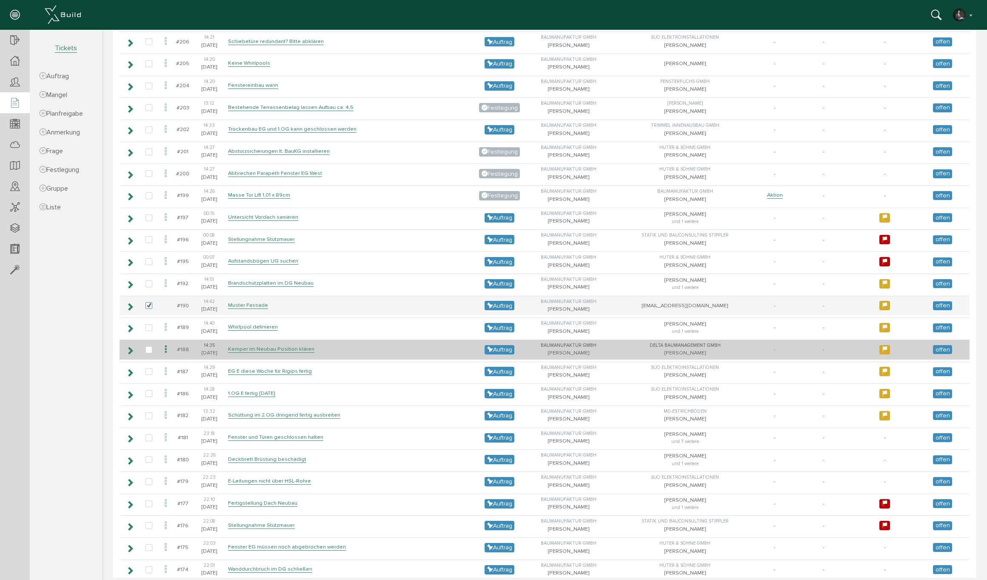
drag, startPoint x: 151, startPoint y: 319, endPoint x: 157, endPoint y: 341, distance: 23.4
click at [151, 324] on label at bounding box center [151, 328] width 10 height 8
click at [151, 324] on input "checkbox" at bounding box center [149, 327] width 6 height 6
checkbox input "true"
click at [152, 346] on label at bounding box center [151, 350] width 10 height 8
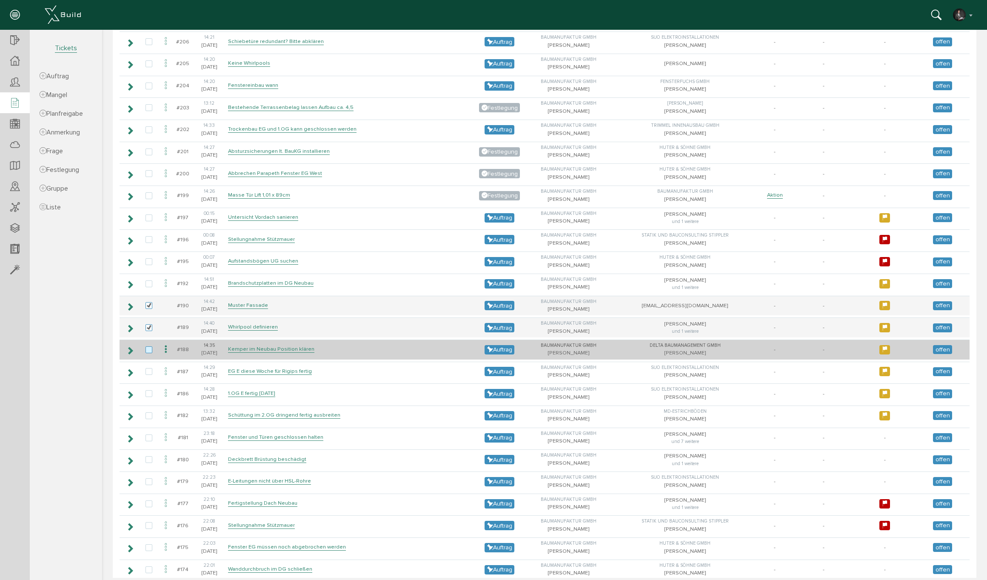
click at [151, 346] on input "checkbox" at bounding box center [149, 349] width 6 height 6
checkbox input "true"
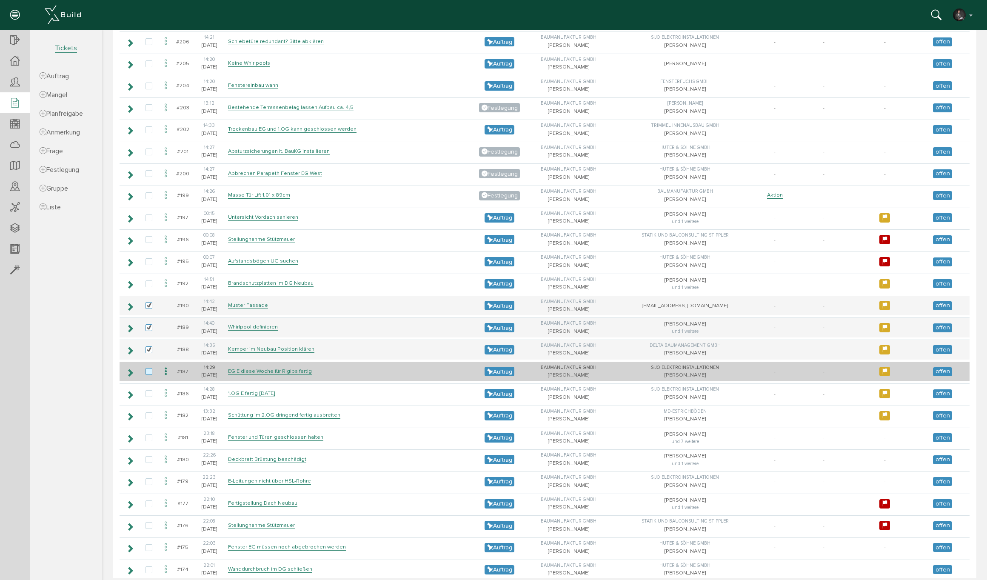
click at [150, 368] on label at bounding box center [151, 372] width 10 height 8
click at [150, 368] on input "checkbox" at bounding box center [149, 371] width 6 height 6
checkbox input "true"
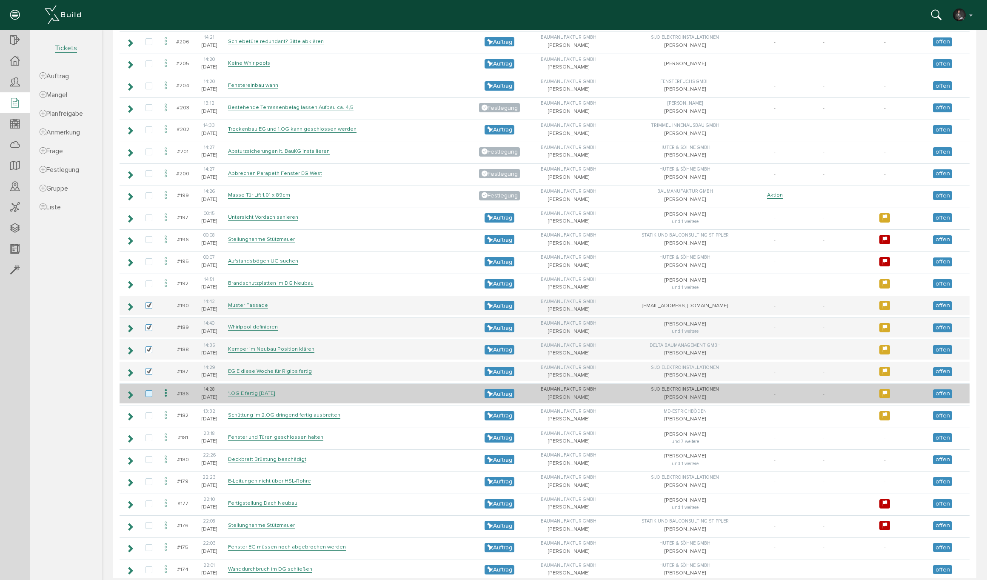
click at [151, 390] on label at bounding box center [151, 394] width 10 height 8
click at [151, 390] on input "checkbox" at bounding box center [149, 393] width 6 height 6
checkbox input "true"
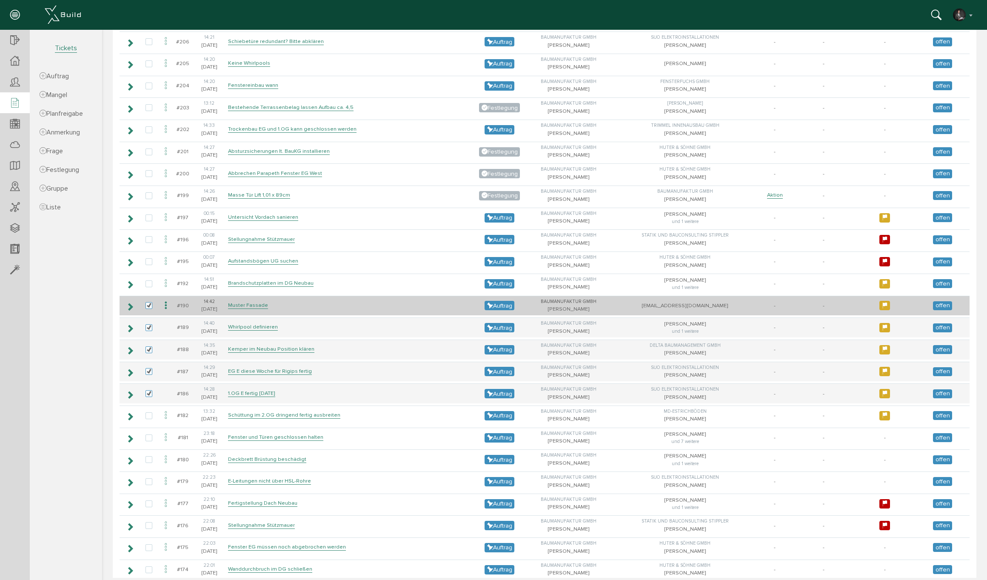
click at [163, 300] on icon at bounding box center [166, 305] width 10 height 11
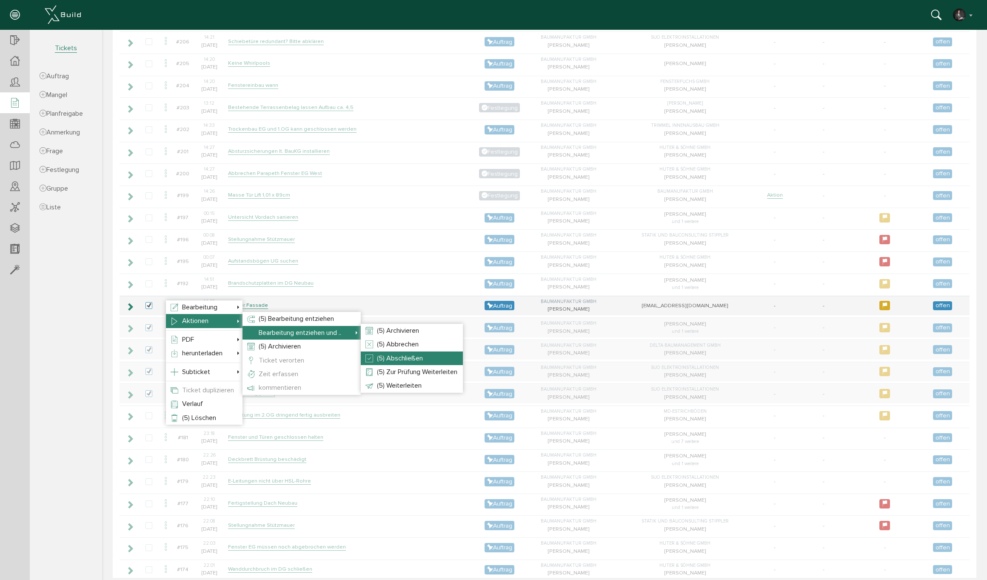
click at [385, 354] on span "(5) Abschließen" at bounding box center [400, 358] width 46 height 9
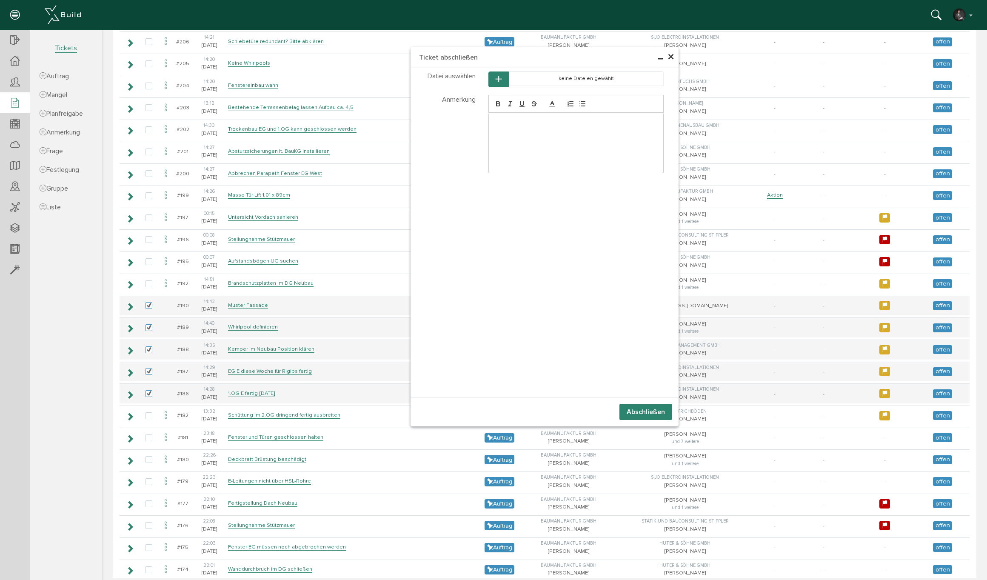
click at [645, 409] on button "Abschließen" at bounding box center [645, 412] width 53 height 16
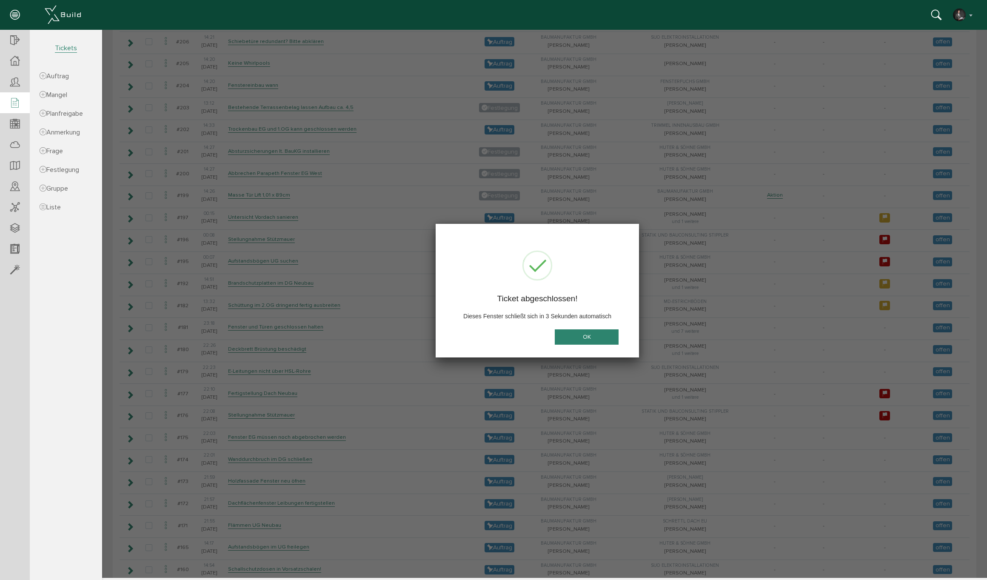
click at [580, 333] on button "OK" at bounding box center [587, 337] width 64 height 16
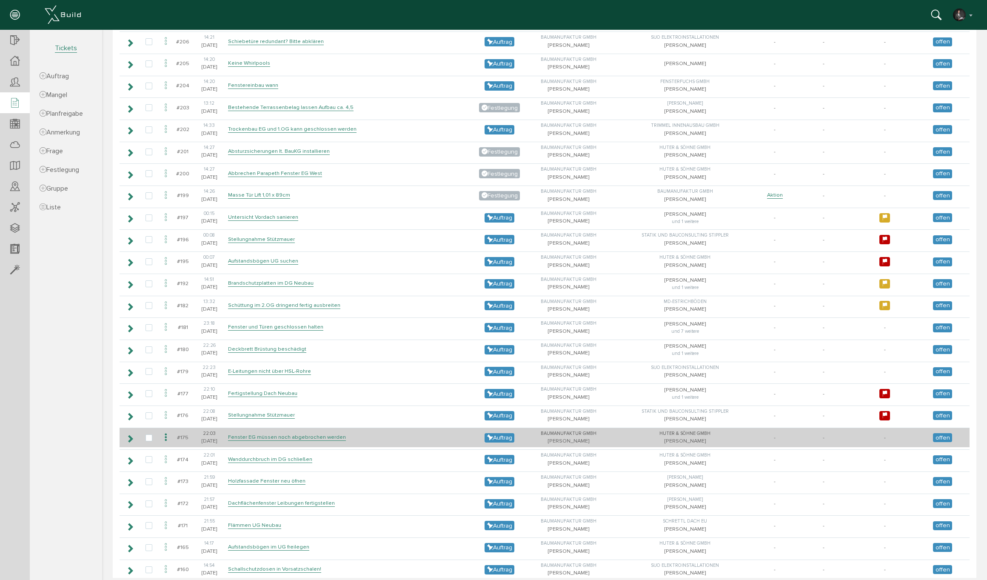
click at [164, 432] on icon at bounding box center [166, 437] width 10 height 11
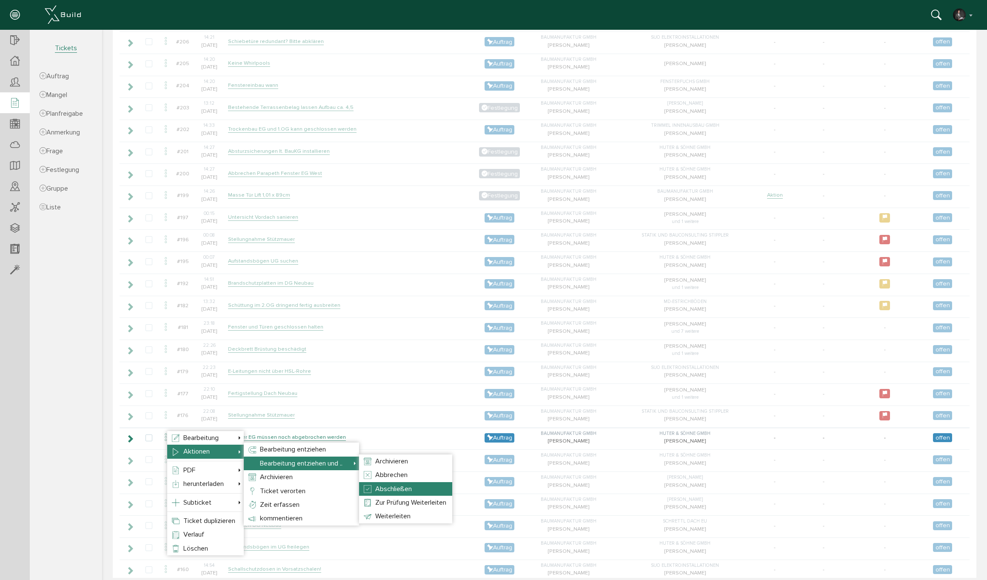
click at [394, 485] on span "Abschließen" at bounding box center [393, 489] width 37 height 9
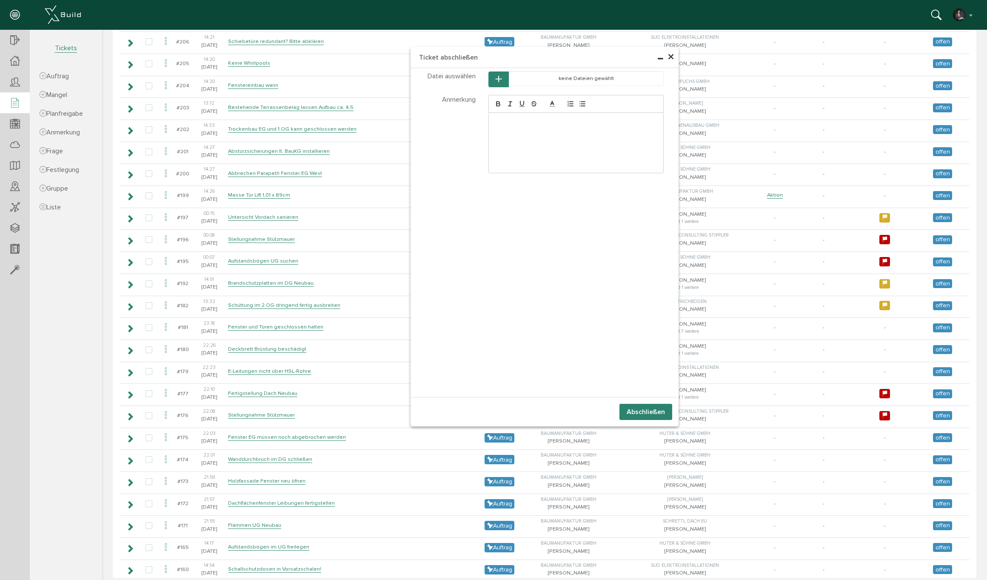
click at [631, 415] on button "Abschließen" at bounding box center [645, 412] width 53 height 16
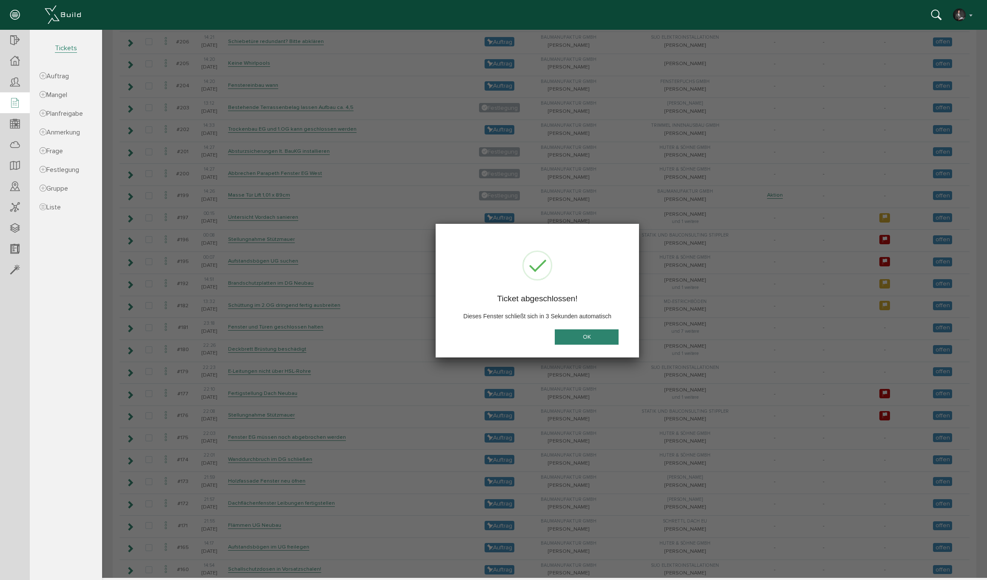
click at [566, 335] on button "OK" at bounding box center [587, 337] width 64 height 16
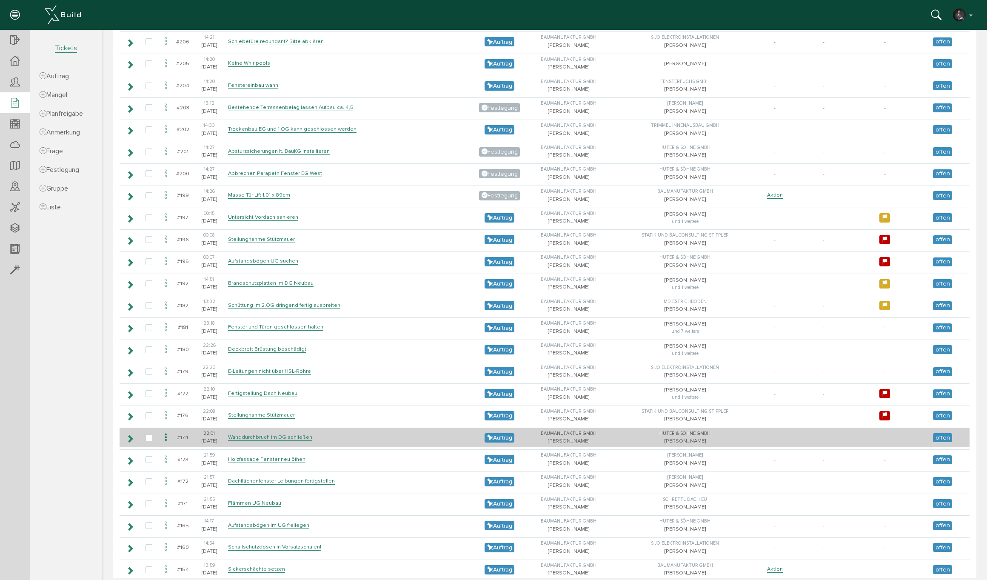
click at [166, 432] on icon at bounding box center [166, 437] width 10 height 11
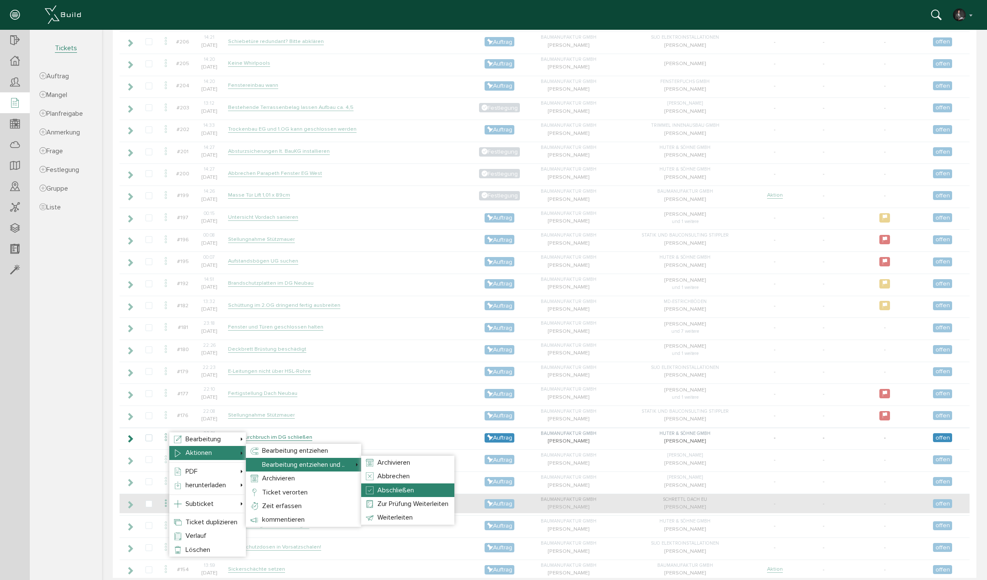
drag, startPoint x: 410, startPoint y: 489, endPoint x: 427, endPoint y: 490, distance: 17.0
click at [410, 489] on span "Abschließen" at bounding box center [395, 490] width 37 height 9
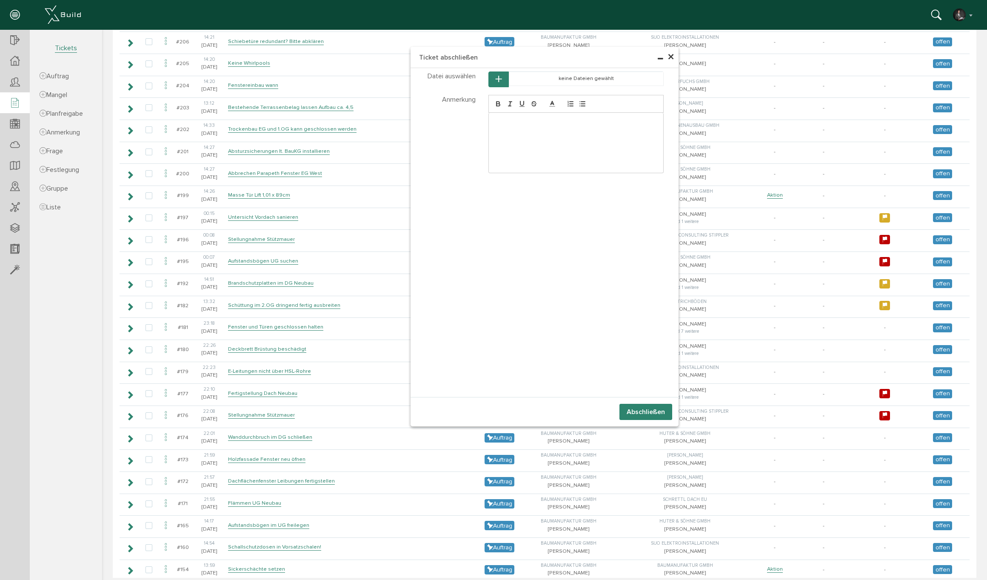
click at [630, 408] on button "Abschließen" at bounding box center [645, 412] width 53 height 16
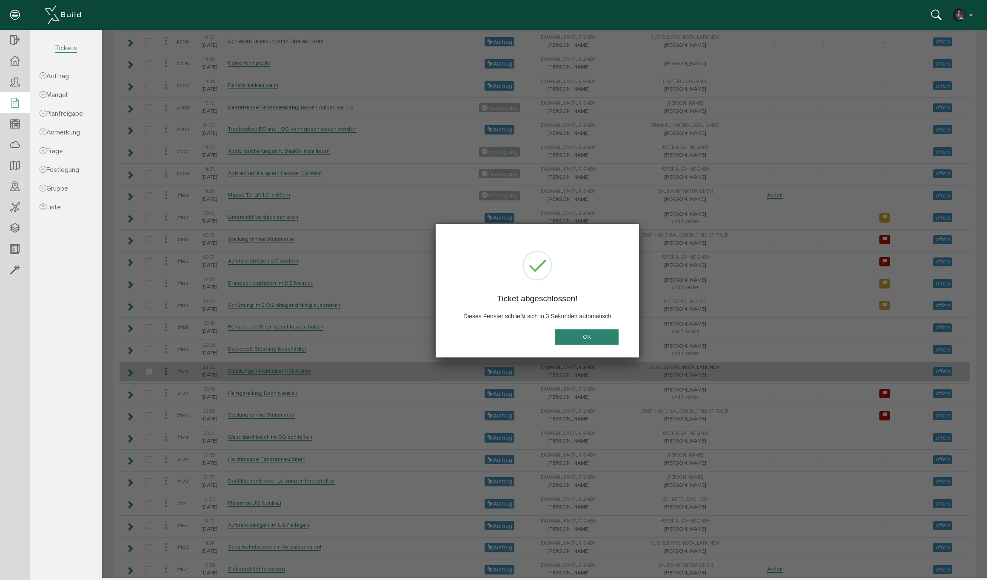
drag, startPoint x: 612, startPoint y: 337, endPoint x: 478, endPoint y: 353, distance: 135.5
click at [612, 337] on button "OK" at bounding box center [587, 337] width 64 height 16
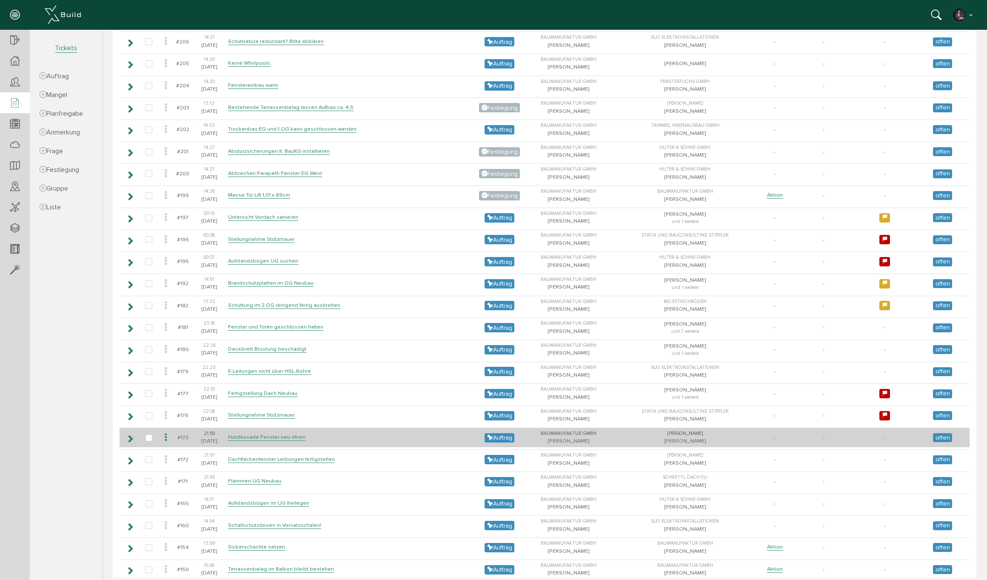
click at [166, 432] on icon at bounding box center [166, 437] width 10 height 11
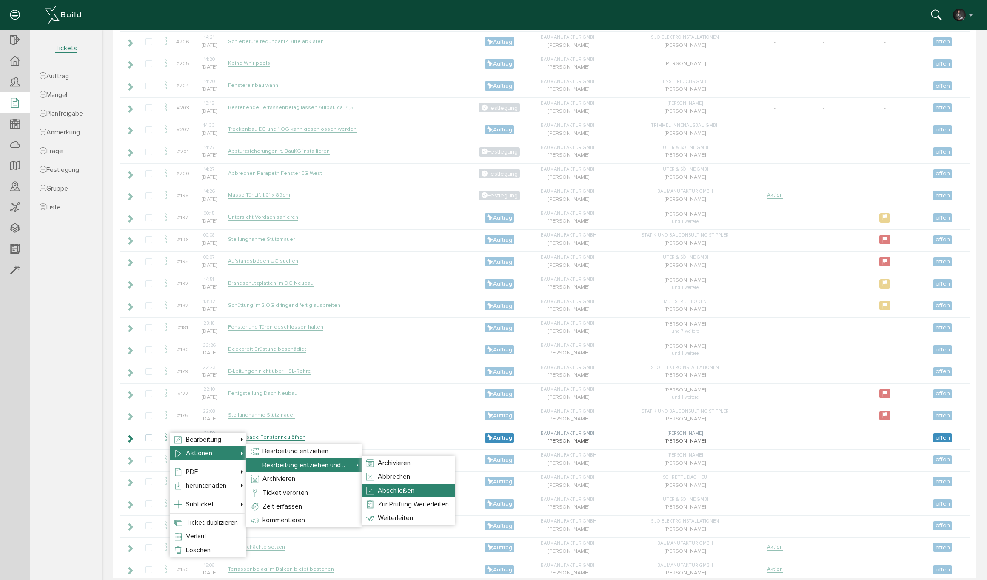
click at [392, 487] on span "Abschließen" at bounding box center [396, 490] width 37 height 9
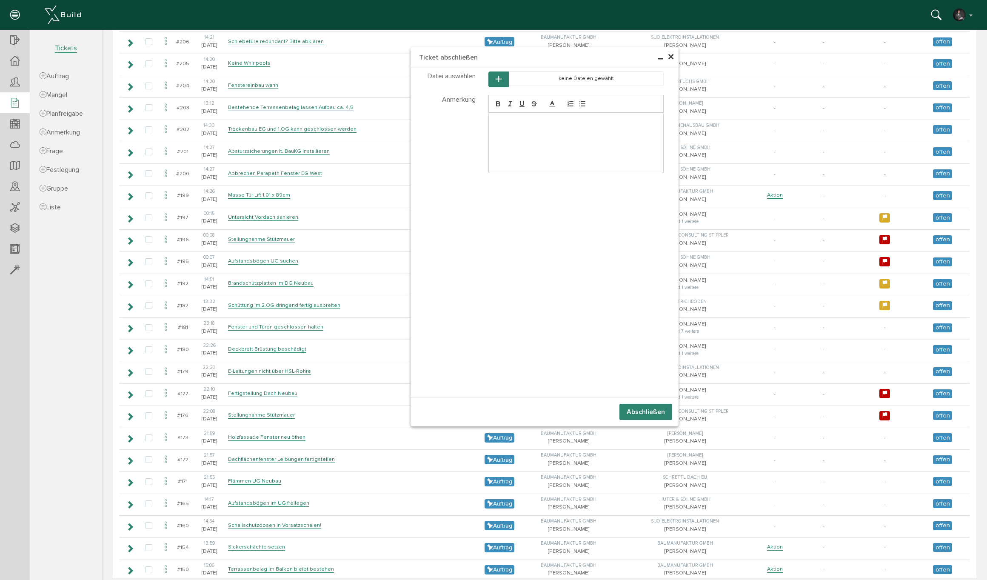
click at [639, 416] on button "Abschließen" at bounding box center [645, 412] width 53 height 16
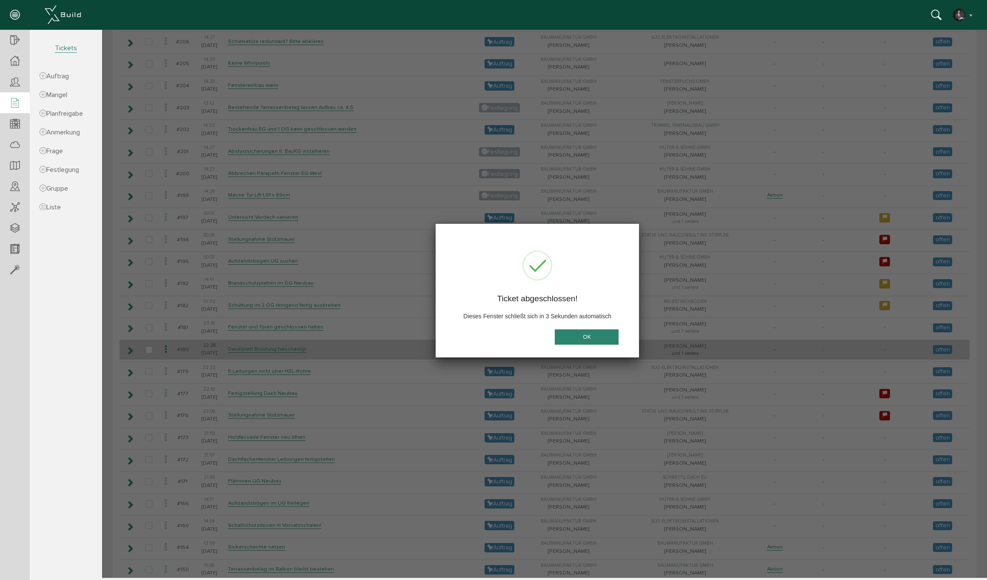
drag, startPoint x: 593, startPoint y: 334, endPoint x: 463, endPoint y: 347, distance: 129.9
click at [593, 334] on button "OK" at bounding box center [587, 337] width 64 height 16
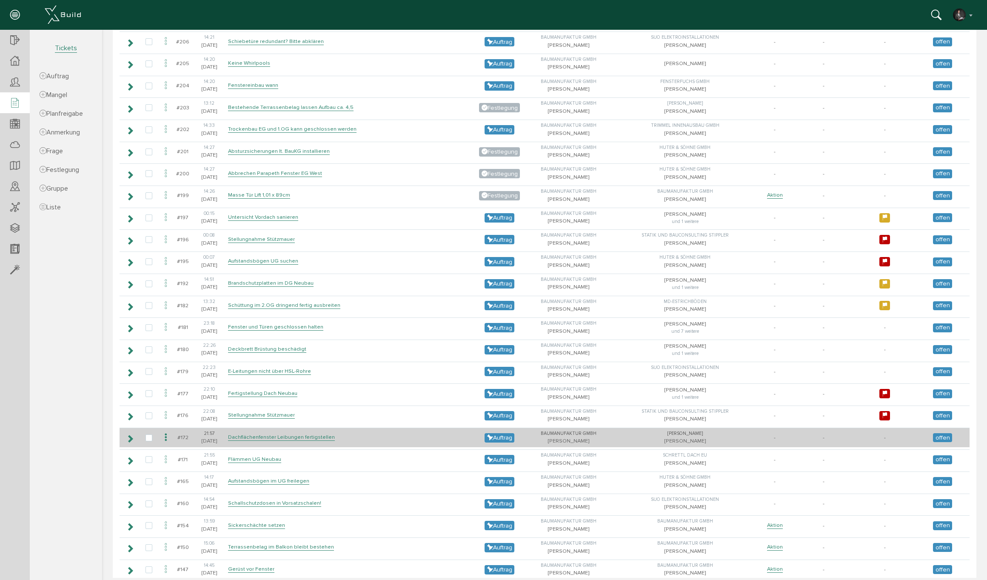
click at [163, 432] on icon at bounding box center [166, 437] width 10 height 11
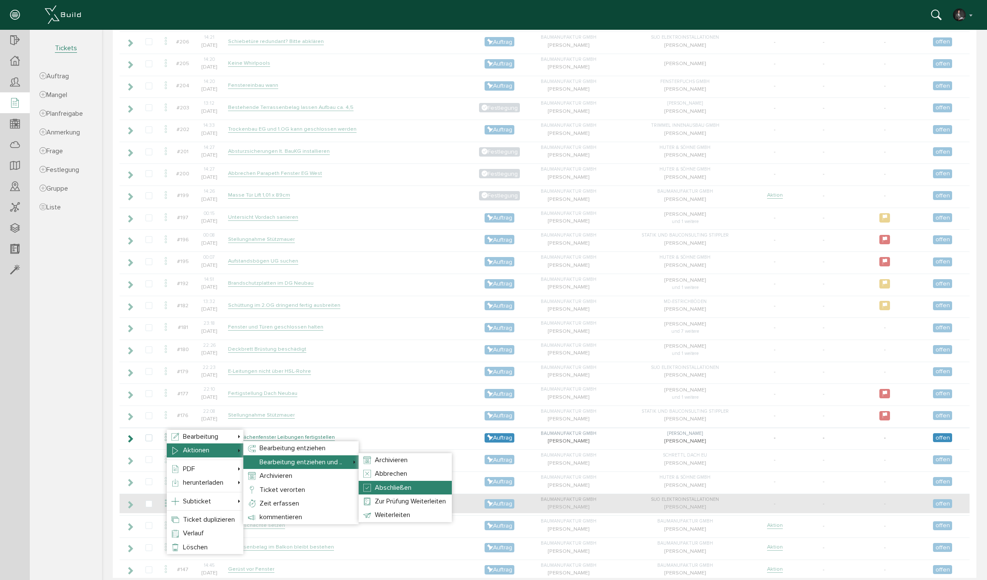
click at [388, 488] on span "Abschließen" at bounding box center [393, 487] width 37 height 9
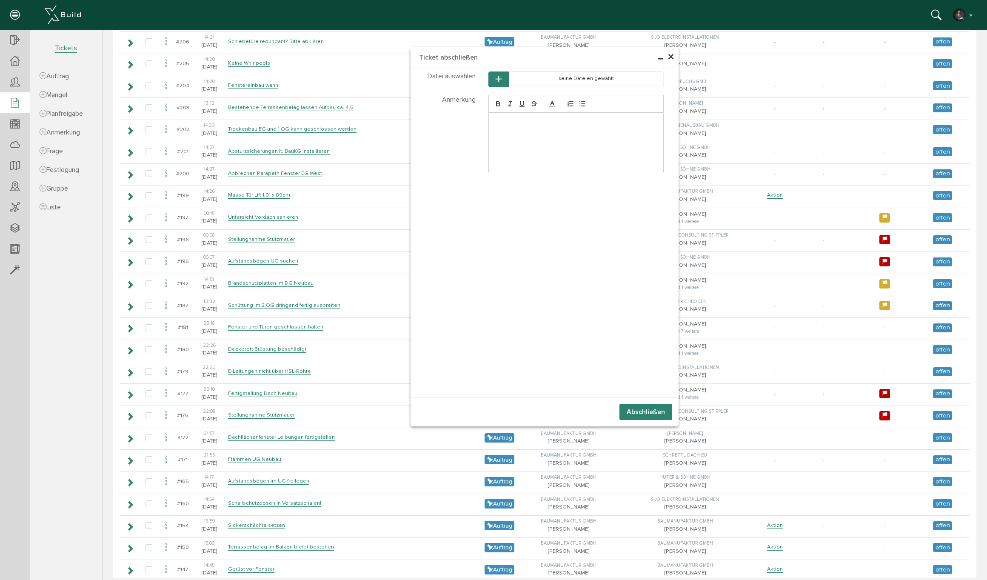
click at [633, 409] on button "Abschließen" at bounding box center [645, 412] width 53 height 16
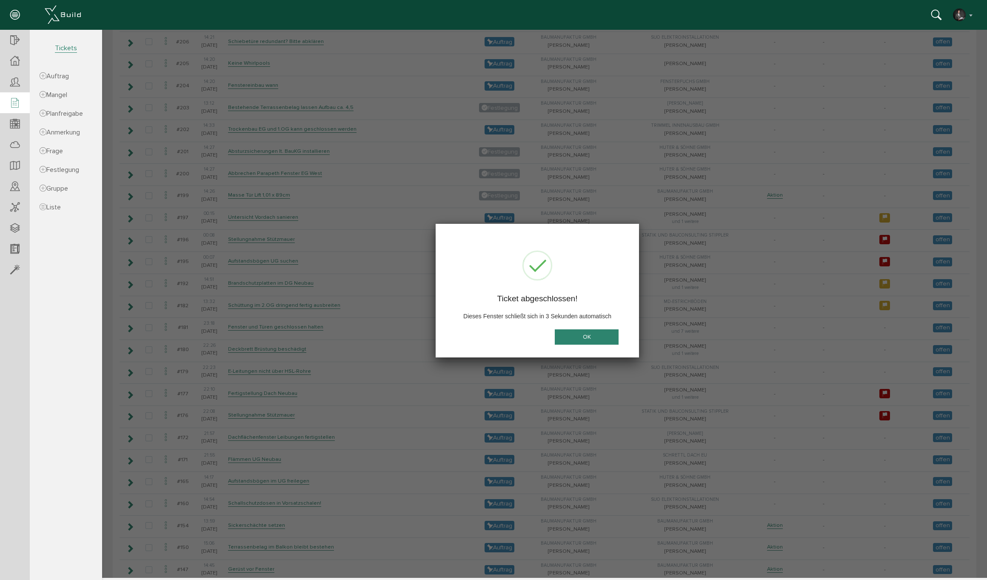
click at [575, 336] on button "OK" at bounding box center [587, 337] width 64 height 16
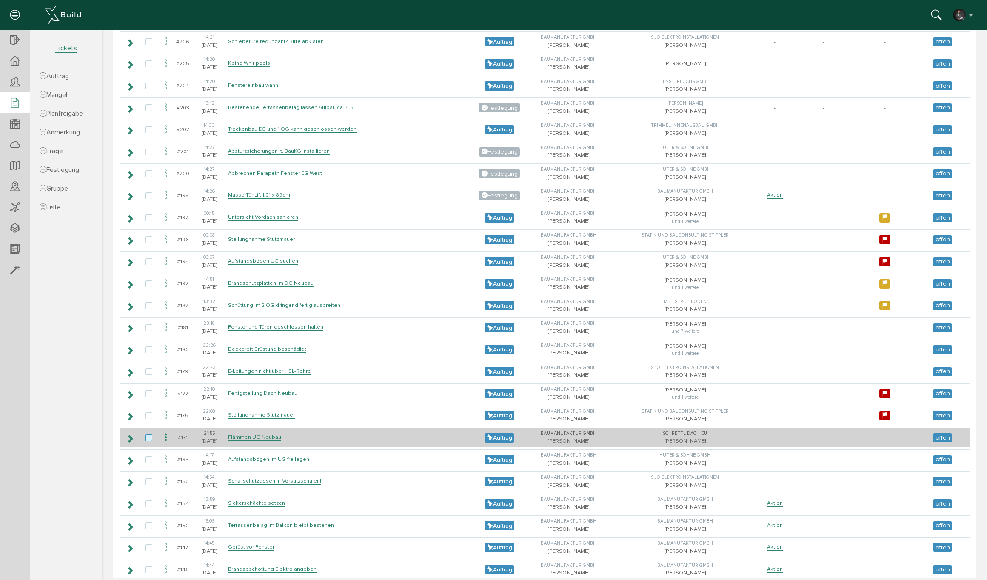
click at [150, 434] on label at bounding box center [151, 438] width 10 height 8
click at [150, 434] on input "checkbox" at bounding box center [149, 437] width 6 height 6
checkbox input "true"
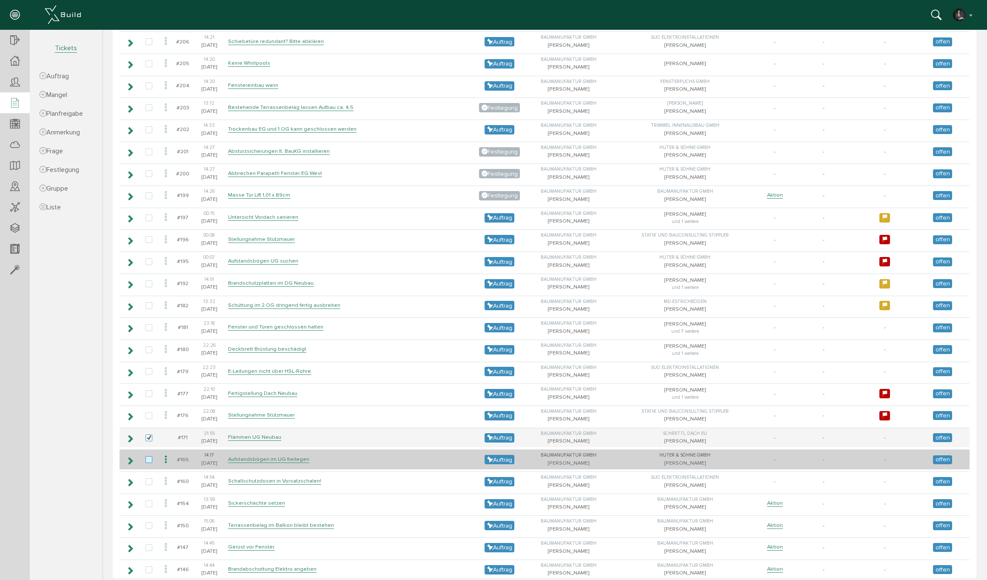
click at [148, 456] on label at bounding box center [151, 460] width 10 height 8
click at [148, 456] on input "checkbox" at bounding box center [149, 459] width 6 height 6
checkbox input "true"
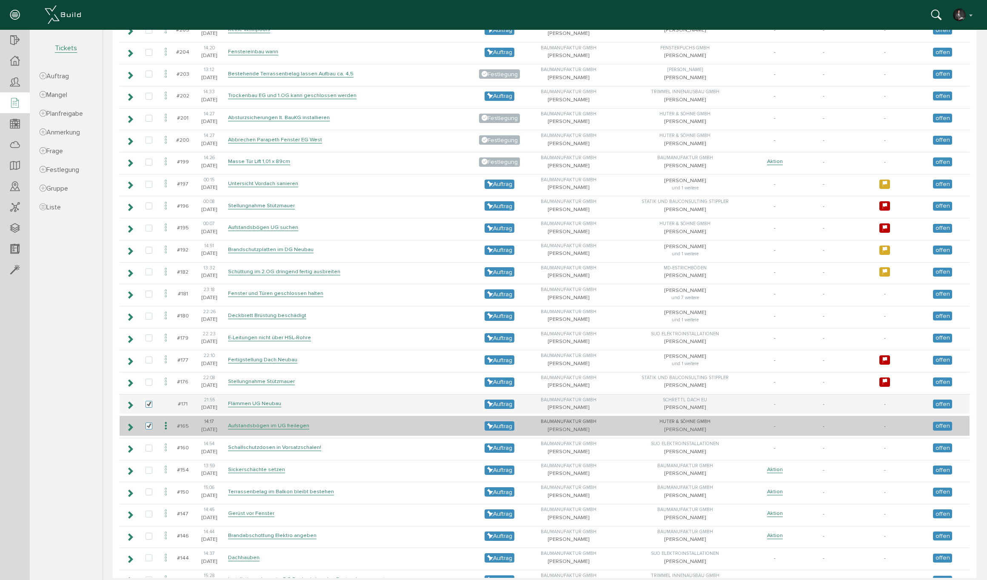
scroll to position [564, 0]
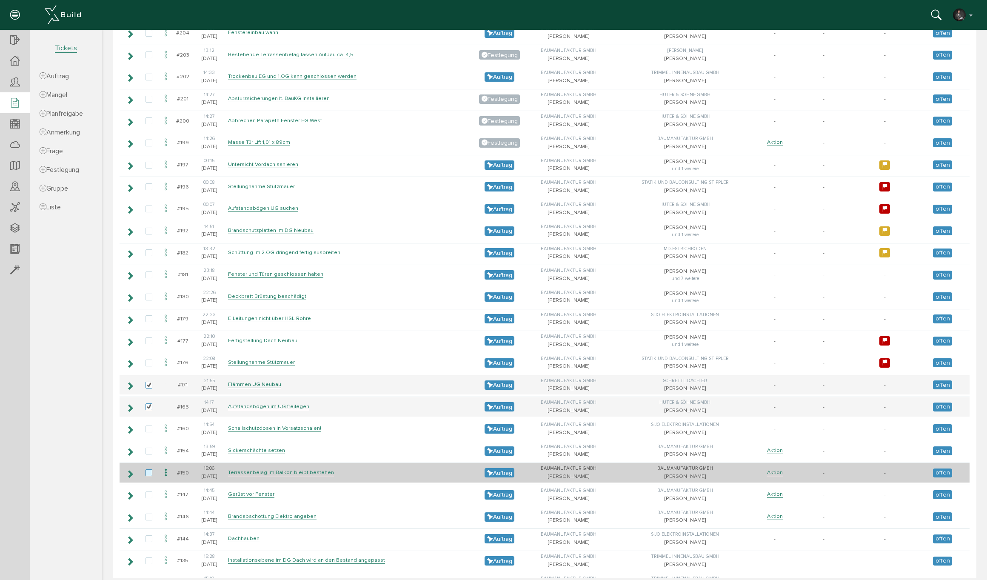
click at [151, 469] on label at bounding box center [151, 473] width 10 height 8
click at [151, 469] on input "checkbox" at bounding box center [149, 472] width 6 height 6
checkbox input "true"
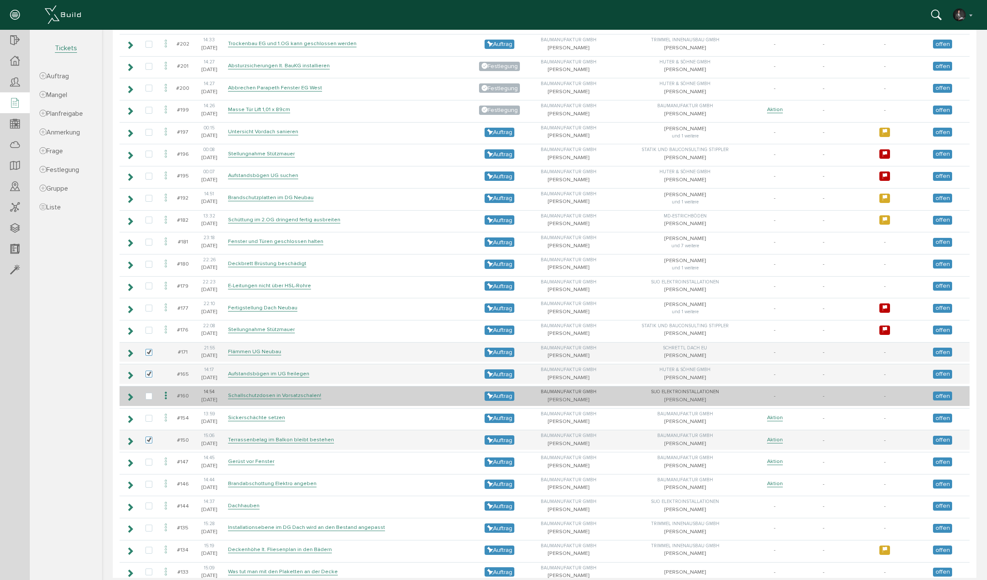
scroll to position [605, 0]
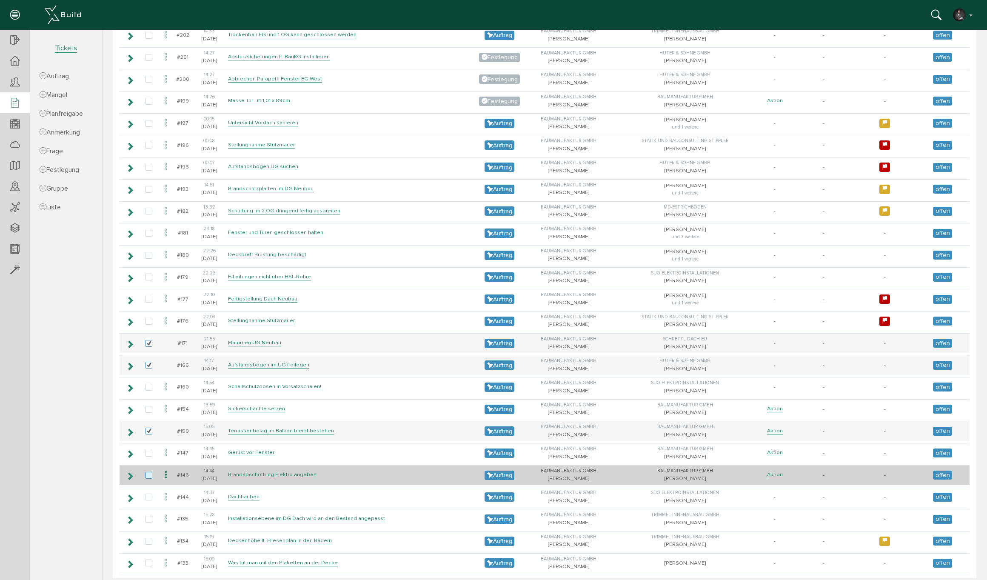
click at [152, 472] on label at bounding box center [151, 476] width 10 height 8
click at [151, 472] on input "checkbox" at bounding box center [149, 475] width 6 height 6
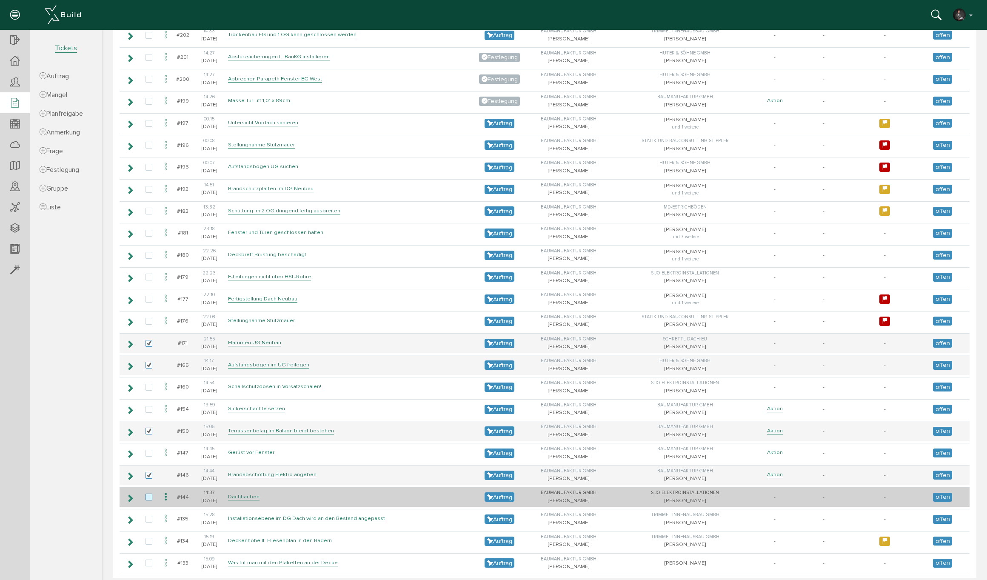
scroll to position [647, 0]
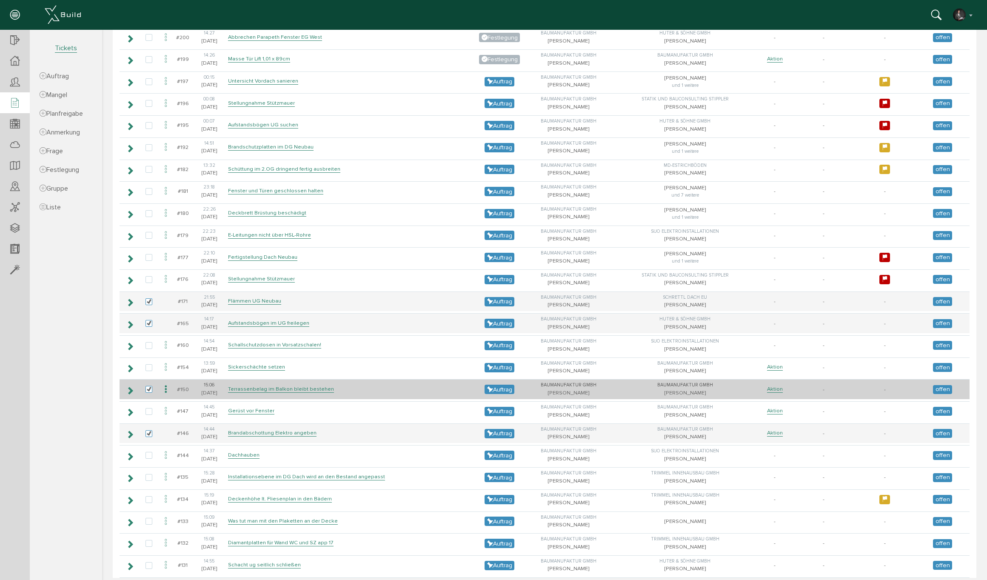
click at [166, 384] on icon at bounding box center [166, 389] width 10 height 11
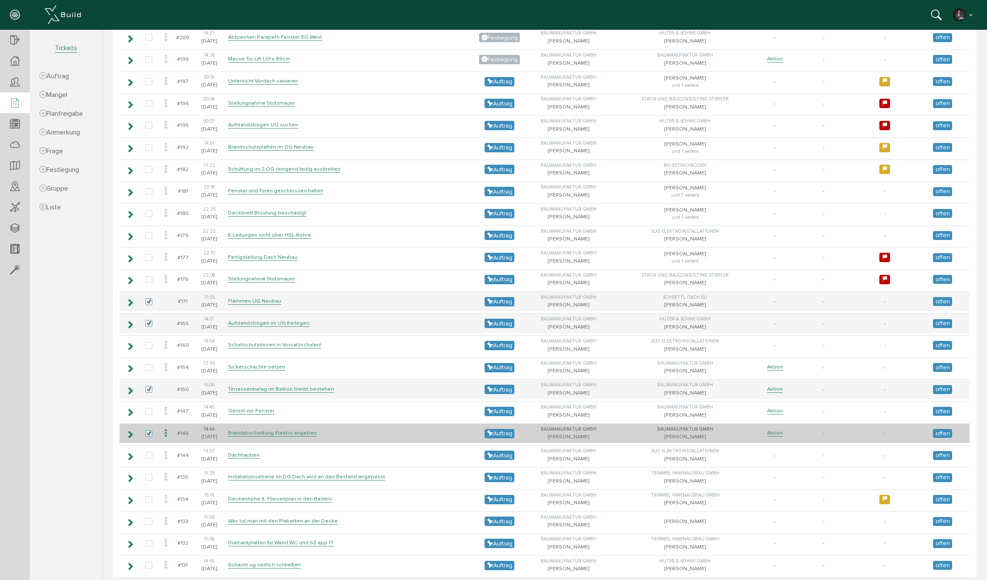
click at [149, 430] on label at bounding box center [151, 434] width 10 height 8
click at [149, 430] on input "checkbox" at bounding box center [149, 433] width 6 height 6
checkbox input "false"
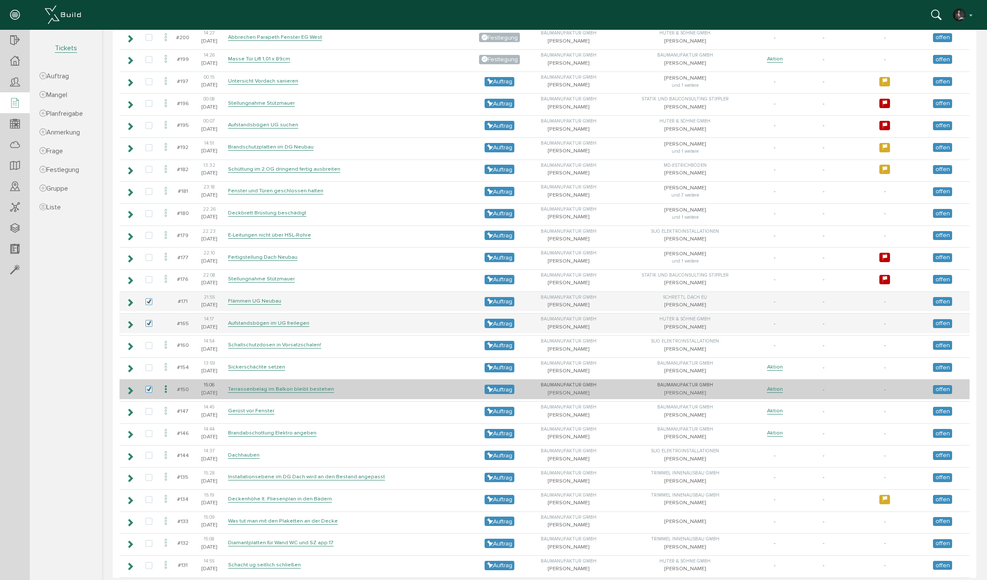
click at [149, 386] on label at bounding box center [151, 390] width 10 height 8
click at [149, 386] on input "checkbox" at bounding box center [149, 389] width 6 height 6
checkbox input "false"
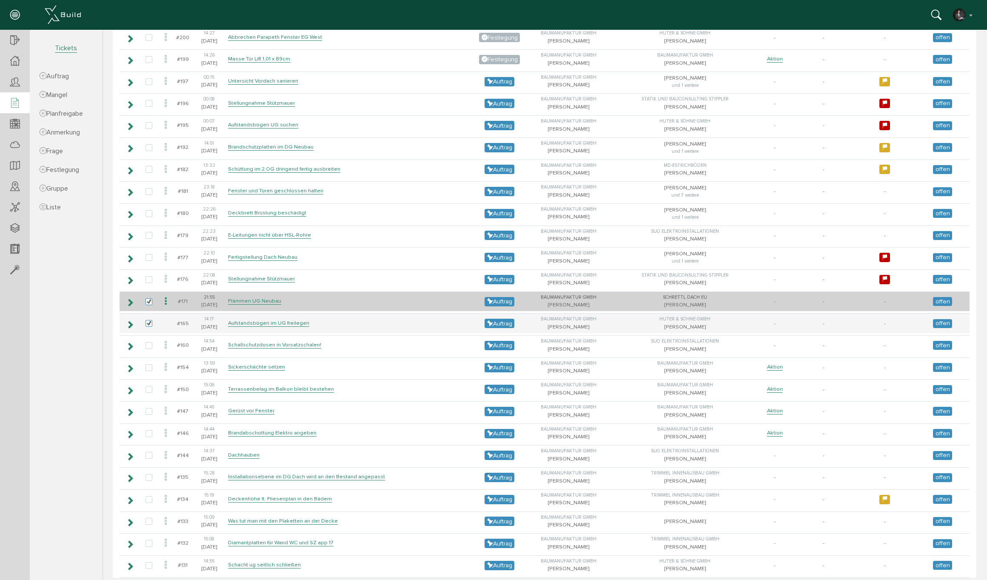
click at [165, 296] on icon at bounding box center [166, 301] width 10 height 11
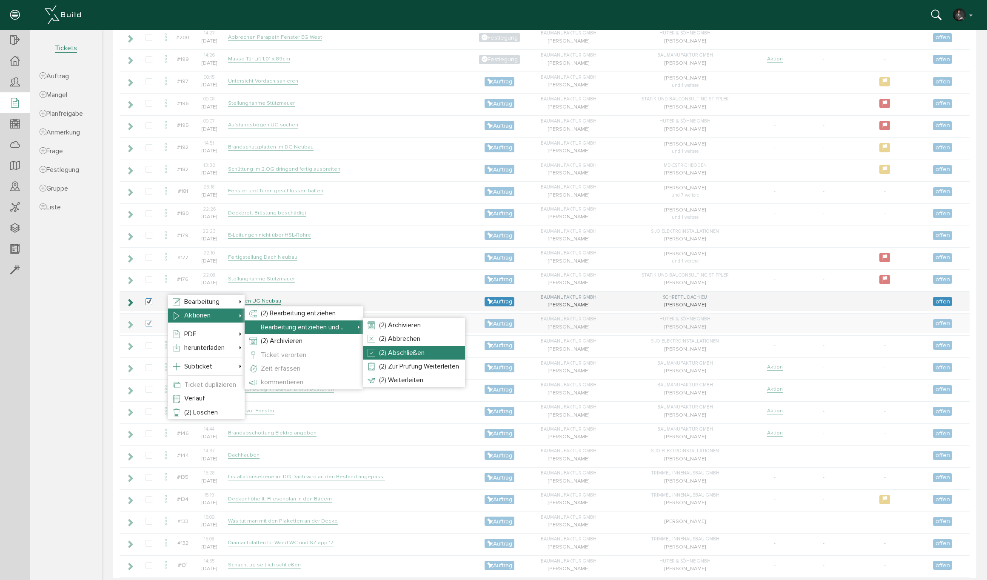
click at [406, 352] on span "(2) Abschließen" at bounding box center [402, 352] width 46 height 9
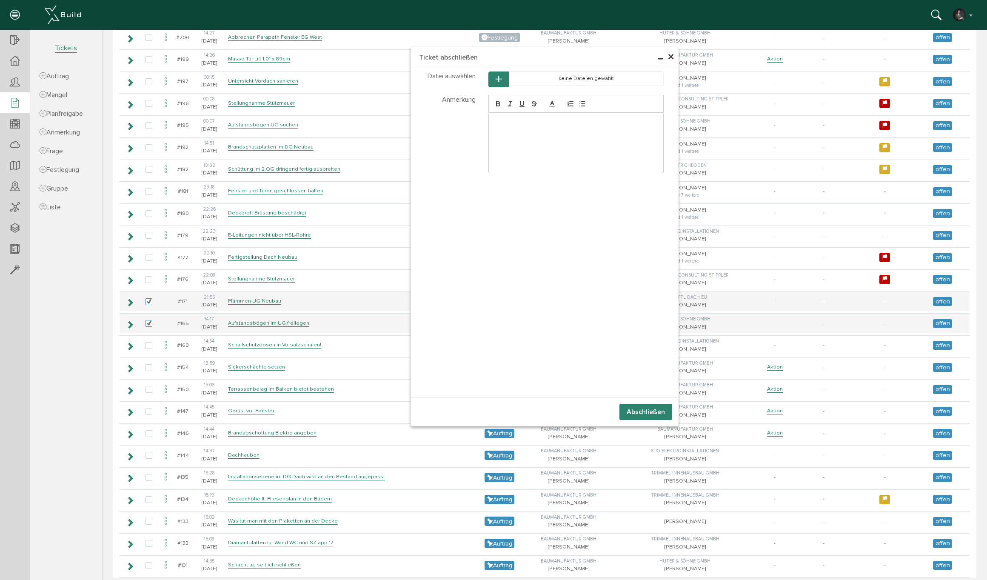
click at [635, 411] on button "Abschließen" at bounding box center [645, 412] width 53 height 16
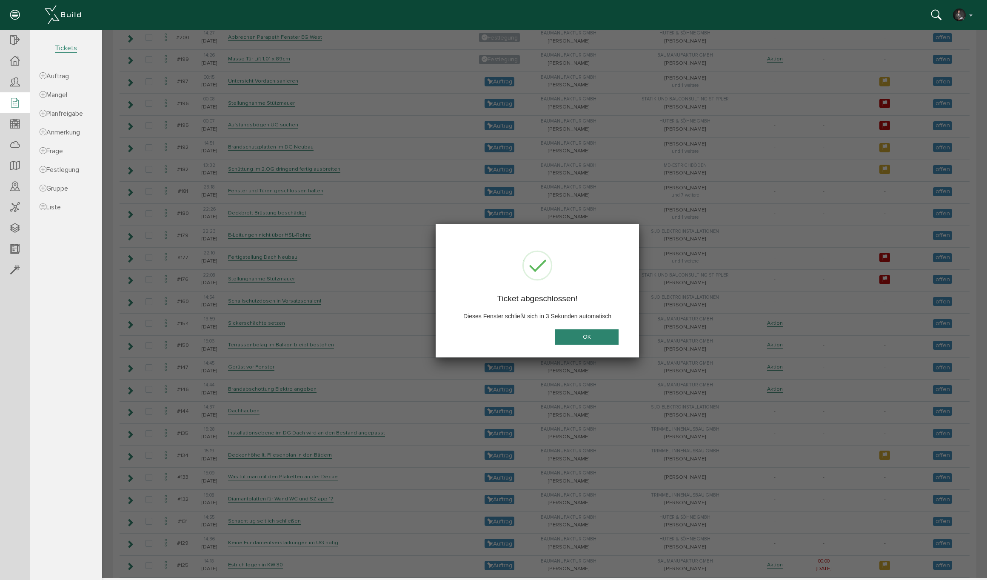
click at [580, 336] on button "OK" at bounding box center [587, 337] width 64 height 16
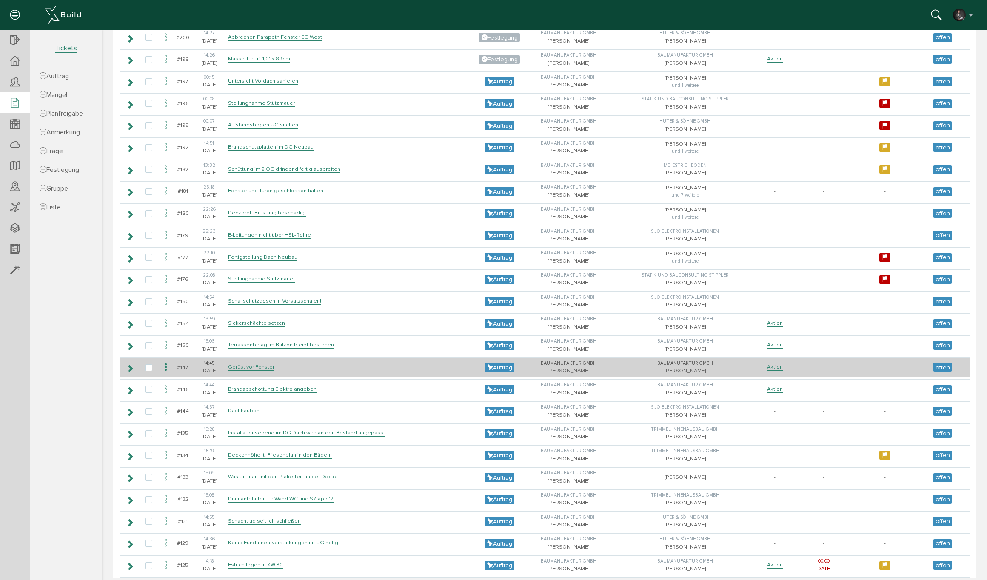
click at [129, 365] on icon at bounding box center [130, 368] width 8 height 7
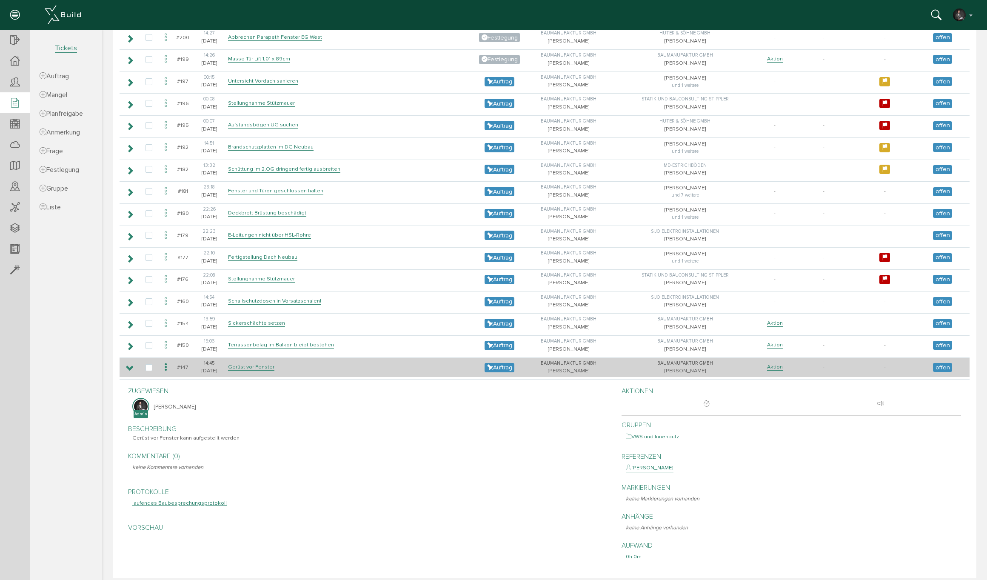
click at [129, 365] on icon at bounding box center [130, 368] width 8 height 7
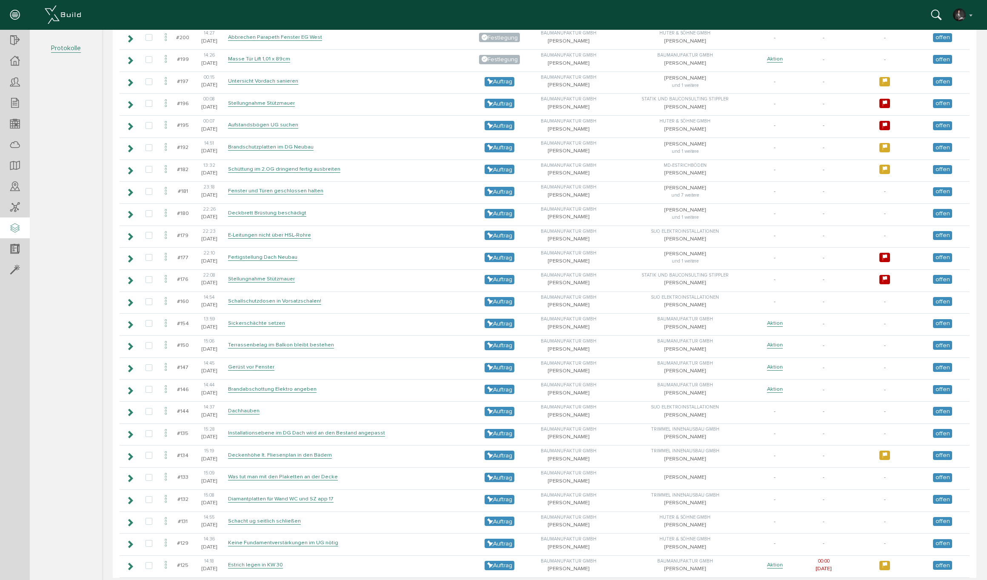
click at [11, 227] on icon at bounding box center [14, 229] width 9 height 12
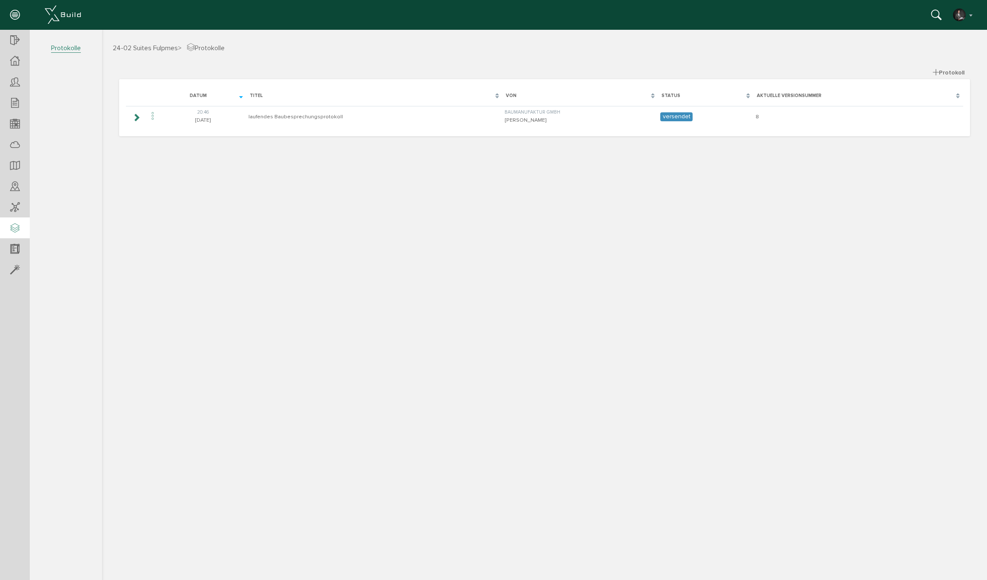
drag, startPoint x: 138, startPoint y: 116, endPoint x: 160, endPoint y: 128, distance: 25.2
click at [138, 116] on icon at bounding box center [136, 117] width 8 height 7
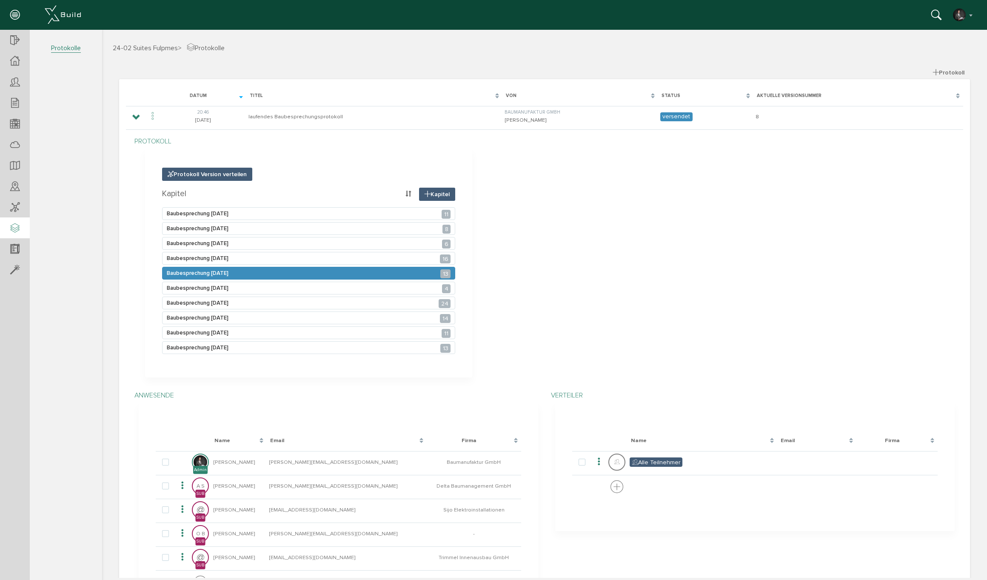
click at [356, 272] on div "Baubesprechung 05.08.2025 13" at bounding box center [308, 273] width 293 height 13
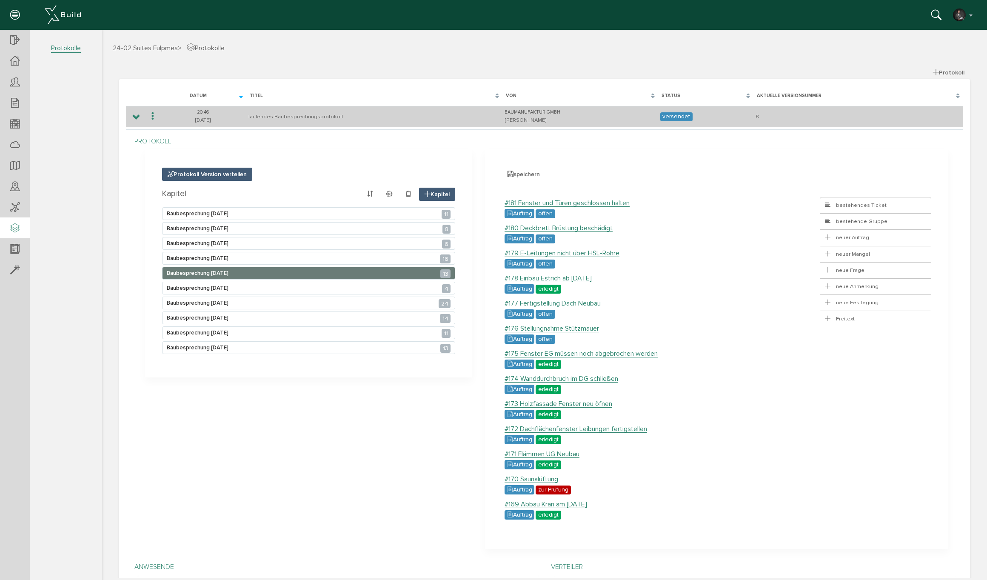
click at [151, 112] on icon at bounding box center [153, 116] width 10 height 11
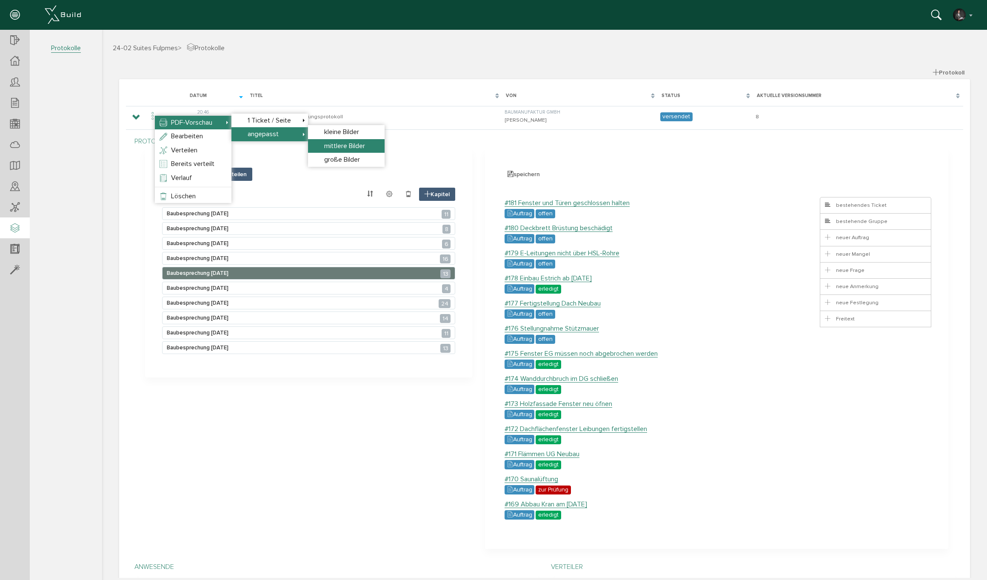
click at [341, 145] on span "mittlere Bilder" at bounding box center [344, 146] width 41 height 9
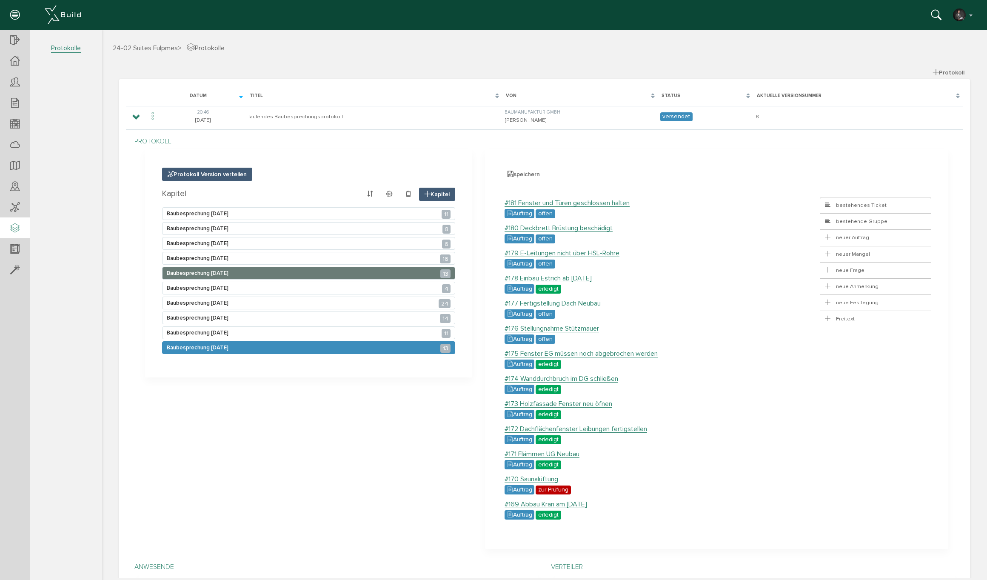
click at [271, 348] on div "Baubesprechung 01.07.2025 13" at bounding box center [308, 347] width 293 height 13
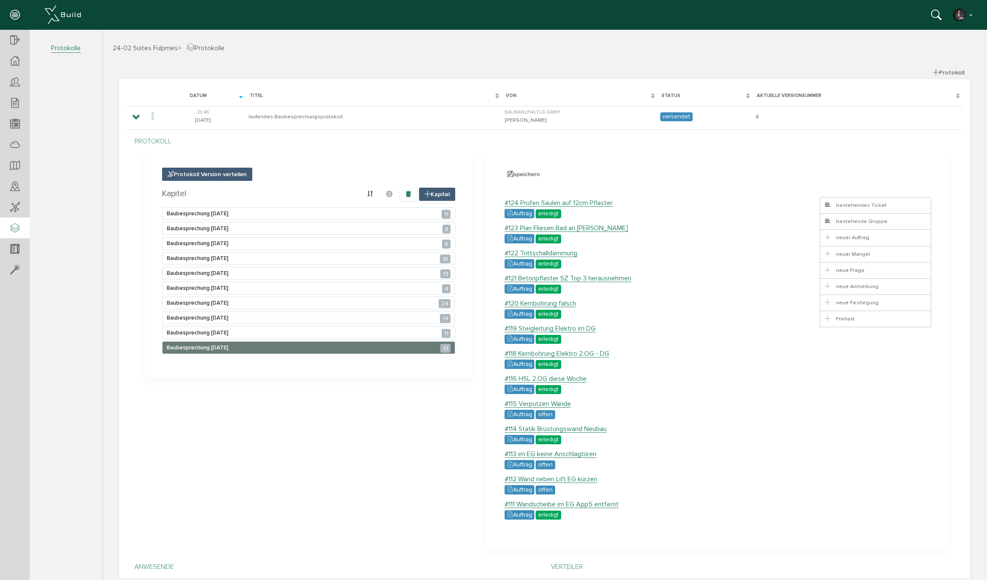
click at [408, 193] on icon at bounding box center [408, 194] width 6 height 7
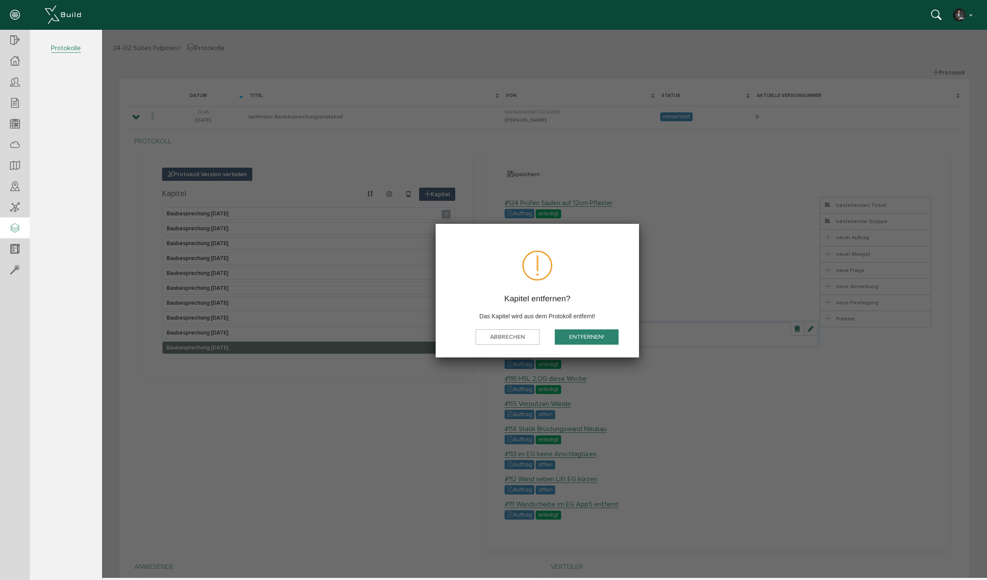
drag, startPoint x: 585, startPoint y: 337, endPoint x: 514, endPoint y: 339, distance: 71.9
click at [585, 337] on button "Entfernen!" at bounding box center [587, 337] width 64 height 16
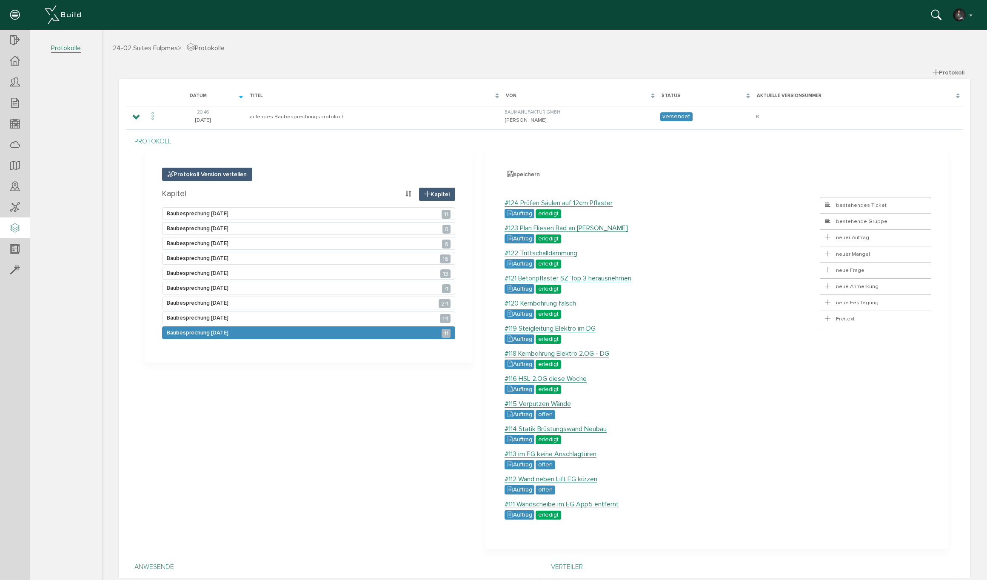
click at [258, 336] on div "Baubesprechung 08.07.2025 11" at bounding box center [308, 332] width 293 height 13
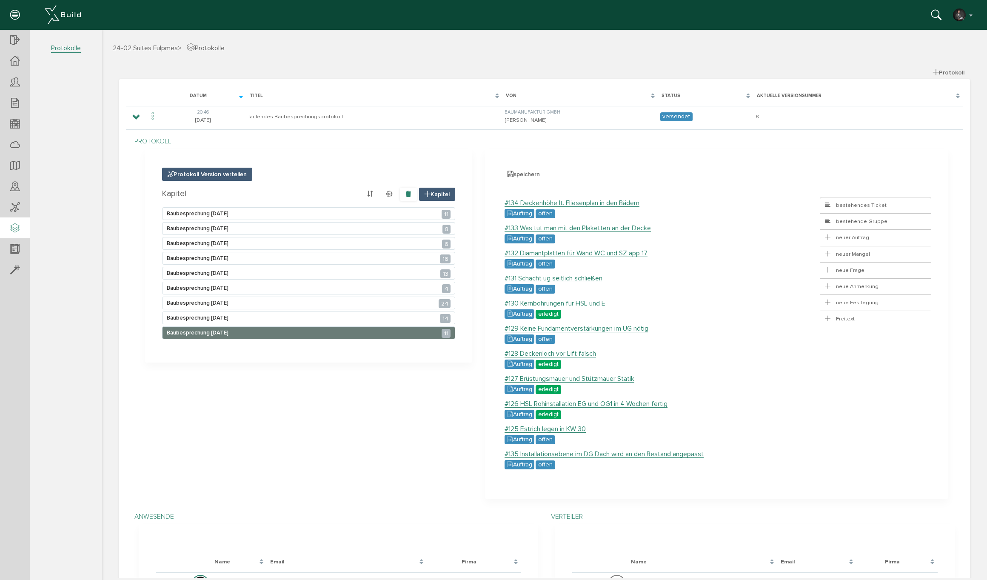
click at [407, 194] on icon at bounding box center [408, 194] width 6 height 7
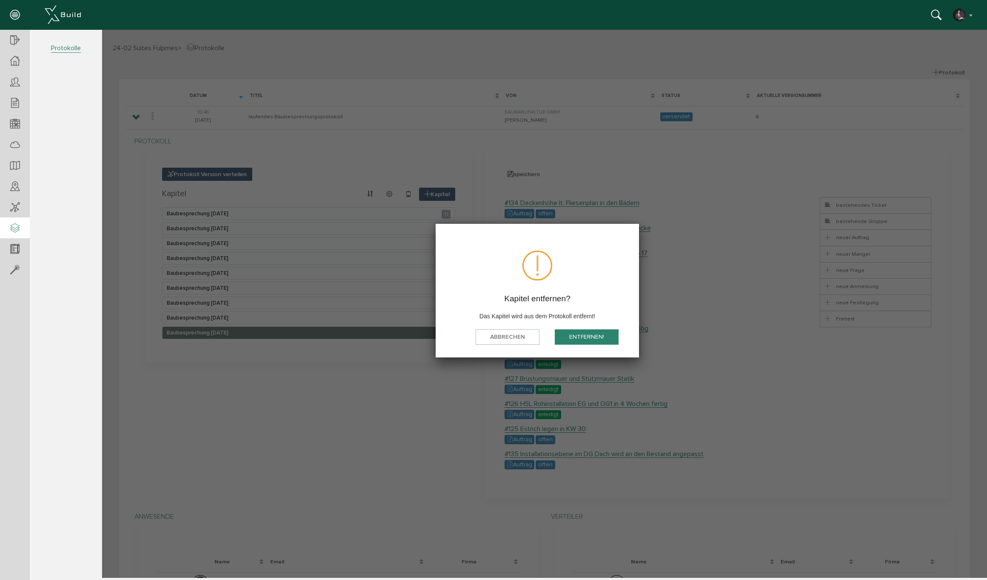
click at [576, 334] on button "Entfernen!" at bounding box center [587, 337] width 64 height 16
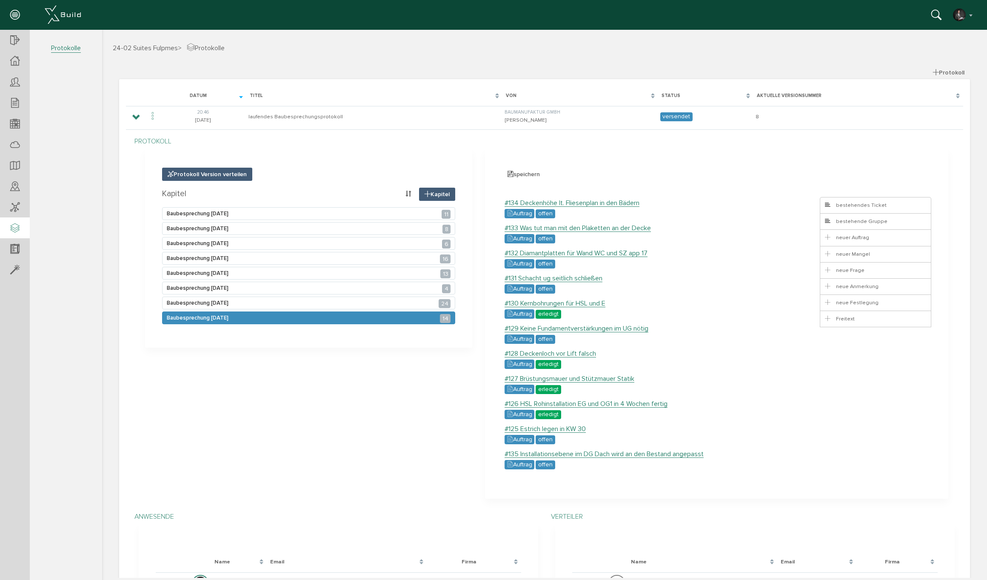
click at [225, 319] on span "Baubesprechung 15.07.2025 14" at bounding box center [198, 317] width 62 height 7
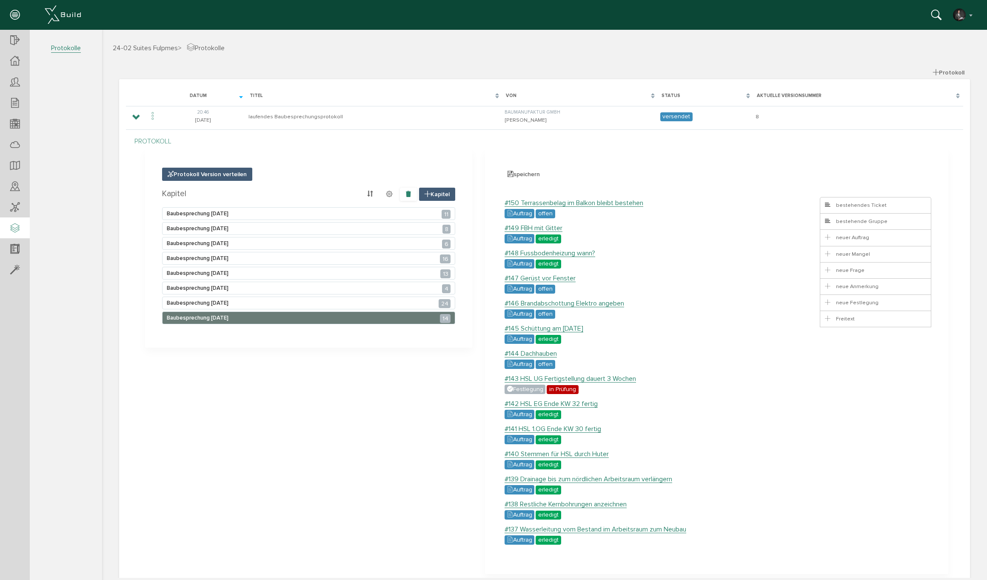
click at [406, 193] on icon at bounding box center [408, 194] width 6 height 7
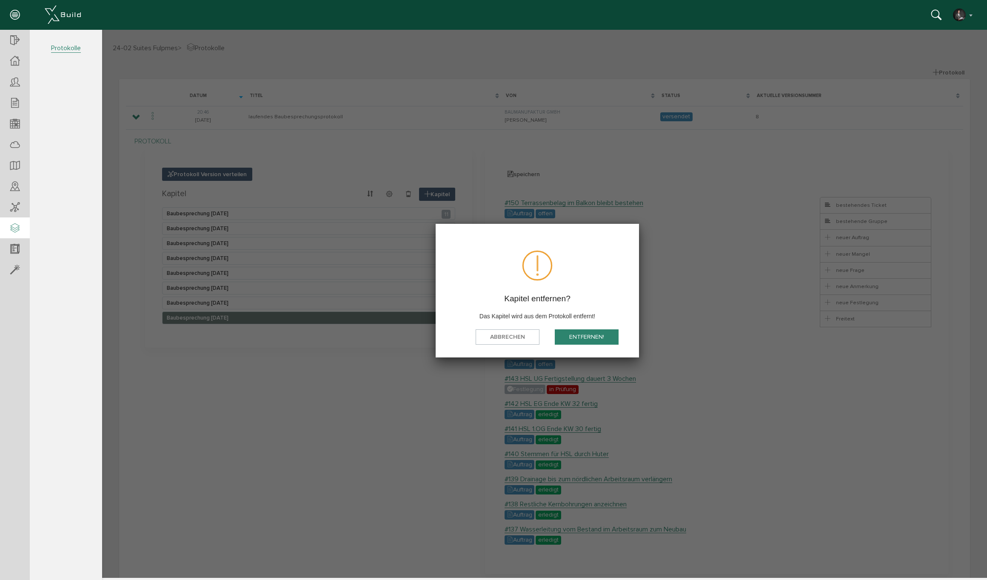
click at [571, 334] on button "Entfernen!" at bounding box center [587, 337] width 64 height 16
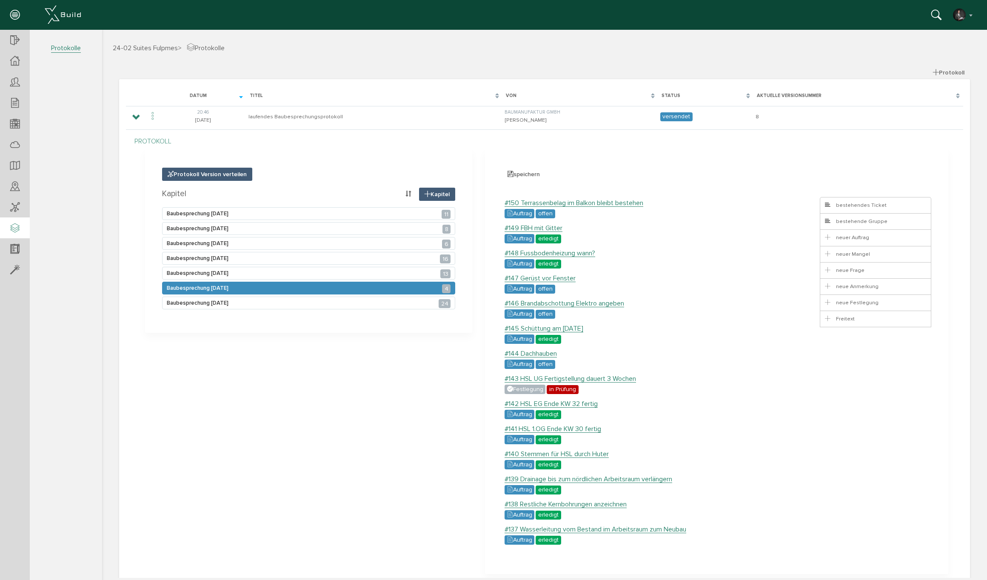
drag, startPoint x: 241, startPoint y: 301, endPoint x: 317, endPoint y: 292, distance: 76.6
click at [241, 301] on div "Baubesprechung 22.07.2025 24" at bounding box center [308, 303] width 293 height 13
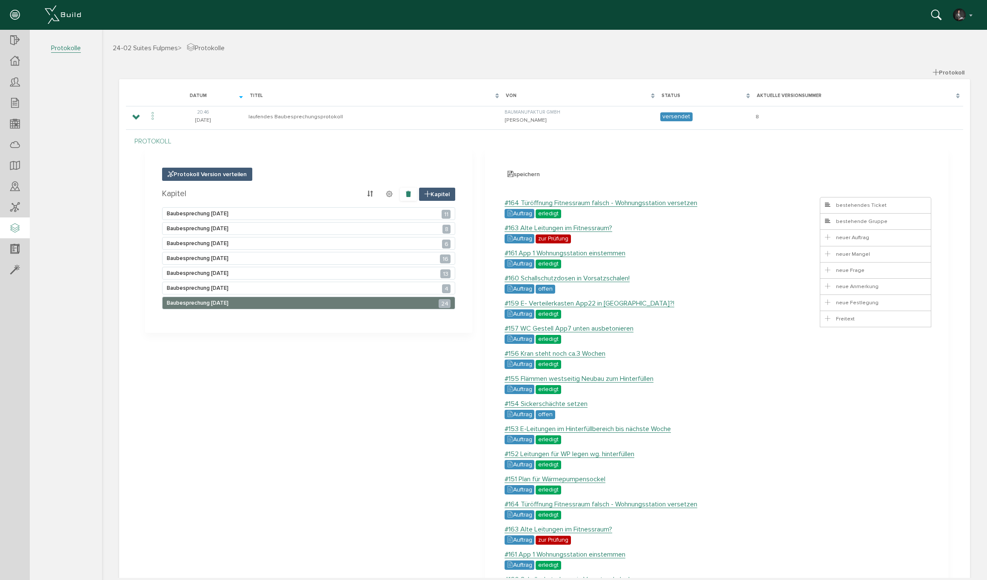
click at [407, 189] on span at bounding box center [408, 194] width 17 height 13
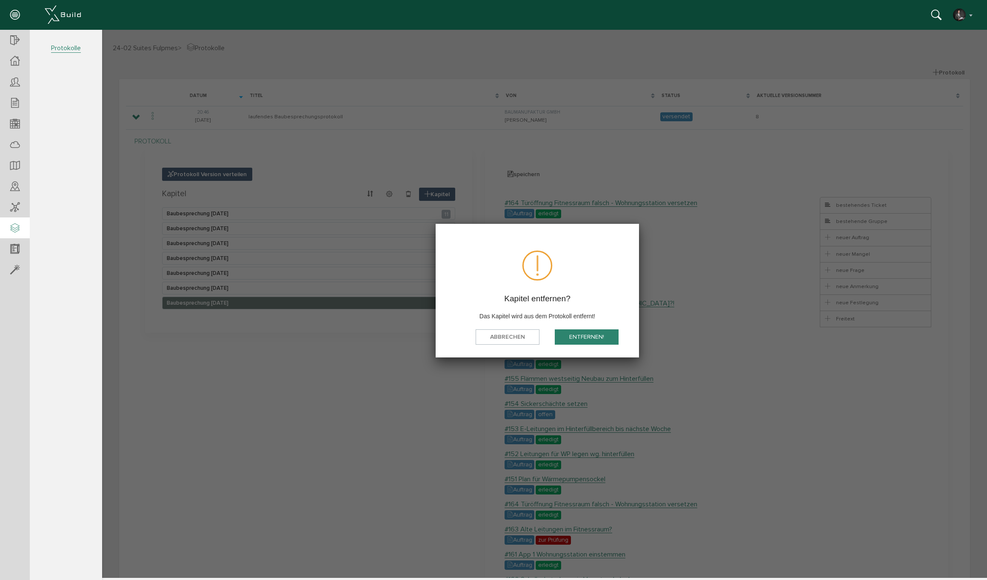
click at [593, 343] on div "Entfernen!" at bounding box center [586, 340] width 77 height 23
drag, startPoint x: 593, startPoint y: 339, endPoint x: 520, endPoint y: 335, distance: 72.4
click at [593, 339] on button "Entfernen!" at bounding box center [587, 337] width 64 height 16
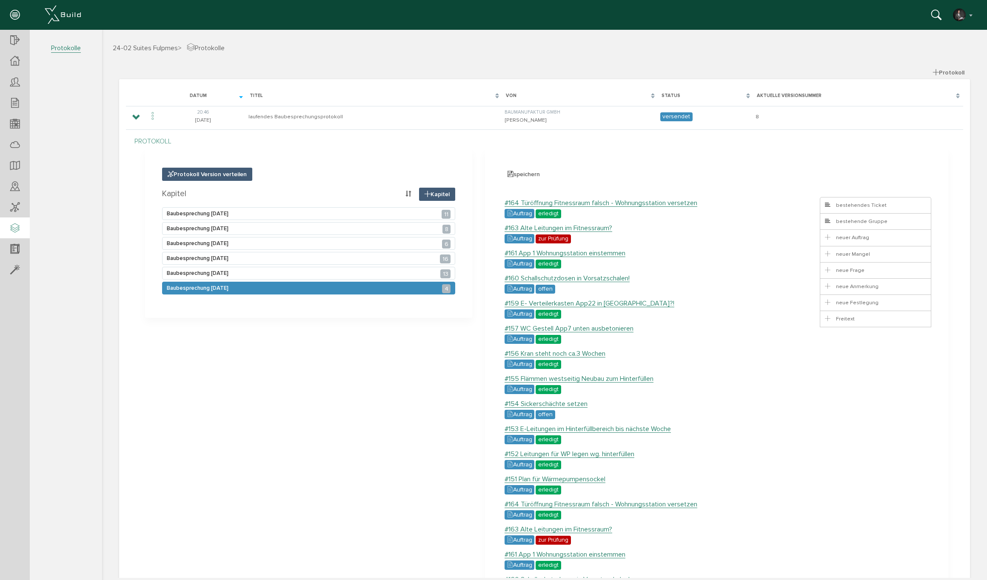
click at [223, 288] on span "Baubesprechung 29.07.2025 4" at bounding box center [198, 288] width 62 height 7
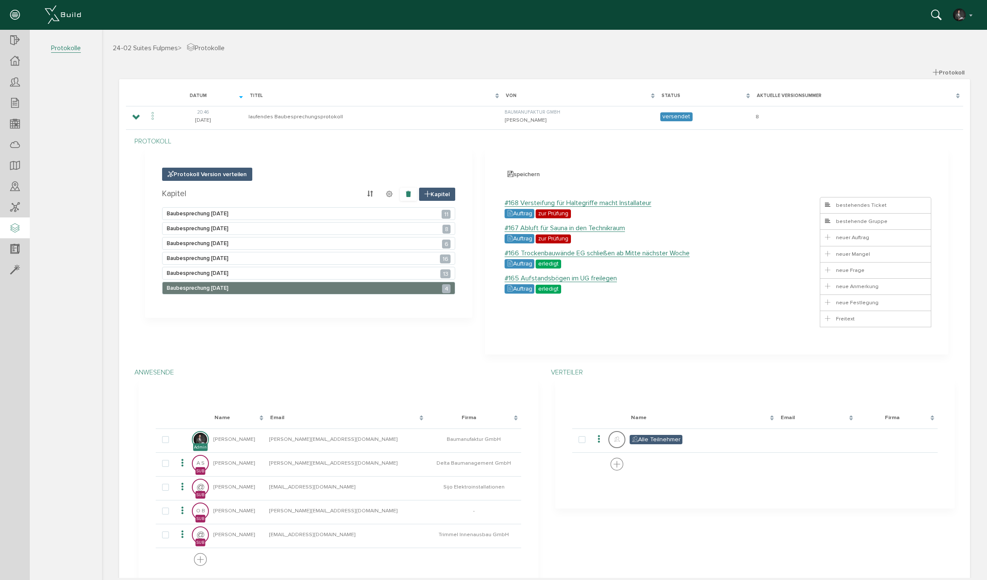
click at [406, 192] on icon at bounding box center [408, 194] width 6 height 7
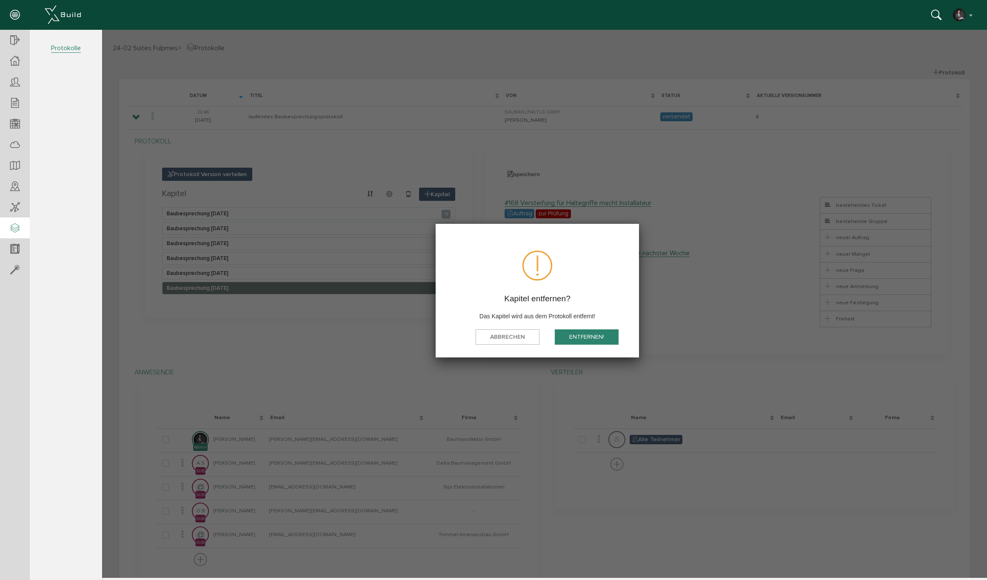
click at [579, 337] on button "Entfernen!" at bounding box center [587, 337] width 64 height 16
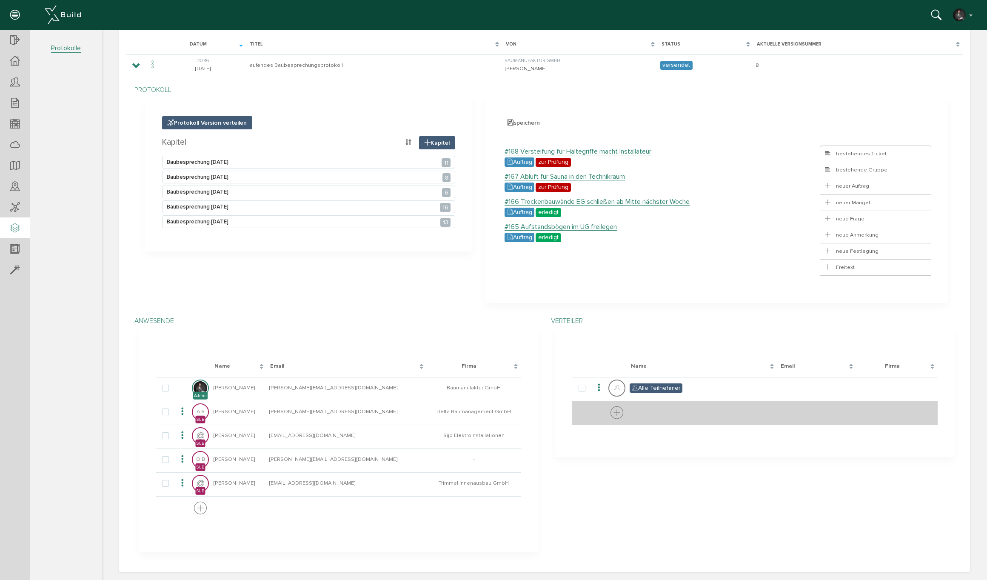
scroll to position [51, 0]
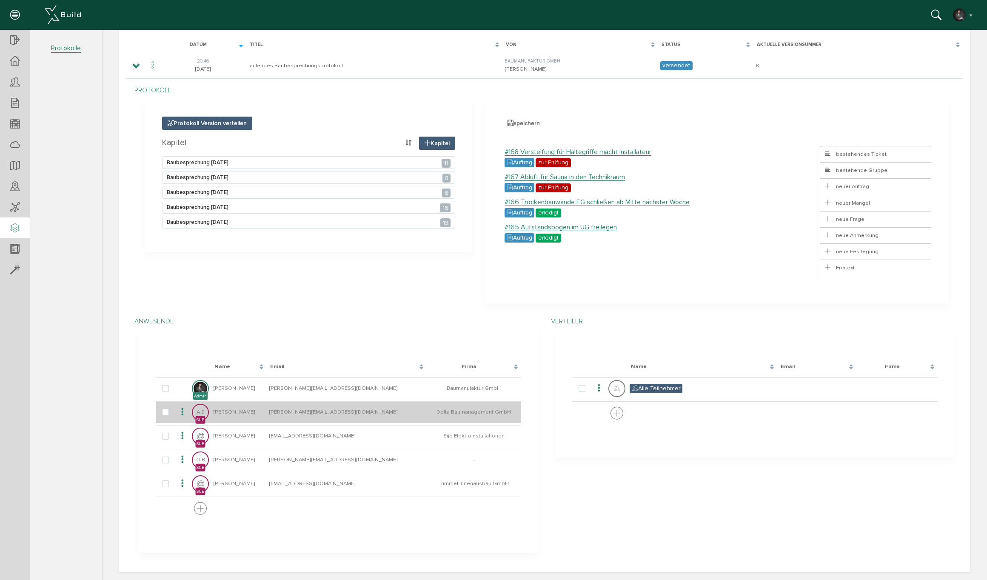
click at [184, 409] on icon at bounding box center [182, 411] width 10 height 11
drag, startPoint x: 228, startPoint y: 422, endPoint x: 252, endPoint y: 419, distance: 24.4
click at [228, 422] on span "Entfernen" at bounding box center [218, 419] width 29 height 9
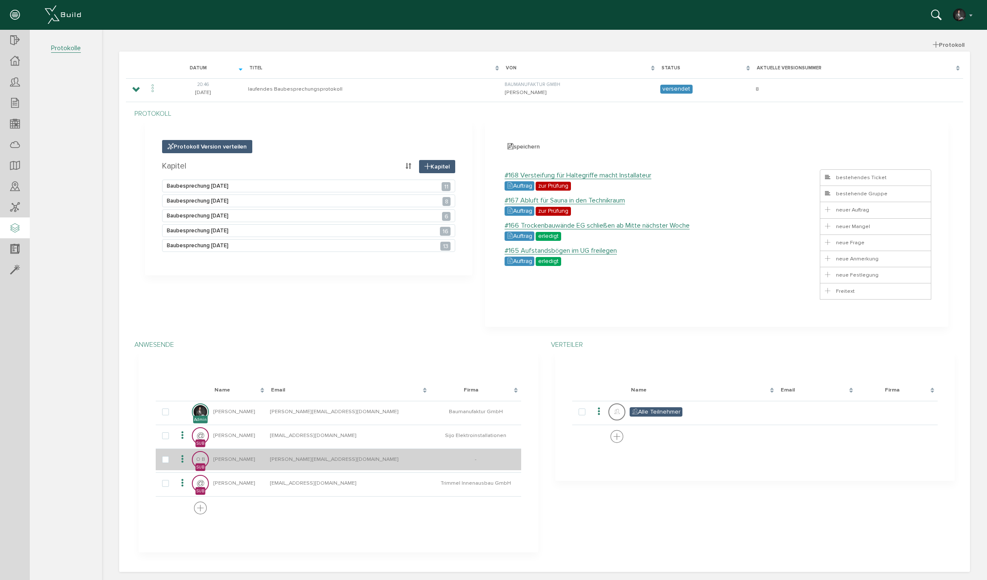
scroll to position [27, 0]
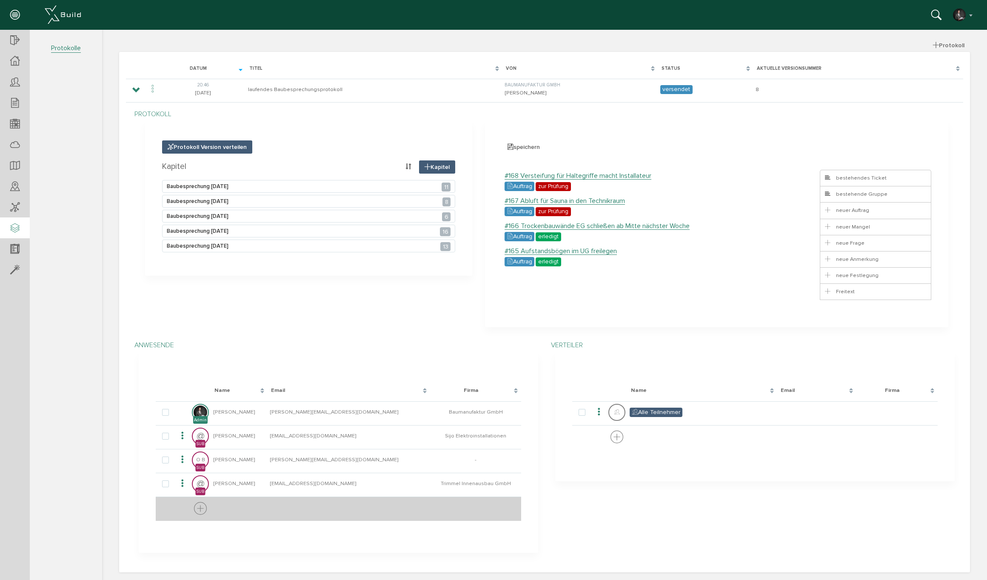
click at [201, 506] on icon at bounding box center [200, 509] width 13 height 16
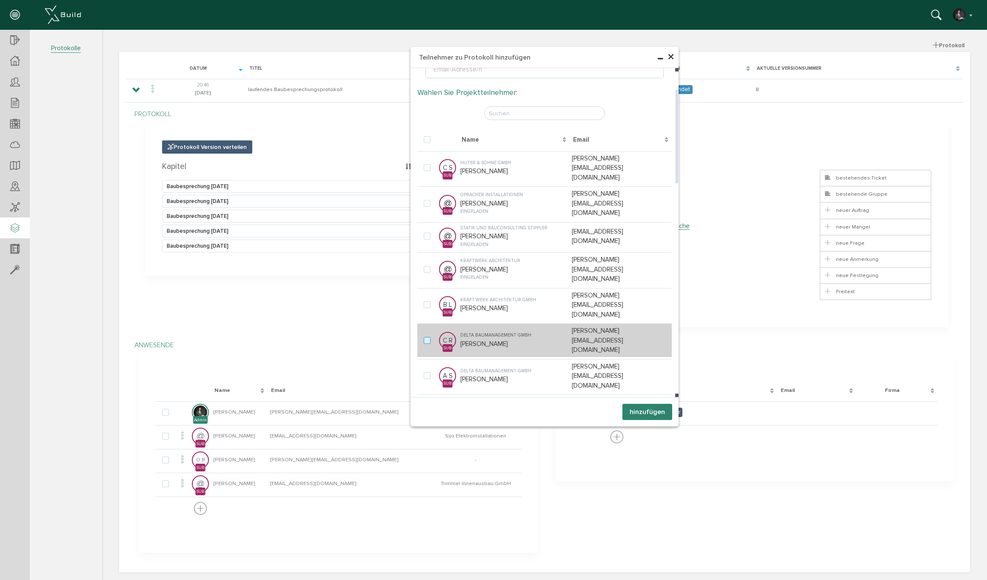
click at [430, 337] on label at bounding box center [429, 341] width 10 height 8
click at [429, 337] on input "checkbox" at bounding box center [427, 340] width 6 height 6
checkbox input "true"
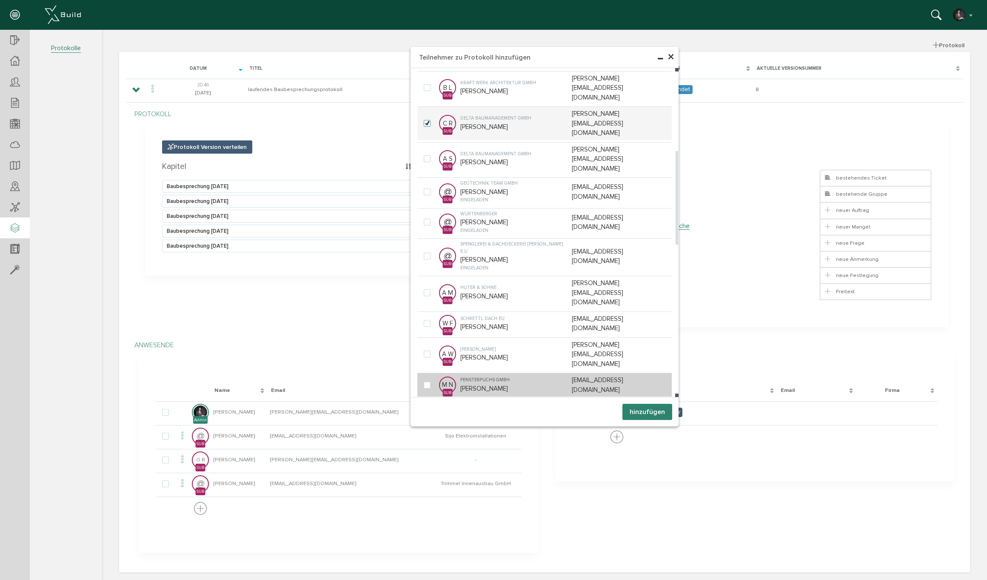
drag, startPoint x: 429, startPoint y: 297, endPoint x: 498, endPoint y: 305, distance: 69.0
click at [429, 382] on label at bounding box center [429, 386] width 10 height 8
click at [429, 382] on input "checkbox" at bounding box center [427, 385] width 6 height 6
checkbox input "true"
click at [655, 410] on button "hinzufügen" at bounding box center [647, 412] width 50 height 16
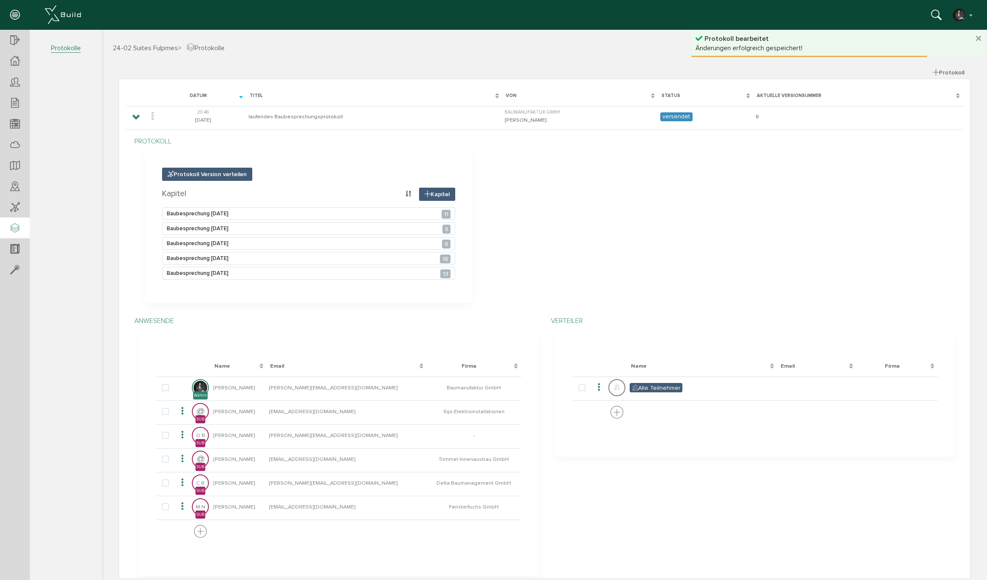
scroll to position [0, 0]
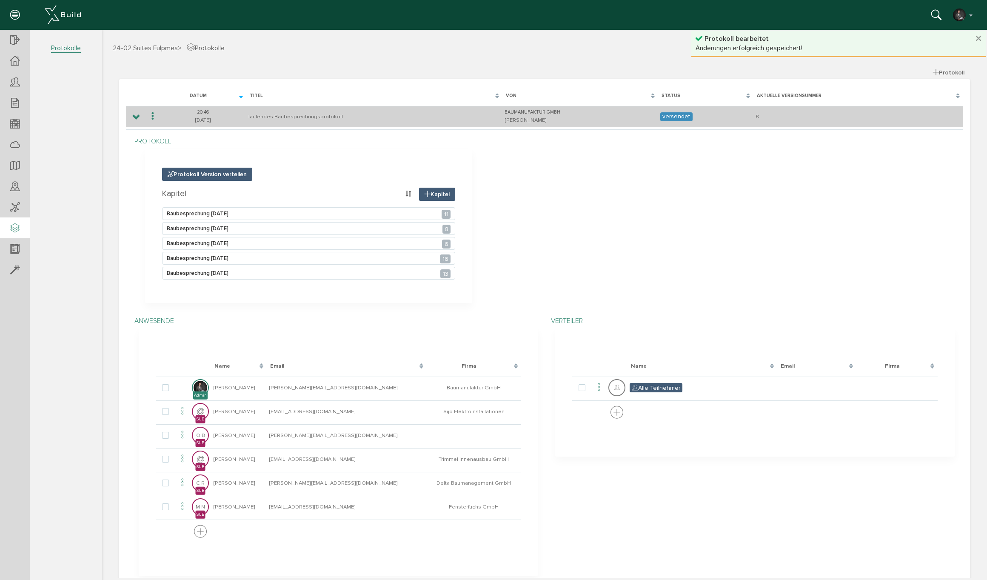
click at [150, 114] on icon at bounding box center [153, 116] width 10 height 11
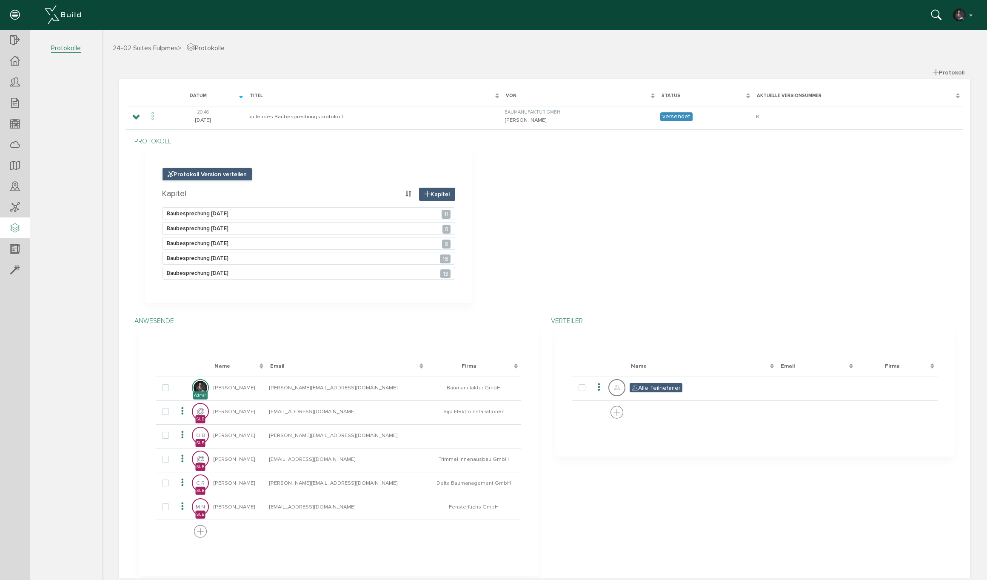
click at [239, 174] on span "Protokoll Version verteilen" at bounding box center [207, 174] width 90 height 13
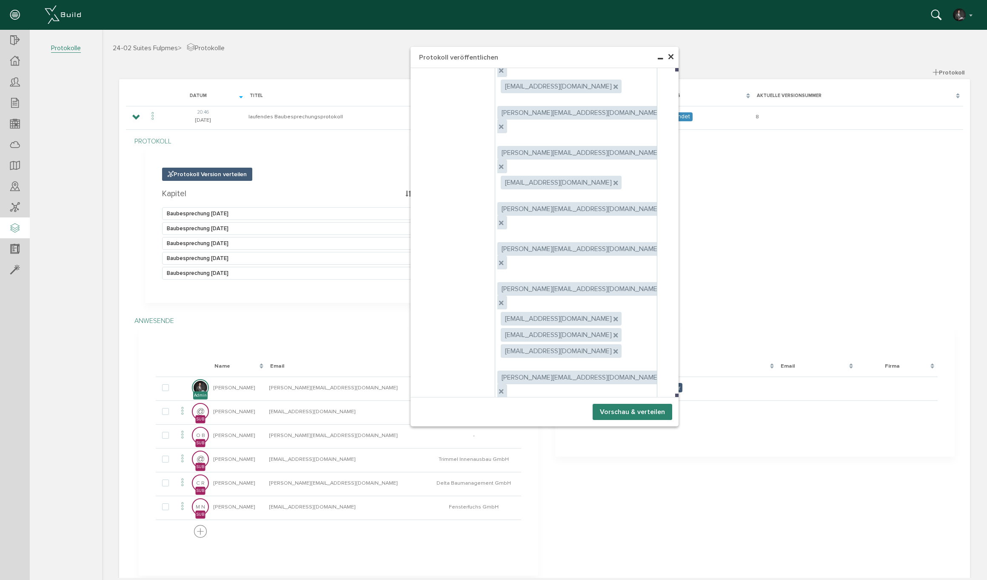
click at [634, 411] on button "Vorschau & verteilen" at bounding box center [633, 412] width 80 height 16
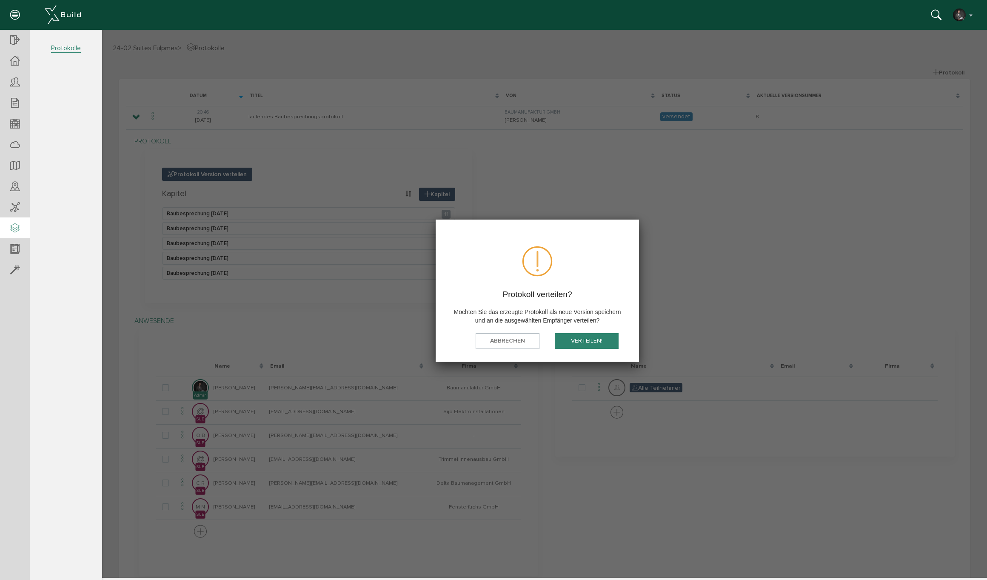
click at [595, 345] on button "verteilen!" at bounding box center [587, 341] width 64 height 16
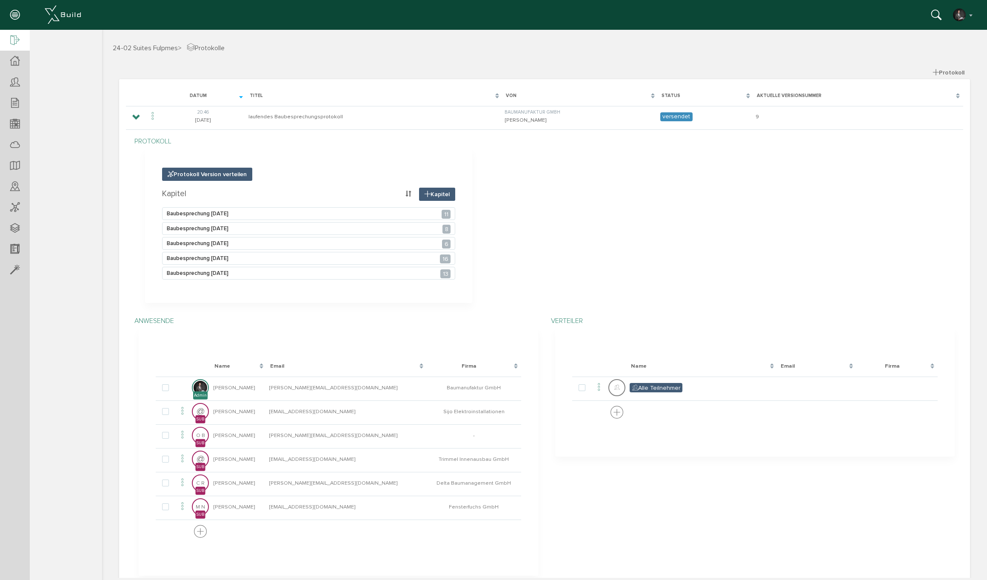
click at [14, 46] on icon at bounding box center [14, 41] width 9 height 12
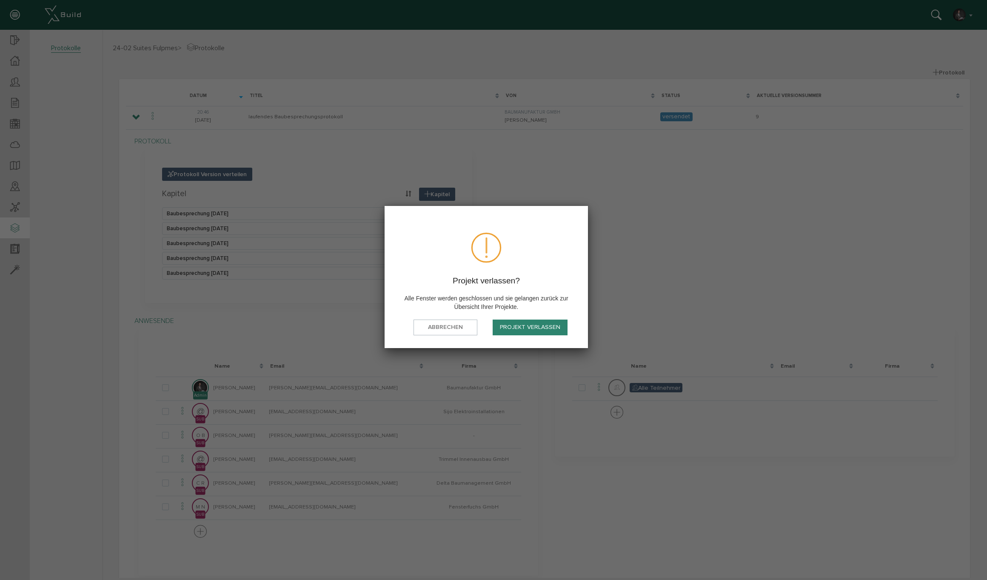
drag, startPoint x: 531, startPoint y: 327, endPoint x: 536, endPoint y: 326, distance: 4.3
click at [531, 327] on button "Projekt verlassen" at bounding box center [530, 328] width 75 height 16
